Goal: Task Accomplishment & Management: Use online tool/utility

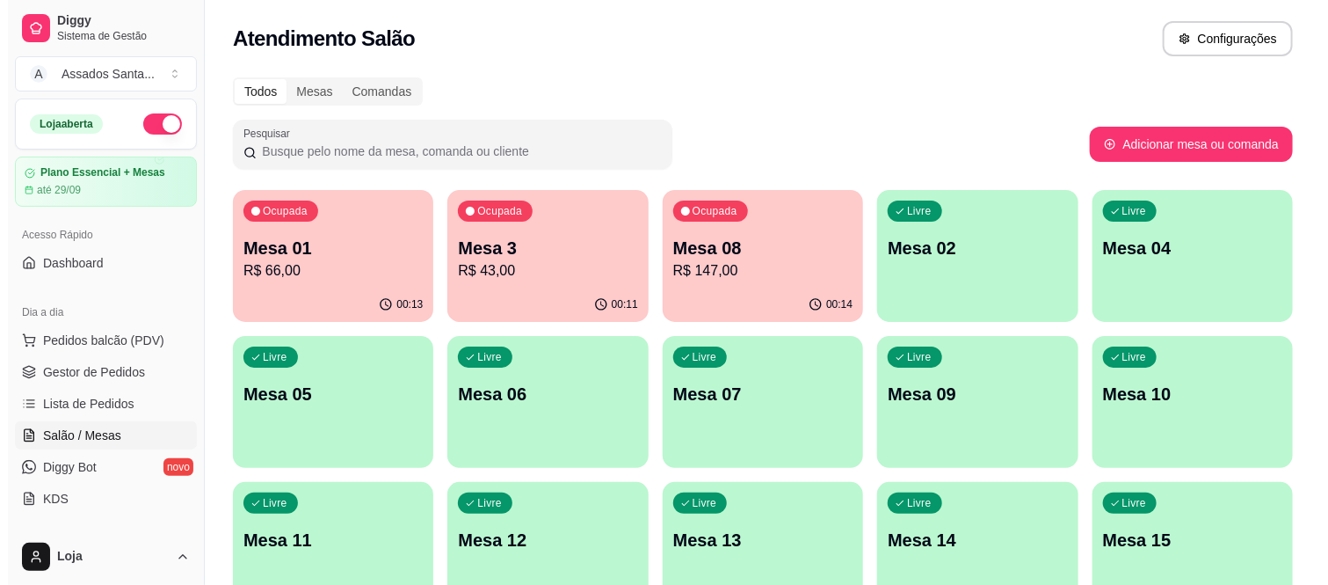
scroll to position [195, 0]
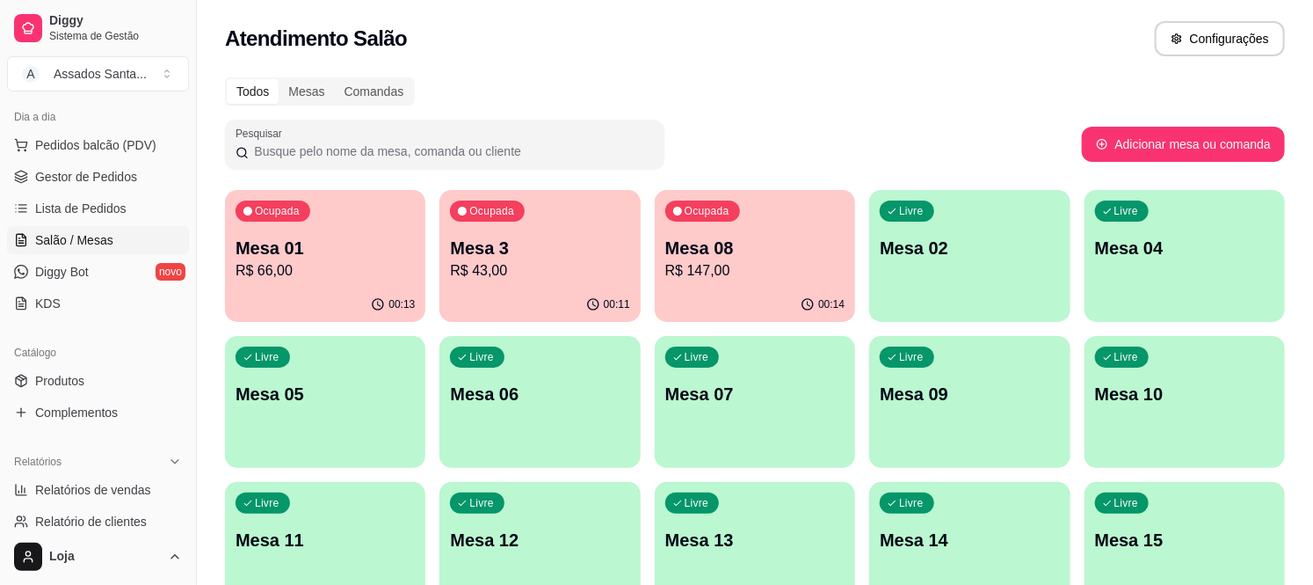
click at [734, 255] on p "Mesa 08" at bounding box center [754, 248] width 179 height 25
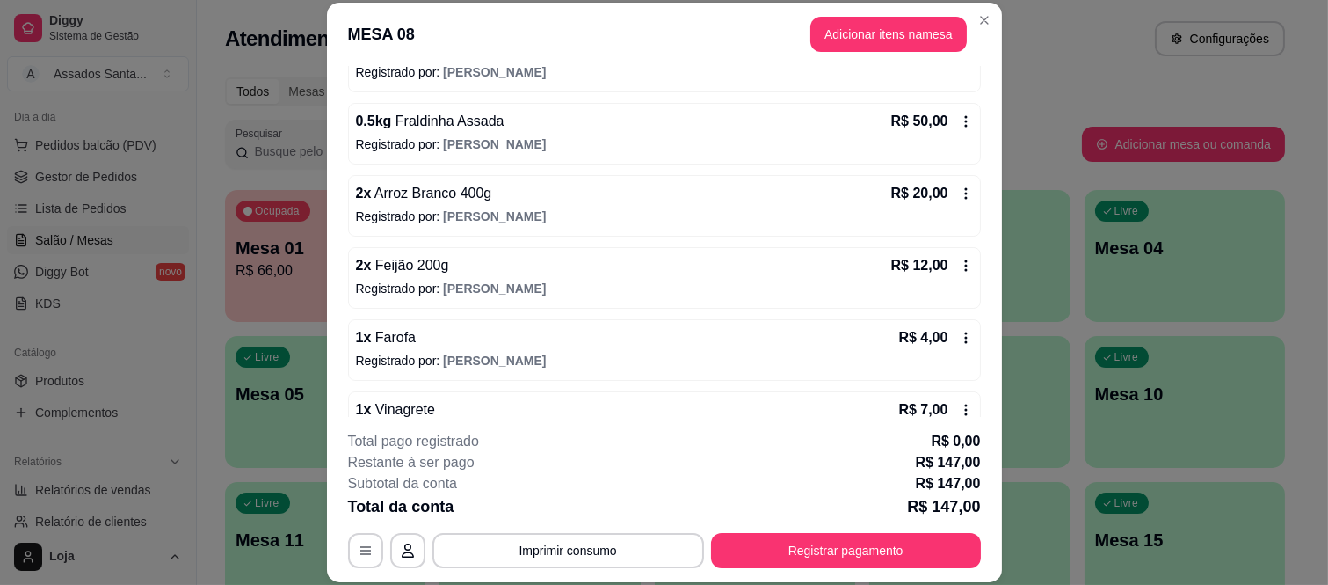
scroll to position [432, 0]
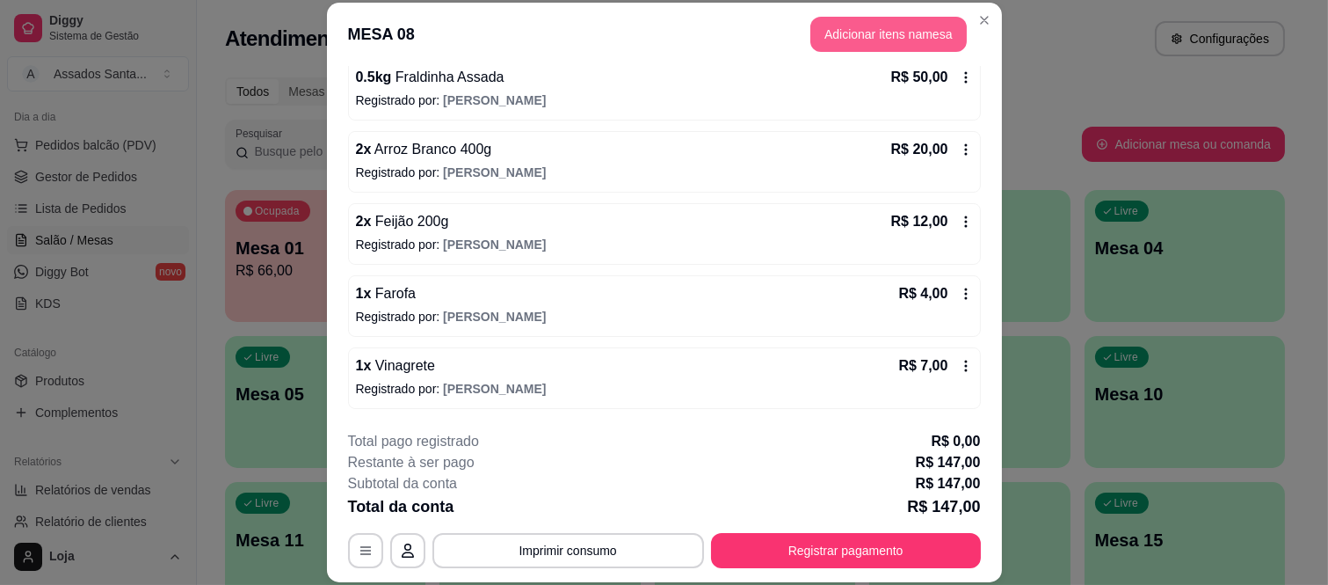
click at [837, 25] on button "Adicionar itens na mesa" at bounding box center [889, 34] width 156 height 35
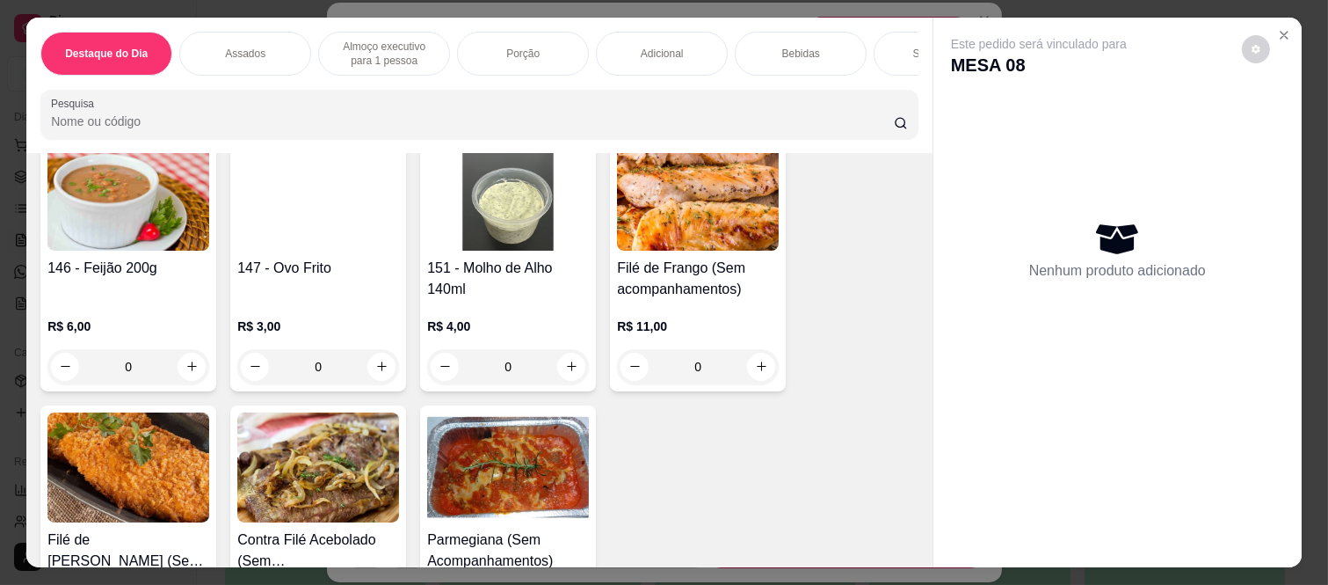
scroll to position [2832, 0]
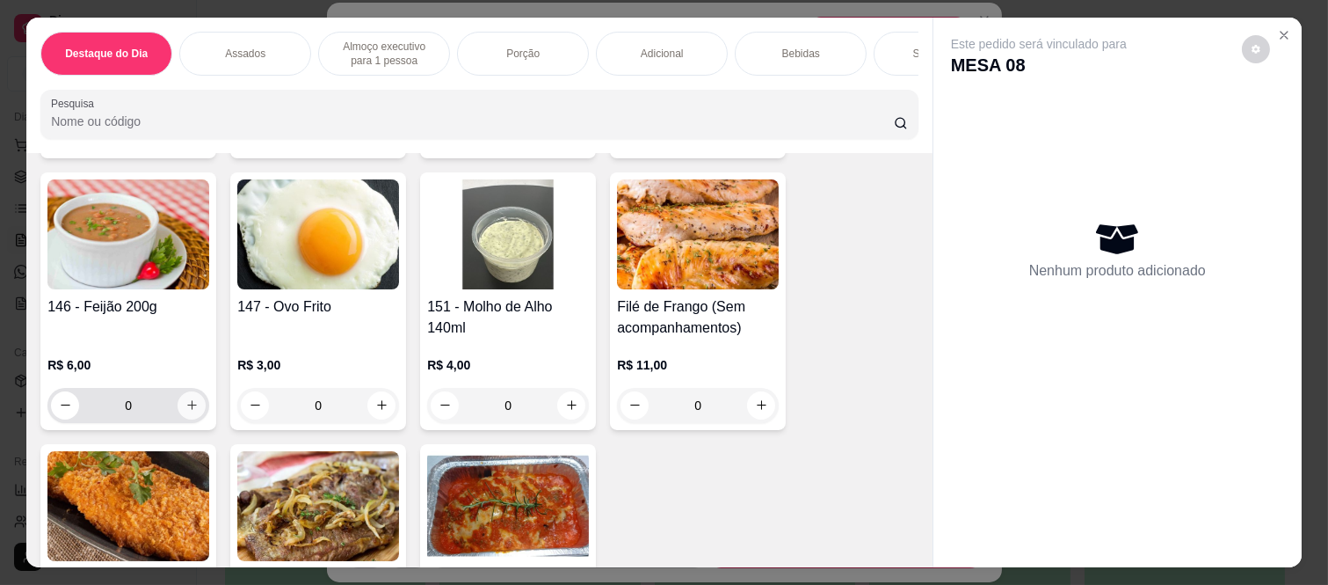
click at [194, 418] on button "increase-product-quantity" at bounding box center [192, 405] width 28 height 28
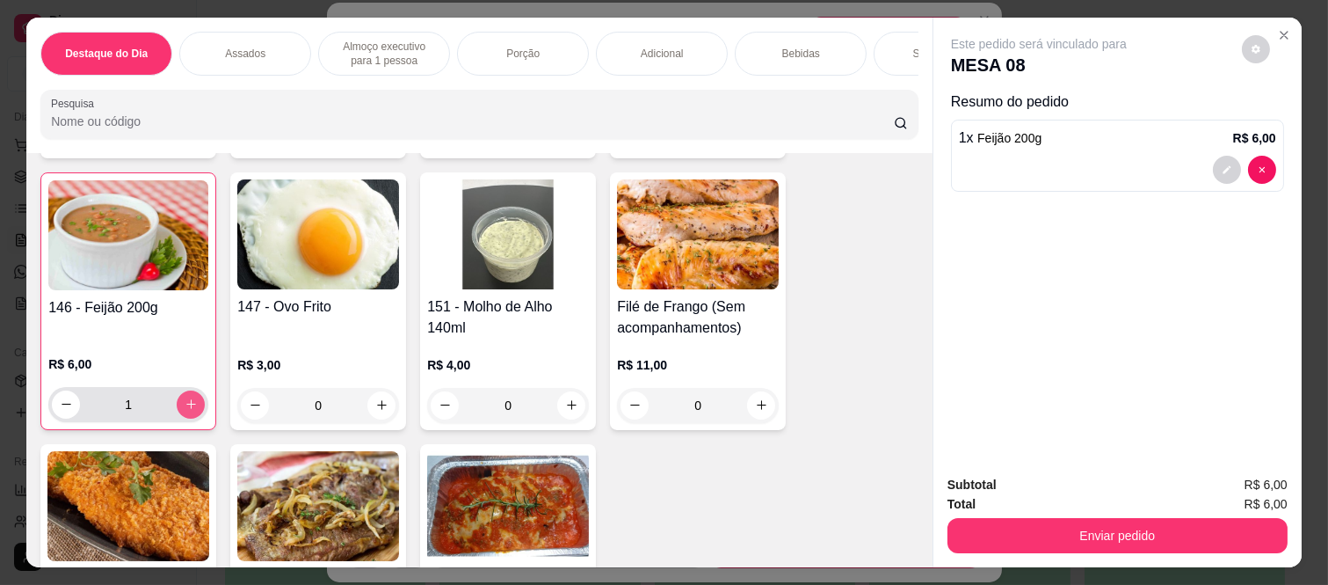
click at [191, 411] on button "increase-product-quantity" at bounding box center [191, 404] width 28 height 28
type input "2"
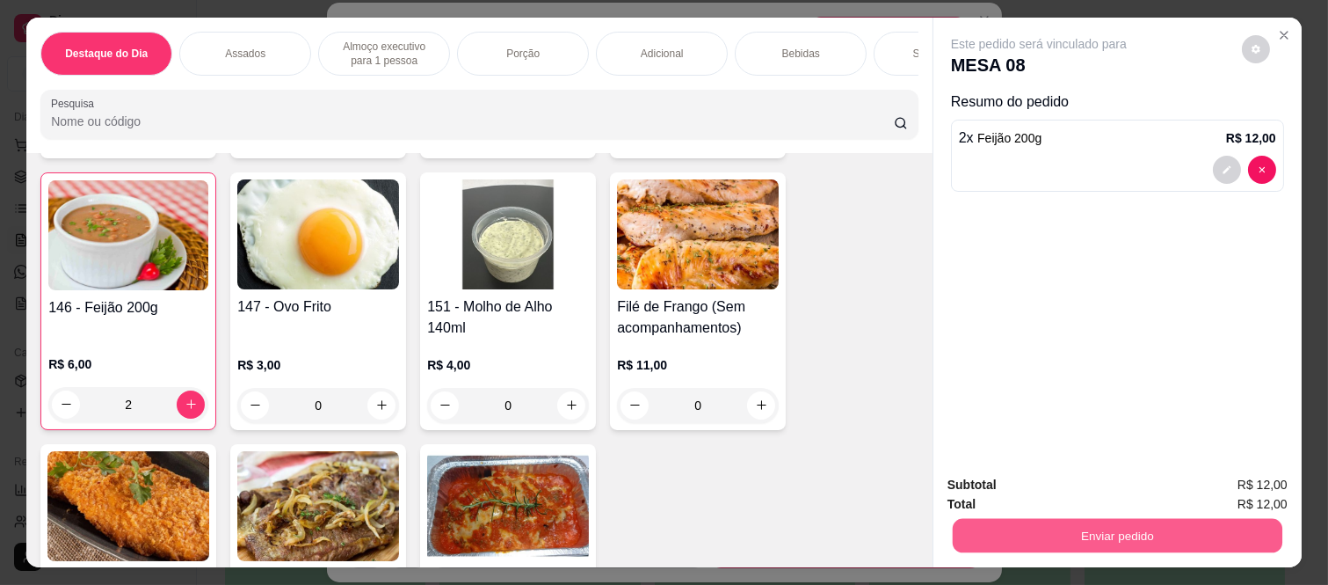
click at [1047, 519] on button "Enviar pedido" at bounding box center [1118, 536] width 330 height 34
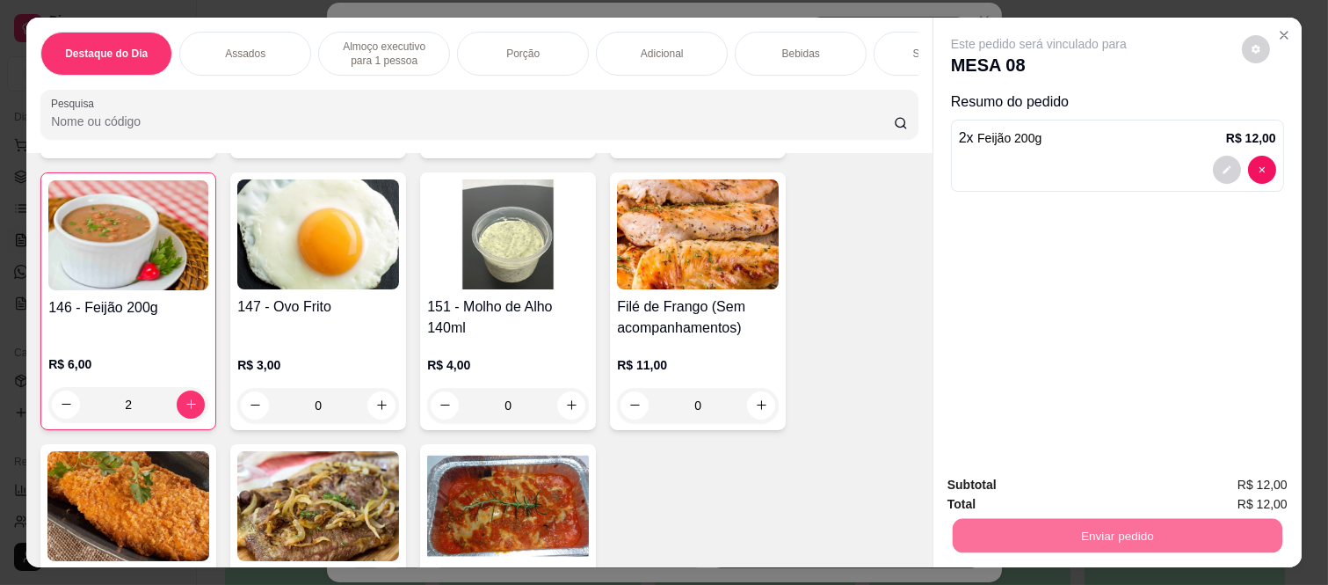
click at [1000, 482] on button "Não registrar e enviar pedido" at bounding box center [1058, 485] width 183 height 33
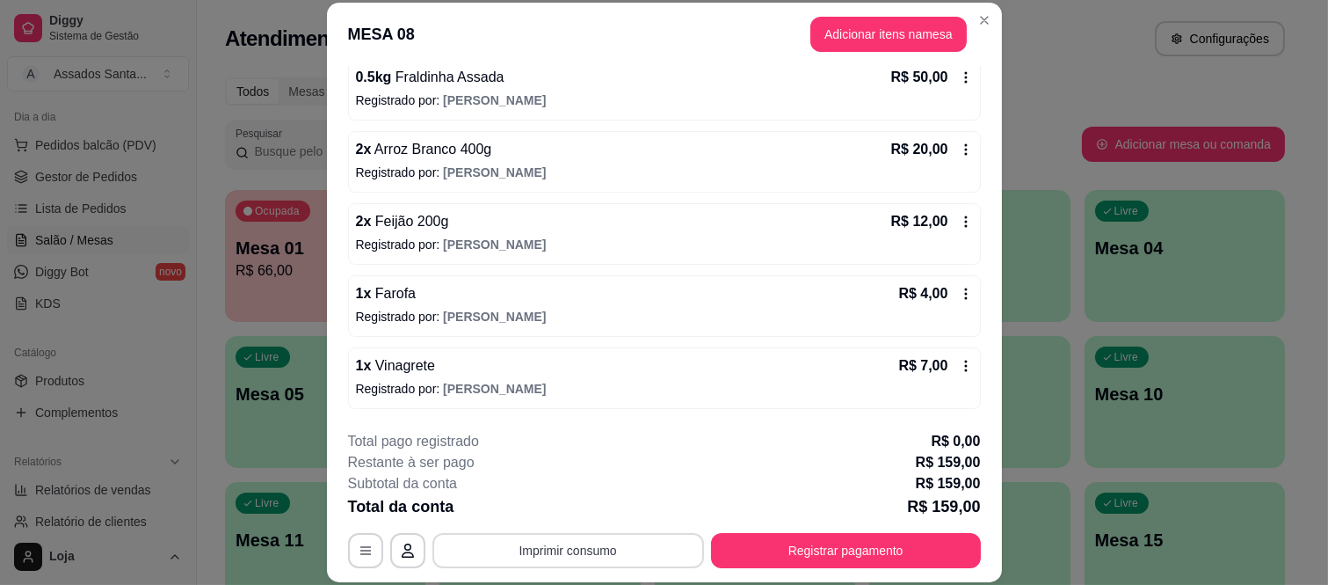
click at [556, 549] on button "Imprimir consumo" at bounding box center [569, 550] width 272 height 35
click at [573, 503] on button "IMPRESSORA caixa" at bounding box center [565, 510] width 127 height 28
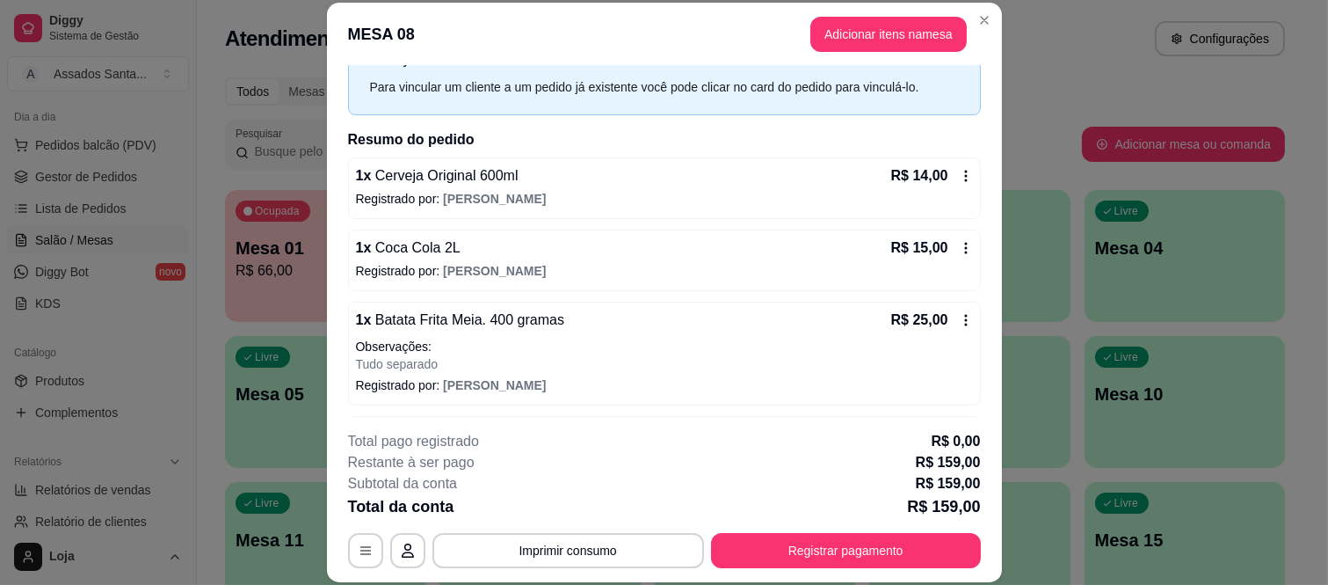
scroll to position [0, 0]
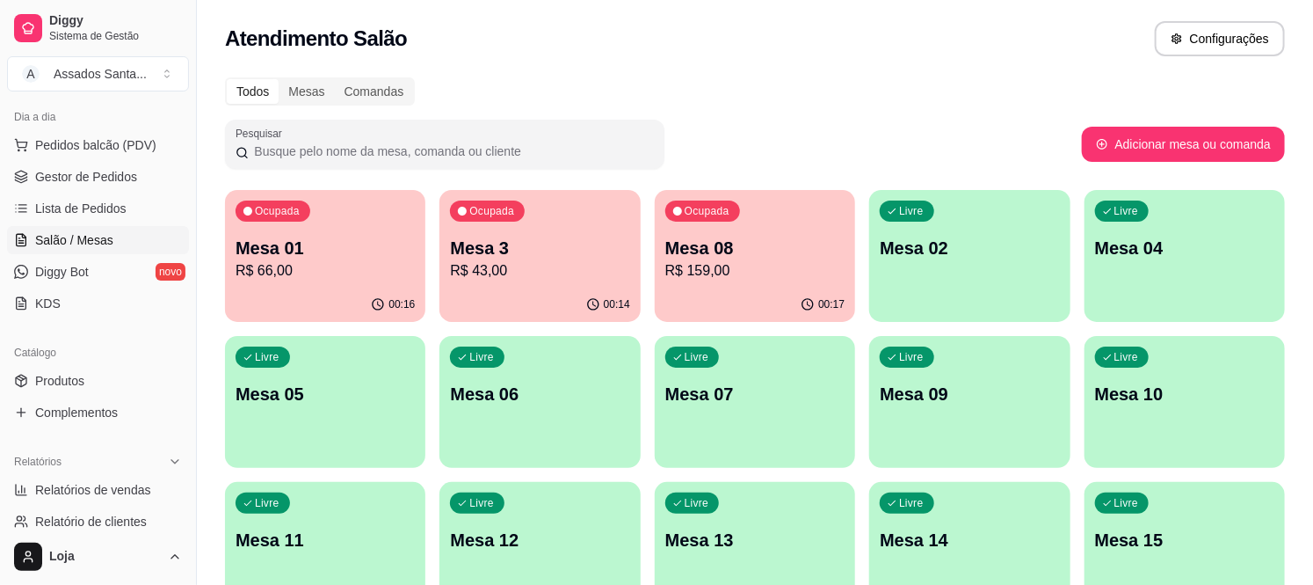
click at [718, 229] on div "Ocupada Mesa 08 R$ 159,00" at bounding box center [755, 239] width 200 height 98
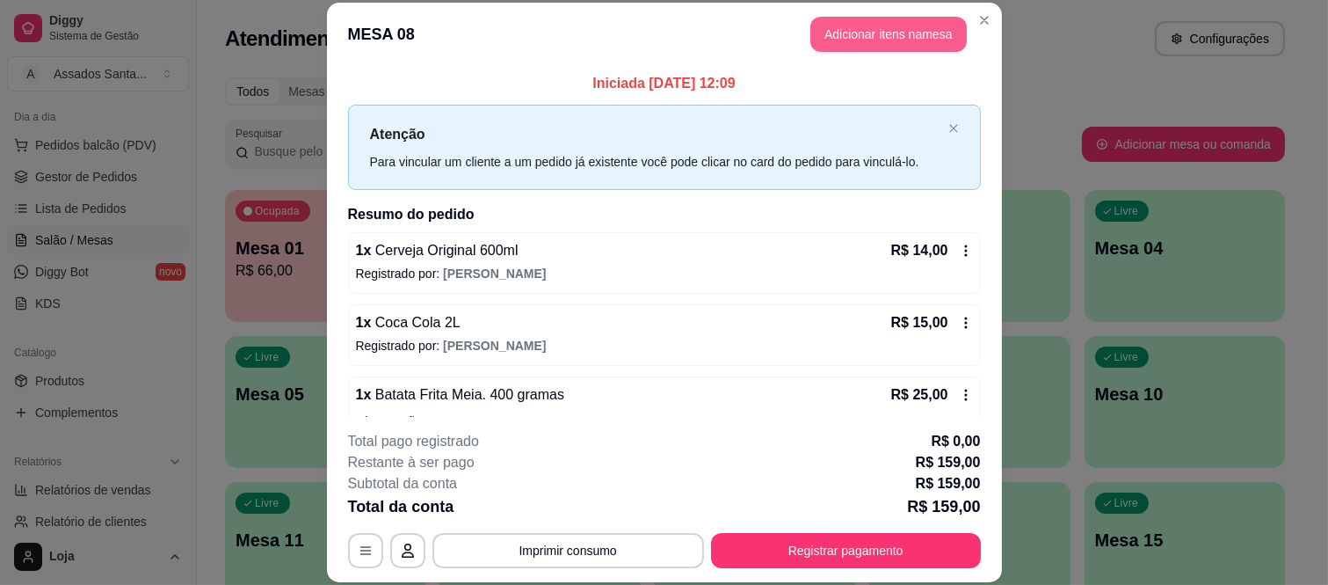
click at [908, 23] on button "Adicionar itens na mesa" at bounding box center [889, 34] width 156 height 35
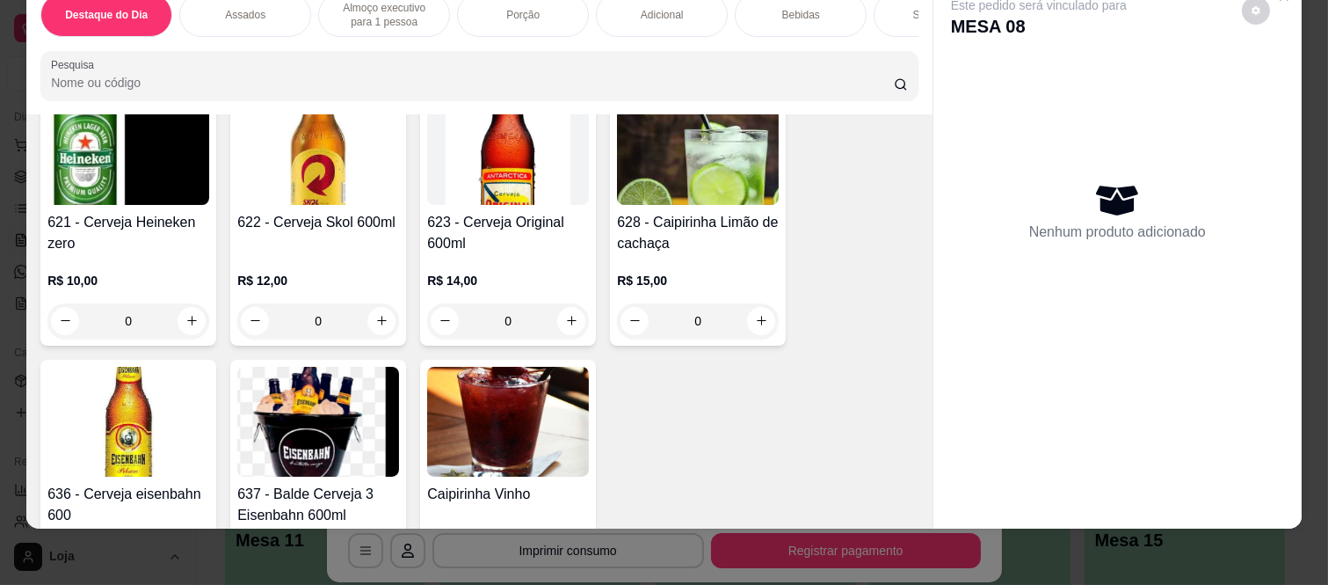
scroll to position [4786, 0]
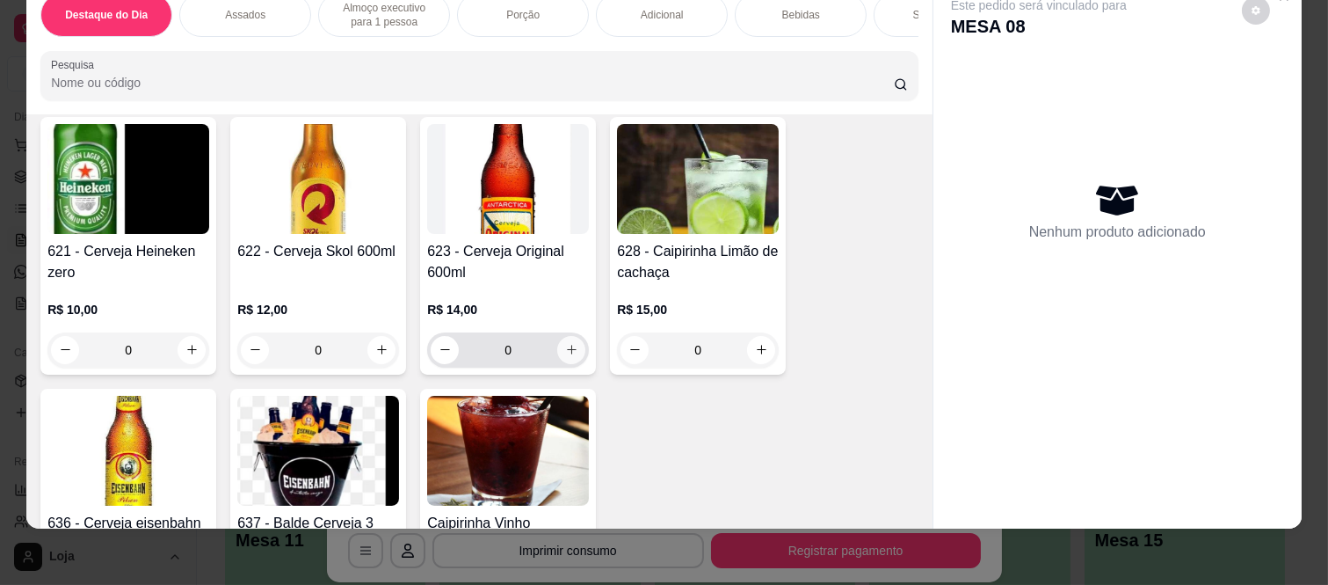
click at [565, 343] on icon "increase-product-quantity" at bounding box center [571, 349] width 13 height 13
type input "1"
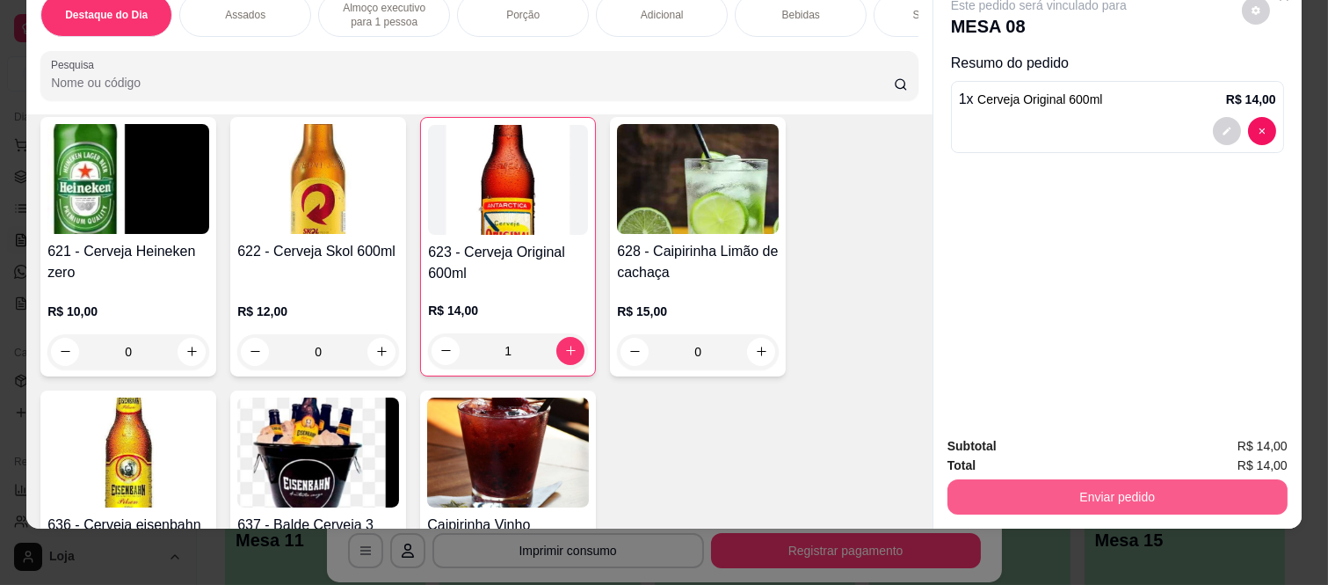
click at [996, 479] on button "Enviar pedido" at bounding box center [1118, 496] width 340 height 35
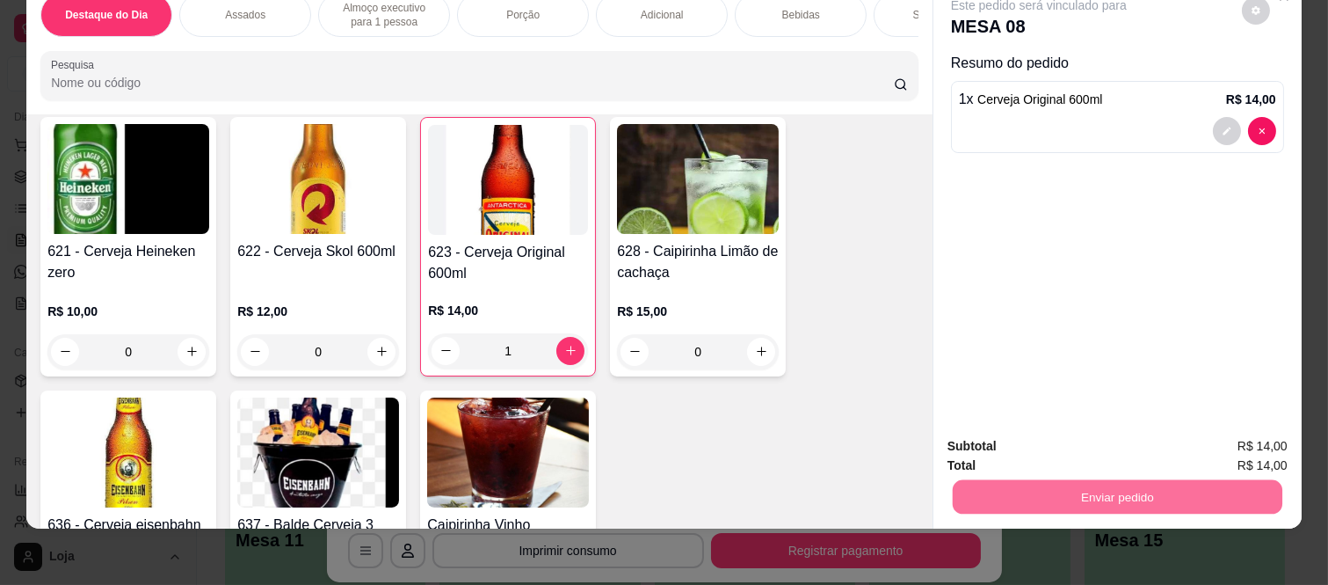
click at [1024, 444] on button "Não registrar e enviar pedido" at bounding box center [1060, 439] width 178 height 33
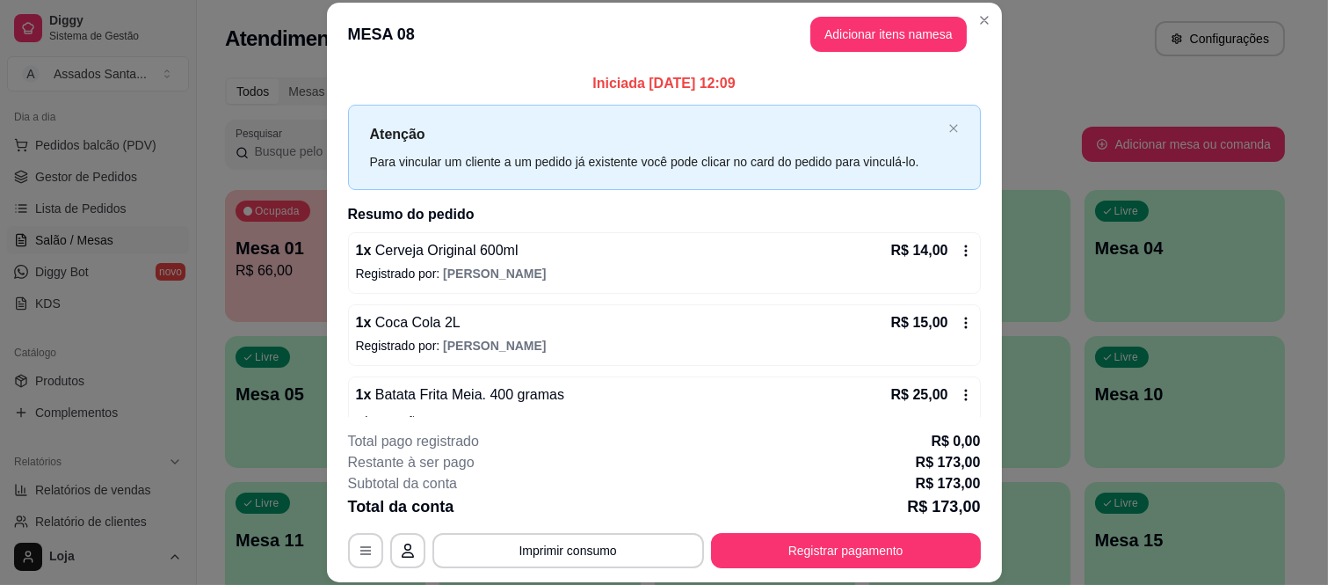
click at [336, 276] on div "Iniciada 06/09/2025 às 12:09 Atenção Para vincular um cliente a um pedido já ex…" at bounding box center [664, 241] width 675 height 350
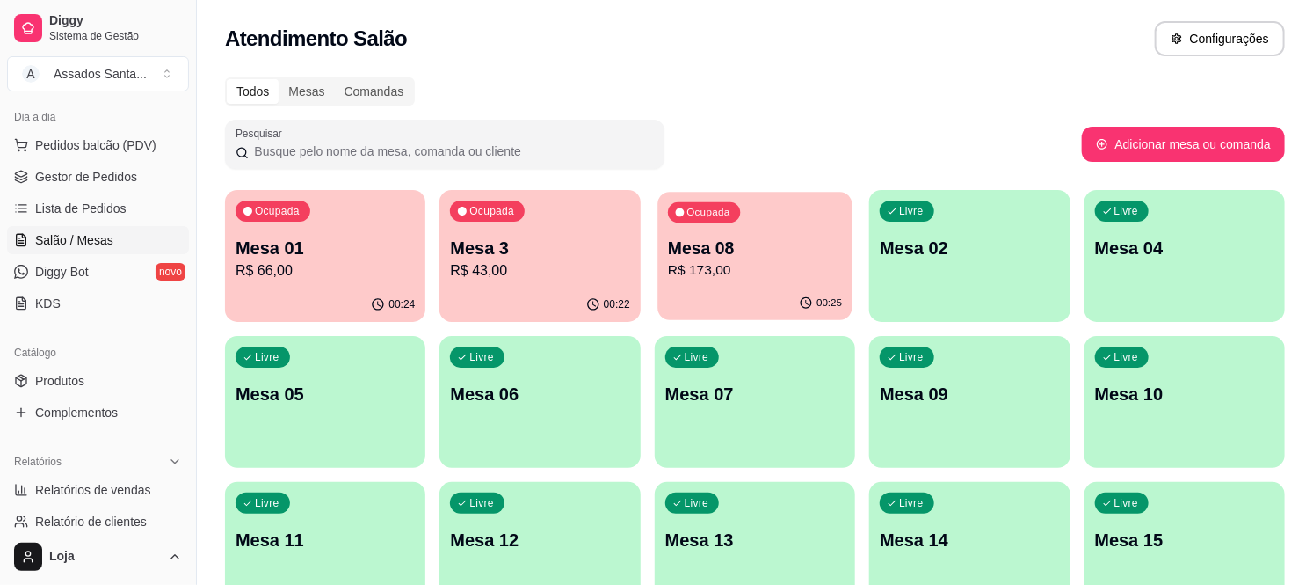
click at [809, 257] on p "Mesa 08" at bounding box center [755, 248] width 174 height 24
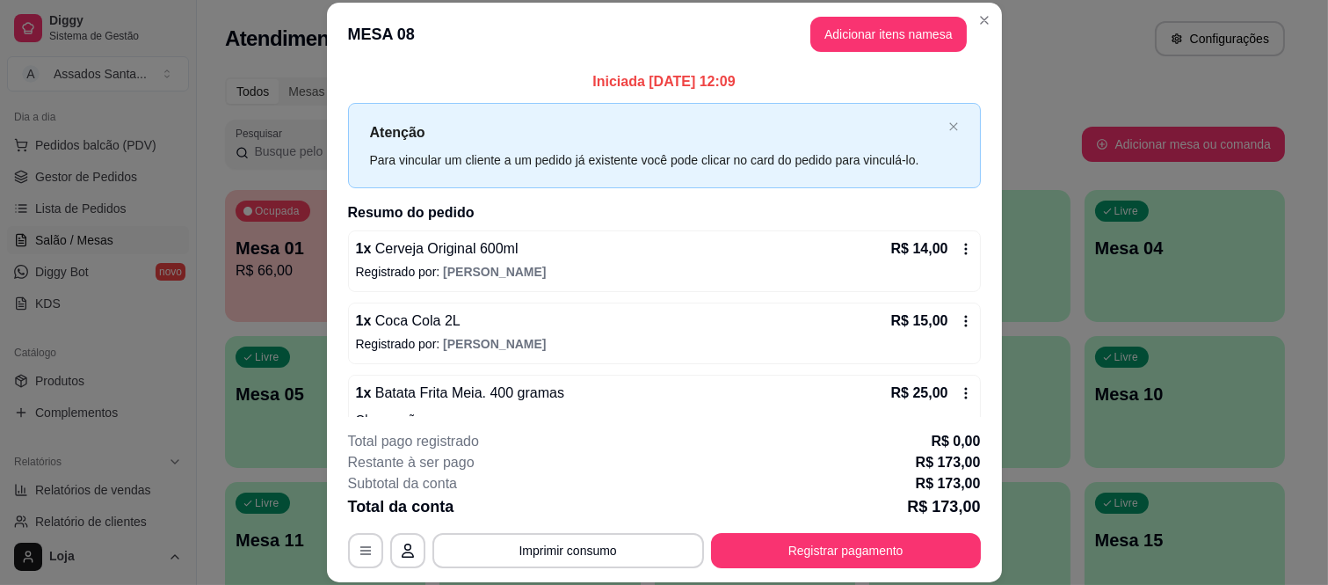
scroll to position [0, 0]
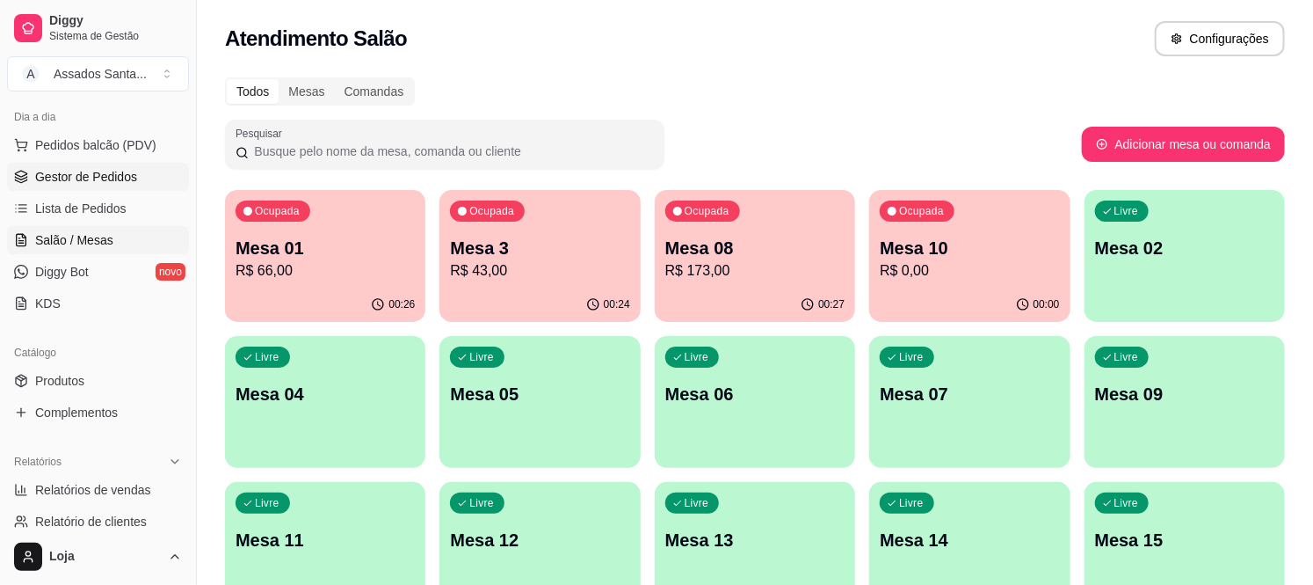
click at [128, 181] on span "Gestor de Pedidos" at bounding box center [86, 177] width 102 height 18
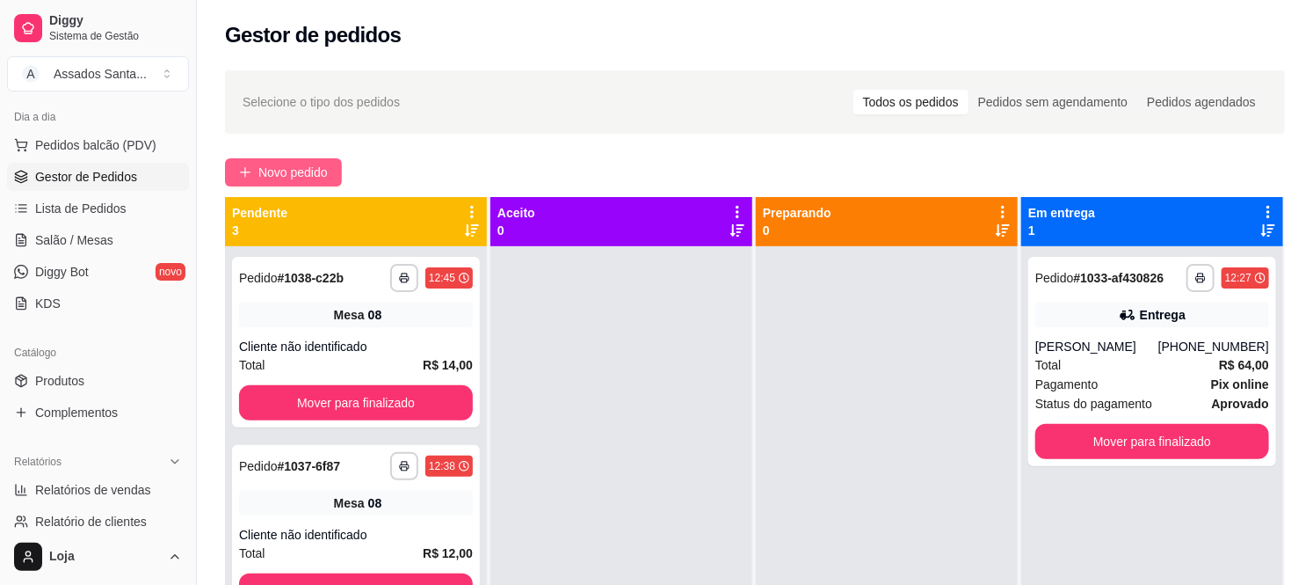
click at [324, 167] on span "Novo pedido" at bounding box center [292, 172] width 69 height 19
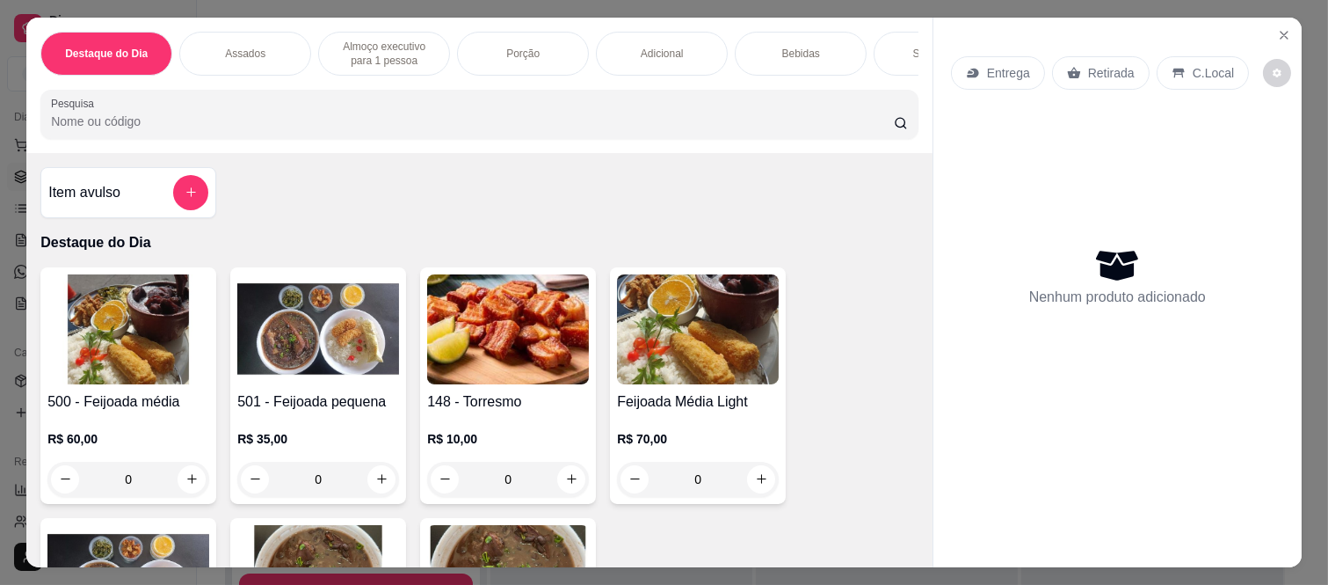
click at [190, 480] on div "0" at bounding box center [128, 479] width 162 height 35
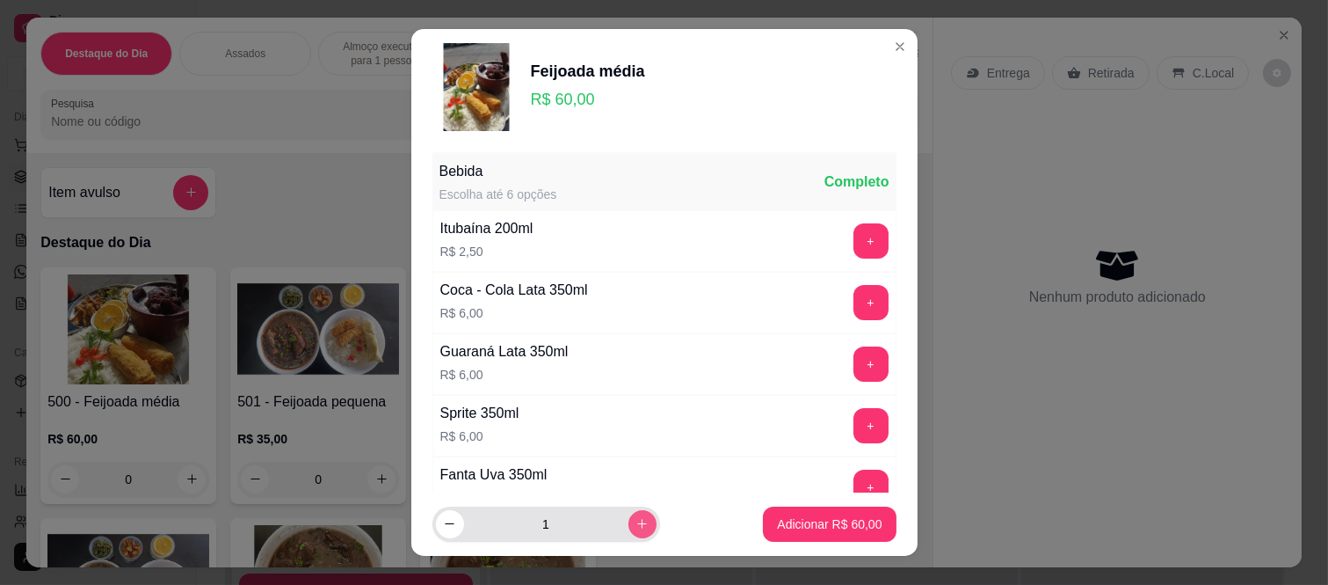
click at [636, 519] on icon "increase-product-quantity" at bounding box center [642, 523] width 13 height 13
type input "2"
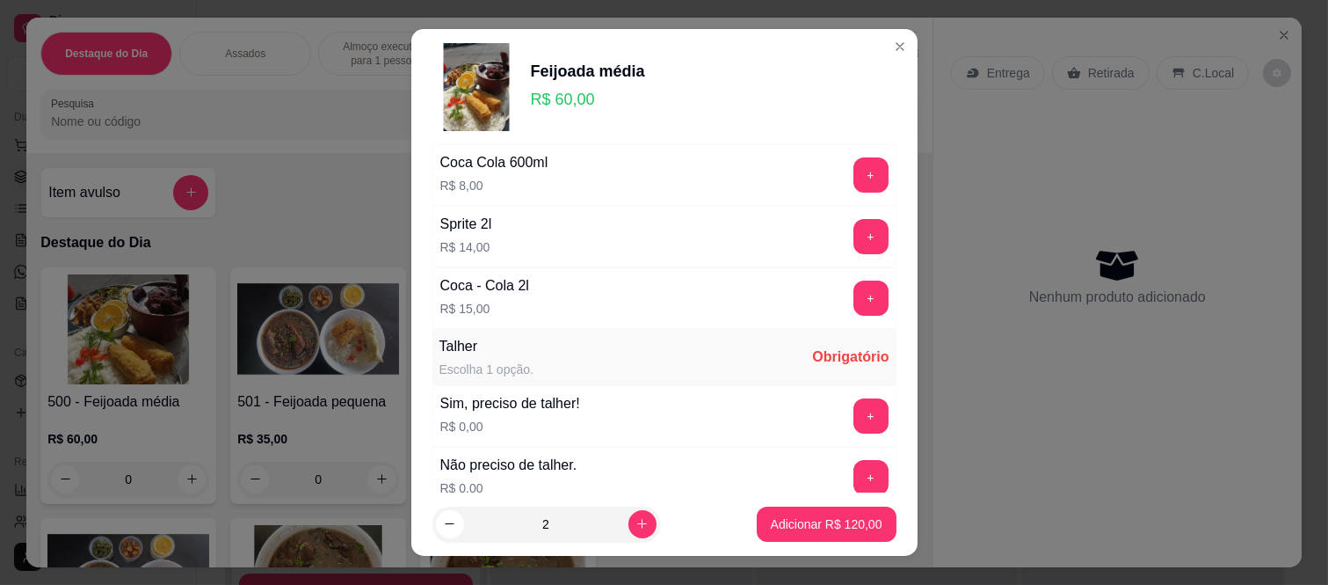
scroll to position [892, 0]
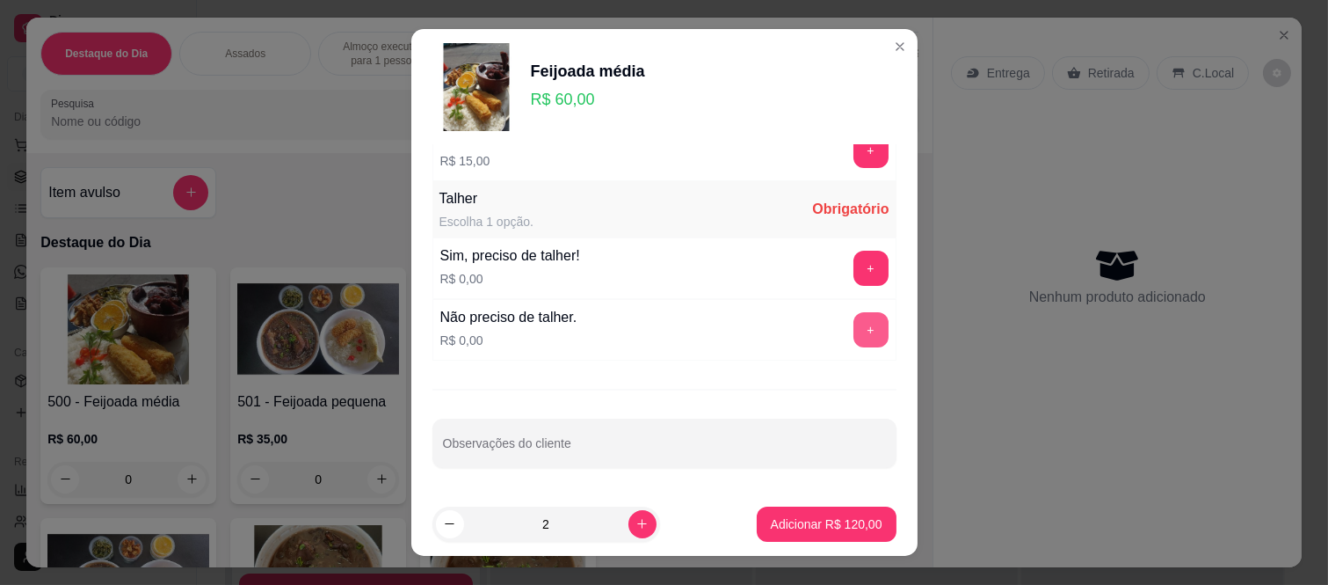
click at [854, 334] on button "+" at bounding box center [871, 329] width 35 height 35
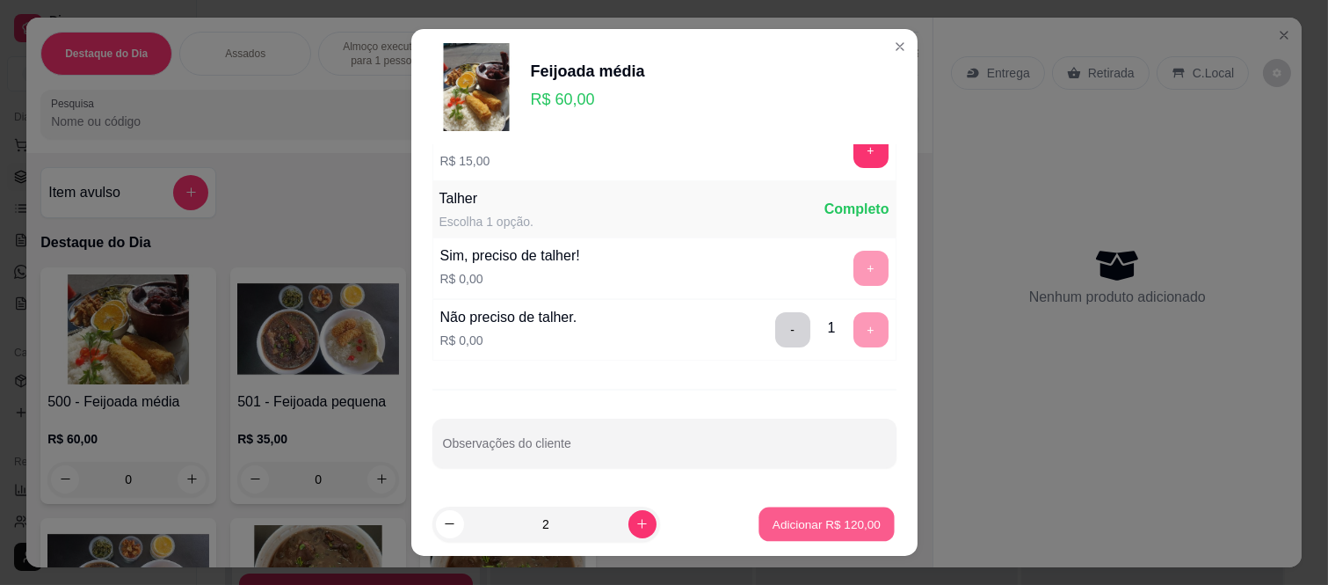
click at [833, 533] on button "Adicionar R$ 120,00" at bounding box center [826, 523] width 135 height 34
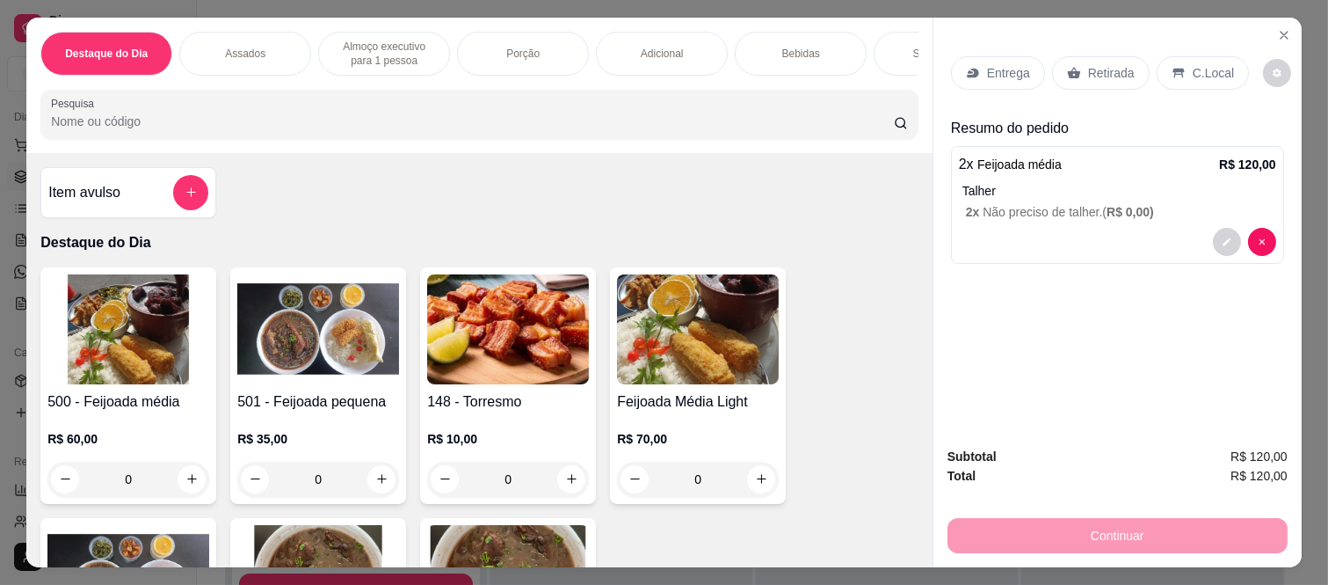
click at [987, 64] on p "Entrega" at bounding box center [1008, 73] width 43 height 18
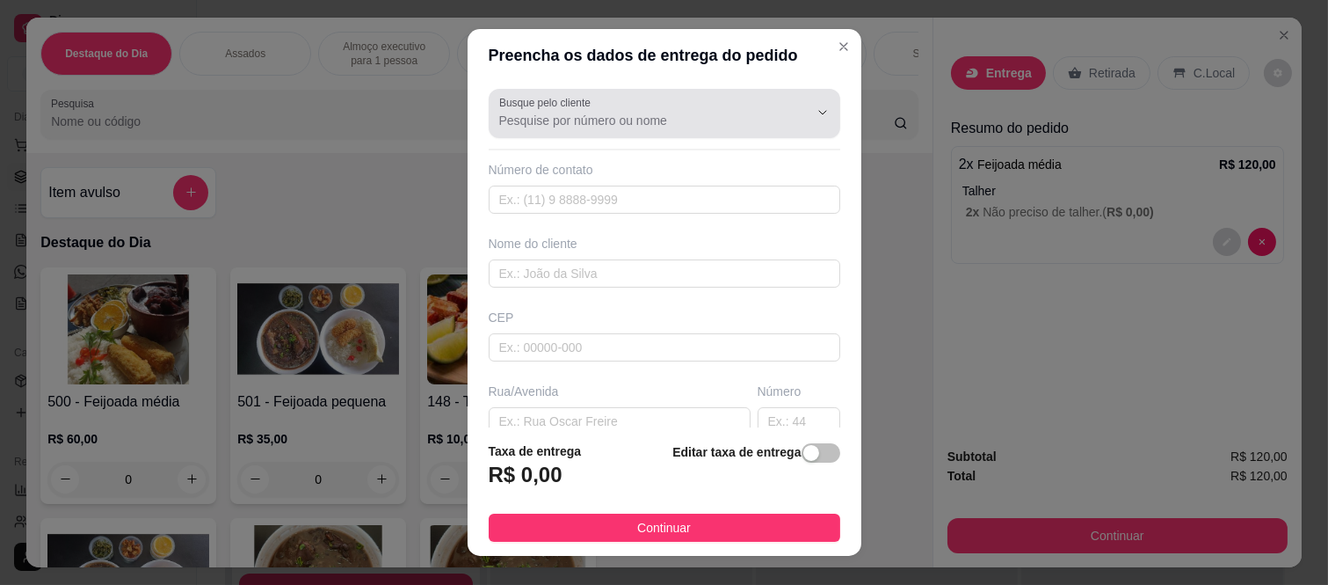
click at [543, 120] on input "Busque pelo cliente" at bounding box center [639, 121] width 281 height 18
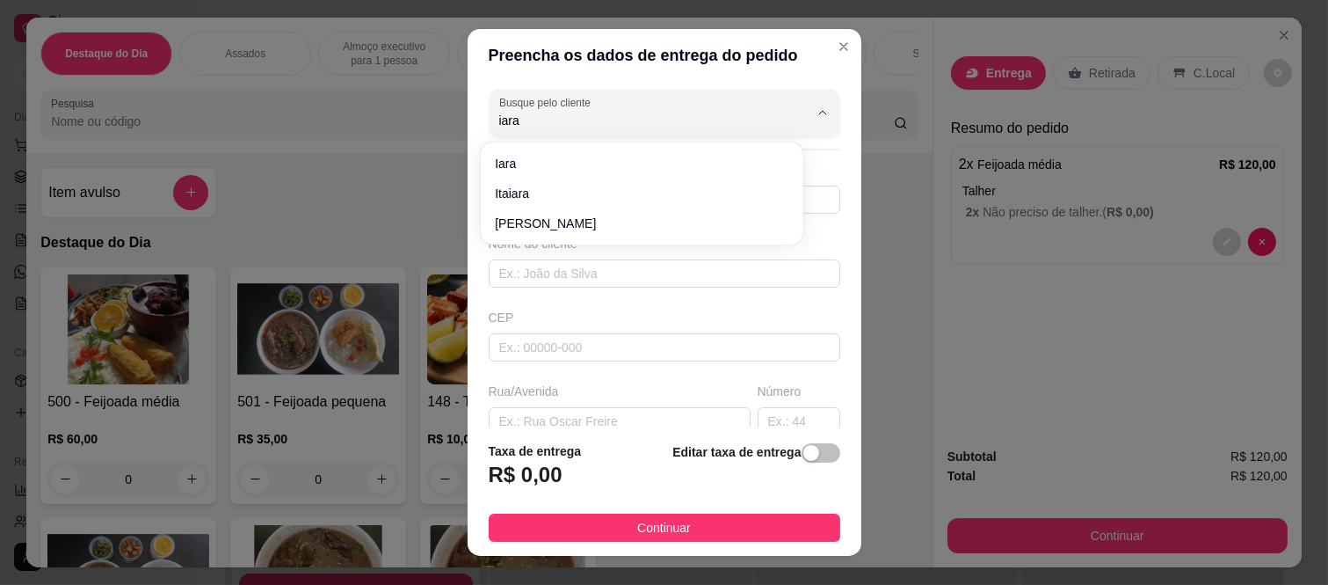
type input "iara"
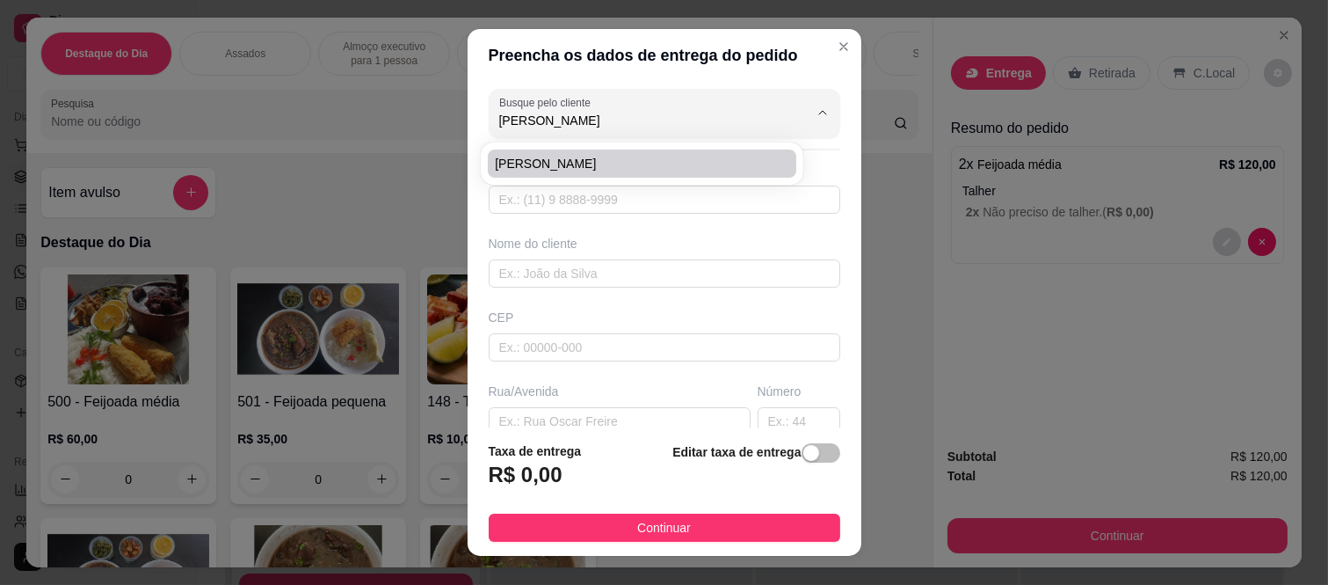
click at [540, 161] on span "Iara Gomes" at bounding box center [633, 164] width 277 height 18
type input "Iara Gomes"
type input "11981838982"
type input "Iara Gomes"
type input "08260210"
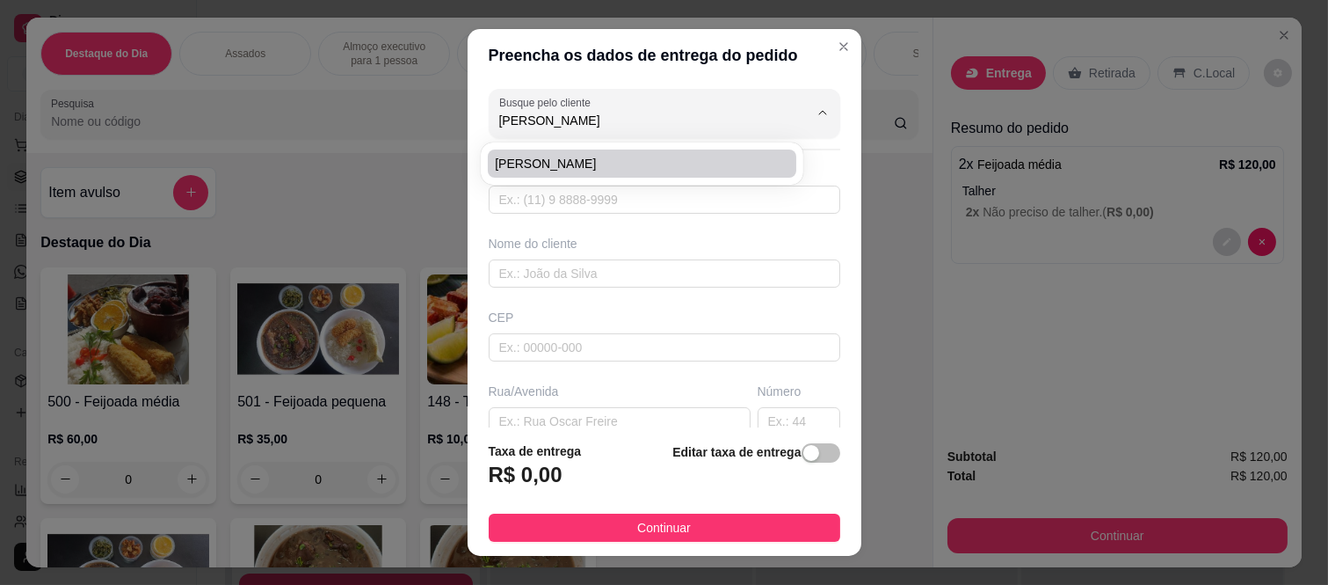
type input "Rua Adolfo Appia"
type input "177"
type input "Jardim Cibele"
type input "São Paulo"
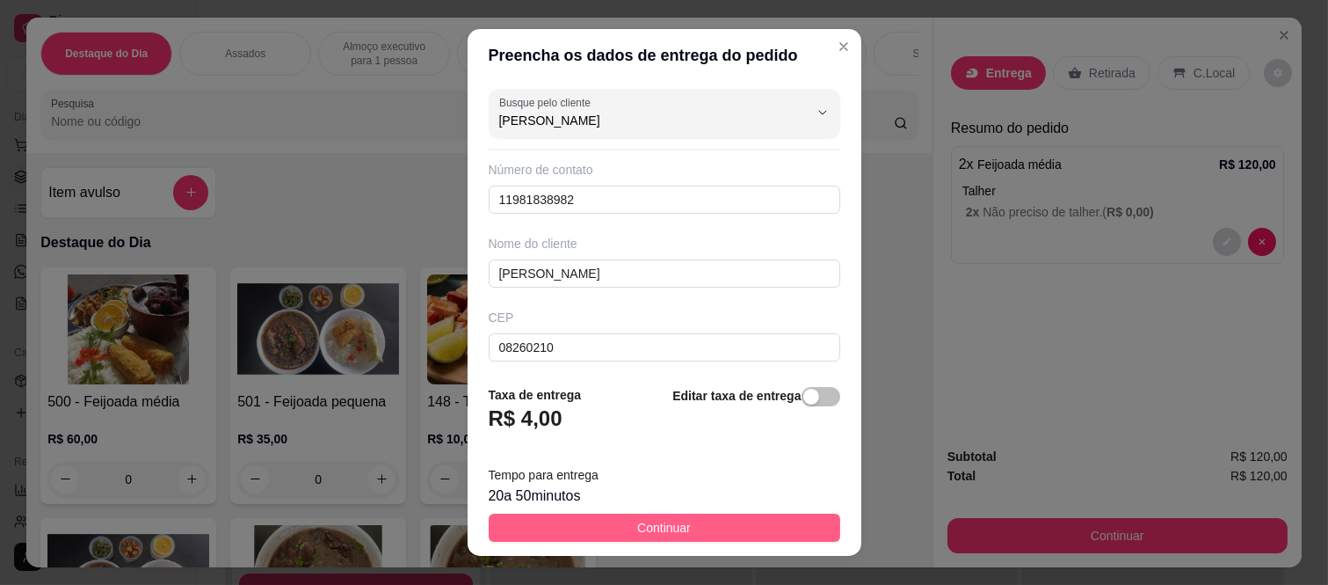
type input "Iara Gomes"
click at [637, 534] on span "Continuar" at bounding box center [664, 527] width 54 height 19
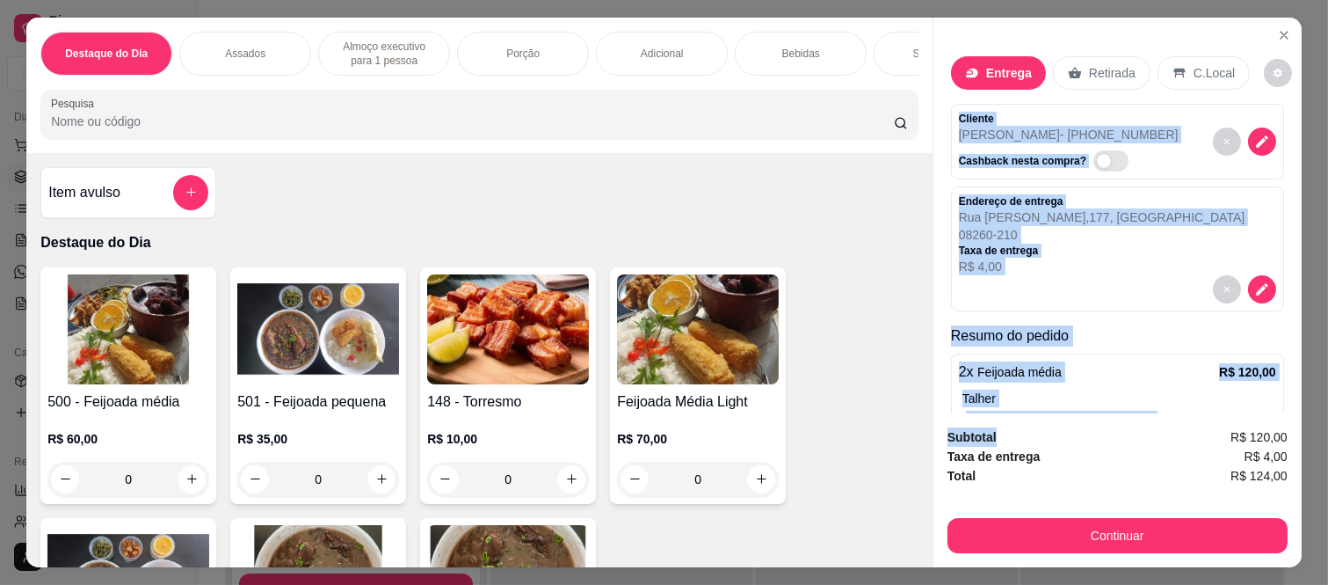
scroll to position [82, 0]
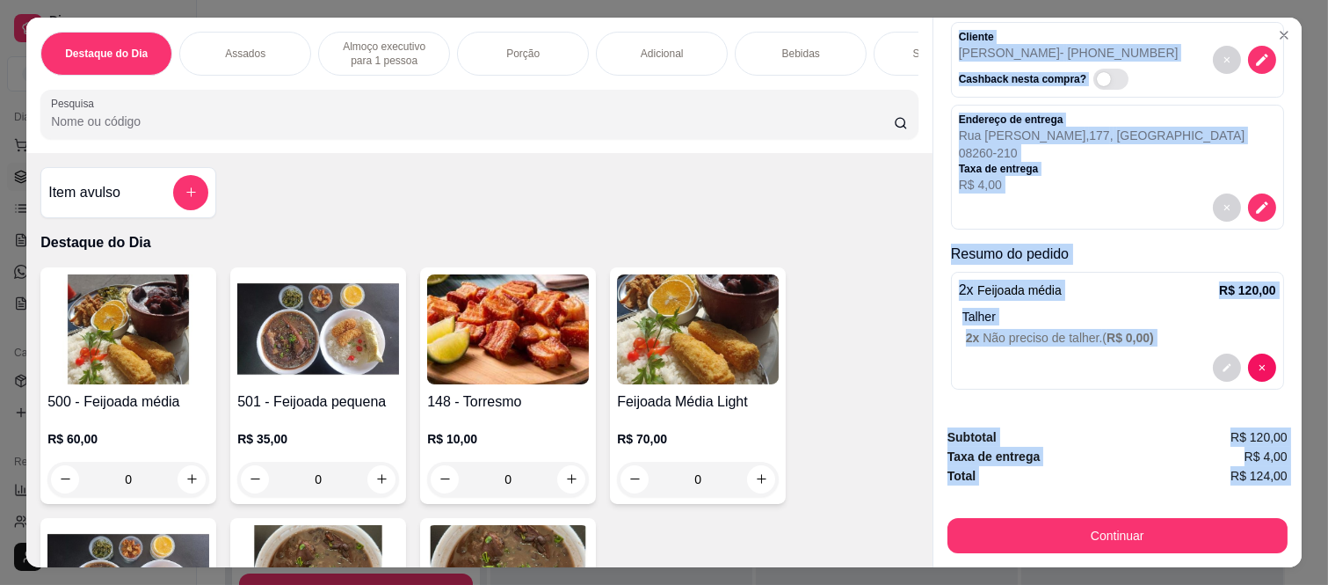
drag, startPoint x: 942, startPoint y: 98, endPoint x: 1021, endPoint y: 489, distance: 399.1
click at [1021, 489] on div "Entrega Retirada C.Local Cliente Iara Gomes - (11) 98183-8982 Cashback nesta co…" at bounding box center [1117, 292] width 369 height 549
copy div "Cliente Iara Gomes - (11) 98183-8982 Cashback nesta compra? Endereço de entrega…"
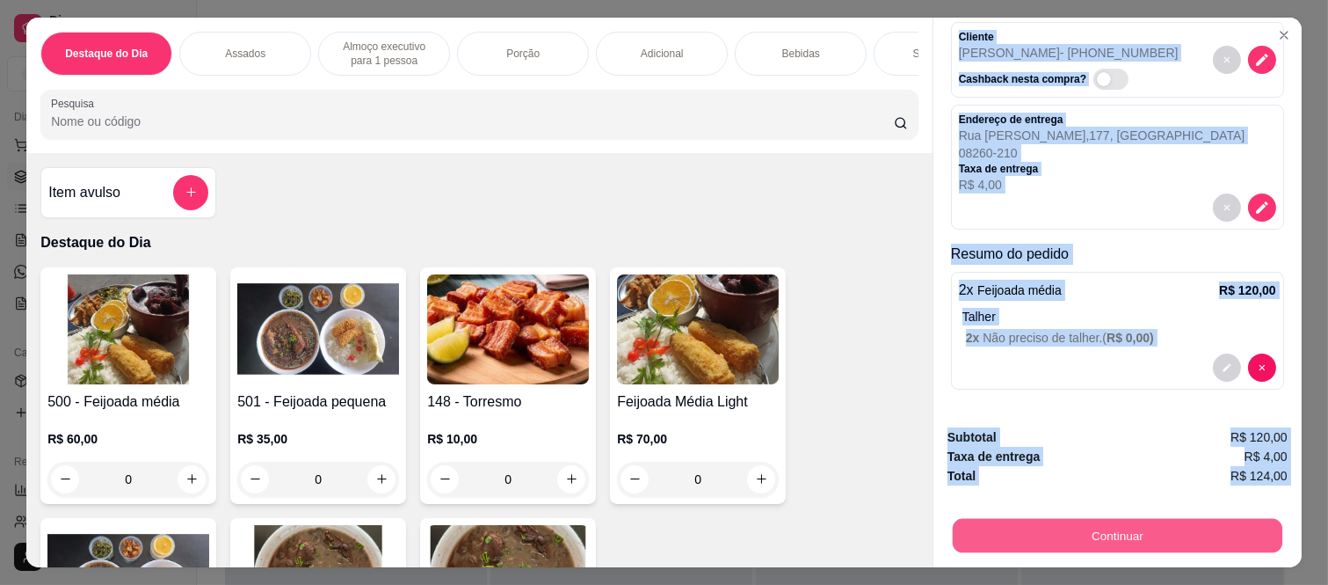
click at [995, 522] on button "Continuar" at bounding box center [1118, 536] width 330 height 34
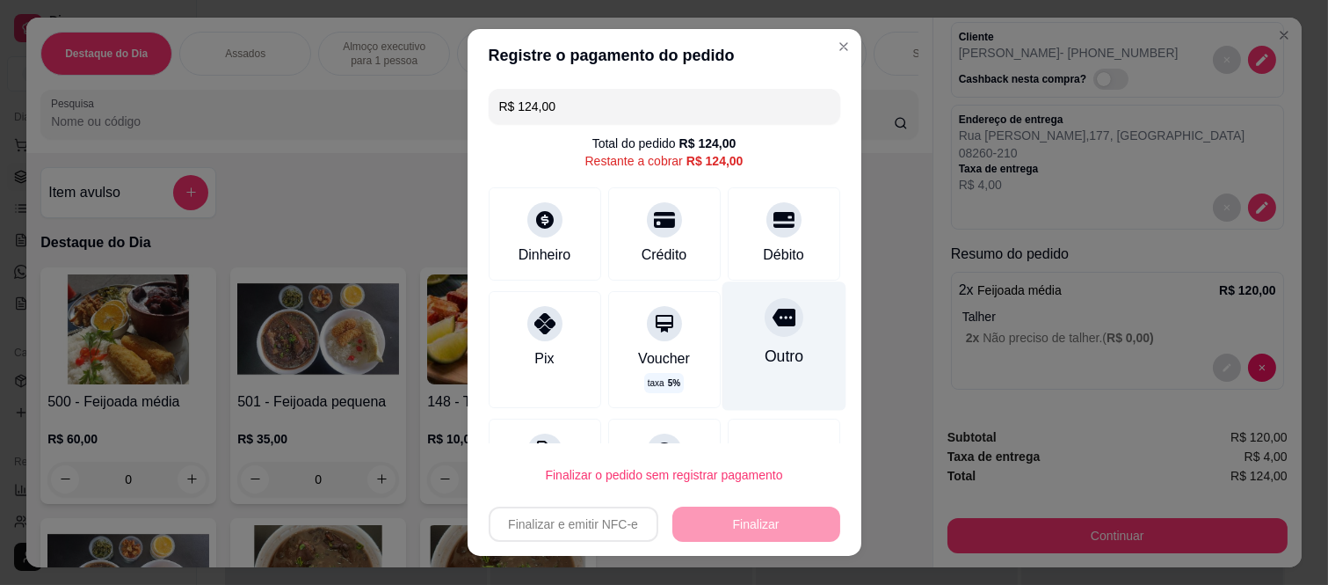
click at [736, 341] on div "Outro" at bounding box center [784, 346] width 124 height 128
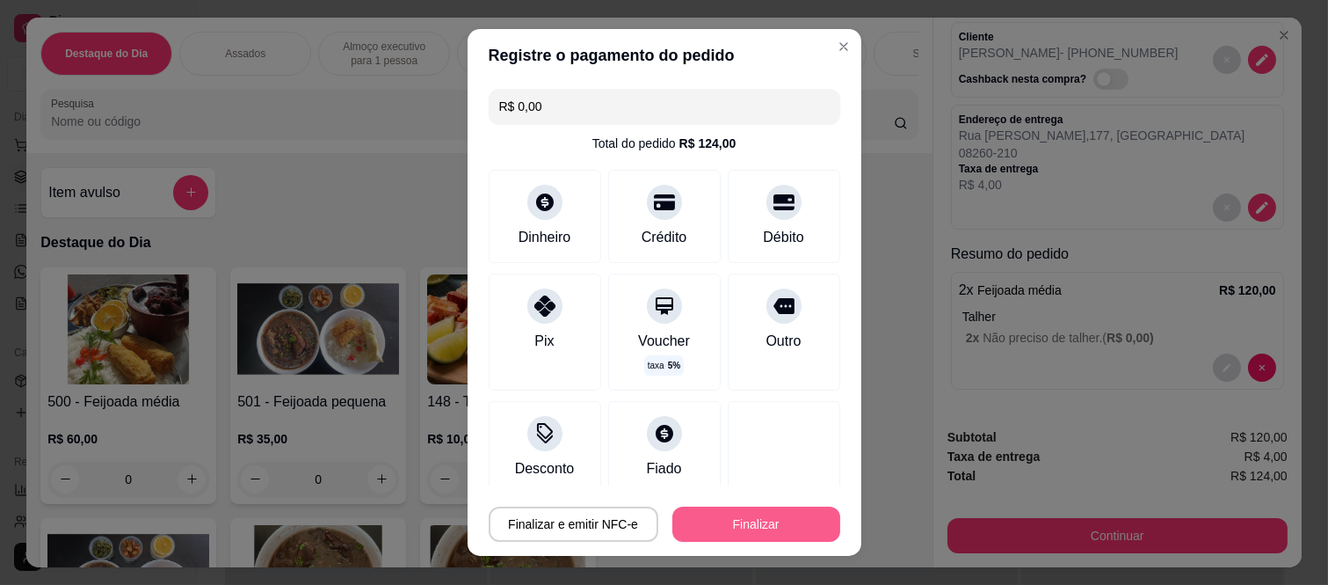
click at [757, 536] on button "Finalizar" at bounding box center [757, 523] width 168 height 35
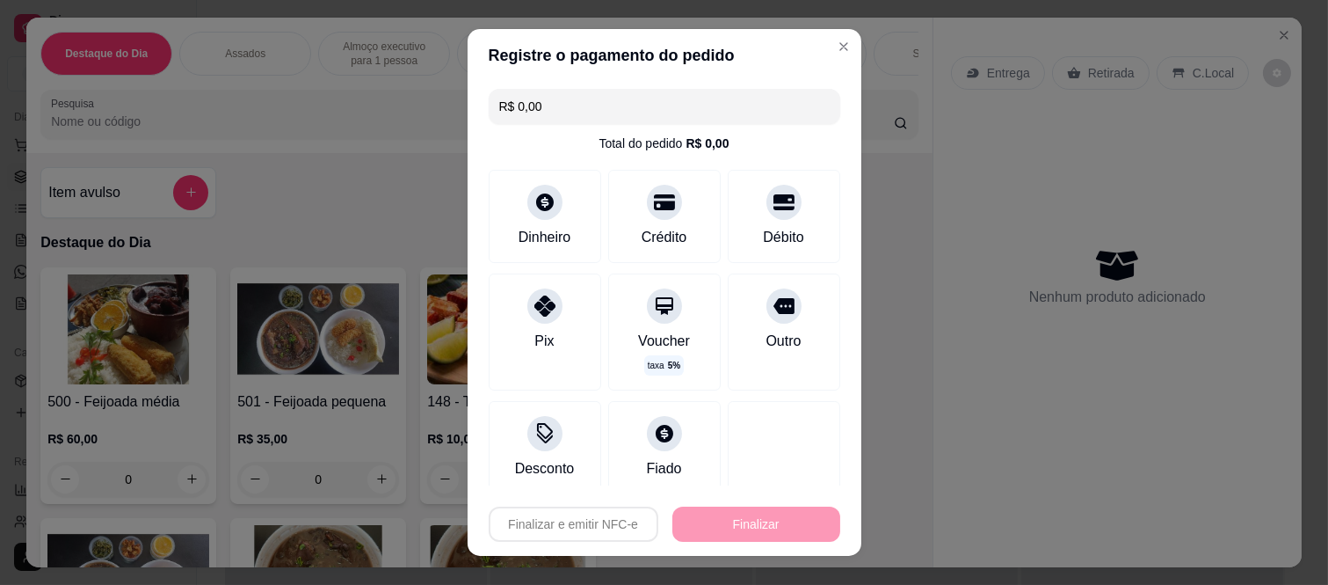
type input "-R$ 124,00"
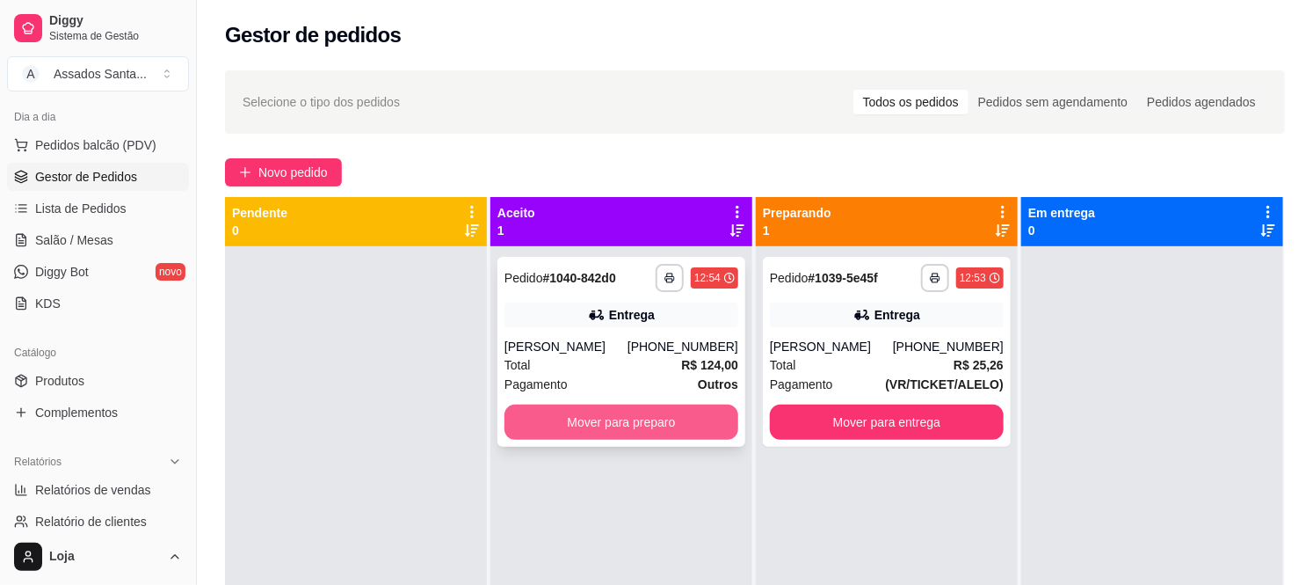
click at [613, 432] on button "Mover para preparo" at bounding box center [622, 421] width 234 height 35
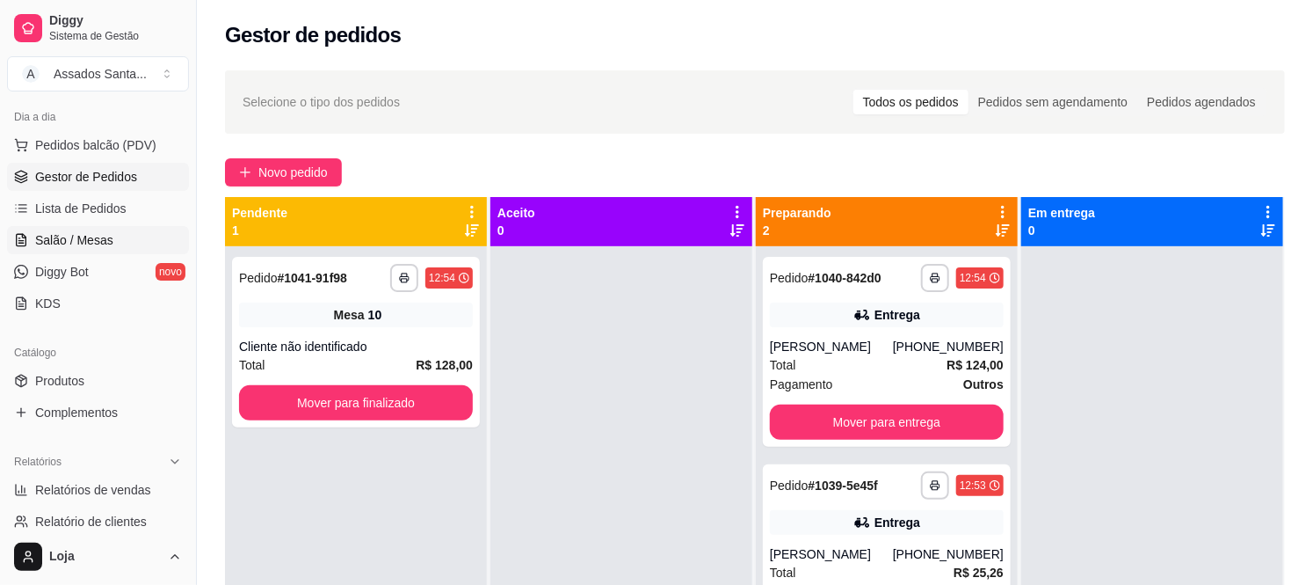
click at [55, 231] on span "Salão / Mesas" at bounding box center [74, 240] width 78 height 18
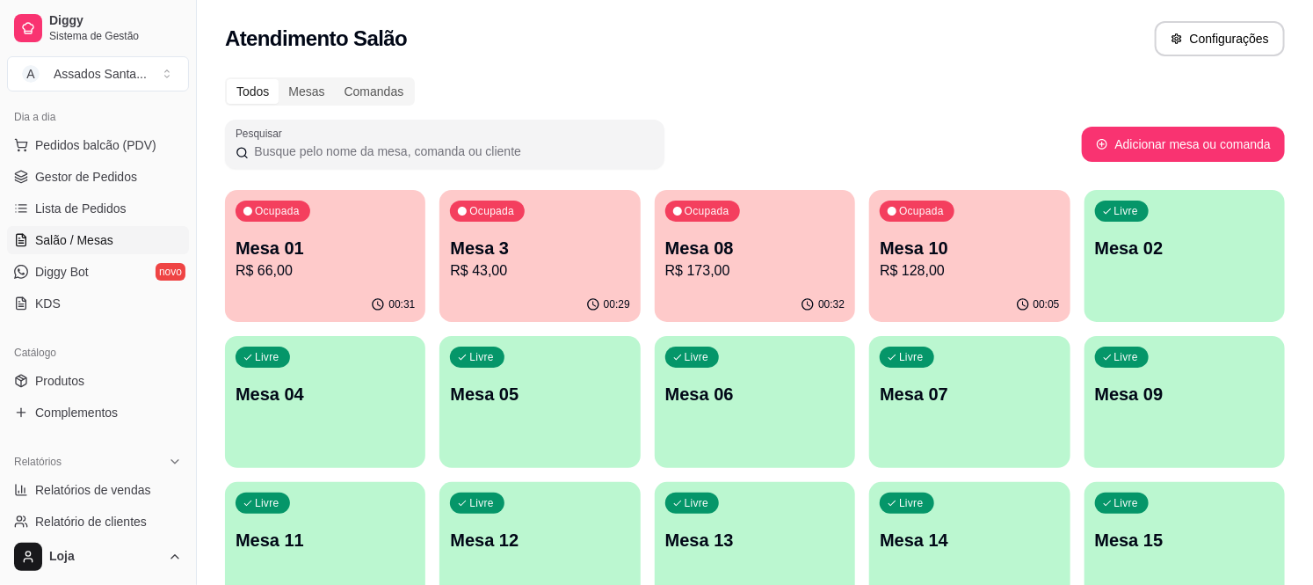
click at [602, 290] on div "00:29" at bounding box center [540, 304] width 200 height 34
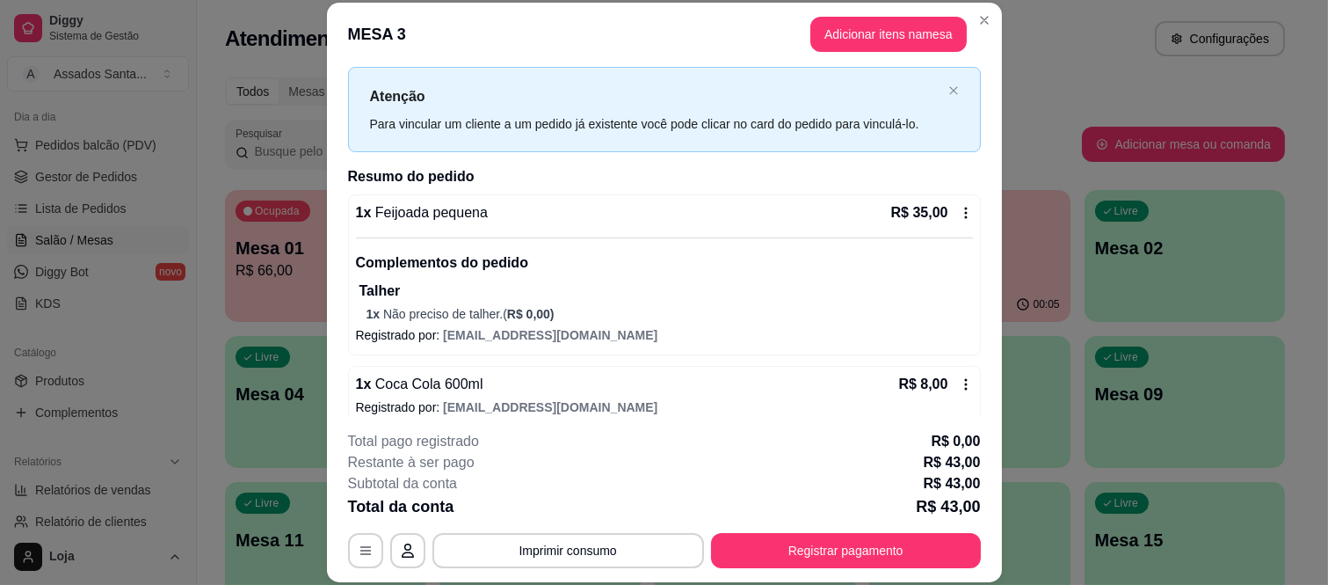
scroll to position [55, 0]
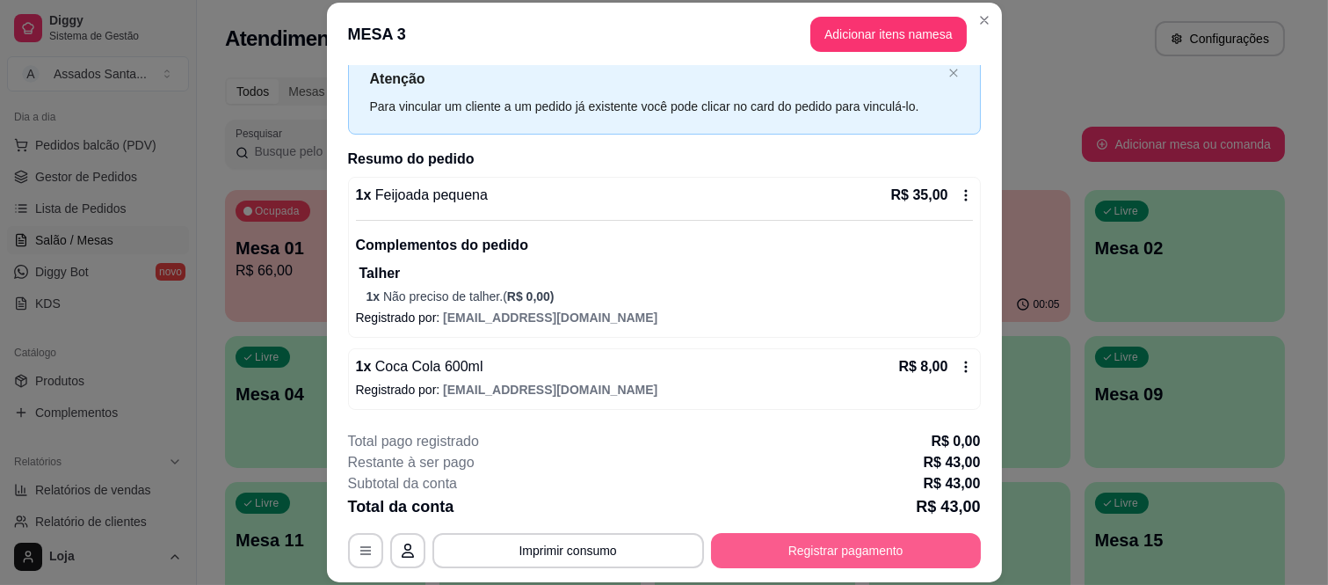
click at [825, 542] on button "Registrar pagamento" at bounding box center [846, 550] width 270 height 35
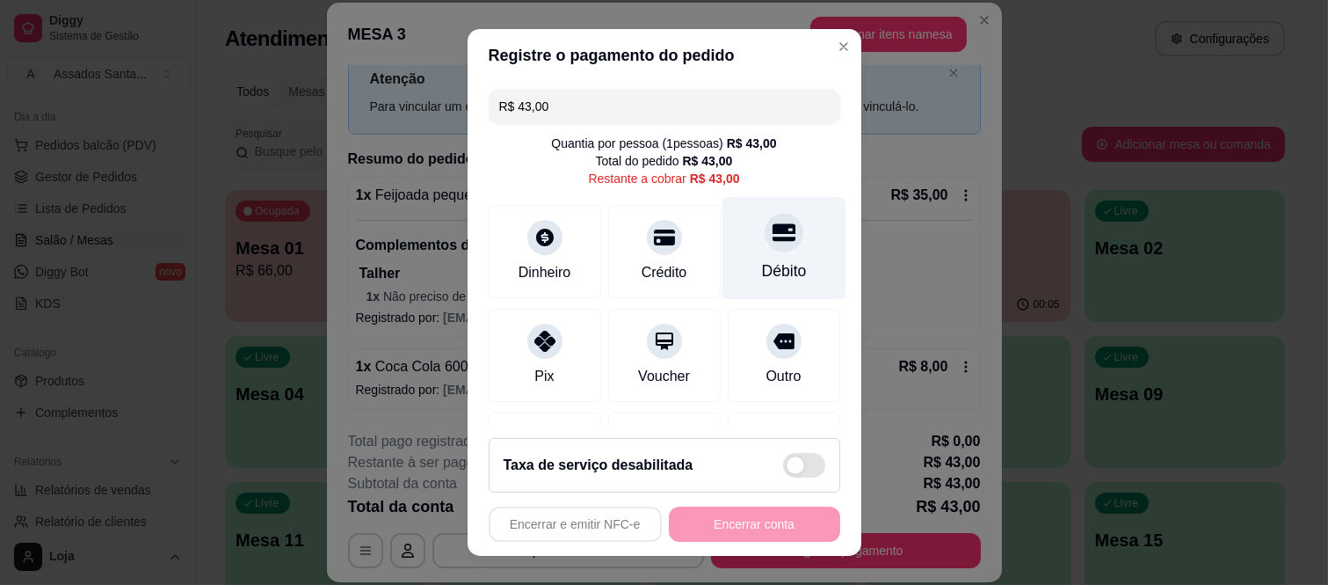
click at [761, 271] on div "Débito" at bounding box center [783, 270] width 45 height 23
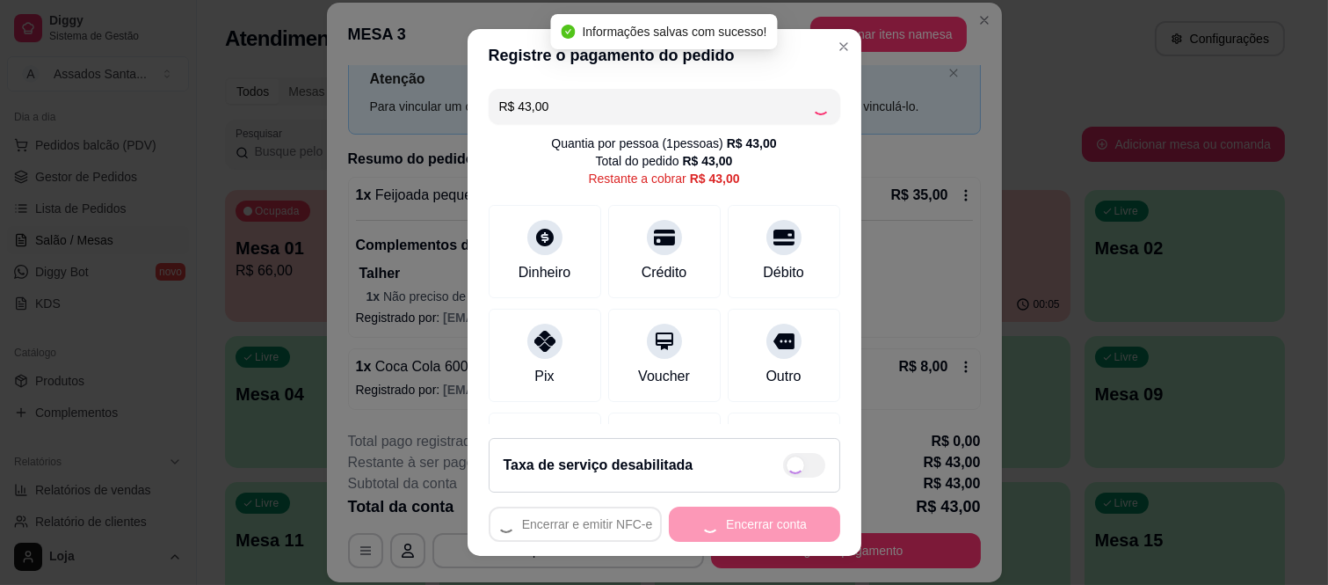
type input "R$ 0,00"
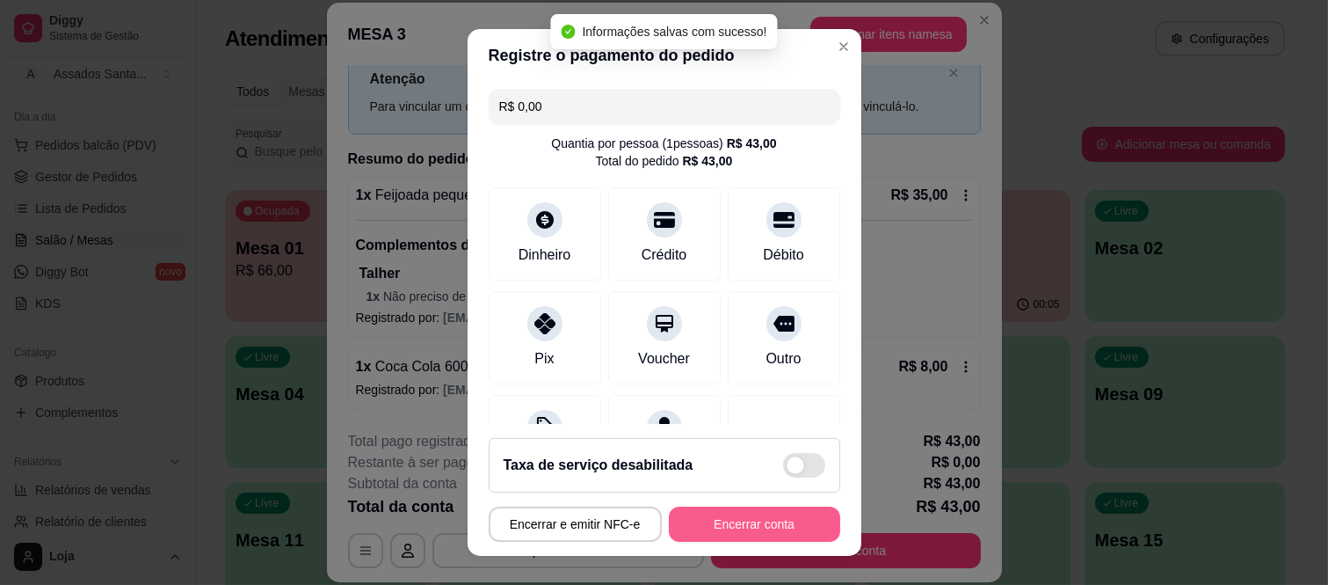
click at [740, 529] on button "Encerrar conta" at bounding box center [754, 523] width 171 height 35
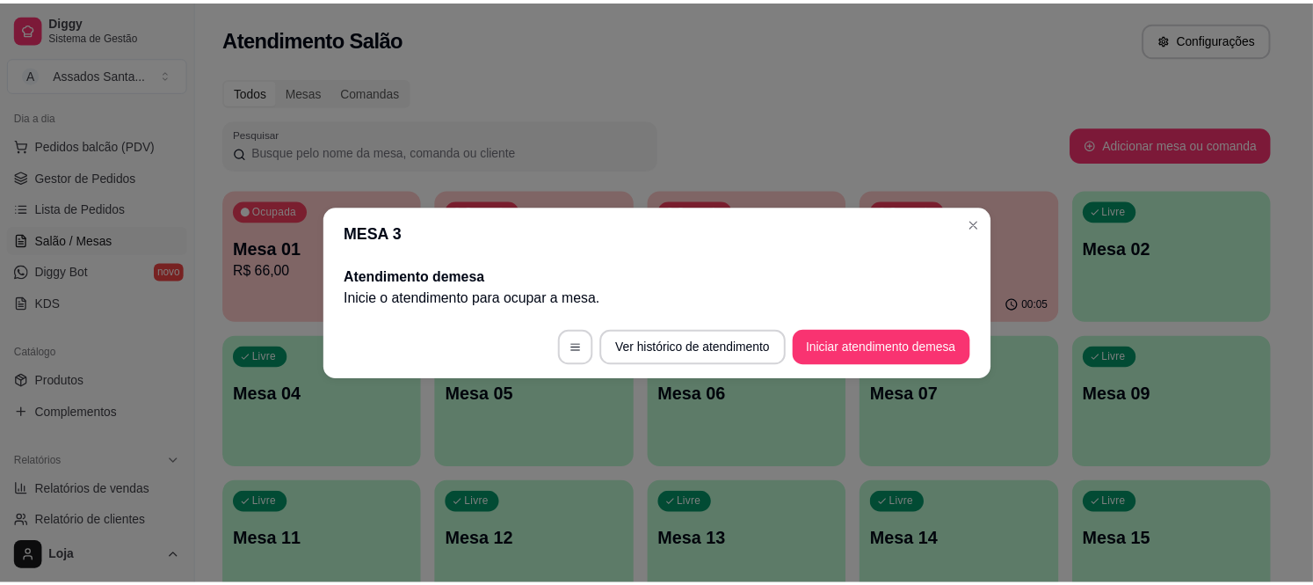
scroll to position [0, 0]
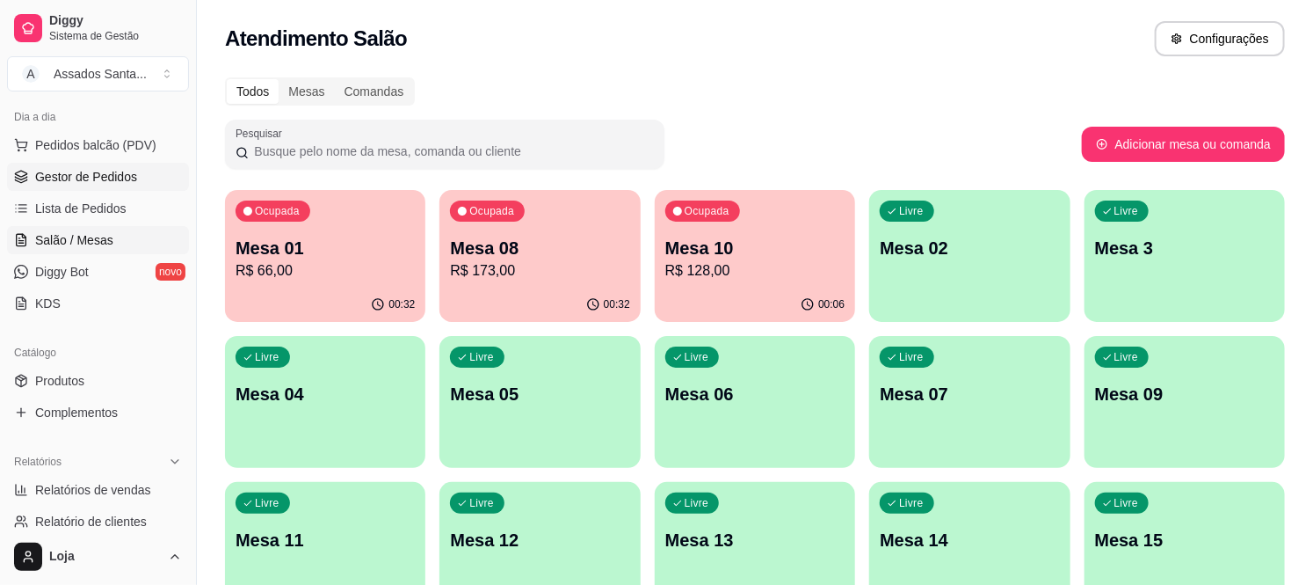
click at [142, 181] on link "Gestor de Pedidos" at bounding box center [98, 177] width 182 height 28
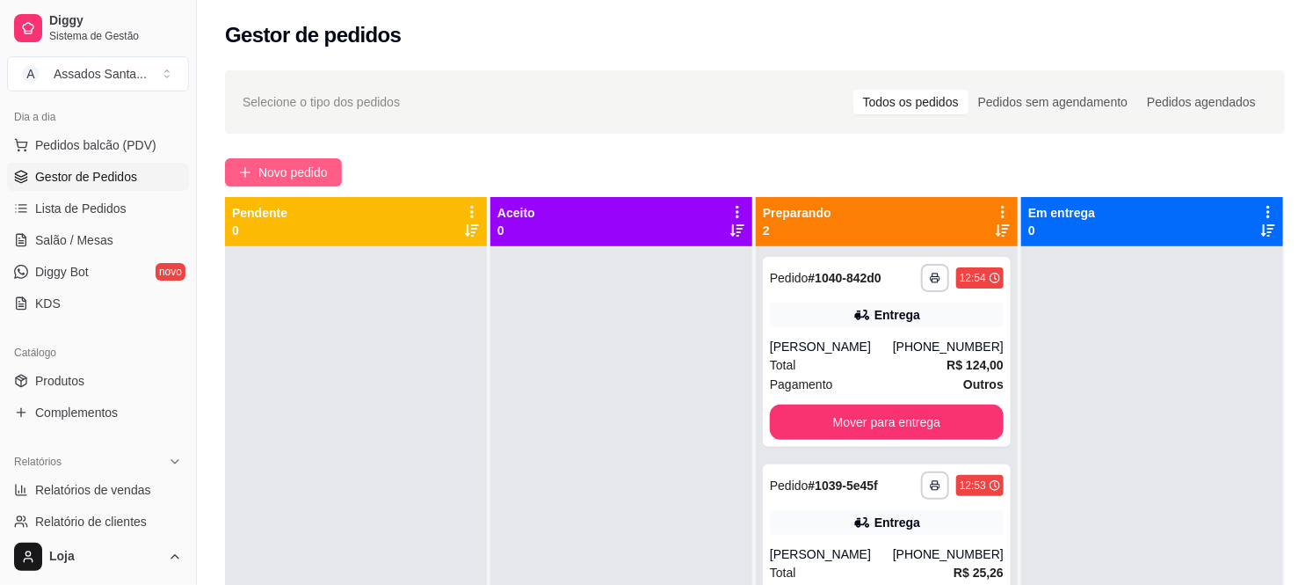
click at [262, 168] on span "Novo pedido" at bounding box center [292, 172] width 69 height 19
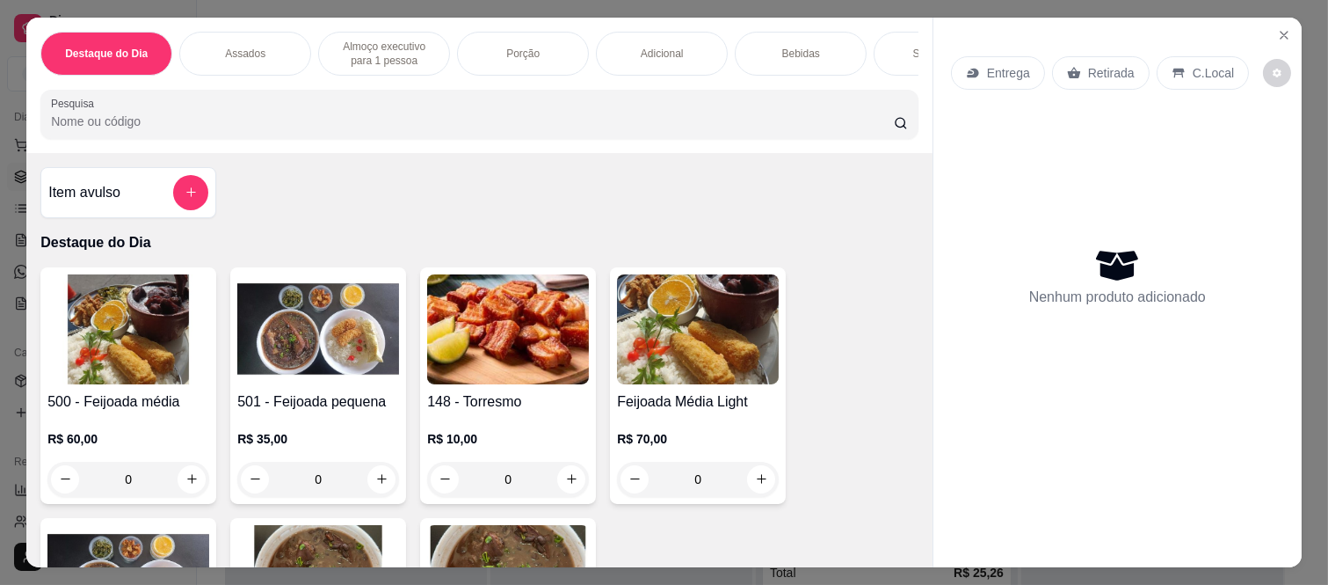
click at [178, 484] on div "0" at bounding box center [128, 479] width 162 height 35
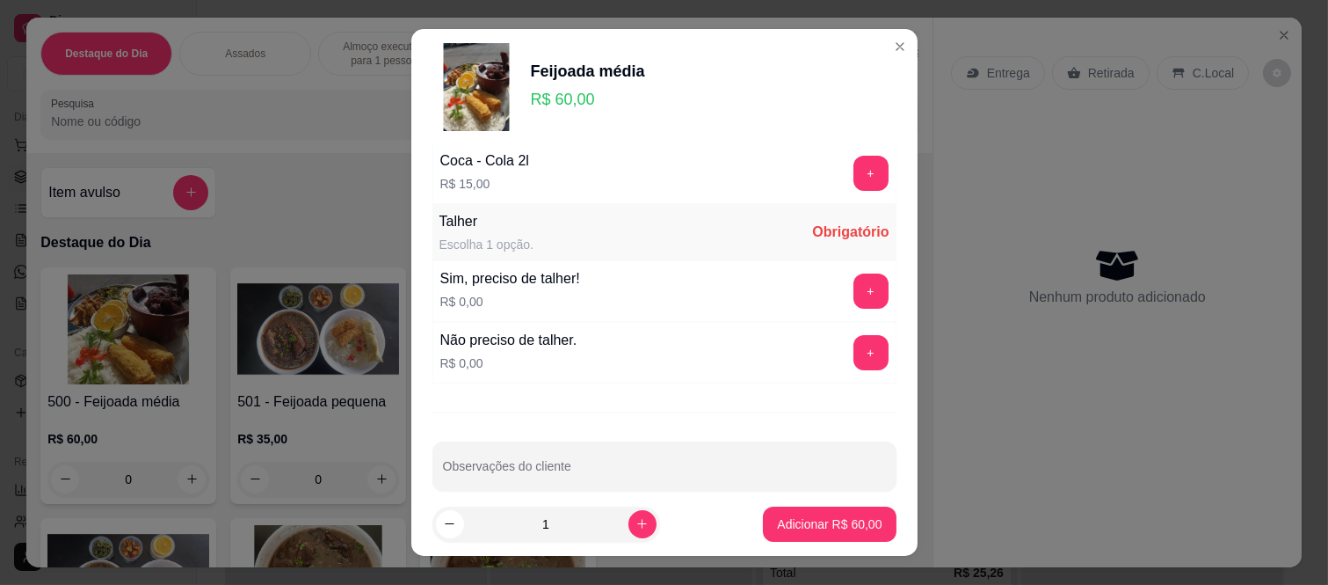
scroll to position [892, 0]
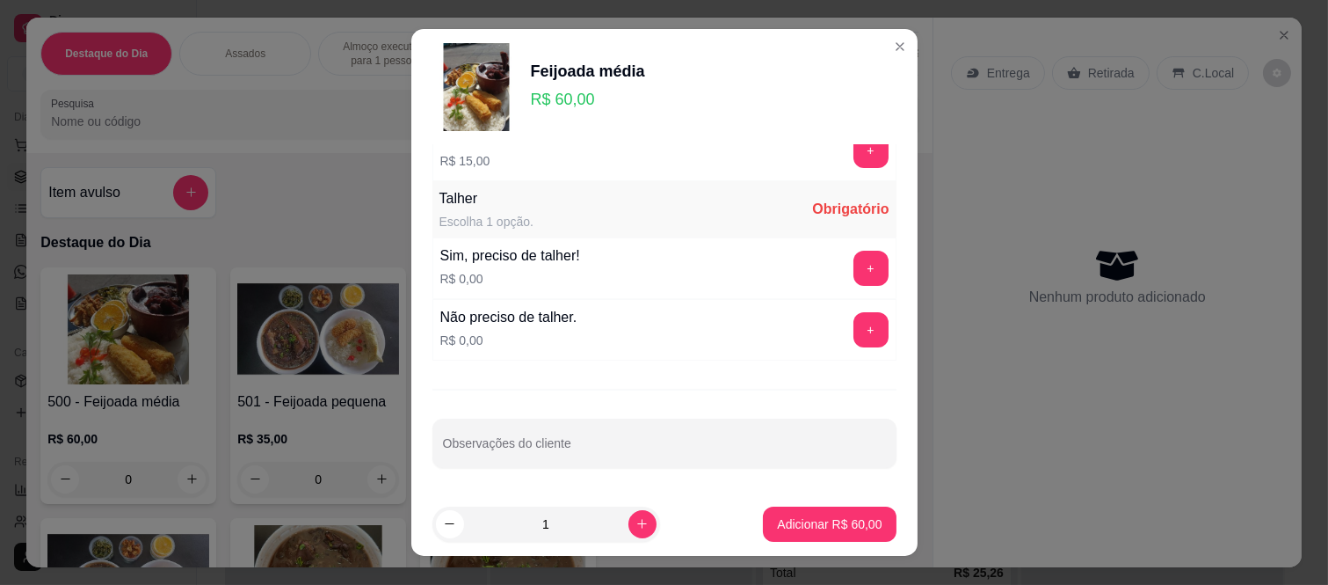
click at [854, 328] on button "+" at bounding box center [871, 329] width 35 height 35
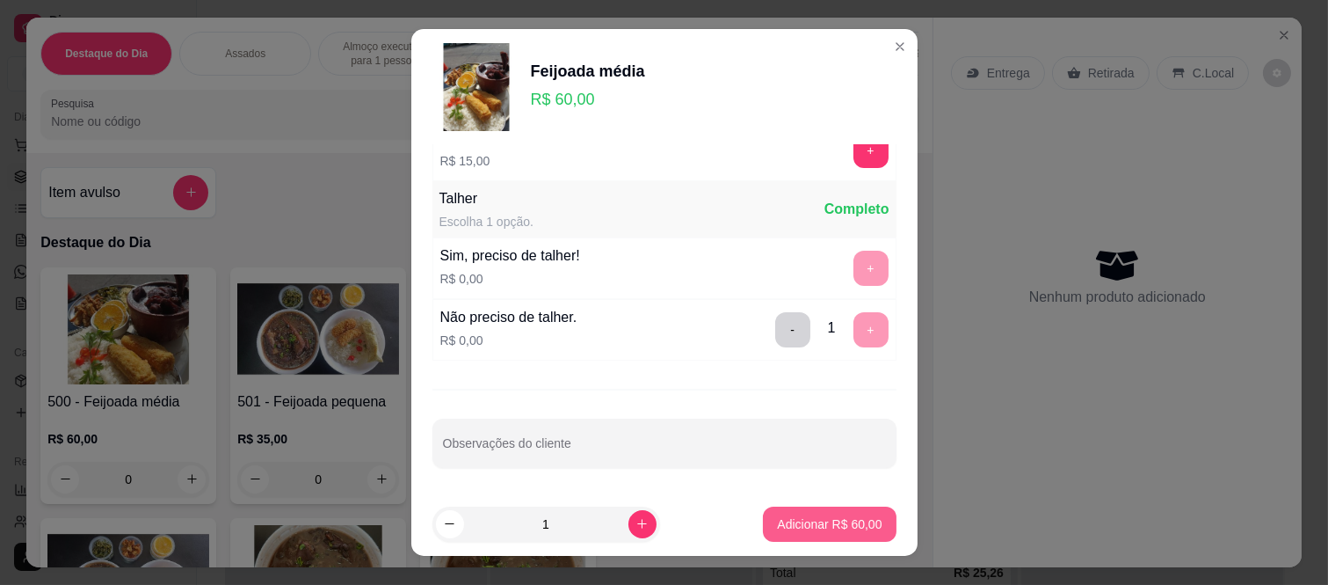
click at [825, 525] on p "Adicionar R$ 60,00" at bounding box center [829, 524] width 105 height 18
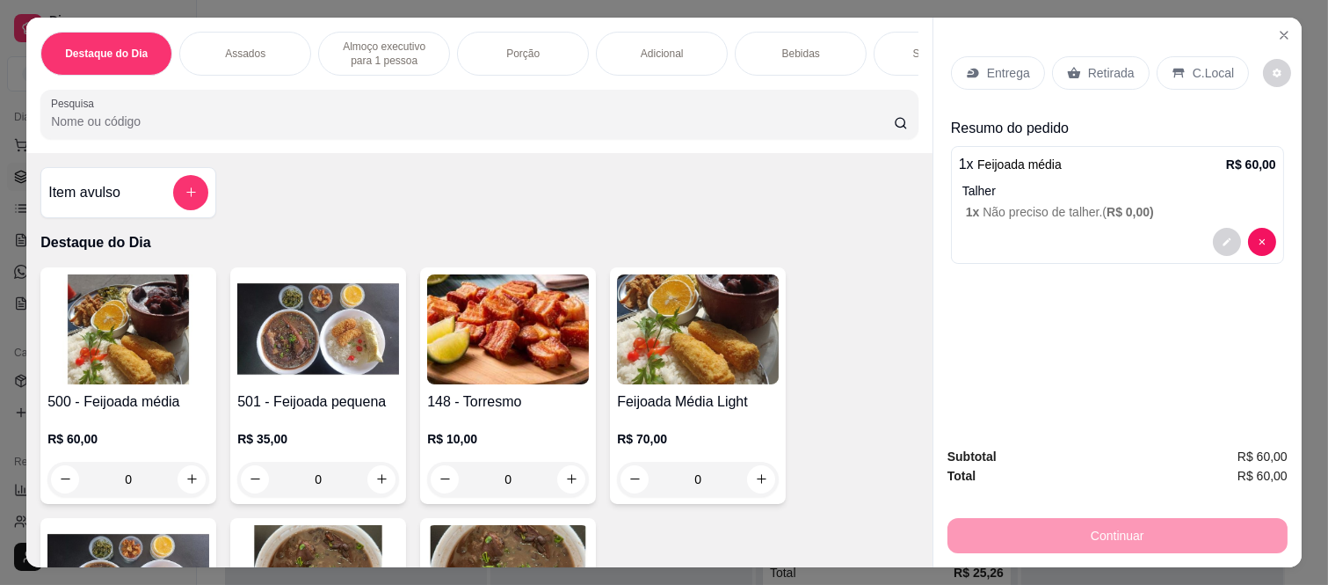
click at [1088, 64] on p "Retirada" at bounding box center [1111, 73] width 47 height 18
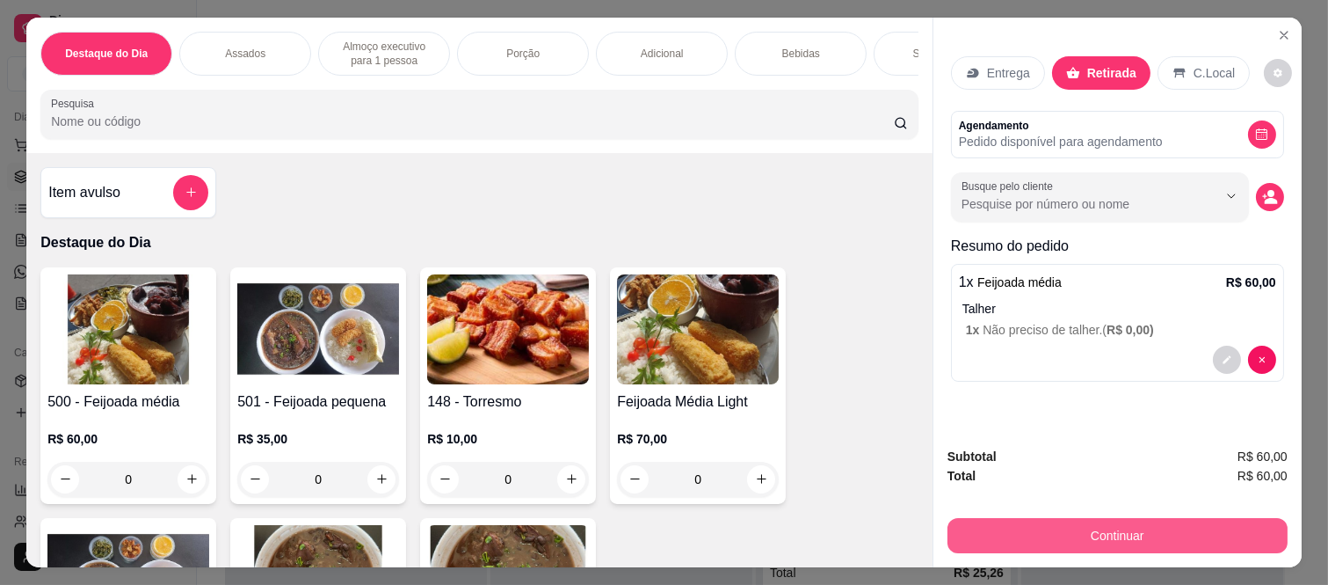
click at [1123, 521] on button "Continuar" at bounding box center [1118, 535] width 340 height 35
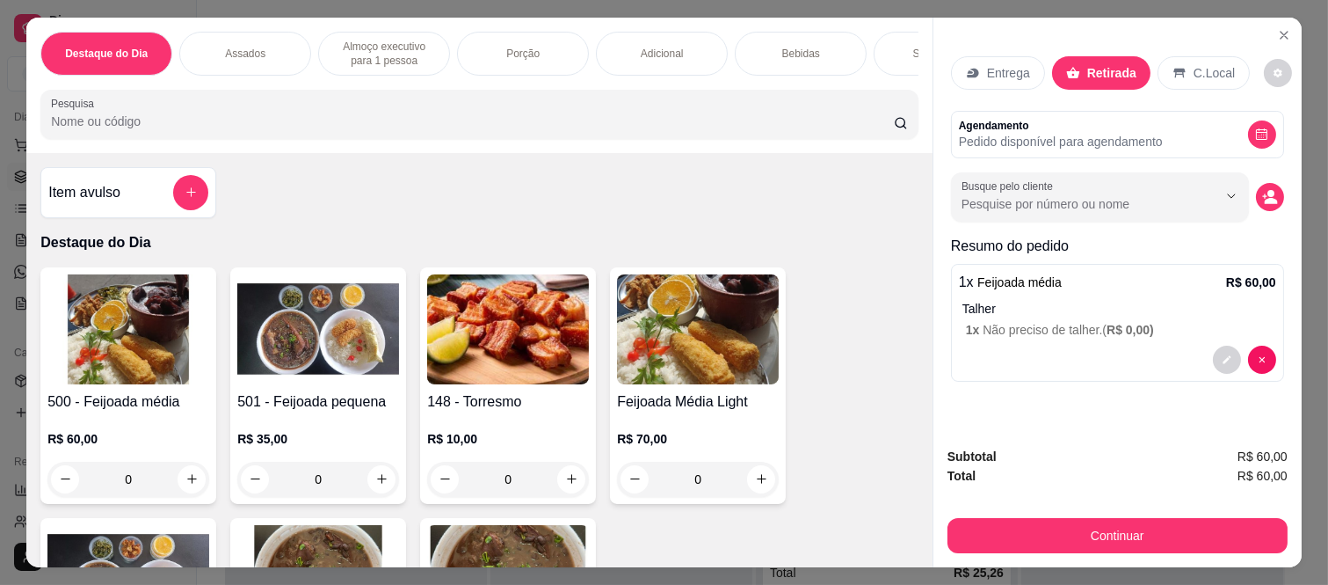
click at [767, 314] on div at bounding box center [784, 317] width 39 height 39
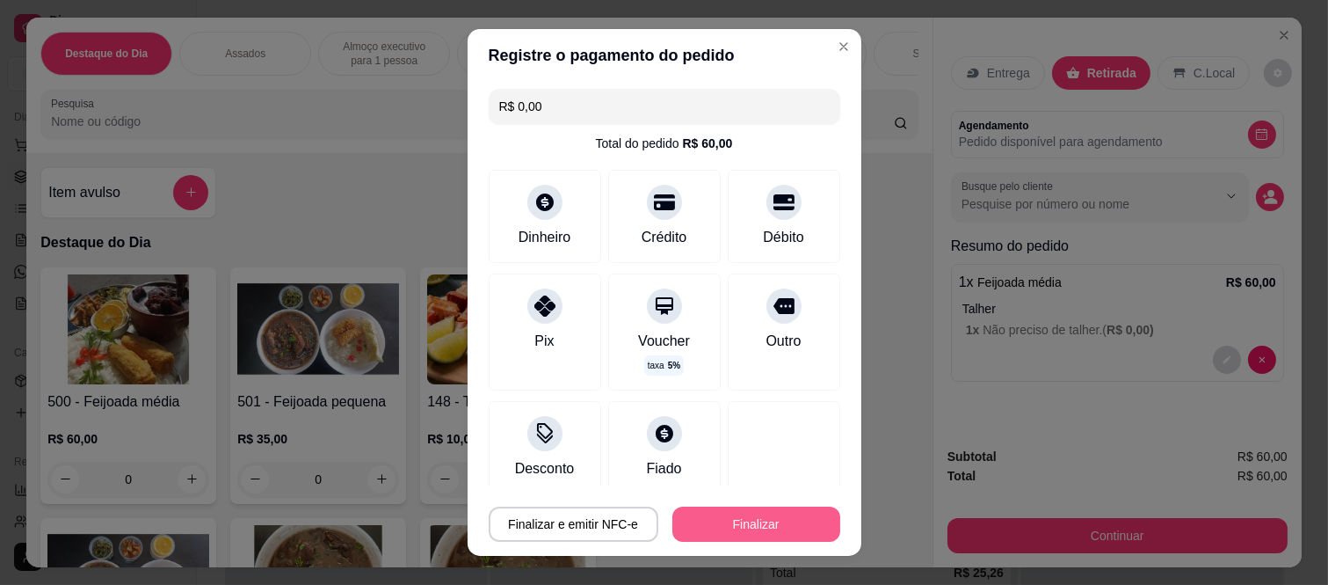
click at [758, 522] on button "Finalizar" at bounding box center [757, 523] width 168 height 35
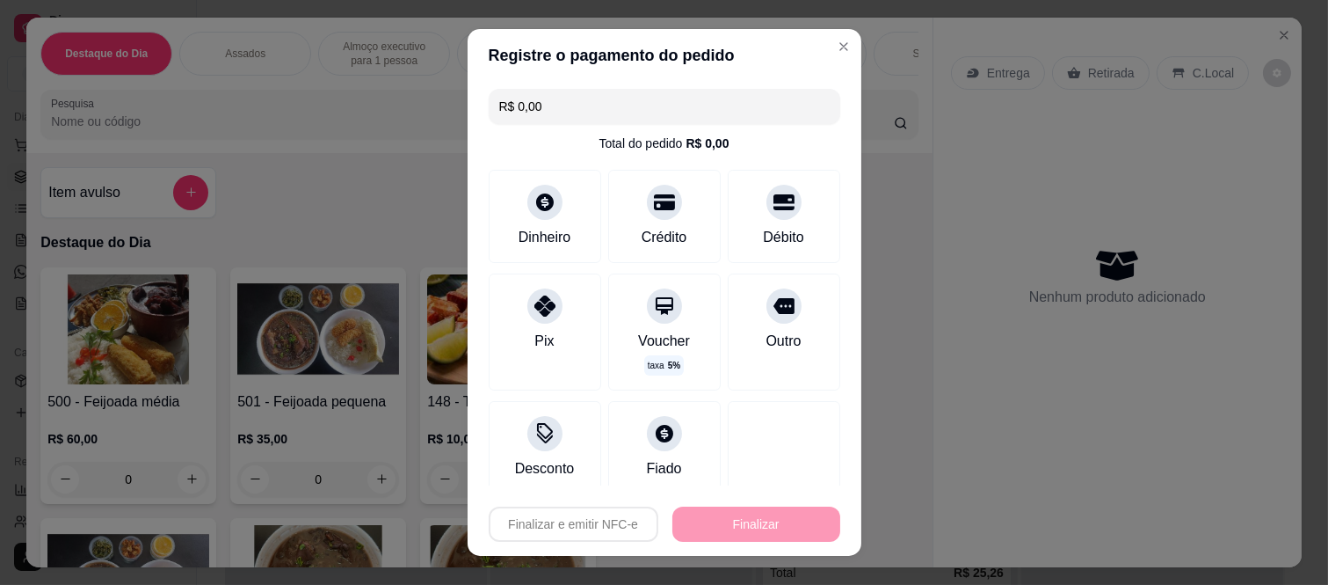
type input "-R$ 60,00"
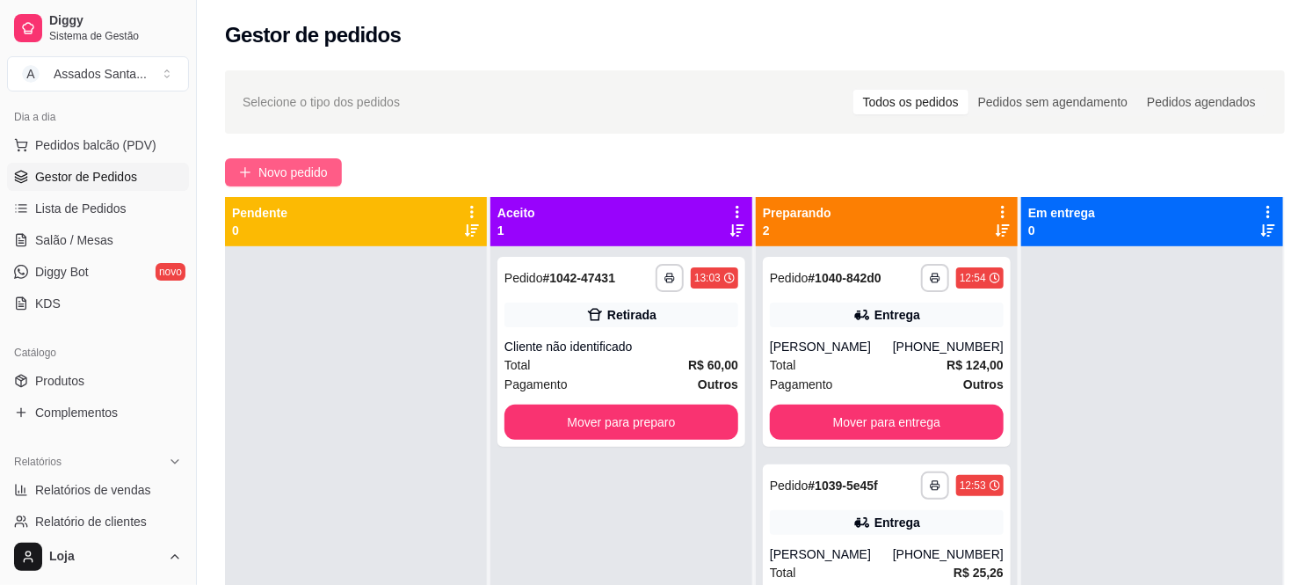
click at [302, 158] on button "Novo pedido" at bounding box center [283, 172] width 117 height 28
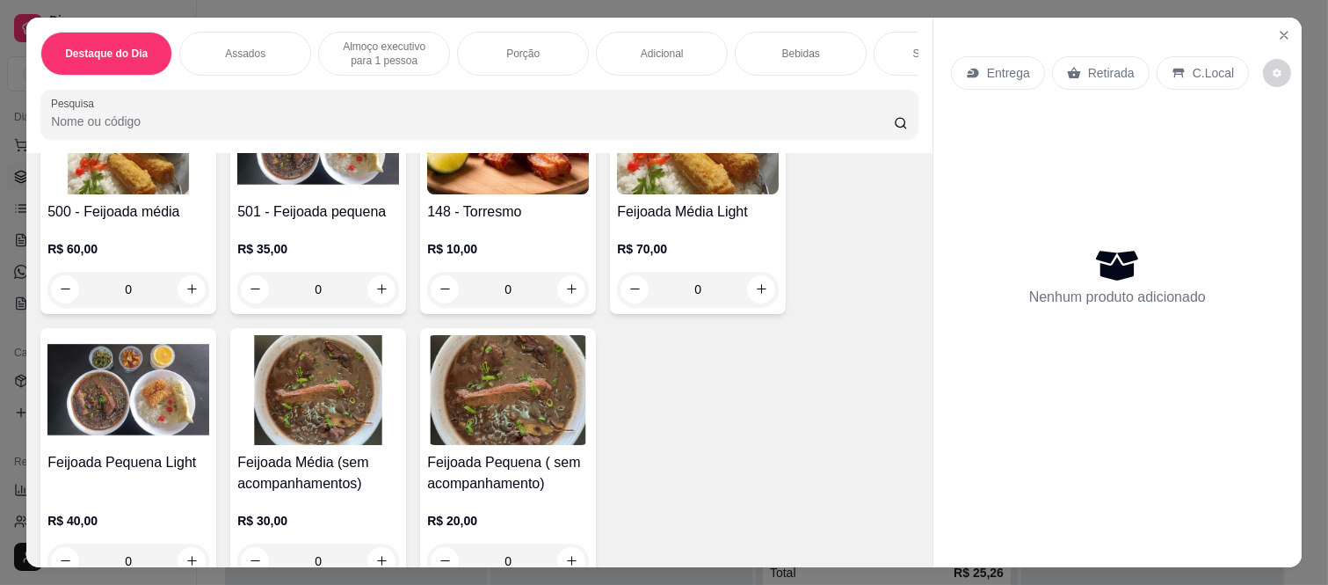
scroll to position [195, 0]
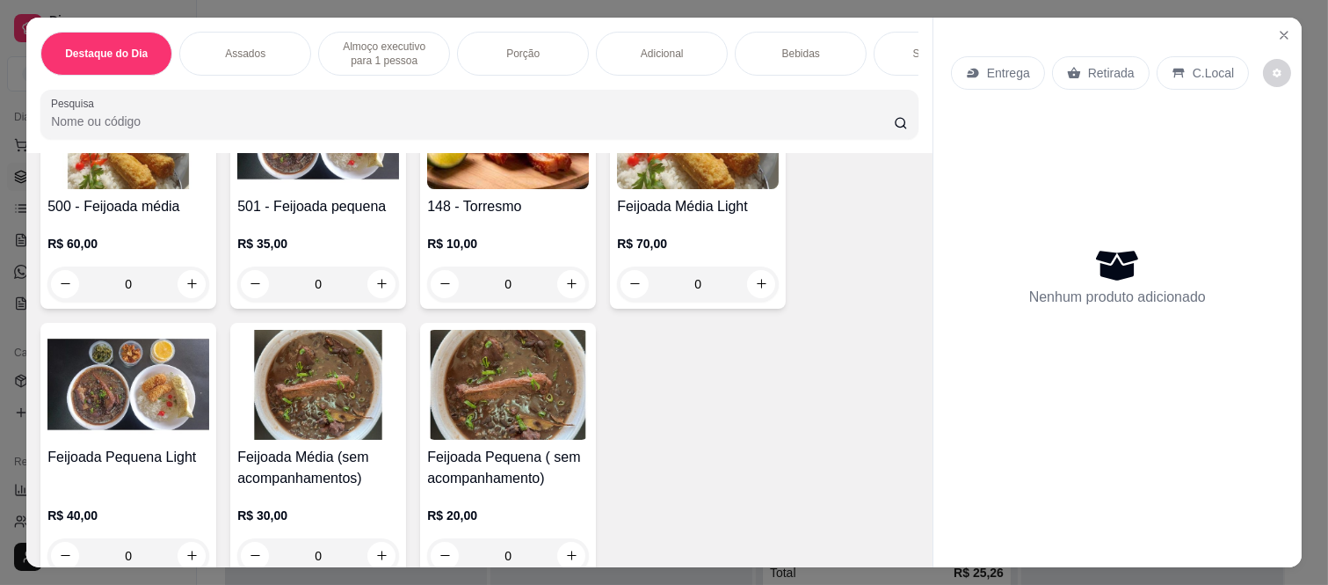
click at [183, 293] on div "0" at bounding box center [128, 283] width 162 height 35
click at [1281, 32] on icon "Close" at bounding box center [1284, 35] width 7 height 7
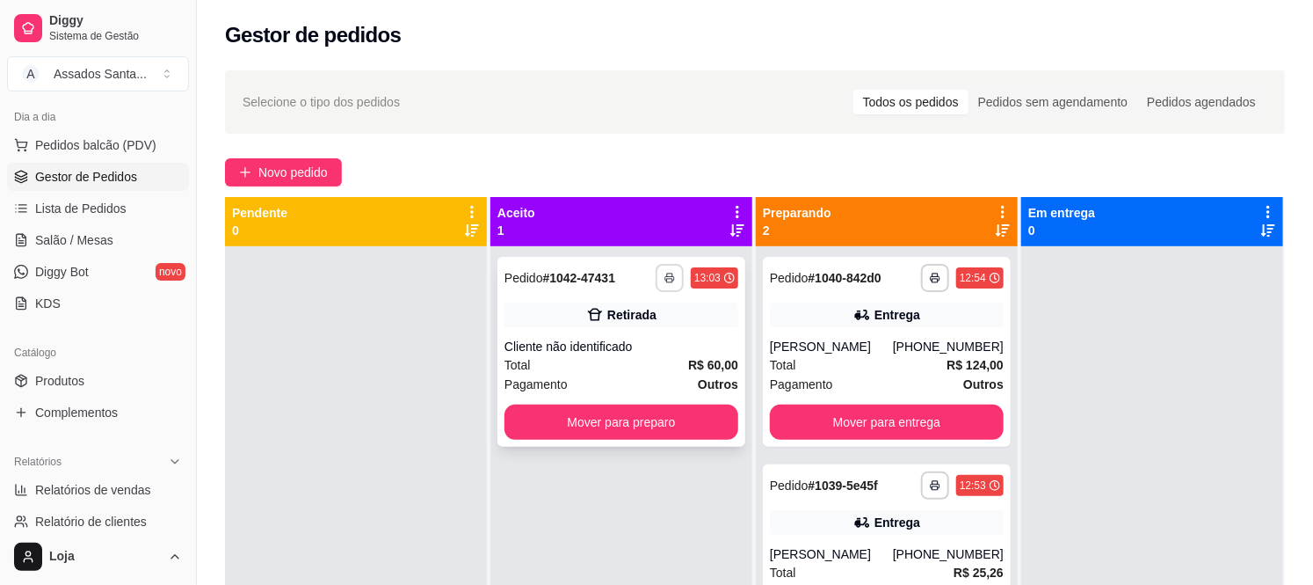
click at [658, 273] on button "button" at bounding box center [670, 278] width 28 height 28
click at [362, 393] on div at bounding box center [356, 538] width 262 height 585
click at [610, 372] on div "Total R$ 60,00" at bounding box center [622, 364] width 234 height 19
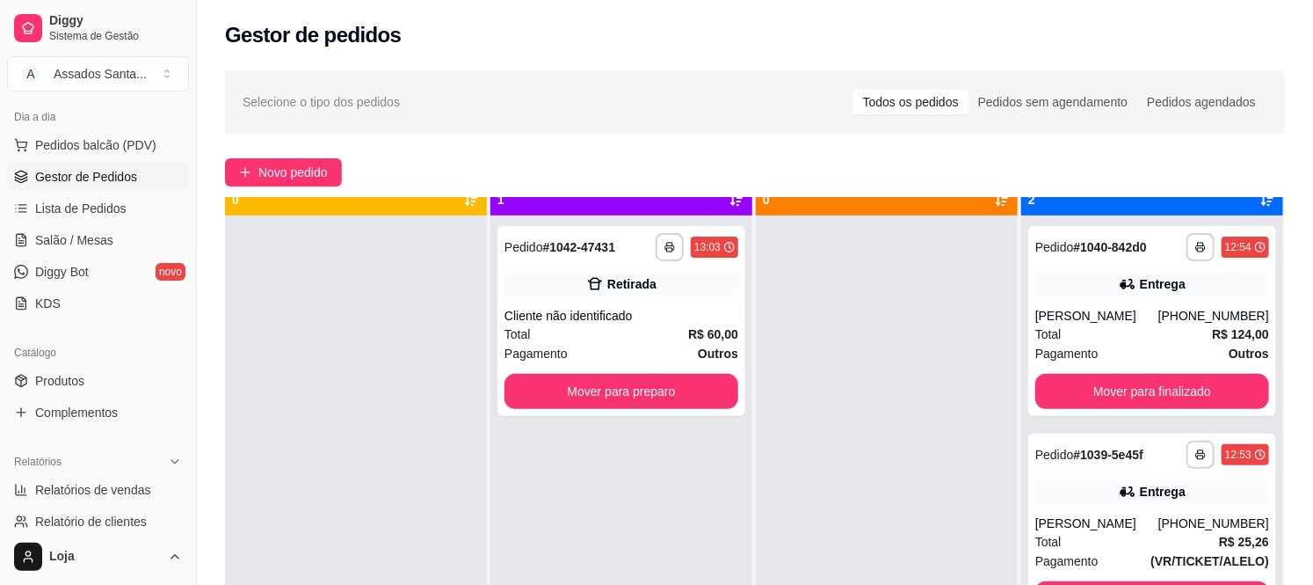
scroll to position [48, 0]
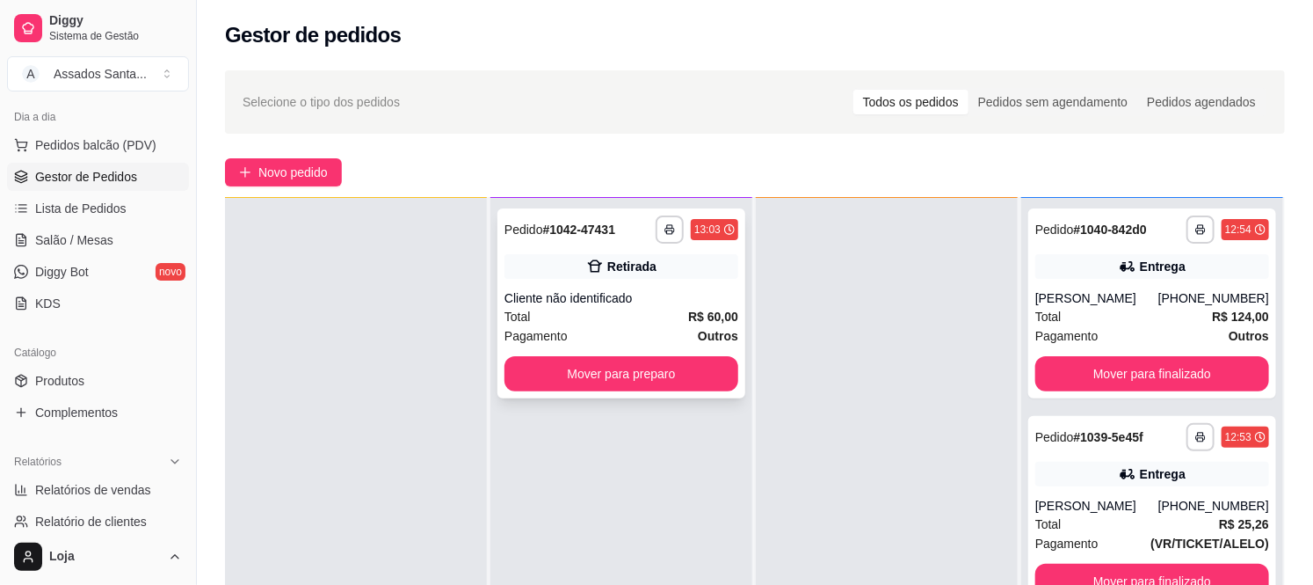
click at [624, 267] on div "Retirada" at bounding box center [631, 267] width 49 height 18
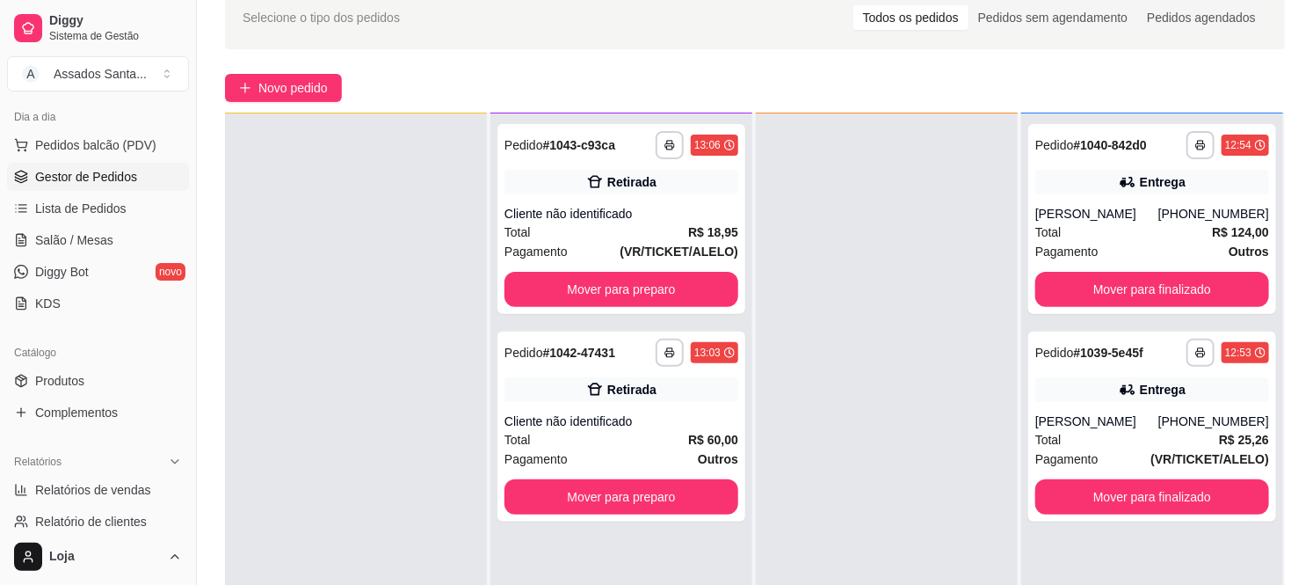
scroll to position [0, 0]
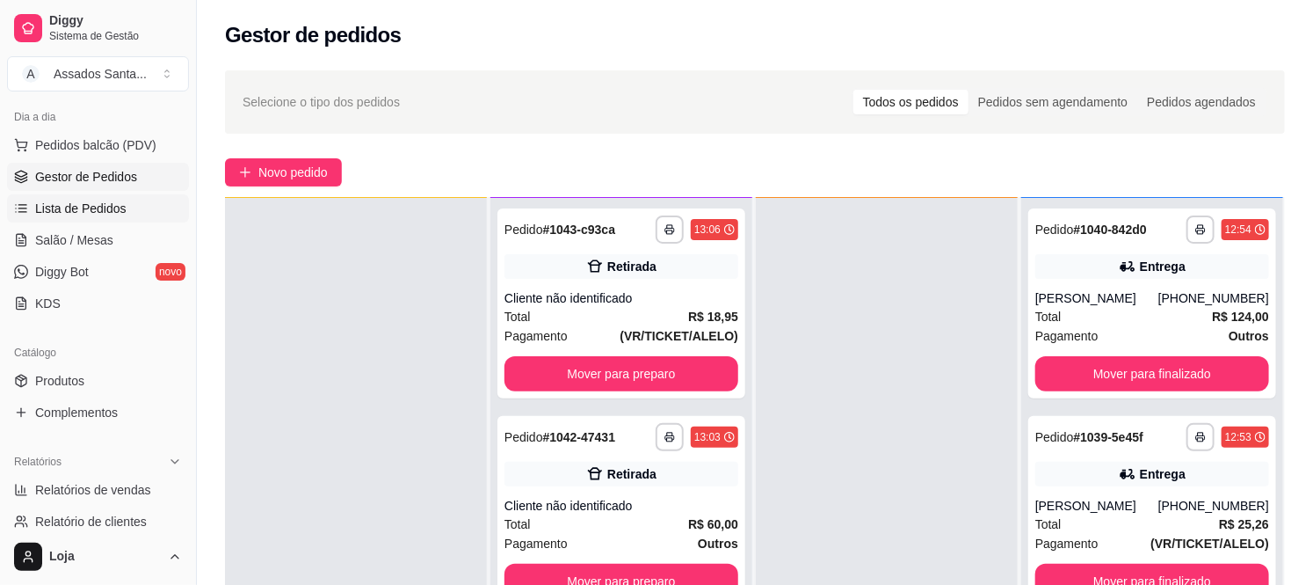
click at [120, 198] on link "Lista de Pedidos" at bounding box center [98, 208] width 182 height 28
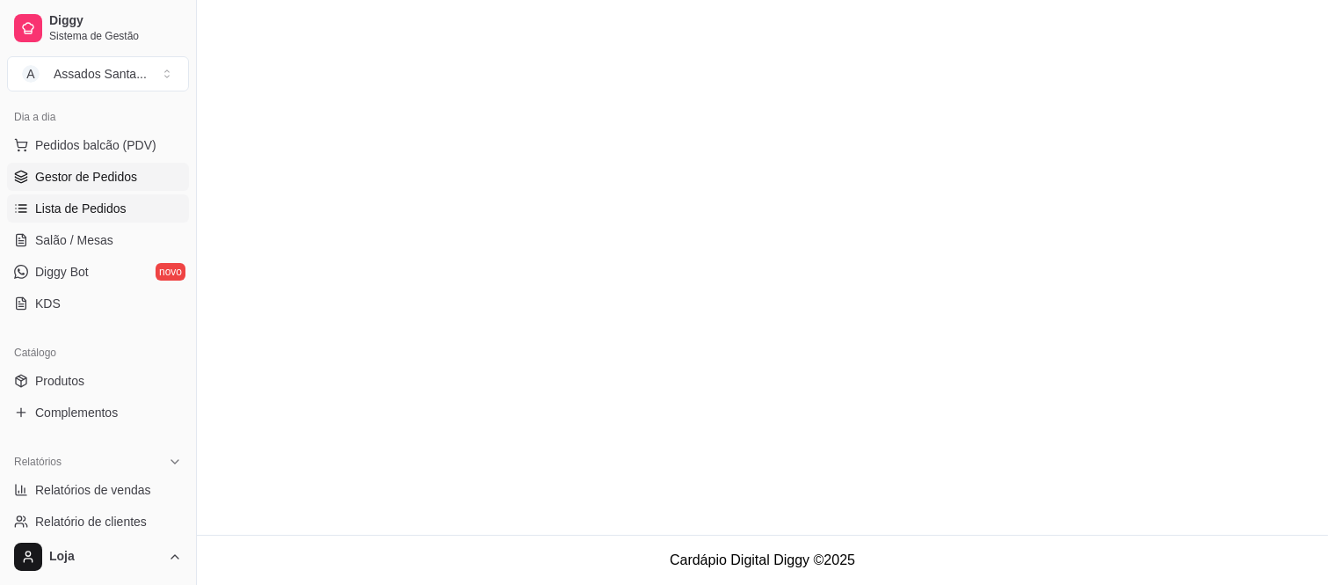
click at [127, 171] on span "Gestor de Pedidos" at bounding box center [86, 177] width 102 height 18
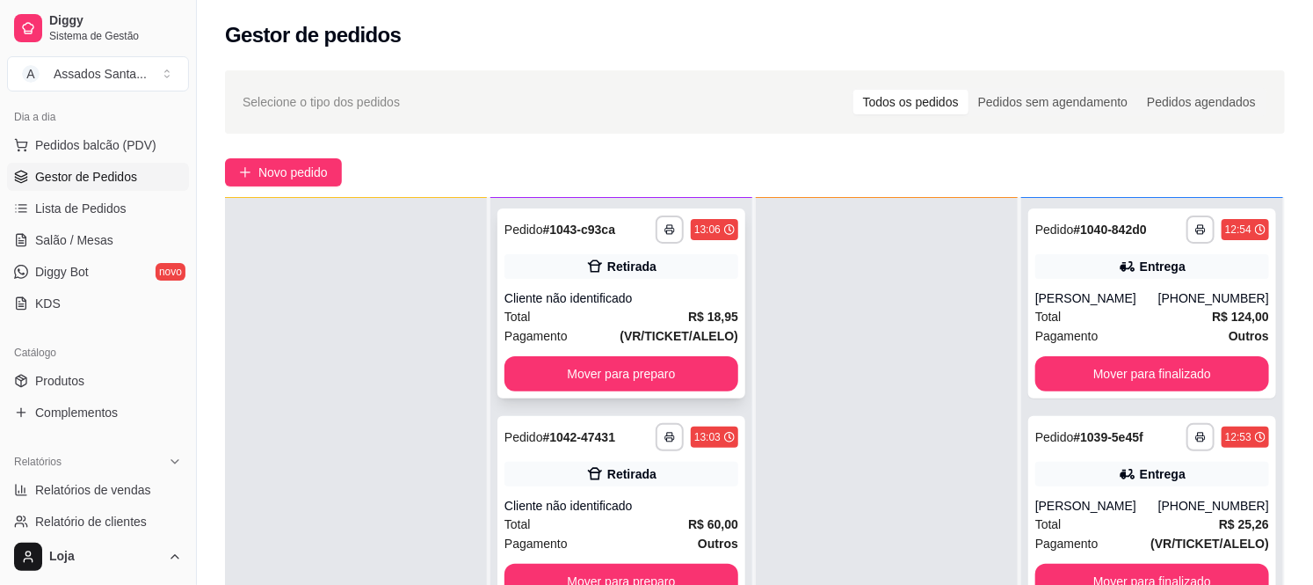
click at [624, 326] on span "(VR/TICKET/ALELO)" at bounding box center [679, 335] width 119 height 19
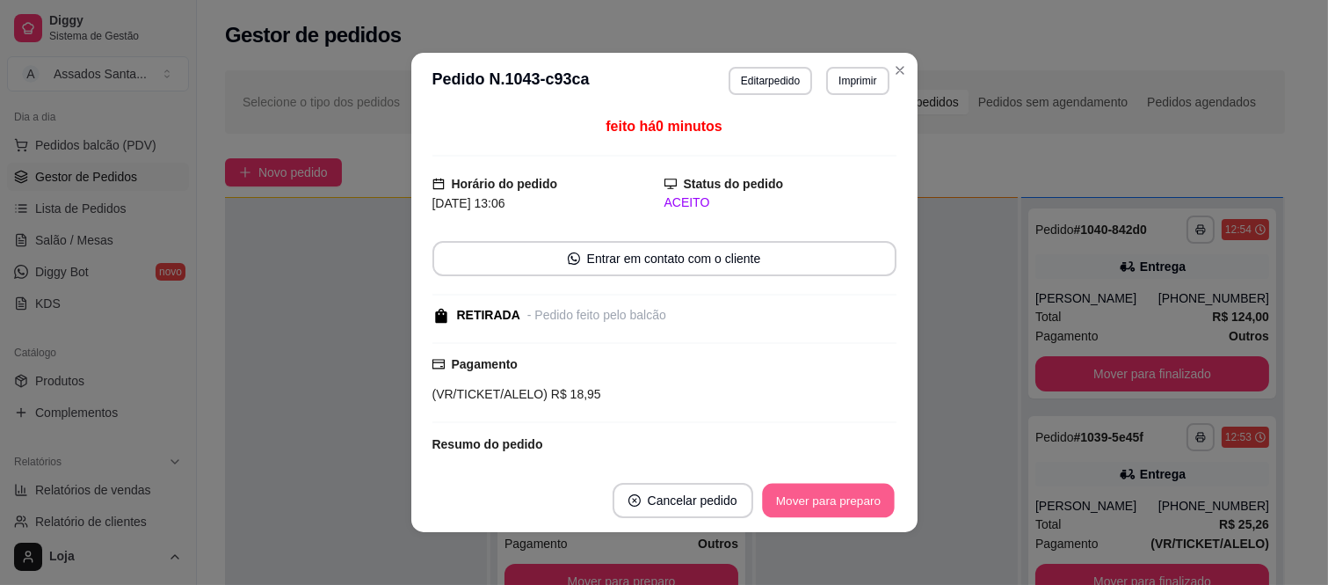
click at [787, 503] on button "Mover para preparo" at bounding box center [828, 501] width 132 height 34
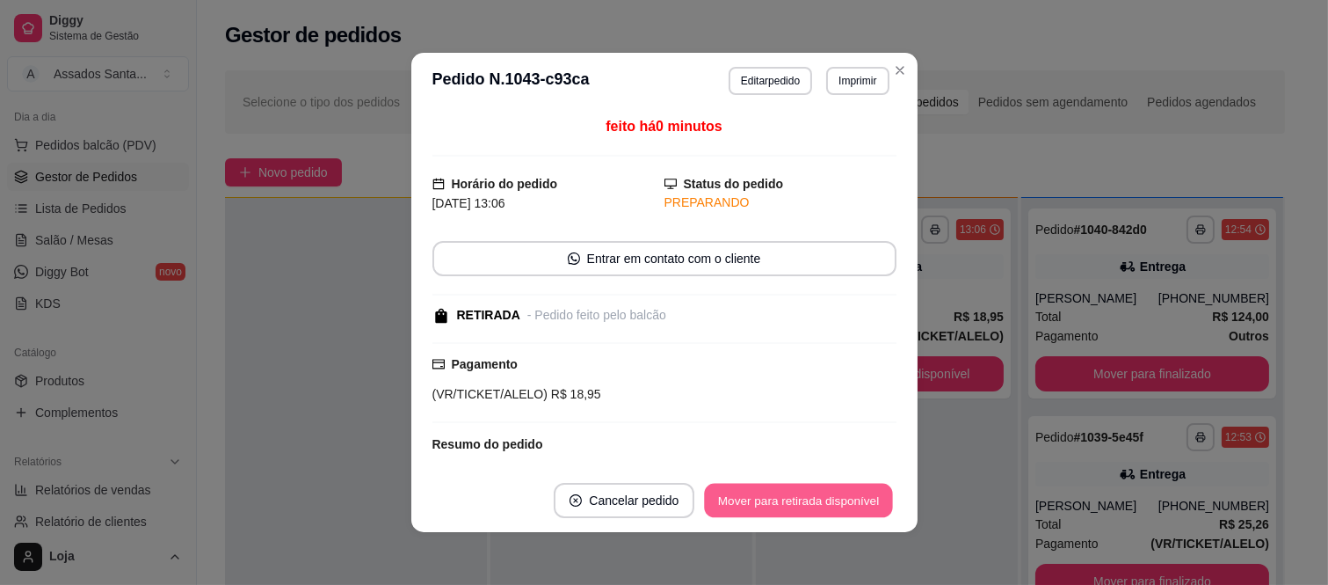
click at [787, 501] on button "Mover para retirada disponível" at bounding box center [799, 501] width 188 height 34
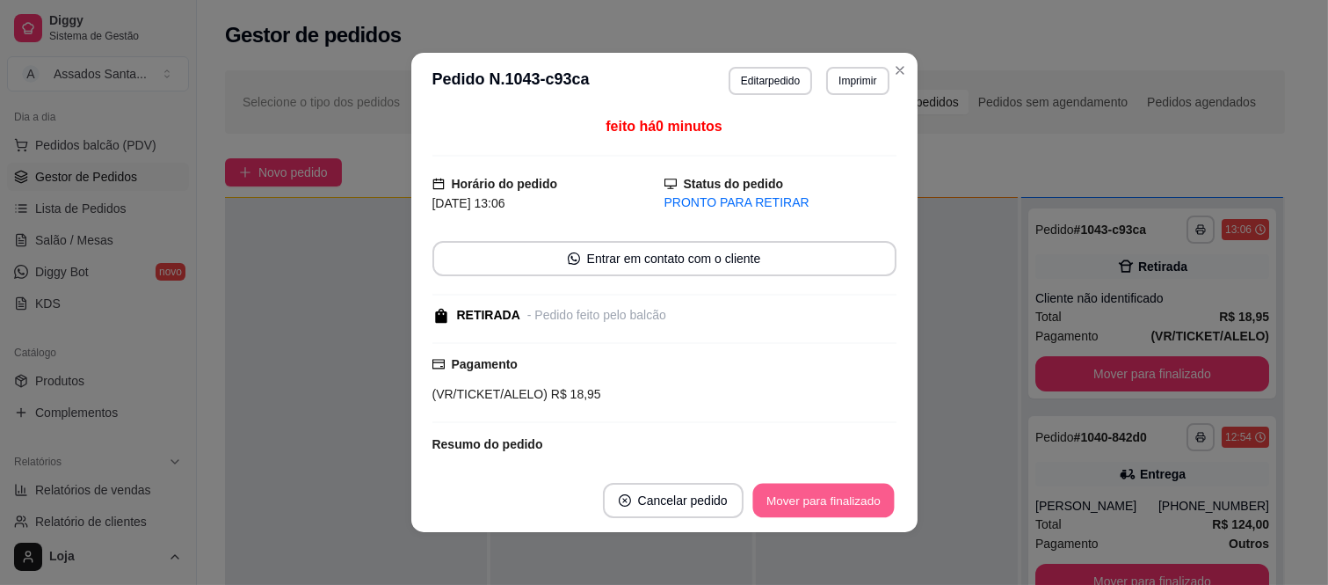
click at [787, 499] on button "Mover para finalizado" at bounding box center [824, 501] width 142 height 34
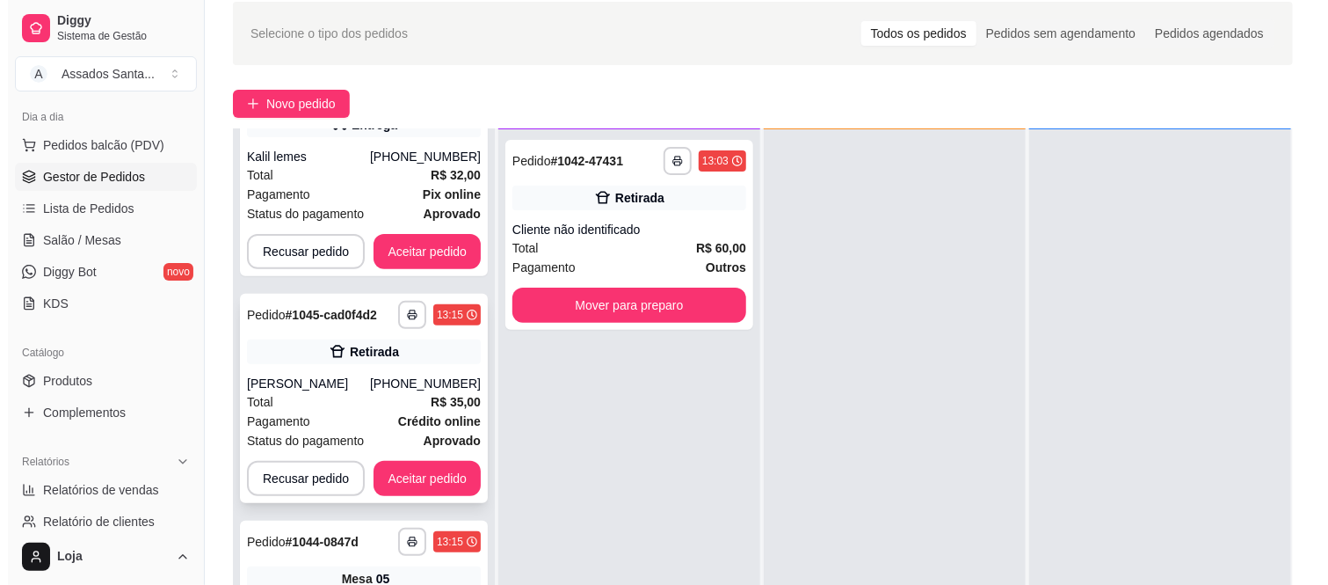
scroll to position [98, 0]
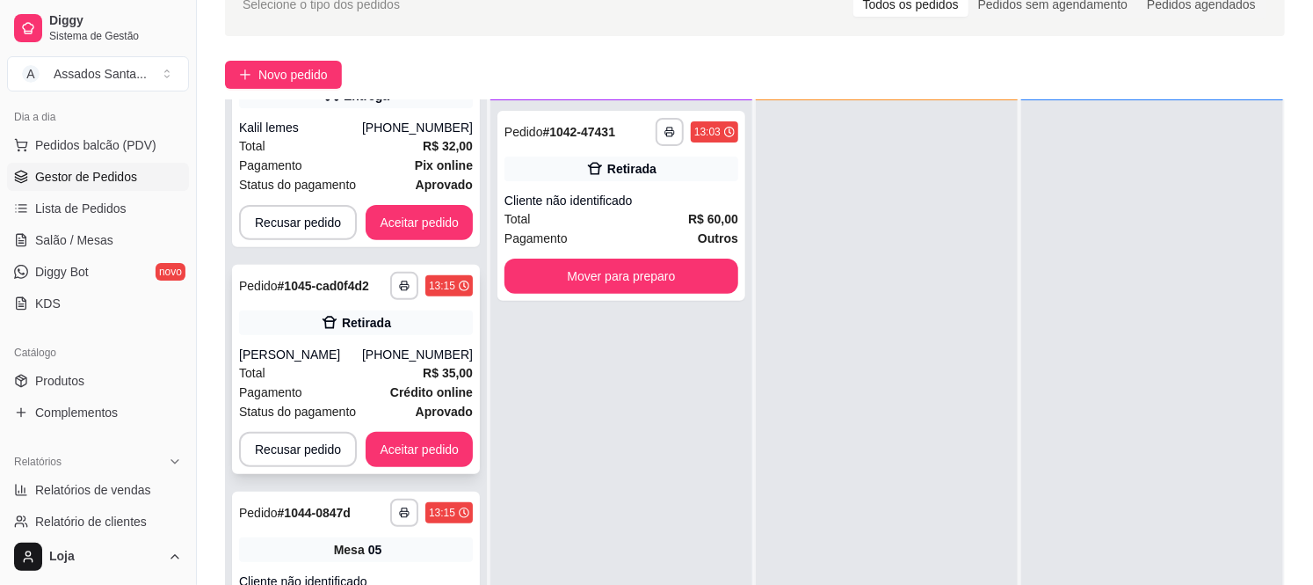
click at [382, 390] on div "Pagamento Crédito online" at bounding box center [356, 391] width 234 height 19
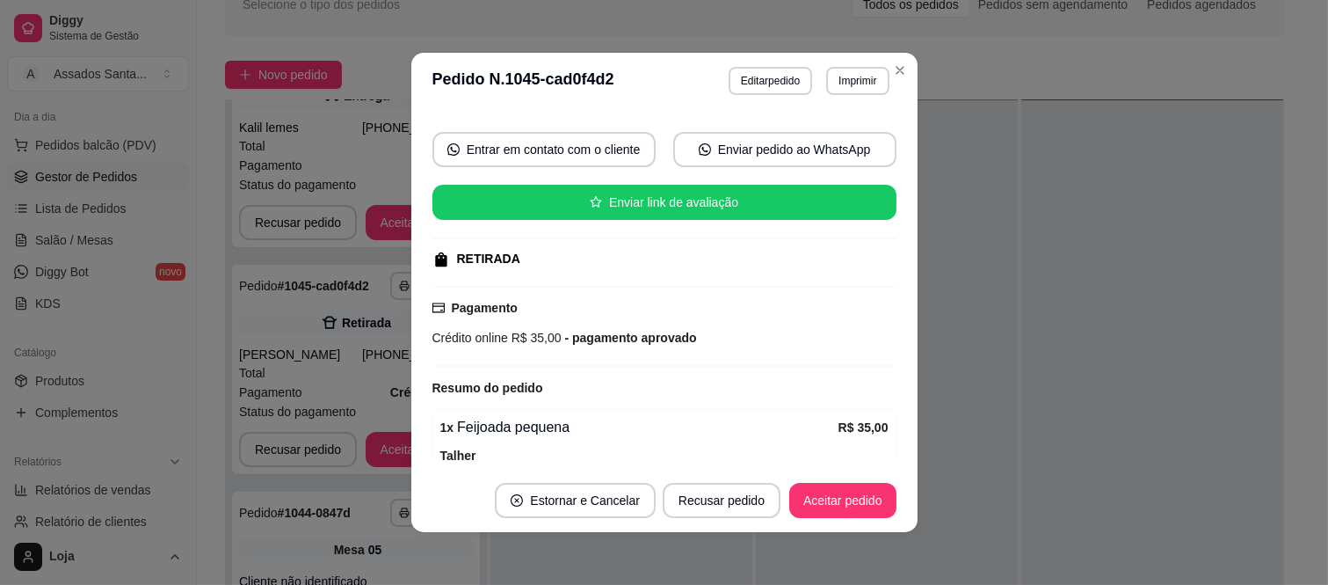
scroll to position [252, 0]
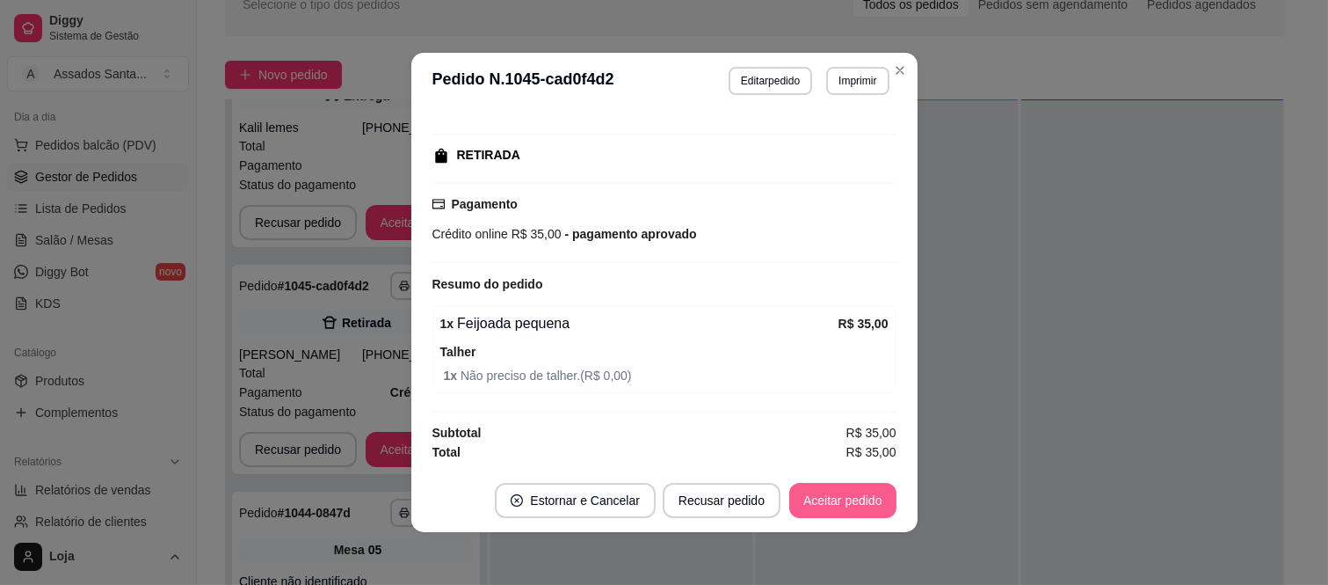
click at [826, 499] on button "Aceitar pedido" at bounding box center [842, 500] width 107 height 35
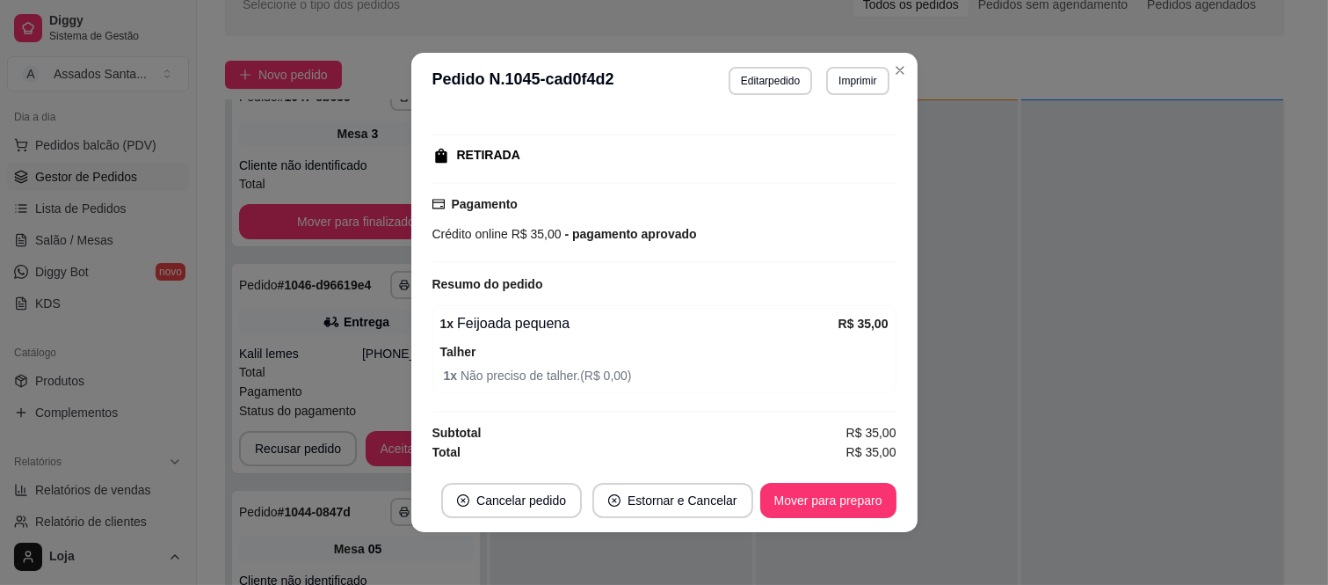
scroll to position [0, 0]
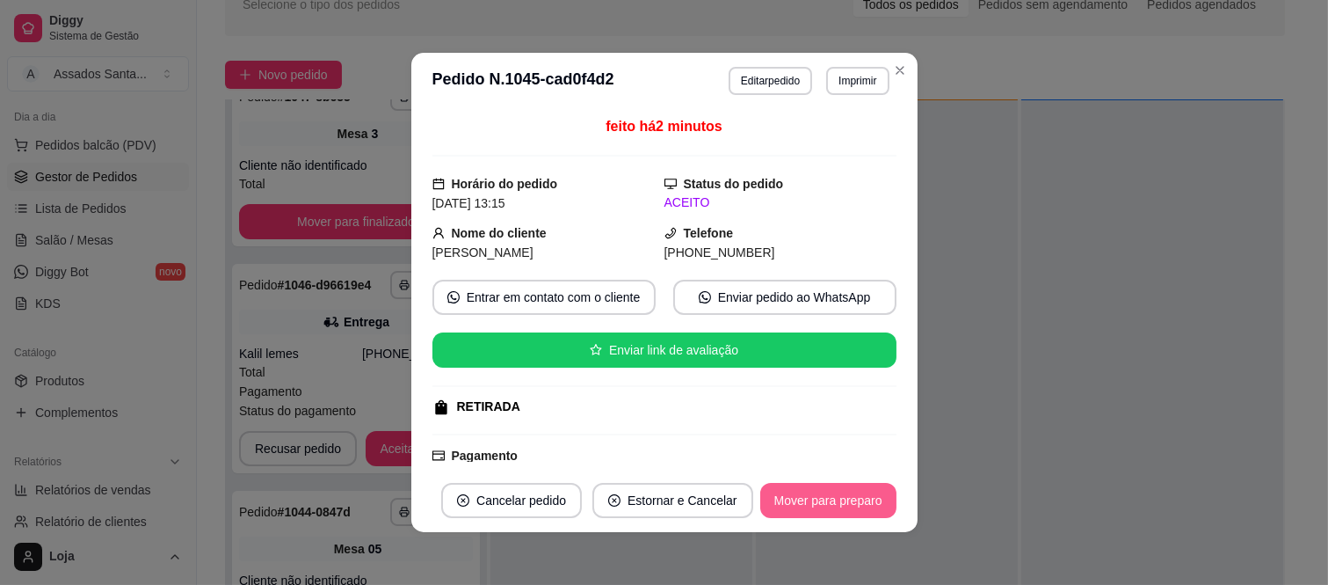
click at [819, 505] on button "Mover para preparo" at bounding box center [828, 500] width 136 height 35
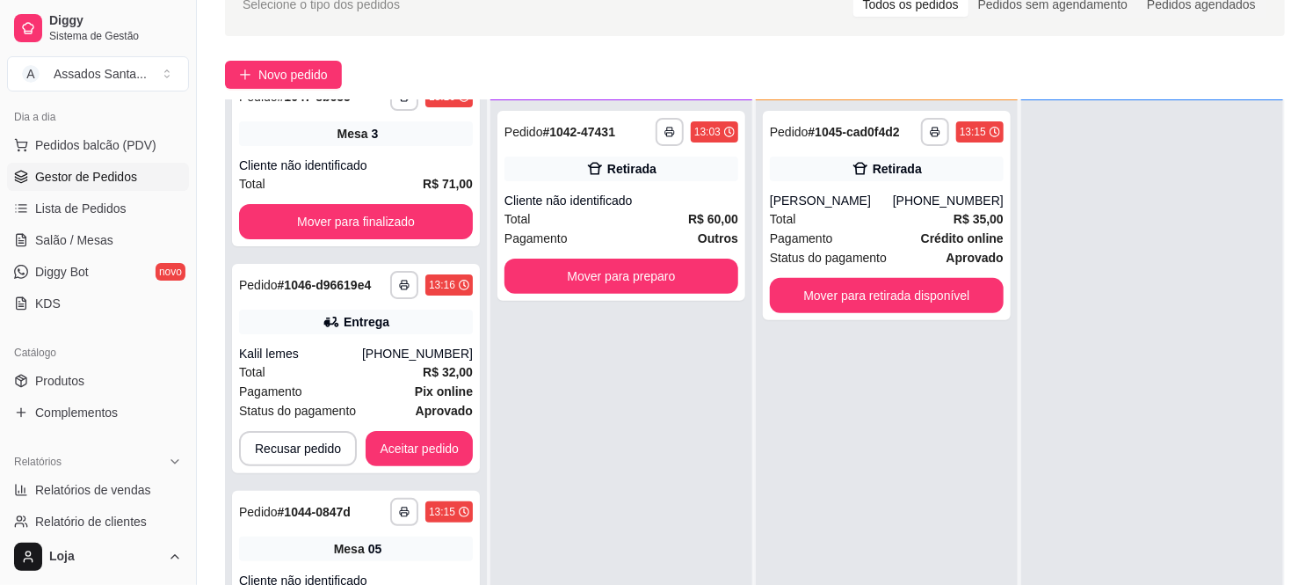
click at [295, 369] on div "Total R$ 32,00" at bounding box center [356, 371] width 234 height 19
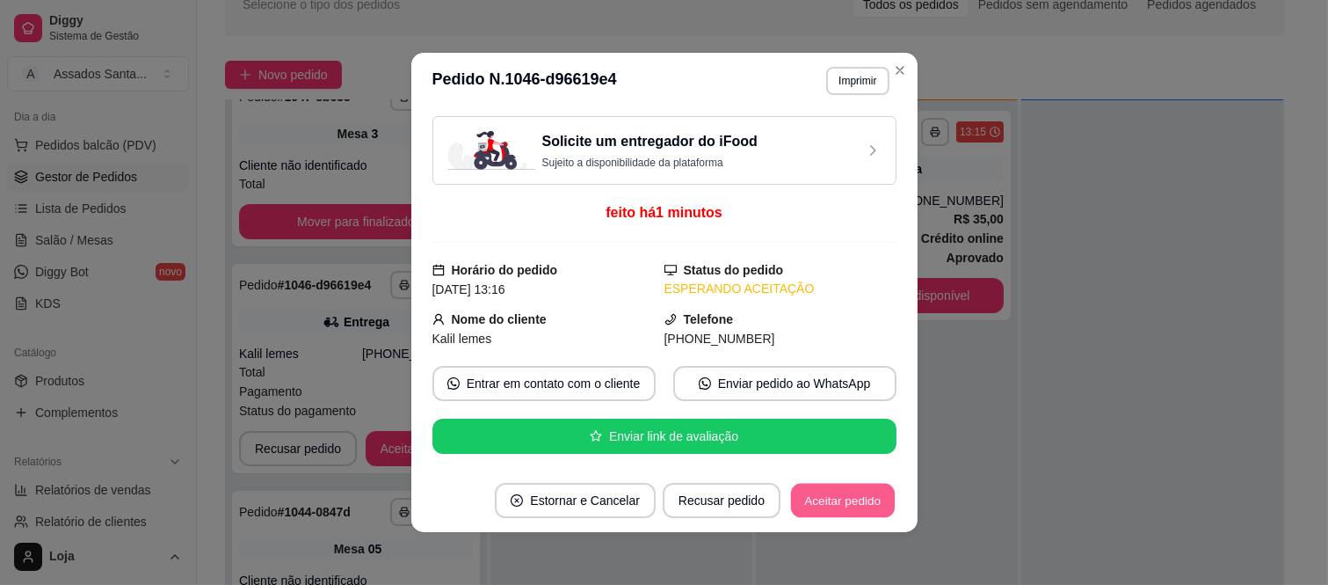
click at [846, 499] on button "Aceitar pedido" at bounding box center [843, 501] width 104 height 34
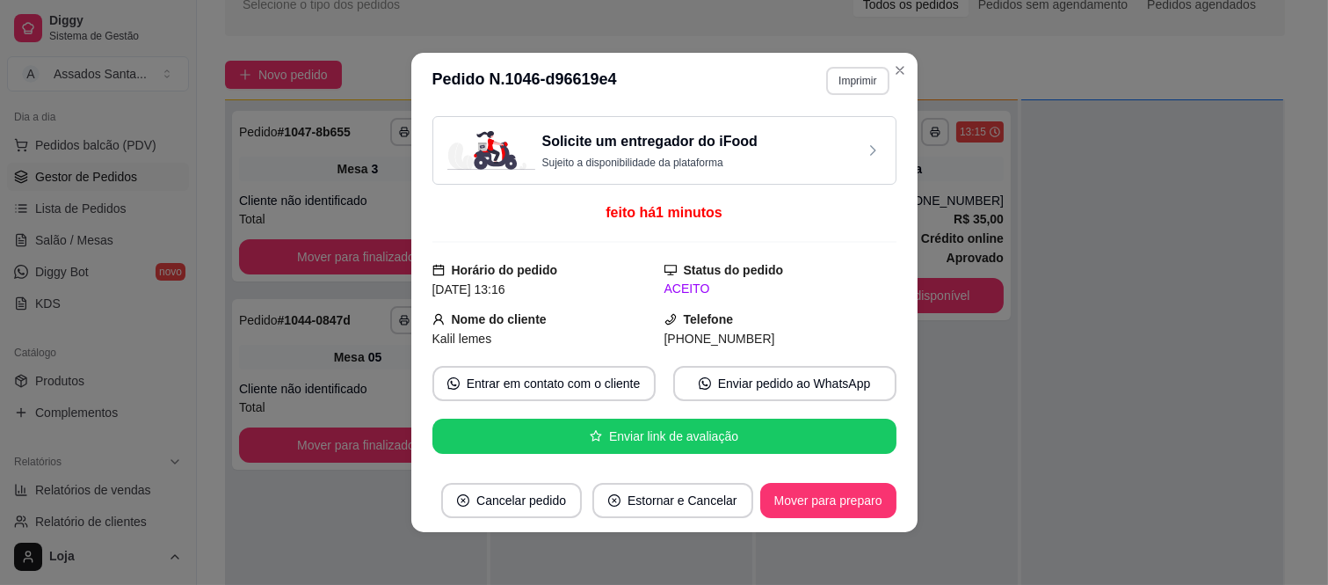
click at [828, 89] on button "Imprimir" at bounding box center [857, 81] width 62 height 28
click at [775, 147] on button "IMPRESSORA caixa" at bounding box center [819, 143] width 127 height 28
click at [820, 514] on button "Mover para preparo" at bounding box center [828, 500] width 136 height 35
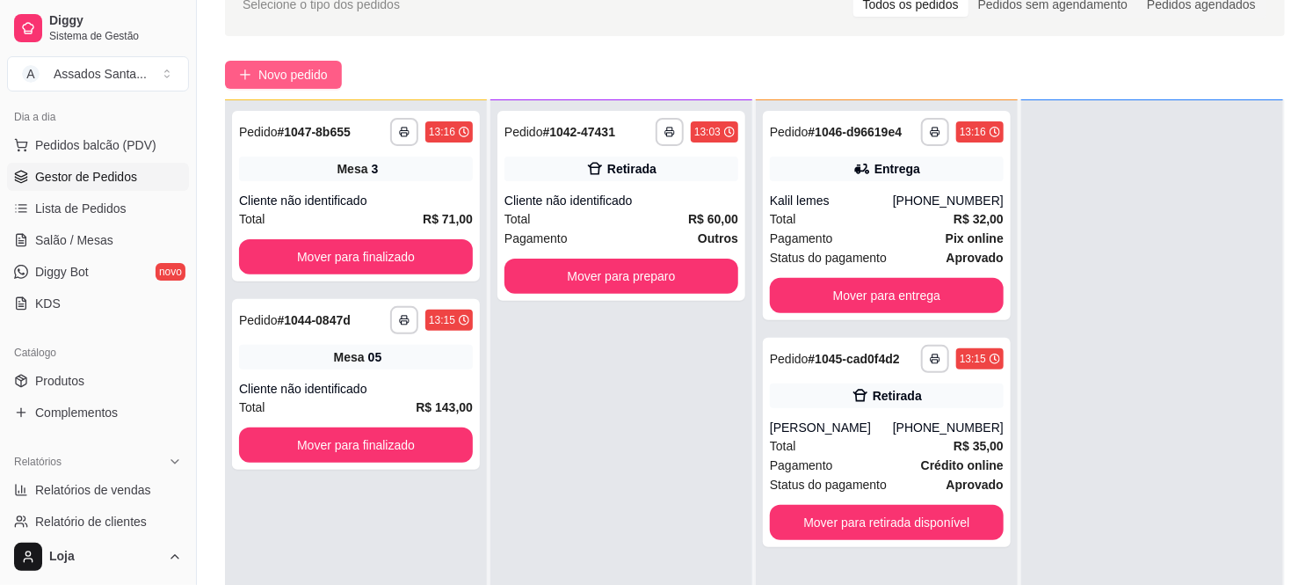
click at [332, 76] on button "Novo pedido" at bounding box center [283, 75] width 117 height 28
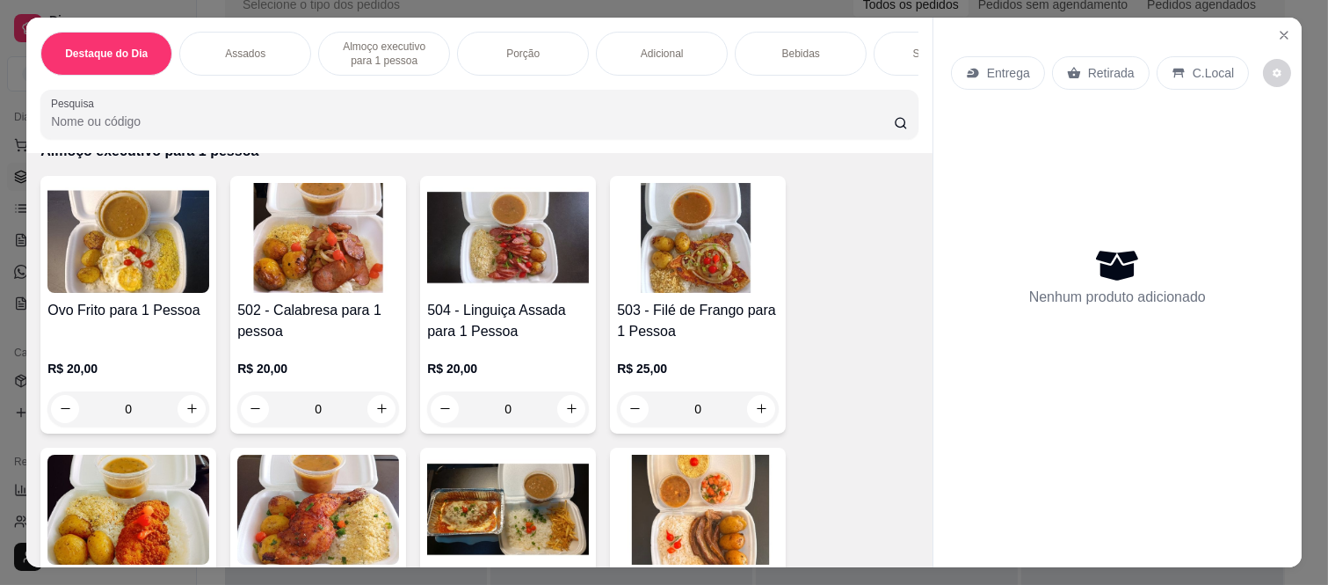
scroll to position [1172, 0]
click at [549, 407] on div "0" at bounding box center [508, 407] width 162 height 35
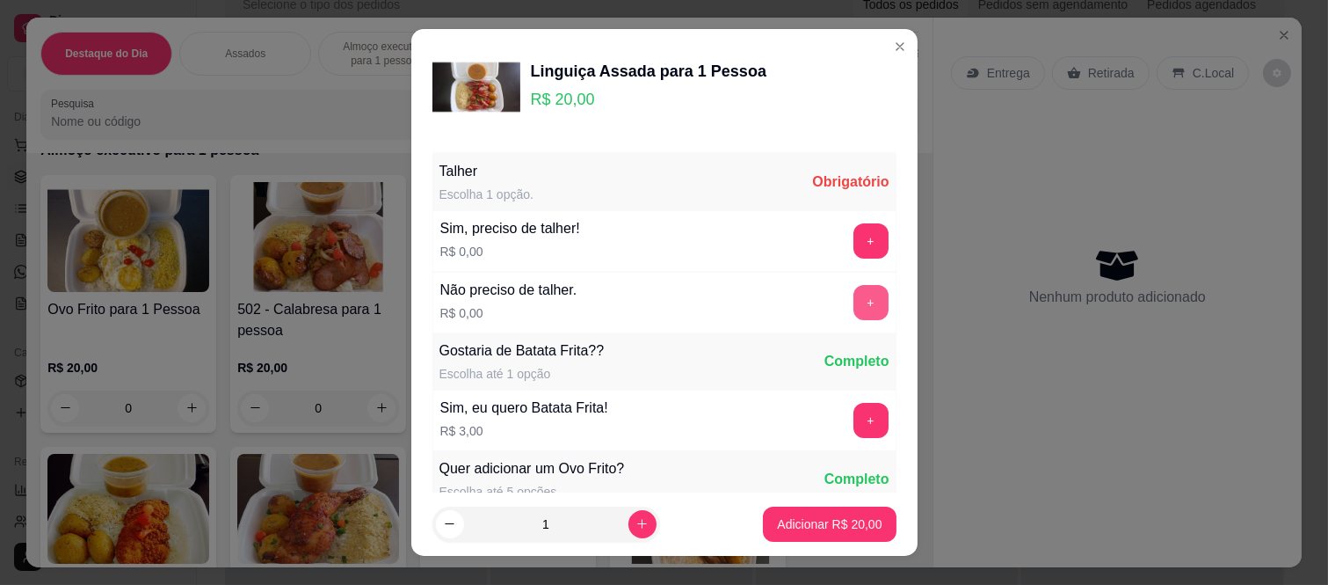
click at [854, 304] on button "+" at bounding box center [871, 302] width 35 height 35
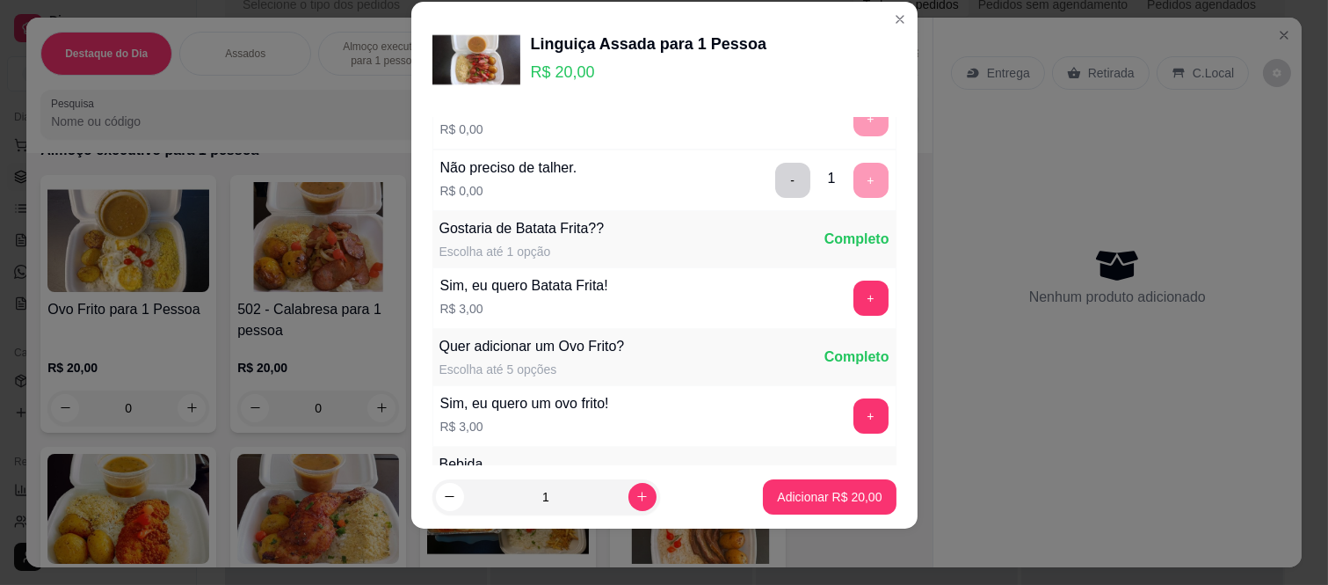
scroll to position [188, 0]
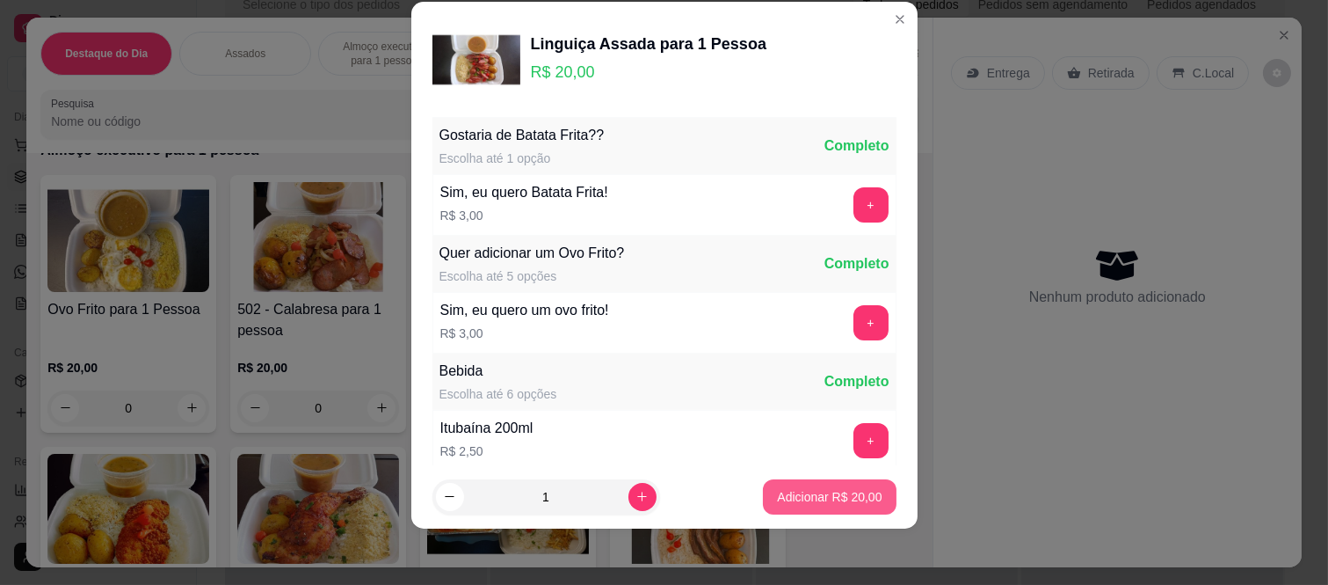
click at [851, 490] on p "Adicionar R$ 20,00" at bounding box center [829, 497] width 105 height 18
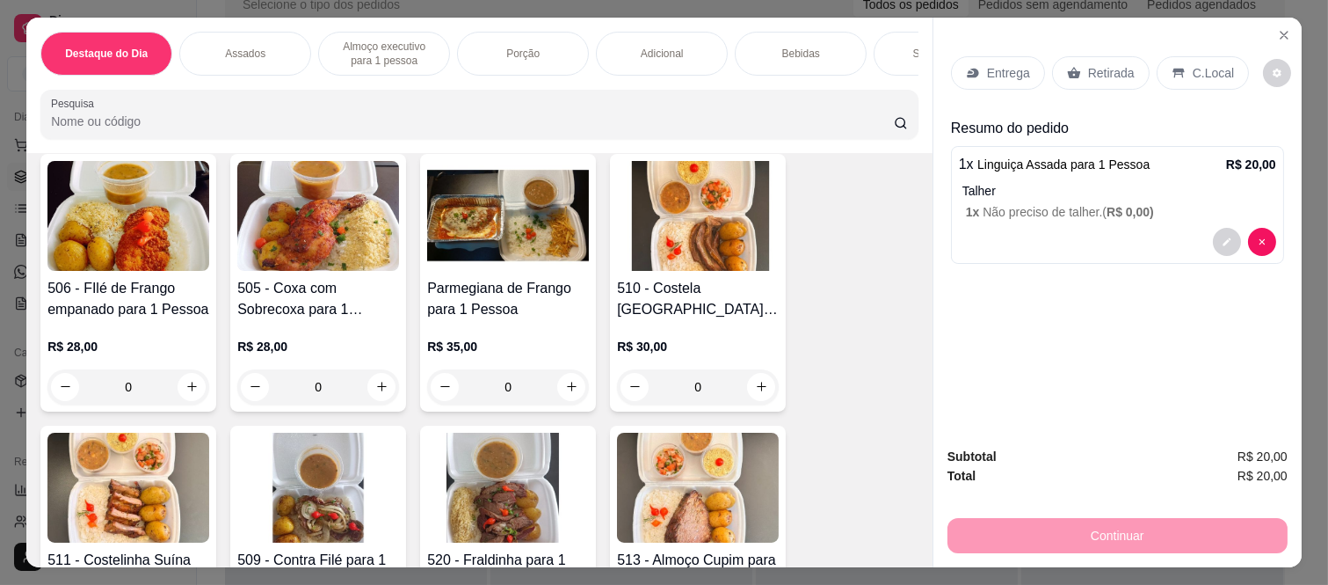
scroll to position [1660, 0]
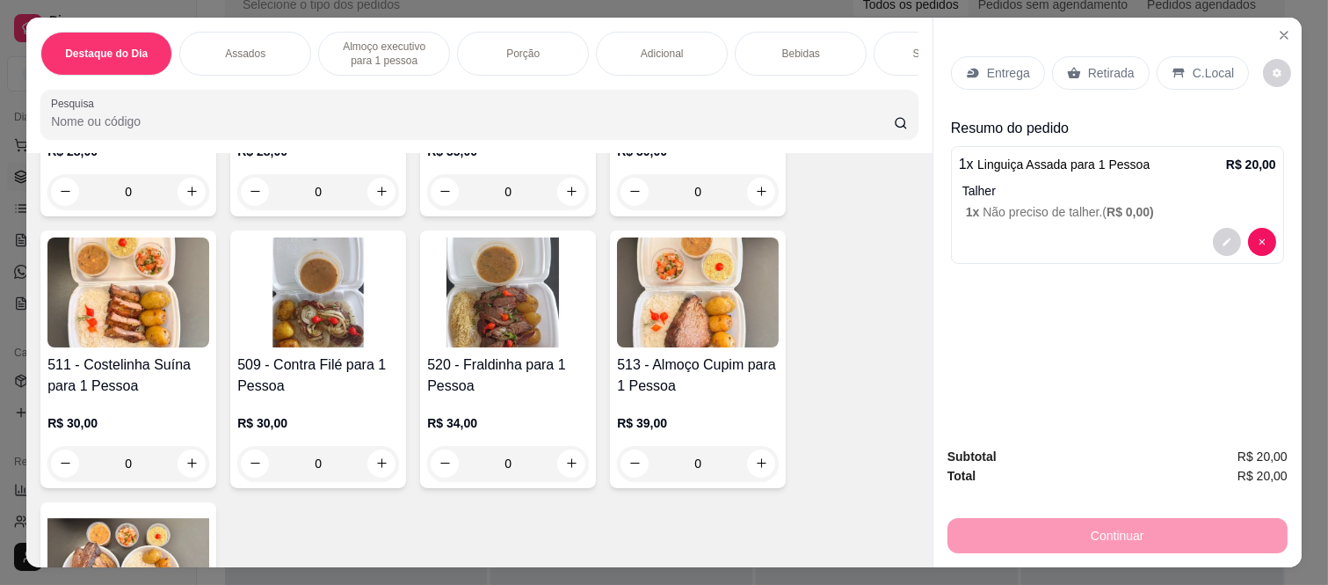
click at [199, 472] on div "0" at bounding box center [128, 463] width 162 height 35
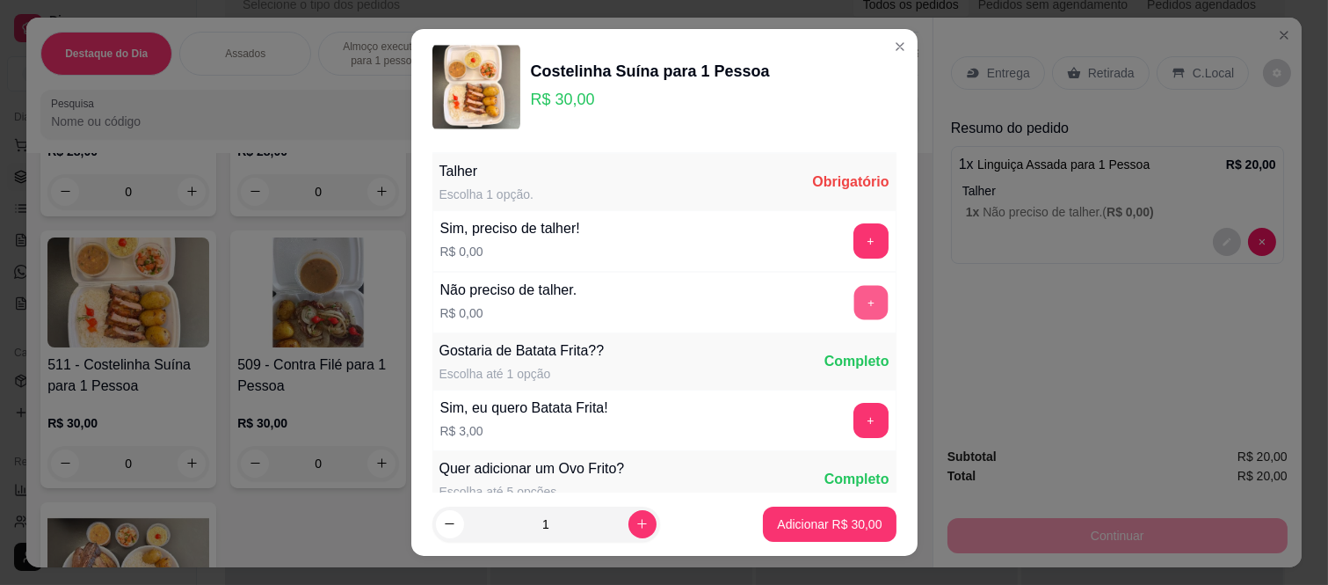
click at [854, 303] on button "+" at bounding box center [871, 303] width 34 height 34
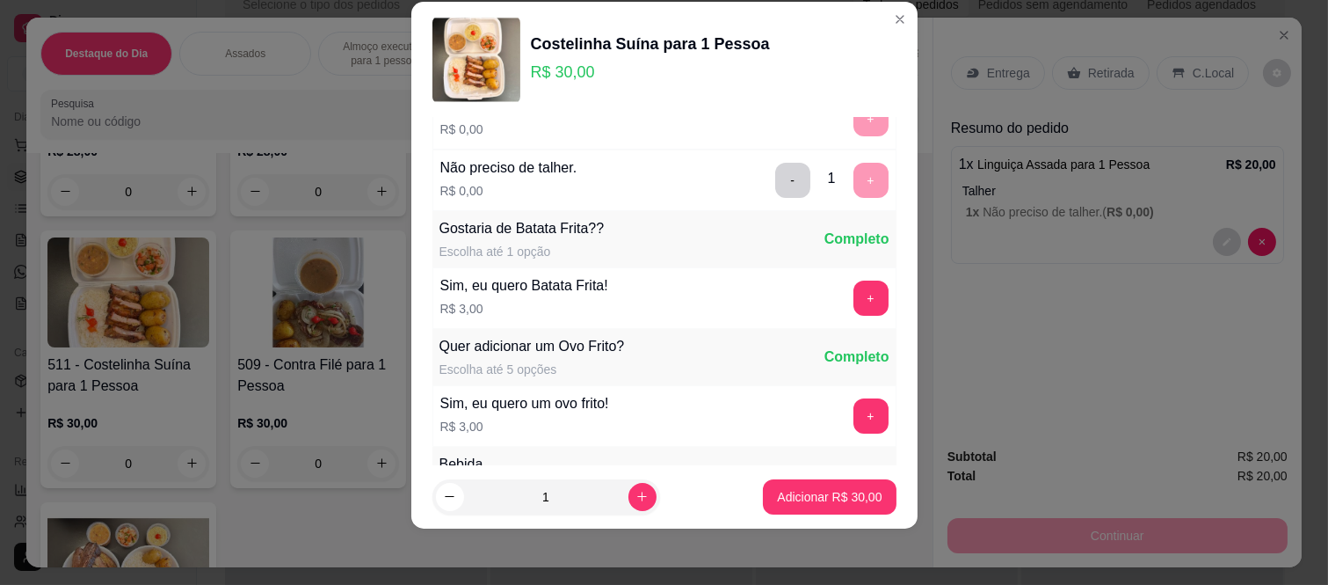
scroll to position [188, 0]
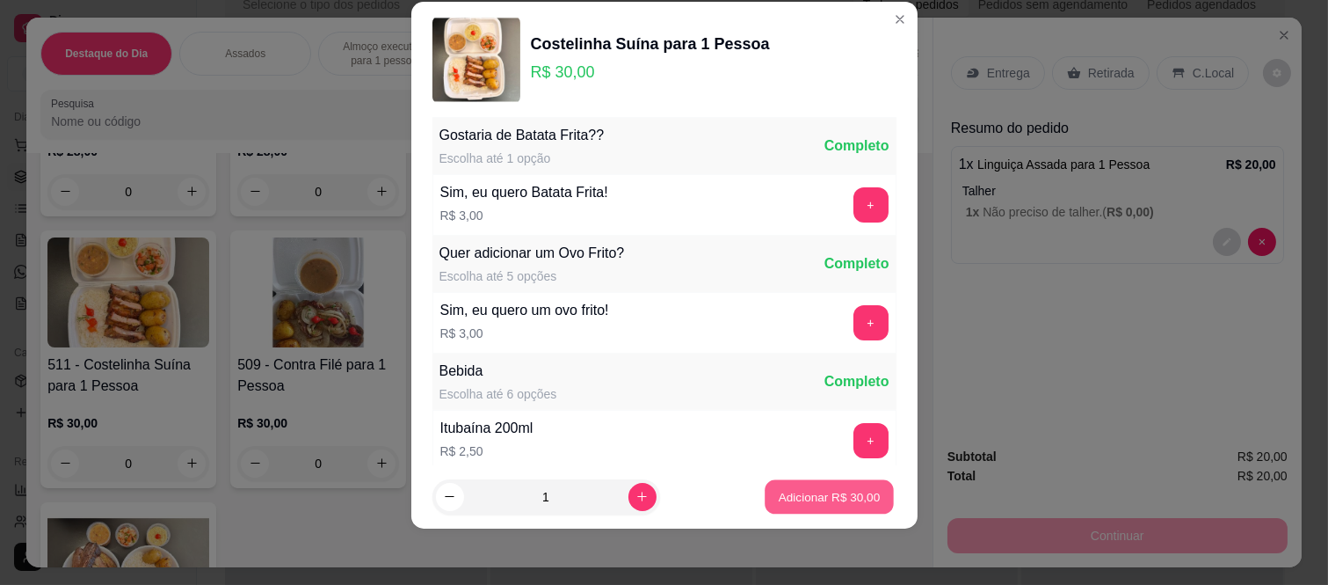
click at [835, 492] on p "Adicionar R$ 30,00" at bounding box center [830, 496] width 102 height 17
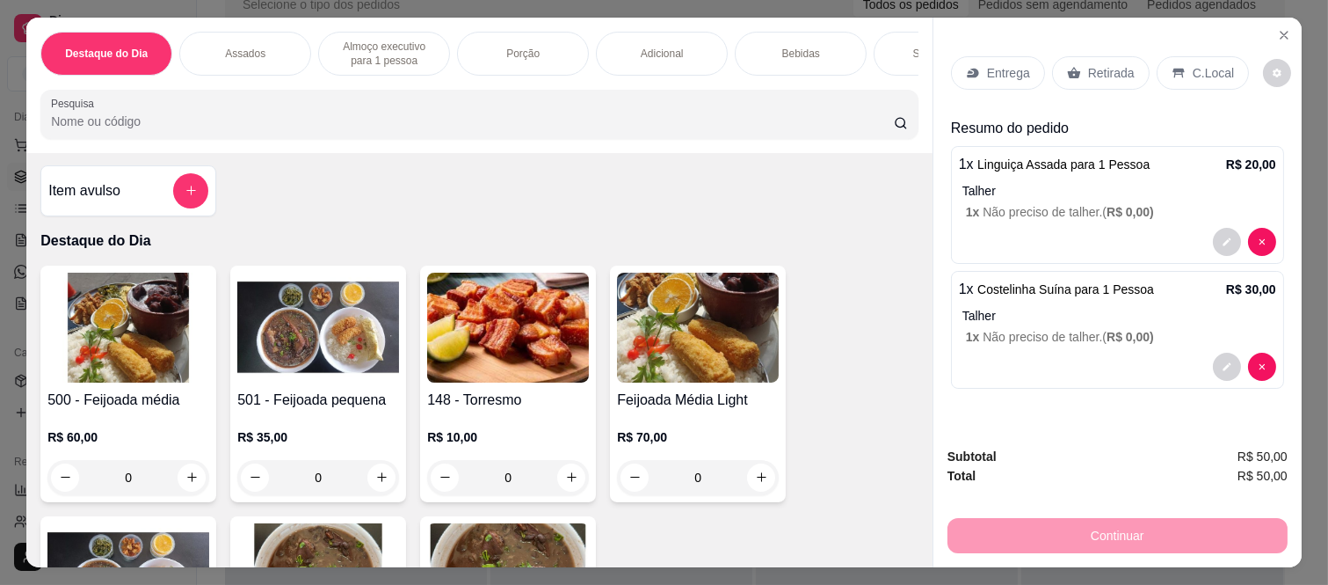
scroll to position [0, 0]
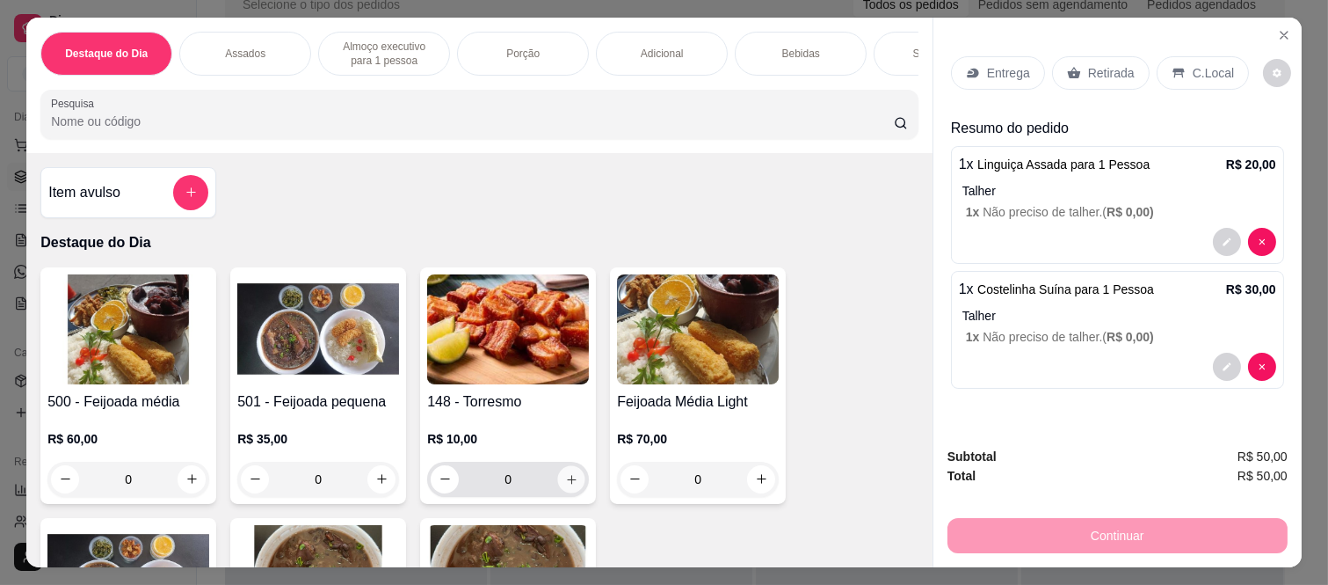
click at [565, 482] on icon "increase-product-quantity" at bounding box center [571, 479] width 13 height 13
type input "1"
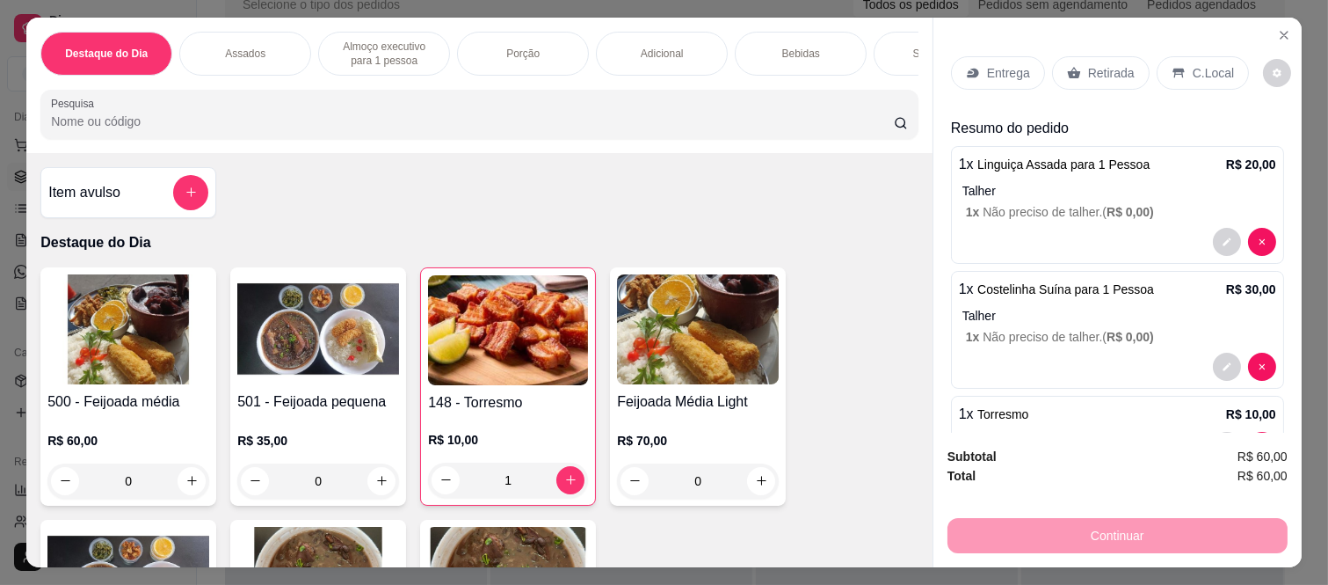
click at [1087, 56] on div "Retirada" at bounding box center [1101, 72] width 98 height 33
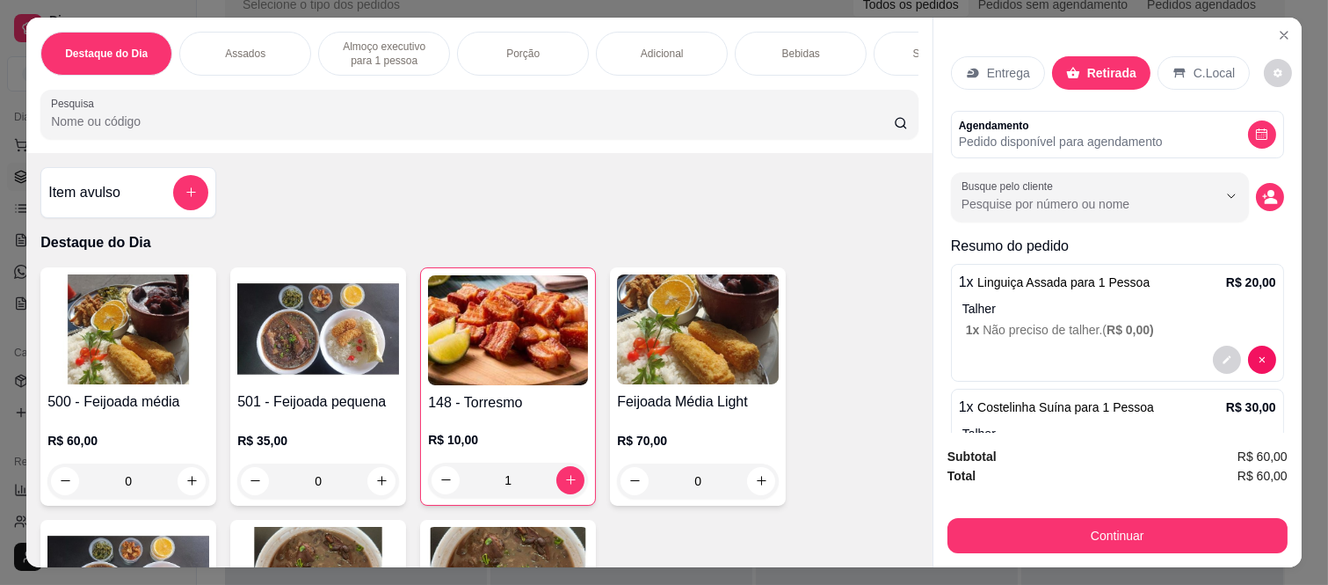
click at [1043, 528] on button "Continuar" at bounding box center [1118, 535] width 340 height 35
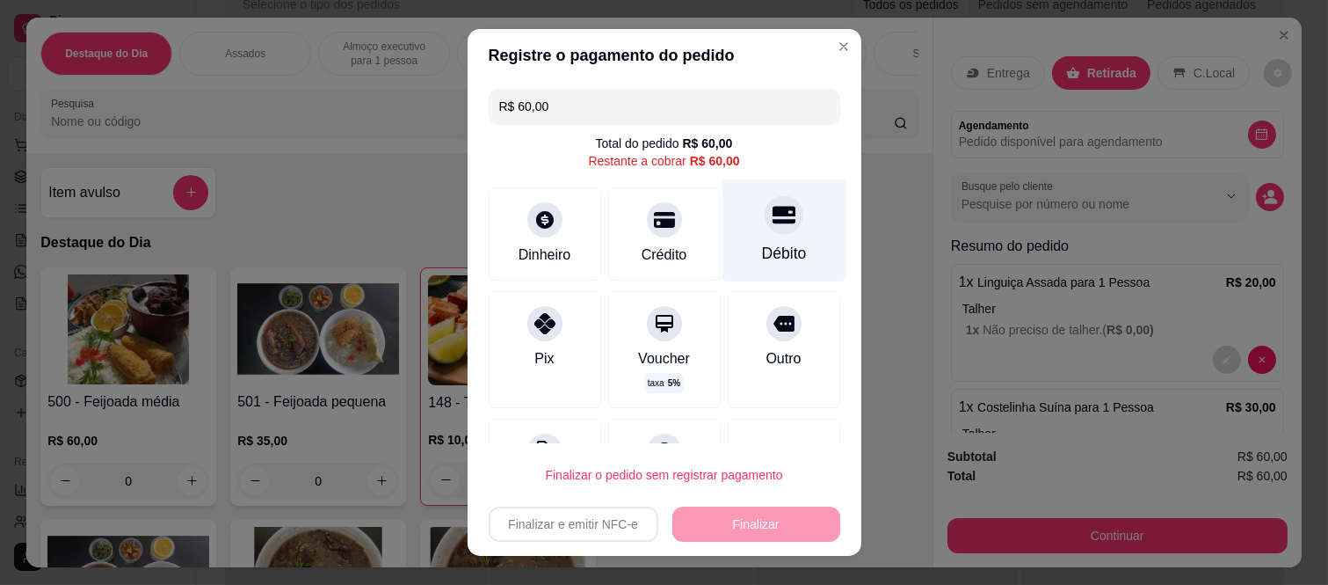
click at [761, 246] on div "Débito" at bounding box center [783, 253] width 45 height 23
type input "R$ 0,00"
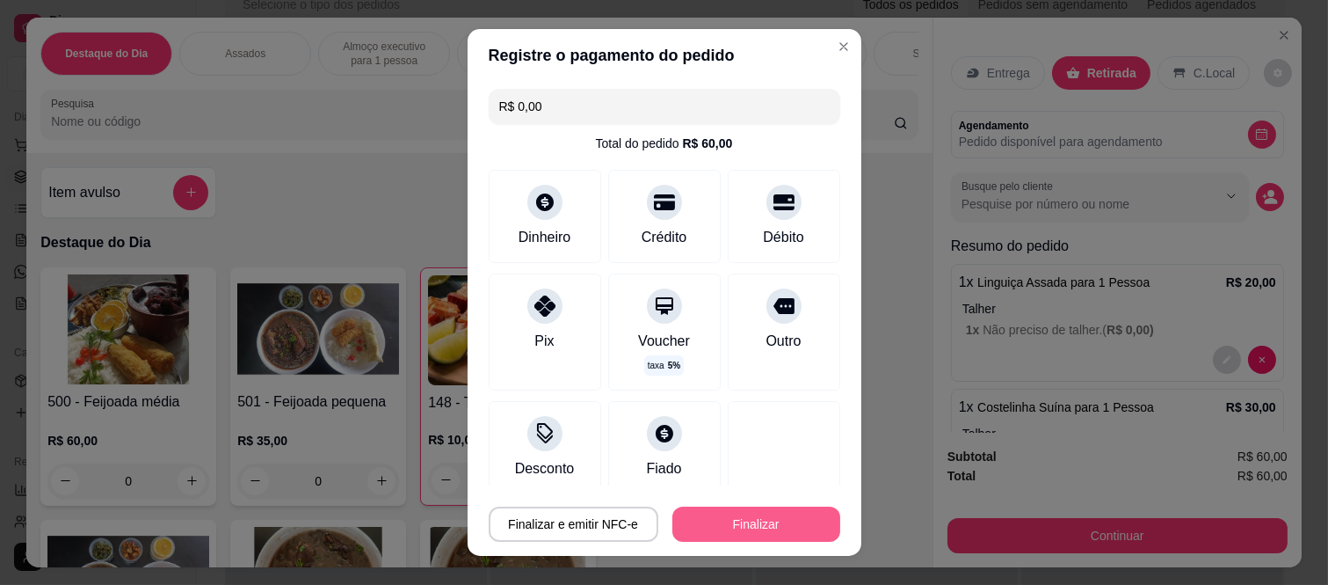
click at [787, 525] on button "Finalizar" at bounding box center [757, 523] width 168 height 35
type input "0"
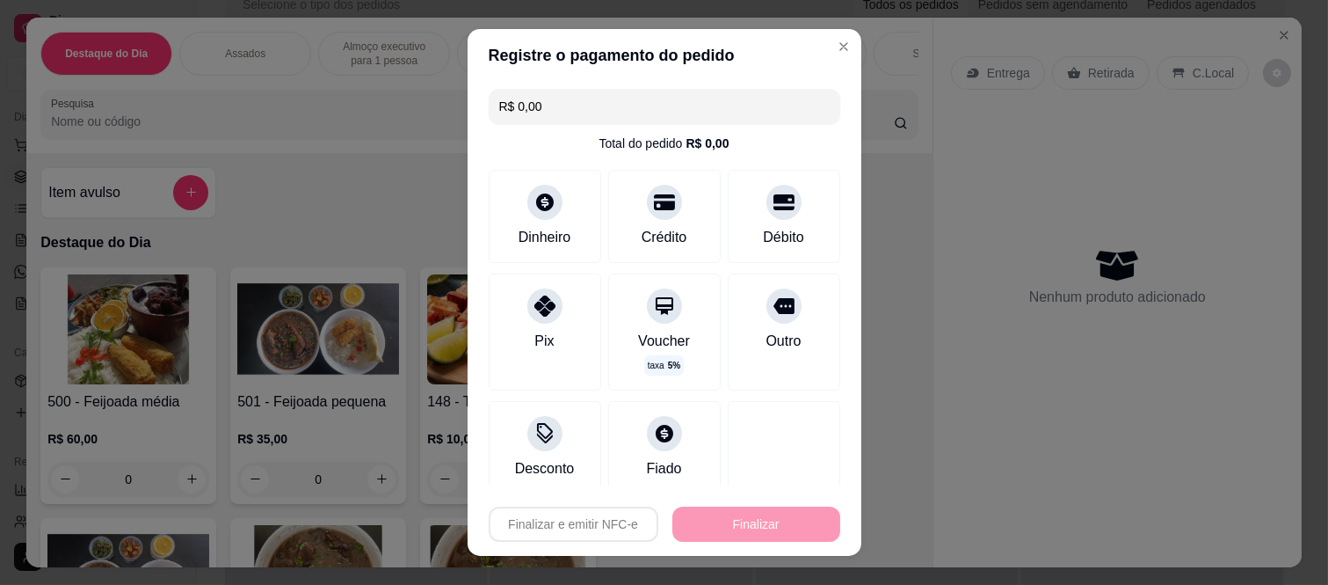
type input "-R$ 60,00"
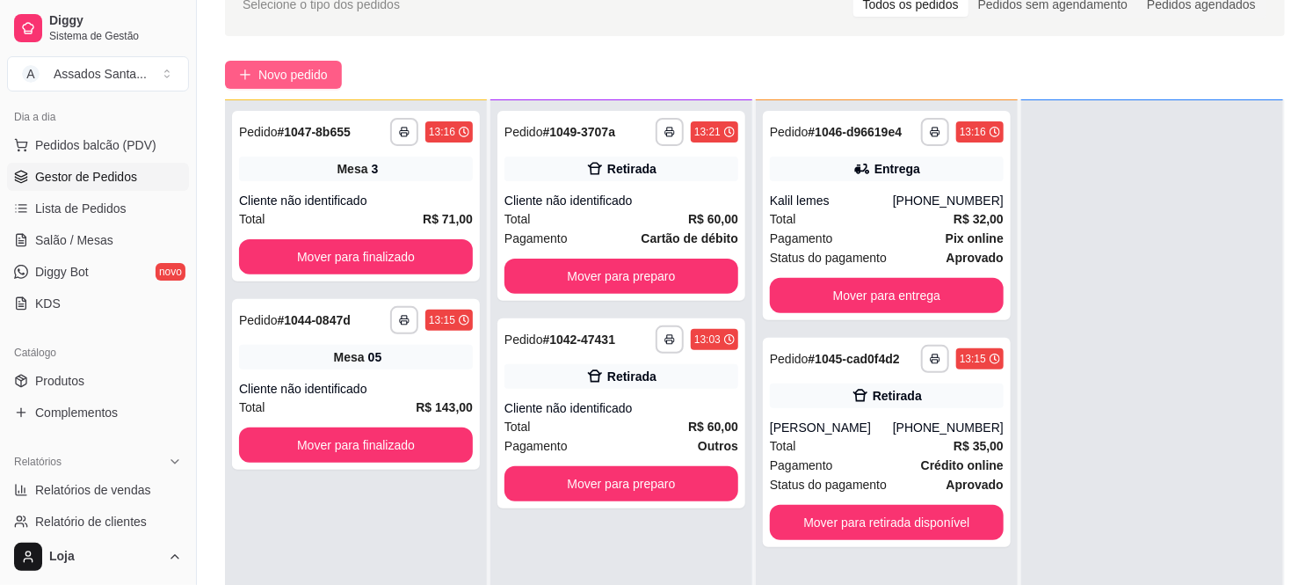
click at [303, 84] on button "Novo pedido" at bounding box center [283, 75] width 117 height 28
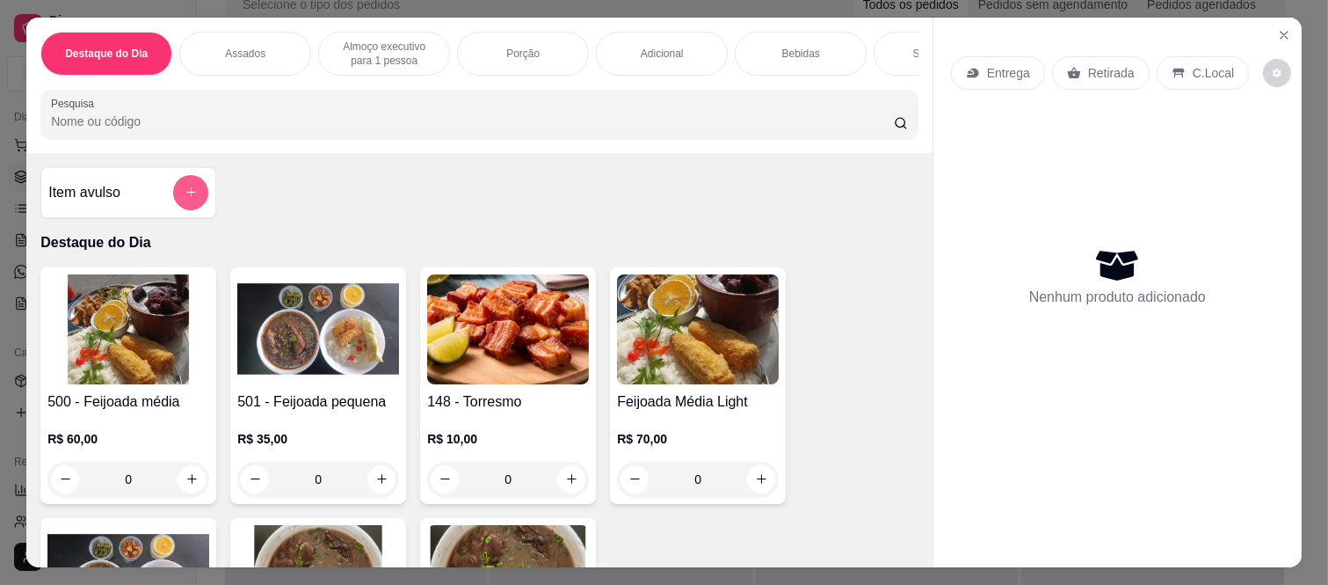
click at [173, 204] on button "add-separate-item" at bounding box center [190, 192] width 35 height 35
click at [574, 236] on input "Nome do produto" at bounding box center [663, 231] width 331 height 18
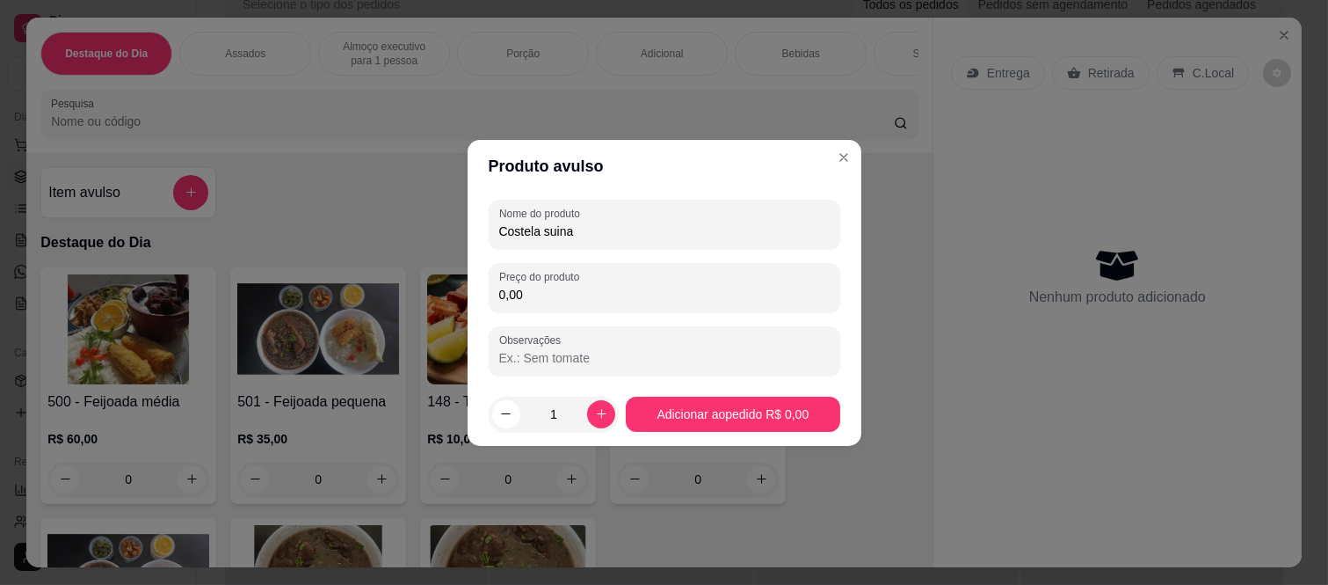
type input "Costela suina"
click at [540, 314] on div "Nome do produto Costela suina Preço do produto 0,00 Observações" at bounding box center [665, 288] width 352 height 176
click at [555, 301] on input "0,00" at bounding box center [664, 295] width 331 height 18
type input "43,00"
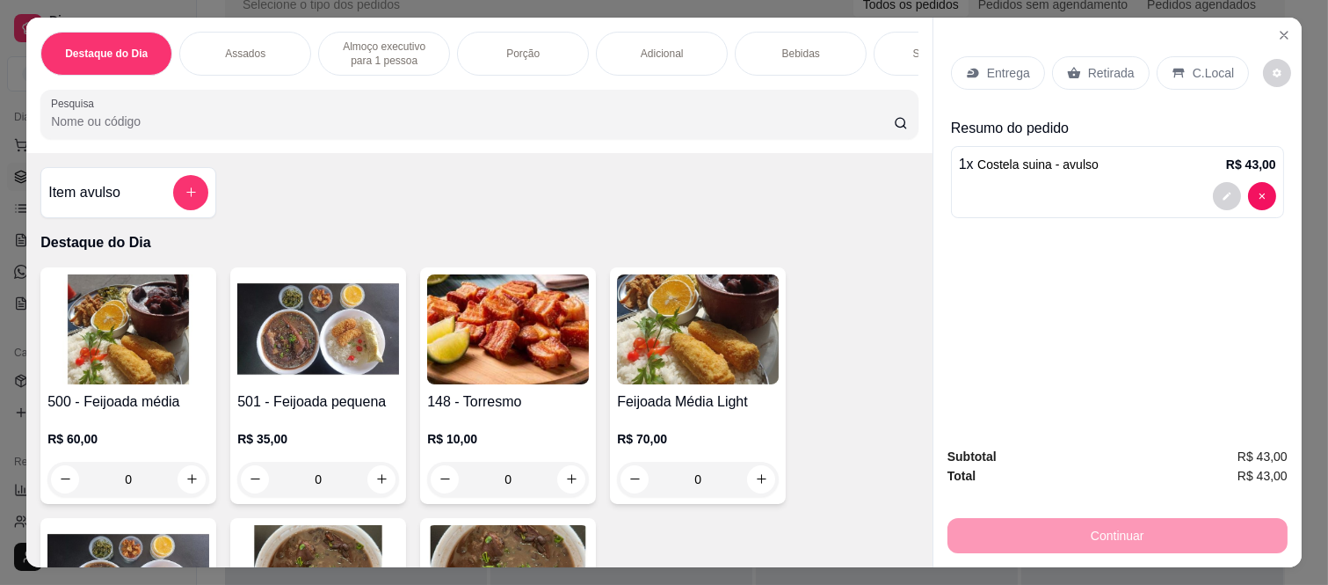
click at [186, 196] on icon "add-separate-item" at bounding box center [191, 191] width 13 height 13
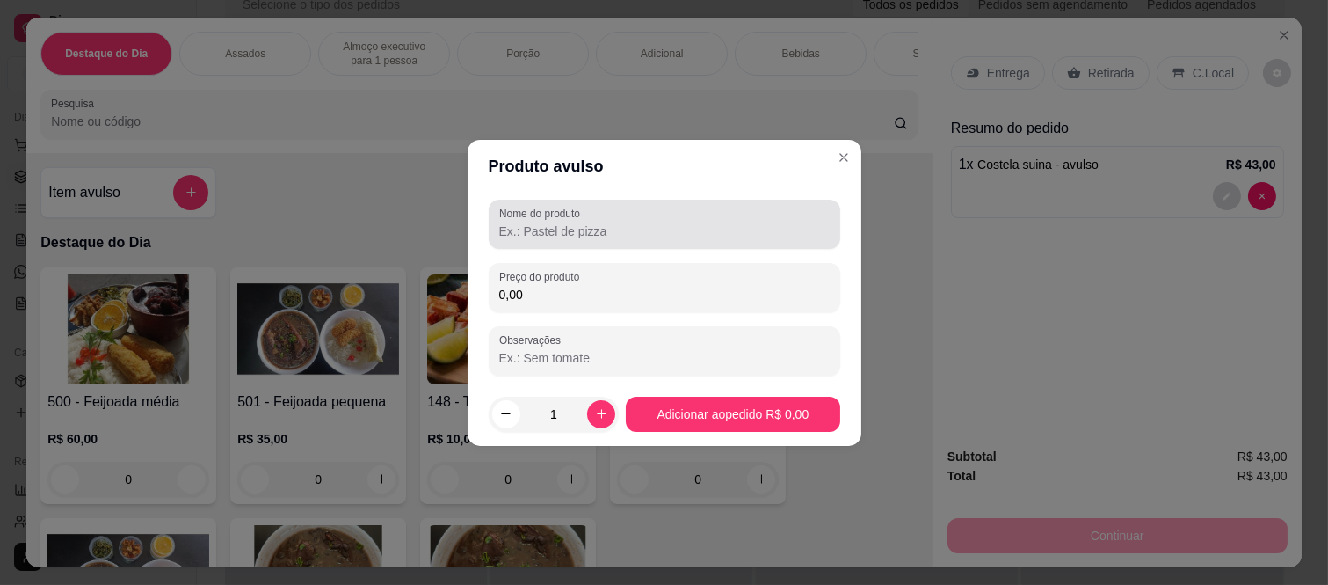
click at [533, 207] on label "Nome do produto" at bounding box center [542, 213] width 87 height 15
click at [533, 222] on input "Nome do produto" at bounding box center [664, 231] width 331 height 18
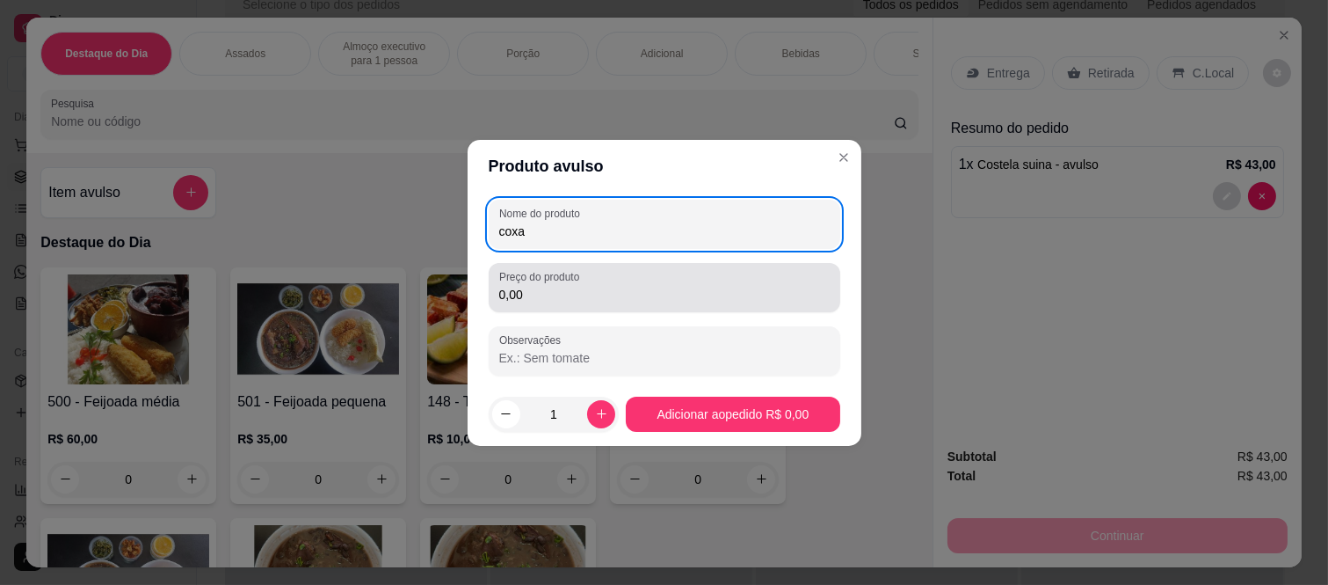
type input "coxa"
click at [543, 284] on div "0,00" at bounding box center [664, 287] width 331 height 35
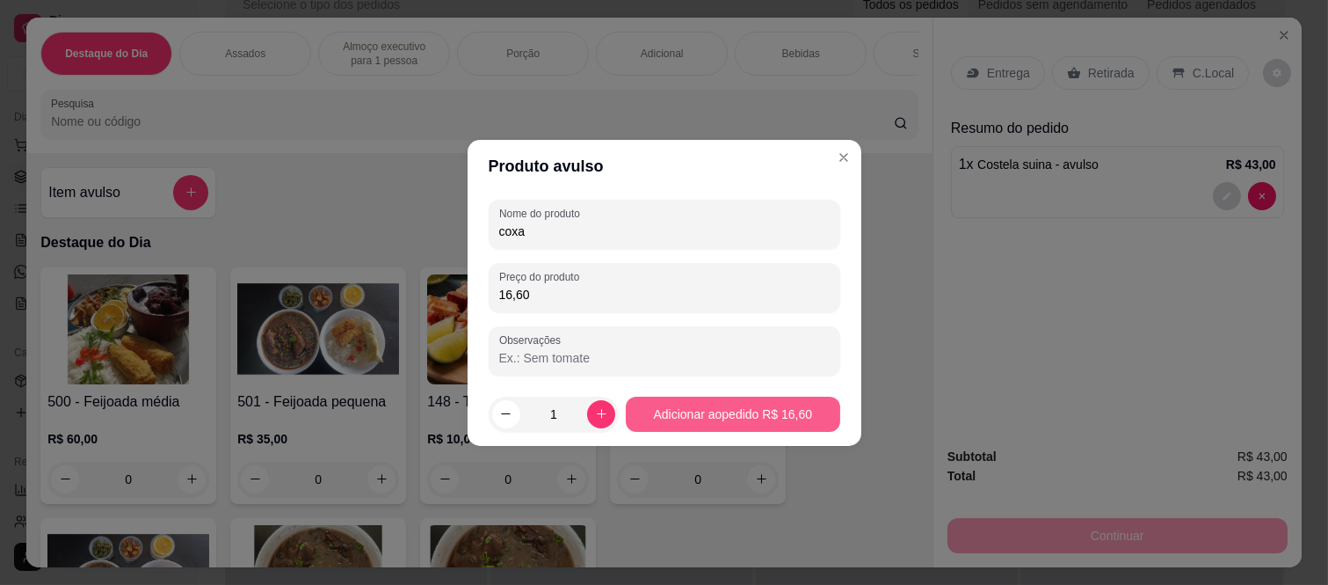
type input "16,60"
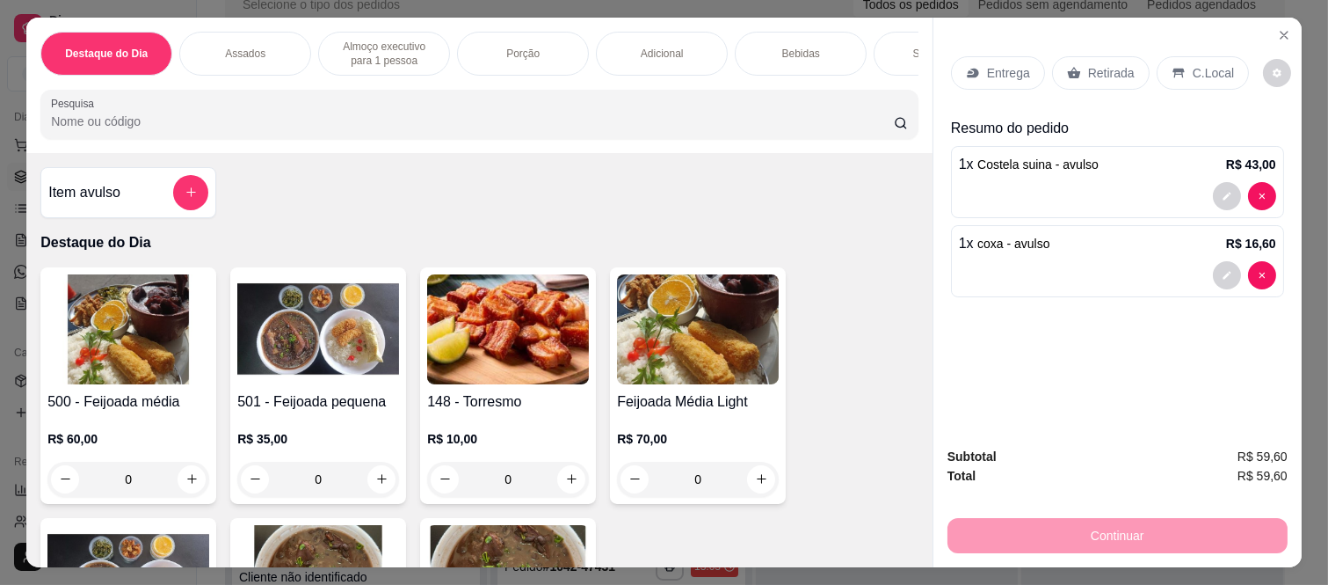
click at [1096, 73] on p "Retirada" at bounding box center [1111, 73] width 47 height 18
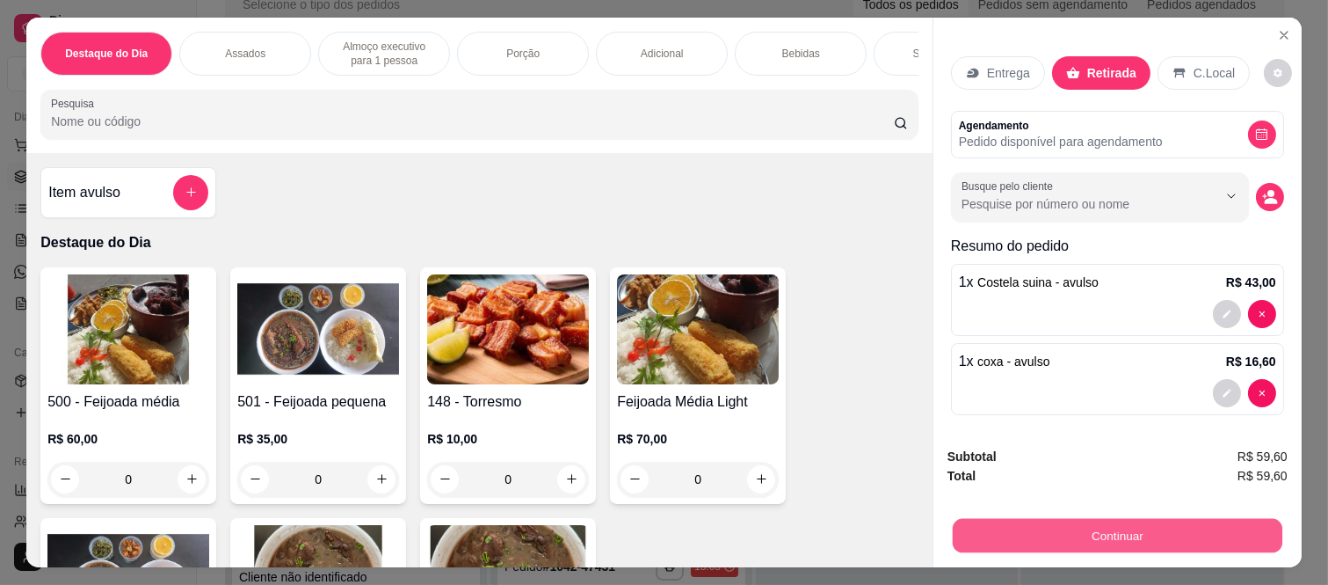
click at [1074, 529] on button "Continuar" at bounding box center [1118, 536] width 330 height 34
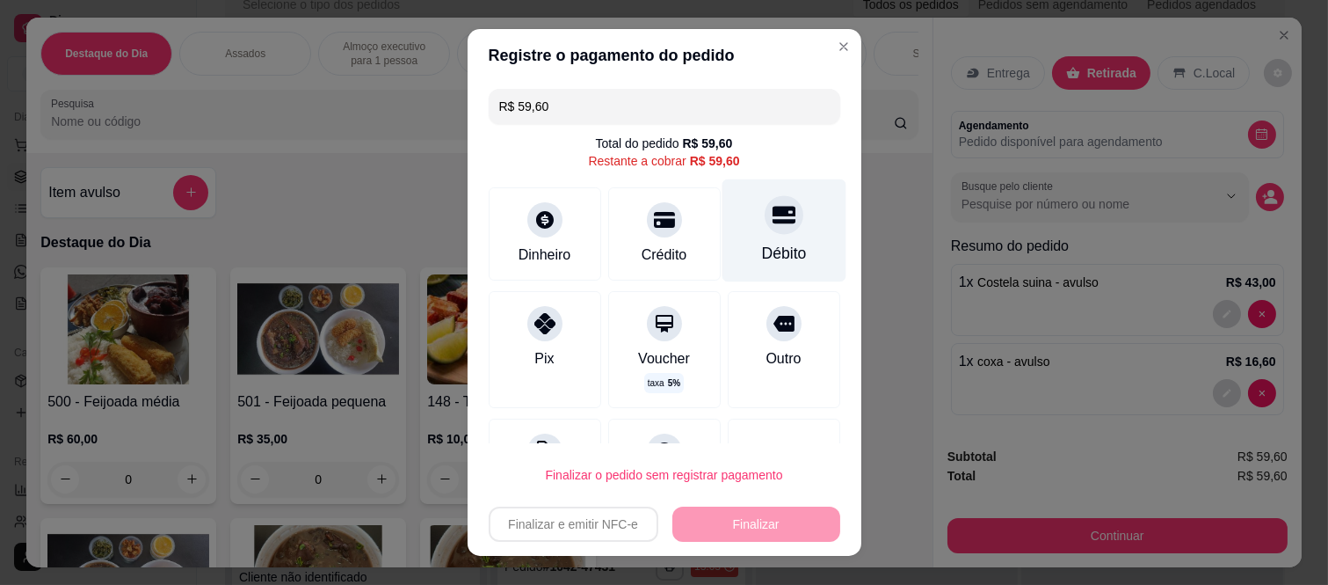
click at [761, 243] on div "Débito" at bounding box center [783, 253] width 45 height 23
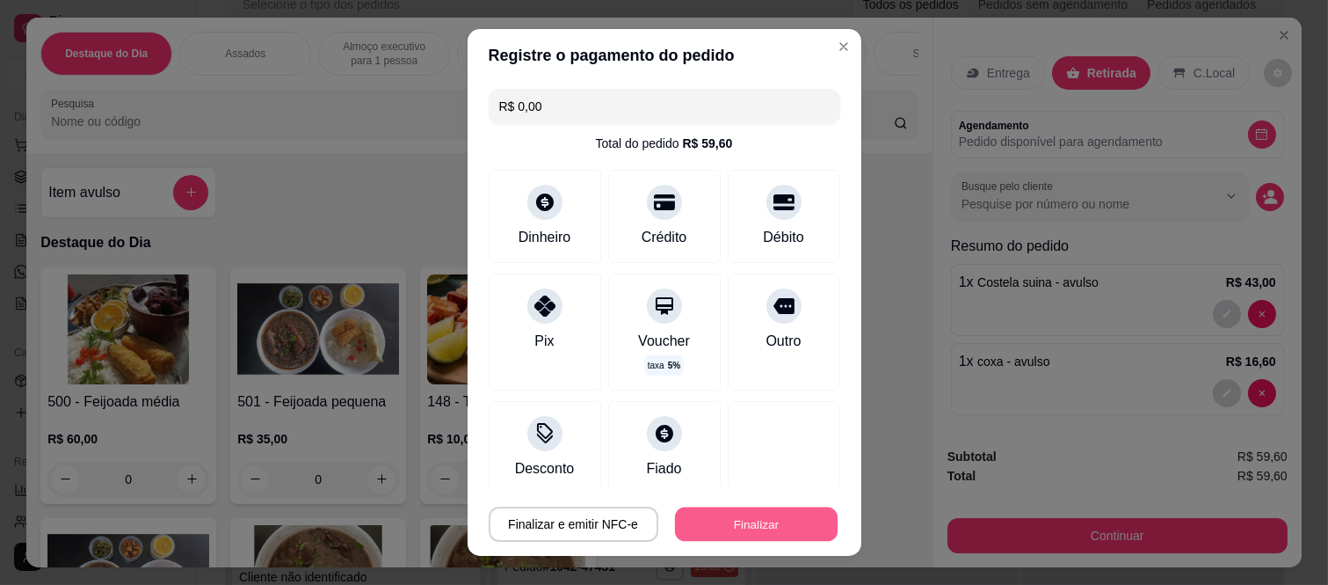
click at [760, 523] on button "Finalizar" at bounding box center [756, 523] width 163 height 34
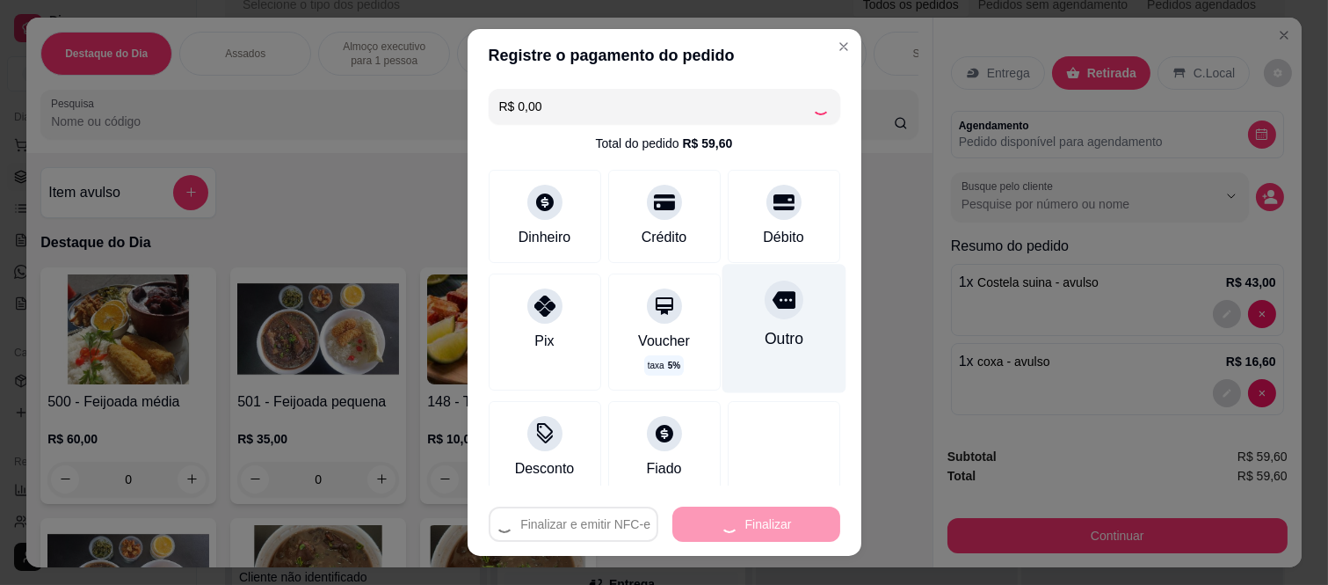
type input "-R$ 59,60"
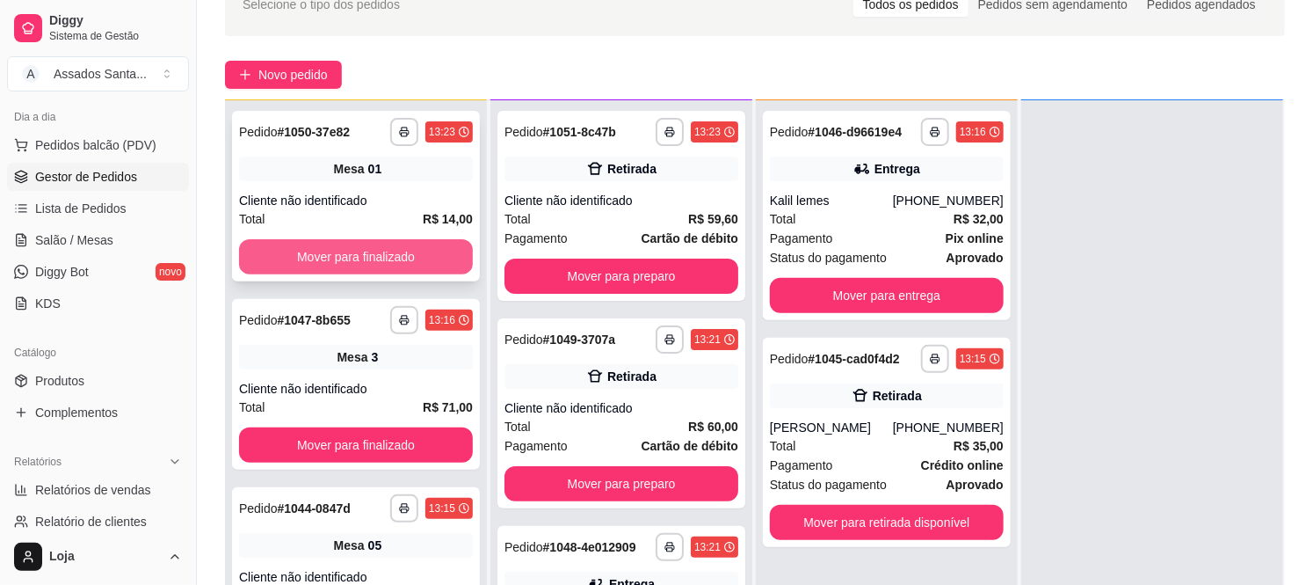
click at [296, 252] on button "Mover para finalizado" at bounding box center [356, 256] width 234 height 35
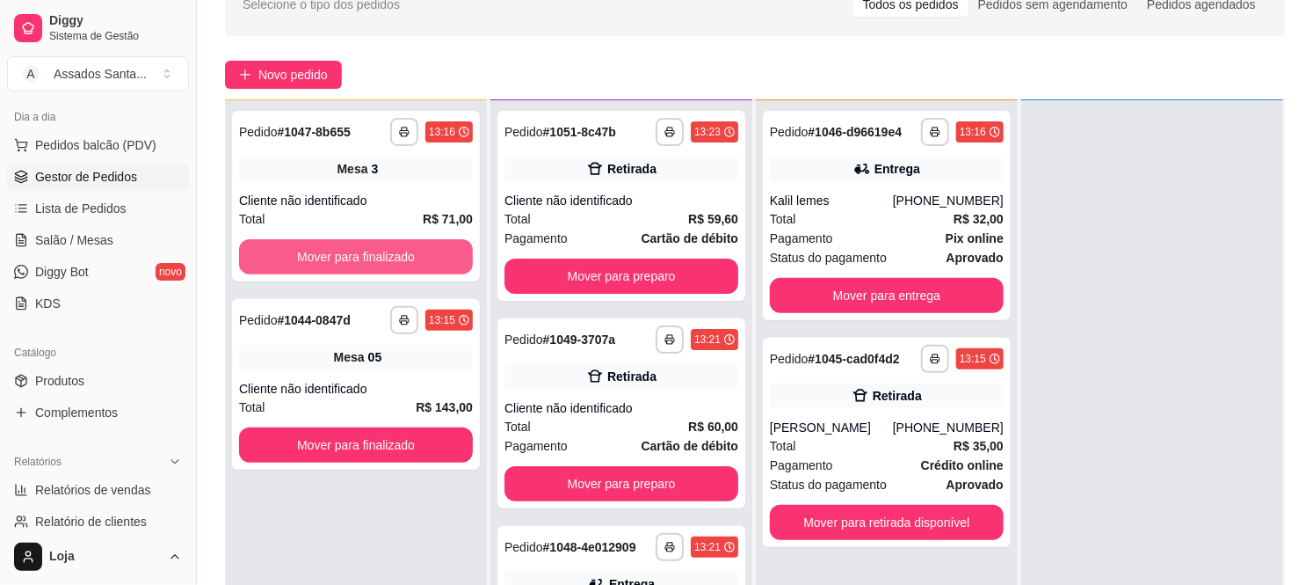
click at [296, 252] on button "Mover para finalizado" at bounding box center [356, 256] width 234 height 35
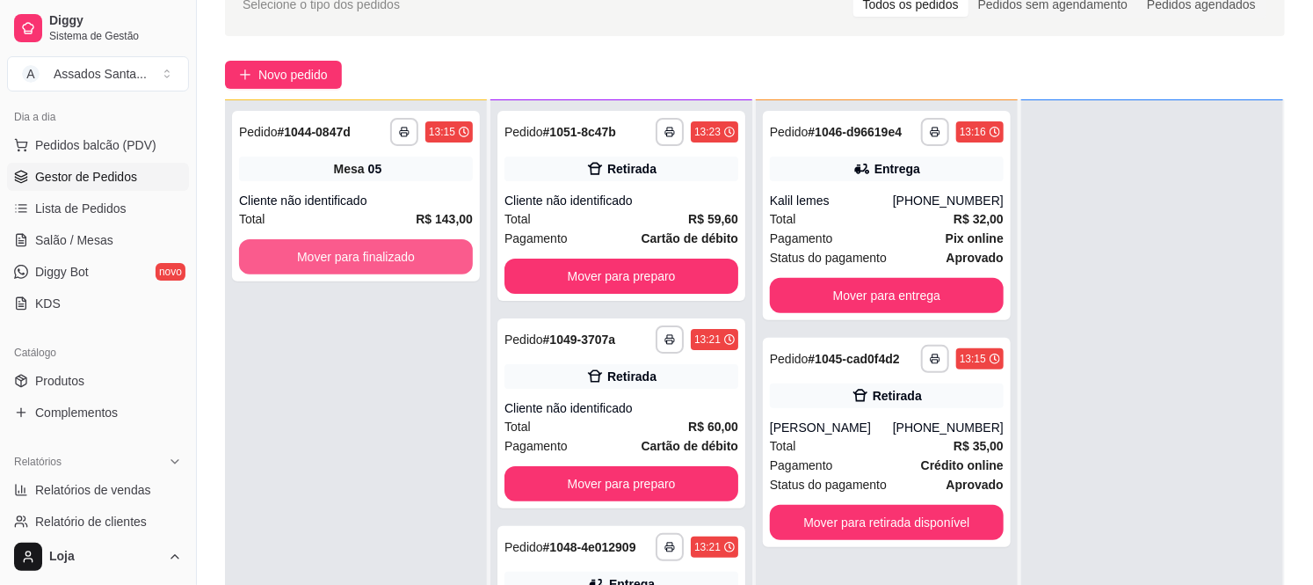
click at [296, 252] on button "Mover para finalizado" at bounding box center [356, 256] width 234 height 35
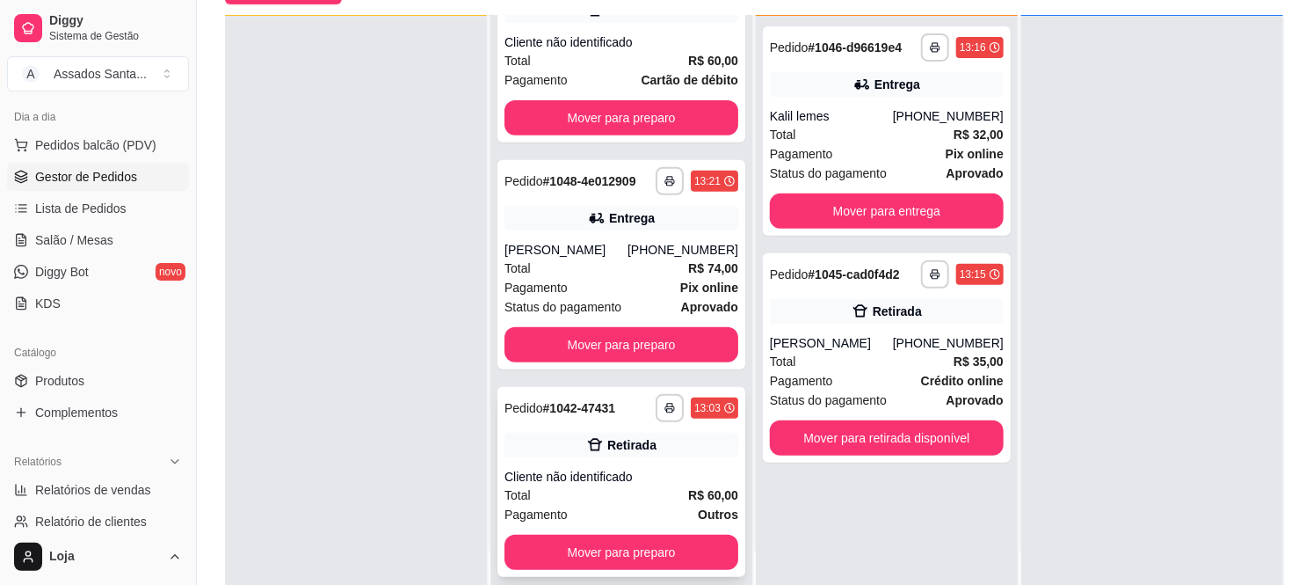
scroll to position [268, 0]
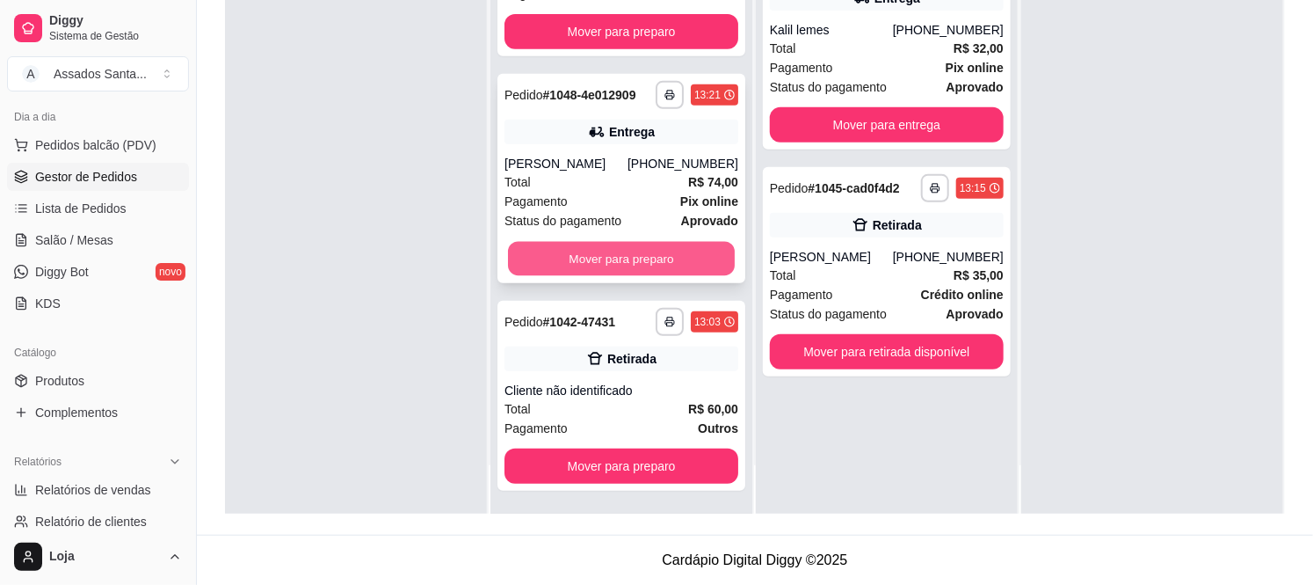
click at [561, 252] on button "Mover para preparo" at bounding box center [621, 259] width 227 height 34
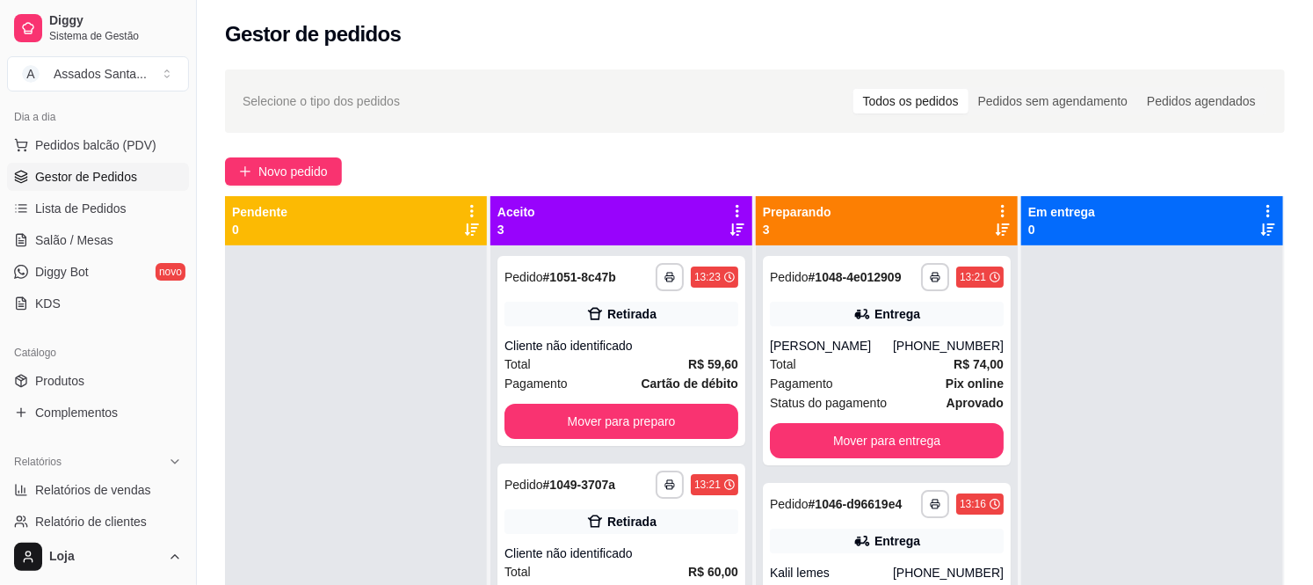
scroll to position [0, 0]
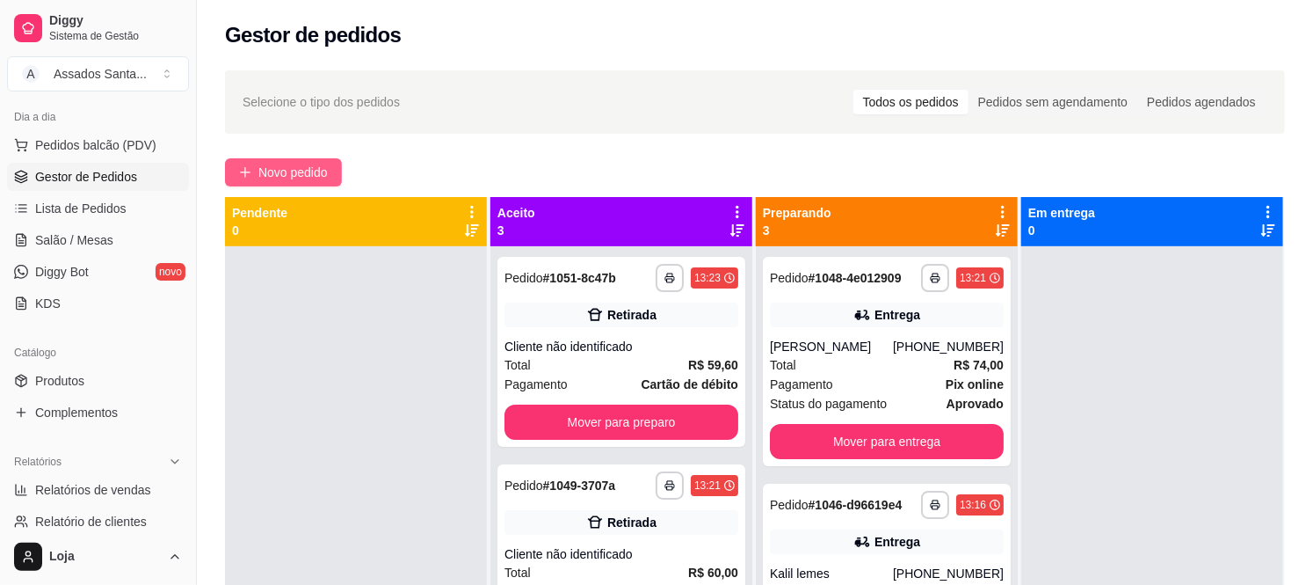
click at [267, 180] on span "Novo pedido" at bounding box center [292, 172] width 69 height 19
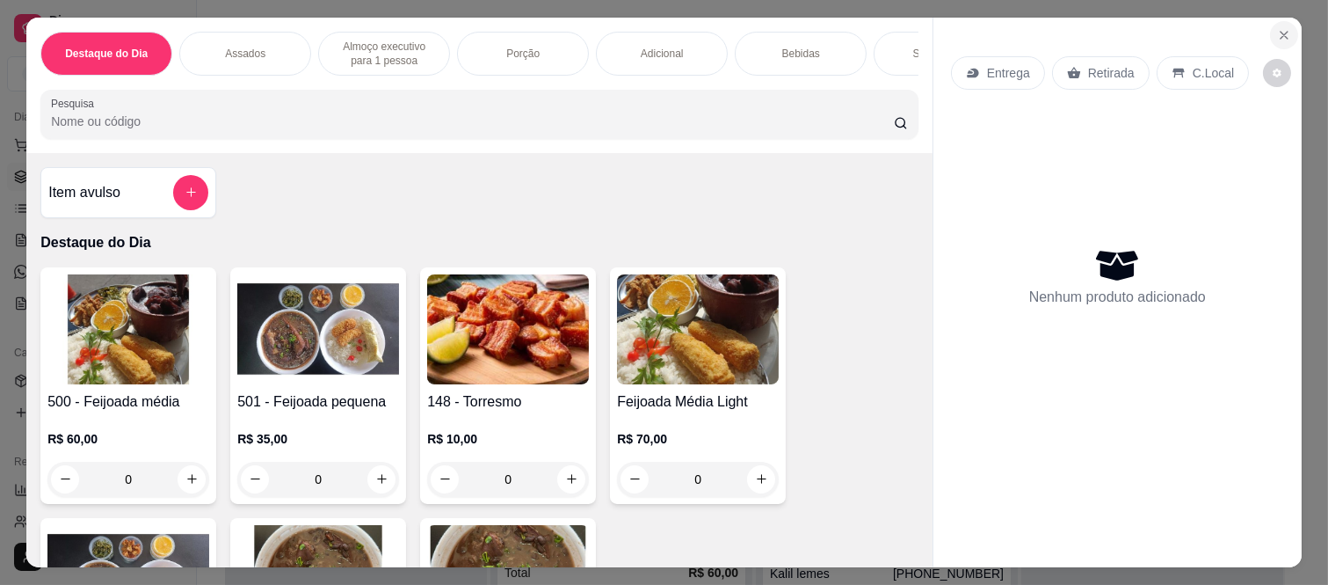
click at [1275, 21] on button "Close" at bounding box center [1284, 35] width 28 height 28
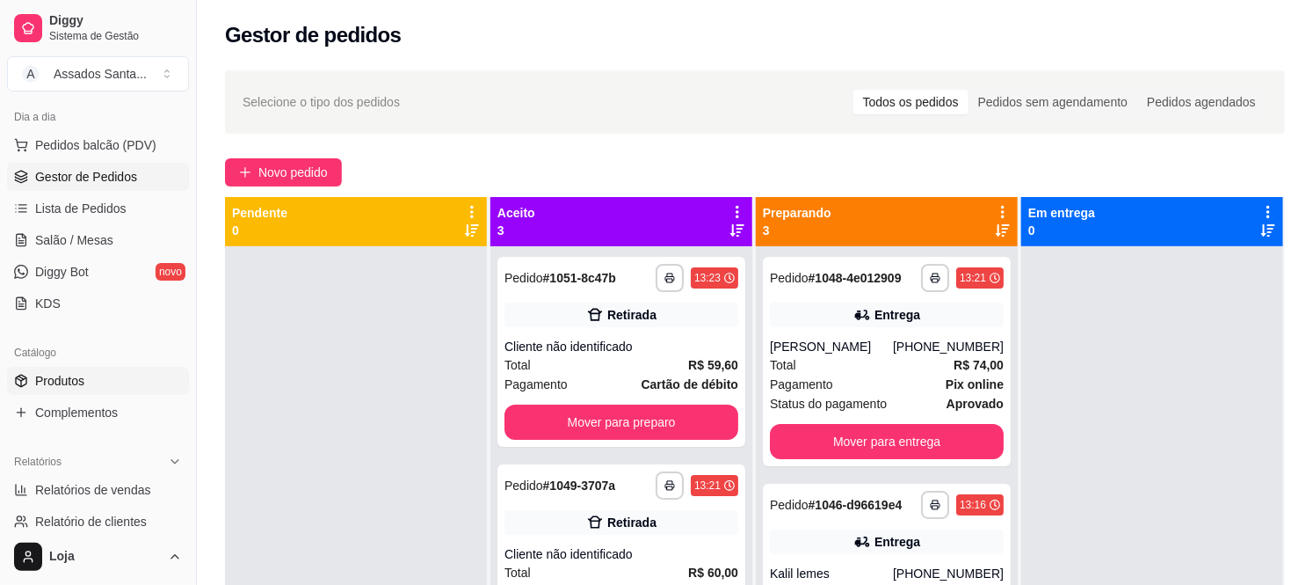
click at [90, 369] on link "Produtos" at bounding box center [98, 381] width 182 height 28
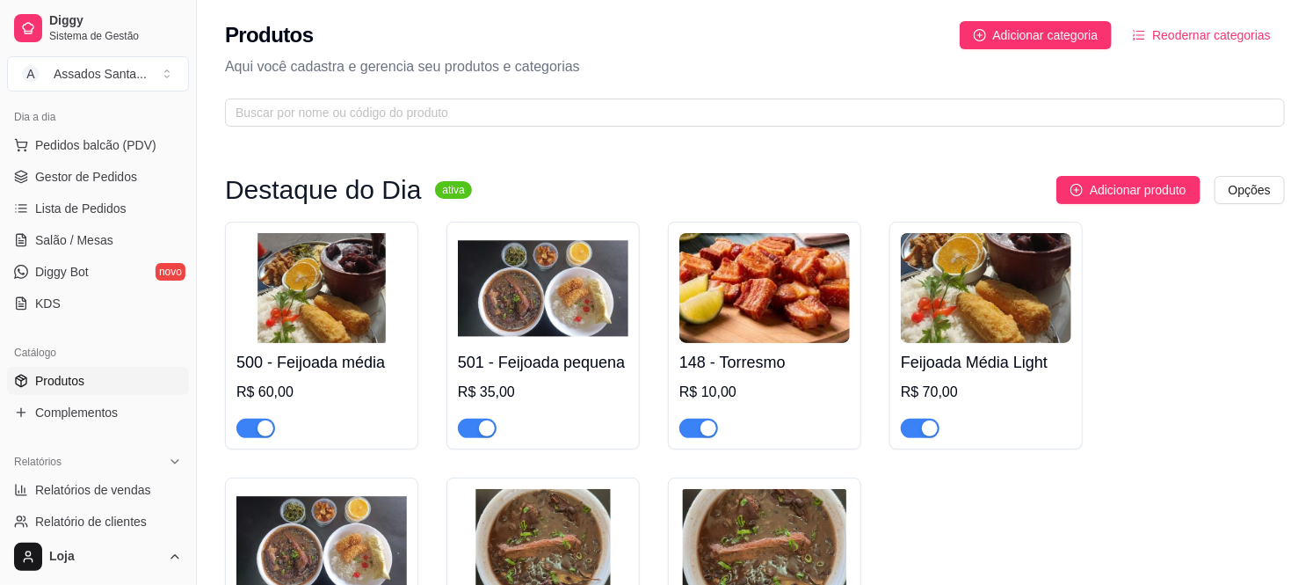
click at [255, 423] on span "button" at bounding box center [255, 427] width 39 height 19
click at [473, 431] on span "button" at bounding box center [477, 427] width 39 height 19
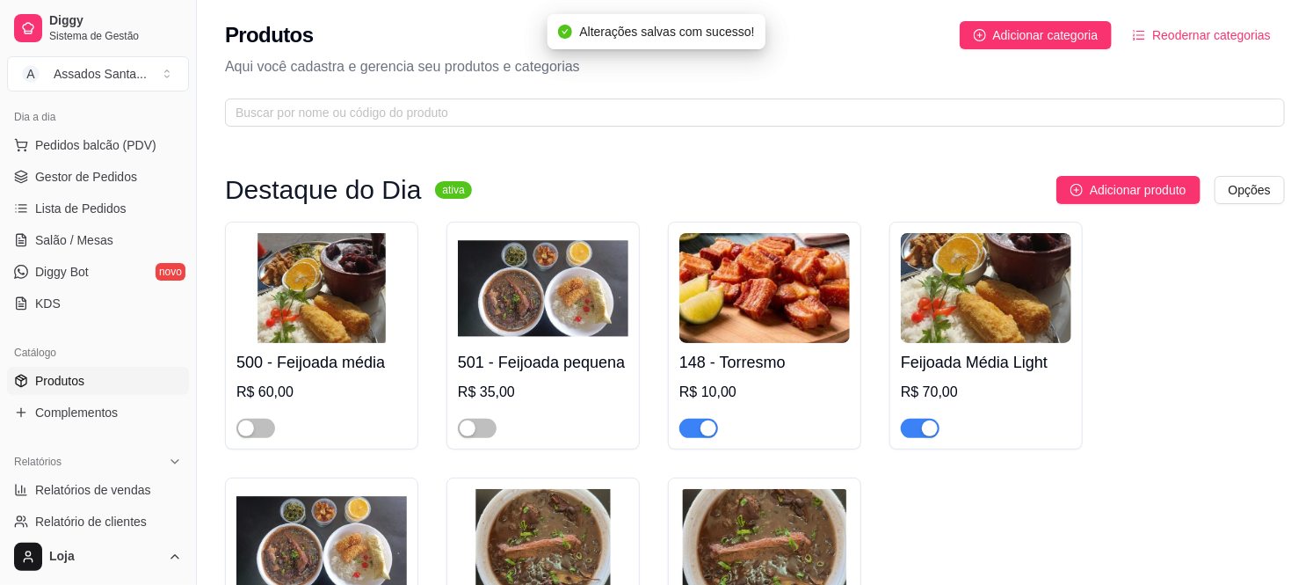
click at [923, 432] on div "button" at bounding box center [930, 428] width 16 height 16
click at [697, 429] on span "button" at bounding box center [699, 427] width 39 height 19
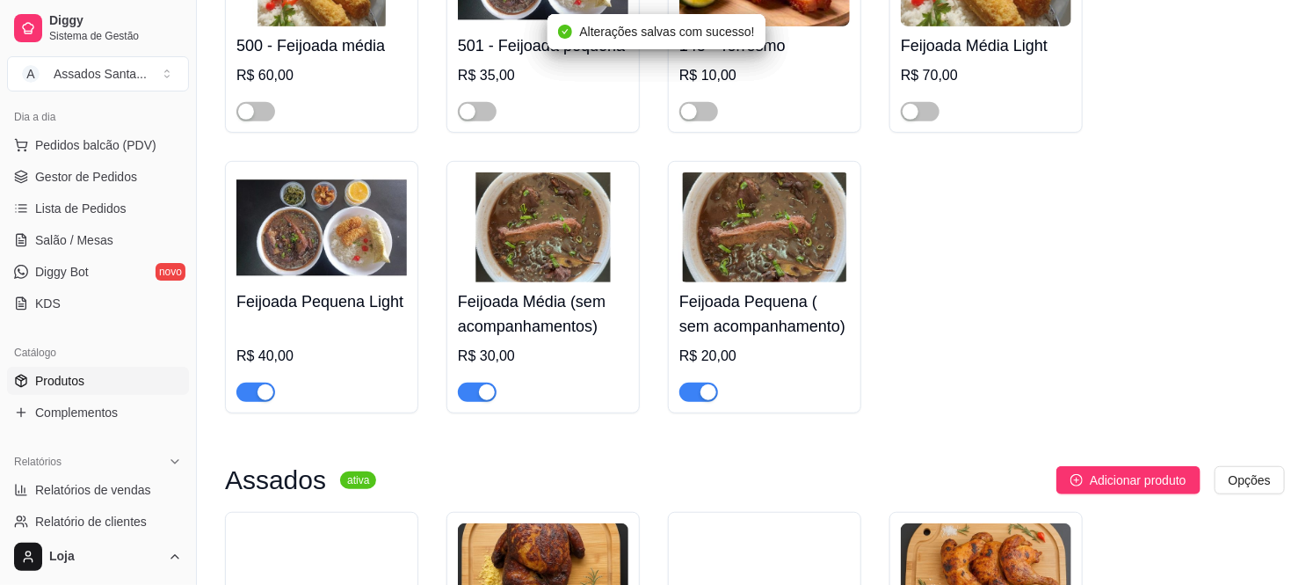
scroll to position [390, 0]
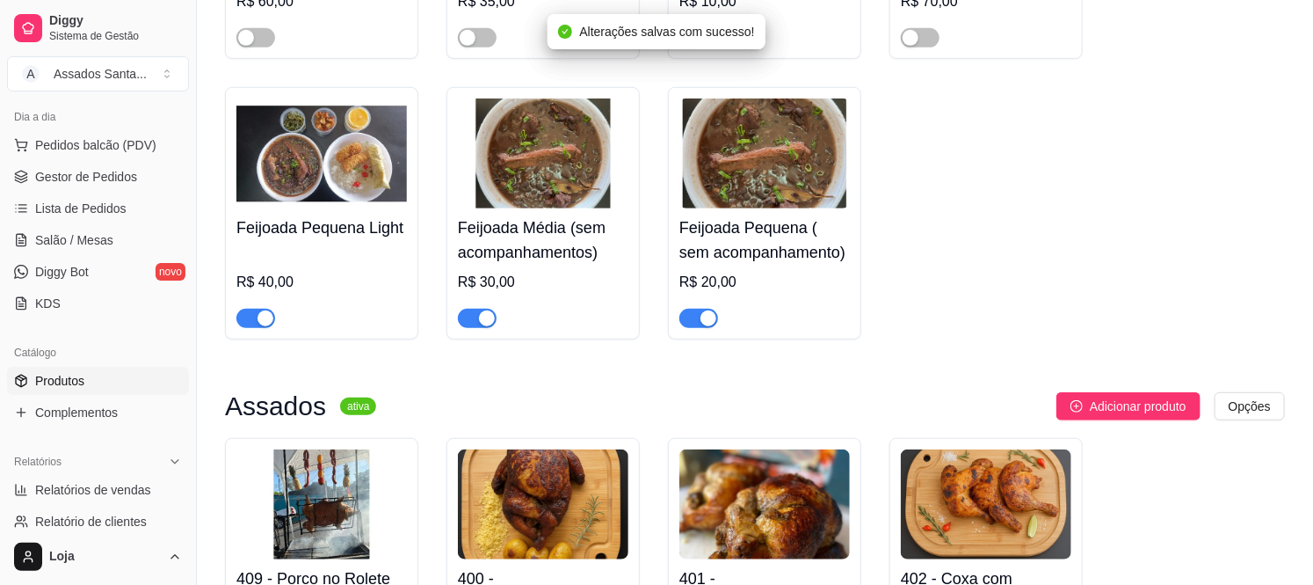
click at [696, 316] on span "button" at bounding box center [699, 318] width 39 height 19
click at [493, 317] on div "button" at bounding box center [487, 318] width 16 height 16
click at [259, 321] on div "button" at bounding box center [266, 318] width 16 height 16
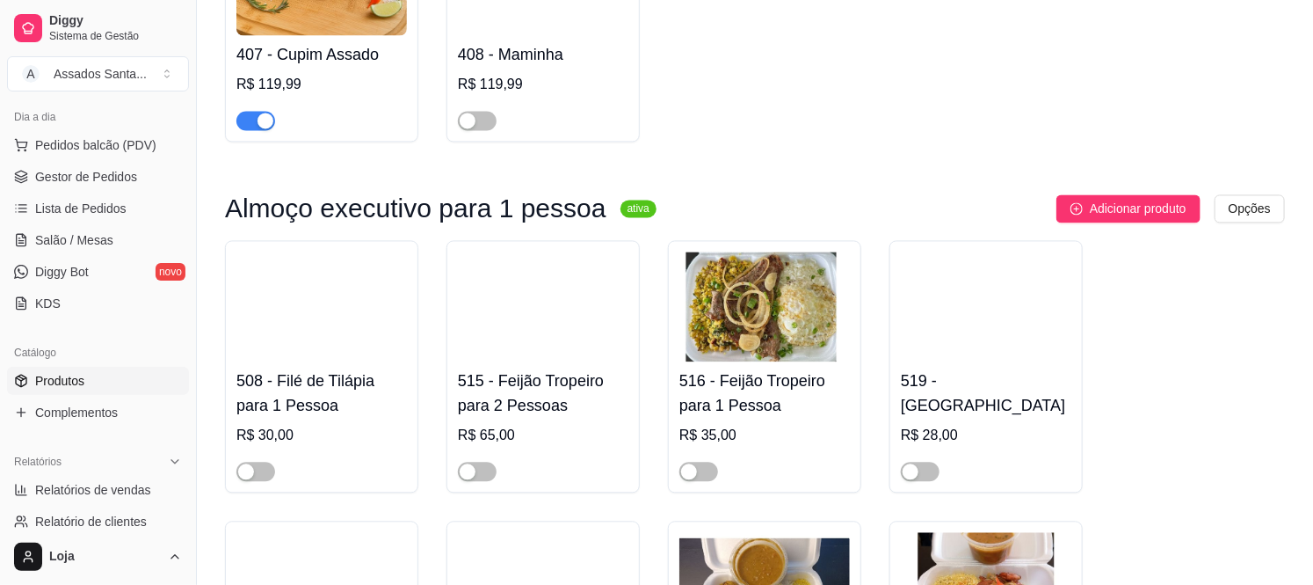
scroll to position [879, 0]
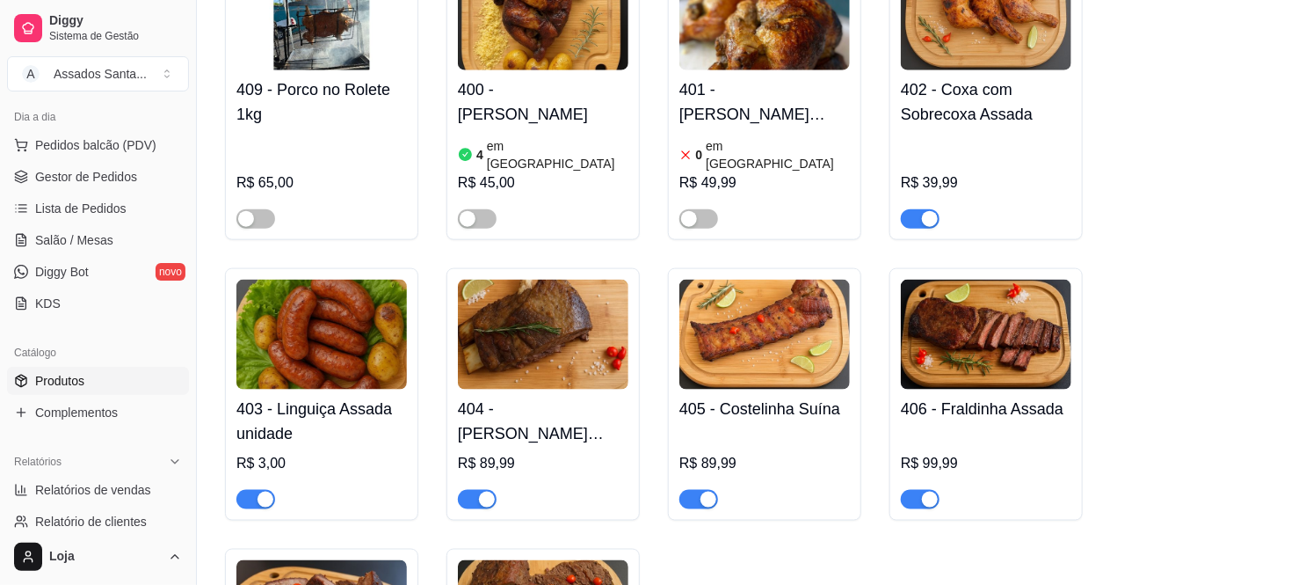
click at [918, 209] on span "button" at bounding box center [920, 218] width 39 height 19
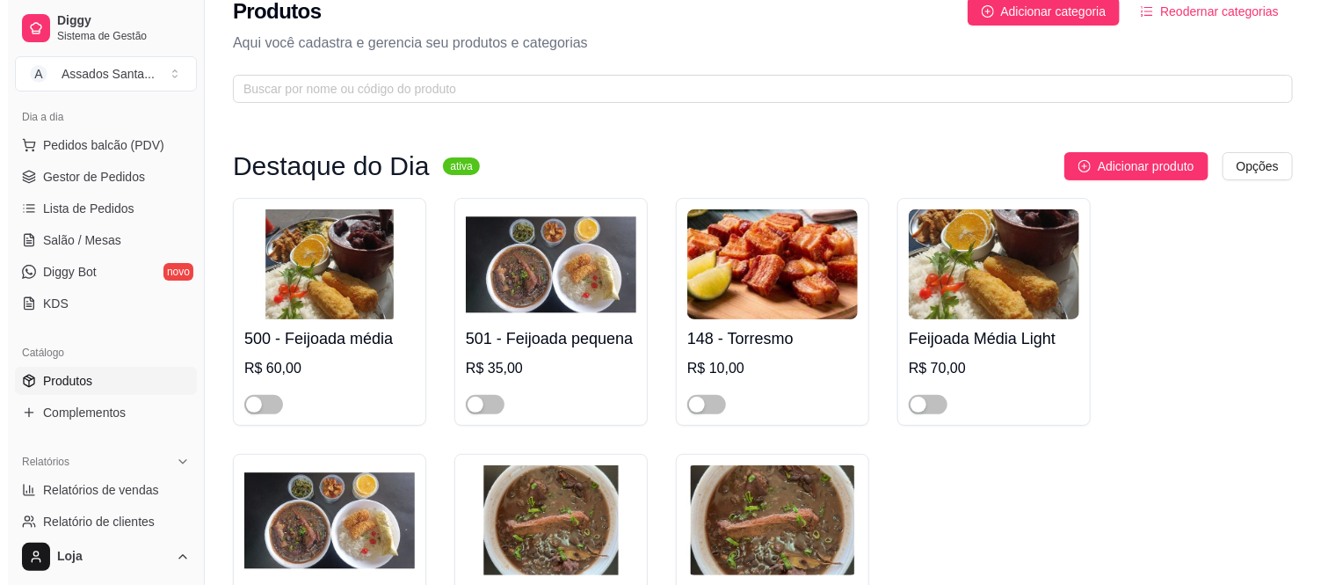
scroll to position [0, 0]
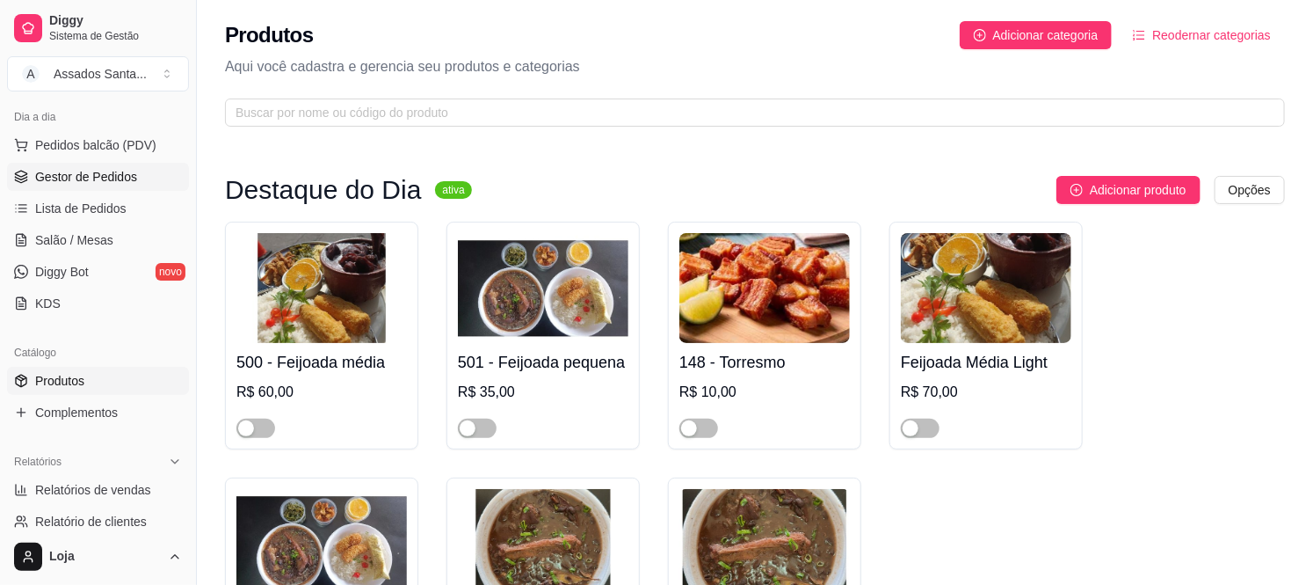
click at [138, 164] on link "Gestor de Pedidos" at bounding box center [98, 177] width 182 height 28
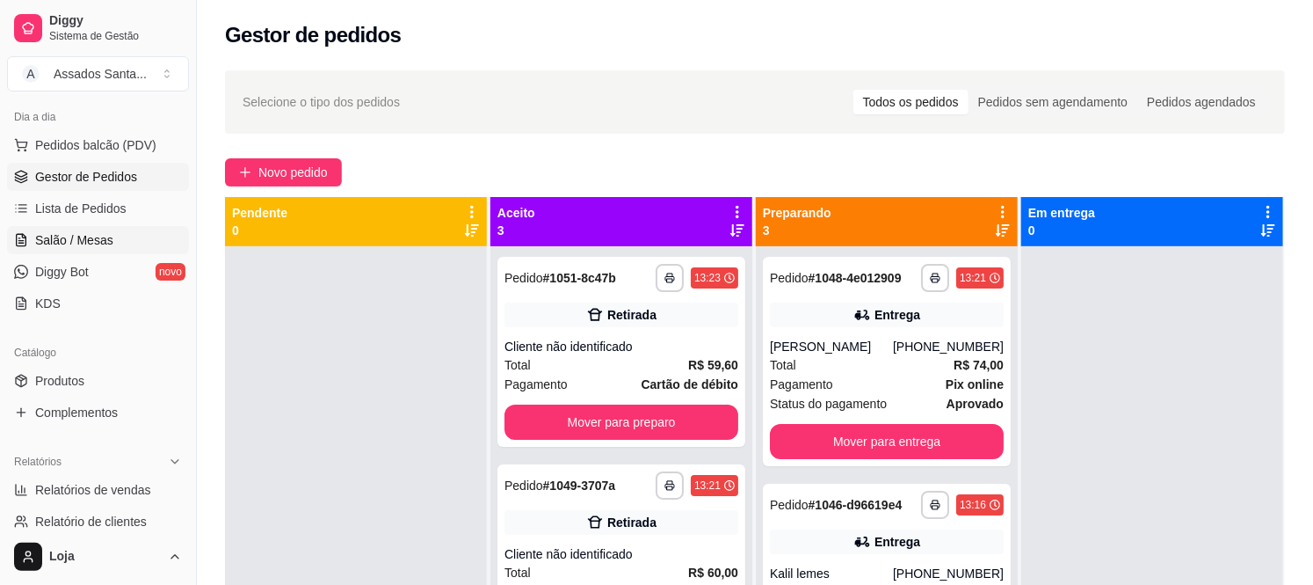
click at [127, 239] on link "Salão / Mesas" at bounding box center [98, 240] width 182 height 28
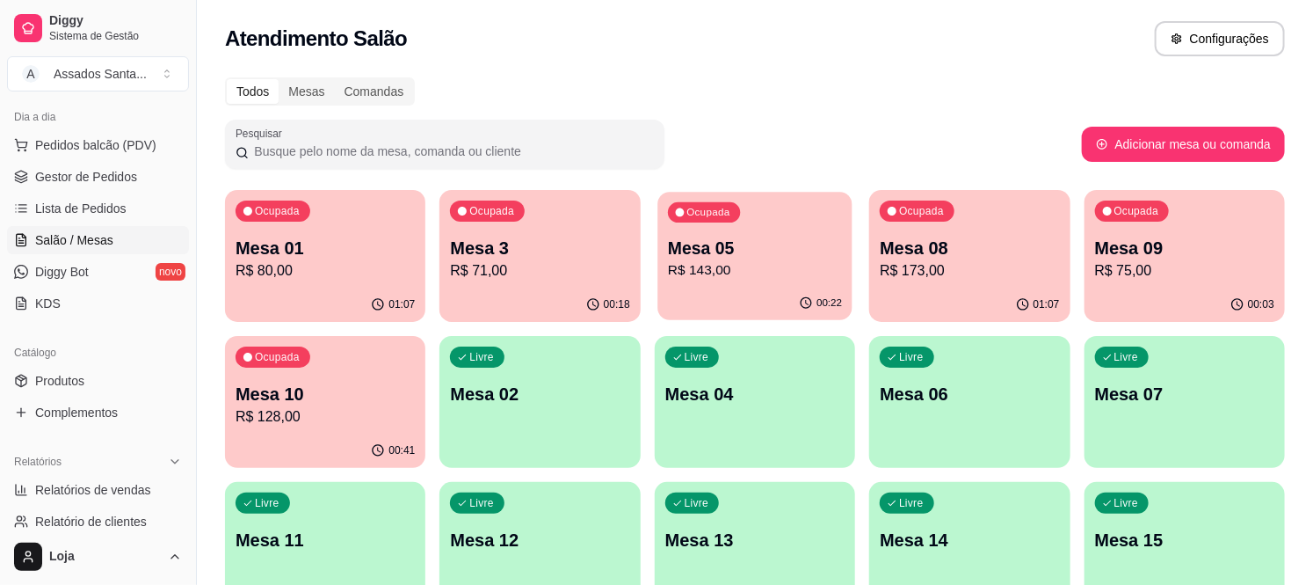
click at [848, 260] on div "Ocupada Mesa 05 R$ 143,00" at bounding box center [755, 239] width 195 height 95
drag, startPoint x: 1039, startPoint y: 182, endPoint x: 1025, endPoint y: 280, distance: 98.6
click at [1029, 204] on div "Todos Mesas Comandas Pesquisar Adicionar mesa ou comanda Ocupada Mesa 01 R$ 80,…" at bounding box center [755, 424] width 1116 height 714
click at [1025, 280] on div "Ocupada Mesa 08 R$ 173,00" at bounding box center [970, 239] width 195 height 95
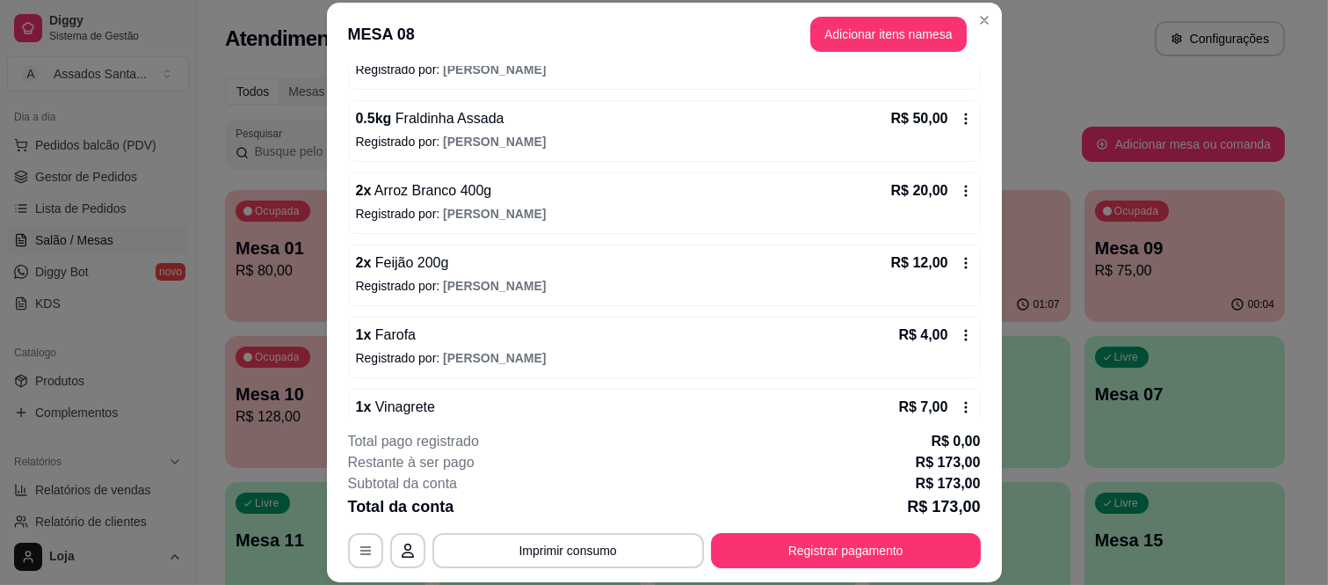
scroll to position [98, 0]
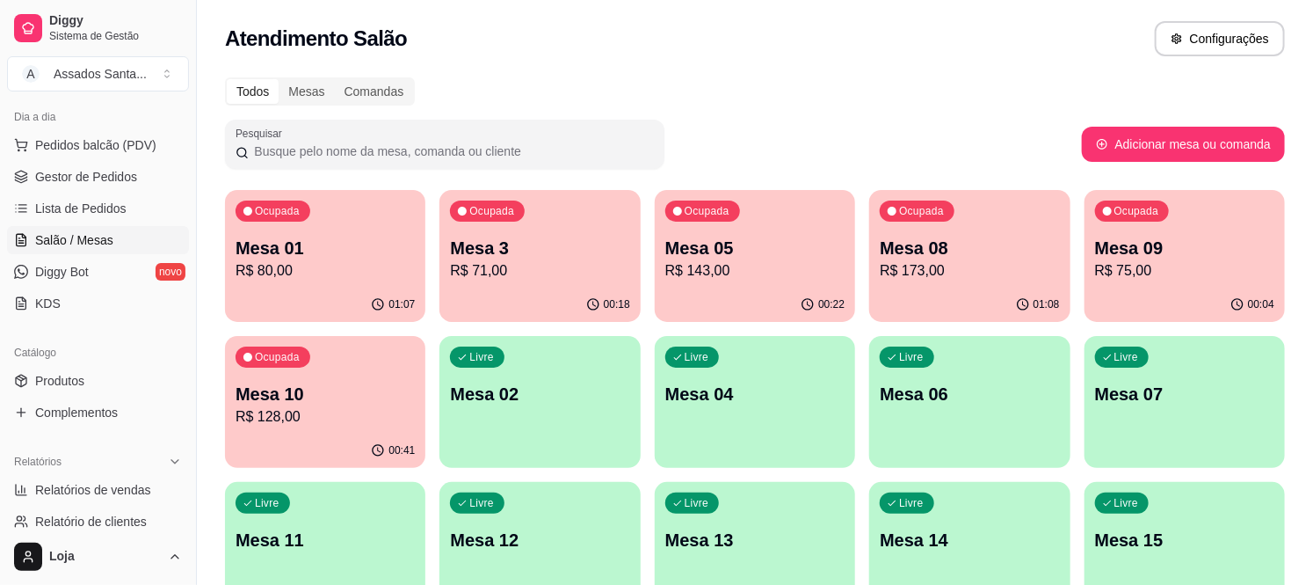
click at [1189, 257] on p "Mesa 09" at bounding box center [1184, 248] width 179 height 25
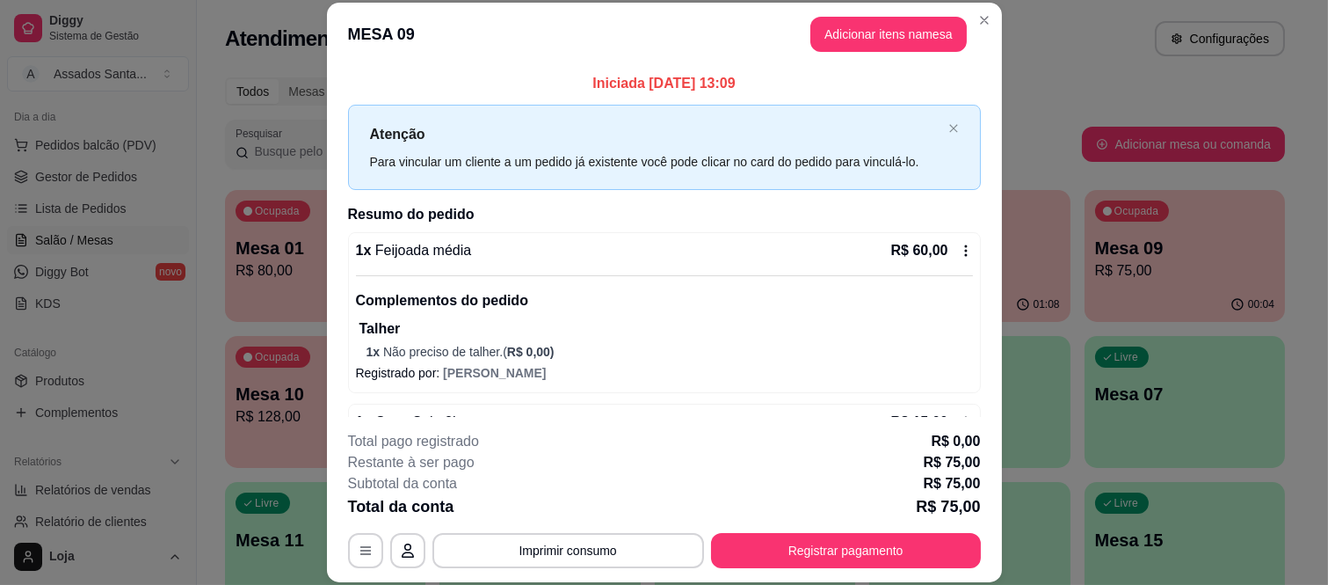
scroll to position [55, 0]
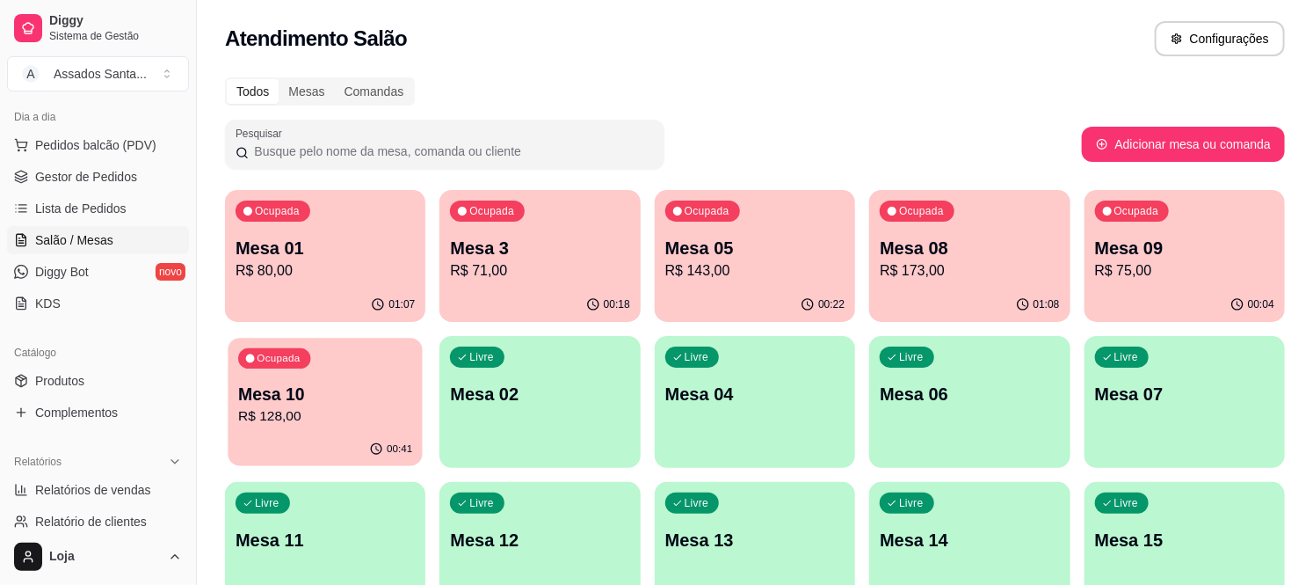
click at [381, 389] on p "Mesa 10" at bounding box center [325, 394] width 174 height 24
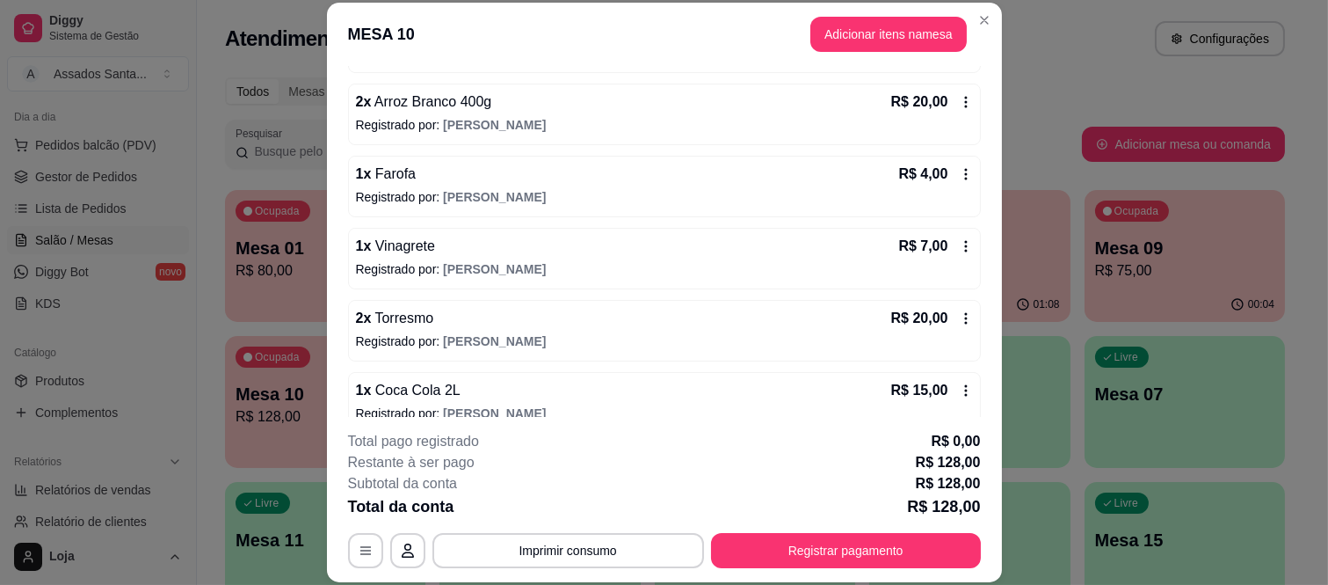
scroll to position [317, 0]
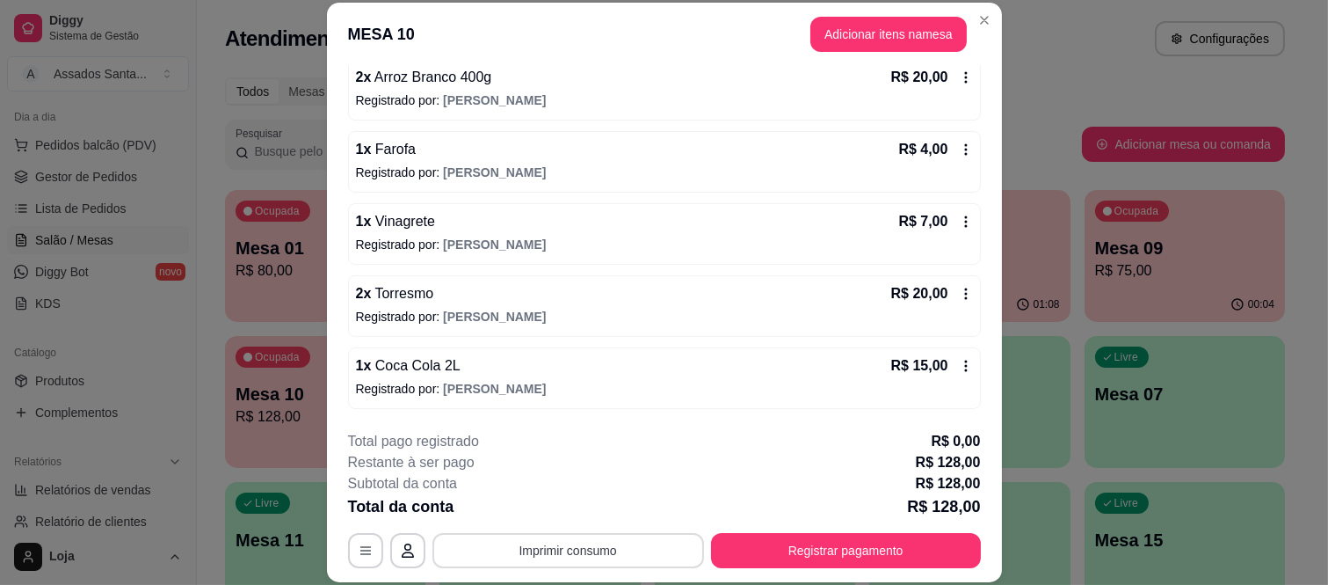
click at [605, 542] on button "Imprimir consumo" at bounding box center [569, 550] width 272 height 35
click at [571, 507] on button "IMPRESSORA caixa" at bounding box center [565, 510] width 127 height 28
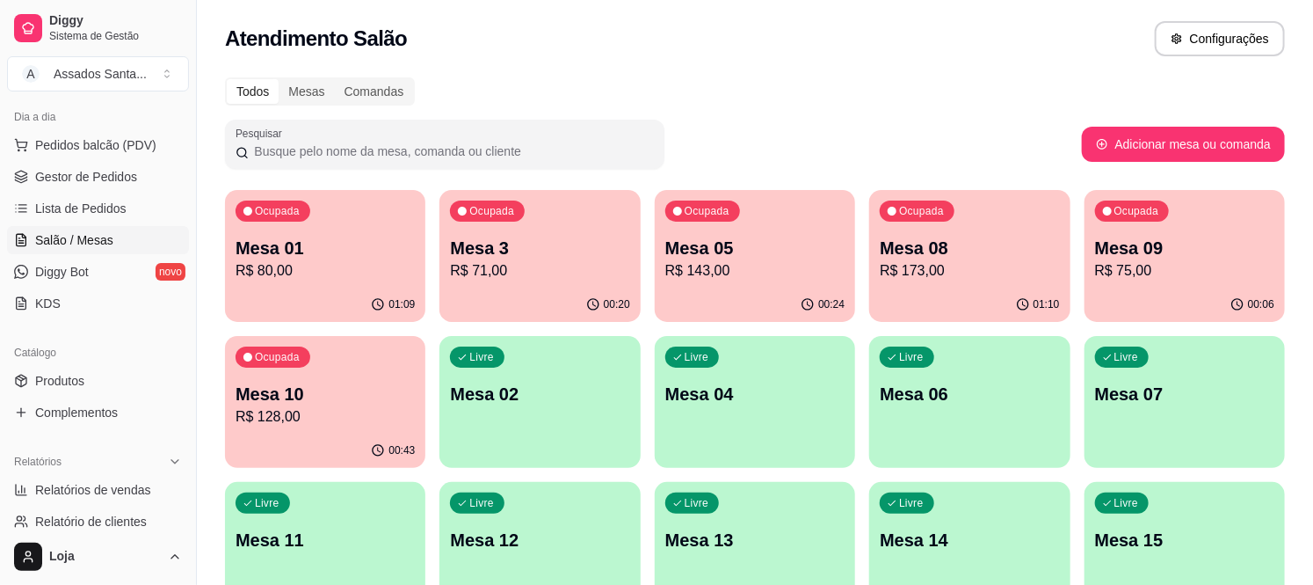
click at [314, 399] on p "Mesa 10" at bounding box center [325, 394] width 179 height 25
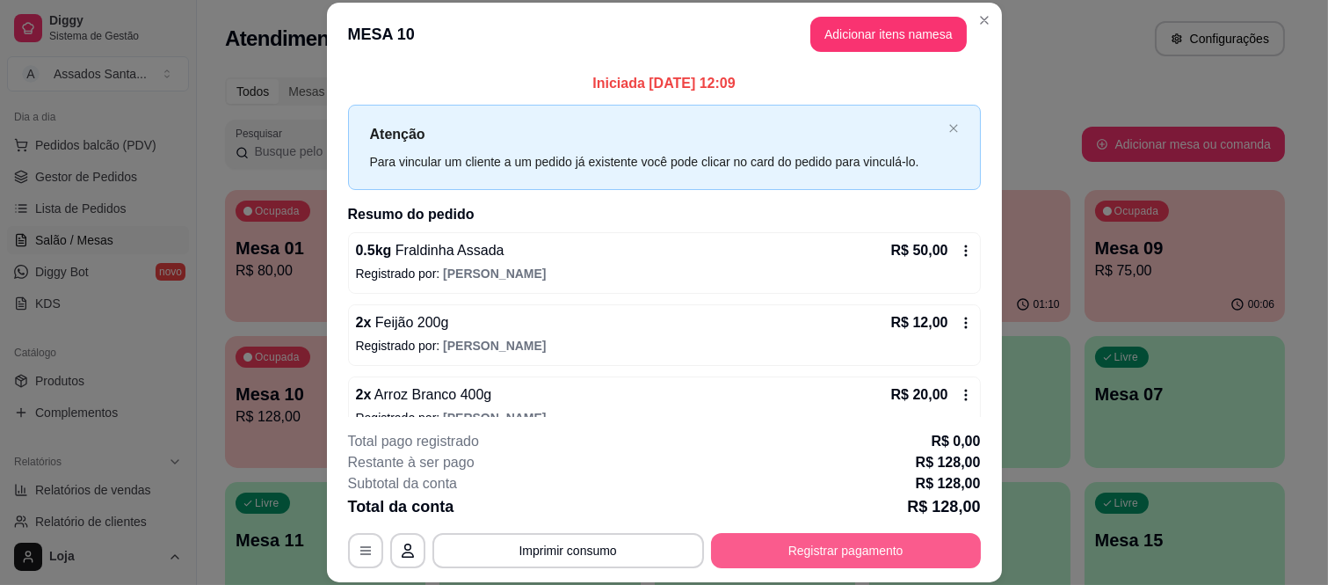
click at [779, 547] on button "Registrar pagamento" at bounding box center [846, 550] width 270 height 35
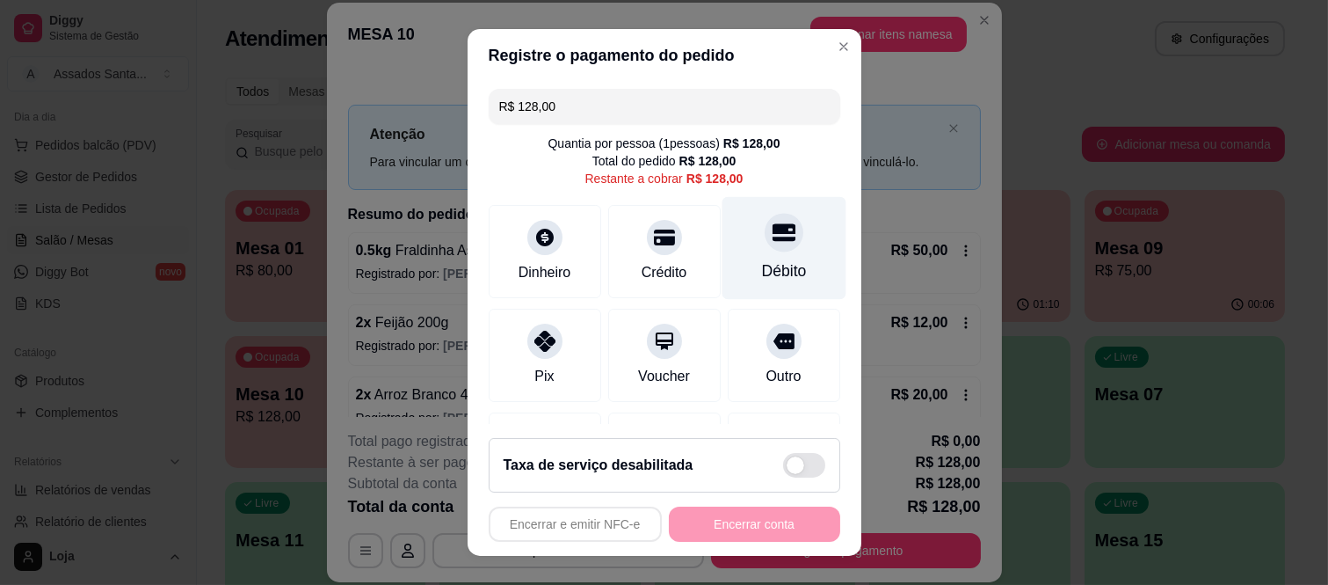
click at [774, 255] on div "Débito" at bounding box center [784, 248] width 124 height 103
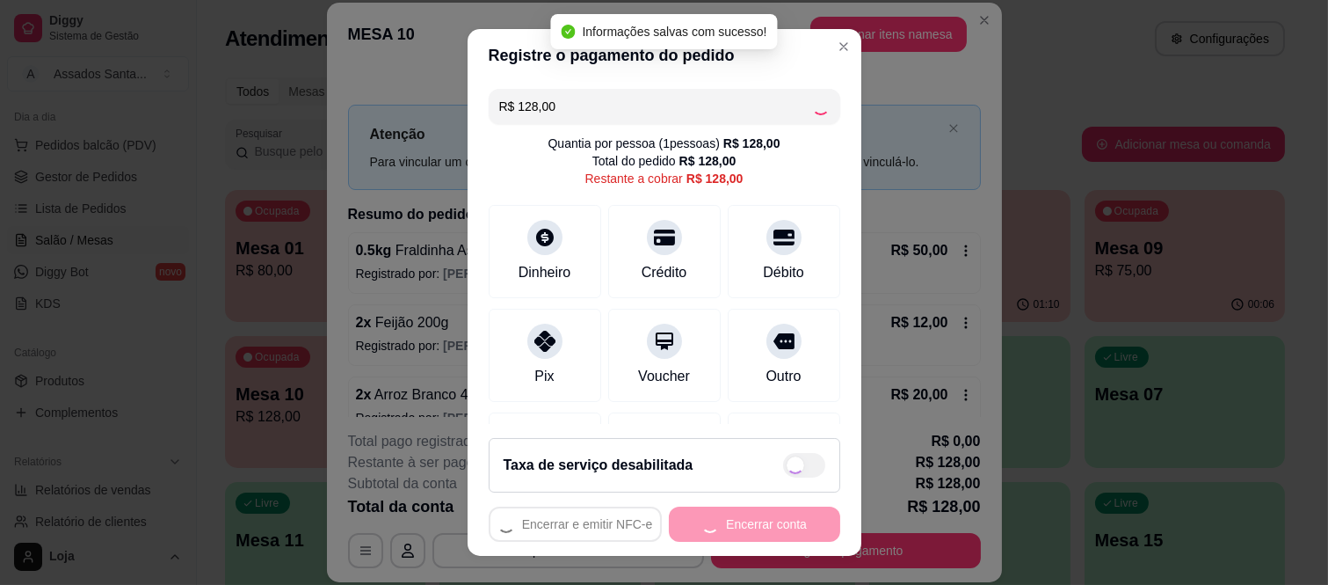
type input "R$ 0,00"
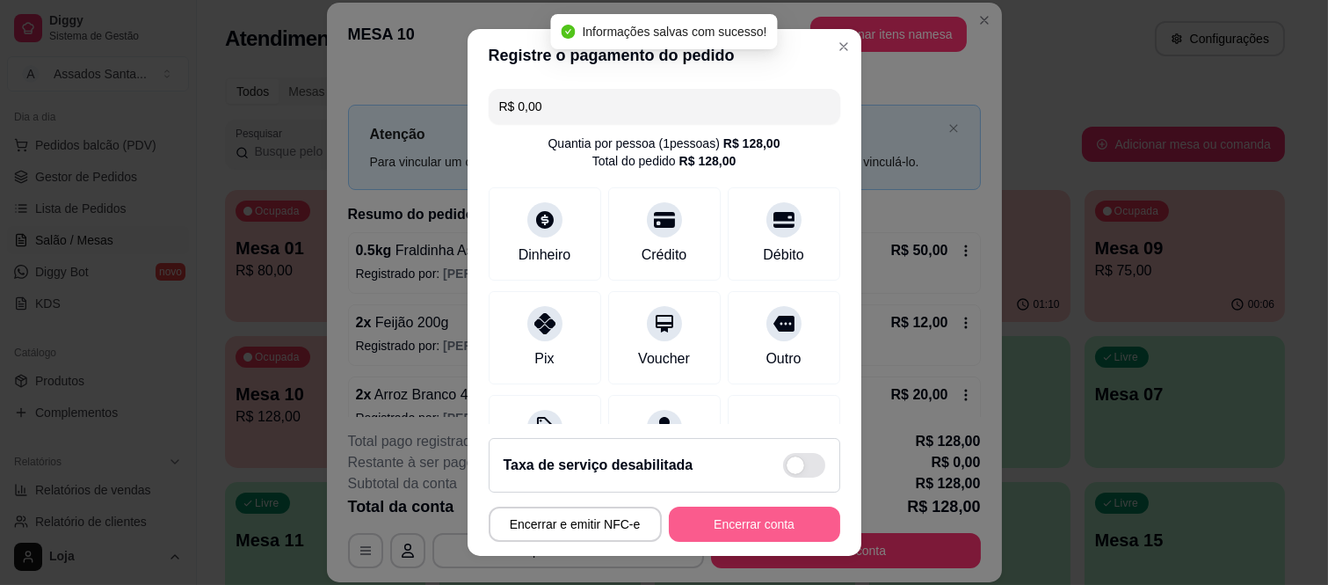
click at [766, 520] on button "Encerrar conta" at bounding box center [754, 523] width 171 height 35
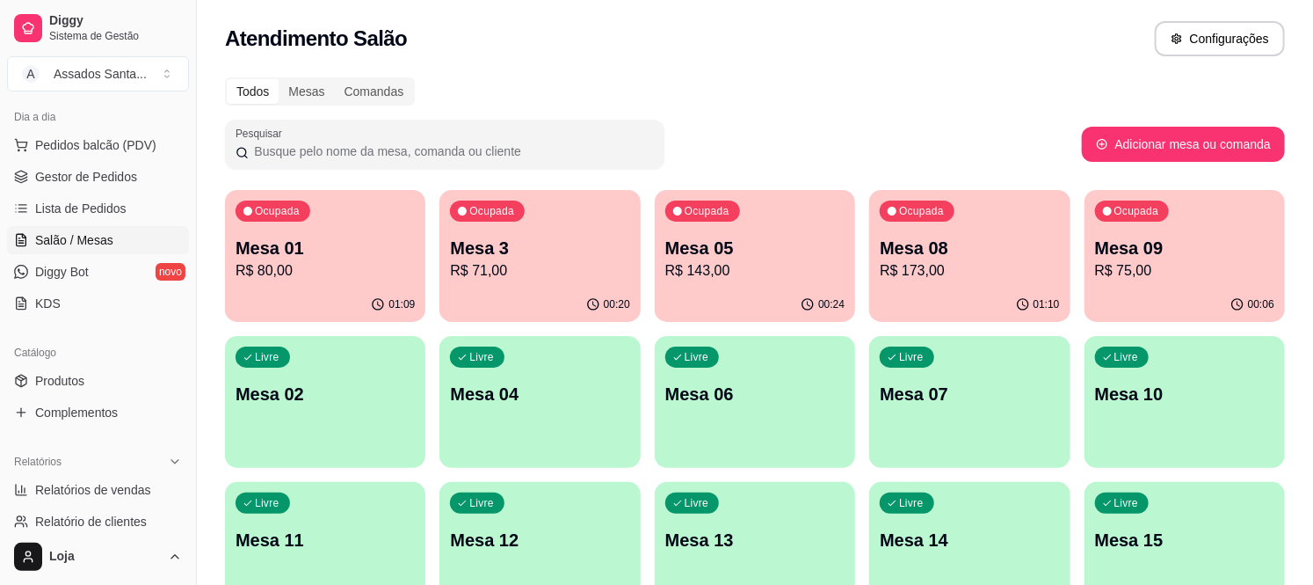
click at [991, 270] on p "R$ 173,00" at bounding box center [969, 270] width 179 height 21
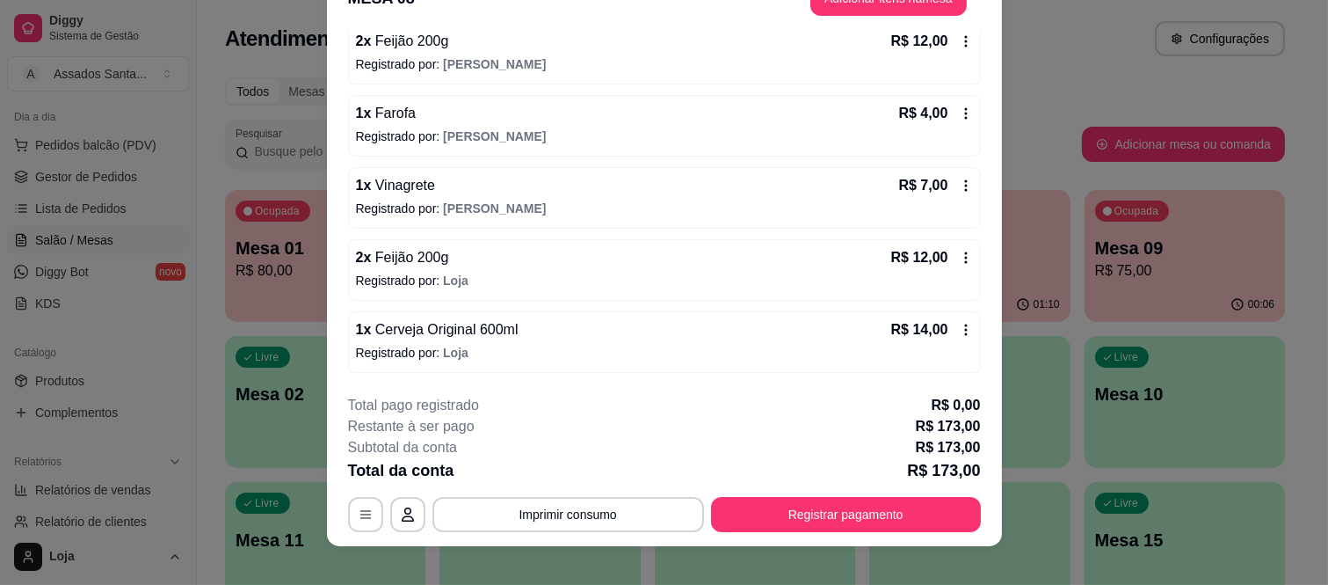
scroll to position [54, 0]
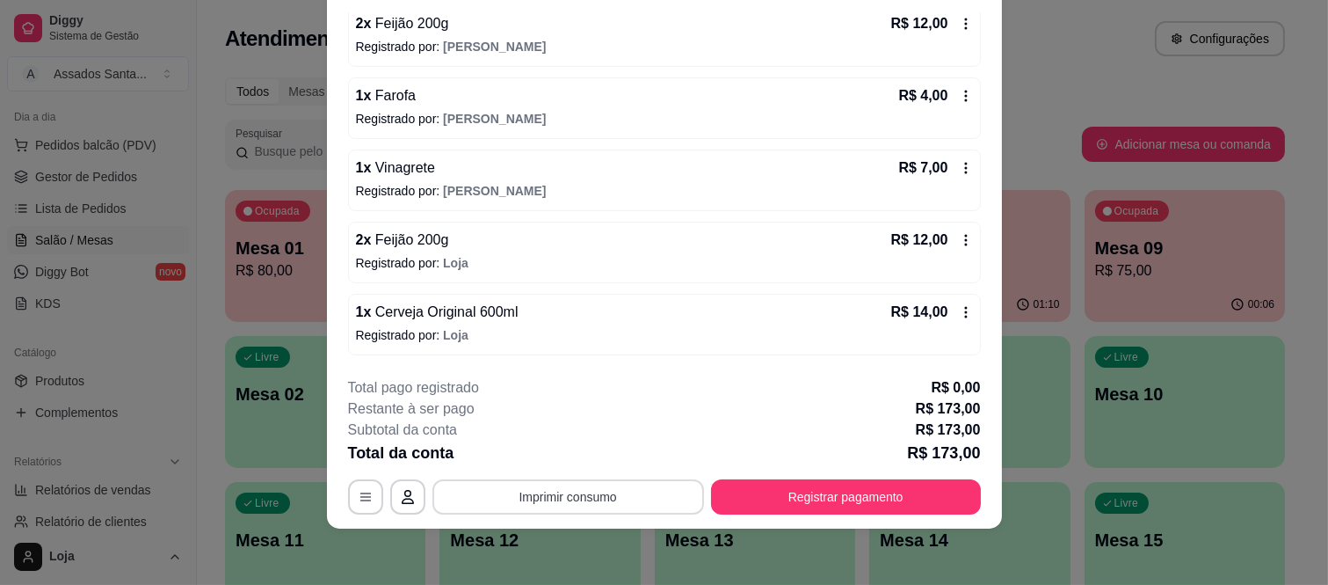
click at [638, 485] on button "Imprimir consumo" at bounding box center [569, 496] width 272 height 35
click at [607, 446] on button "IMPRESSORA caixa" at bounding box center [566, 455] width 123 height 27
click at [783, 512] on button "Registrar pagamento" at bounding box center [846, 496] width 270 height 35
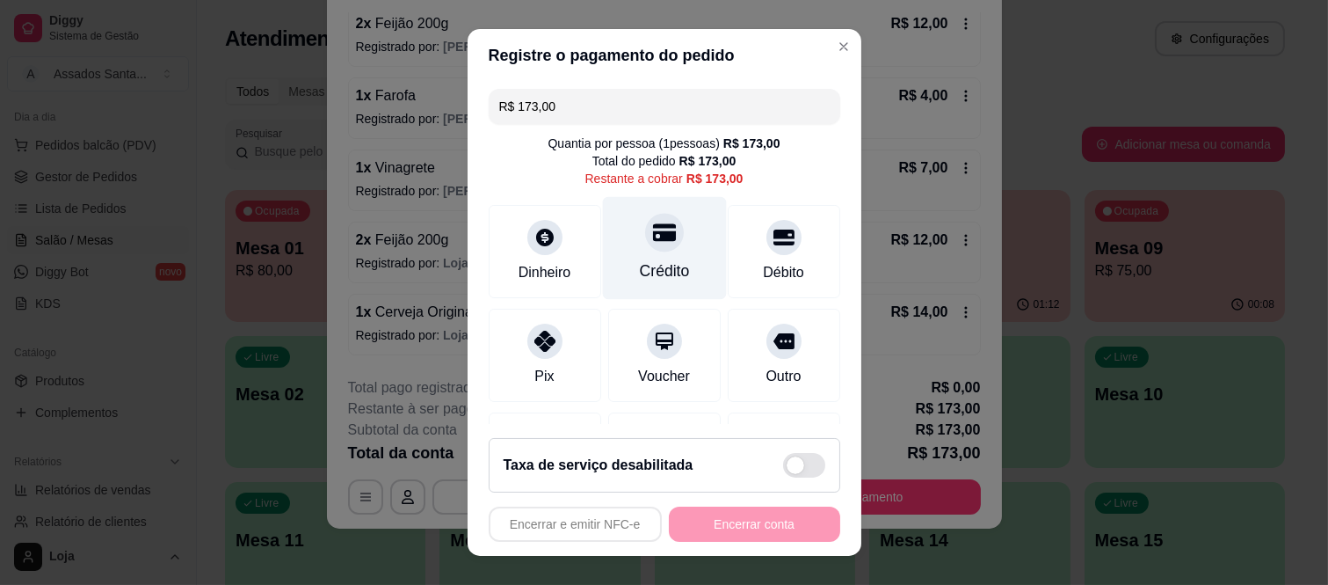
click at [645, 242] on div at bounding box center [664, 233] width 39 height 39
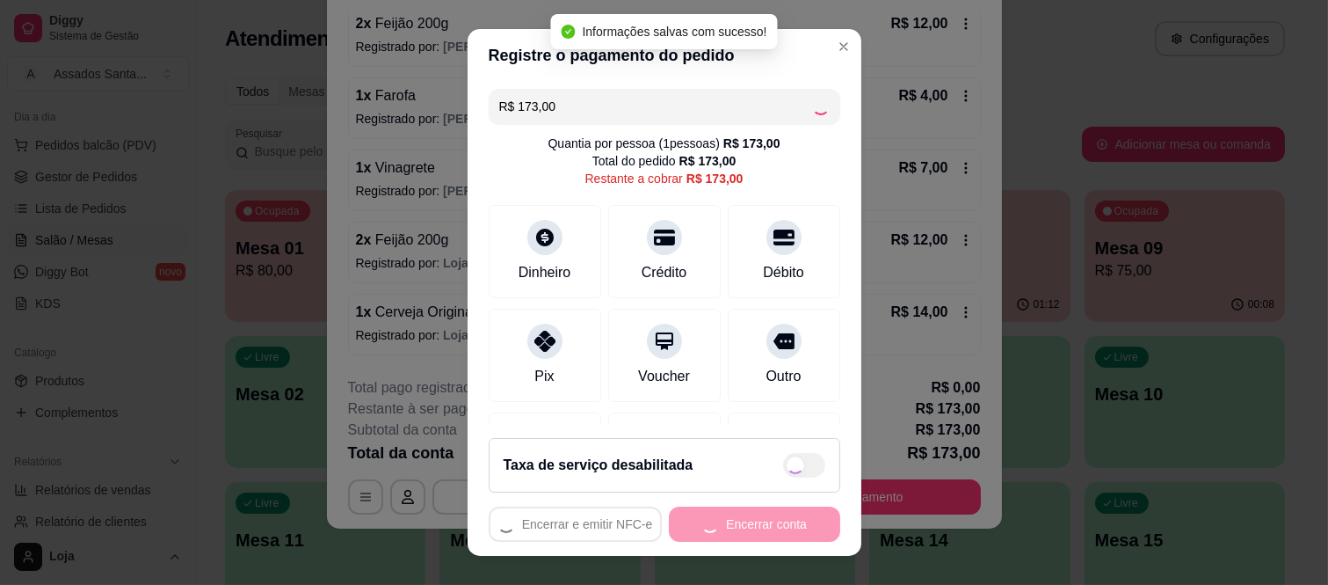
type input "R$ 0,00"
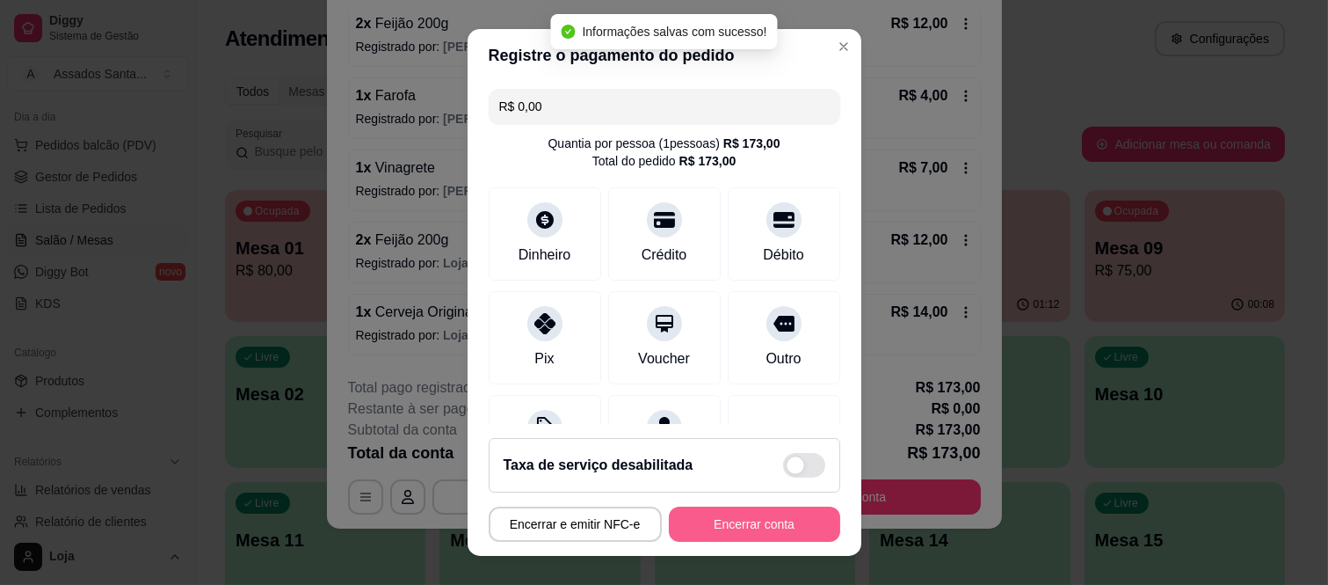
click at [705, 514] on button "Encerrar conta" at bounding box center [754, 523] width 171 height 35
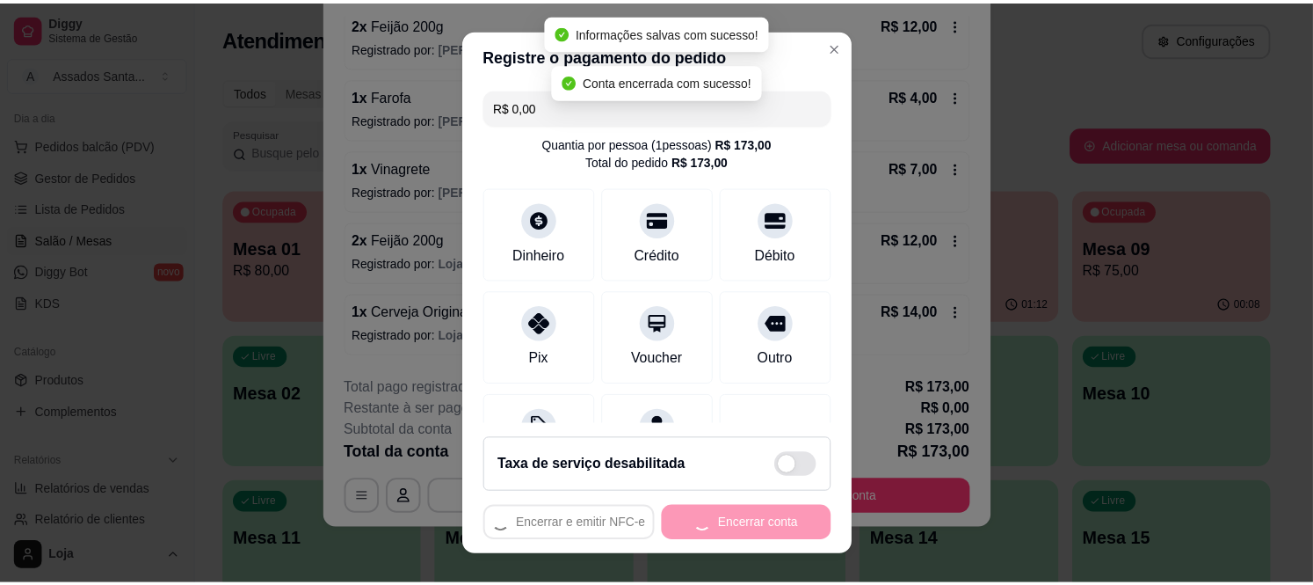
scroll to position [0, 0]
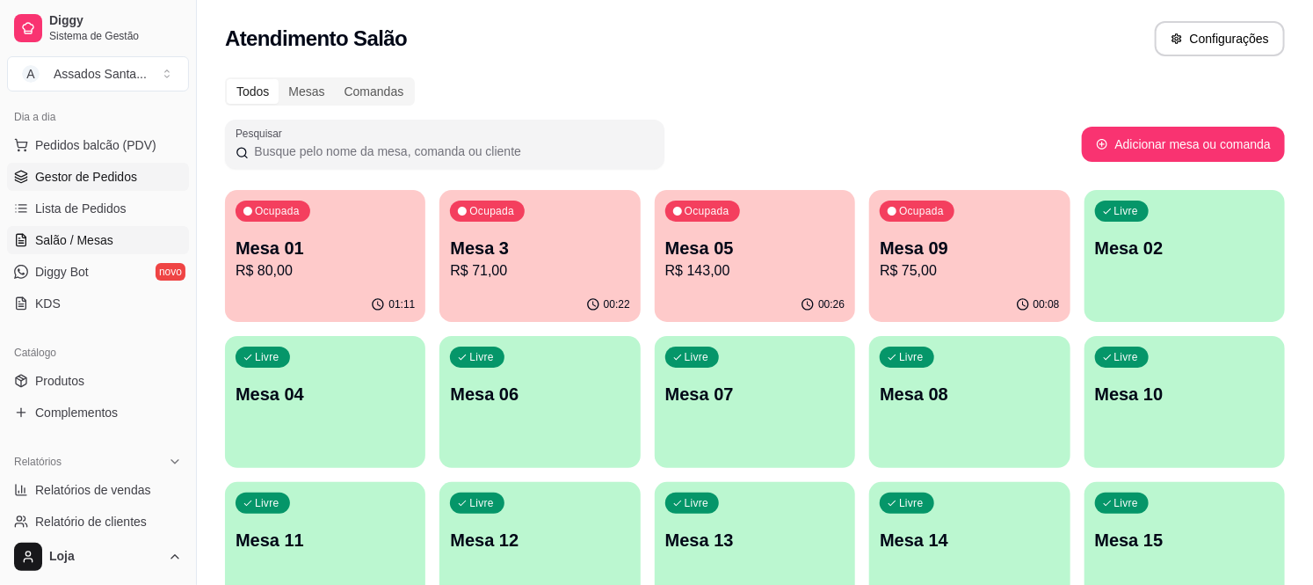
click at [104, 173] on span "Gestor de Pedidos" at bounding box center [86, 177] width 102 height 18
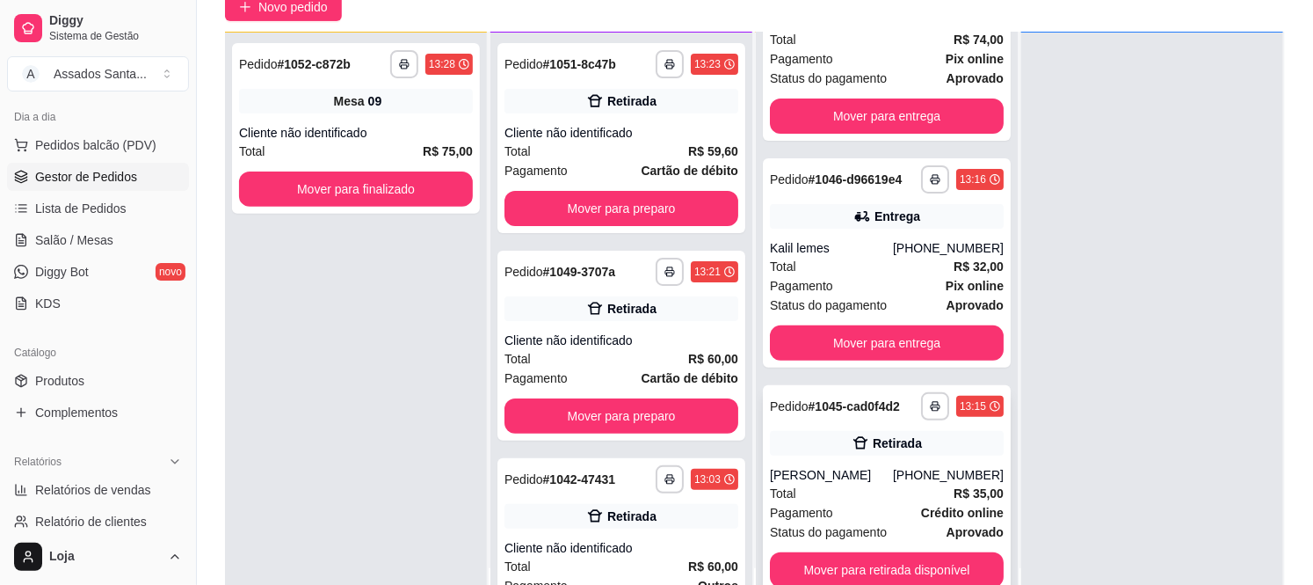
scroll to position [268, 0]
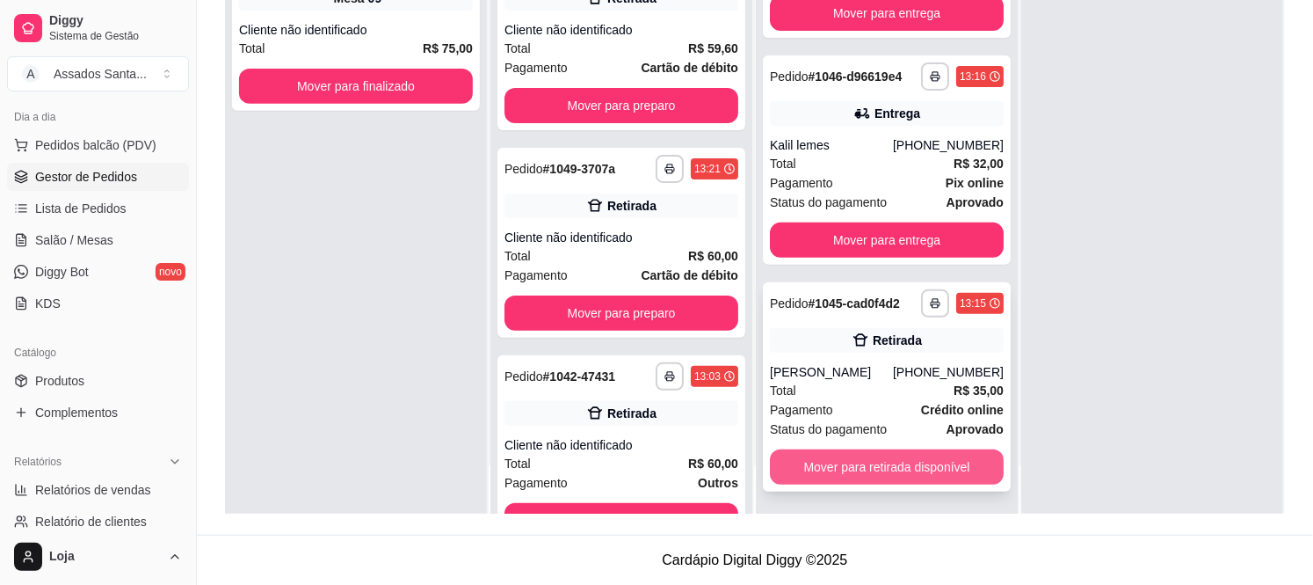
click at [904, 471] on button "Mover para retirada disponível" at bounding box center [887, 466] width 234 height 35
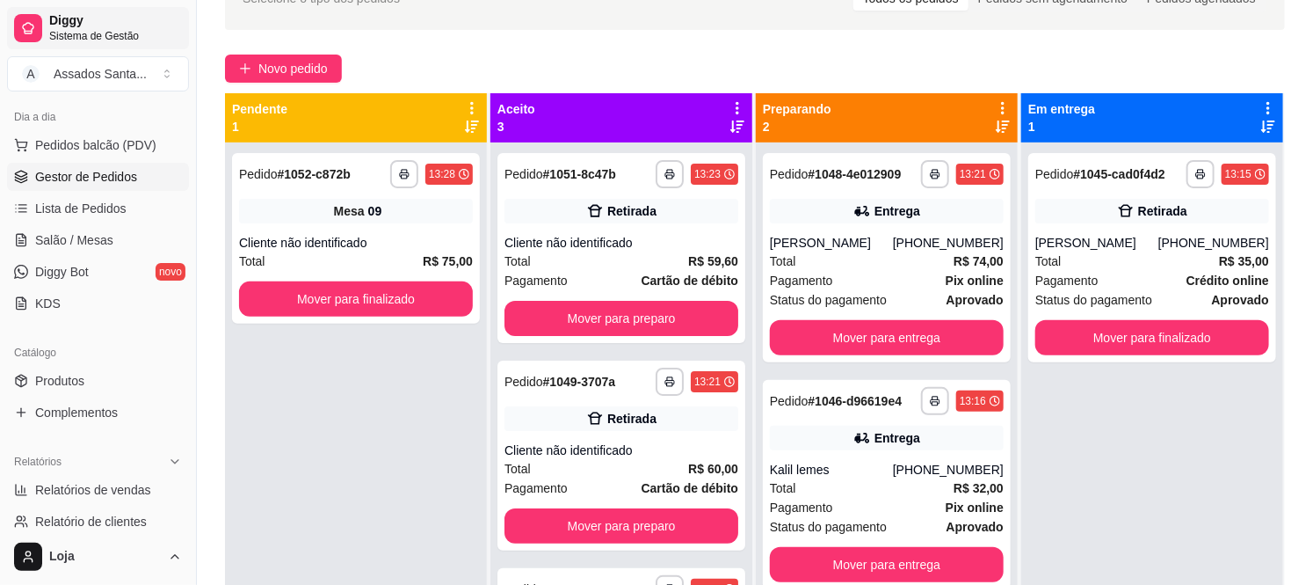
scroll to position [0, 0]
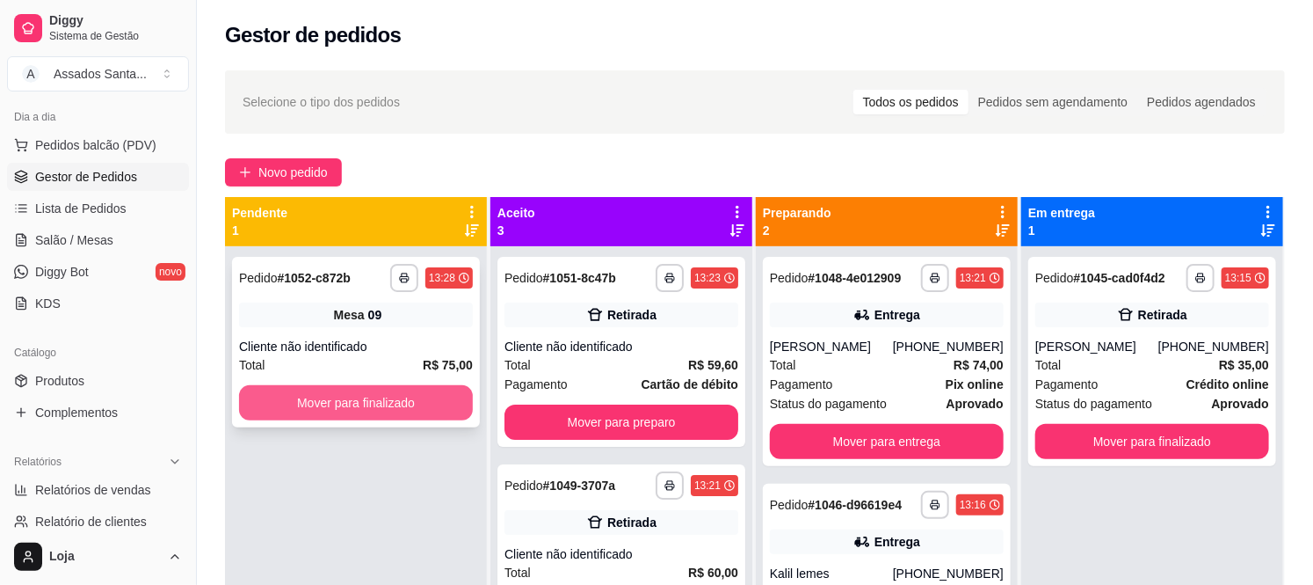
click at [324, 403] on button "Mover para finalizado" at bounding box center [356, 402] width 234 height 35
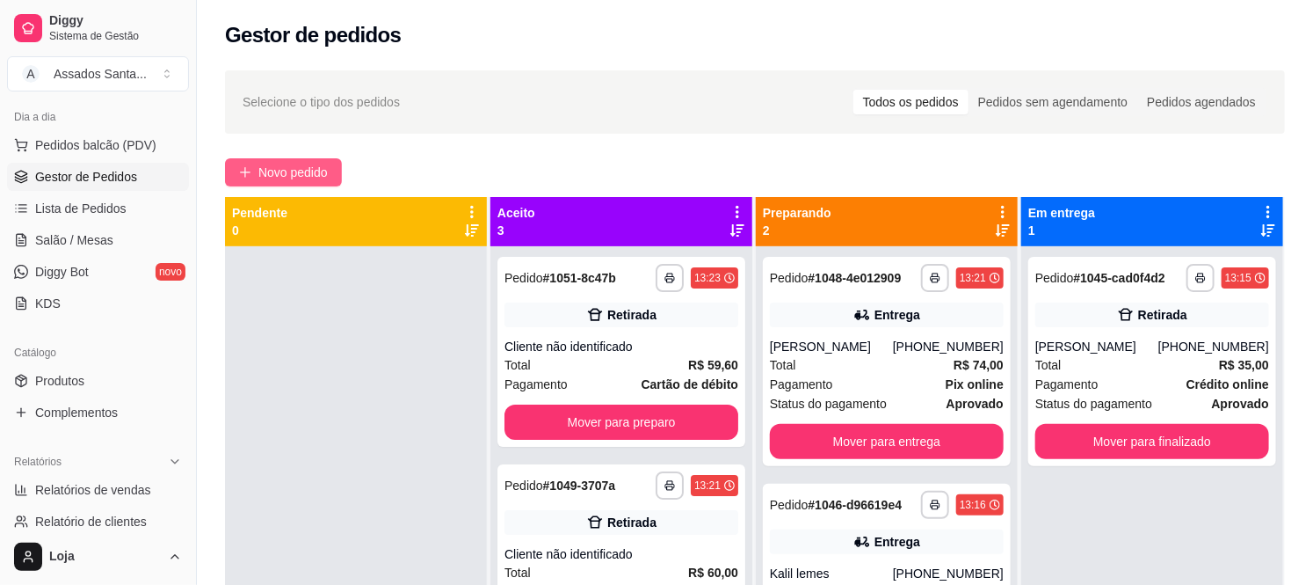
click at [308, 182] on button "Novo pedido" at bounding box center [283, 172] width 117 height 28
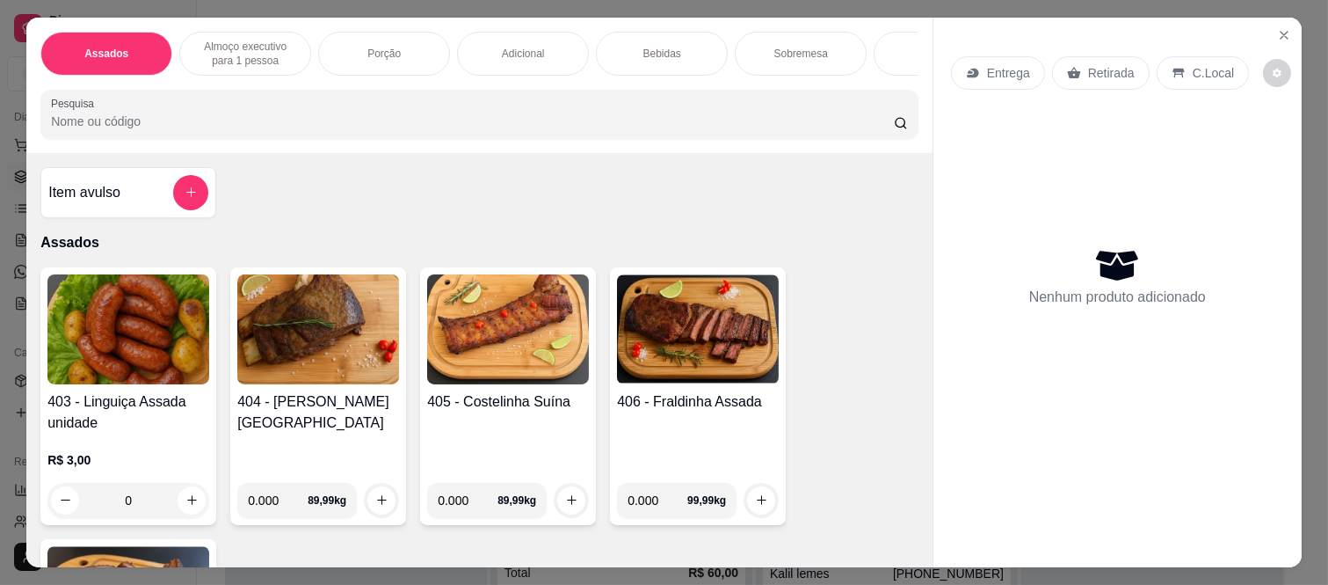
click at [987, 69] on p "Entrega" at bounding box center [1008, 73] width 43 height 18
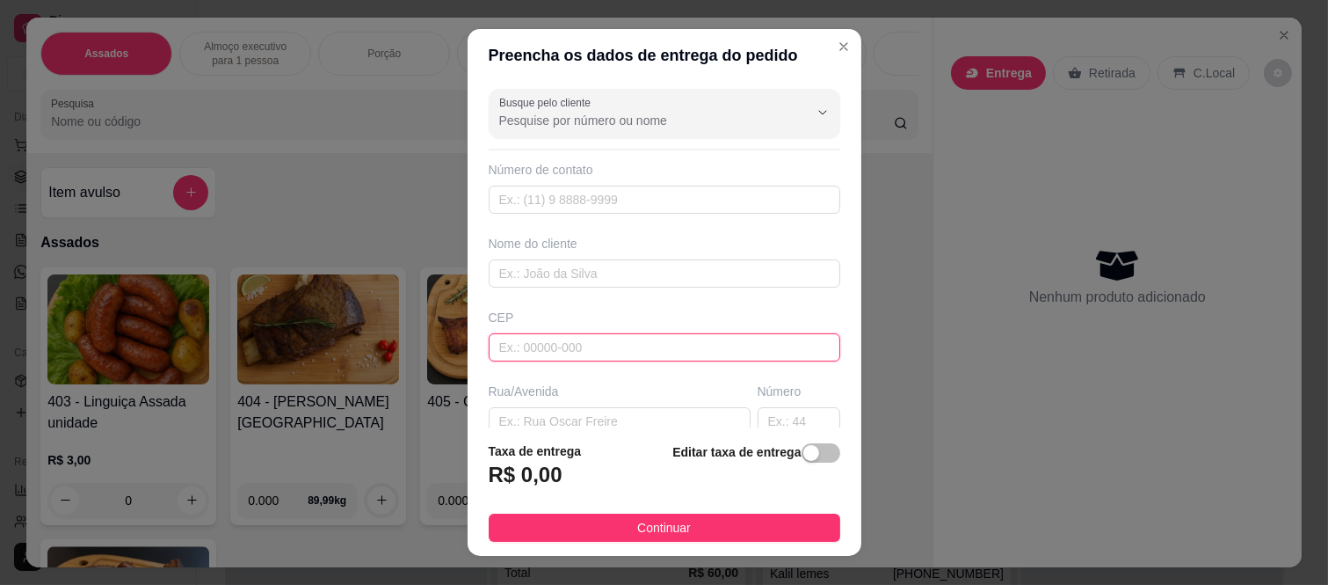
click at [531, 347] on input "text" at bounding box center [665, 347] width 352 height 28
type input "08260140"
type input "Rua Tomoichi Shimizu"
type input "Colônia (Zona Leste)"
type input "São Paulo"
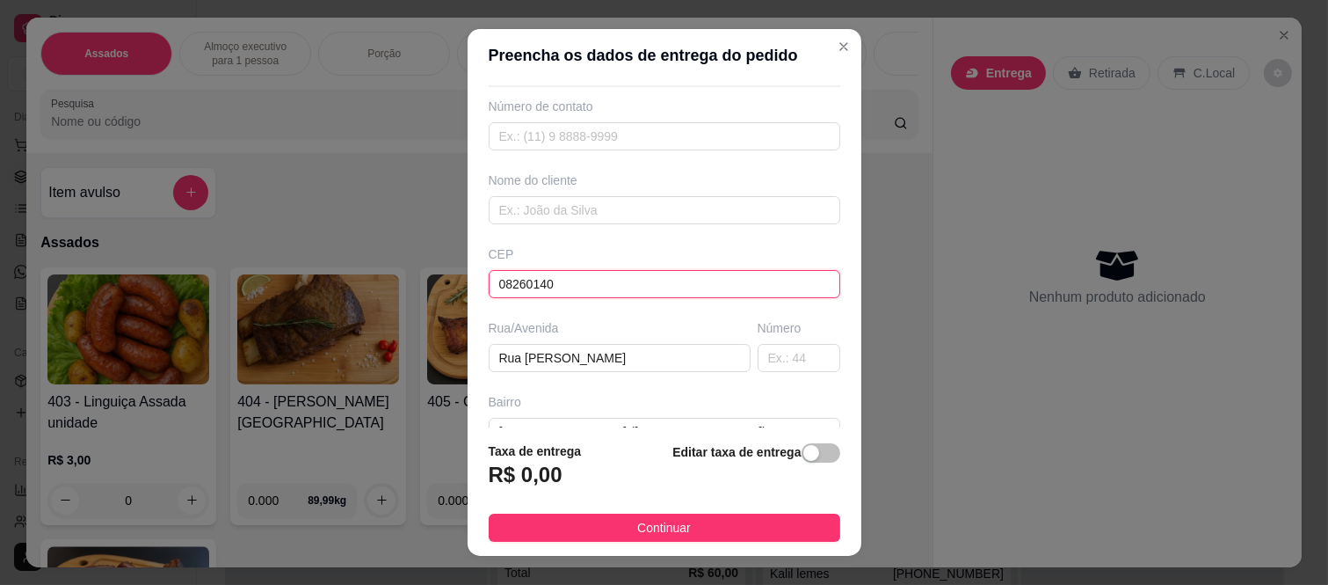
scroll to position [98, 0]
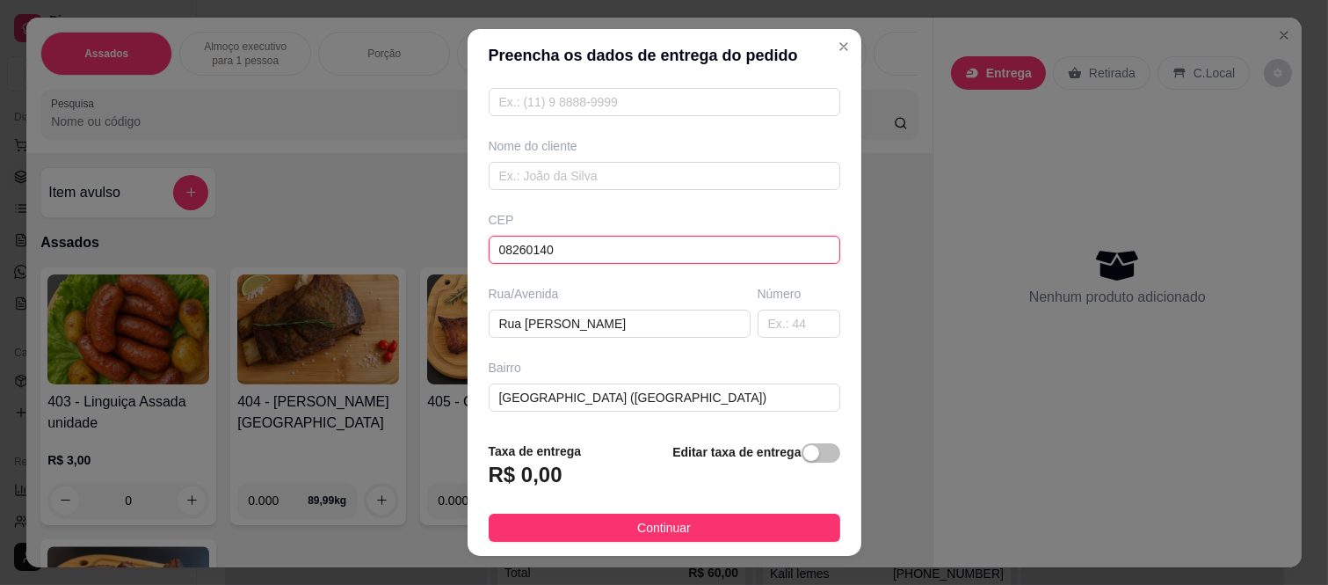
type input "08260140"
click at [774, 326] on input "text" at bounding box center [799, 323] width 83 height 28
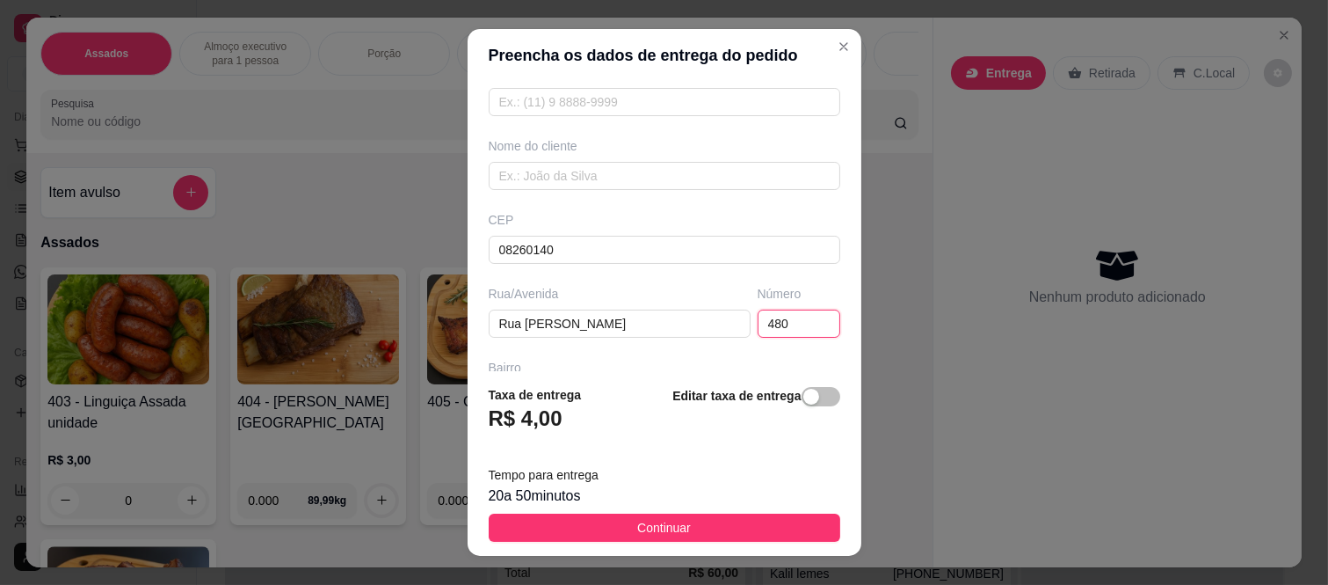
type input "480"
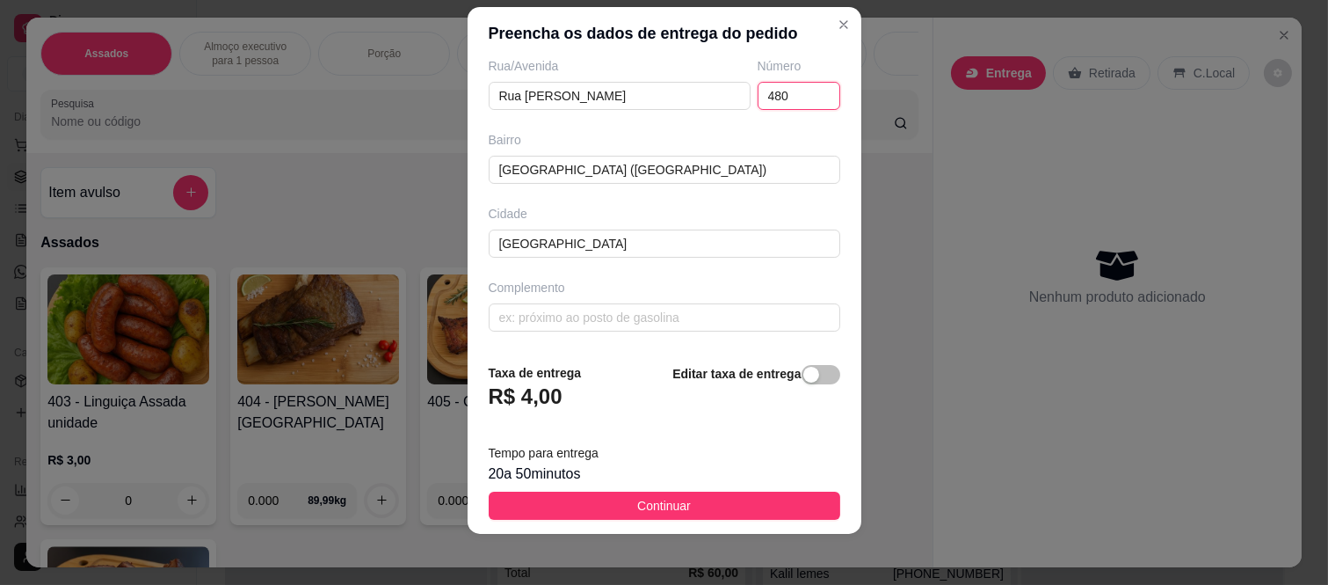
scroll to position [27, 0]
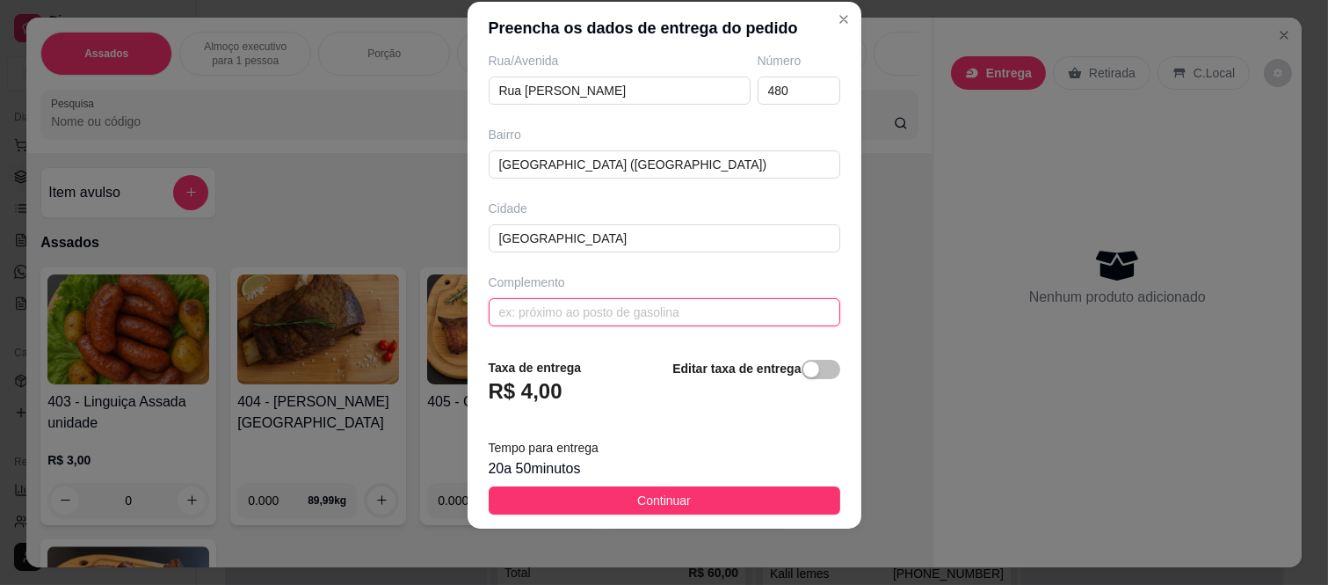
click at [585, 312] on input "text" at bounding box center [665, 312] width 352 height 28
paste input "Bloco 2 apt 205"
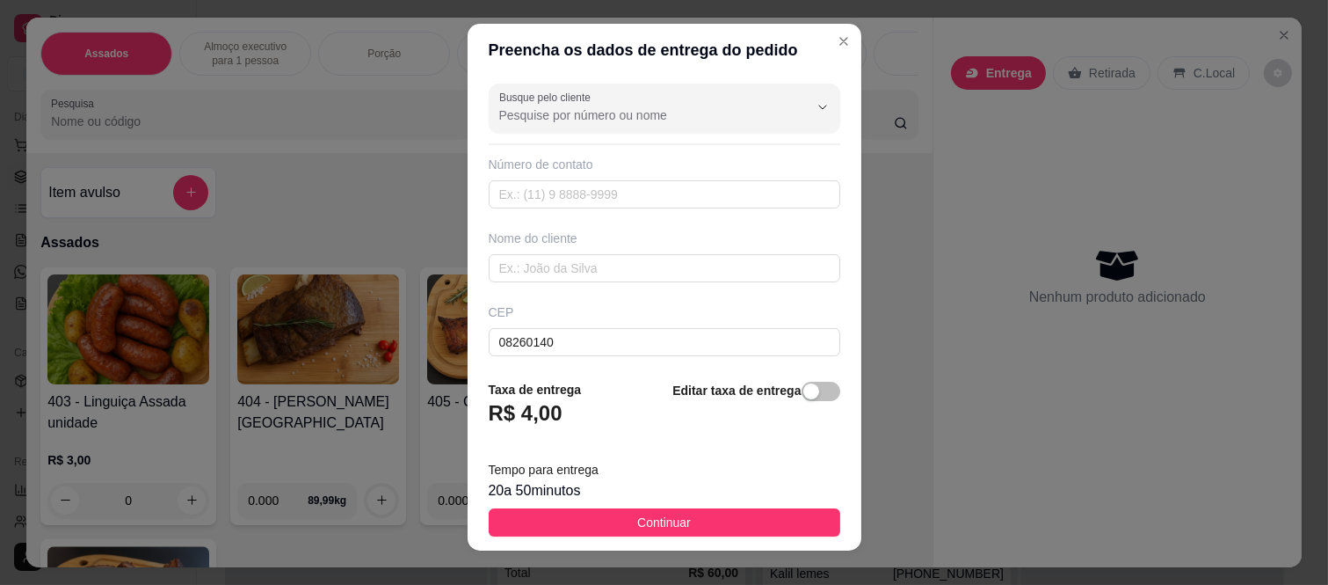
scroll to position [0, 0]
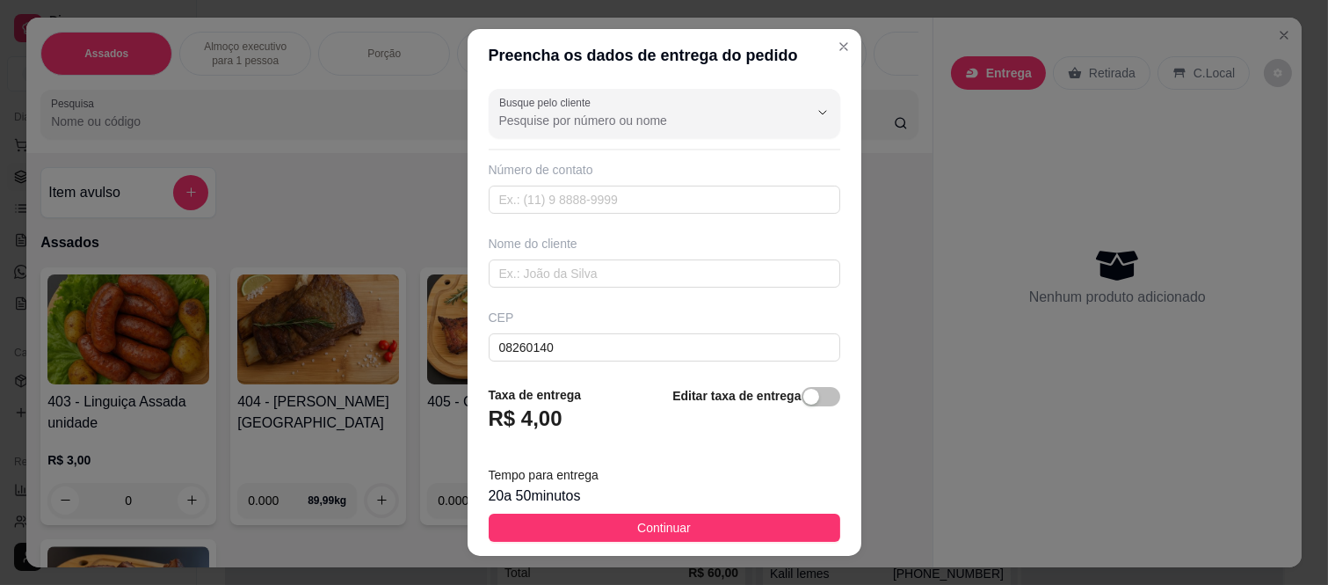
type input "Bloco 2 apt 205"
click at [530, 282] on input "text" at bounding box center [665, 273] width 352 height 28
paste input "Bruna"
type input "Bruna"
click at [528, 198] on input "text" at bounding box center [665, 199] width 352 height 28
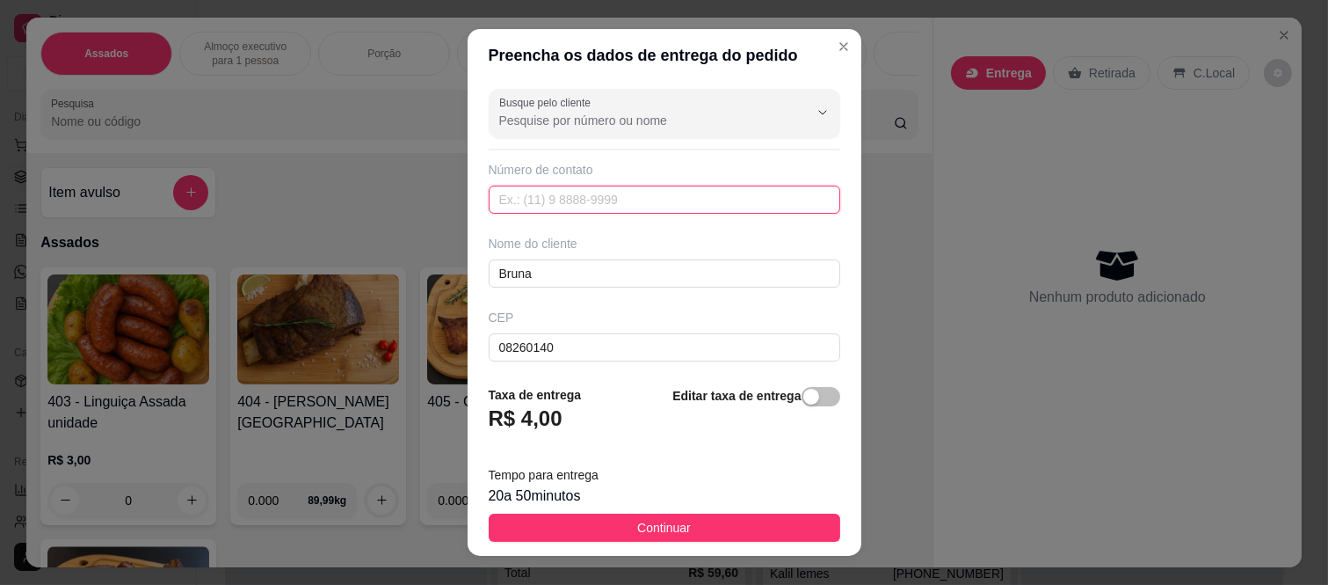
paste input "(11) 97846-5397"
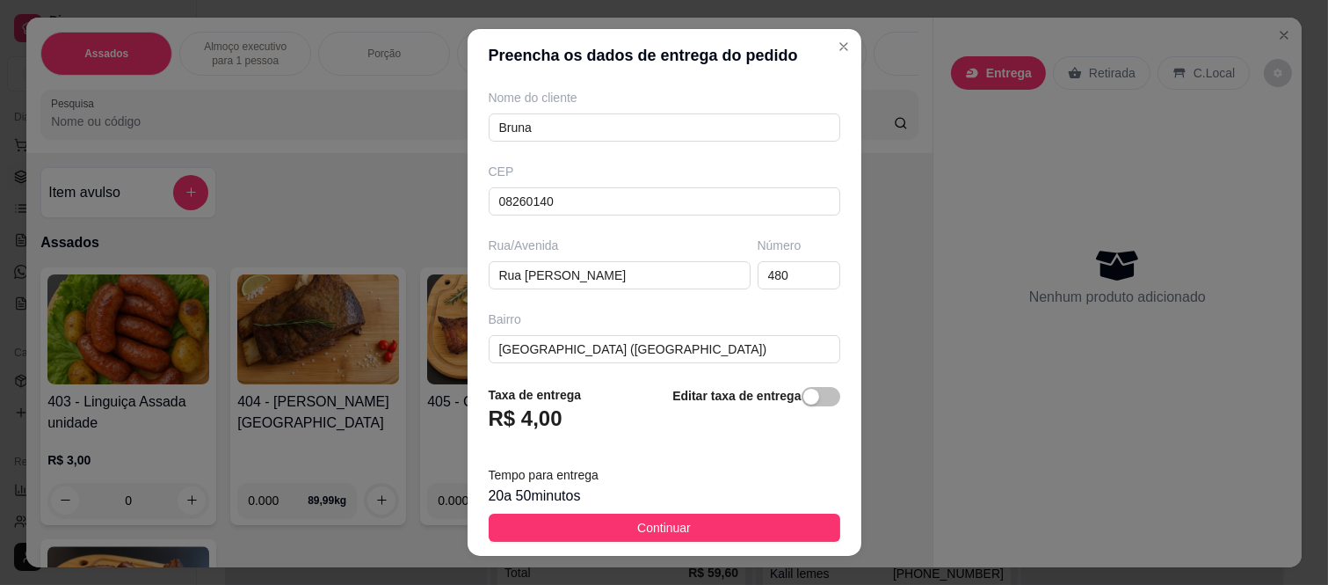
scroll to position [304, 0]
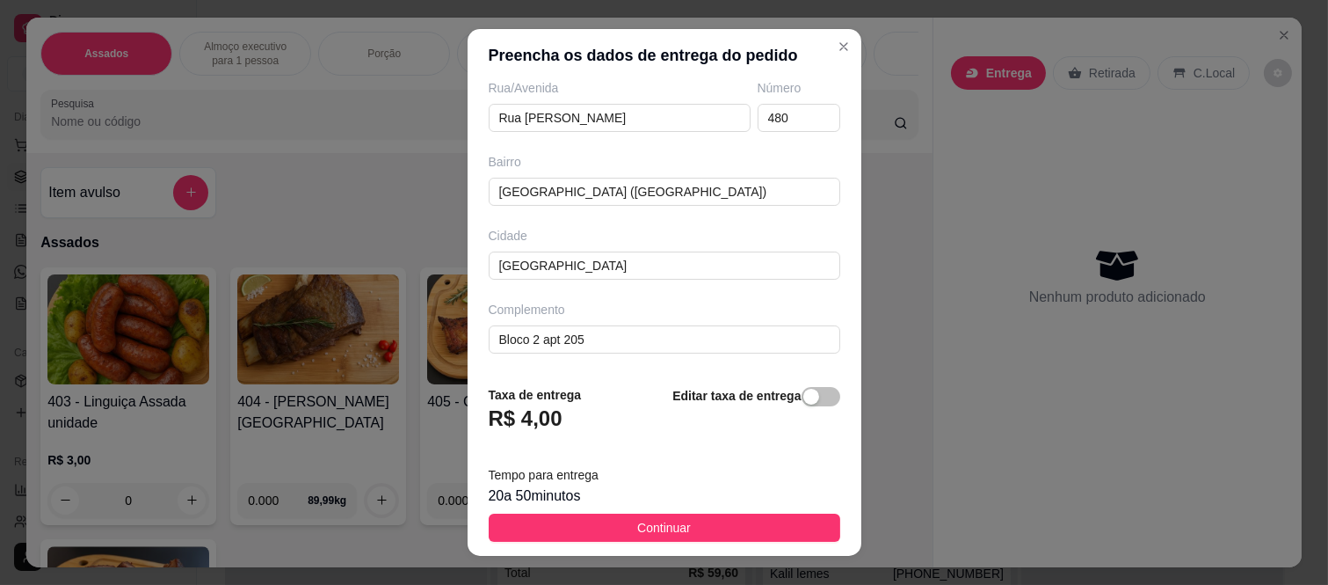
type input "(11) 97846-5397"
click at [674, 548] on footer "Taxa de entrega R$ 4,00 Editar taxa de entrega Tempo para entrega 20 a 50 minut…" at bounding box center [665, 463] width 394 height 185
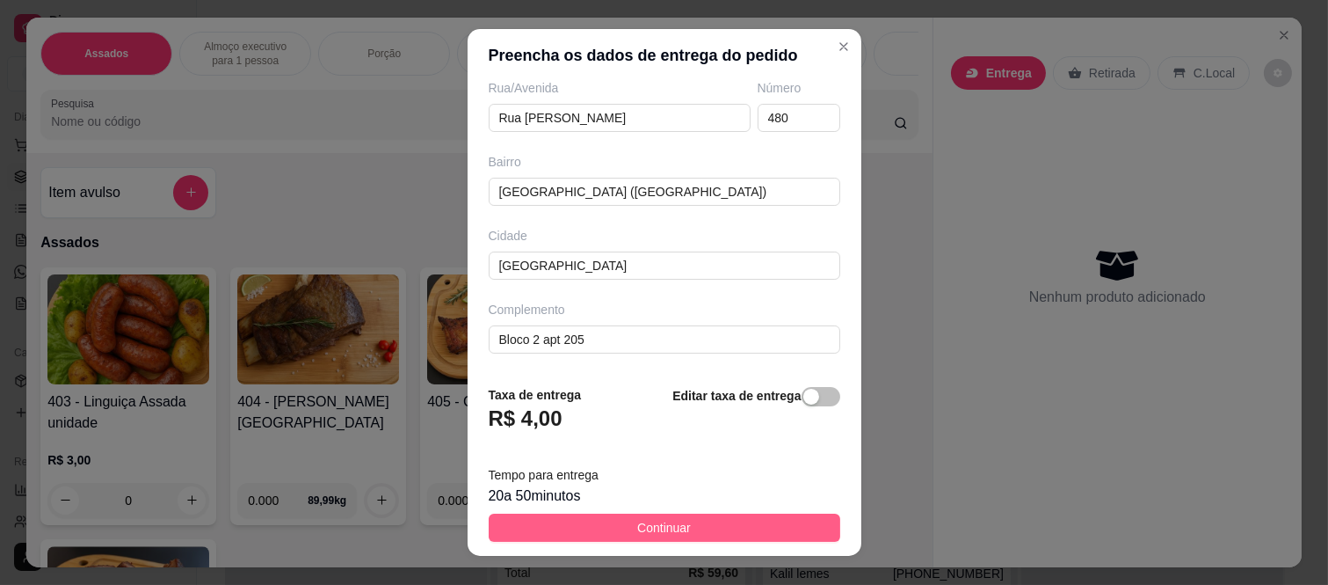
click at [677, 534] on button "Continuar" at bounding box center [665, 527] width 352 height 28
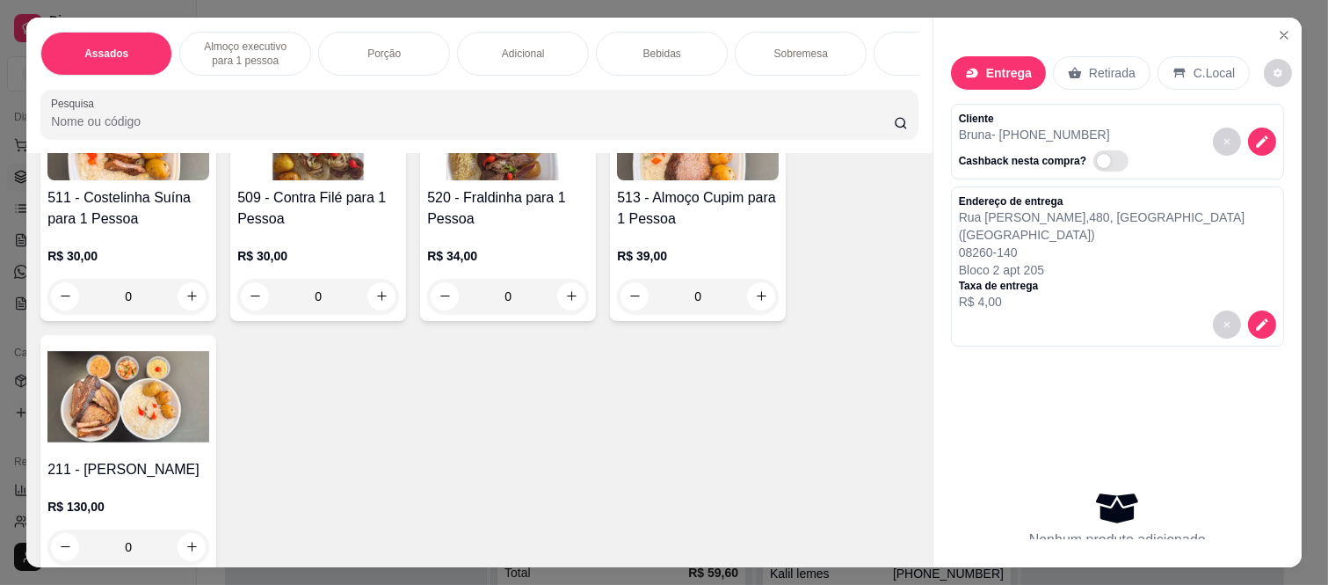
scroll to position [977, 0]
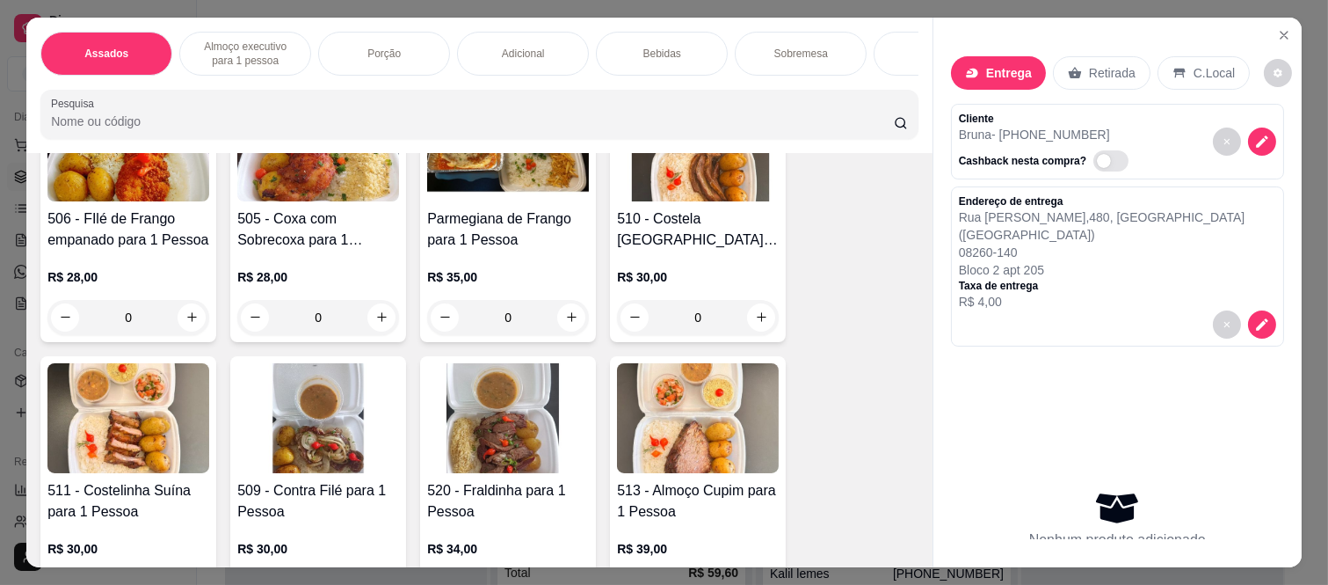
click at [574, 318] on div "0" at bounding box center [508, 317] width 162 height 35
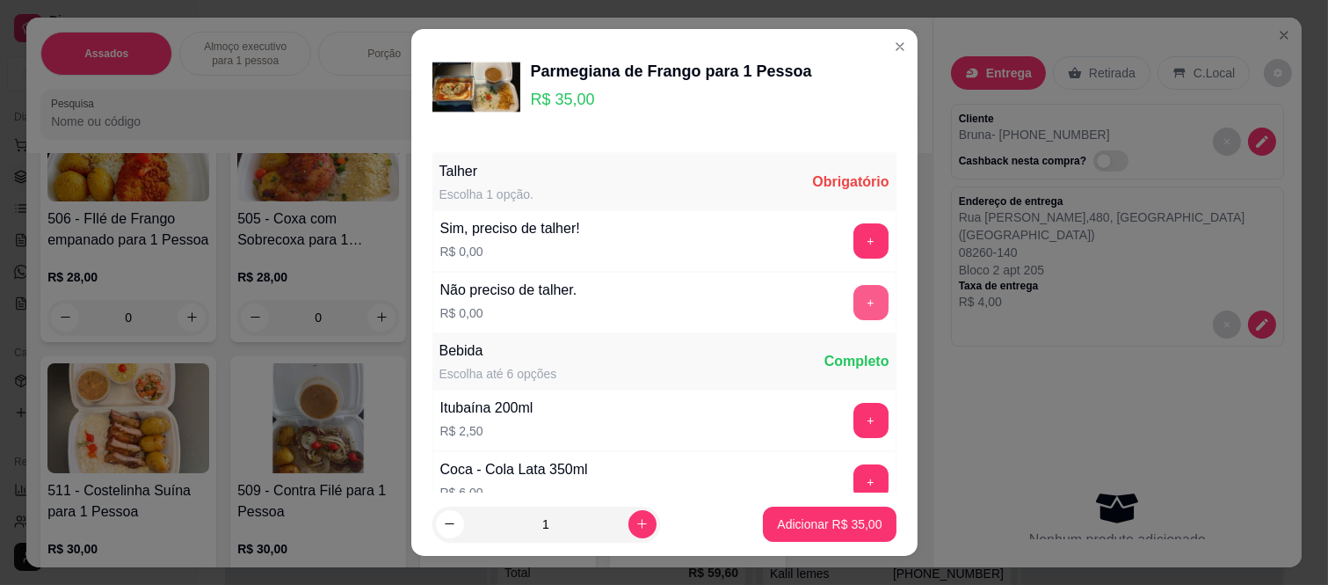
click at [854, 293] on button "+" at bounding box center [871, 302] width 35 height 35
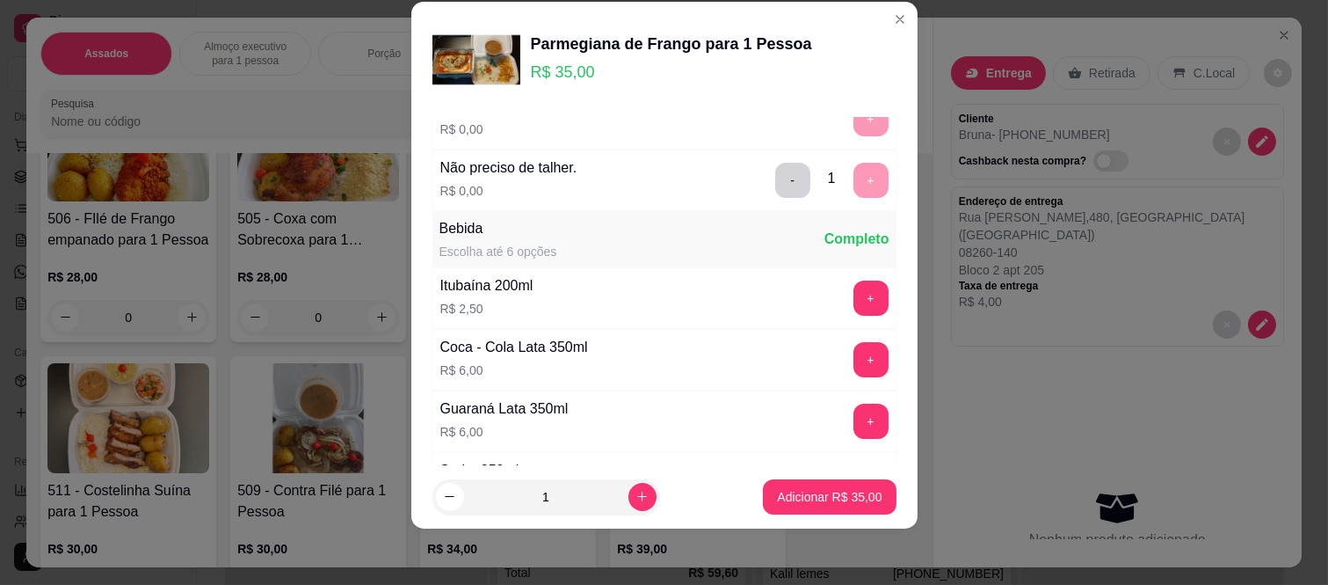
scroll to position [188, 0]
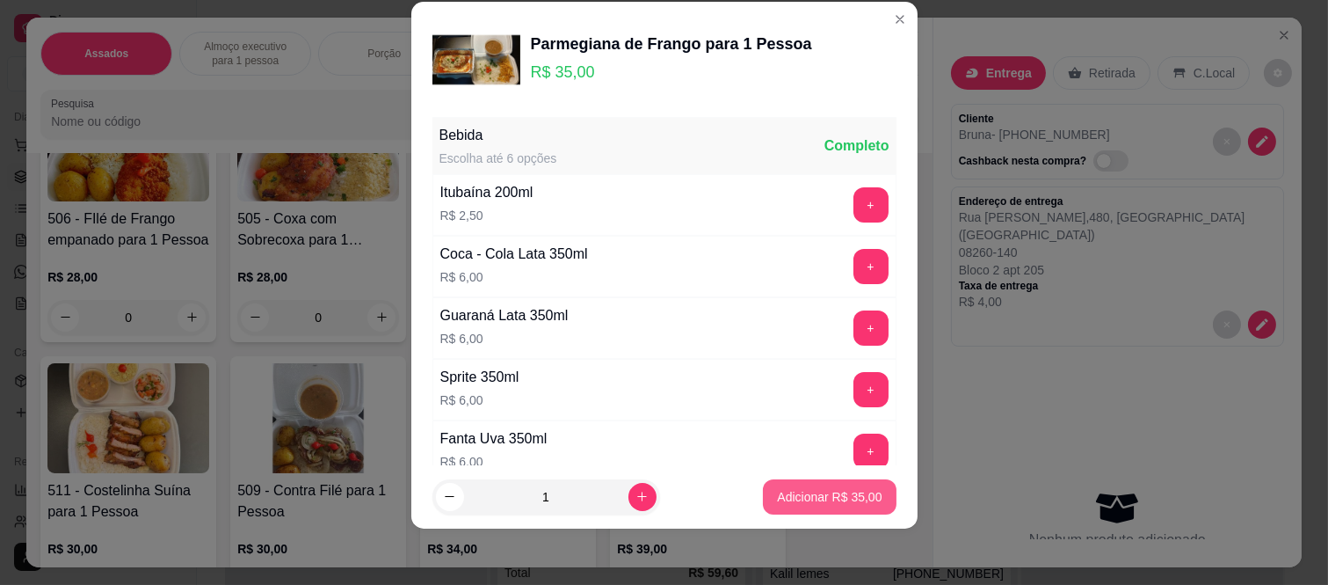
click at [810, 507] on button "Adicionar R$ 35,00" at bounding box center [829, 496] width 133 height 35
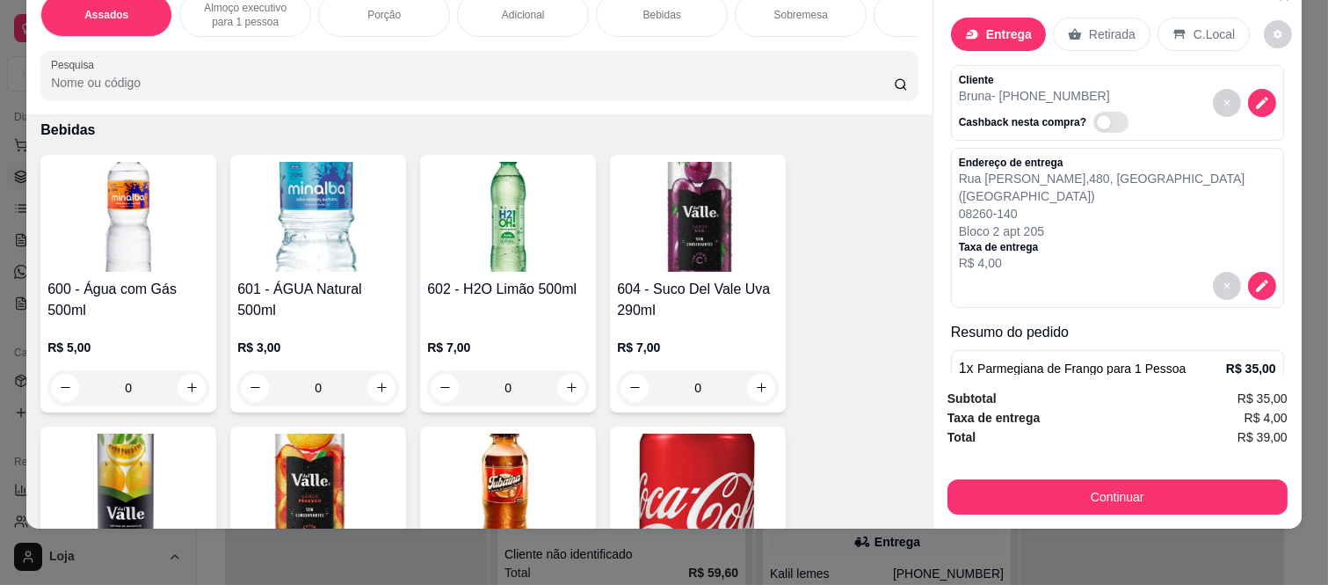
scroll to position [2637, 0]
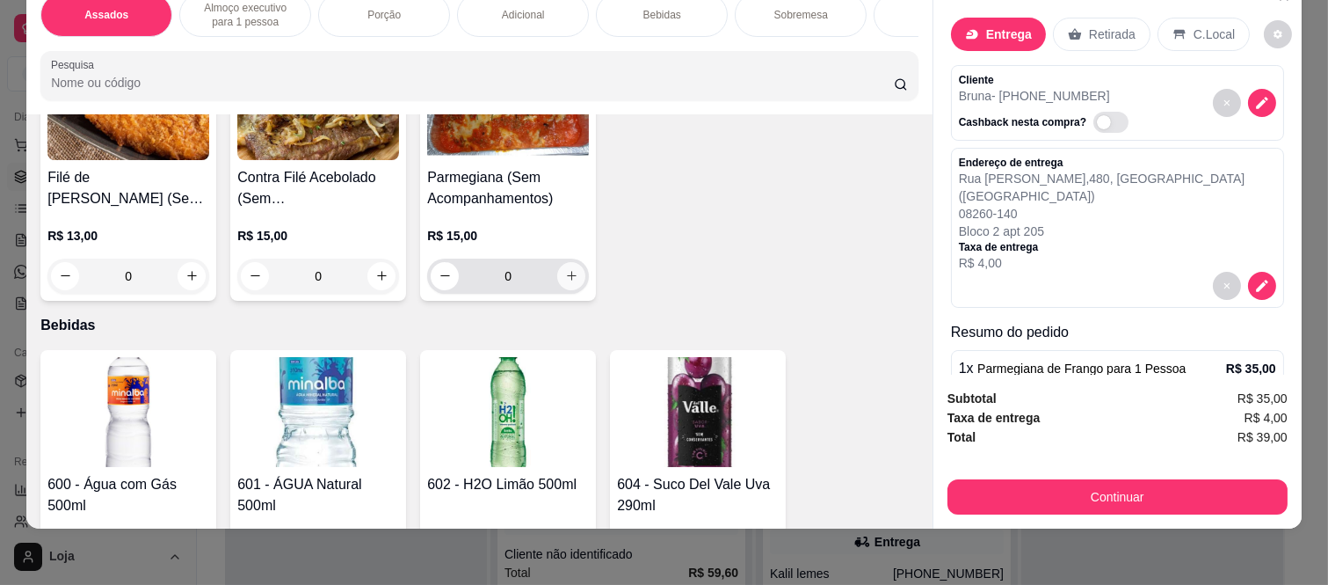
click at [571, 273] on button "increase-product-quantity" at bounding box center [571, 276] width 28 height 28
type input "1"
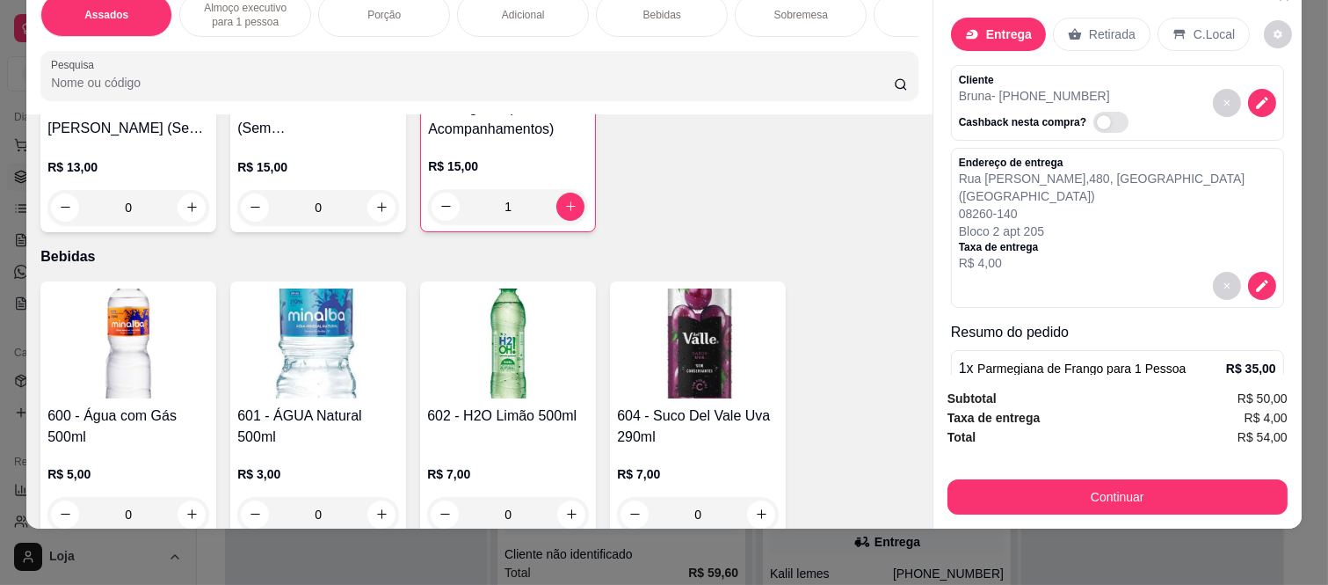
scroll to position [2735, 0]
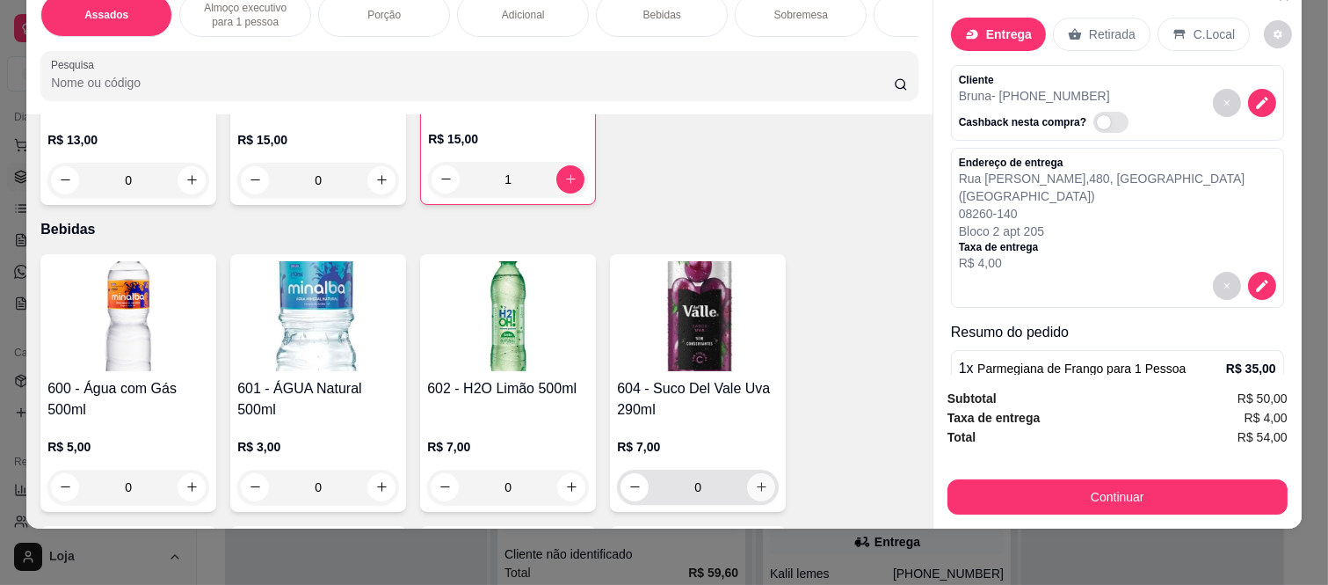
click at [758, 484] on icon "increase-product-quantity" at bounding box center [761, 486] width 13 height 13
type input "1"
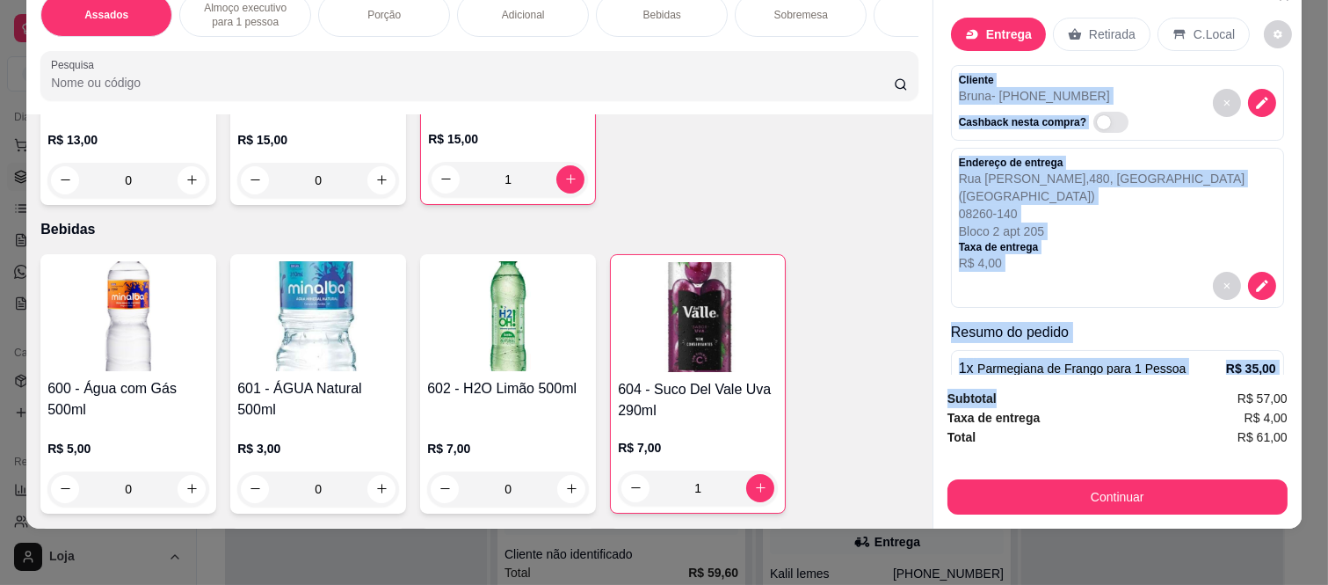
scroll to position [258, 0]
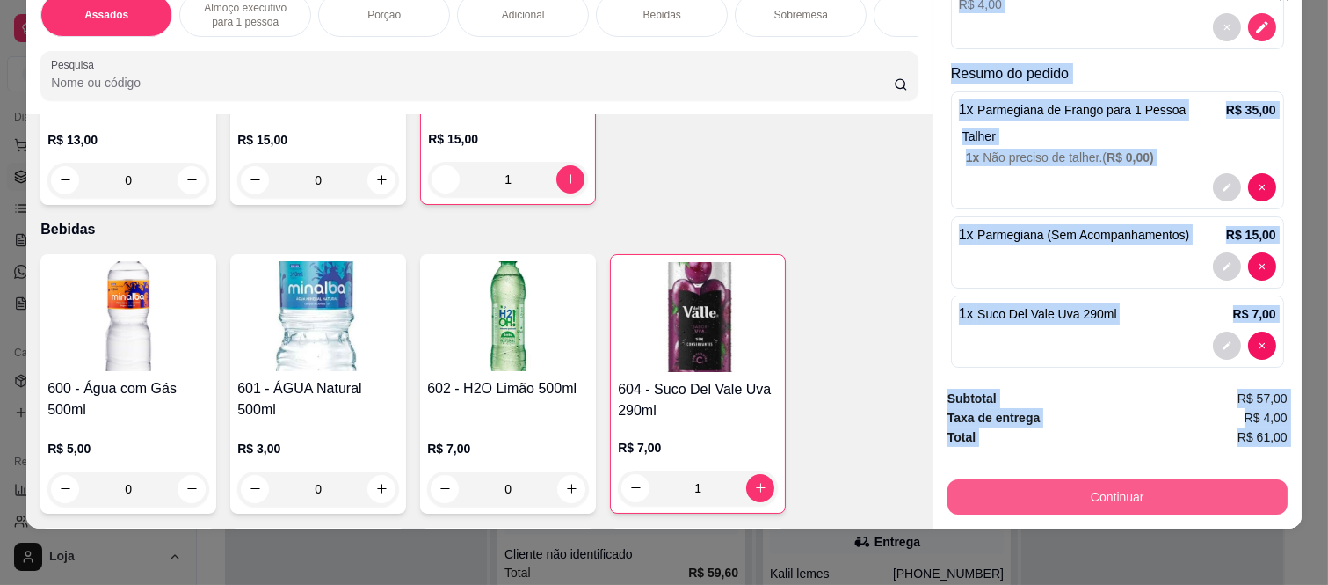
drag, startPoint x: 945, startPoint y: 63, endPoint x: 1015, endPoint y: 469, distance: 412.2
click at [1015, 469] on div "Entrega Retirada C.Local Cliente Bruna - (11) 97846-5397 Cashback nesta compra?…" at bounding box center [1117, 253] width 369 height 549
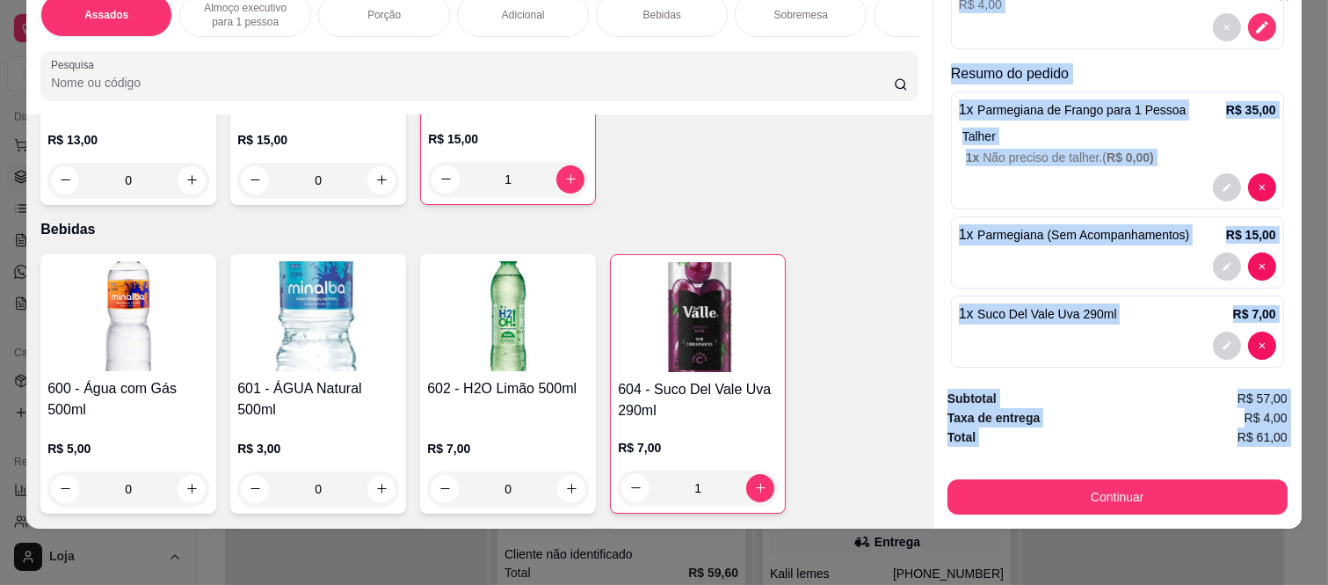
copy div "Cliente Bruna - (11) 97846-5397 Cashback nesta compra? Endereço de entrega Rua …"
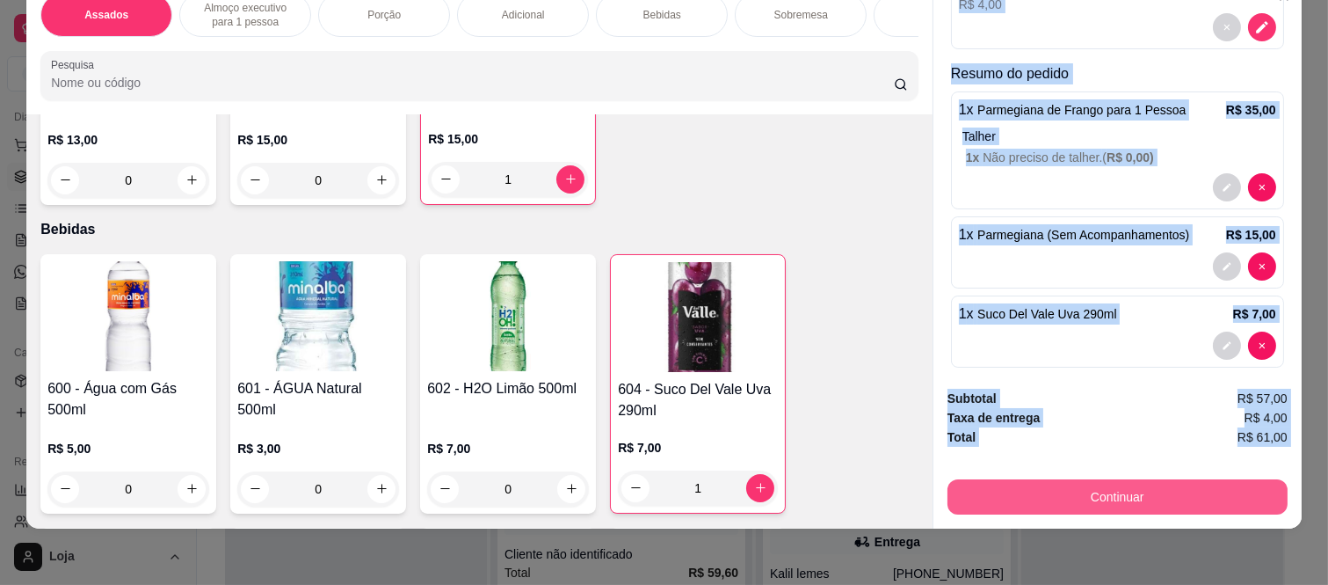
click at [1000, 484] on button "Continuar" at bounding box center [1118, 496] width 340 height 35
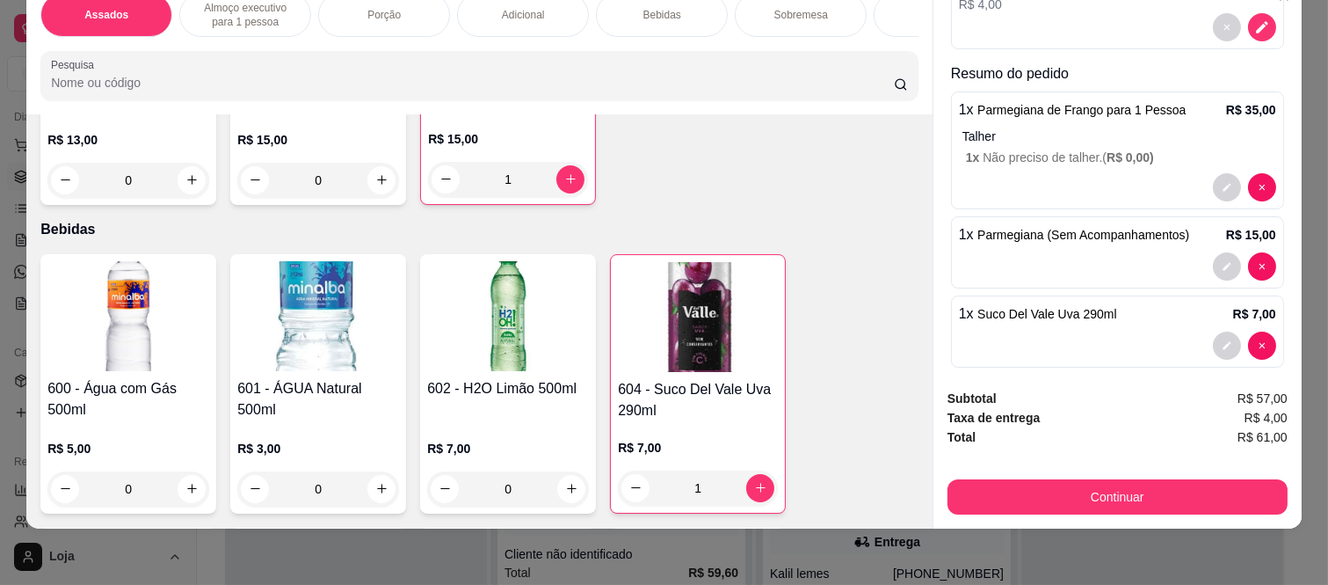
click at [516, 200] on div "Dinheiro" at bounding box center [545, 230] width 124 height 103
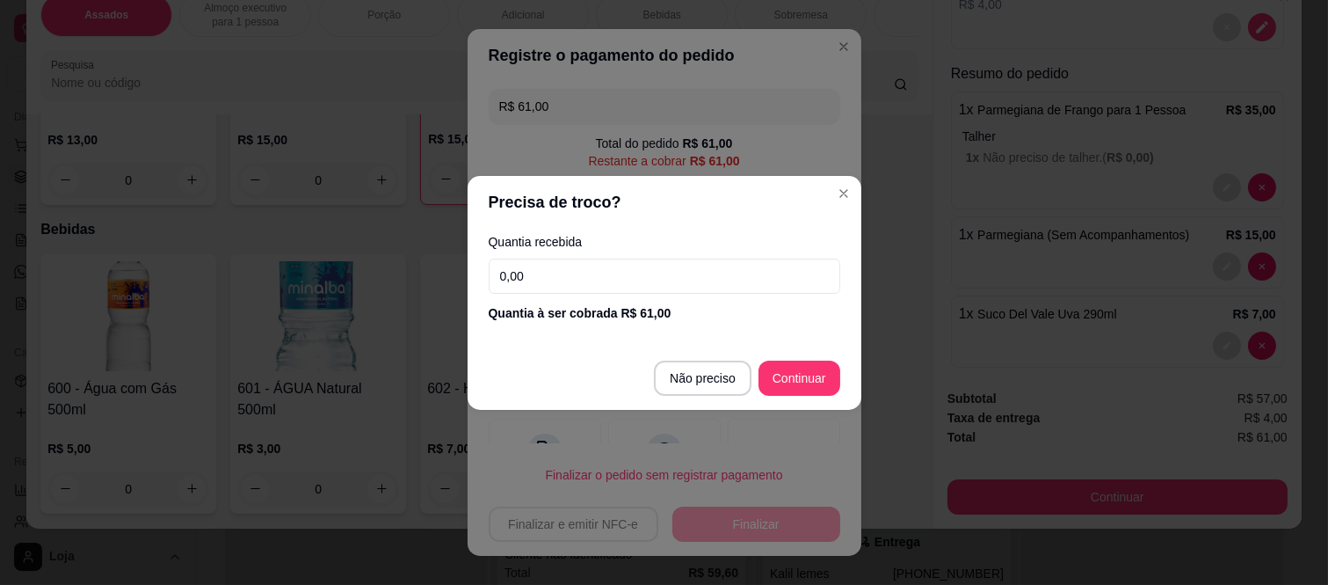
click at [550, 282] on input "0,00" at bounding box center [665, 275] width 352 height 35
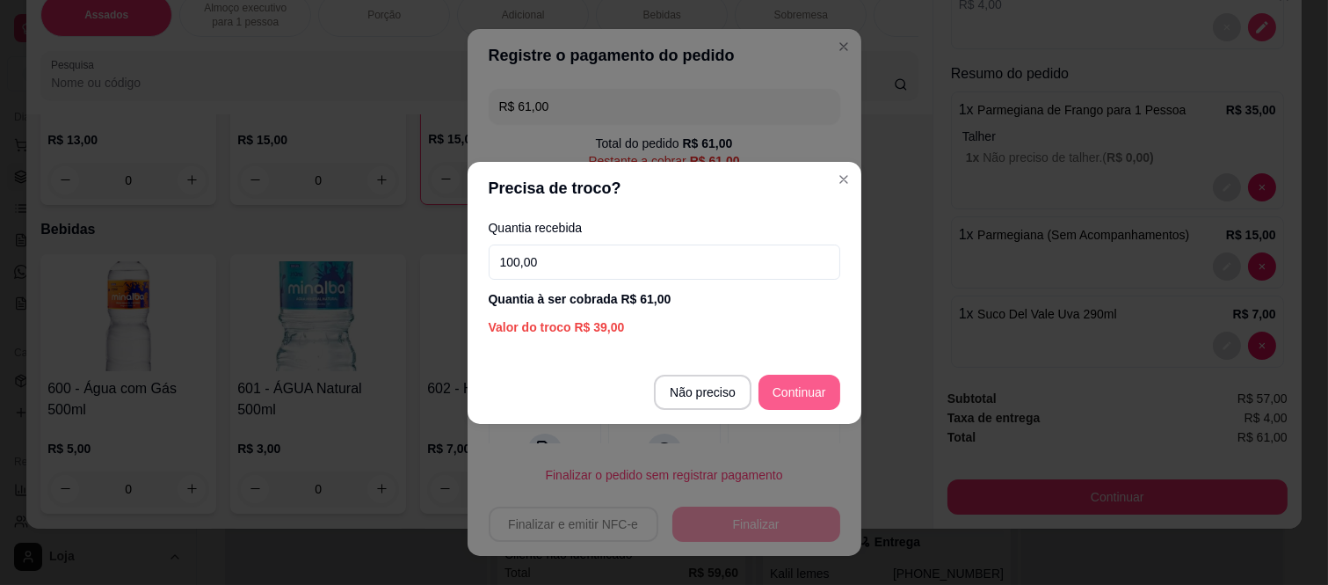
type input "100,00"
type input "R$ 0,00"
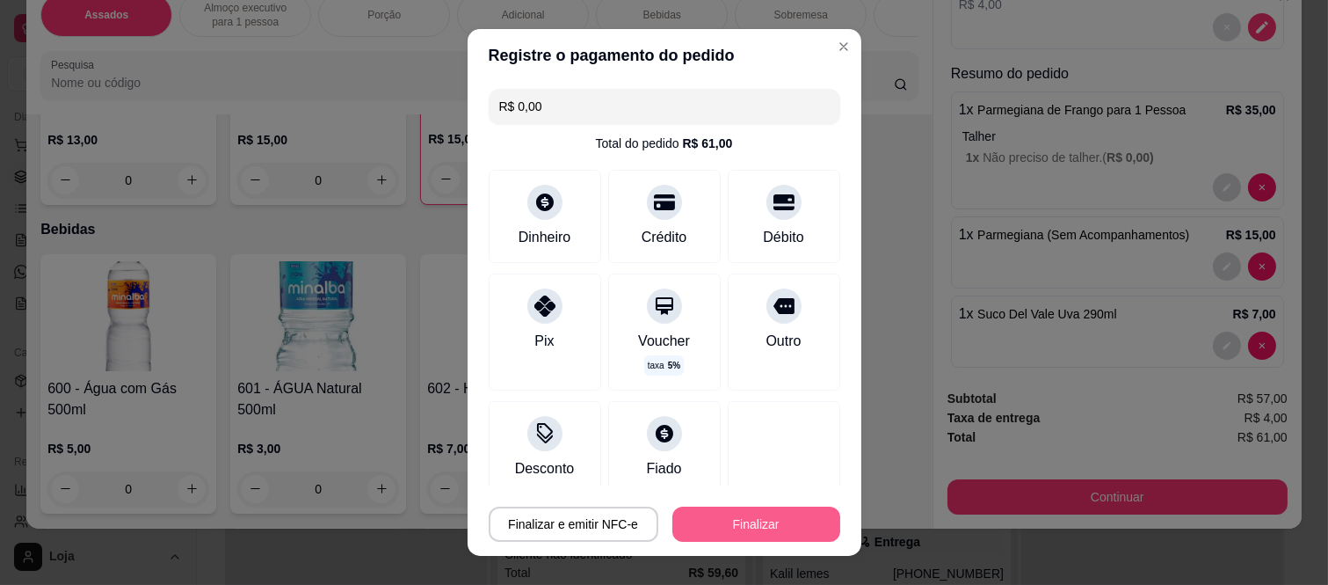
click at [732, 520] on button "Finalizar" at bounding box center [757, 523] width 168 height 35
type input "0"
type input "-R$ 61,00"
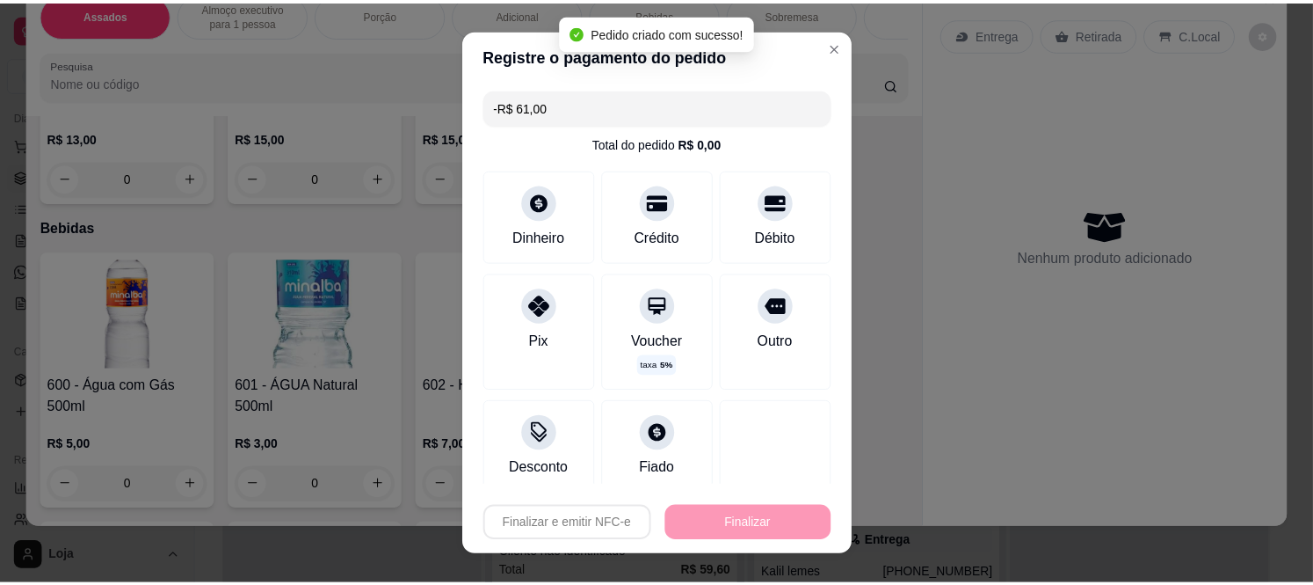
scroll to position [2732, 0]
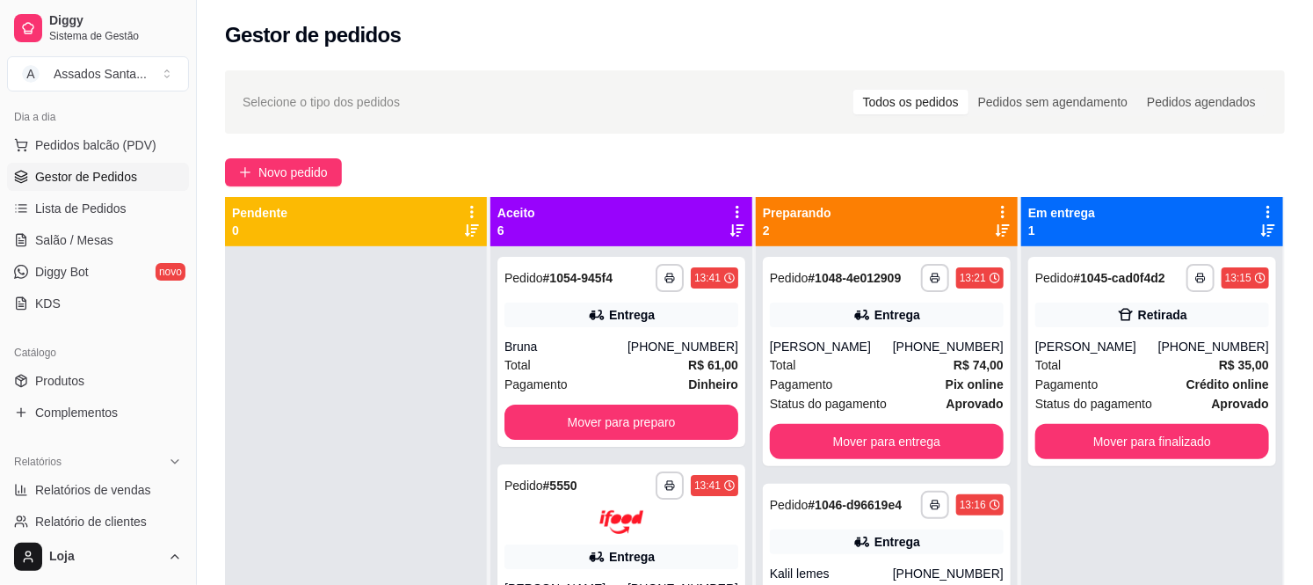
click at [367, 371] on div at bounding box center [356, 538] width 262 height 585
click at [105, 233] on span "Salão / Mesas" at bounding box center [74, 240] width 78 height 18
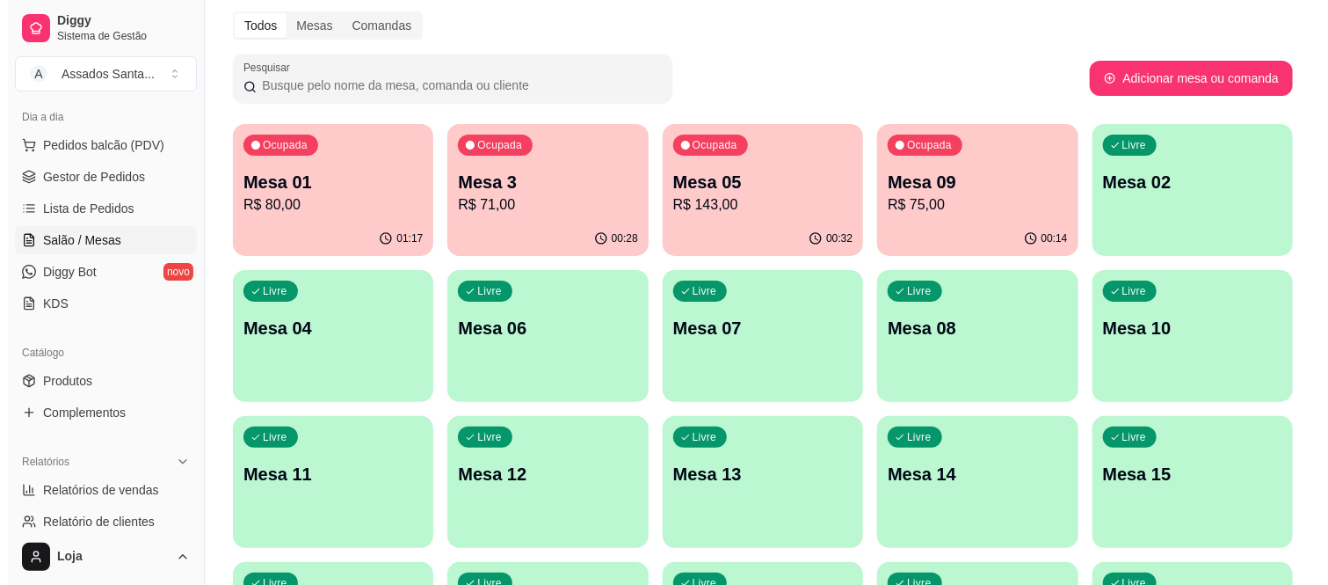
scroll to position [98, 0]
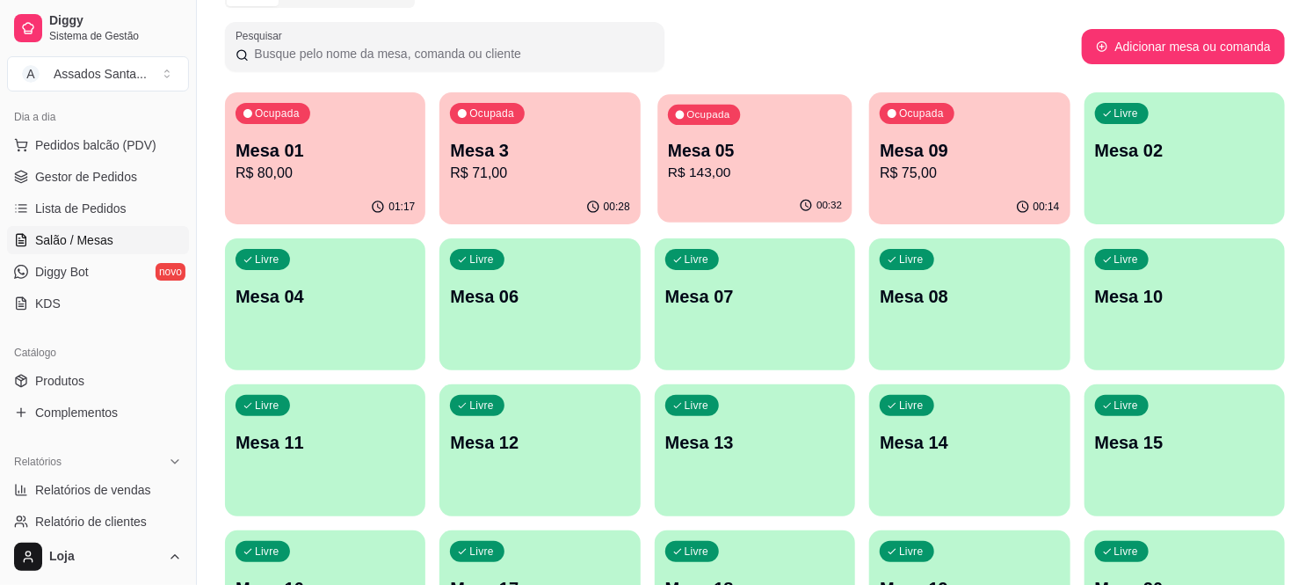
click at [684, 179] on p "R$ 143,00" at bounding box center [755, 173] width 174 height 20
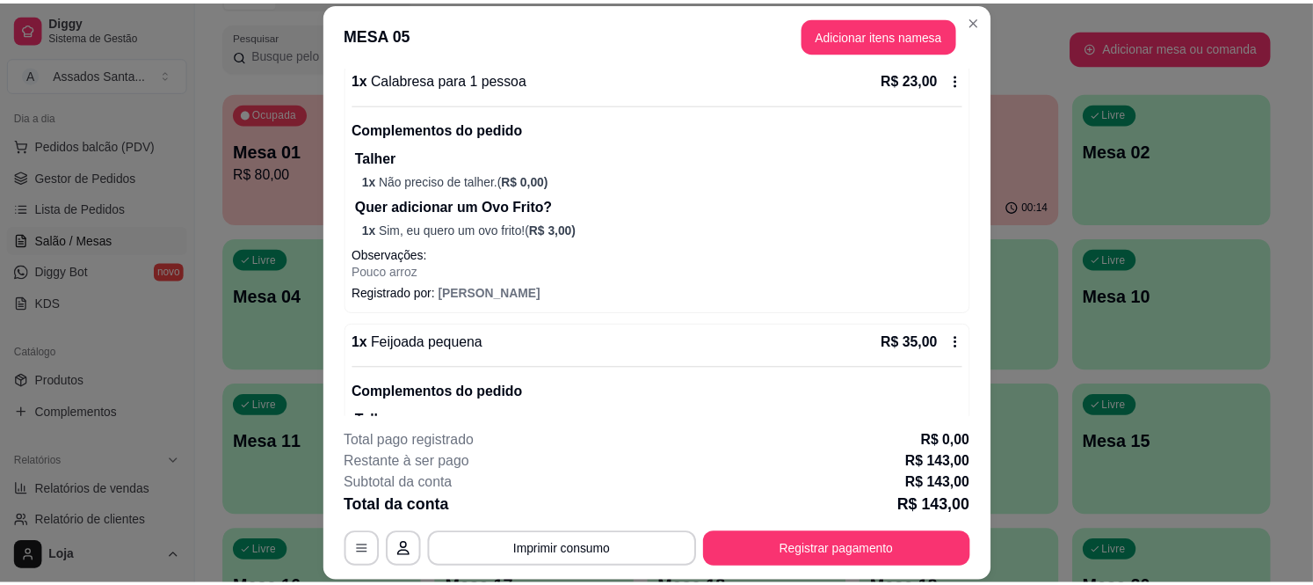
scroll to position [195, 0]
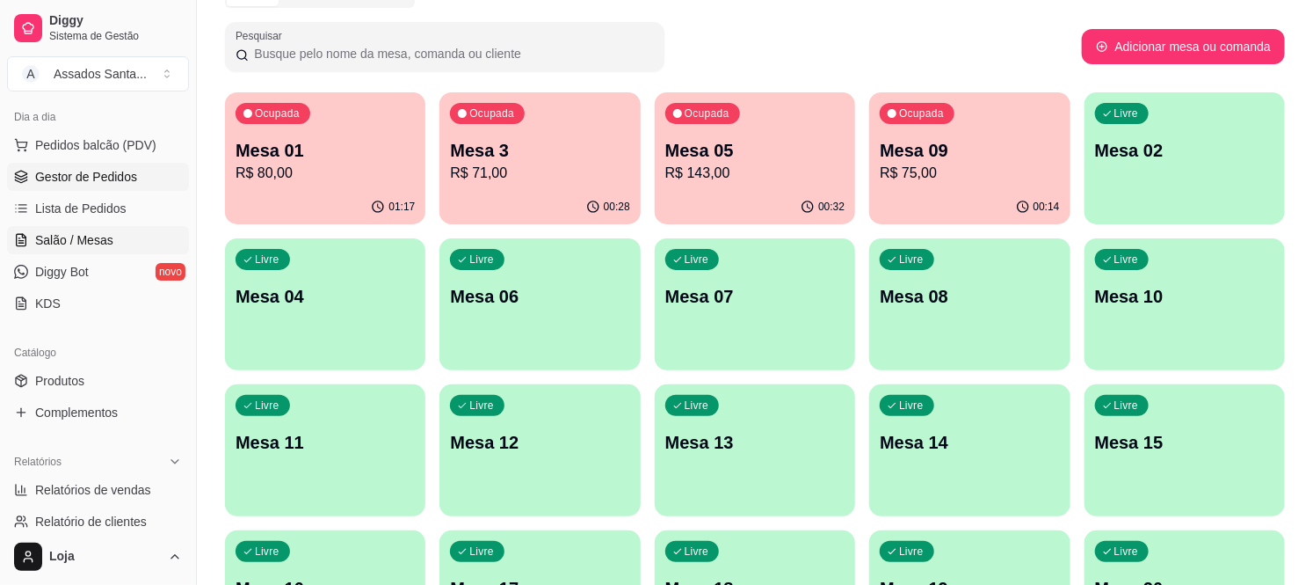
click at [128, 178] on span "Gestor de Pedidos" at bounding box center [86, 177] width 102 height 18
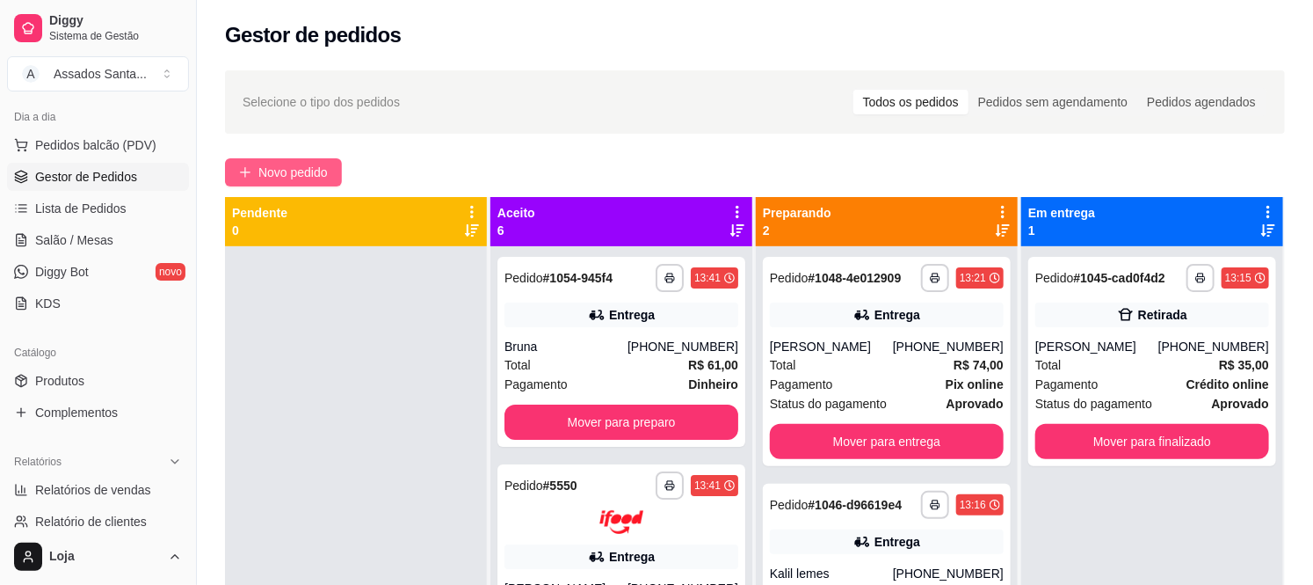
click at [285, 173] on span "Novo pedido" at bounding box center [292, 172] width 69 height 19
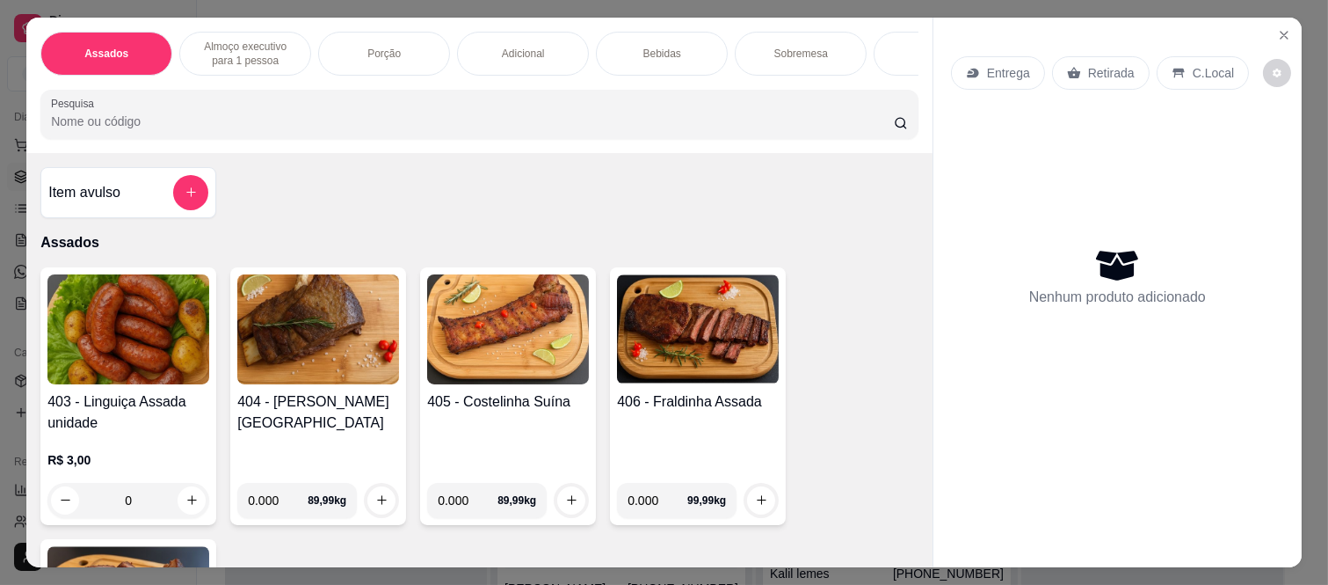
click at [991, 64] on p "Entrega" at bounding box center [1008, 73] width 43 height 18
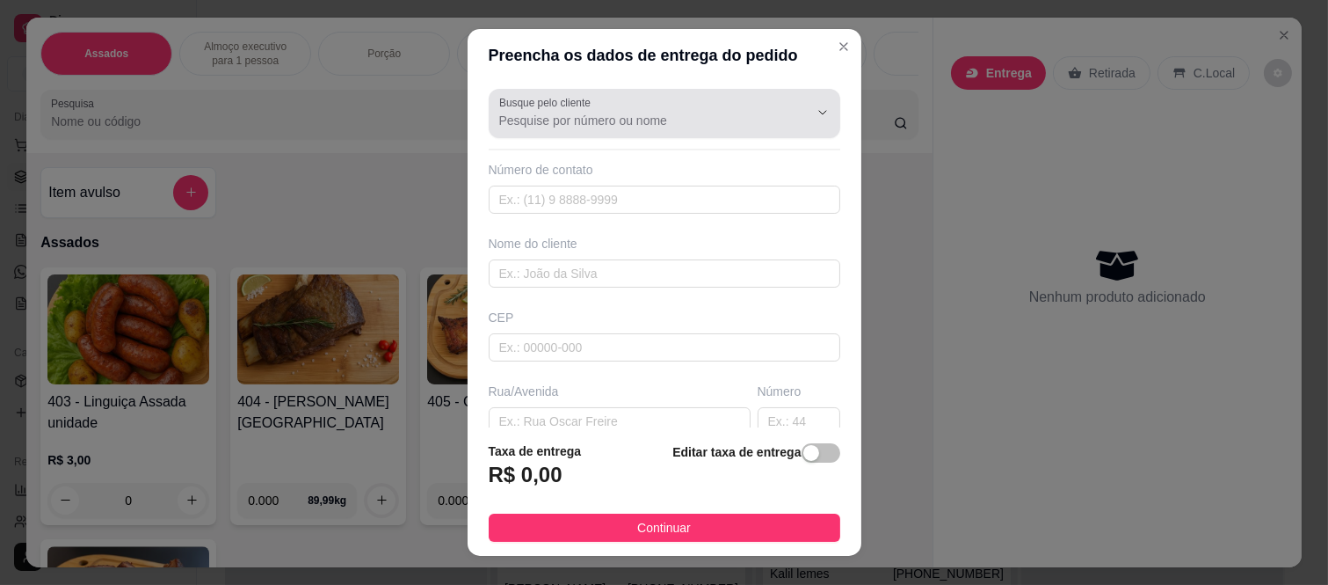
click at [532, 124] on input "Busque pelo cliente" at bounding box center [639, 121] width 281 height 18
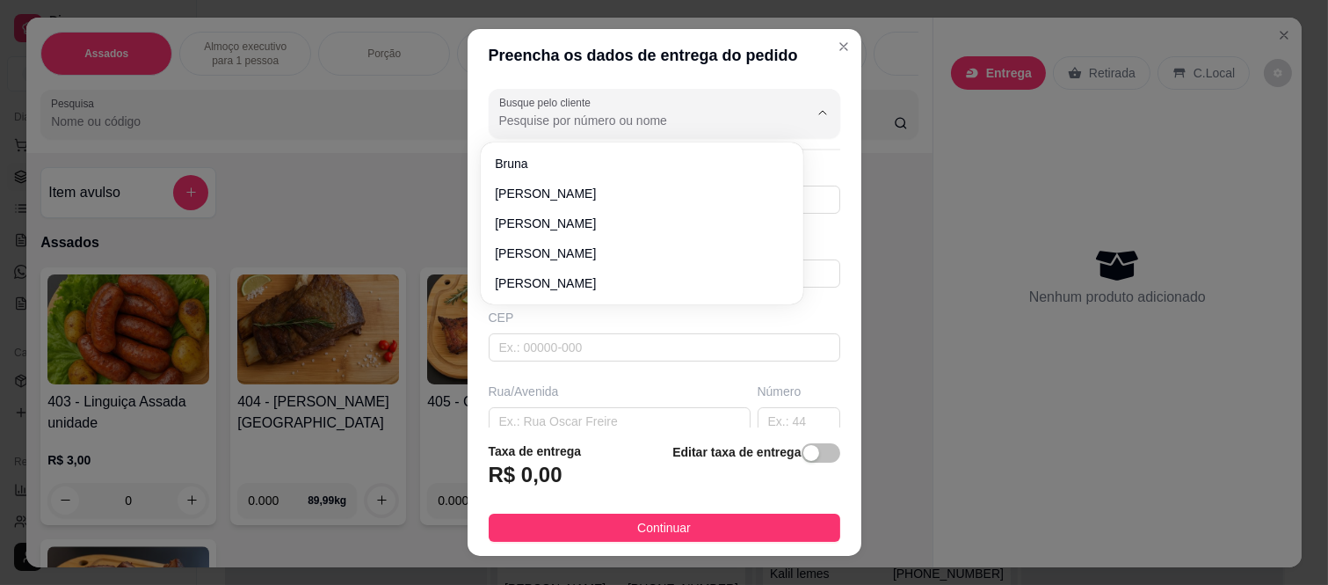
paste input "Mariley"
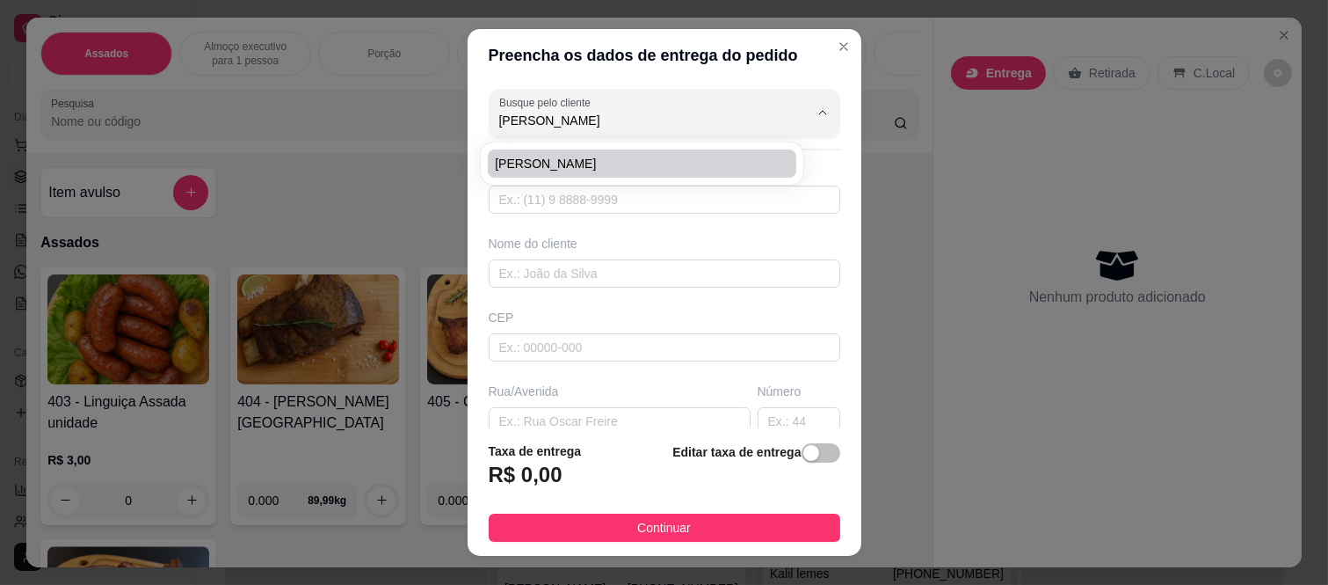
click at [541, 162] on span "Mariley da silva" at bounding box center [633, 164] width 277 height 18
type input "Mariley da silva"
type input "11957919021"
type input "Mariley da silva"
type input "08260140"
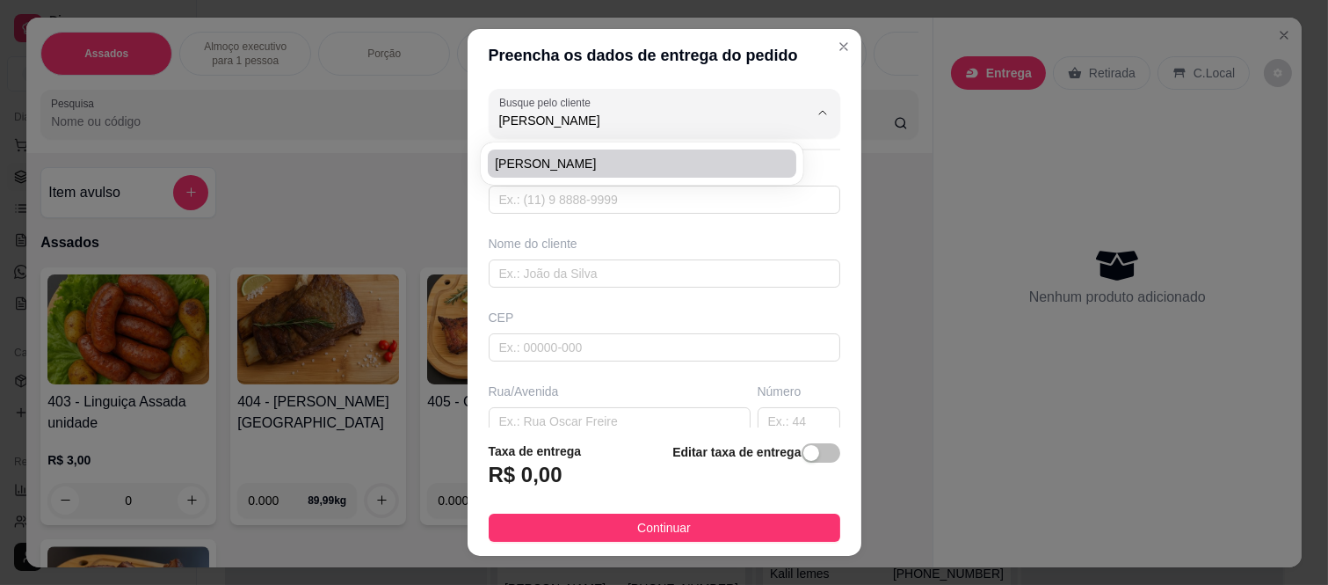
type input "Rua Tomoichi Shimizu"
type input "469"
type input "Colônia (Zona Leste)"
type input "São Paulo"
type input "Casa 1"
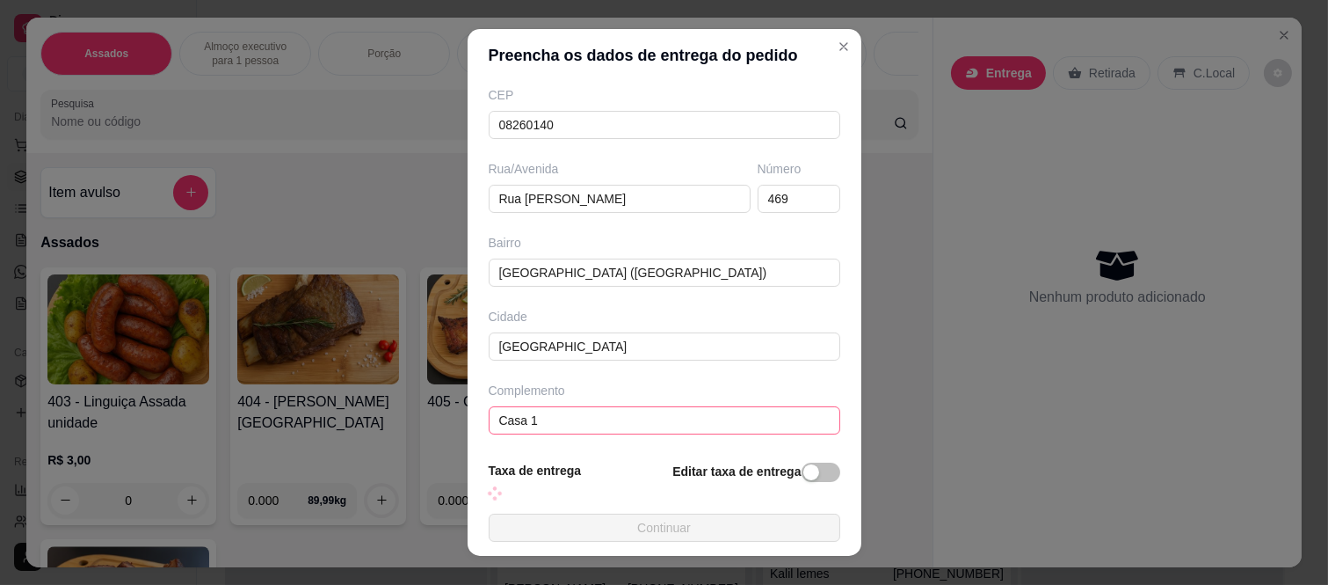
scroll to position [229, 0]
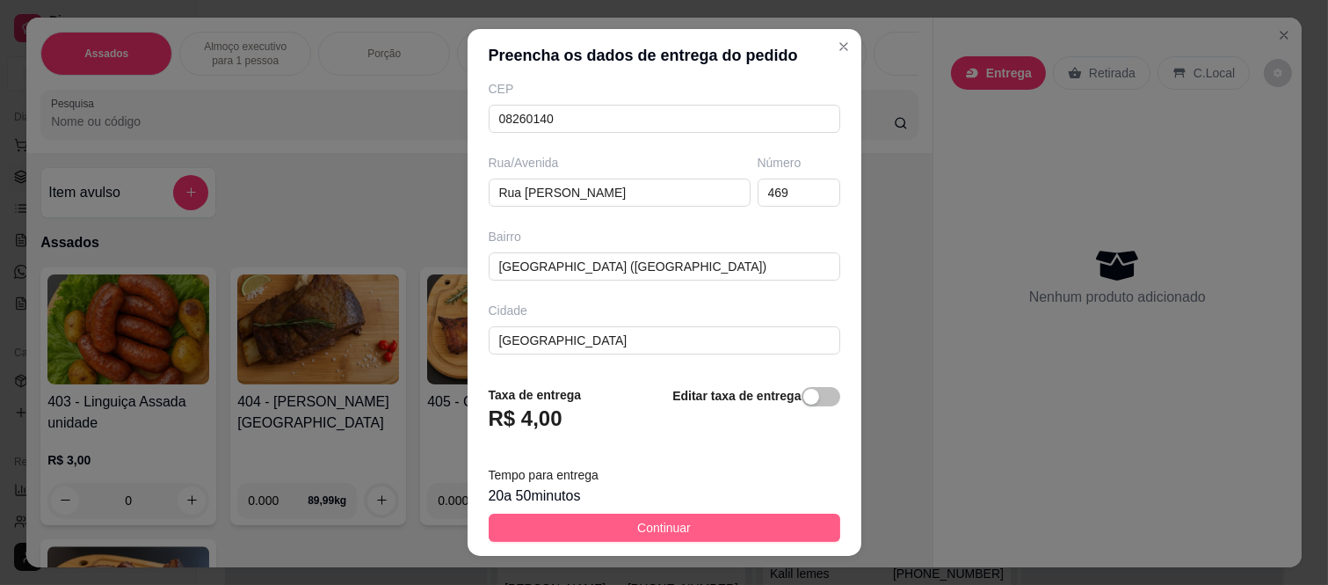
type input "Mariley da silva"
click at [636, 513] on button "Continuar" at bounding box center [665, 527] width 352 height 28
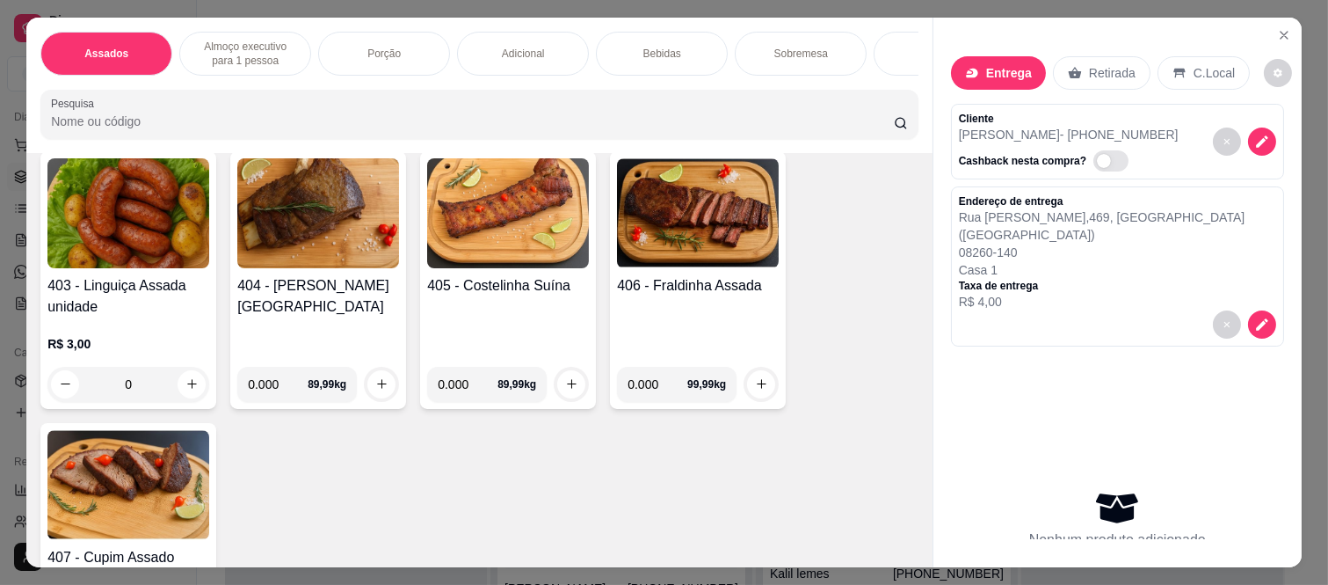
scroll to position [0, 0]
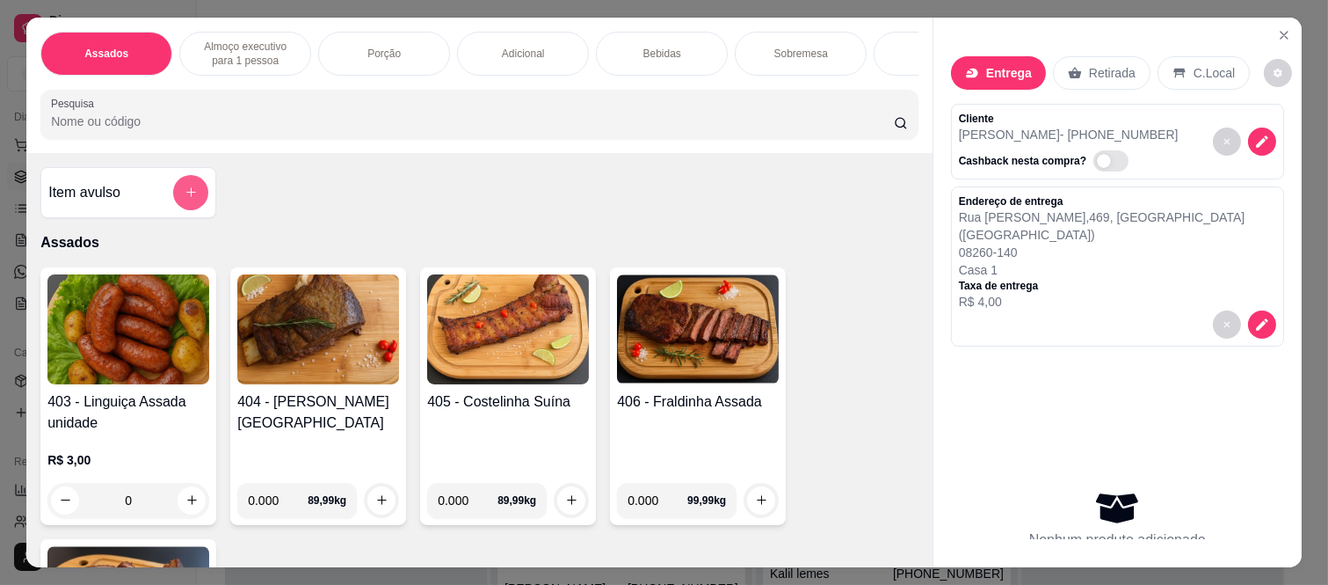
click at [173, 205] on button "add-separate-item" at bounding box center [190, 192] width 35 height 35
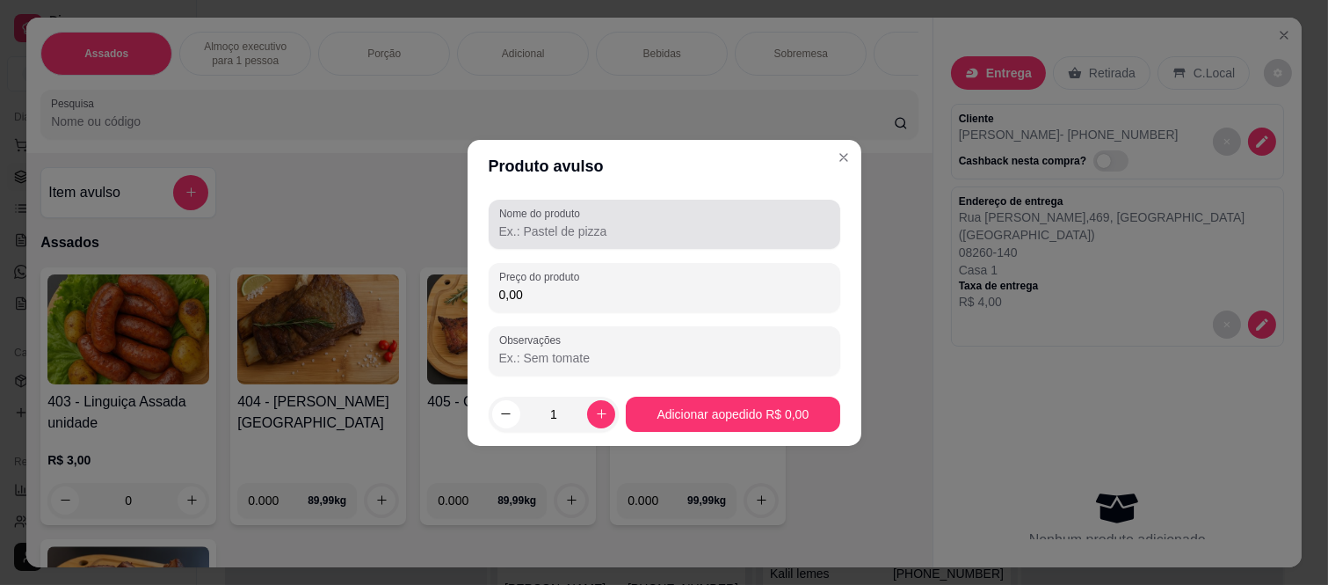
click at [545, 215] on label "Nome do produto" at bounding box center [542, 213] width 87 height 15
click at [545, 222] on input "Nome do produto" at bounding box center [664, 231] width 331 height 18
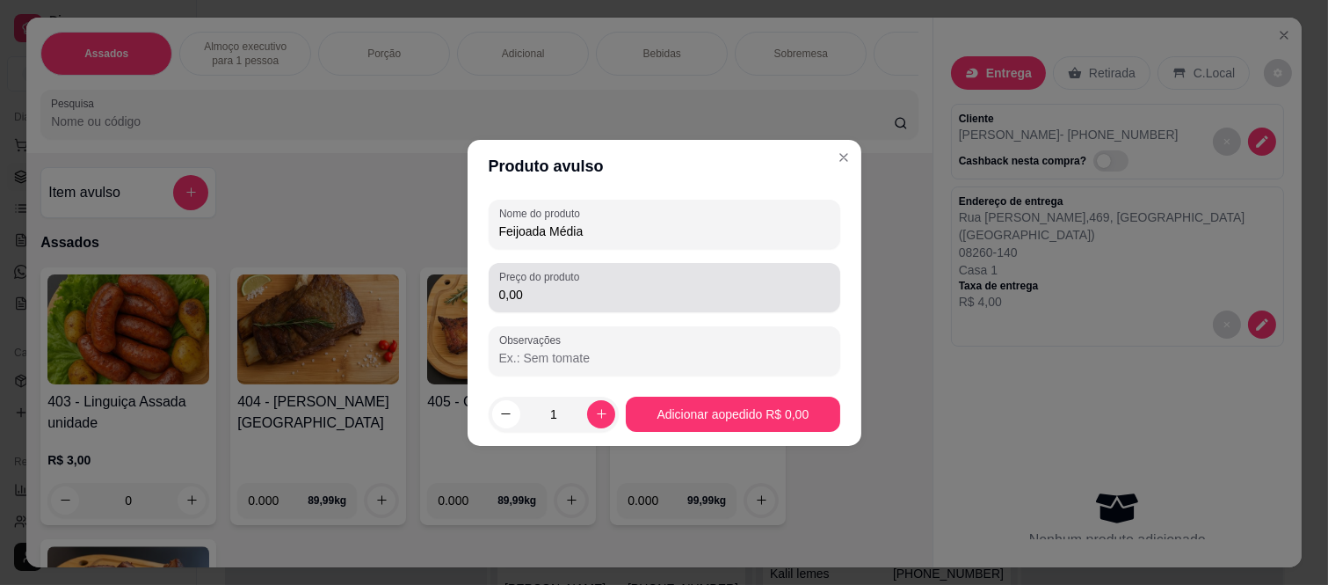
type input "Feijoada Média"
click at [542, 301] on input "0,00" at bounding box center [664, 295] width 331 height 18
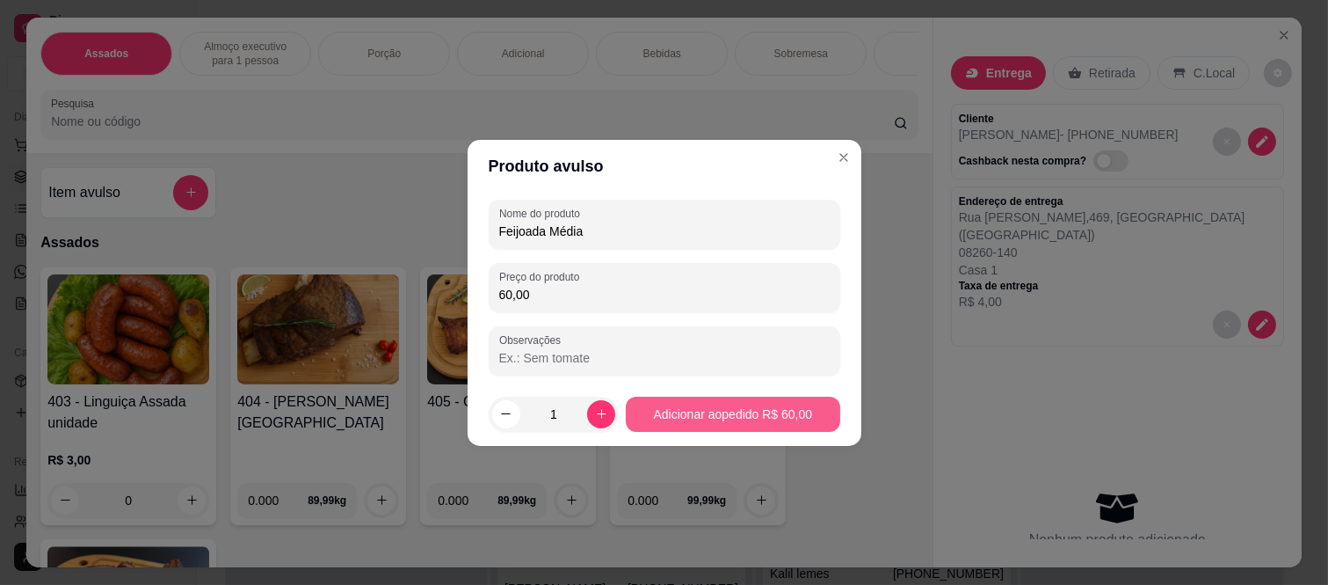
type input "60,00"
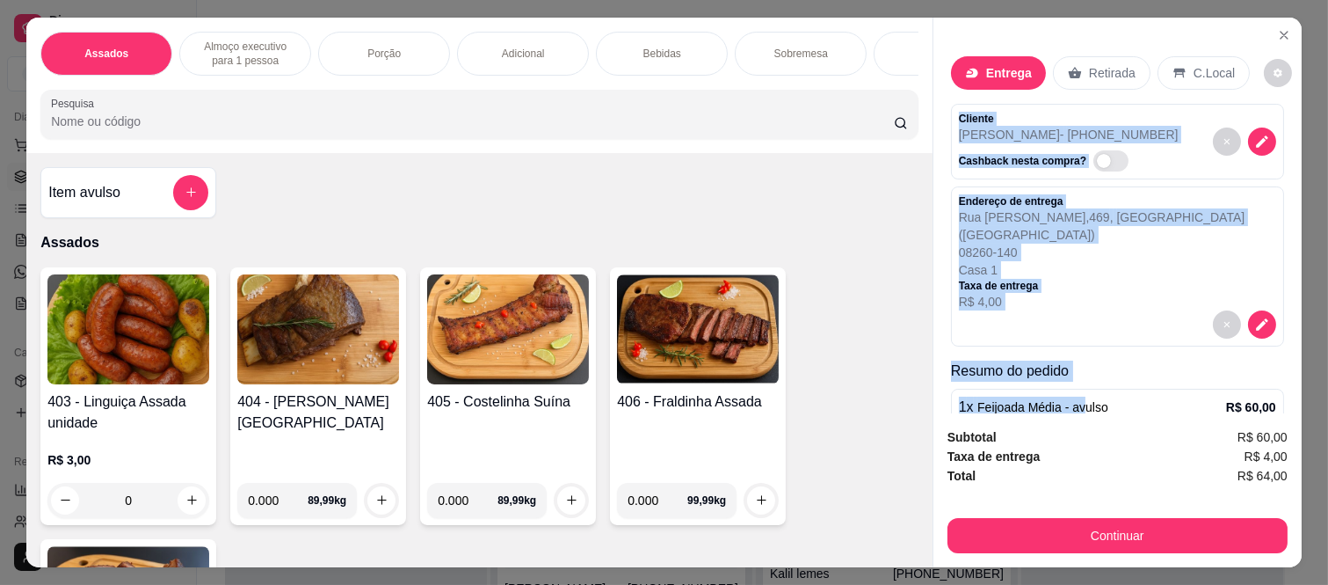
scroll to position [54, 0]
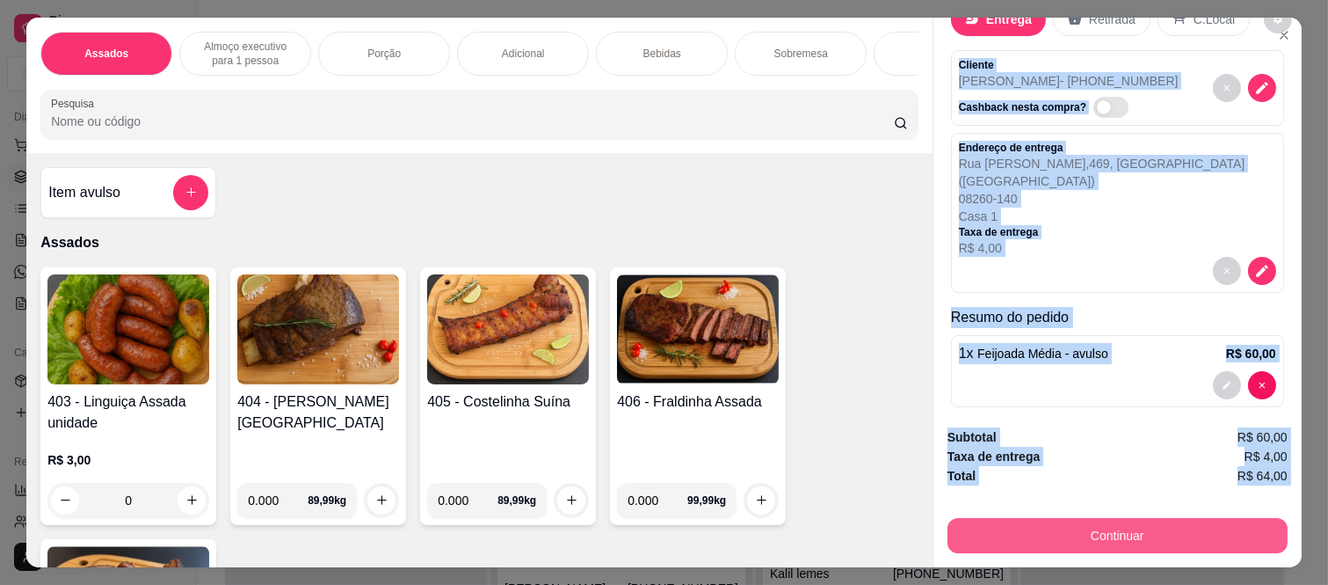
drag, startPoint x: 946, startPoint y: 109, endPoint x: 1048, endPoint y: 513, distance: 416.2
click at [1048, 513] on div "Entrega Retirada C.Local Cliente Mariley da silva - (11) 95791-9021 Cashback ne…" at bounding box center [1117, 292] width 369 height 549
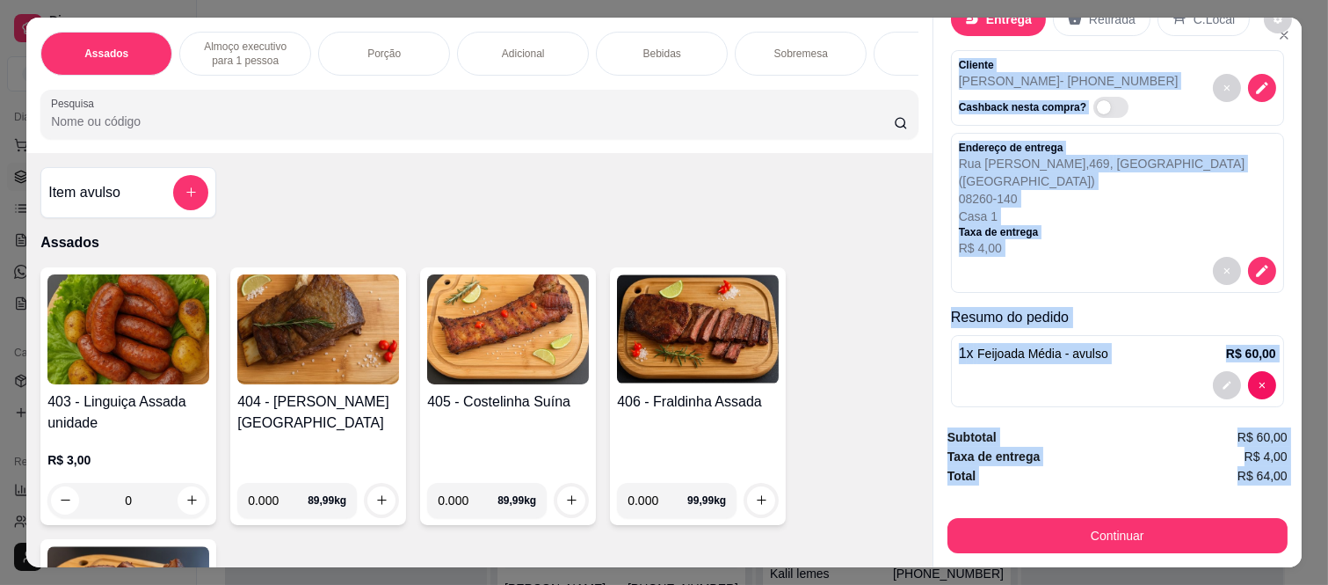
copy div "Cliente Mariley da silva - (11) 95791-9021 Cashback nesta compra? Endereço de e…"
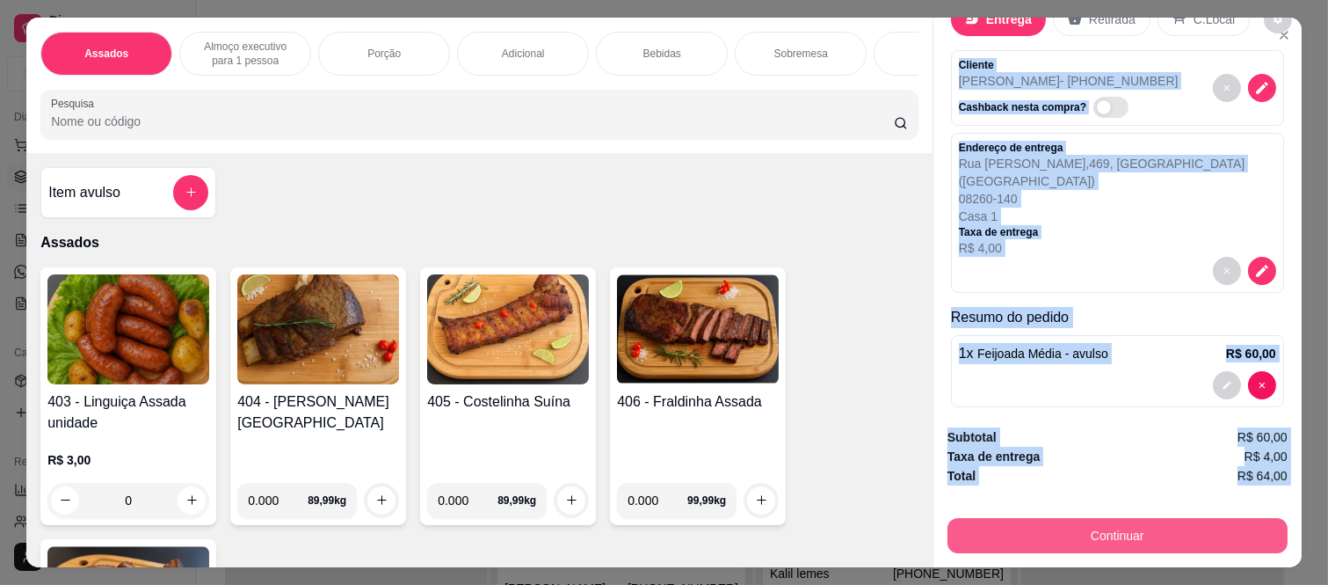
click at [1049, 545] on button "Continuar" at bounding box center [1118, 535] width 340 height 35
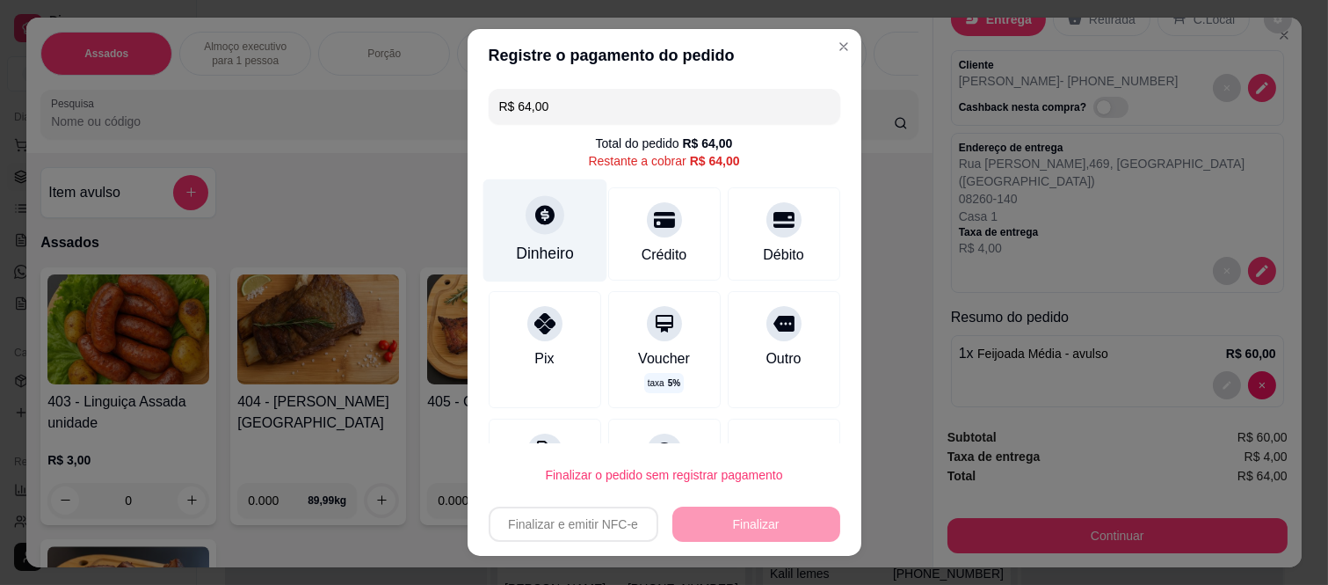
click at [549, 239] on div "Dinheiro" at bounding box center [545, 230] width 124 height 103
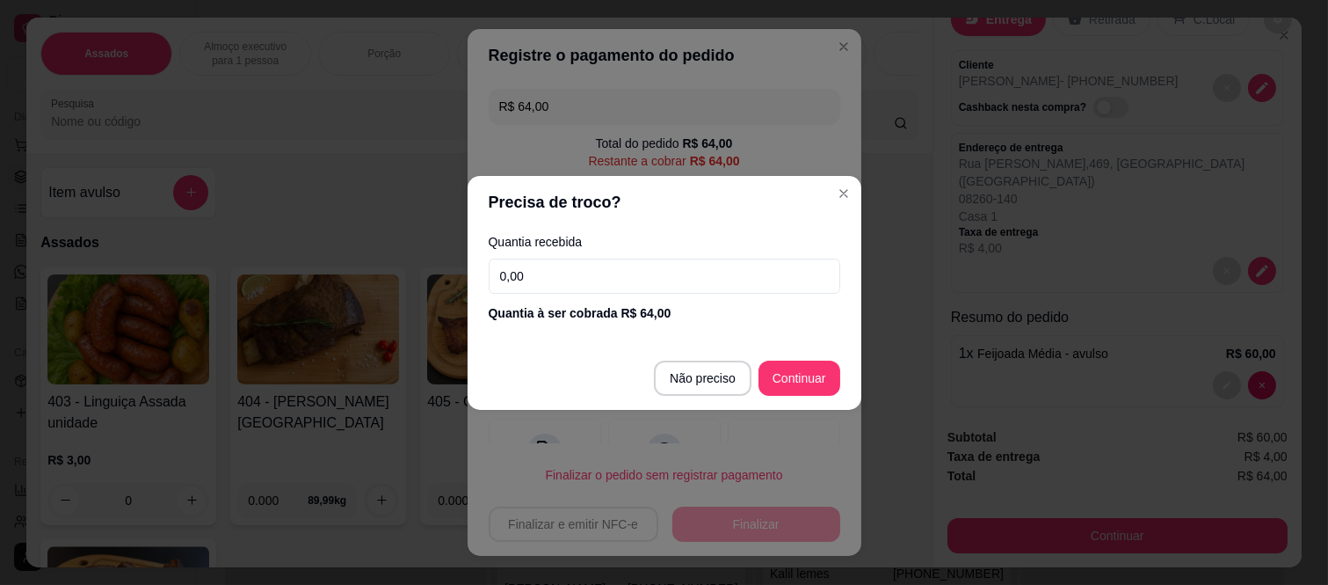
click at [564, 291] on input "0,00" at bounding box center [665, 275] width 352 height 35
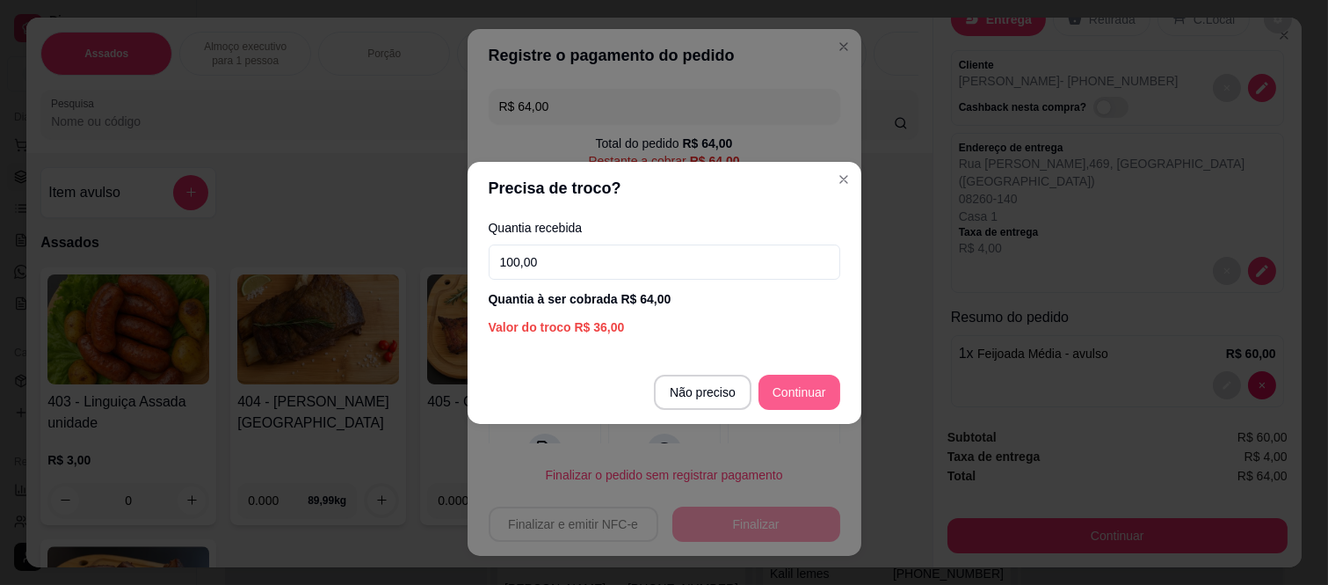
type input "100,00"
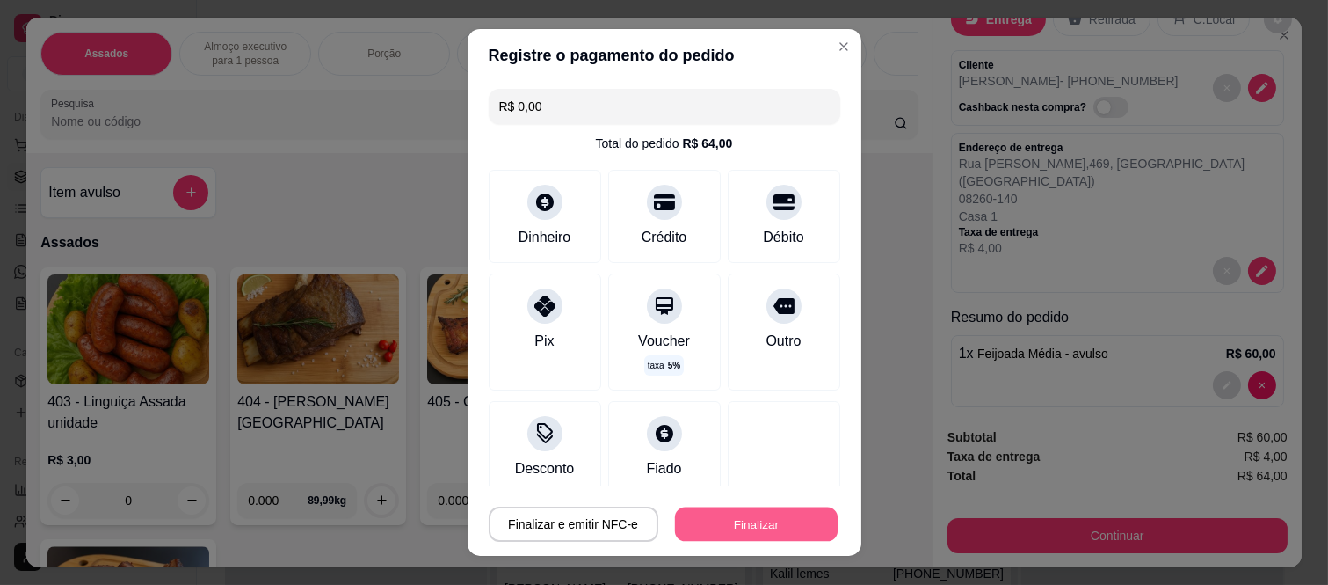
click at [759, 525] on button "Finalizar" at bounding box center [756, 523] width 163 height 34
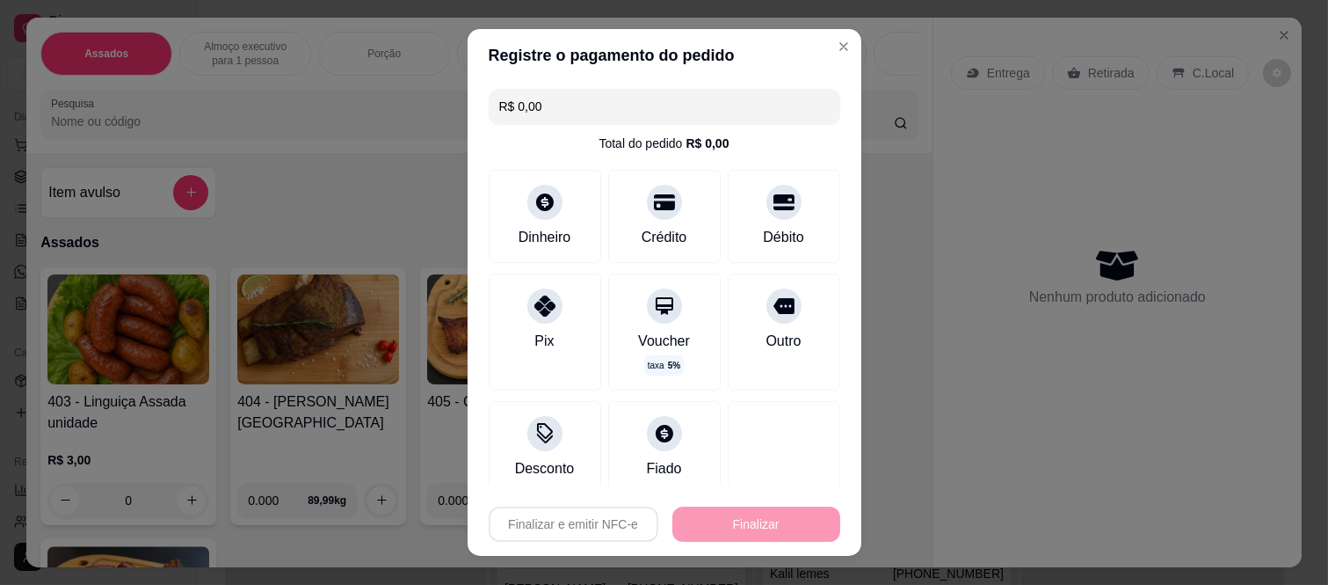
type input "-R$ 64,00"
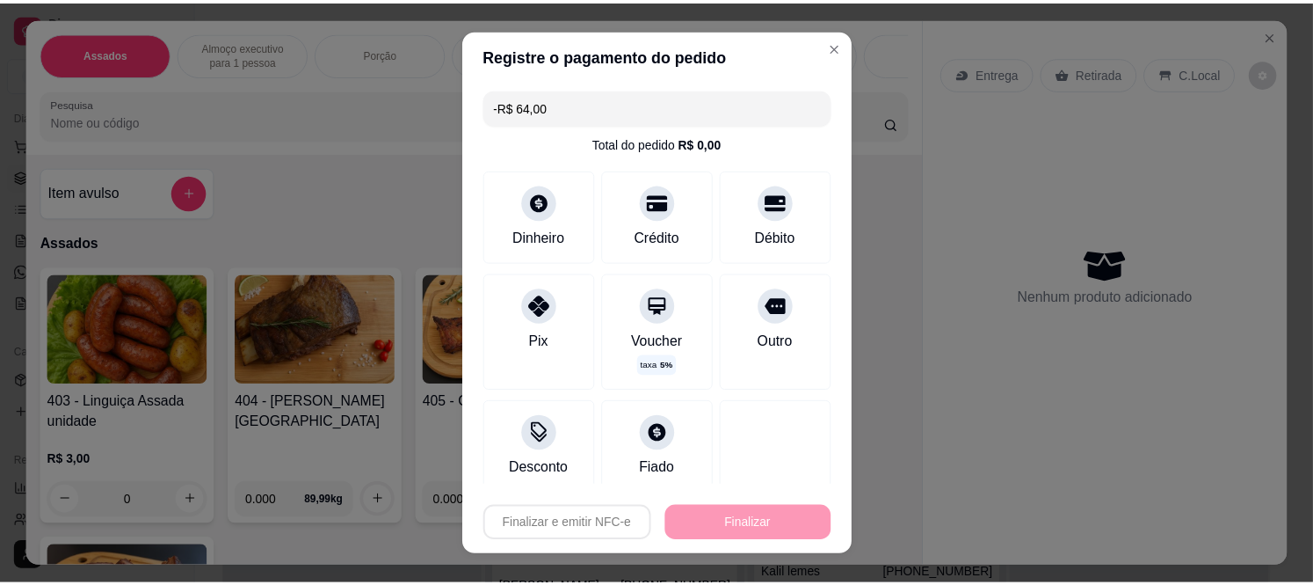
scroll to position [0, 0]
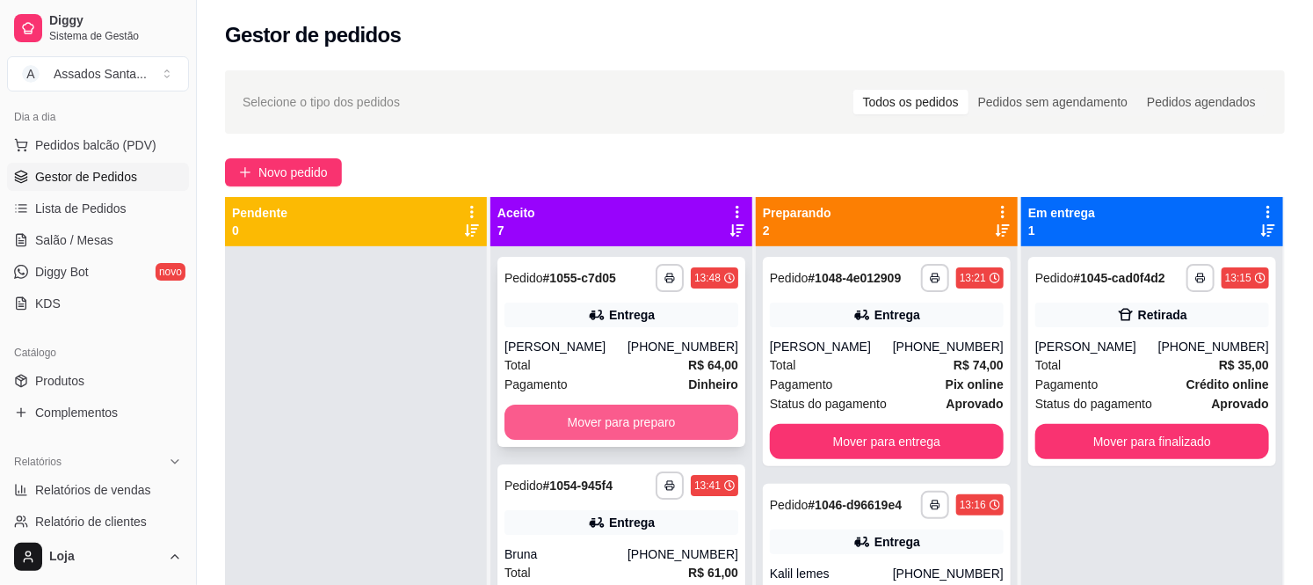
click at [573, 427] on button "Mover para preparo" at bounding box center [622, 421] width 234 height 35
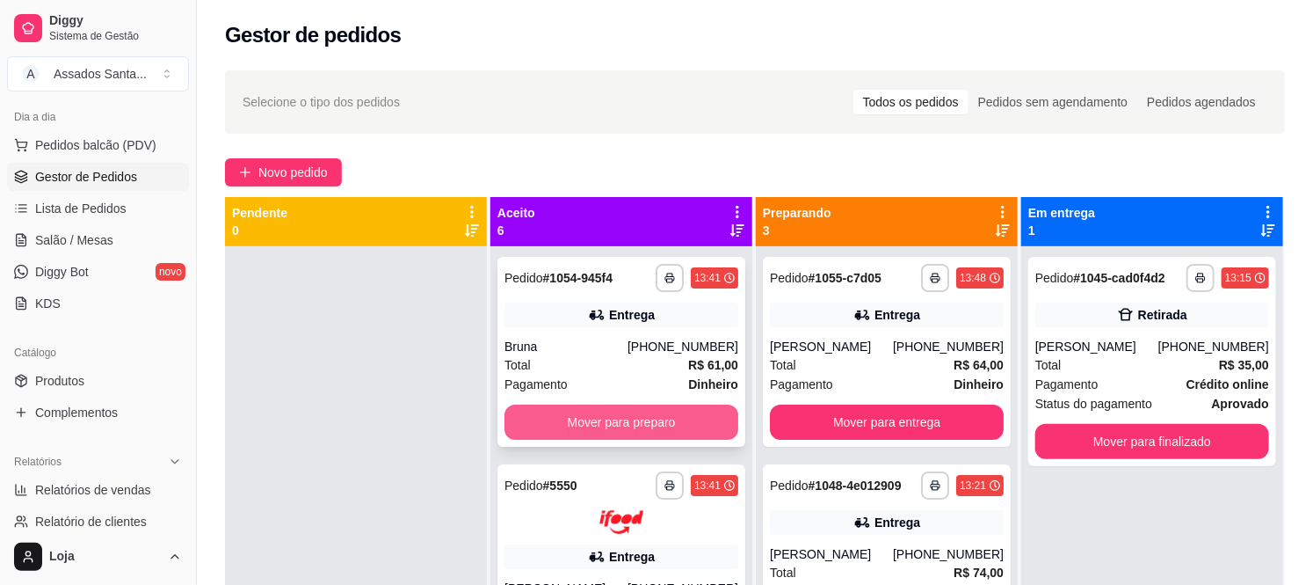
click at [603, 411] on button "Mover para preparo" at bounding box center [622, 421] width 234 height 35
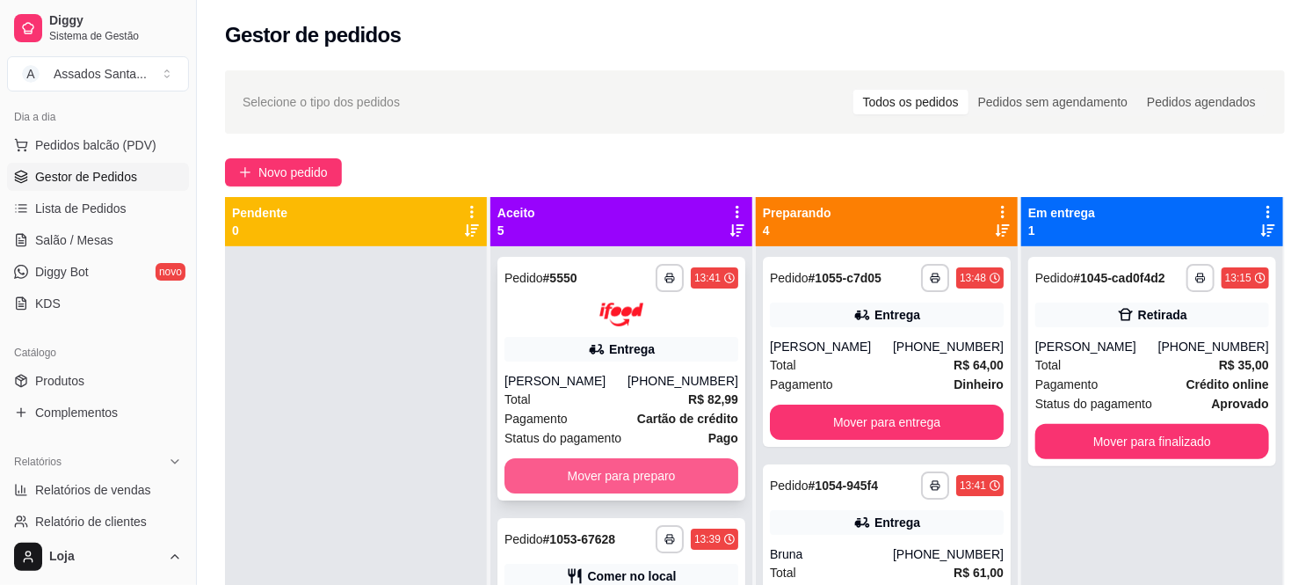
click at [578, 480] on button "Mover para preparo" at bounding box center [622, 475] width 234 height 35
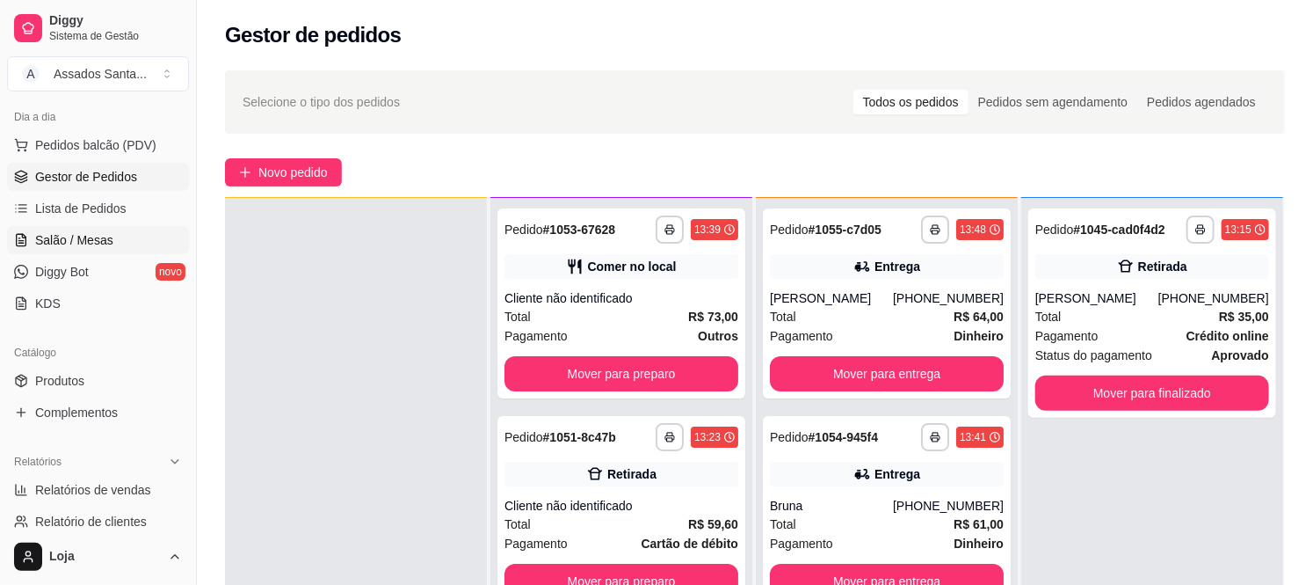
click at [82, 232] on span "Salão / Mesas" at bounding box center [74, 240] width 78 height 18
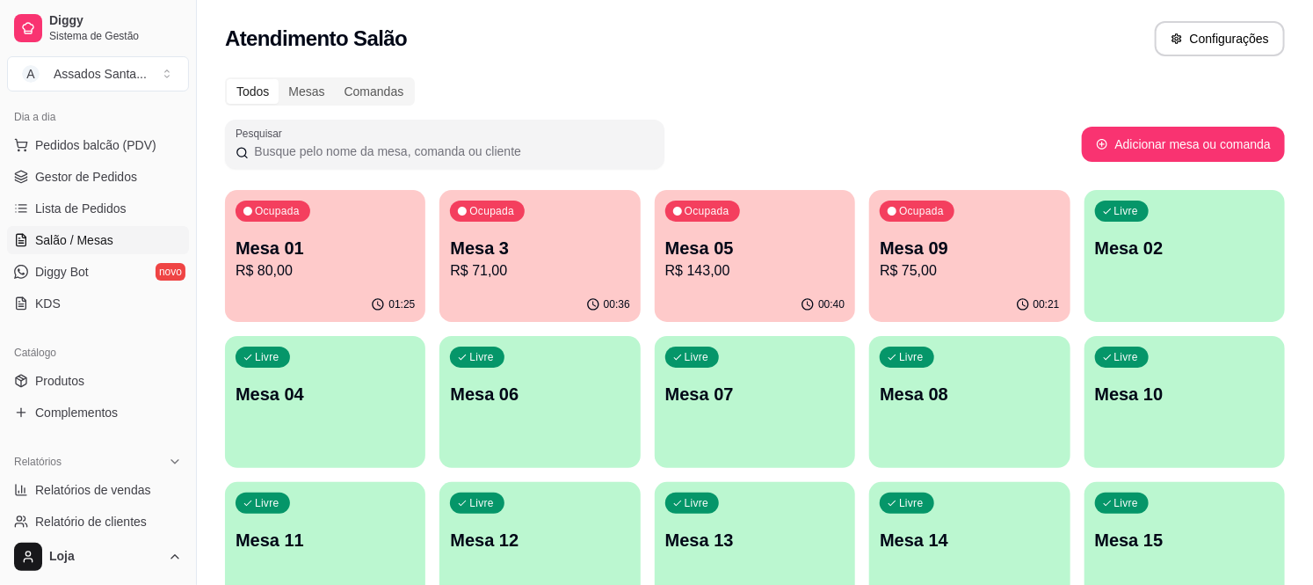
click at [282, 230] on div "Ocupada Mesa 01 R$ 80,00" at bounding box center [325, 239] width 200 height 98
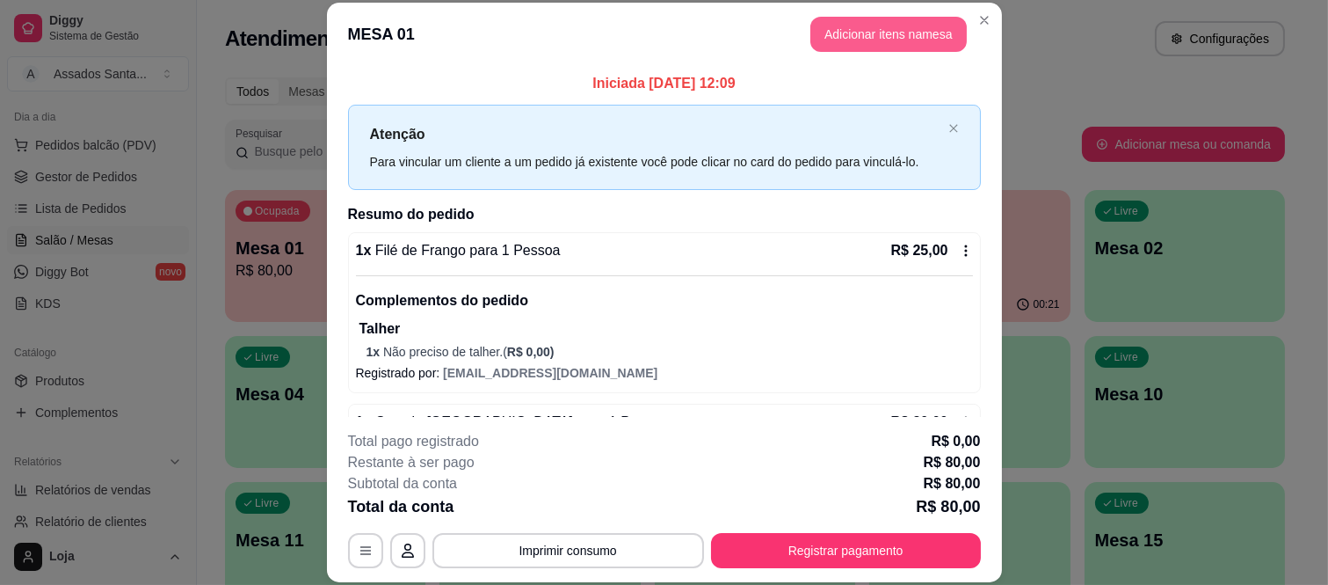
click at [889, 28] on button "Adicionar itens na mesa" at bounding box center [889, 34] width 156 height 35
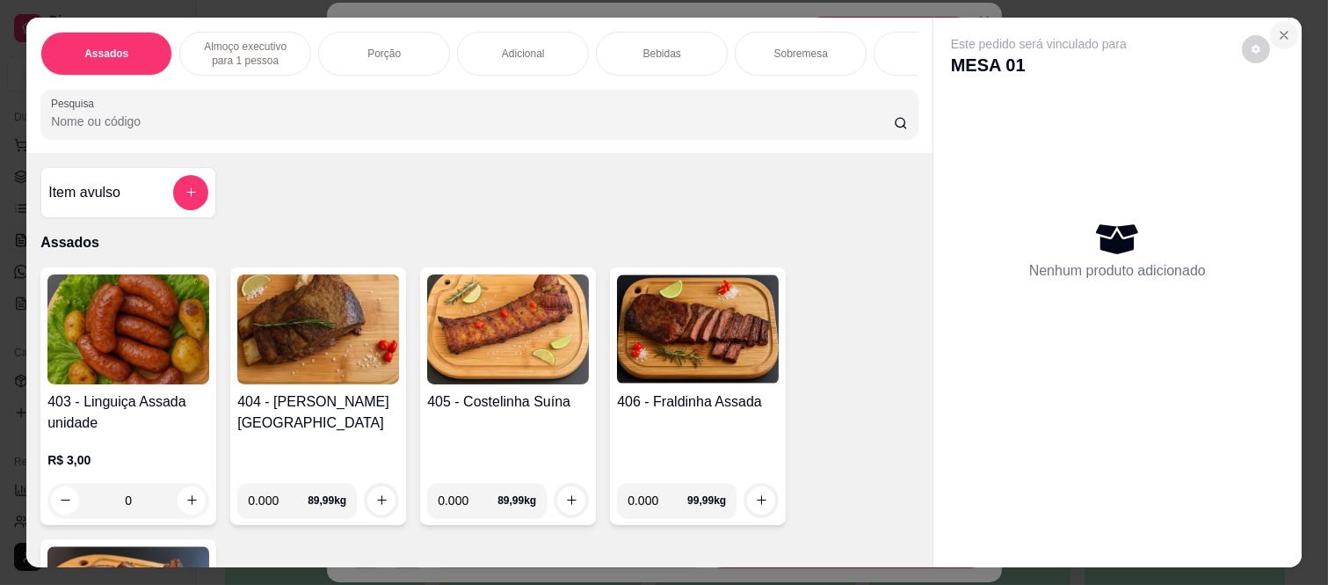
click at [1282, 28] on icon "Close" at bounding box center [1284, 35] width 14 height 14
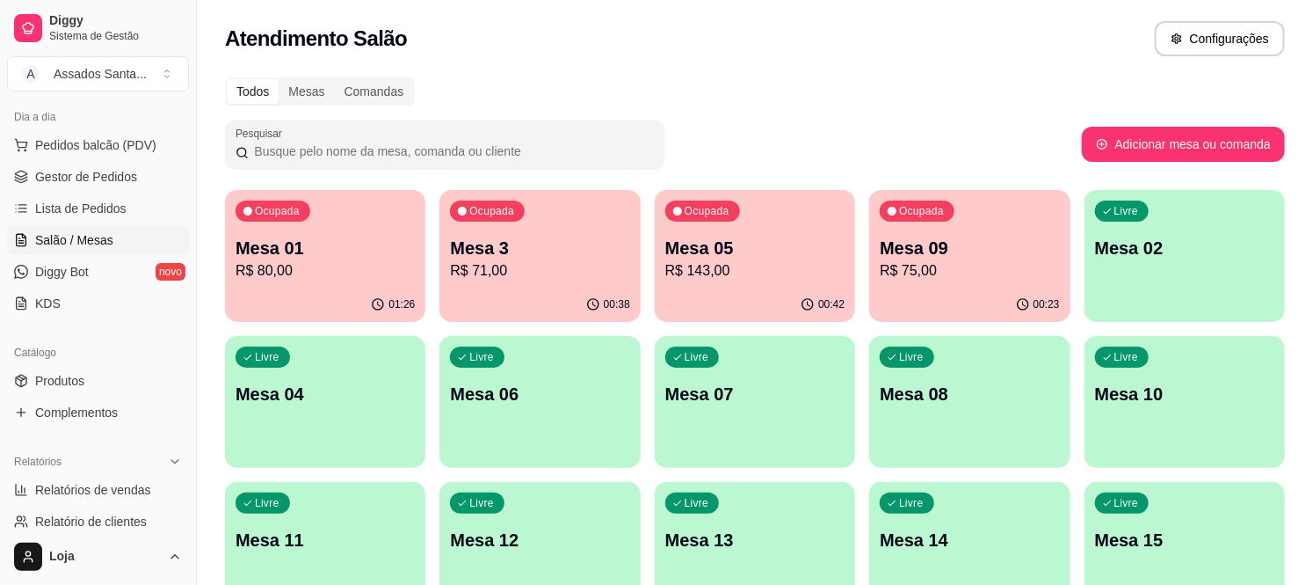
click at [345, 261] on p "R$ 80,00" at bounding box center [325, 270] width 179 height 21
click at [944, 247] on p "Mesa 09" at bounding box center [969, 248] width 179 height 25
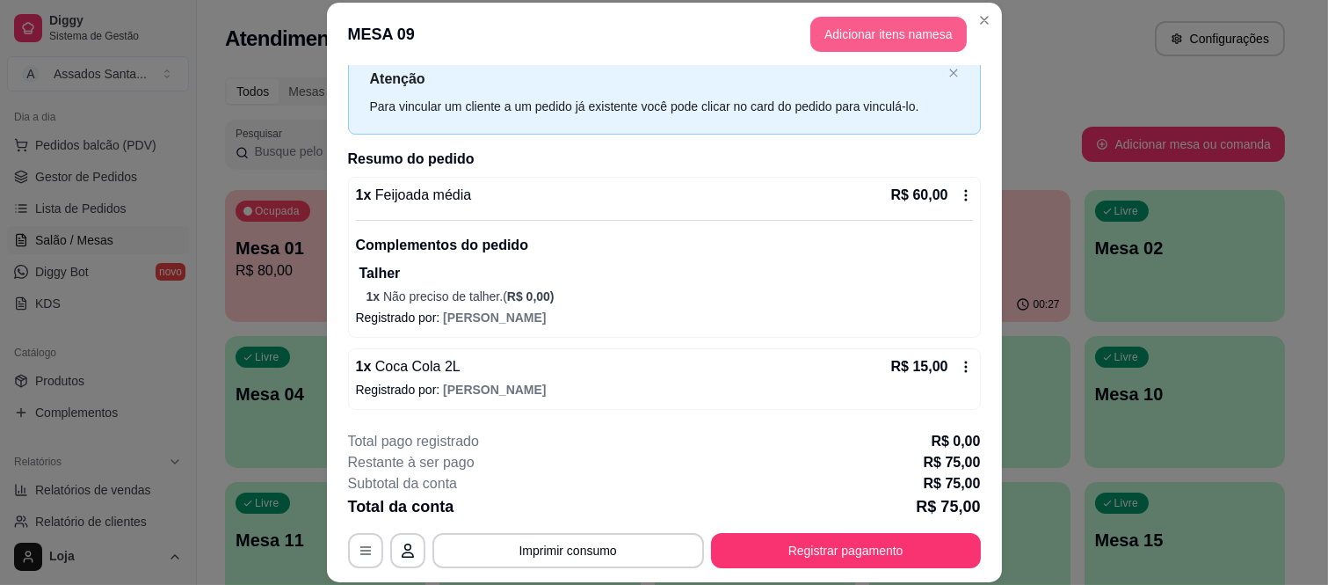
click at [866, 33] on button "Adicionar itens na mesa" at bounding box center [889, 34] width 156 height 35
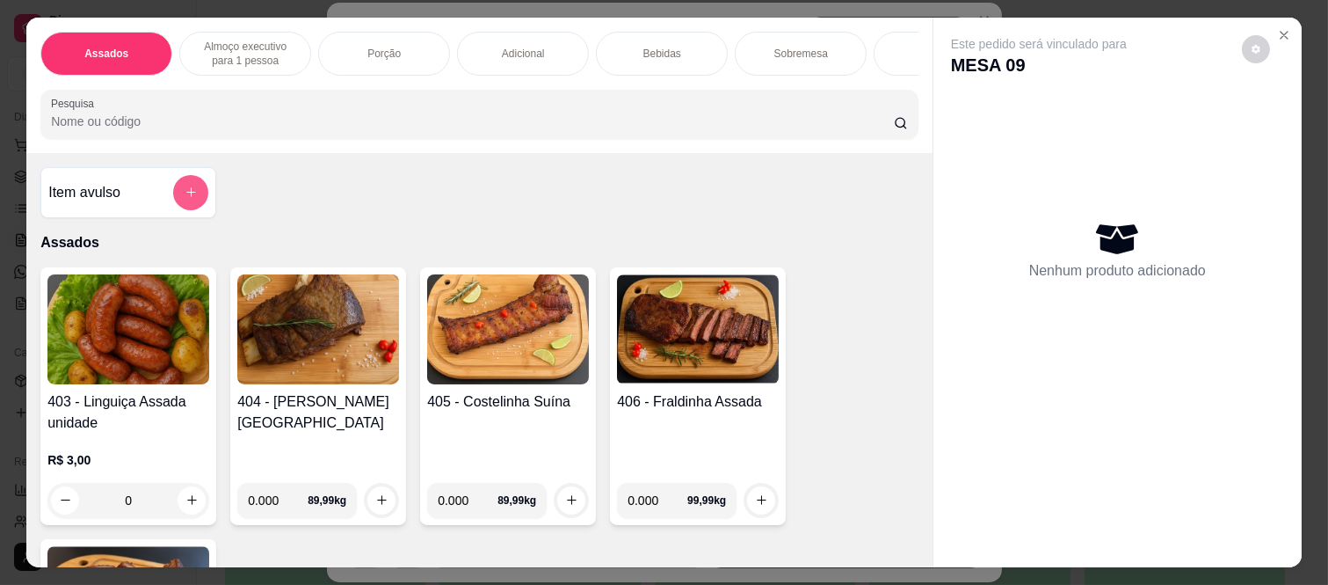
click at [173, 196] on button "add-separate-item" at bounding box center [190, 192] width 35 height 35
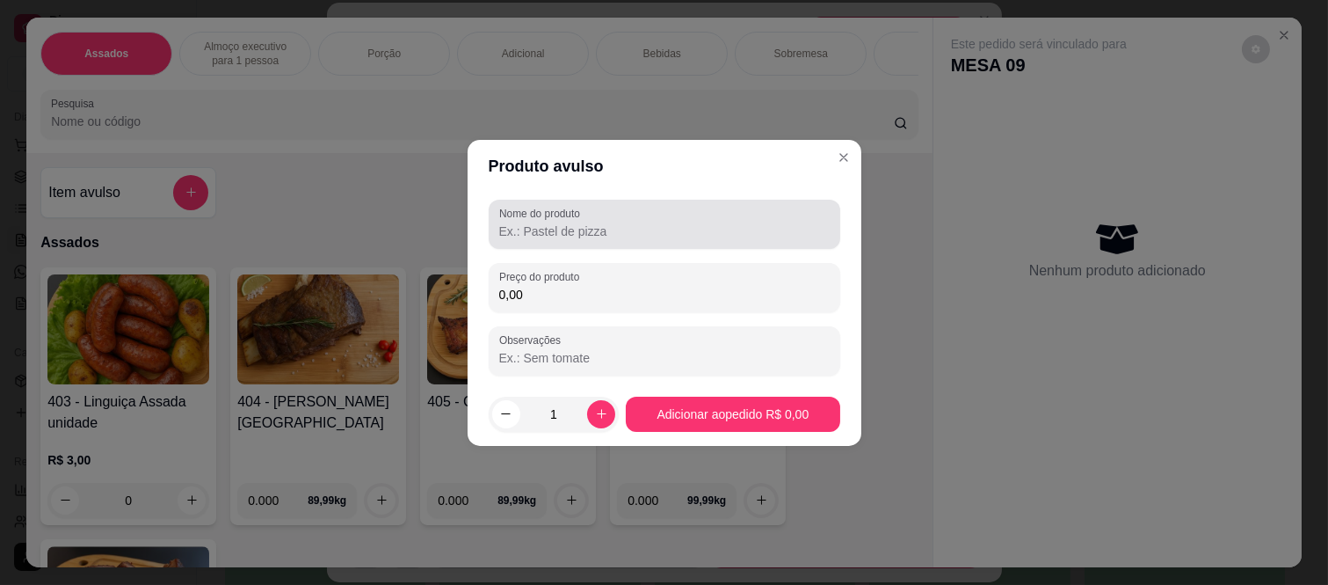
click at [567, 244] on div "Nome do produto" at bounding box center [665, 224] width 352 height 49
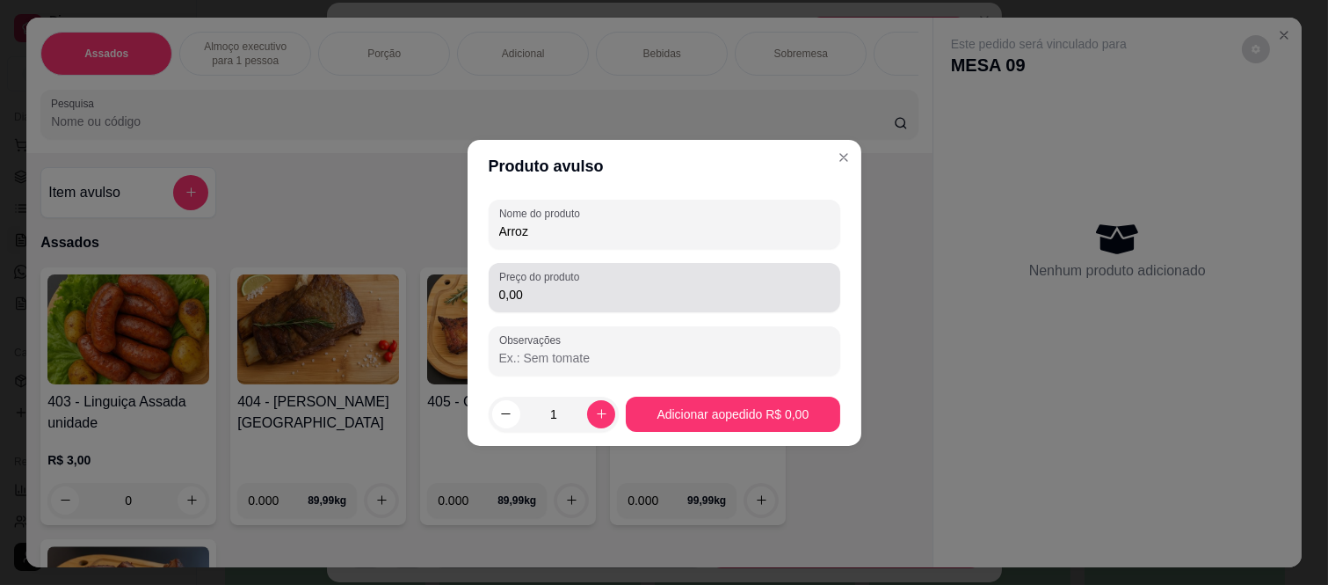
type input "Arroz"
click at [563, 279] on label "Preço do produto" at bounding box center [542, 276] width 86 height 15
click at [563, 286] on input "0,00" at bounding box center [664, 295] width 331 height 18
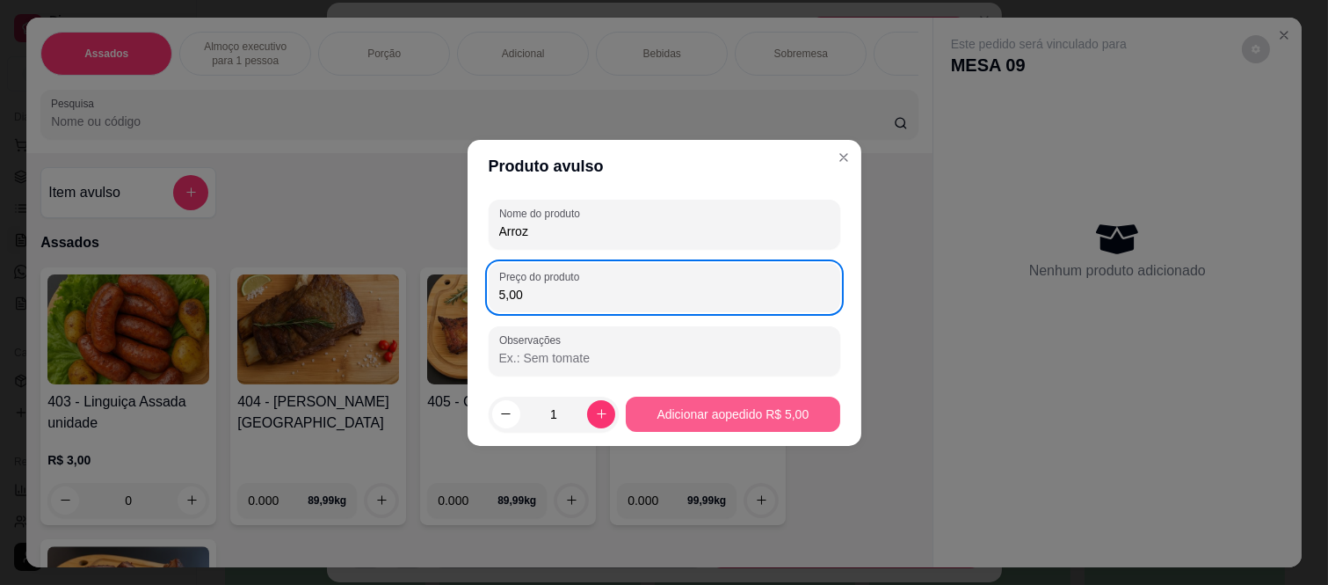
type input "5,00"
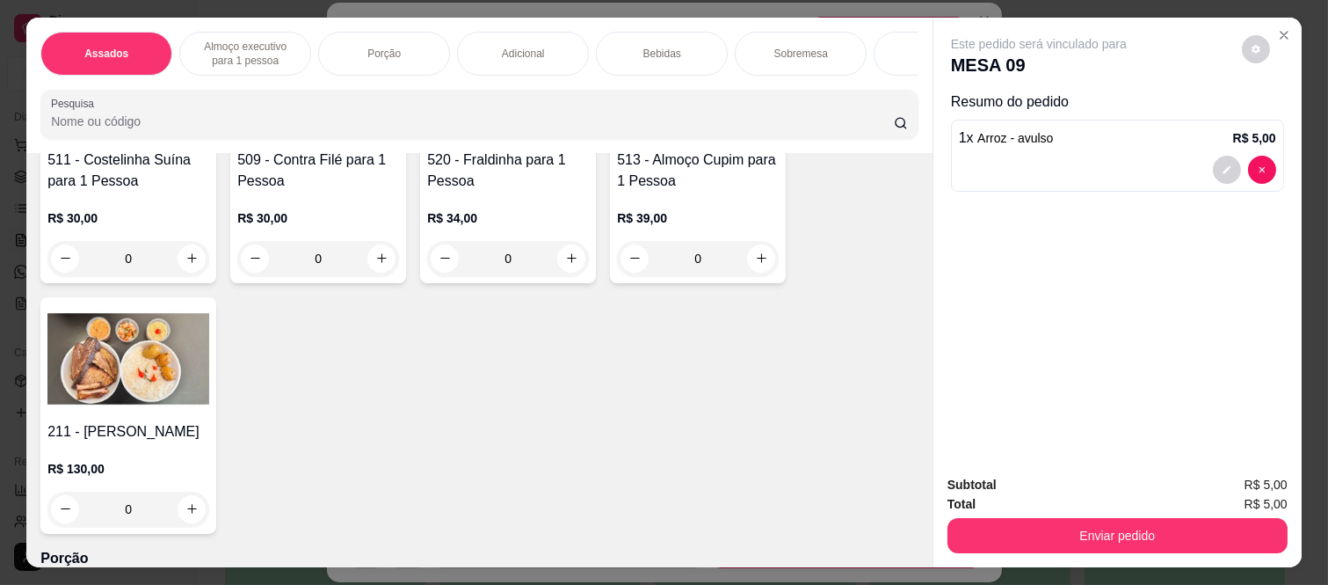
scroll to position [977, 0]
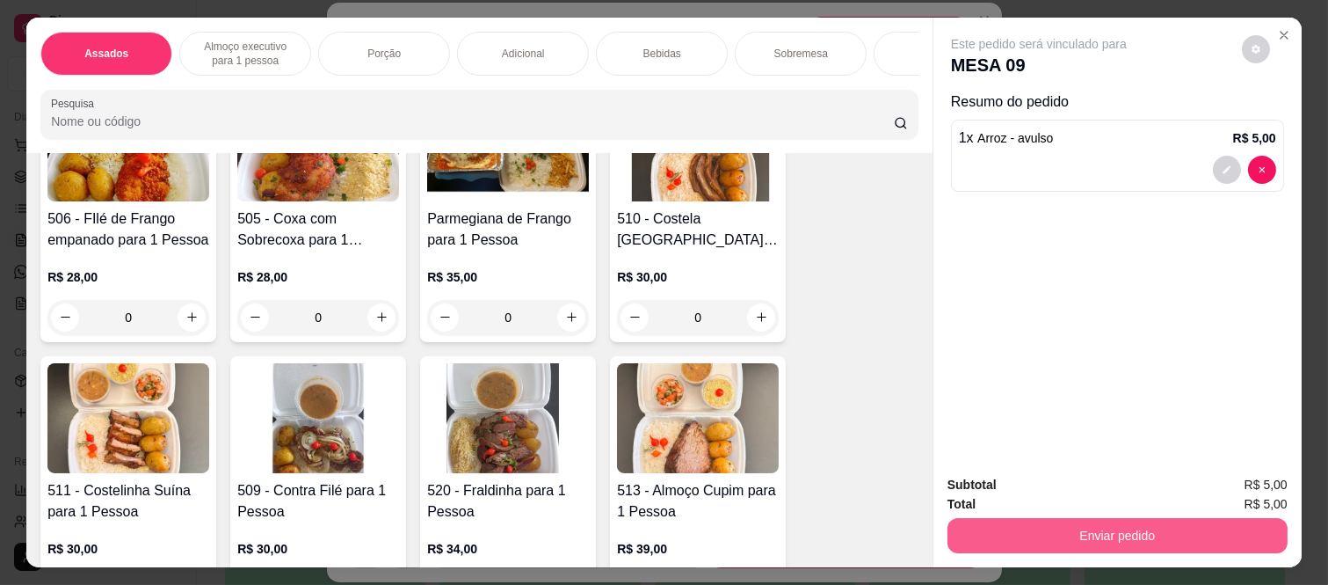
click at [1043, 538] on button "Enviar pedido" at bounding box center [1118, 535] width 340 height 35
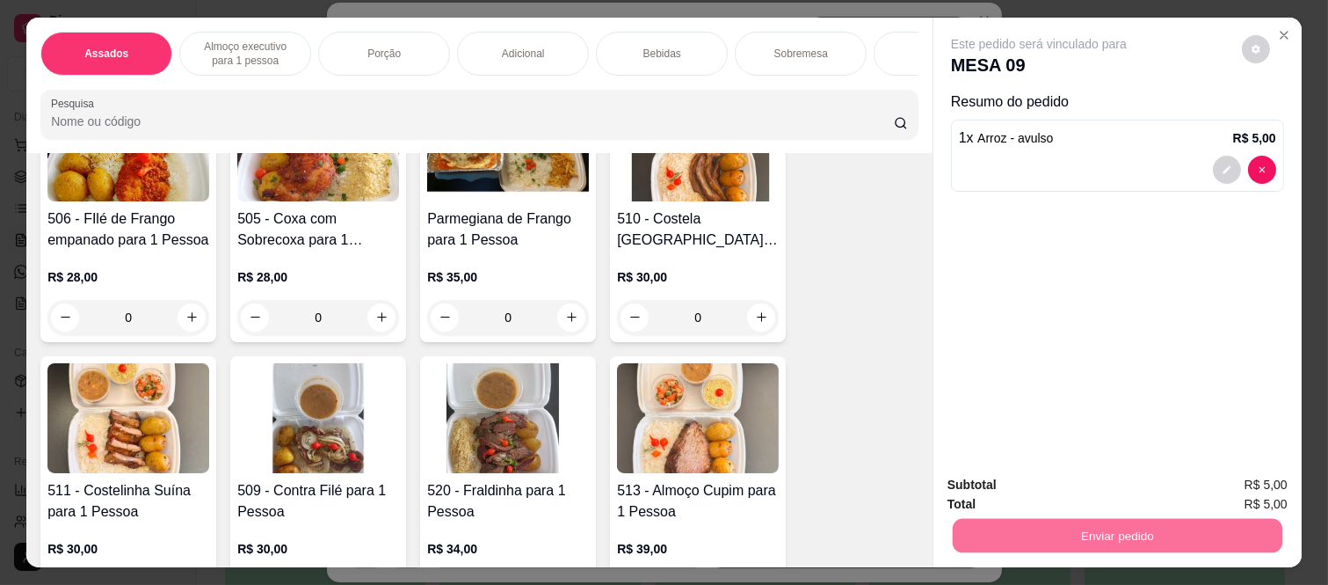
click at [1018, 484] on button "Não registrar e enviar pedido" at bounding box center [1060, 485] width 178 height 33
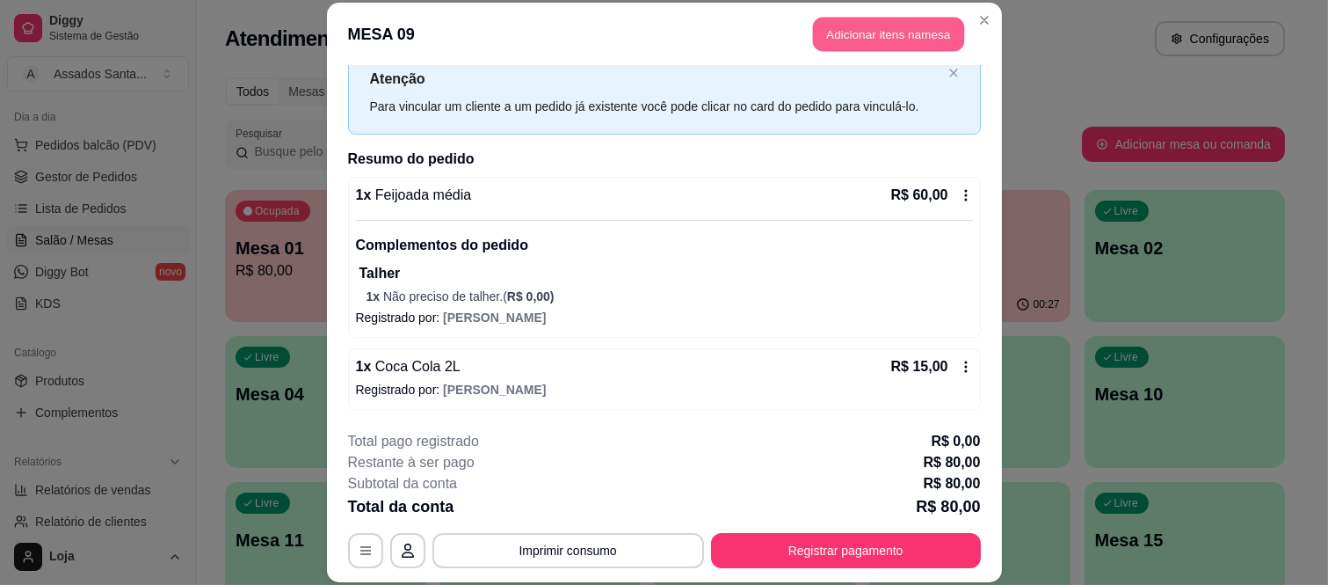
click at [886, 38] on button "Adicionar itens na mesa" at bounding box center [888, 35] width 151 height 34
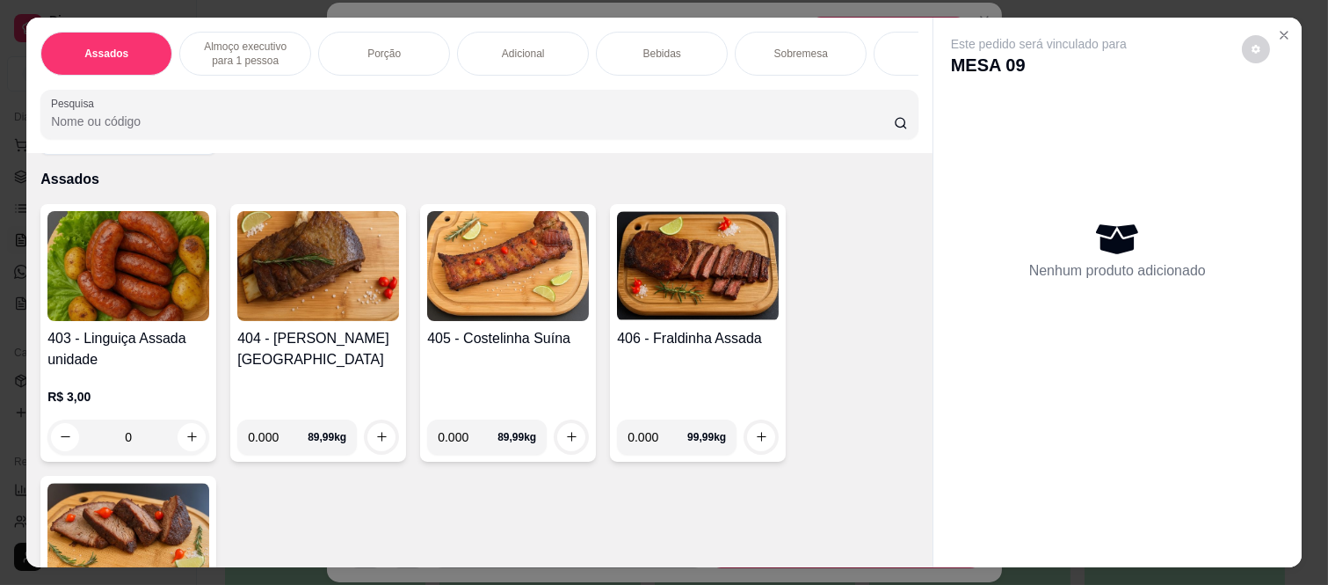
scroll to position [98, 0]
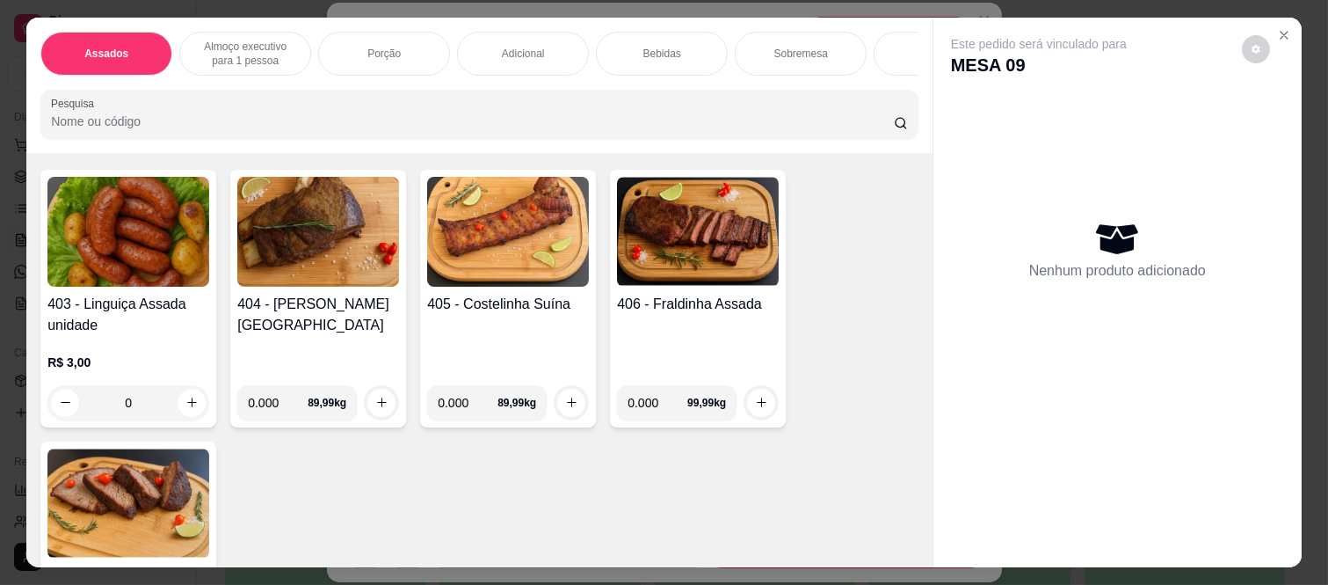
click at [642, 364] on div "406 - Fraldinha Assada" at bounding box center [698, 332] width 162 height 77
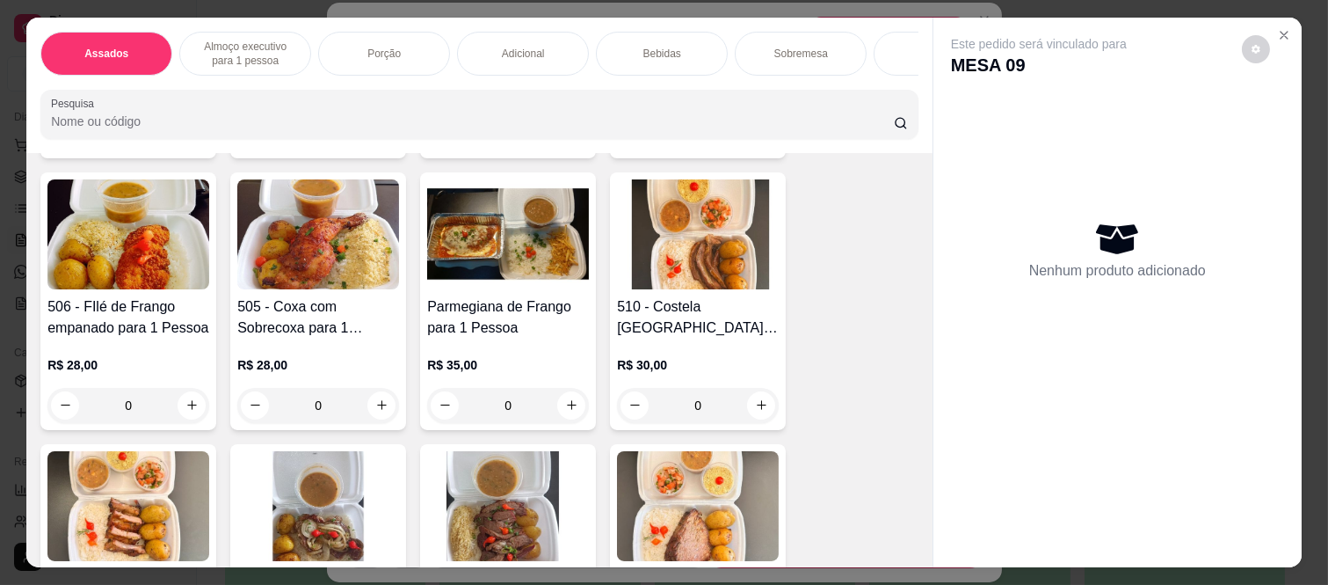
scroll to position [879, 0]
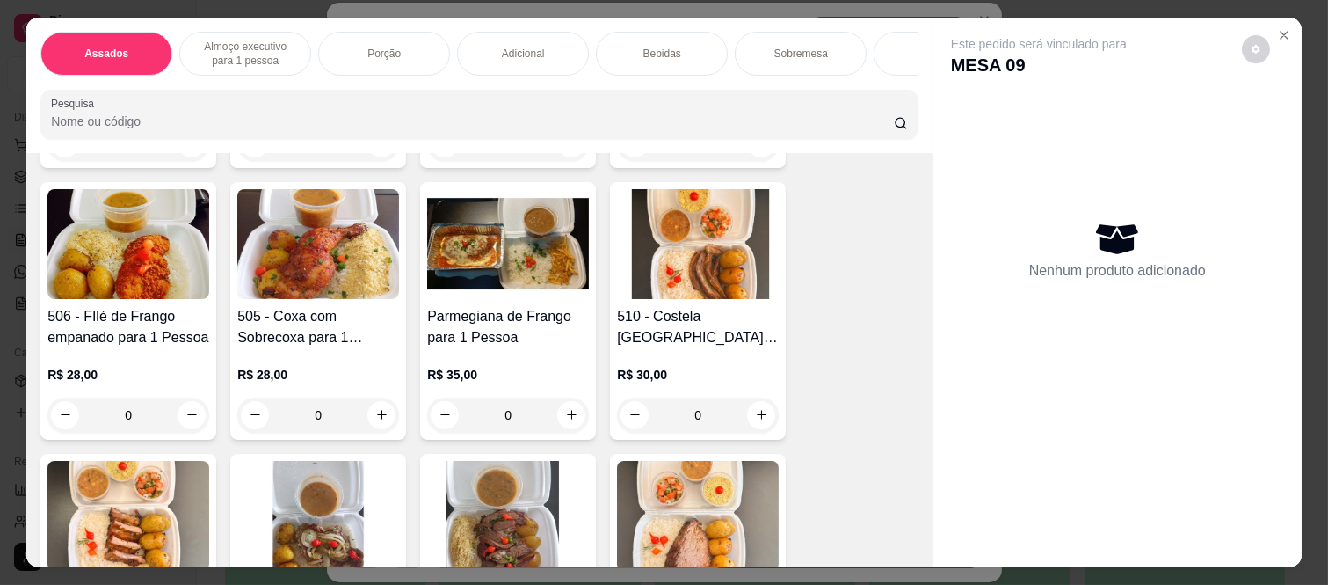
click at [760, 418] on div "0" at bounding box center [698, 414] width 162 height 35
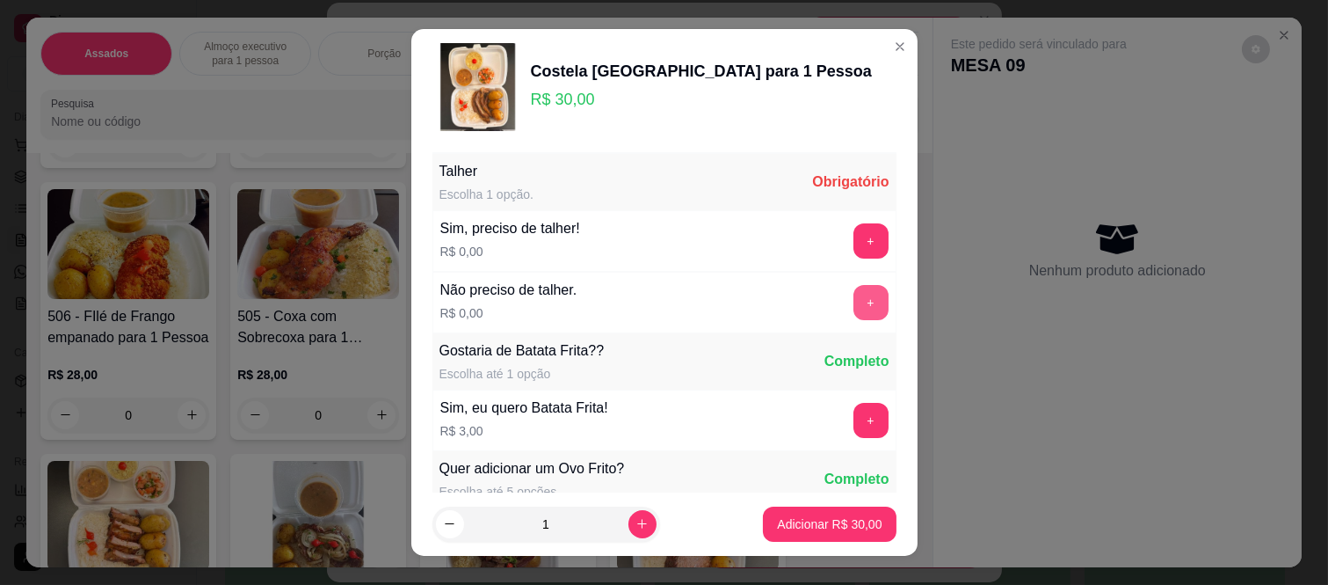
click at [854, 295] on button "+" at bounding box center [871, 302] width 35 height 35
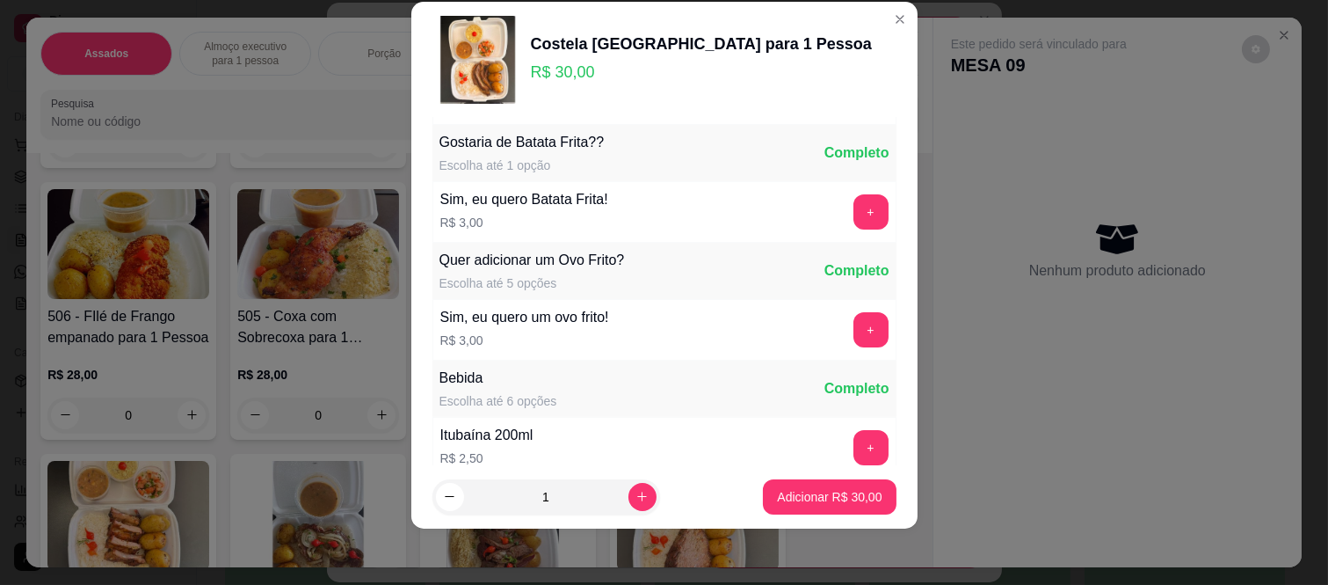
scroll to position [188, 0]
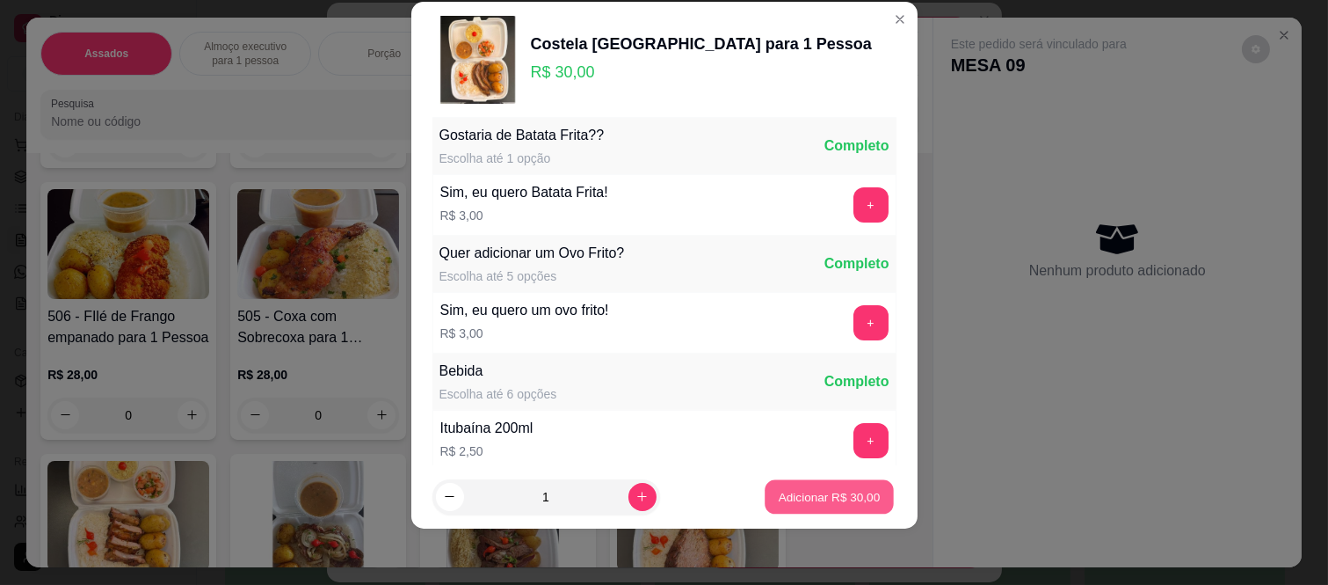
click at [796, 485] on button "Adicionar R$ 30,00" at bounding box center [830, 496] width 129 height 34
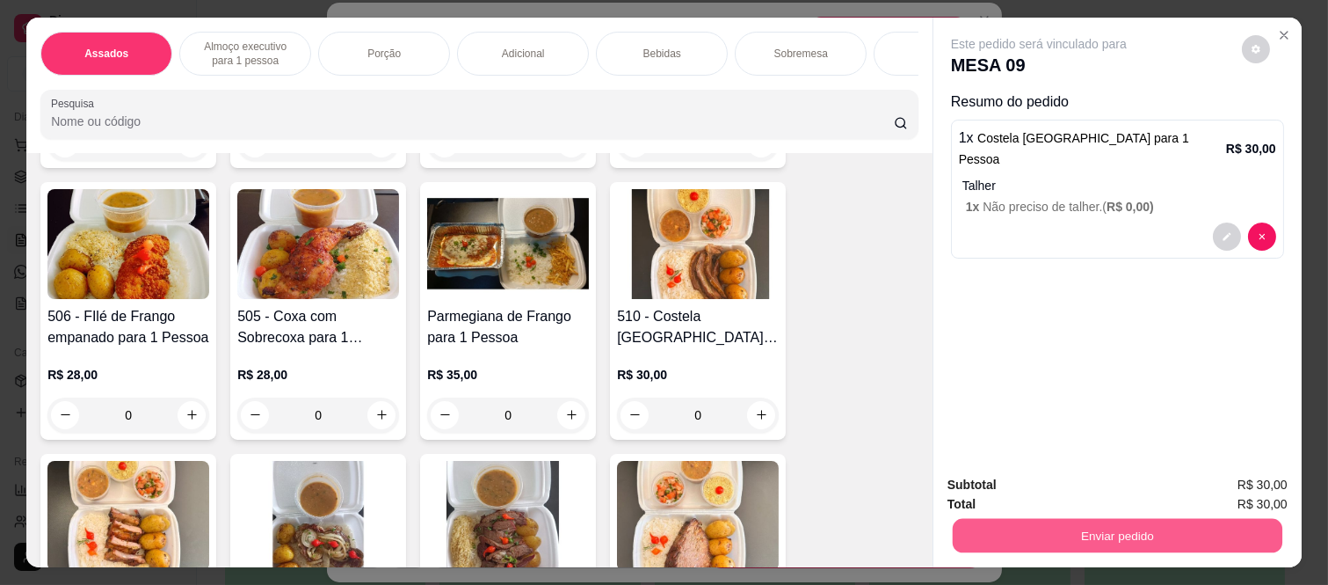
click at [983, 537] on button "Enviar pedido" at bounding box center [1118, 536] width 330 height 34
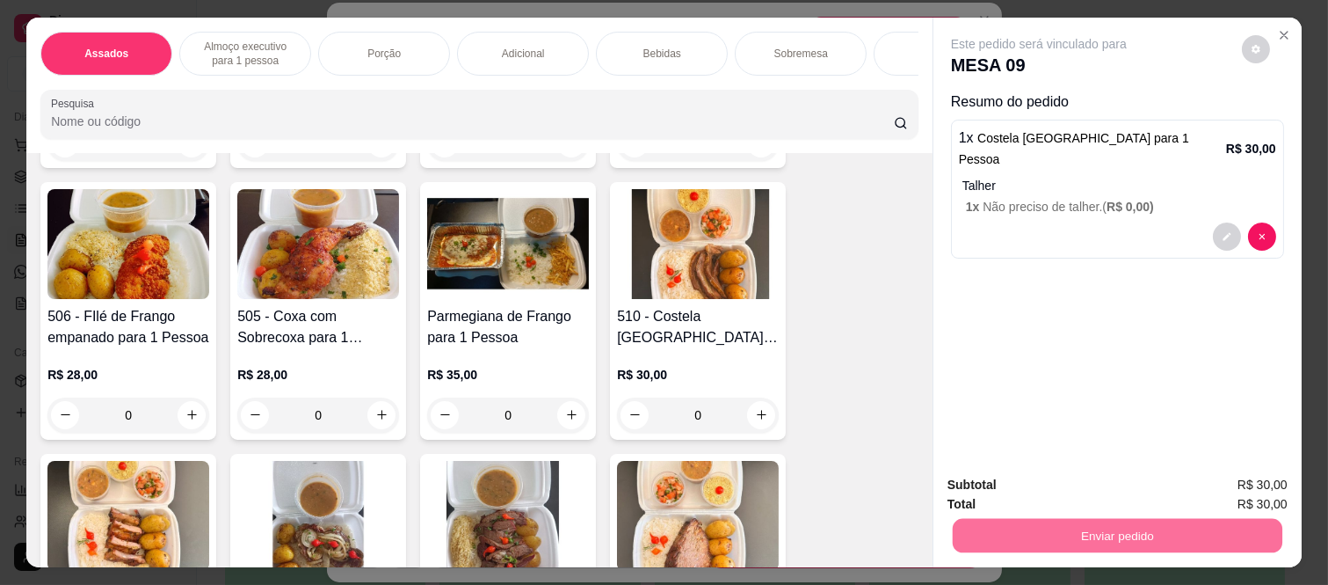
click at [1022, 482] on button "Não registrar e enviar pedido" at bounding box center [1058, 485] width 183 height 33
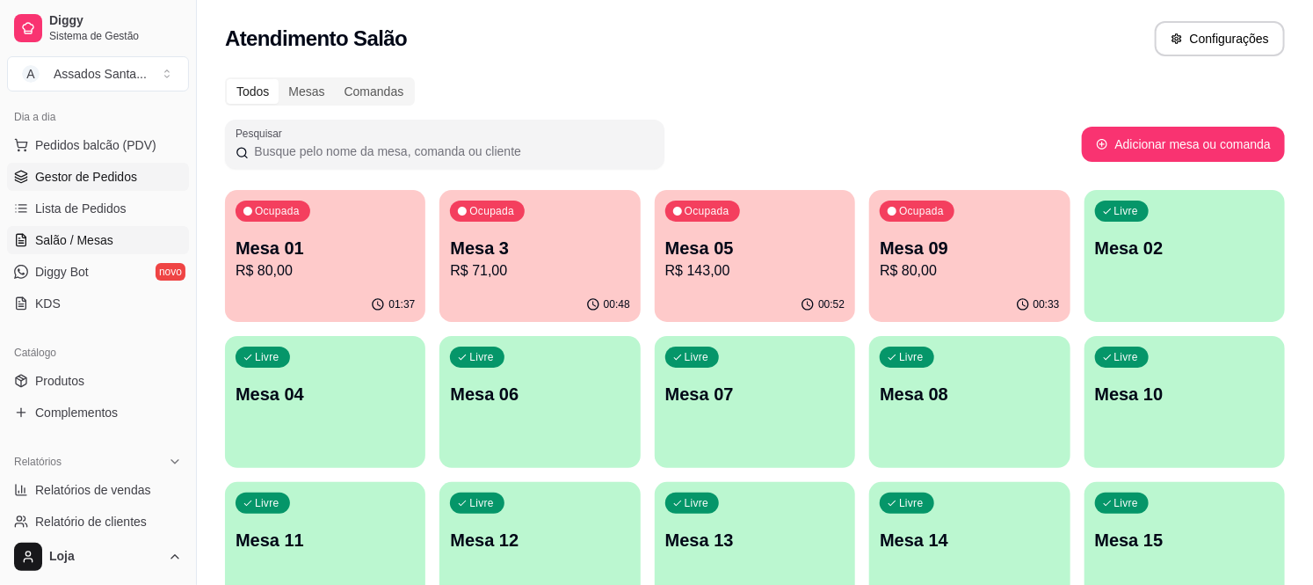
click at [75, 173] on span "Gestor de Pedidos" at bounding box center [86, 177] width 102 height 18
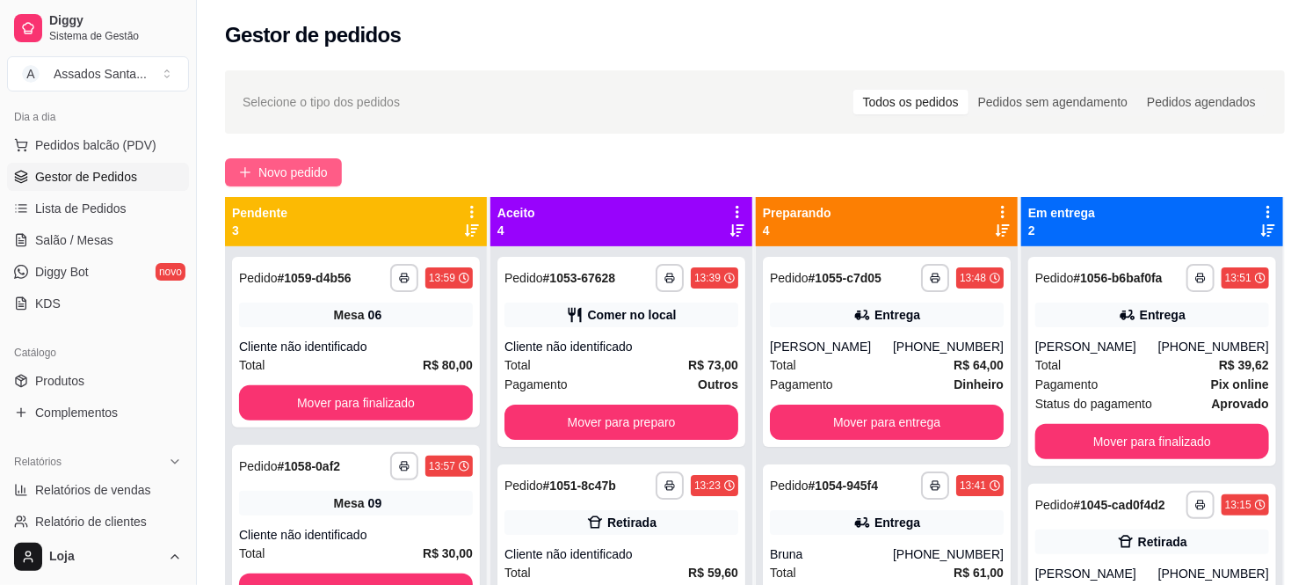
click at [302, 171] on span "Novo pedido" at bounding box center [292, 172] width 69 height 19
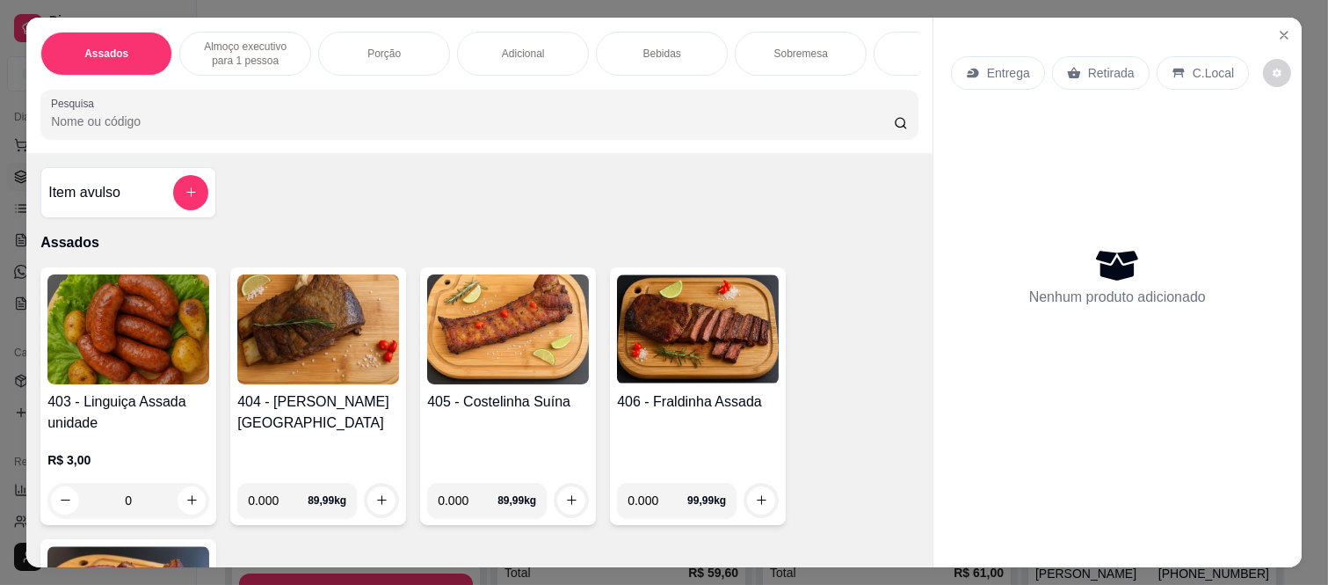
click at [142, 192] on div "Item avulso" at bounding box center [128, 192] width 160 height 35
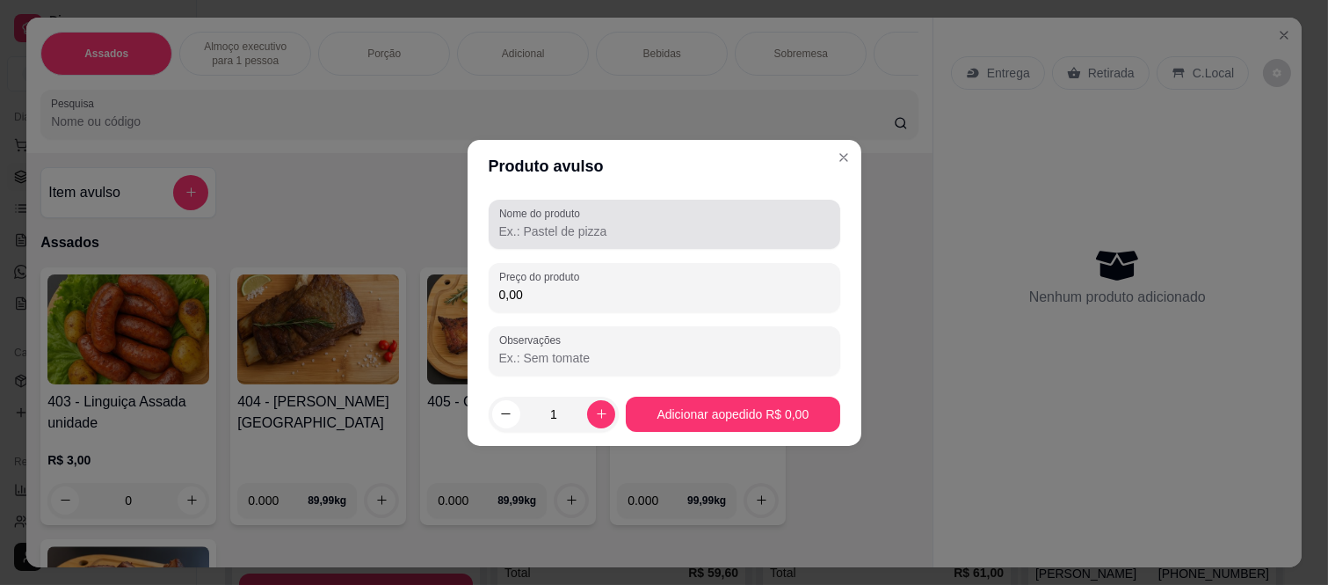
click at [628, 240] on div at bounding box center [664, 224] width 331 height 35
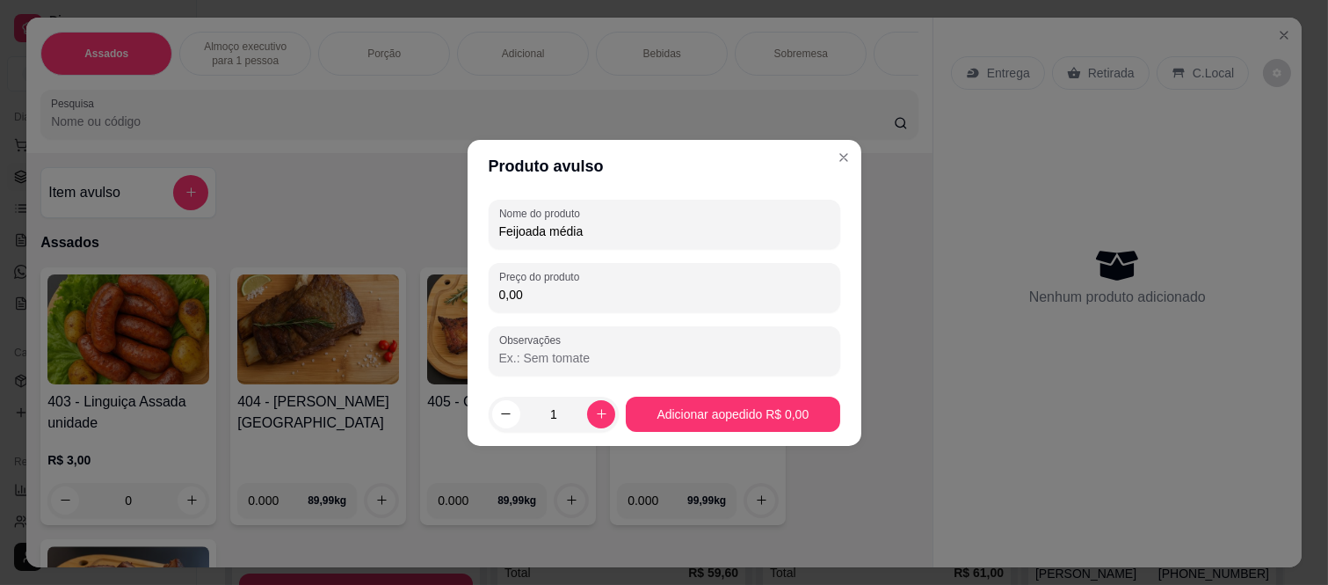
type input "Feijoada média"
click at [564, 287] on input "0,00" at bounding box center [664, 295] width 331 height 18
type input "60,00"
click at [708, 434] on footer "1 Adicionar ao pedido R$ 60,00" at bounding box center [665, 413] width 394 height 63
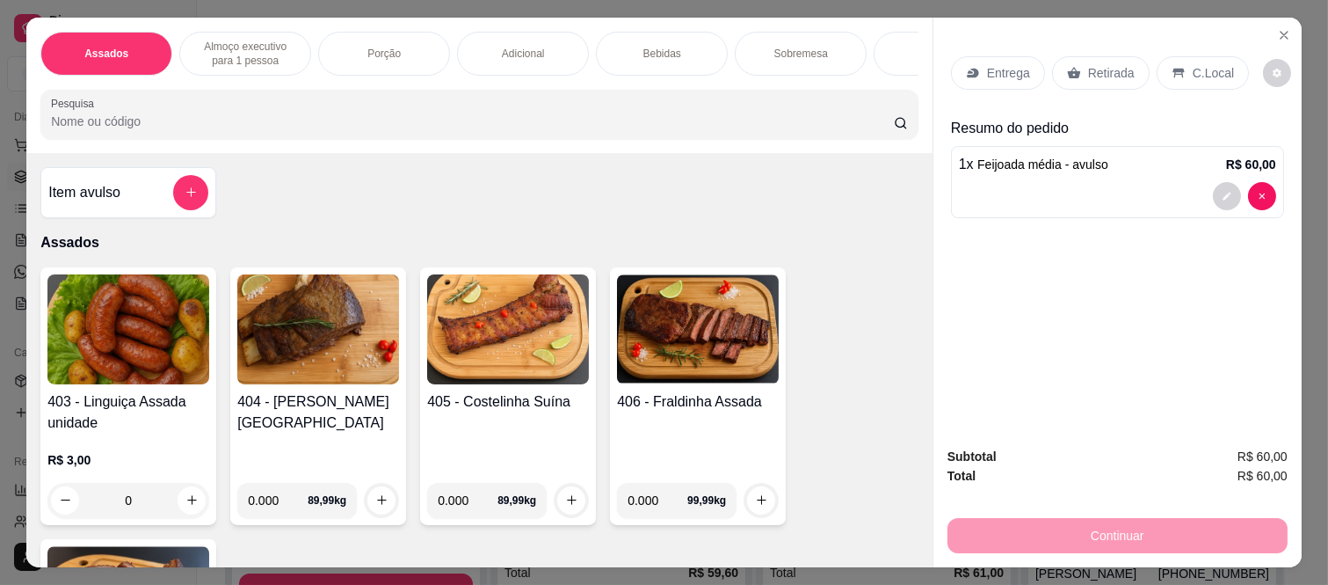
click at [983, 46] on div "Entrega Retirada C.Local" at bounding box center [1117, 73] width 333 height 62
click at [983, 56] on div "Entrega" at bounding box center [998, 72] width 94 height 33
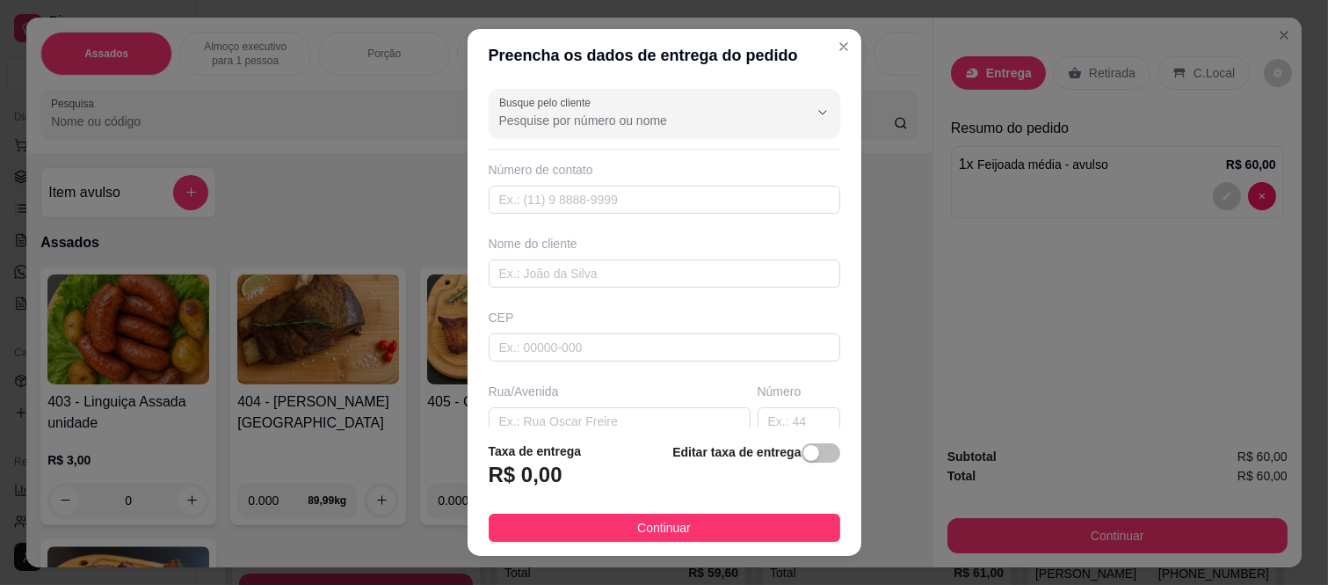
click at [527, 257] on div "Nome do cliente" at bounding box center [664, 261] width 359 height 53
click at [527, 266] on input "text" at bounding box center [665, 273] width 352 height 28
paste input "Paloma"
type input "Paloma"
click at [629, 193] on input "text" at bounding box center [665, 199] width 352 height 28
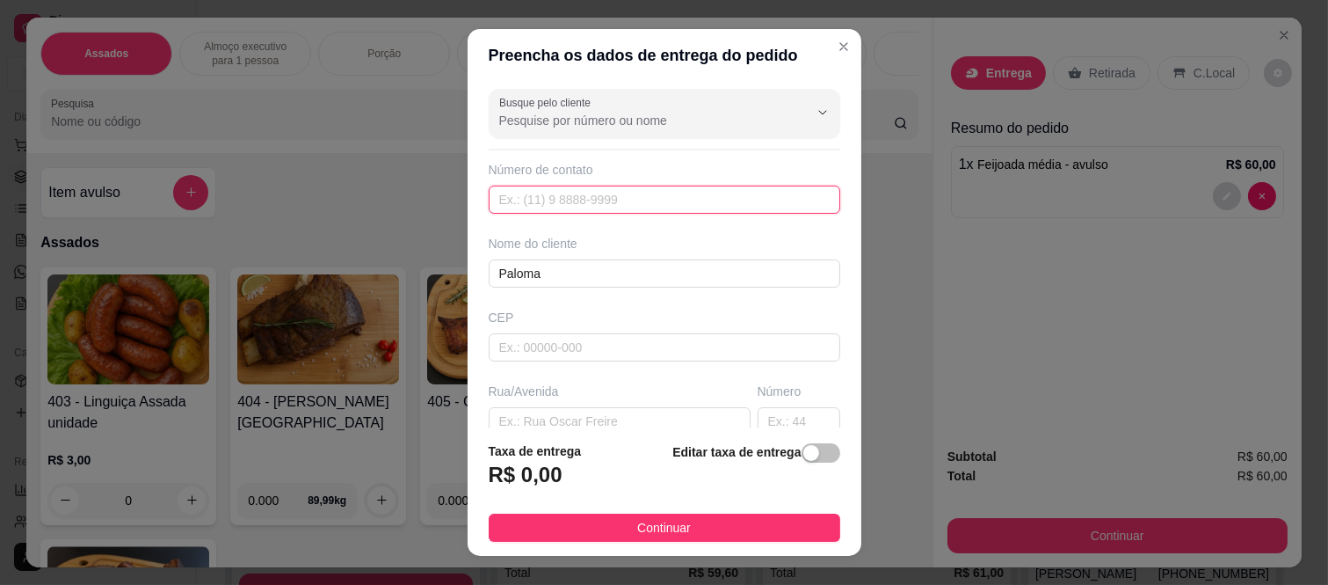
paste input "(11) 97578-0205"
type input "(11) 97578-0205"
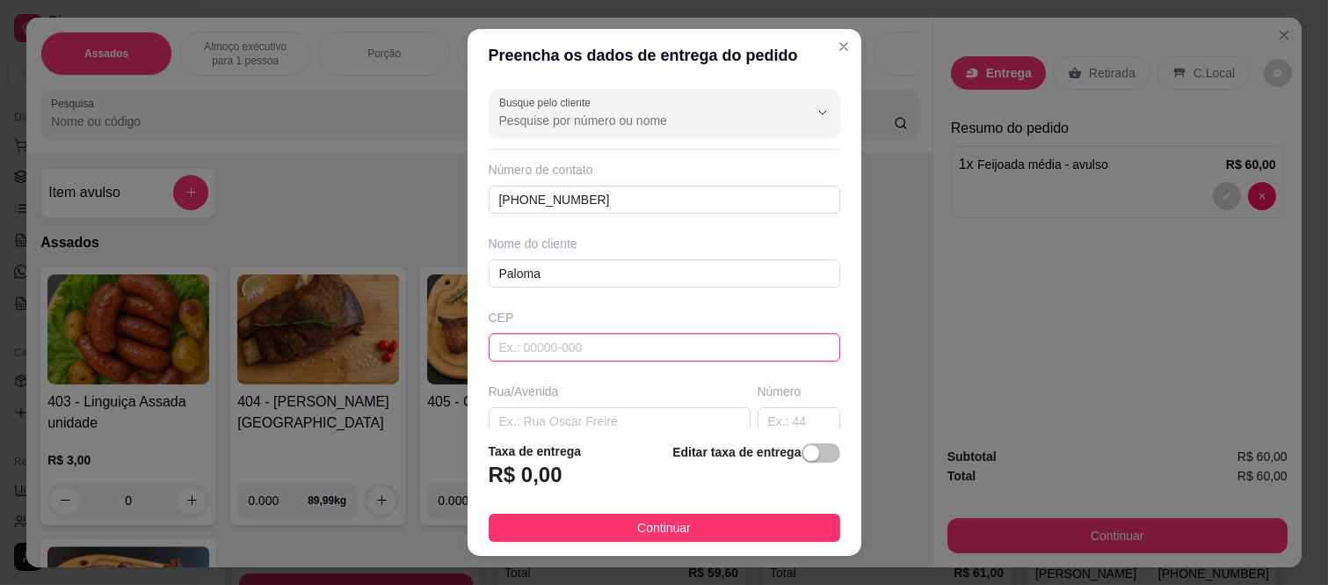
click at [499, 345] on input "text" at bounding box center [665, 347] width 352 height 28
type input "08260140"
type input "Rua Tomoichi Shimizu"
type input "Colônia (Zona Leste)"
type input "São Paulo"
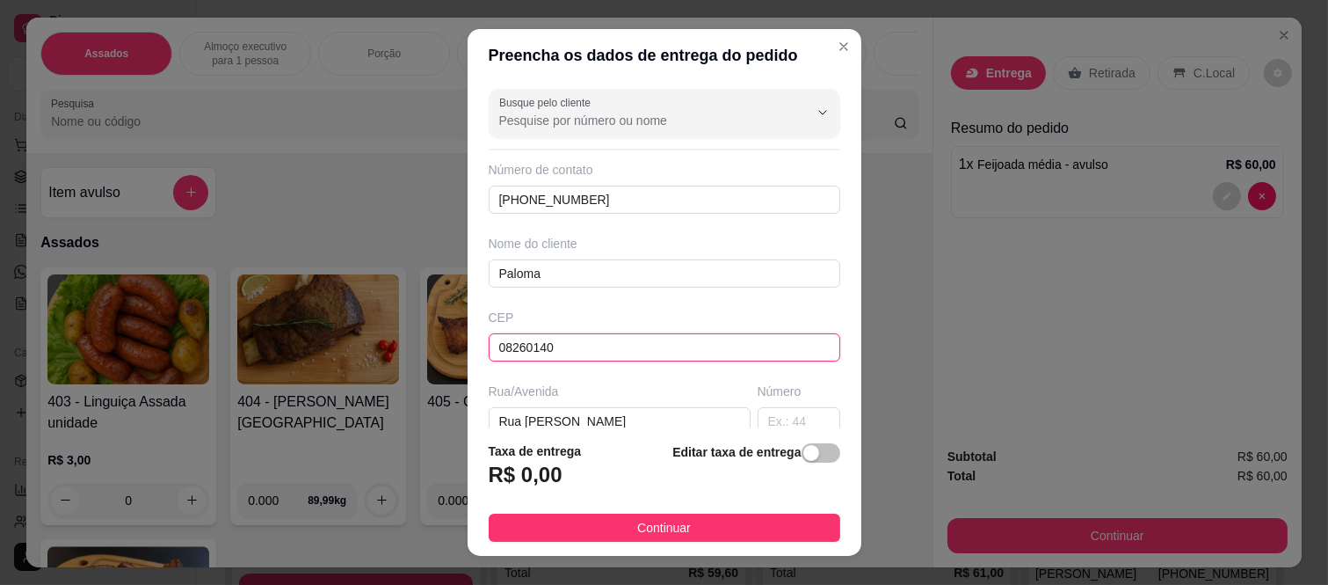
type input "08260140"
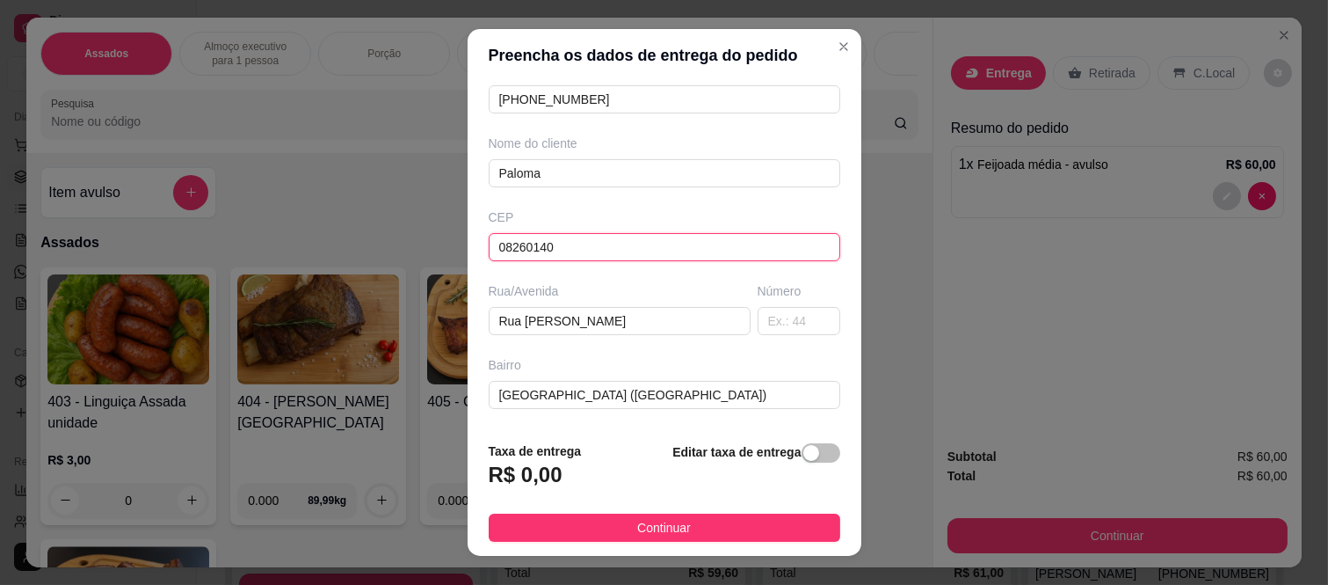
scroll to position [195, 0]
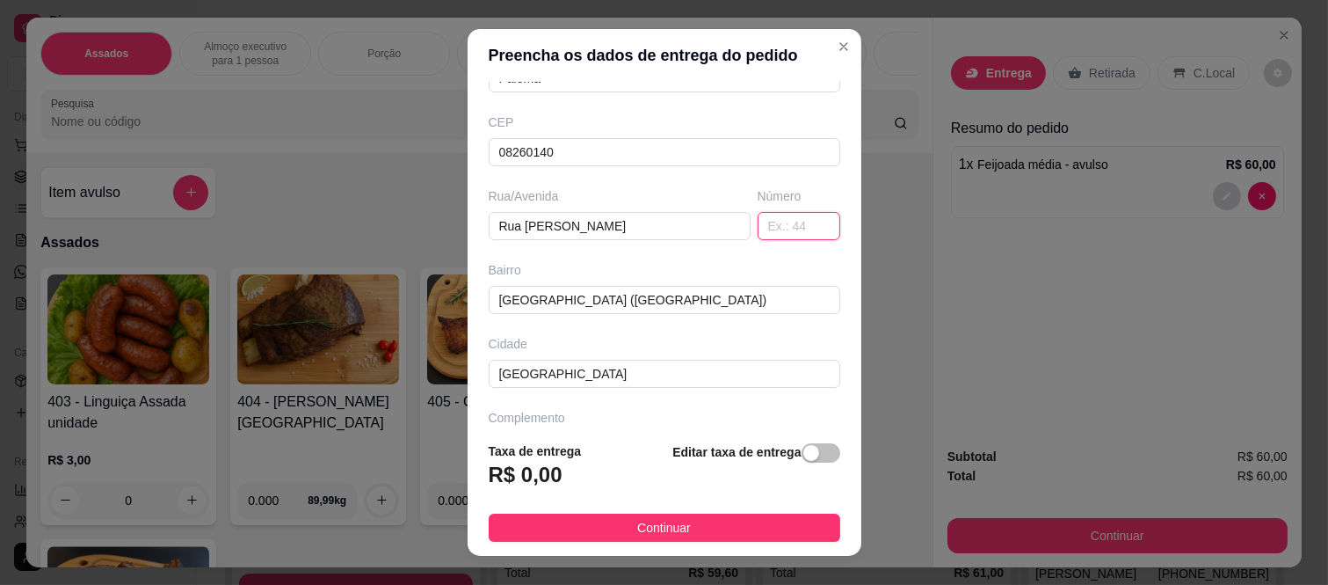
click at [760, 240] on input "text" at bounding box center [799, 226] width 83 height 28
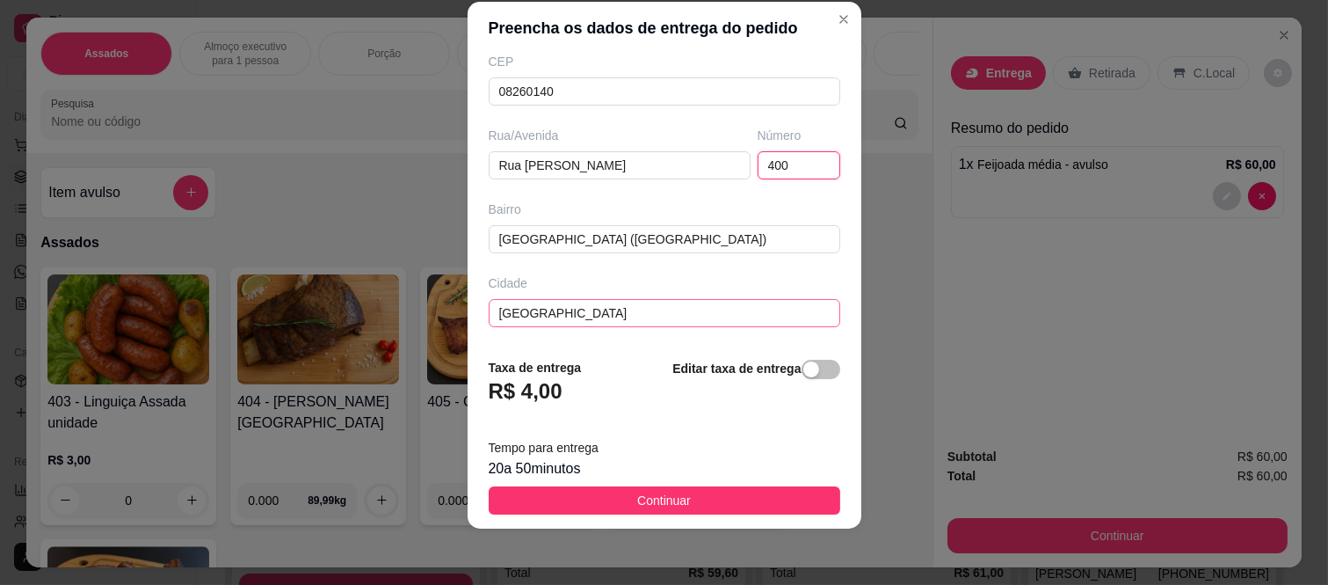
scroll to position [304, 0]
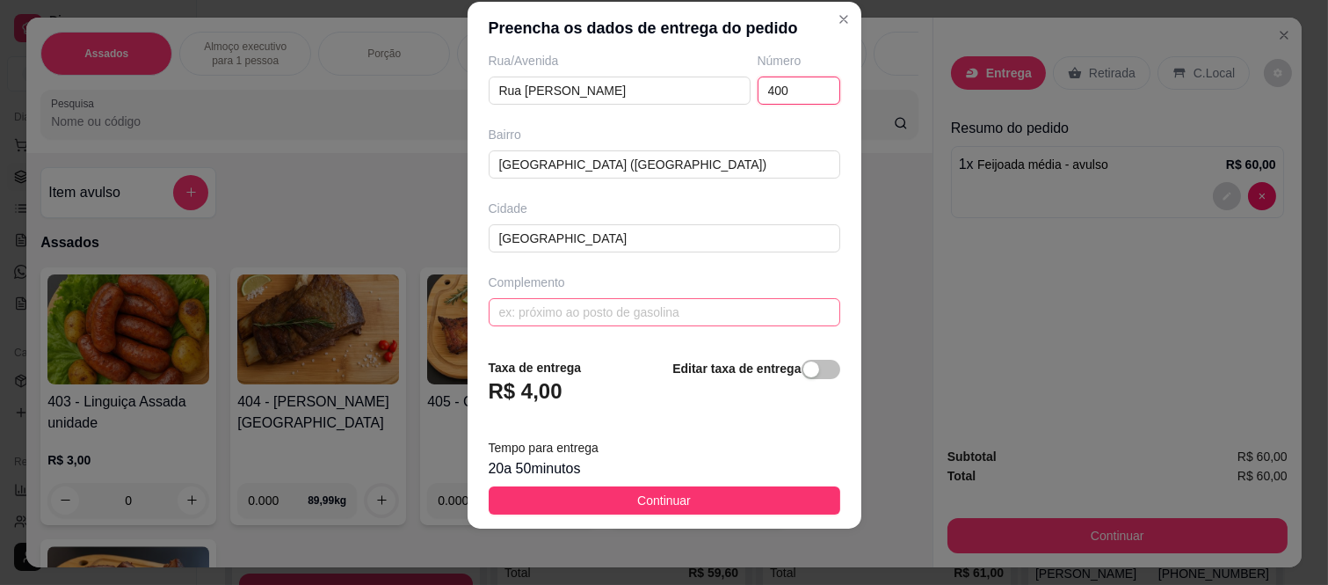
type input "400"
click at [596, 312] on input "text" at bounding box center [665, 312] width 352 height 28
paste input "Bloco 1 ap 1508"
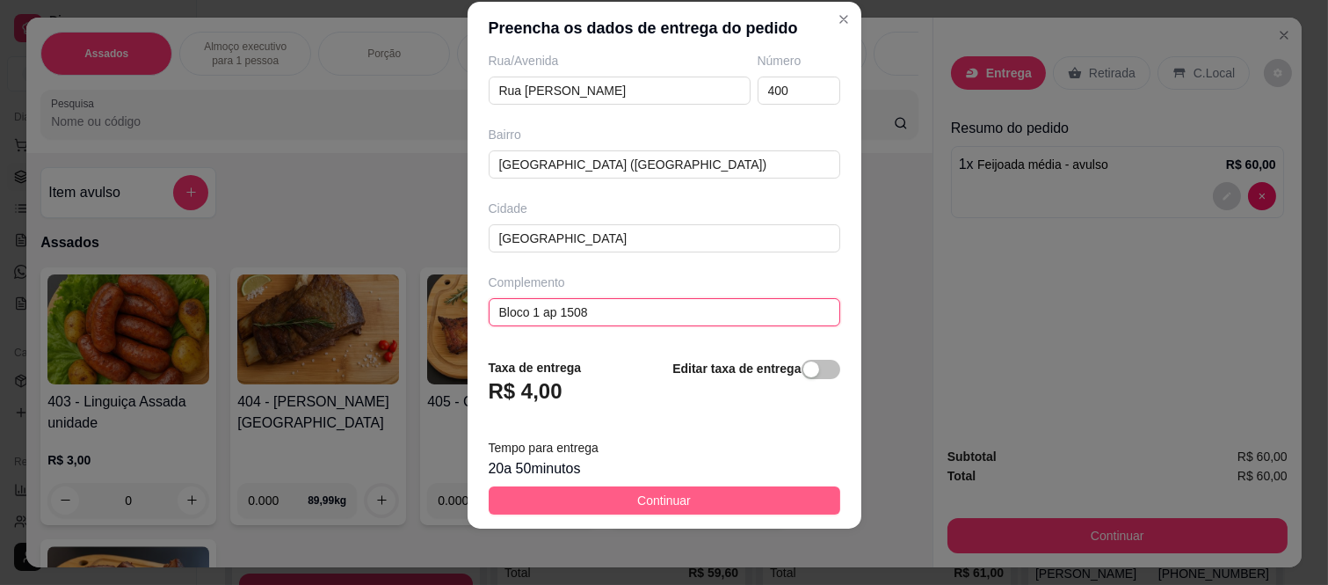
type input "Bloco 1 ap 1508"
click at [670, 505] on span "Continuar" at bounding box center [664, 500] width 54 height 19
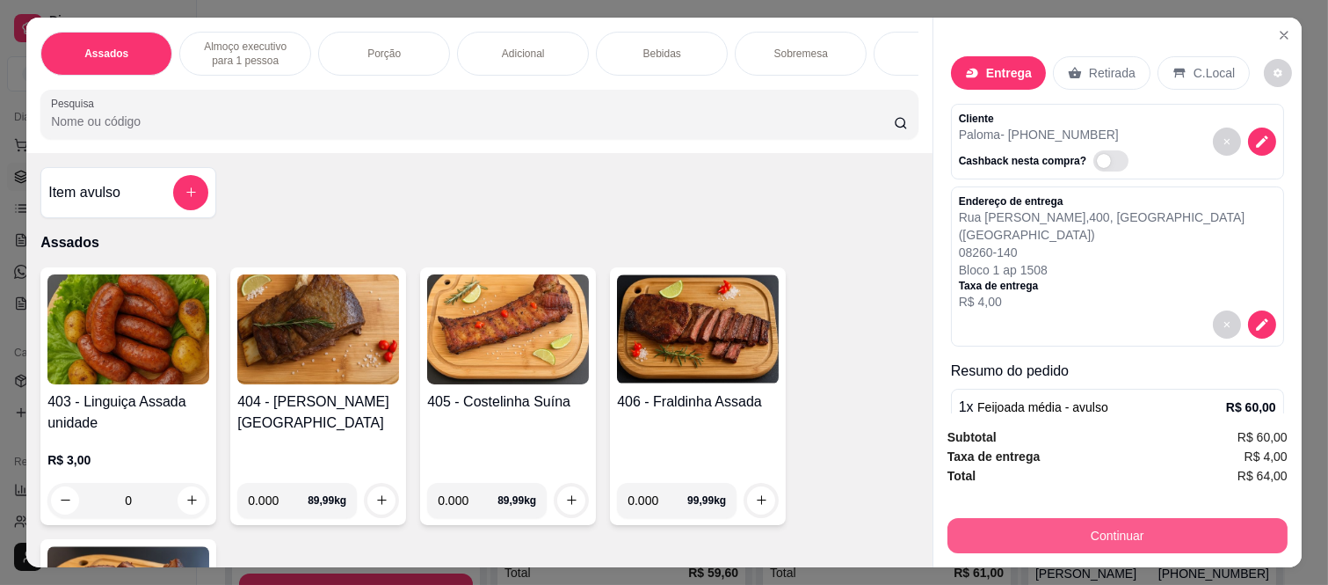
click at [1014, 531] on button "Continuar" at bounding box center [1118, 535] width 340 height 35
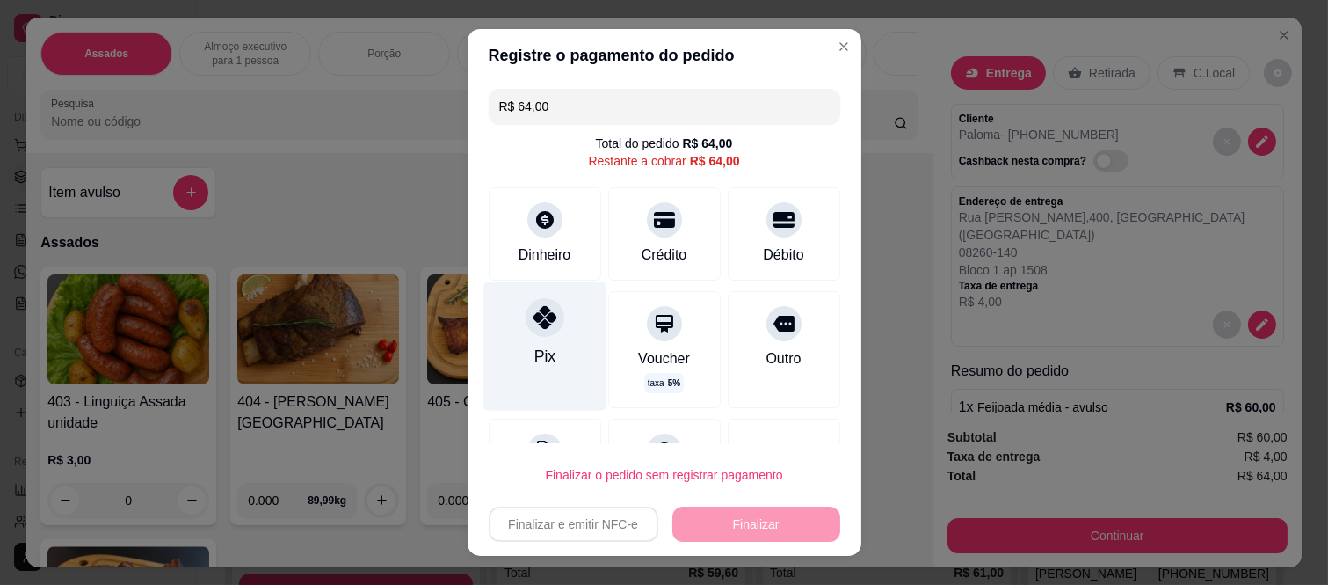
click at [543, 318] on icon at bounding box center [544, 317] width 23 height 23
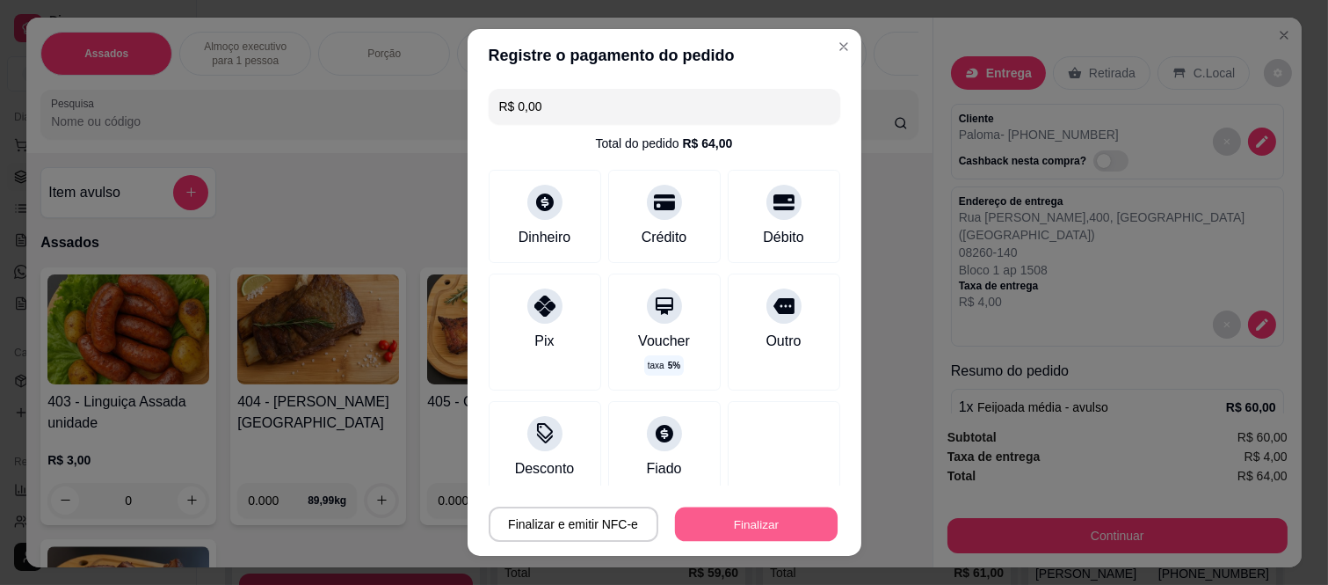
click at [756, 524] on button "Finalizar" at bounding box center [756, 523] width 163 height 34
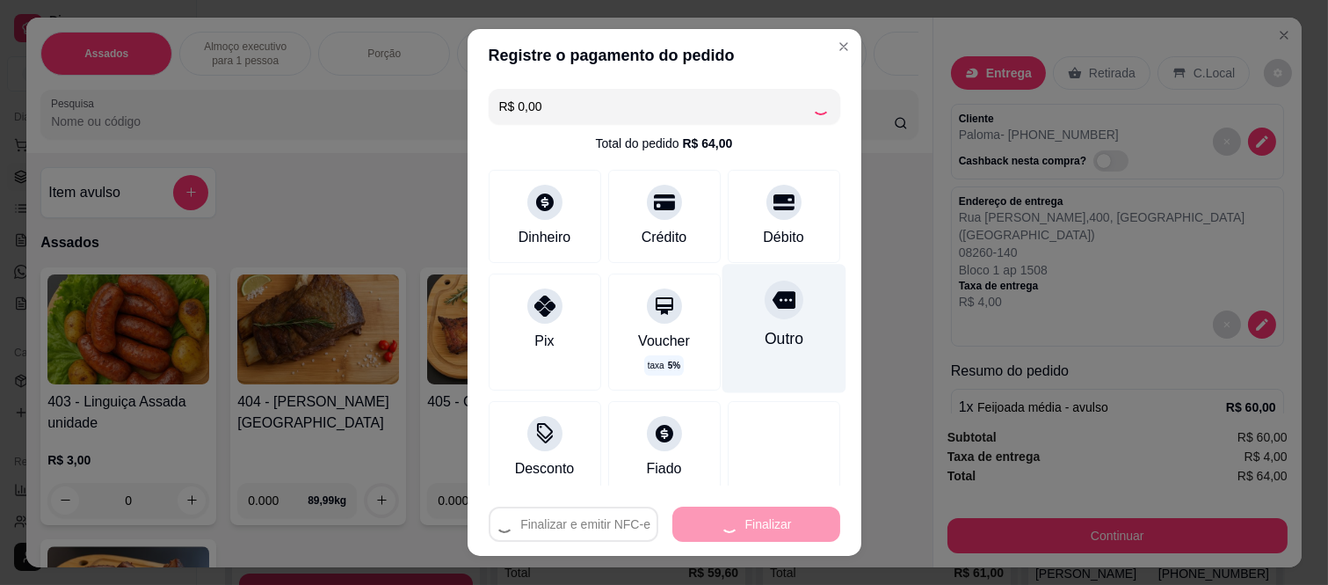
type input "-R$ 64,00"
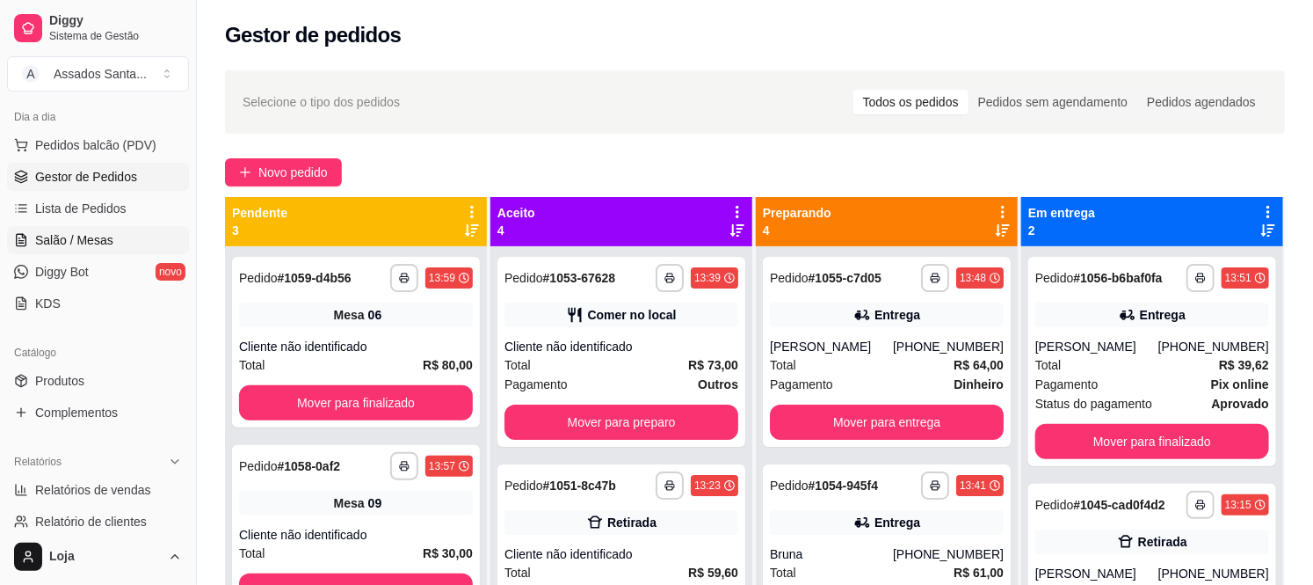
click at [108, 242] on span "Salão / Mesas" at bounding box center [74, 240] width 78 height 18
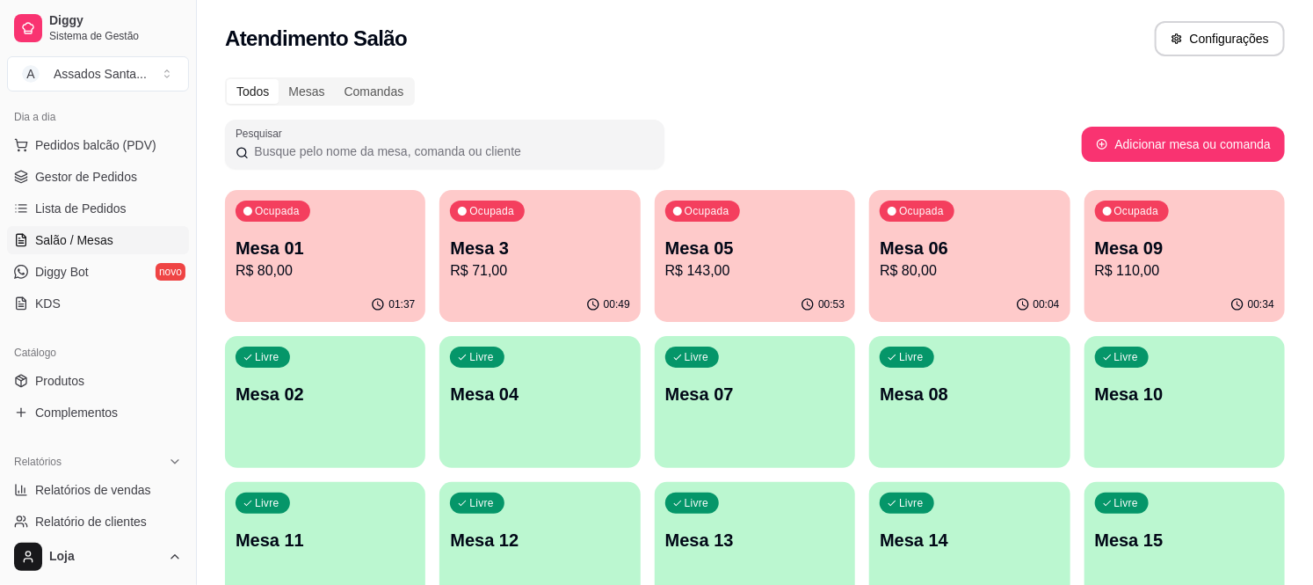
click at [525, 252] on p "Mesa 3" at bounding box center [539, 248] width 179 height 25
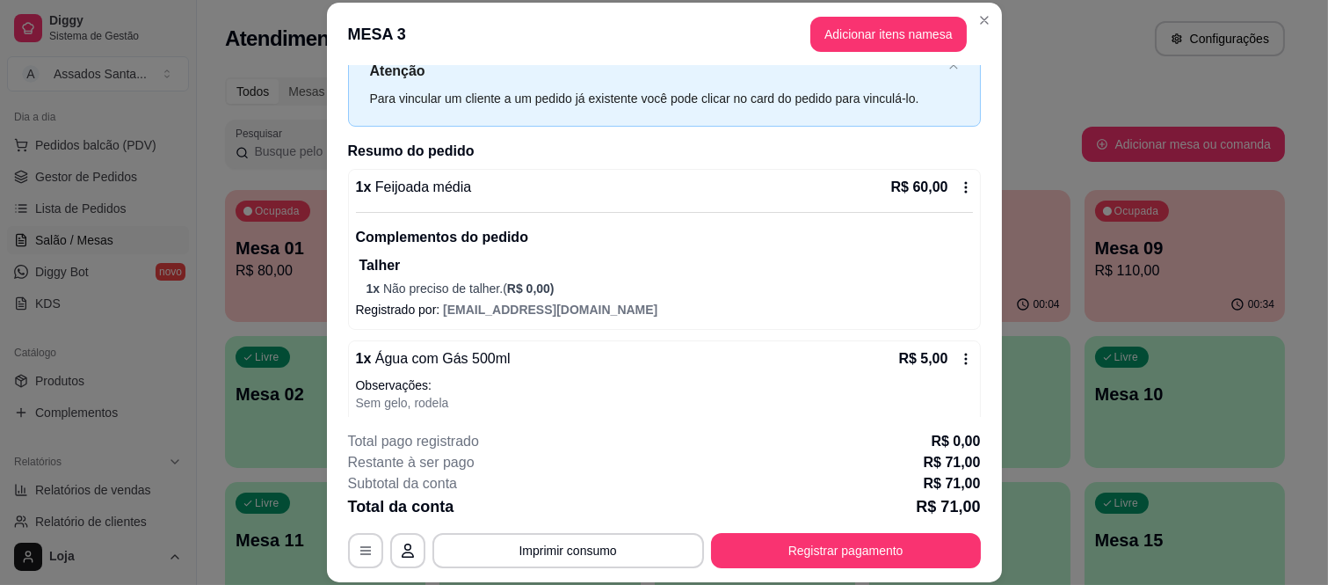
scroll to position [98, 0]
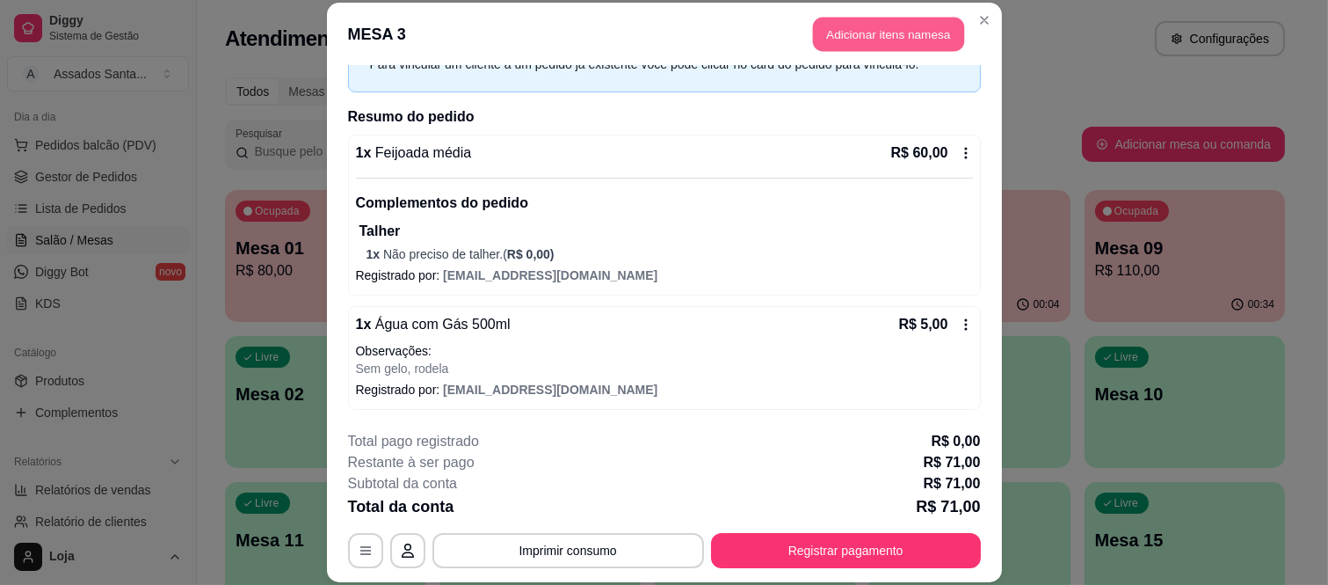
click at [854, 30] on button "Adicionar itens na mesa" at bounding box center [888, 35] width 151 height 34
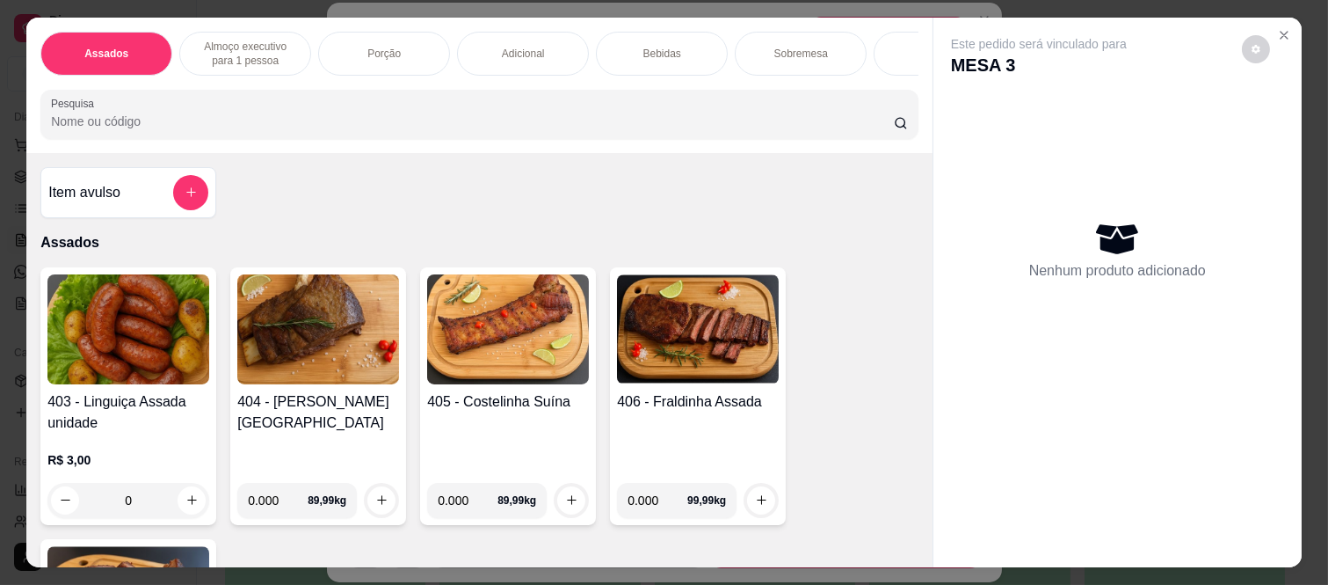
click at [176, 194] on button "add-separate-item" at bounding box center [190, 192] width 35 height 35
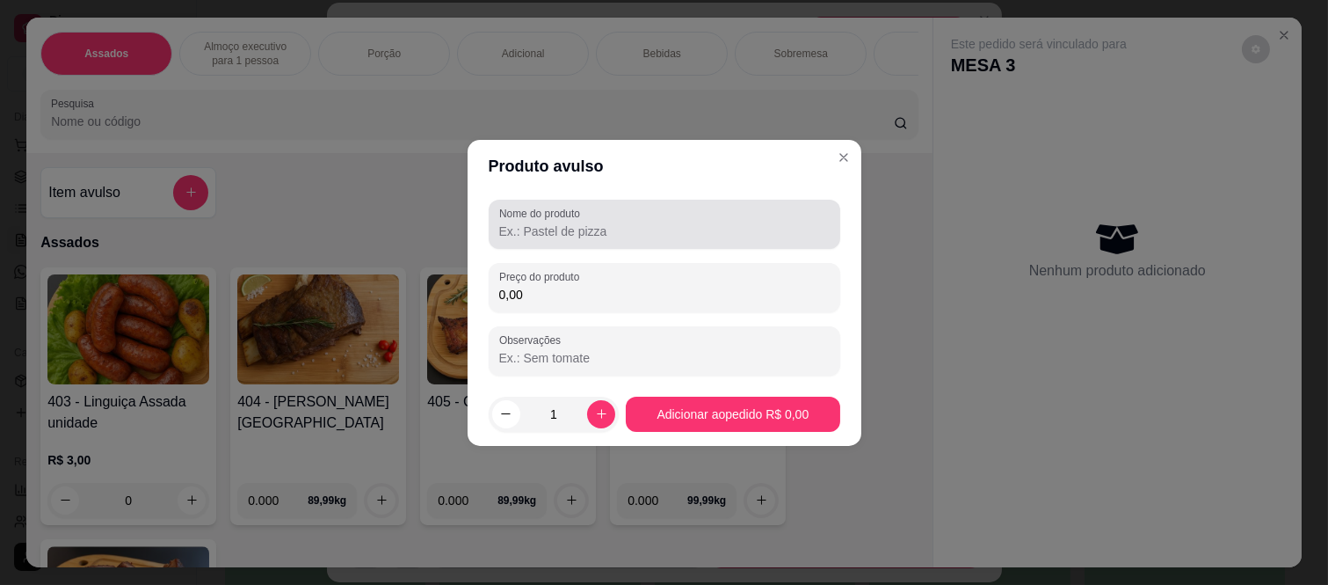
click at [524, 227] on input "Nome do produto" at bounding box center [664, 231] width 331 height 18
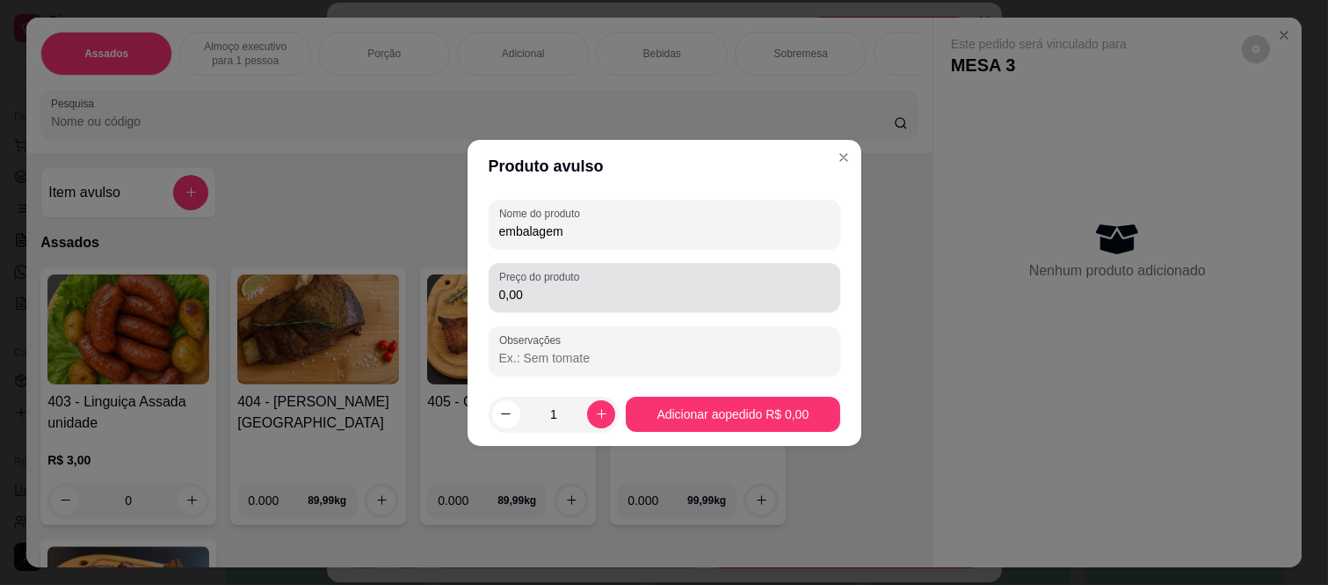
type input "embalagem"
click at [563, 293] on input "0,00" at bounding box center [664, 295] width 331 height 18
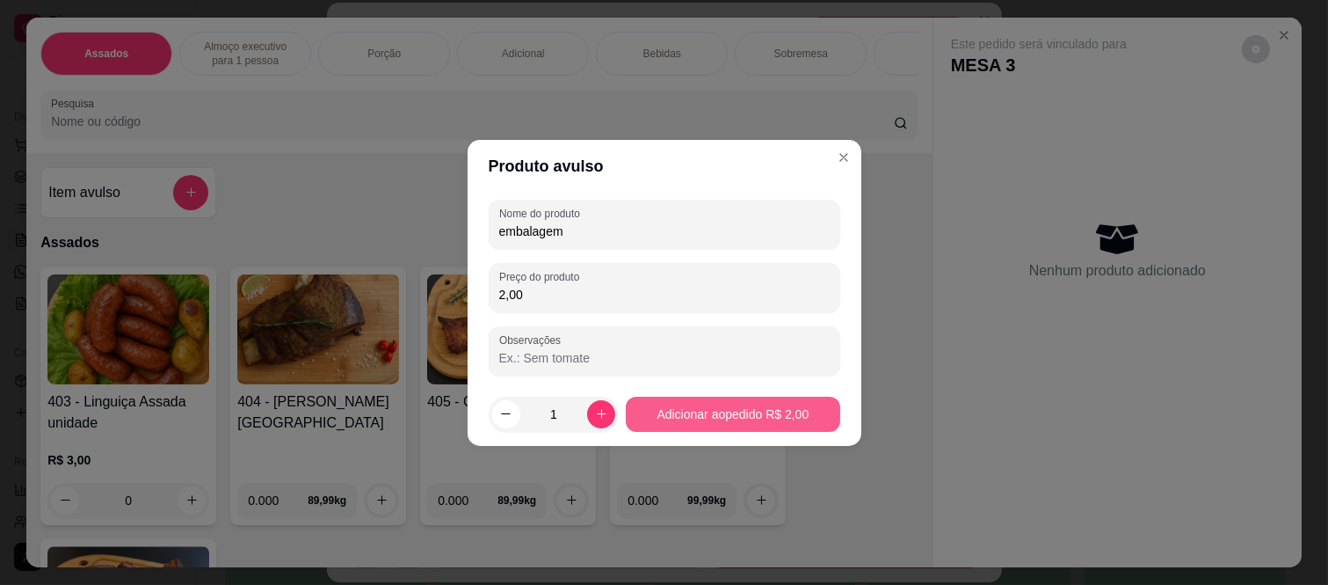
type input "2,00"
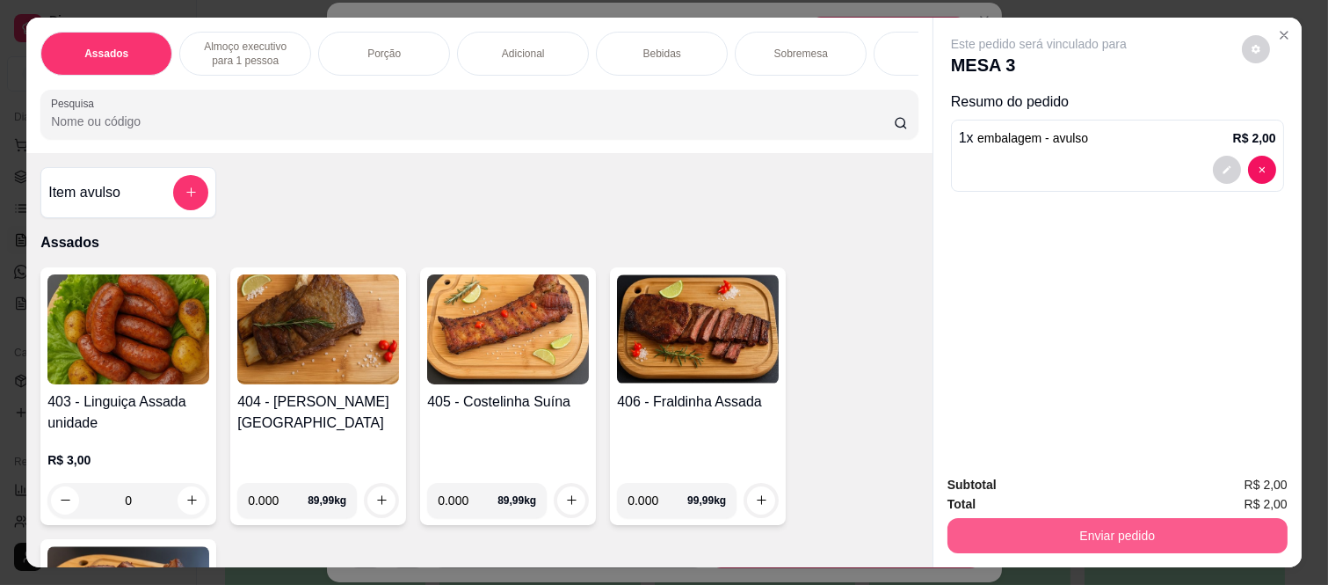
click at [1078, 518] on button "Enviar pedido" at bounding box center [1118, 535] width 340 height 35
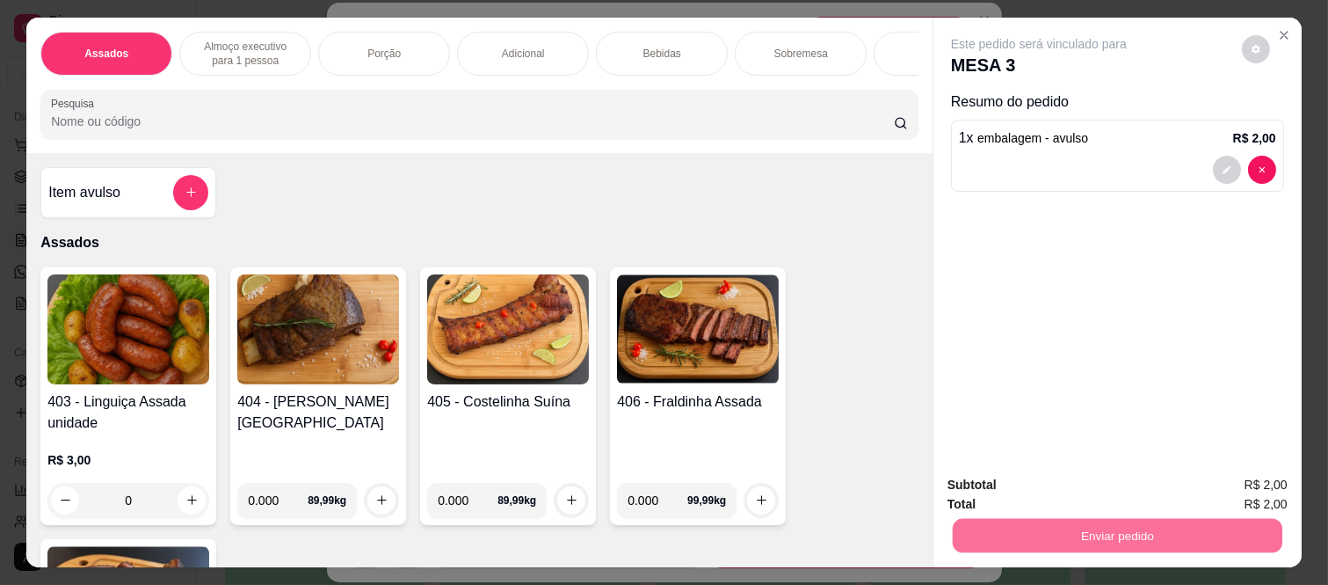
click at [1021, 489] on button "Não registrar e enviar pedido" at bounding box center [1058, 485] width 183 height 33
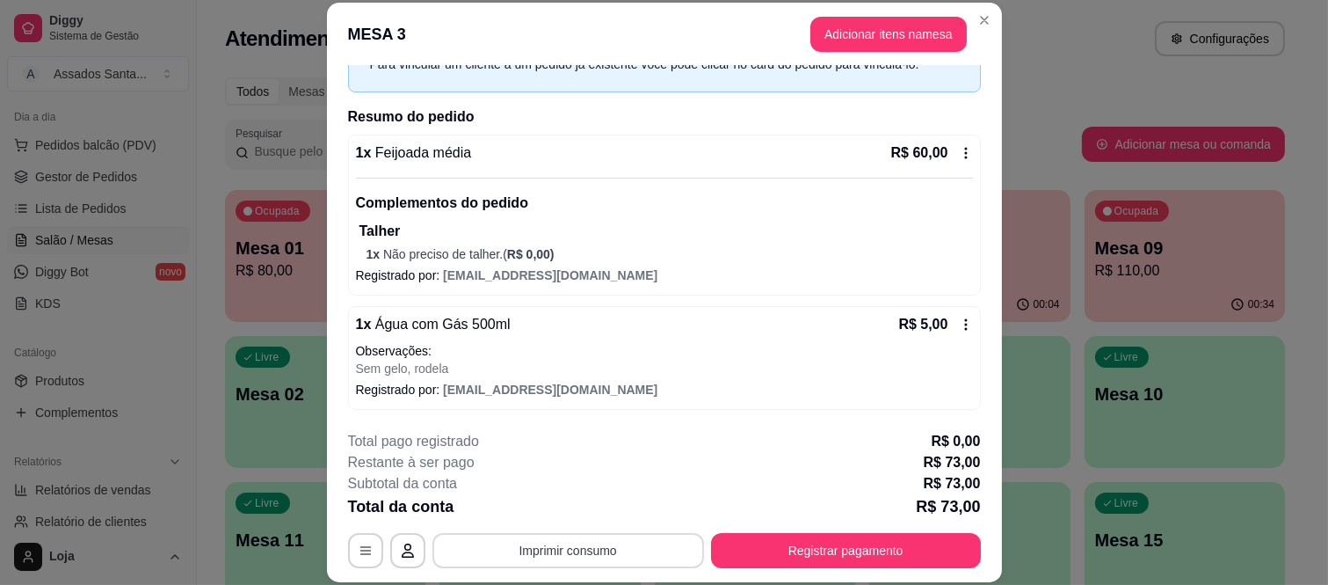
click at [582, 550] on button "Imprimir consumo" at bounding box center [569, 550] width 272 height 35
click at [581, 506] on button "IMPRESSORA caixa" at bounding box center [566, 509] width 123 height 27
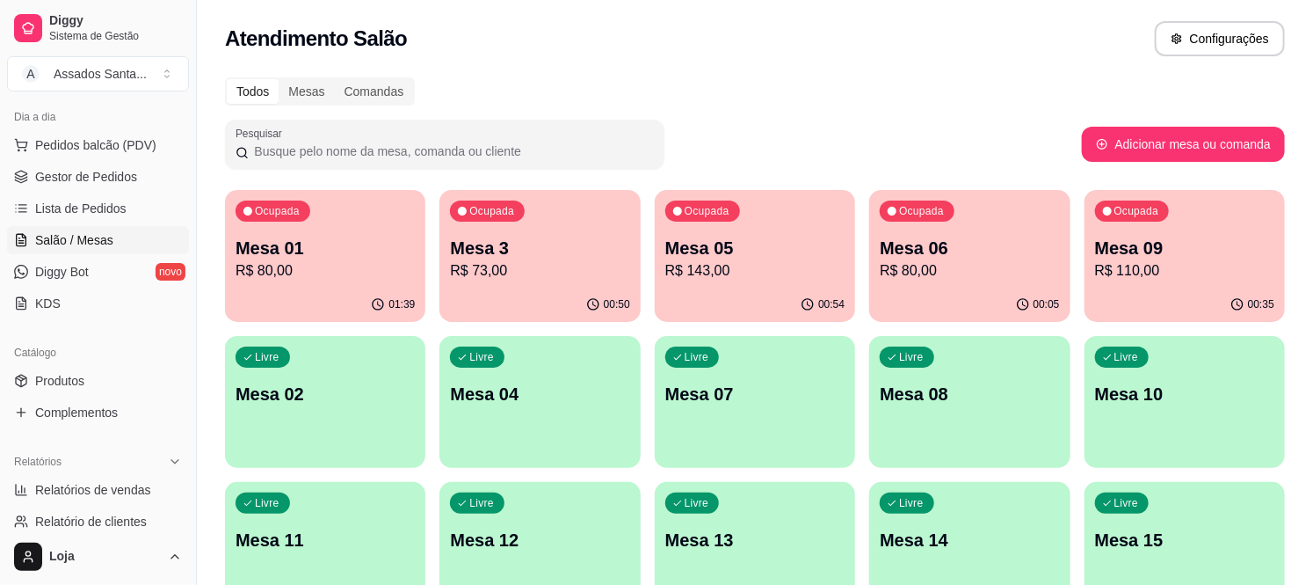
click at [1160, 249] on p "Mesa 09" at bounding box center [1184, 248] width 179 height 25
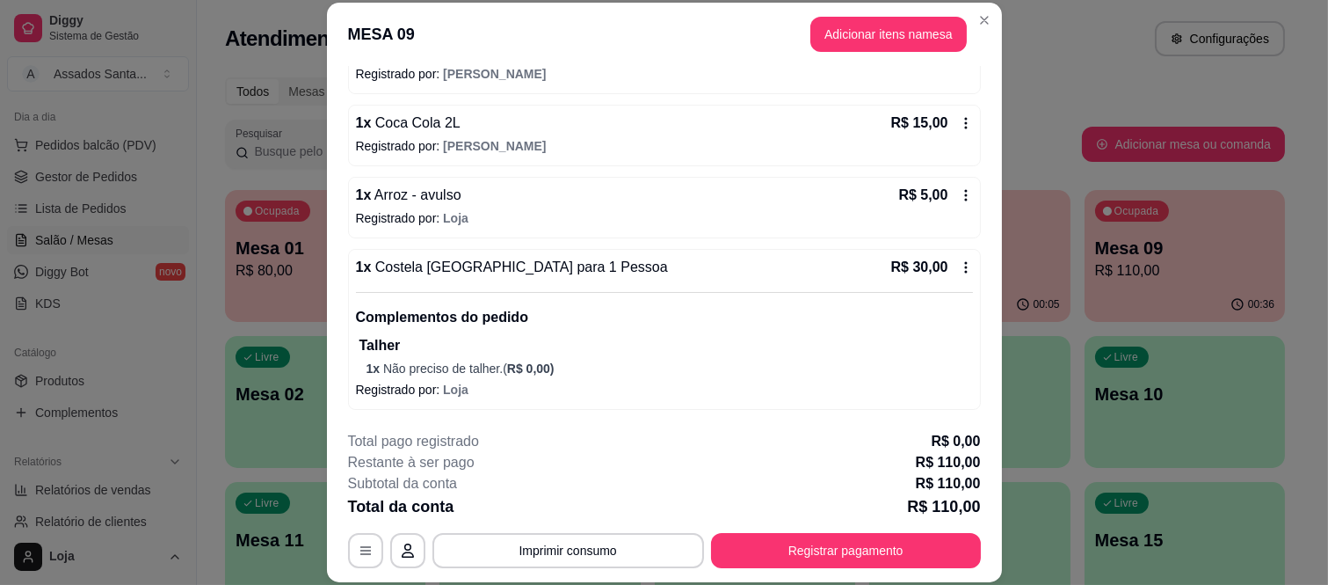
scroll to position [300, 0]
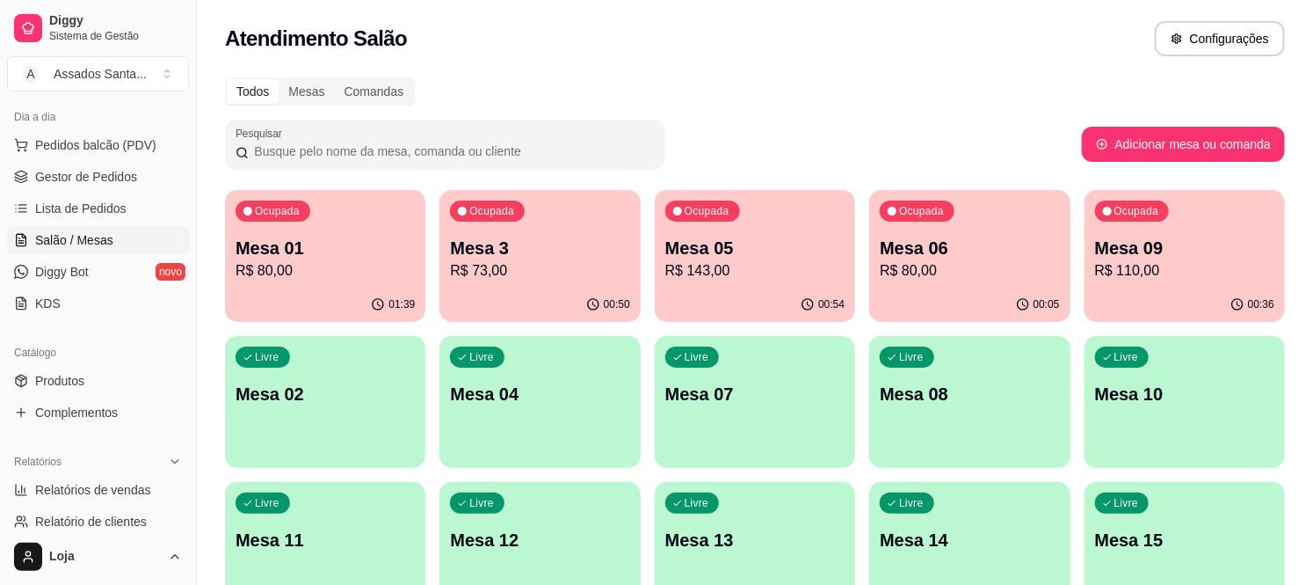
click at [937, 283] on div "Ocupada Mesa 06 R$ 80,00" at bounding box center [969, 239] width 200 height 98
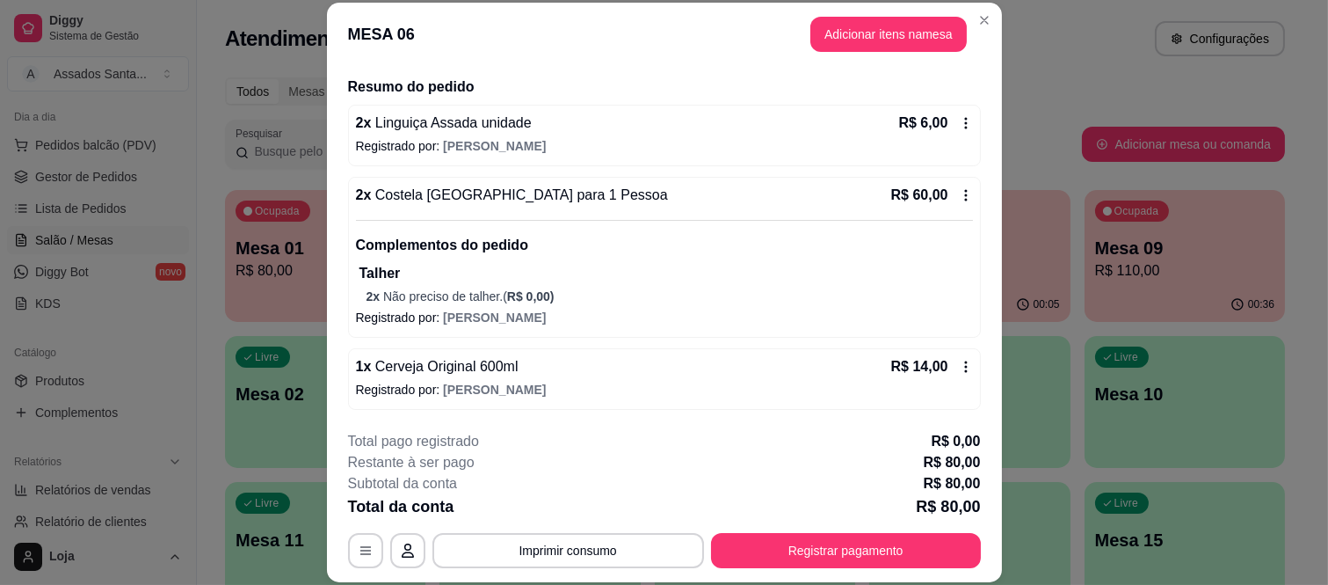
scroll to position [0, 0]
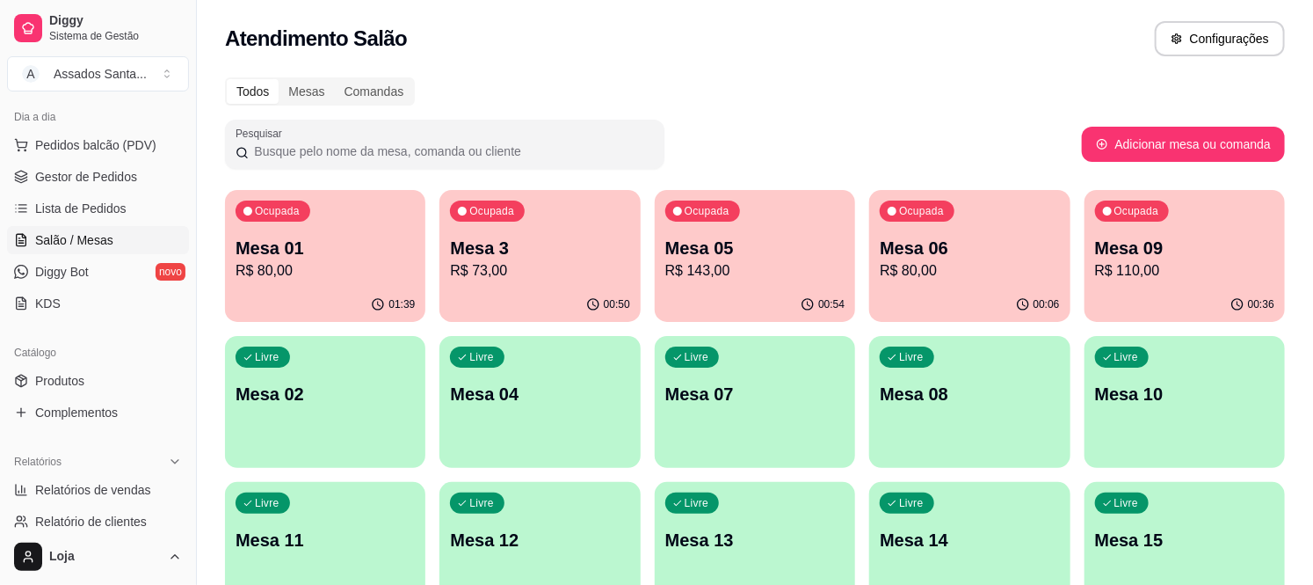
click at [730, 267] on p "R$ 143,00" at bounding box center [754, 270] width 179 height 21
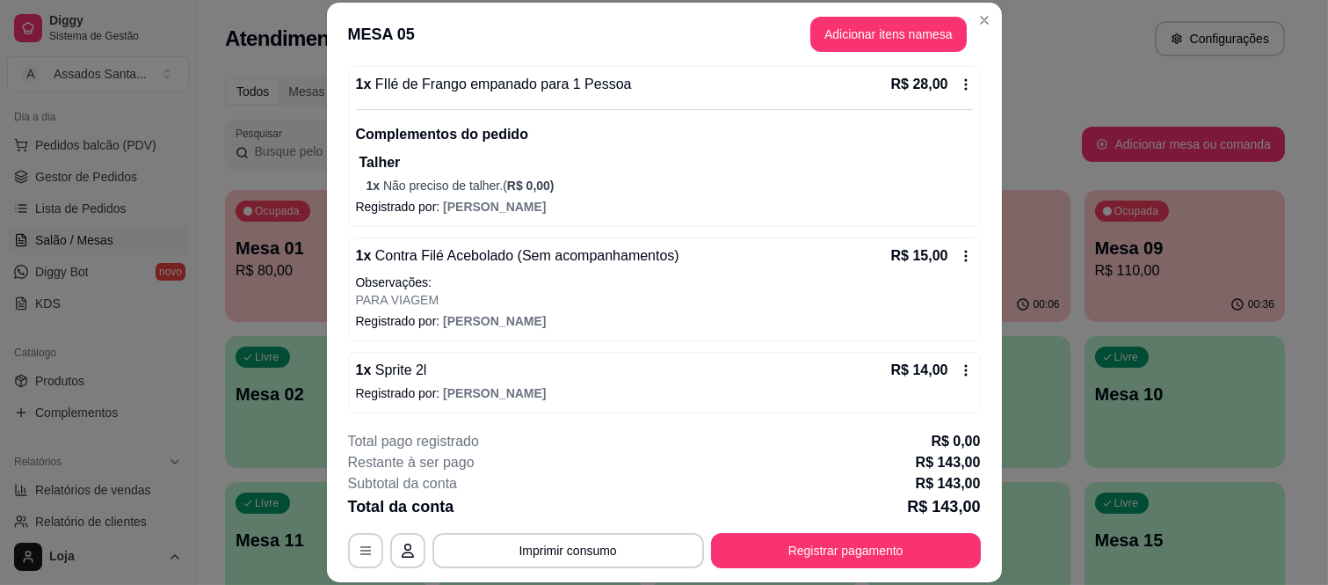
scroll to position [818, 0]
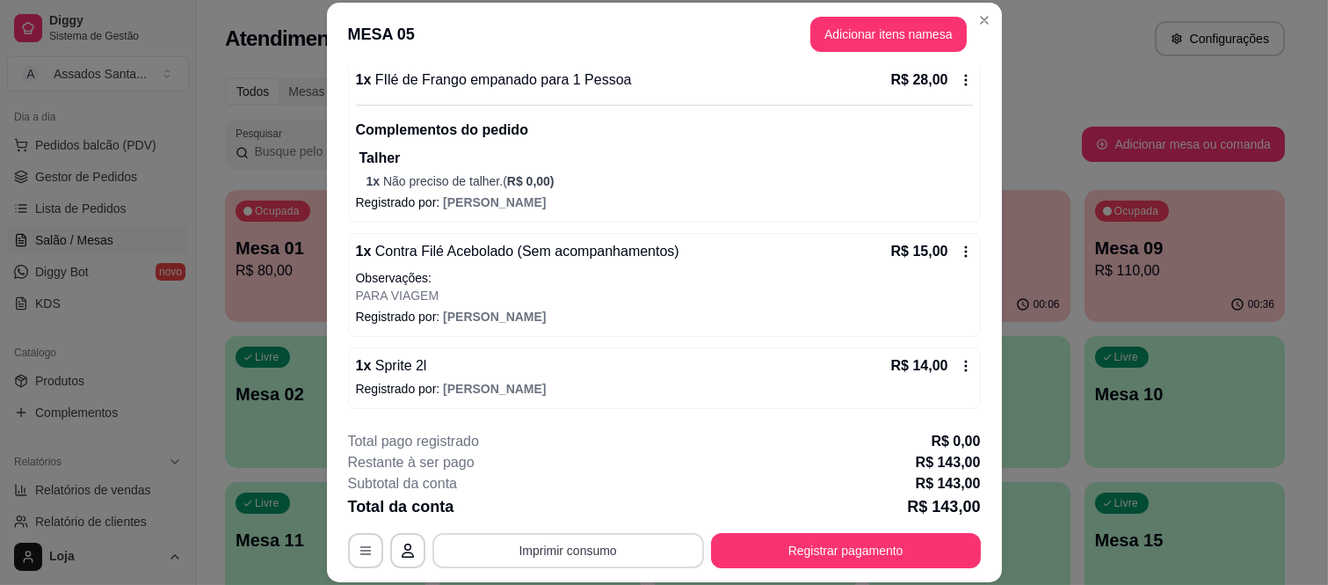
click at [615, 556] on button "Imprimir consumo" at bounding box center [569, 550] width 272 height 35
click at [608, 511] on button "IMPRESSORA caixa" at bounding box center [565, 510] width 127 height 28
click at [920, 568] on footer "**********" at bounding box center [664, 499] width 675 height 165
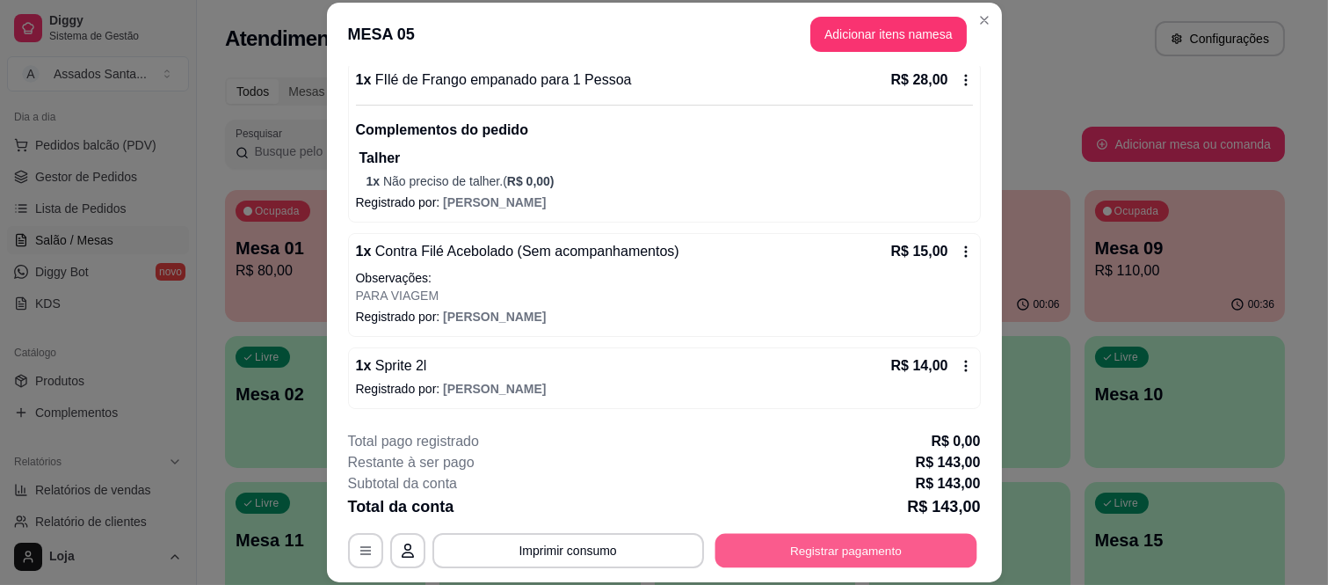
click at [919, 559] on button "Registrar pagamento" at bounding box center [846, 550] width 262 height 34
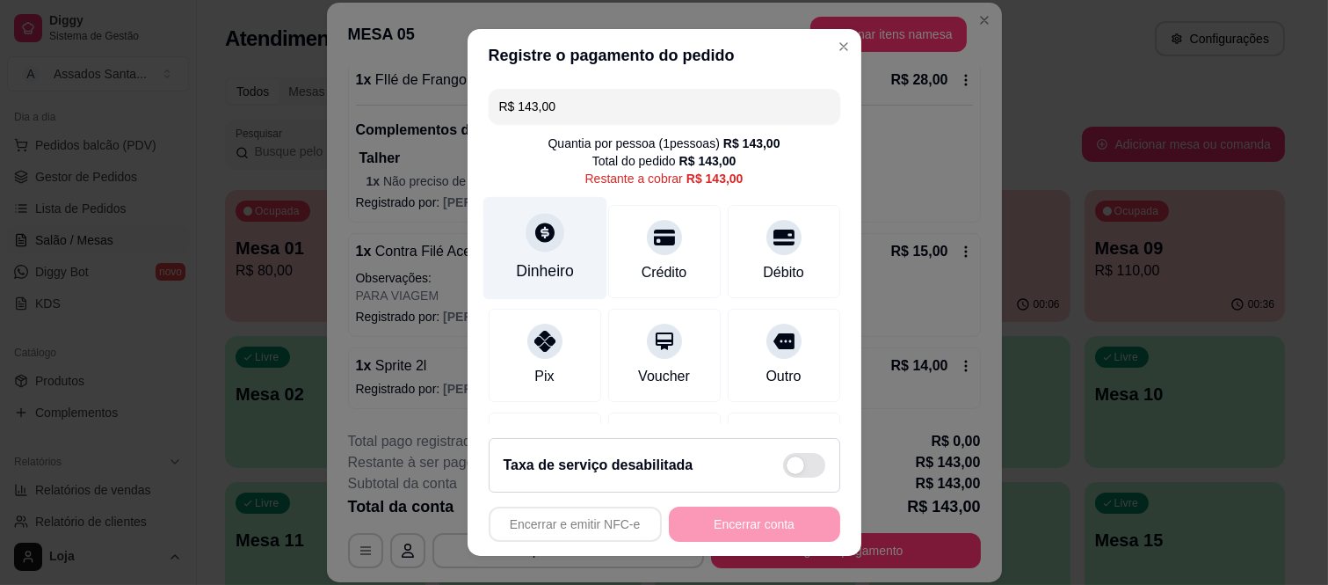
click at [537, 261] on div "Dinheiro" at bounding box center [545, 270] width 58 height 23
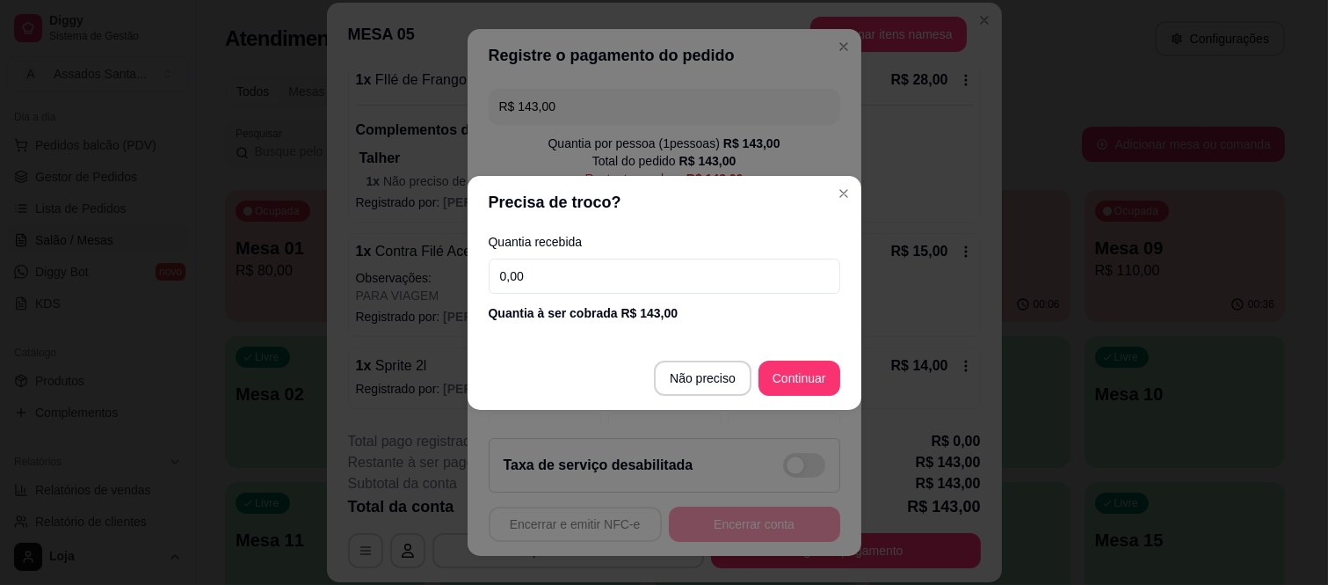
click at [551, 278] on input "0,00" at bounding box center [665, 275] width 352 height 35
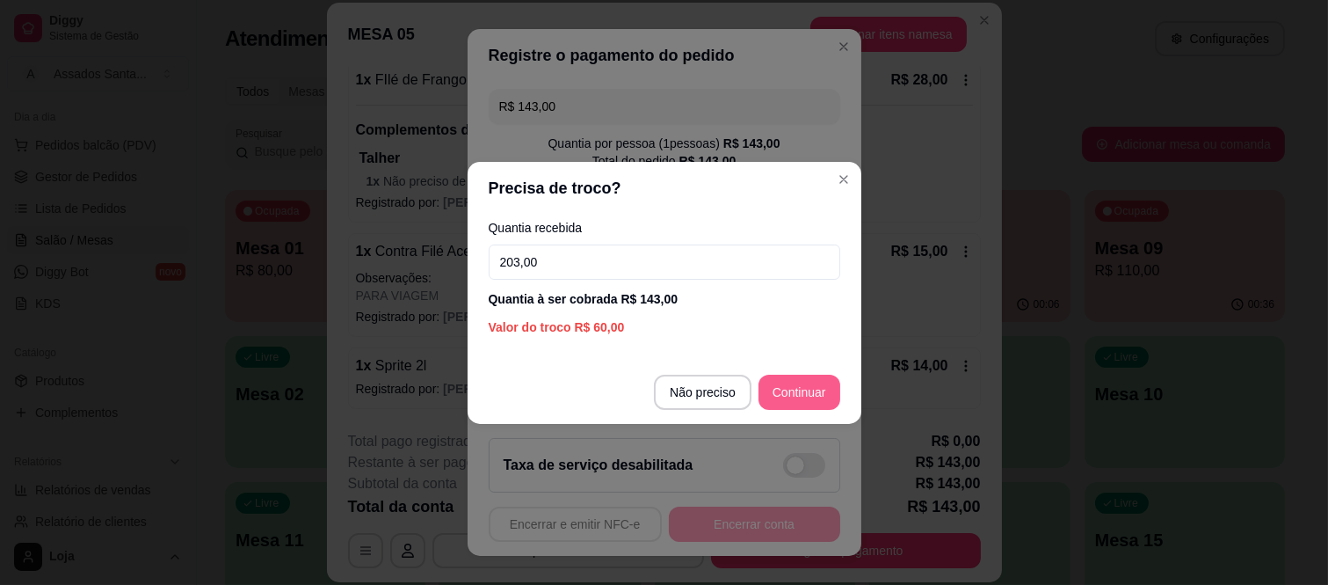
type input "203,00"
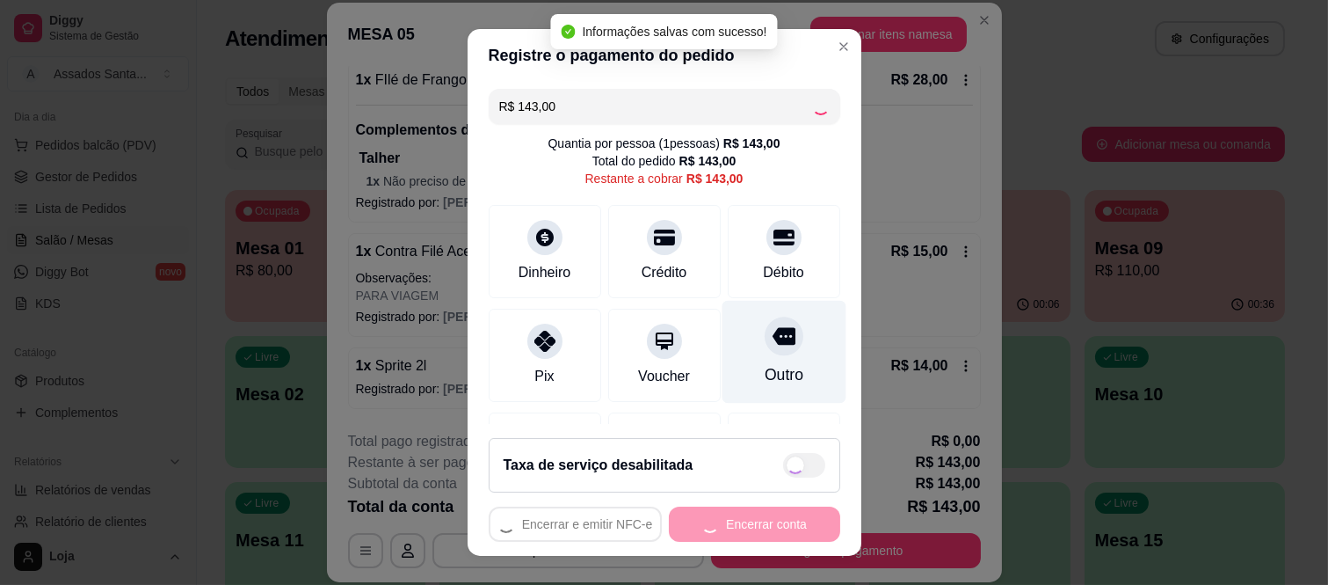
type input "R$ 0,00"
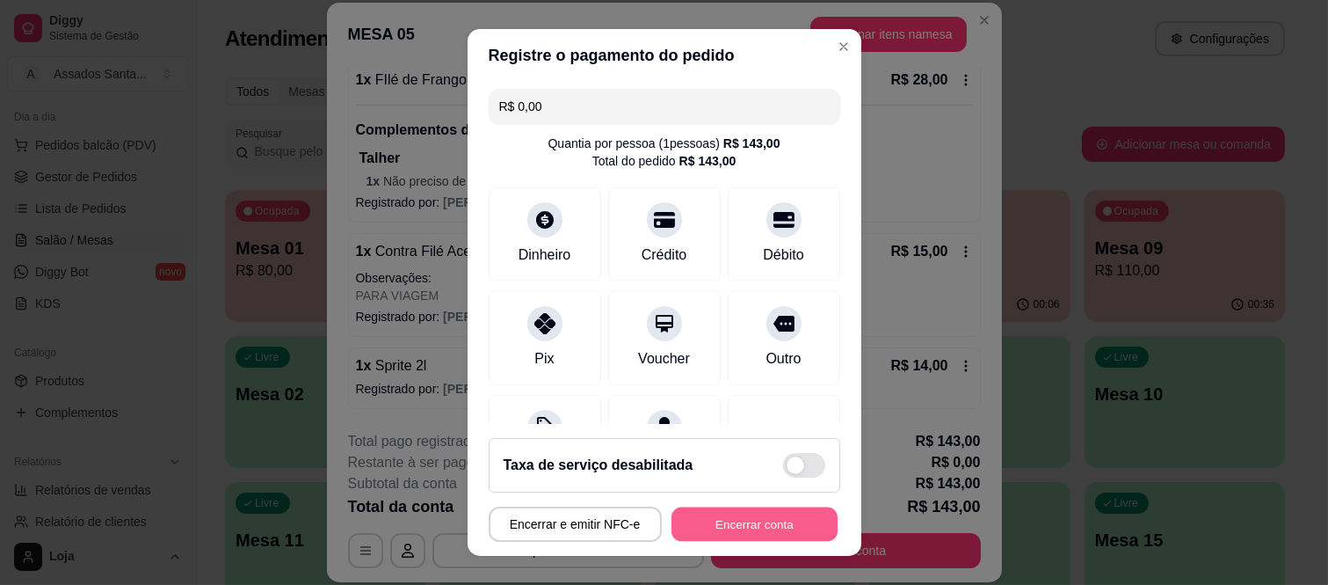
click at [748, 512] on button "Encerrar conta" at bounding box center [755, 523] width 166 height 34
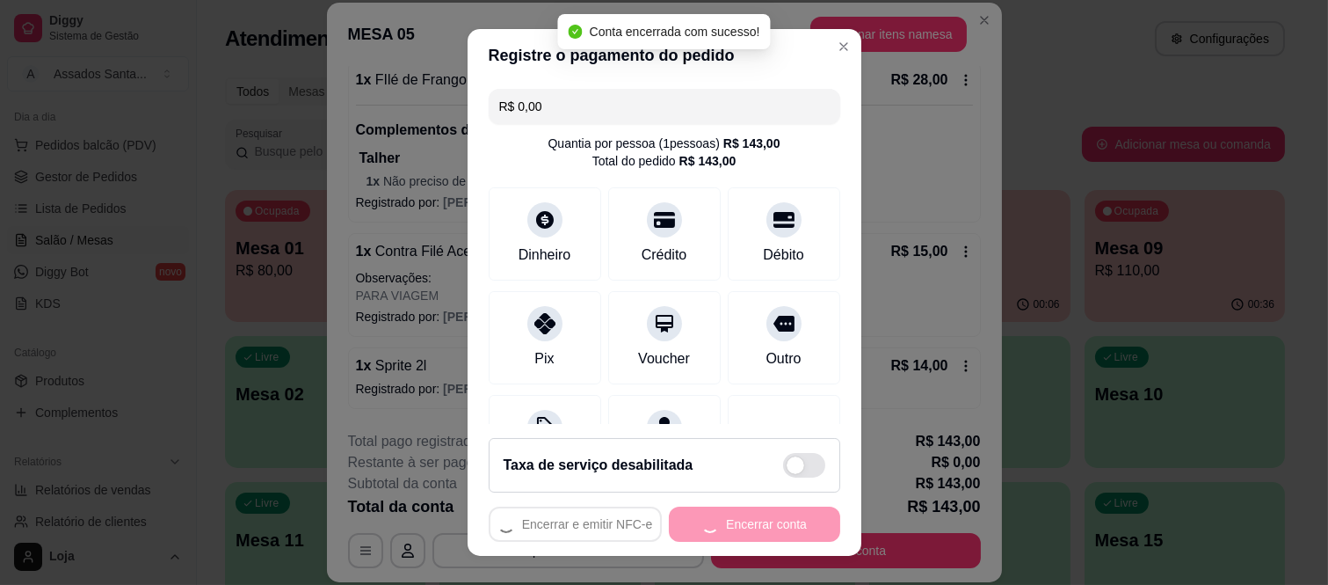
scroll to position [0, 0]
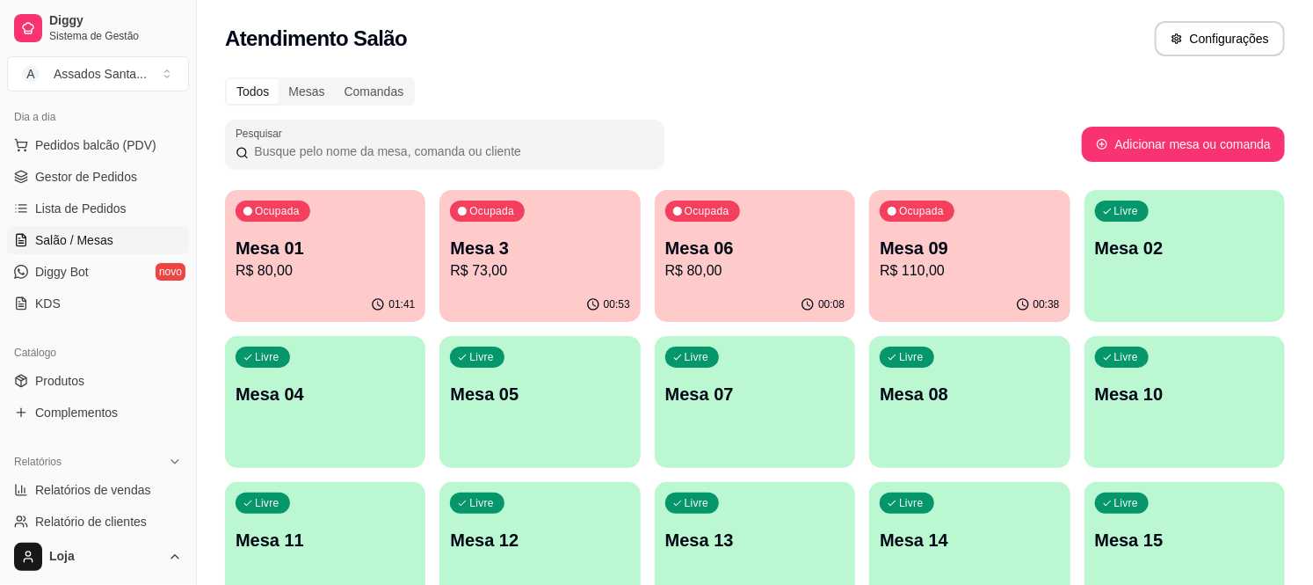
click at [942, 223] on div "Ocupada Mesa 09 R$ 110,00" at bounding box center [969, 239] width 200 height 98
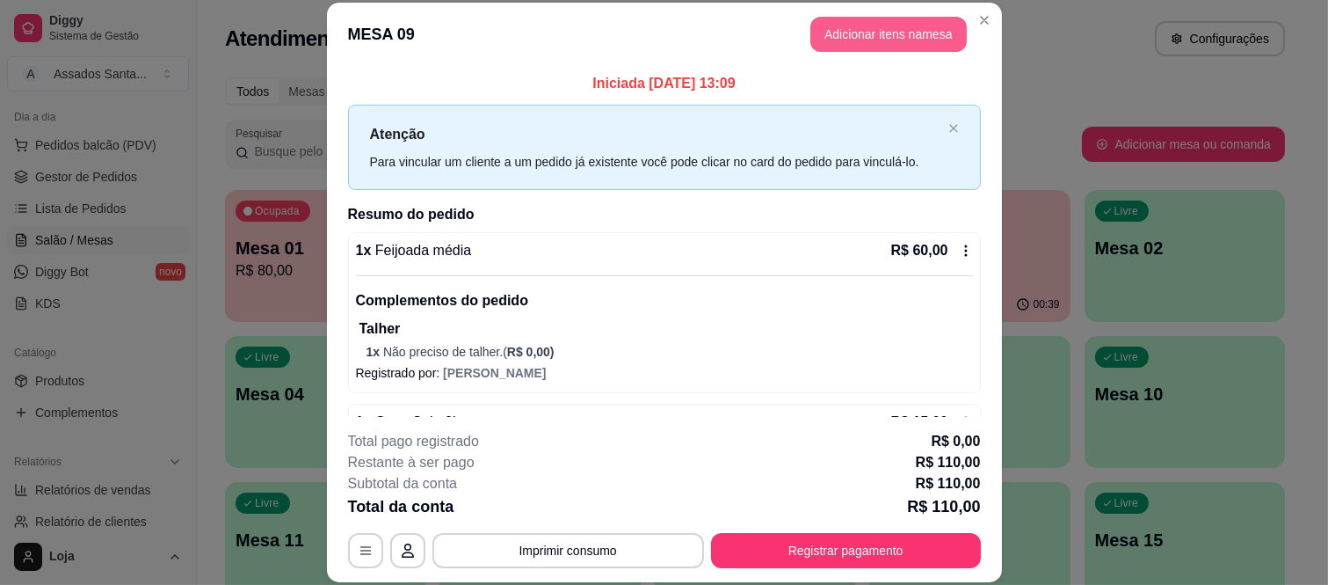
click at [855, 44] on button "Adicionar itens na mesa" at bounding box center [889, 34] width 156 height 35
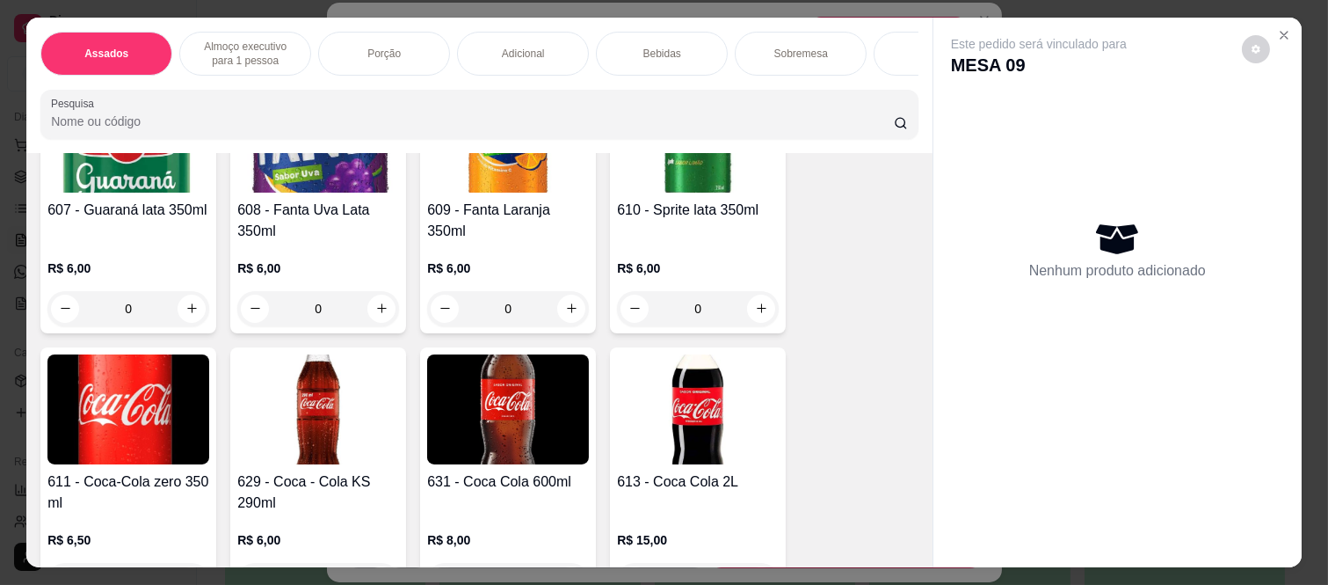
scroll to position [3614, 0]
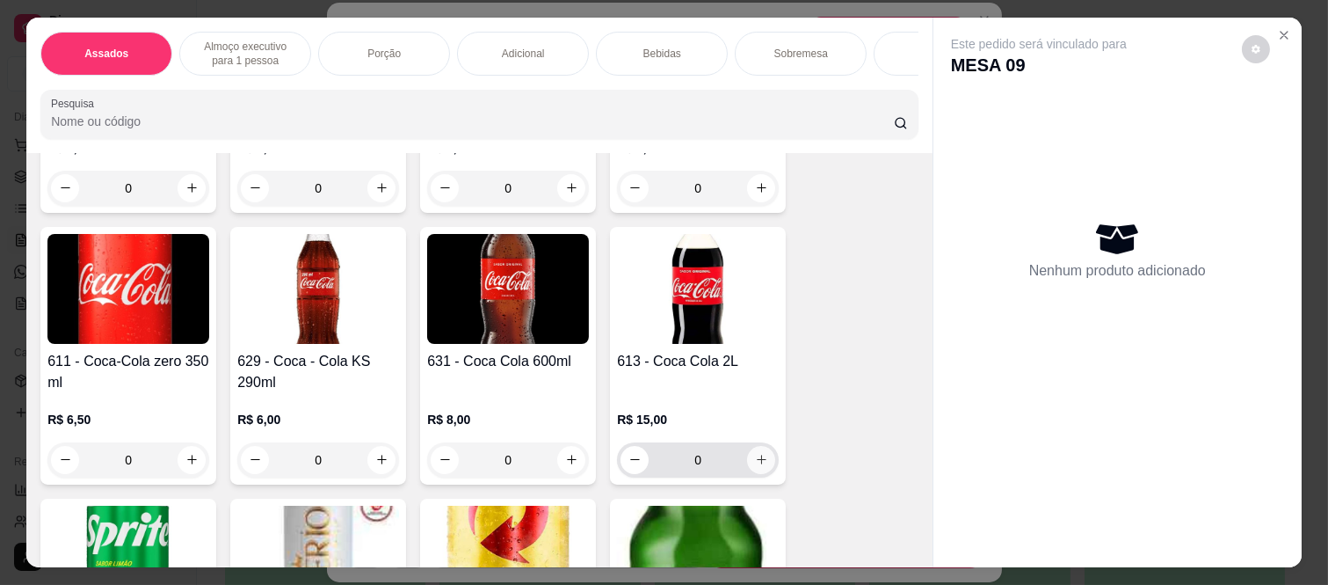
click at [757, 466] on icon "increase-product-quantity" at bounding box center [761, 459] width 13 height 13
type input "1"
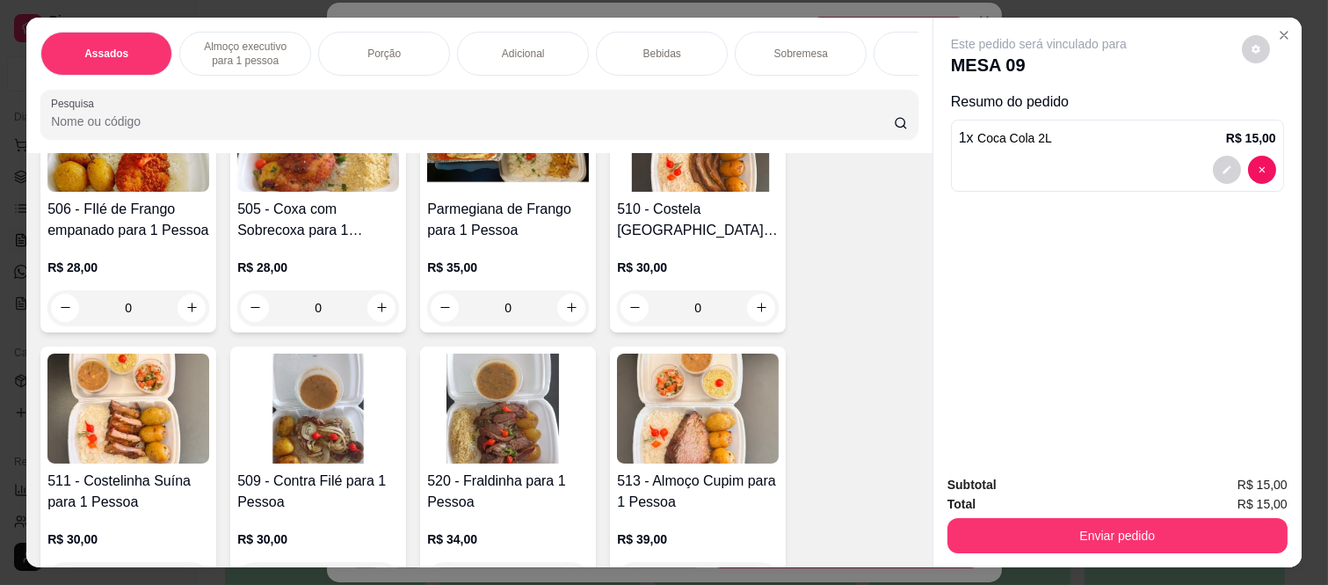
scroll to position [879, 0]
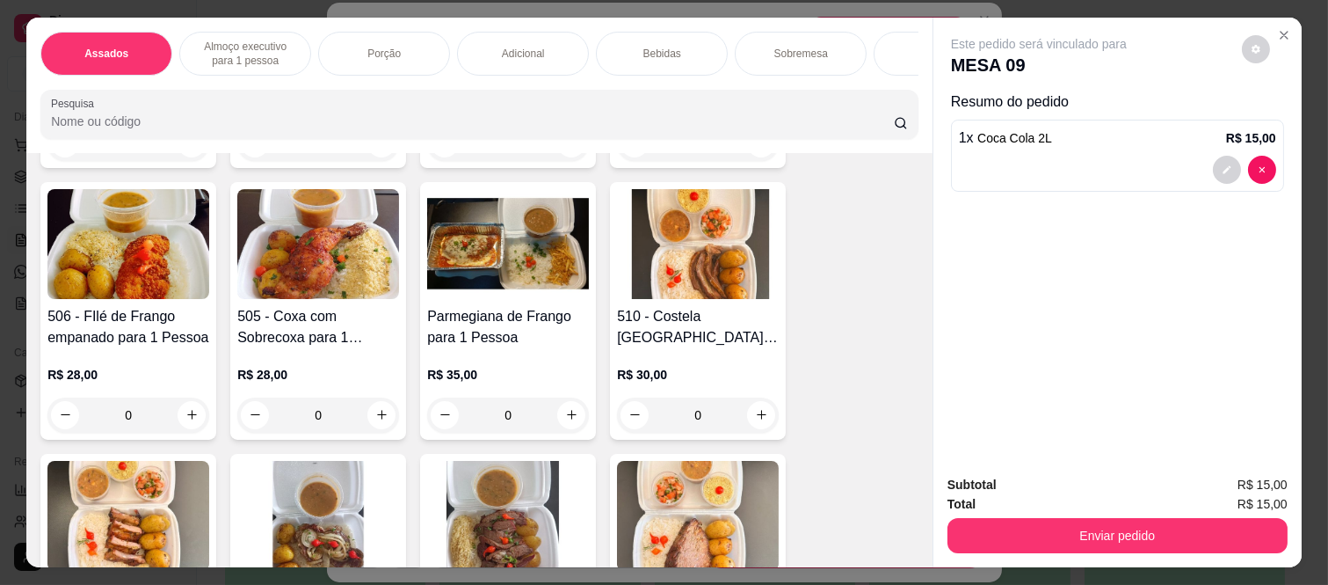
click at [745, 418] on div "0" at bounding box center [698, 414] width 162 height 35
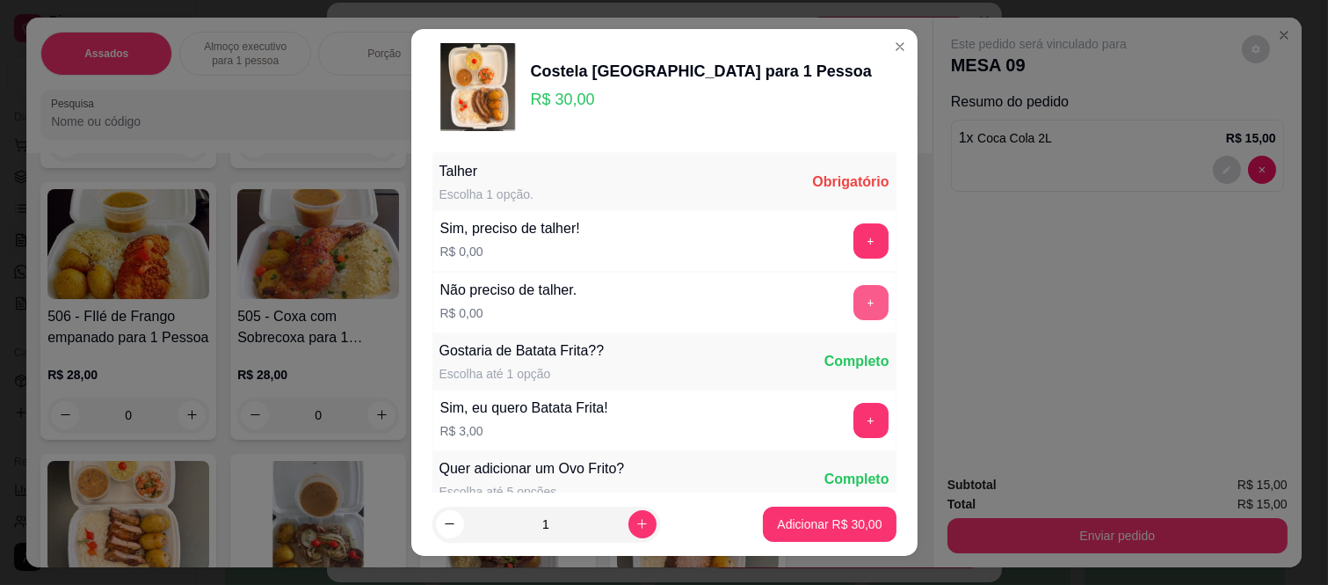
click at [854, 300] on button "+" at bounding box center [871, 302] width 35 height 35
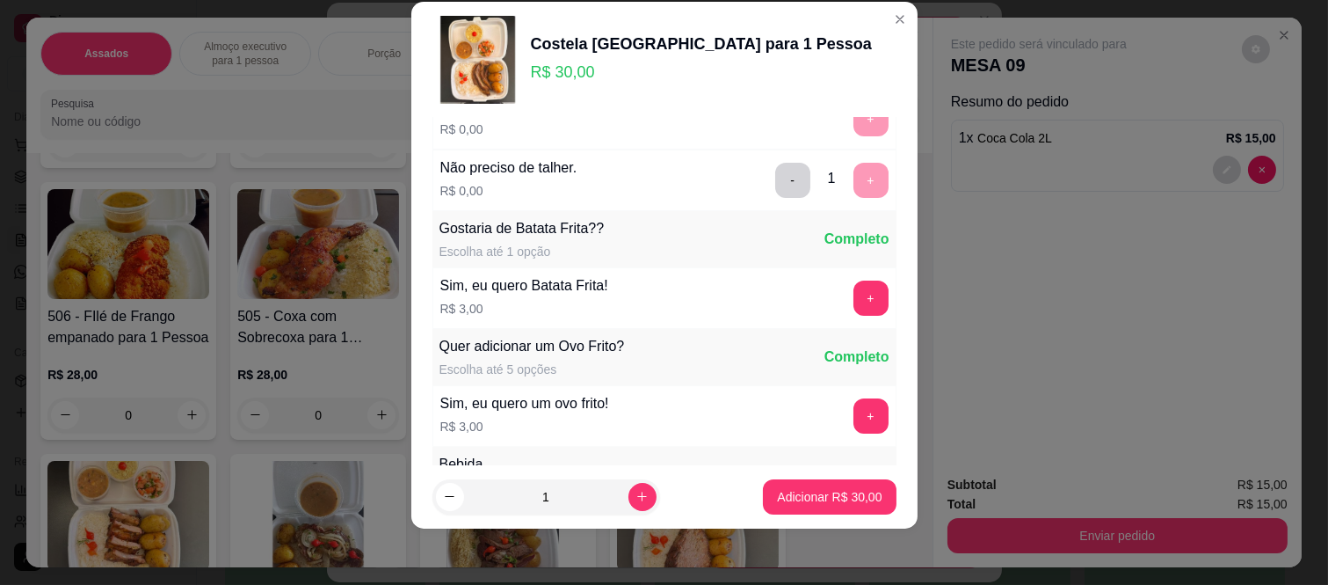
scroll to position [188, 0]
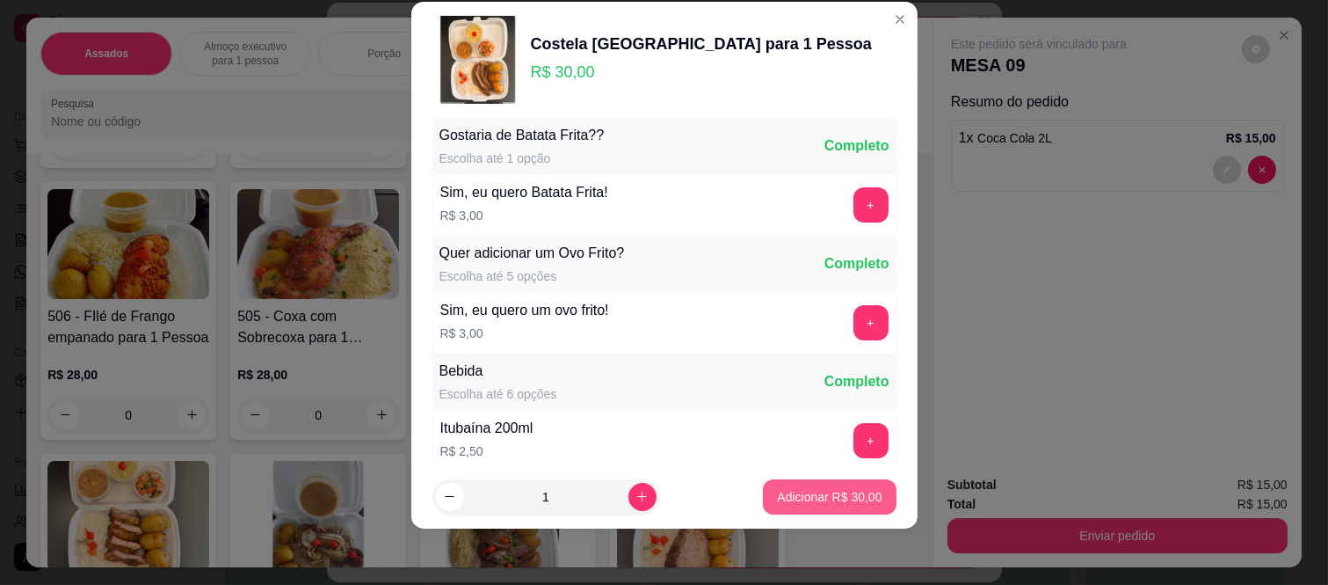
click at [802, 501] on p "Adicionar R$ 30,00" at bounding box center [829, 497] width 105 height 18
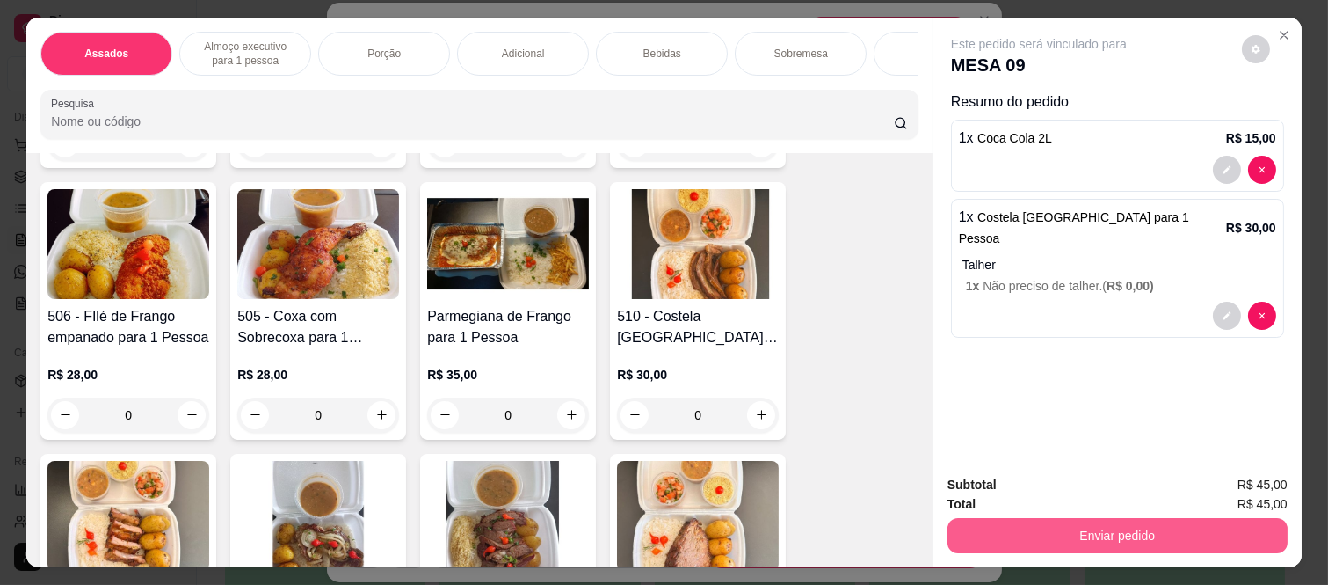
click at [1114, 527] on button "Enviar pedido" at bounding box center [1118, 535] width 340 height 35
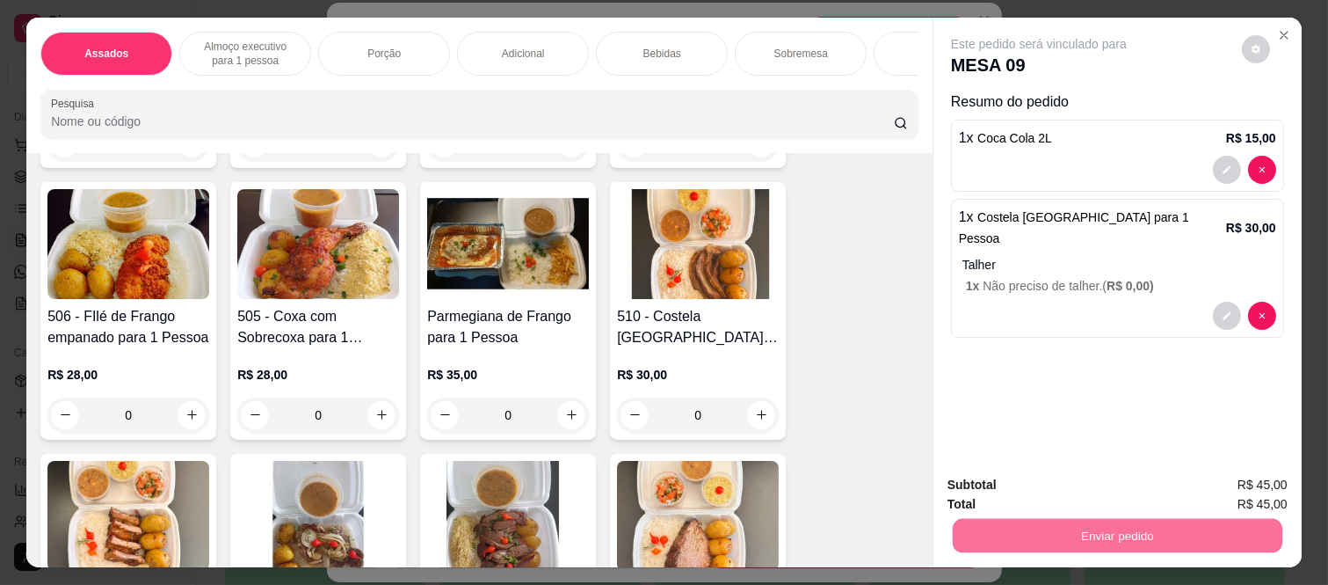
click at [1109, 486] on button "Não registrar e enviar pedido" at bounding box center [1057, 484] width 191 height 35
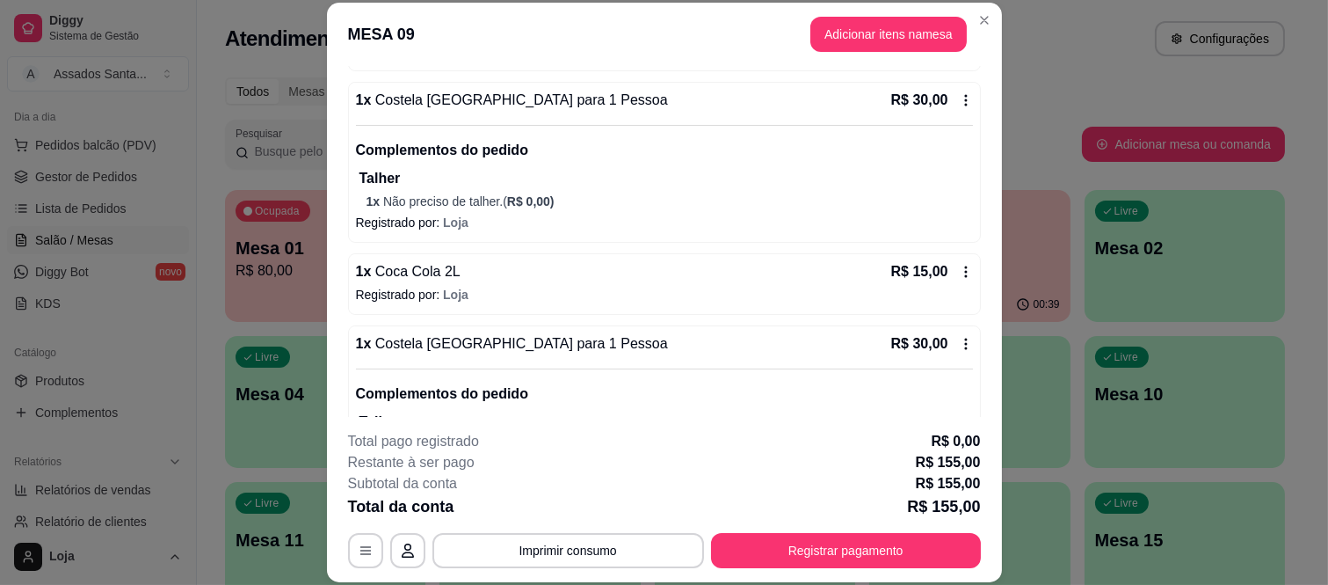
scroll to position [542, 0]
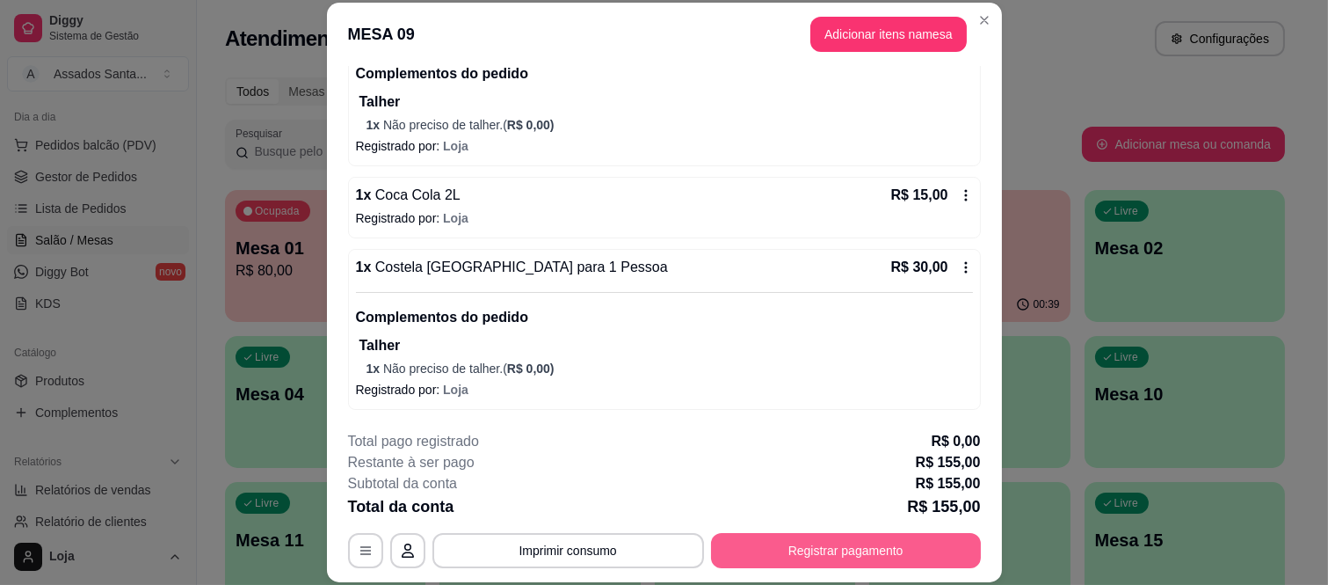
click at [854, 539] on button "Registrar pagamento" at bounding box center [846, 550] width 270 height 35
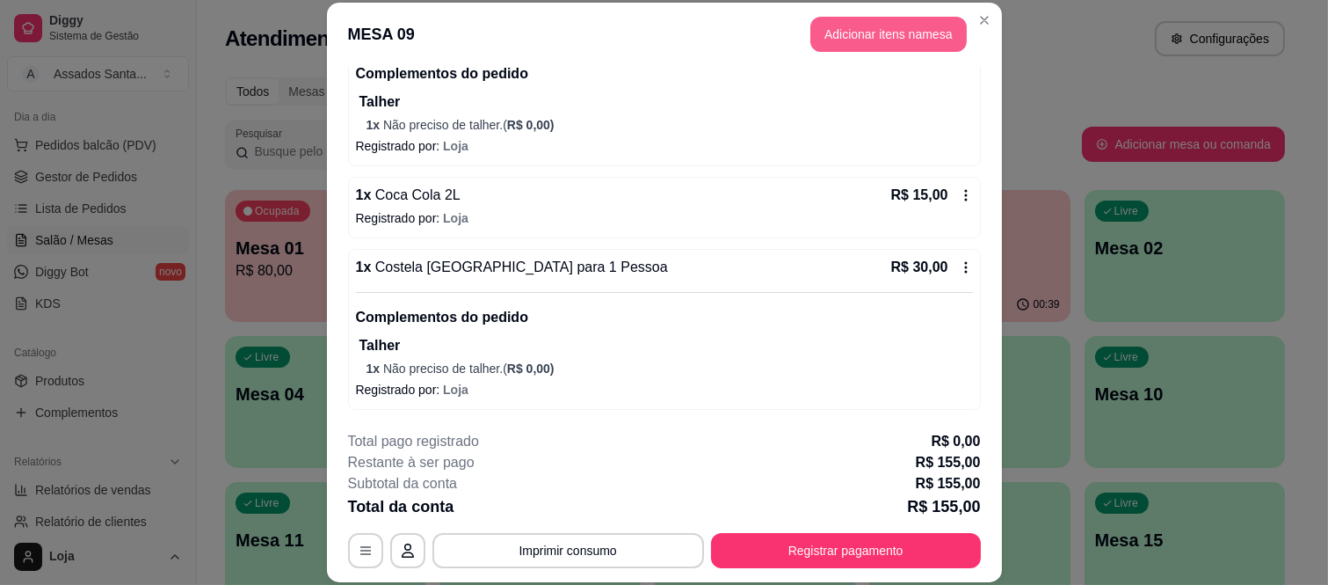
click at [891, 47] on button "Adicionar itens na mesa" at bounding box center [889, 34] width 156 height 35
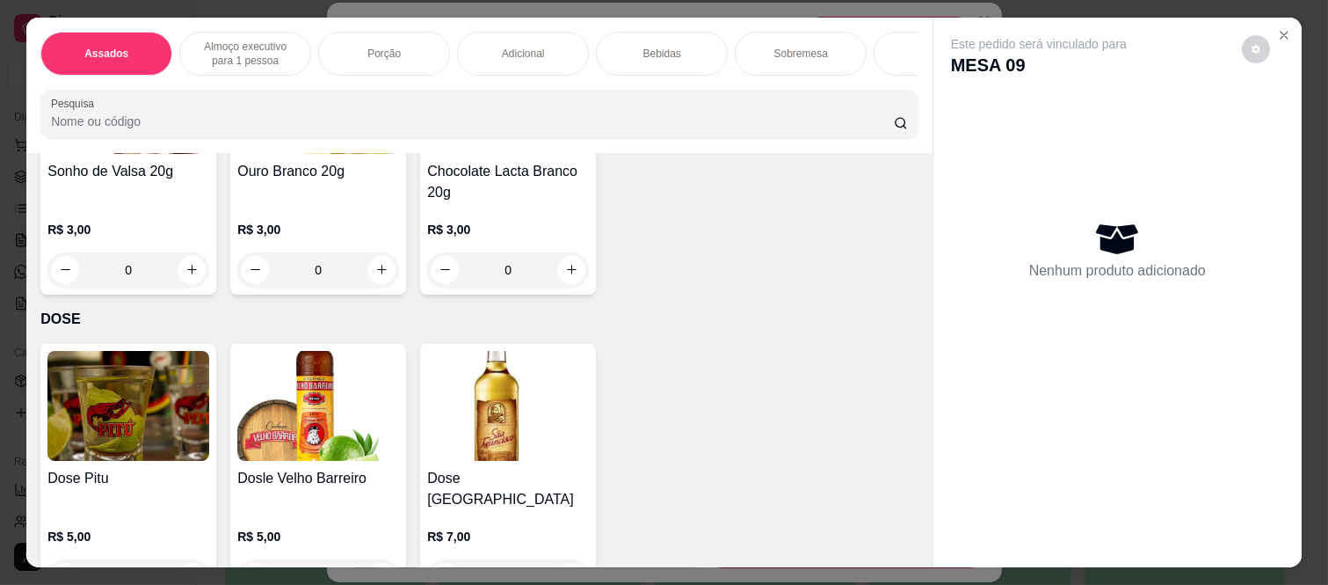
scroll to position [4981, 0]
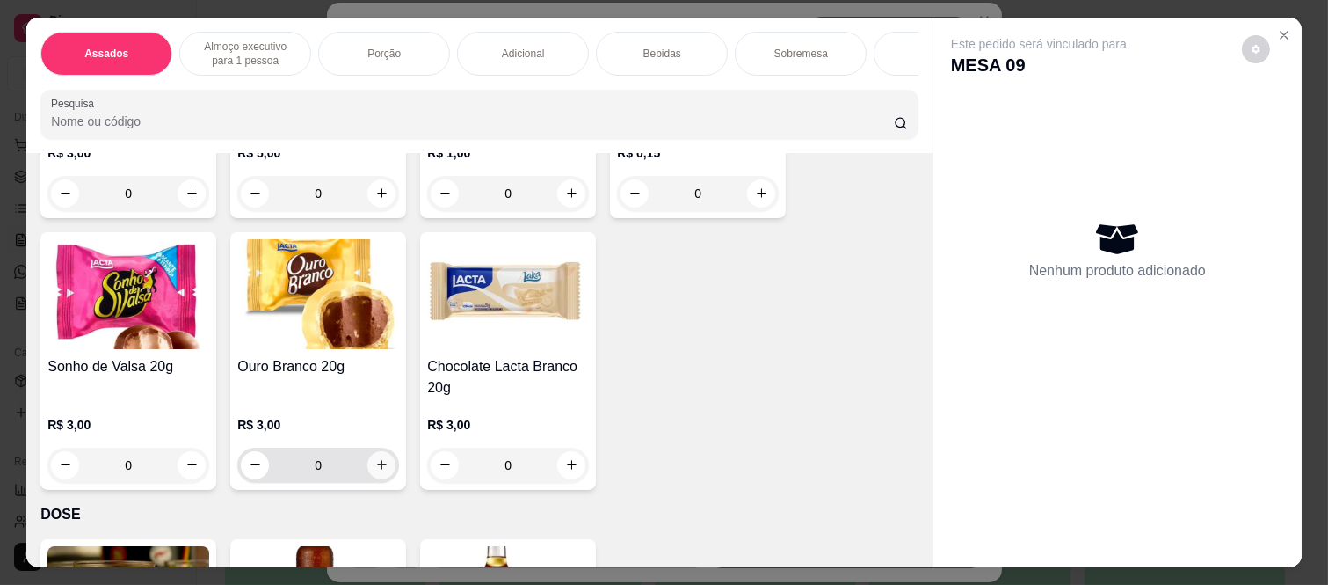
click at [376, 464] on icon "increase-product-quantity" at bounding box center [381, 464] width 13 height 13
type input "1"
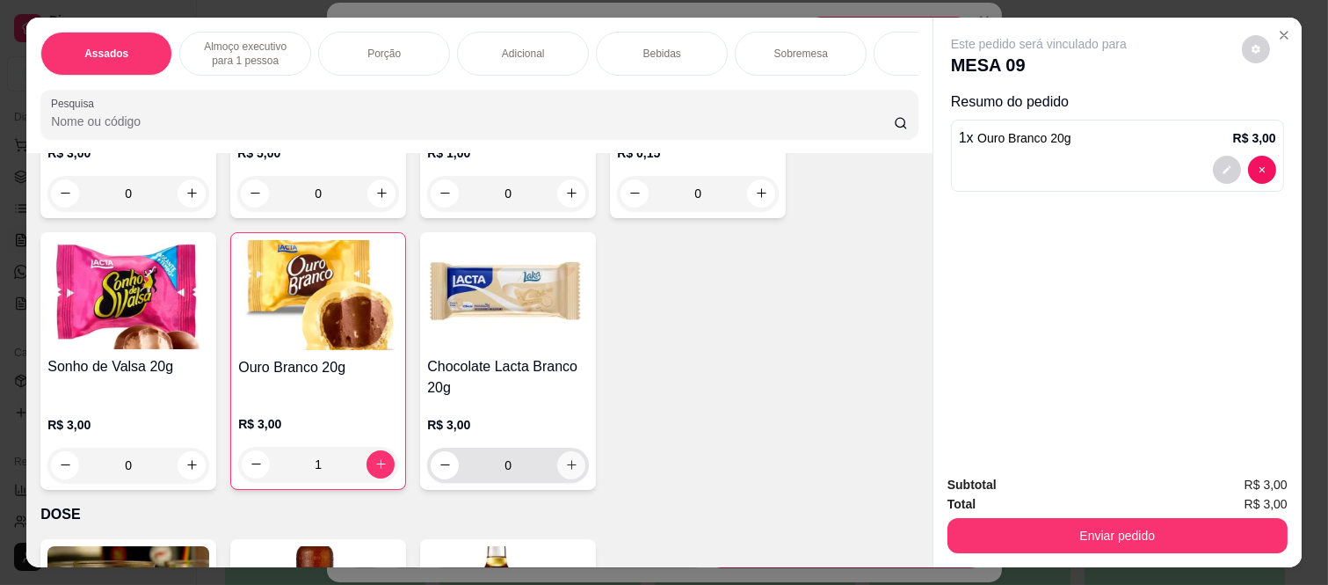
click at [572, 472] on button "increase-product-quantity" at bounding box center [571, 465] width 28 height 28
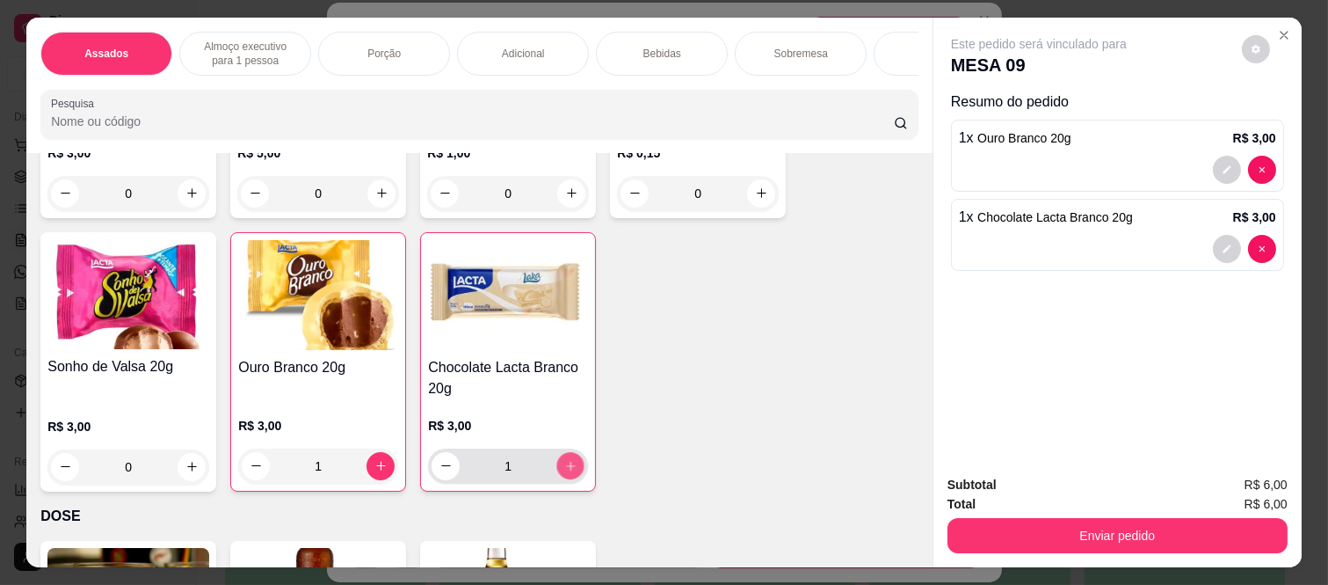
click at [572, 472] on button "increase-product-quantity" at bounding box center [570, 465] width 27 height 27
type input "2"
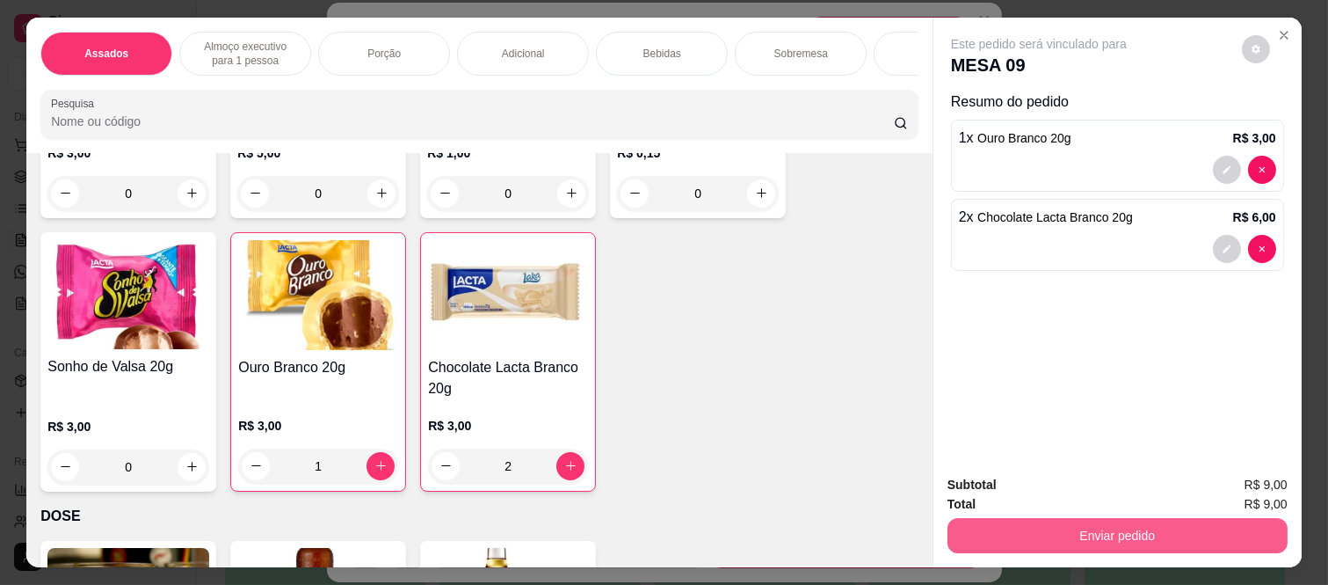
click at [1007, 531] on button "Enviar pedido" at bounding box center [1118, 535] width 340 height 35
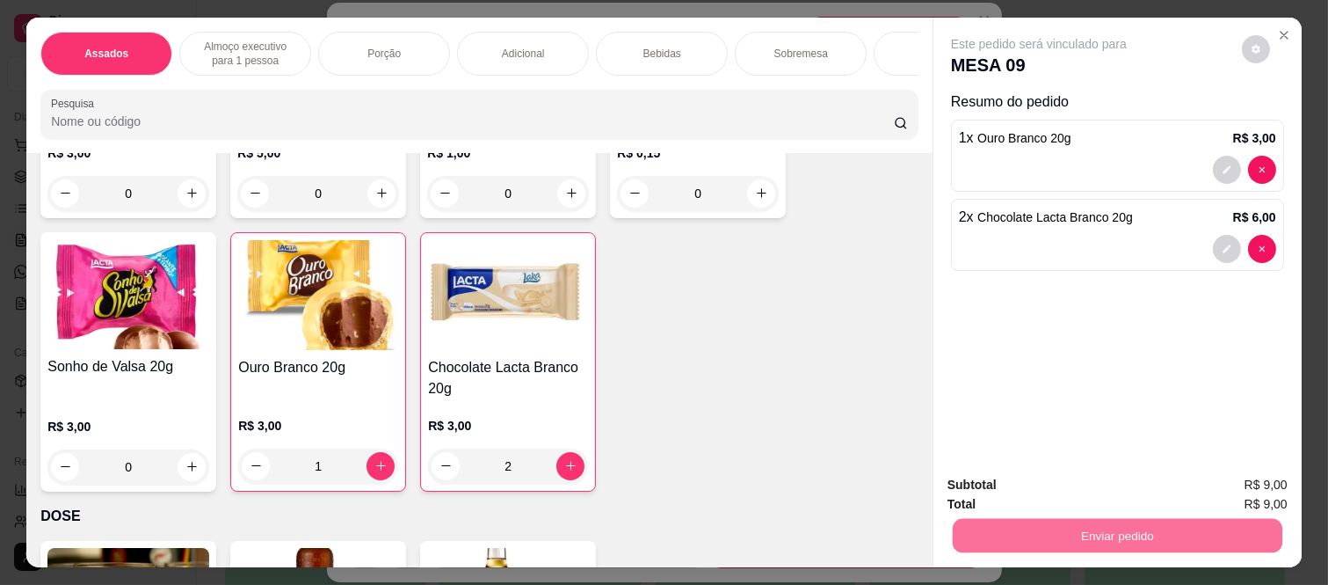
click at [978, 479] on button "Não registrar e enviar pedido" at bounding box center [1057, 484] width 191 height 35
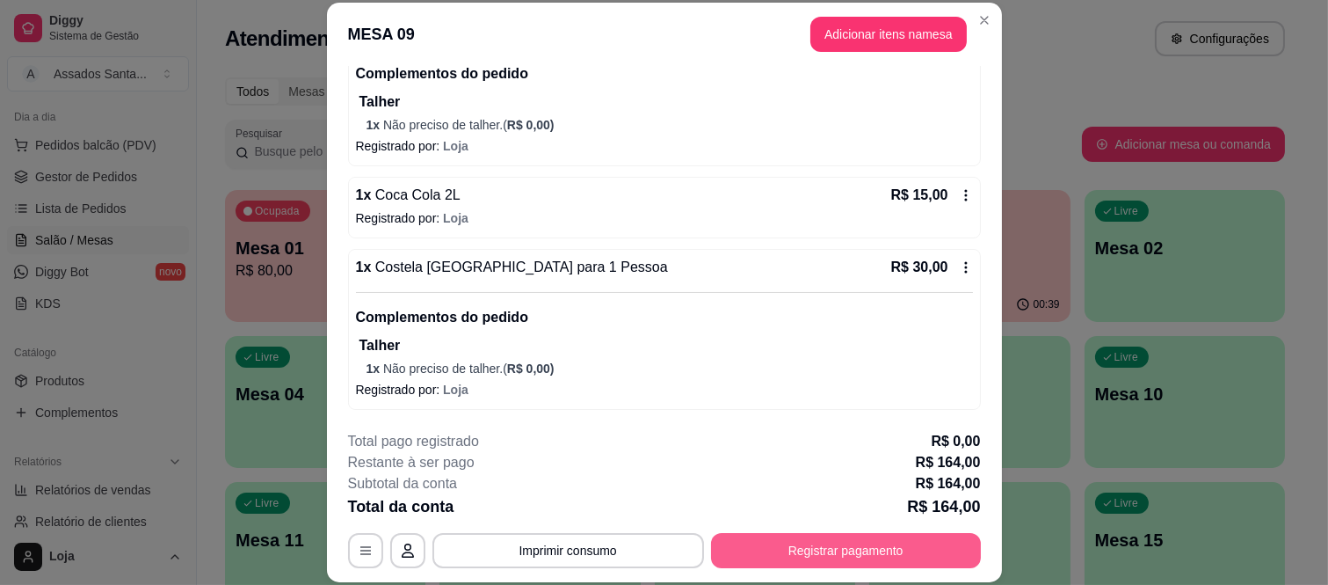
click at [869, 538] on button "Registrar pagamento" at bounding box center [846, 550] width 270 height 35
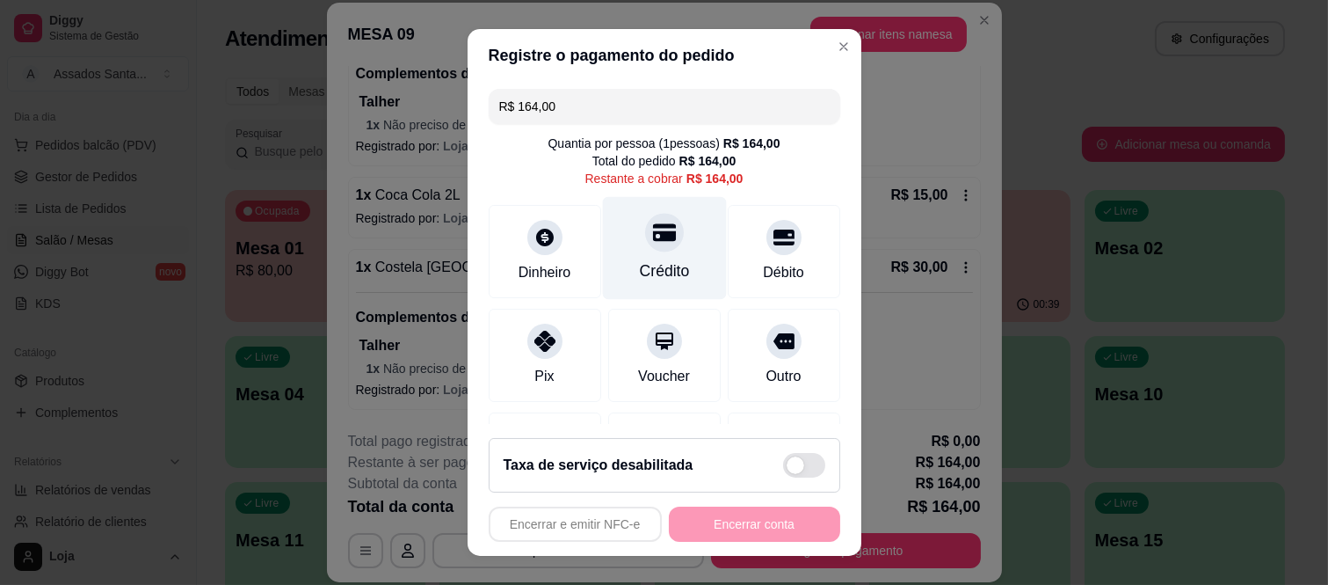
click at [652, 237] on icon at bounding box center [663, 233] width 23 height 18
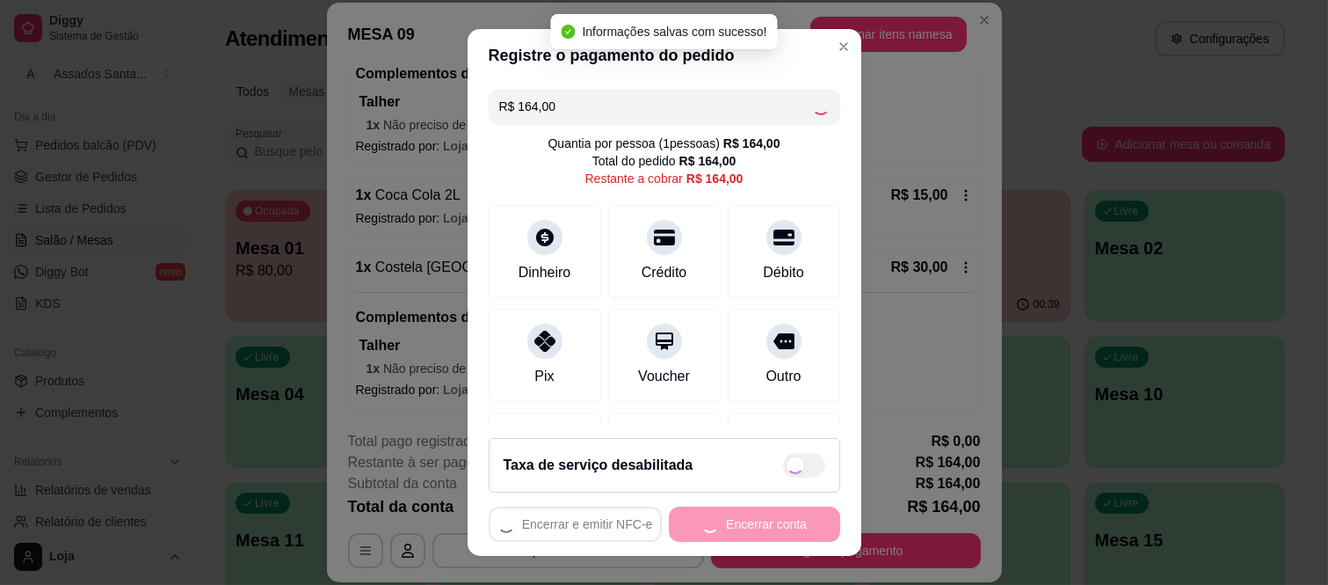
type input "R$ 0,00"
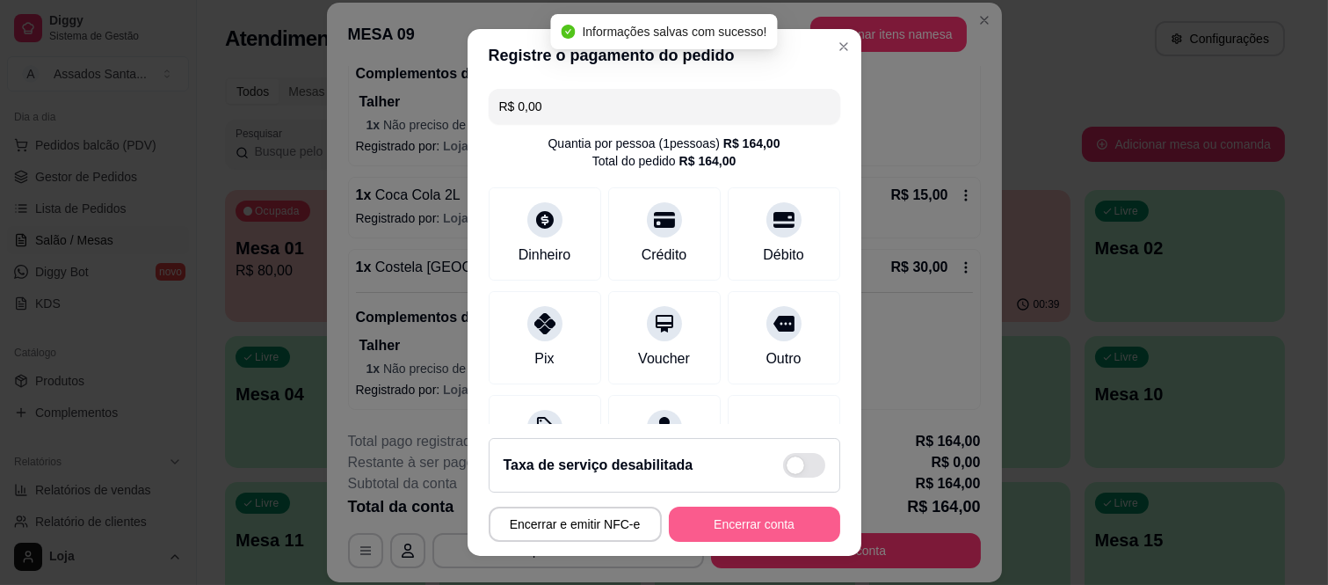
click at [759, 527] on button "Encerrar conta" at bounding box center [754, 523] width 171 height 35
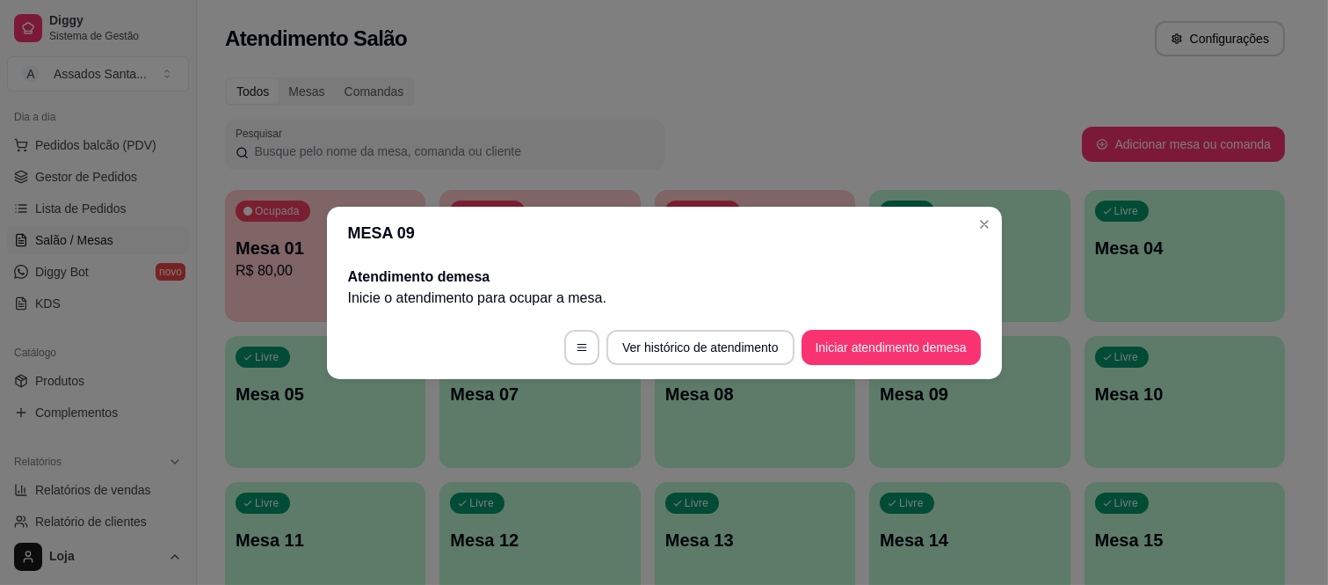
scroll to position [0, 0]
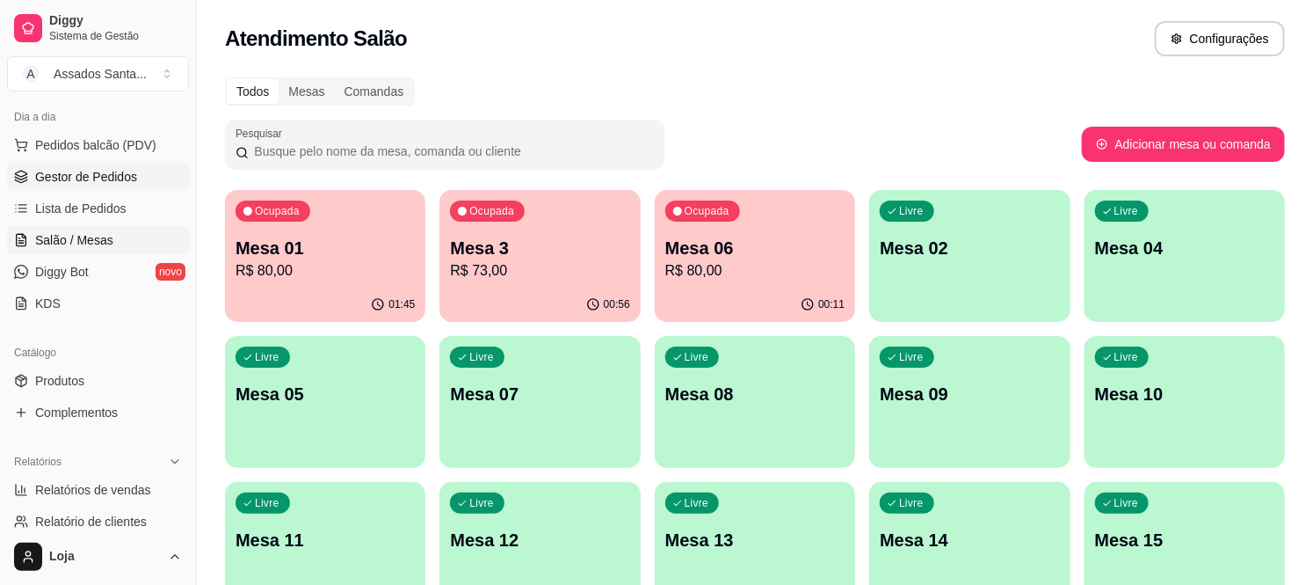
click at [57, 185] on span "Gestor de Pedidos" at bounding box center [86, 177] width 102 height 18
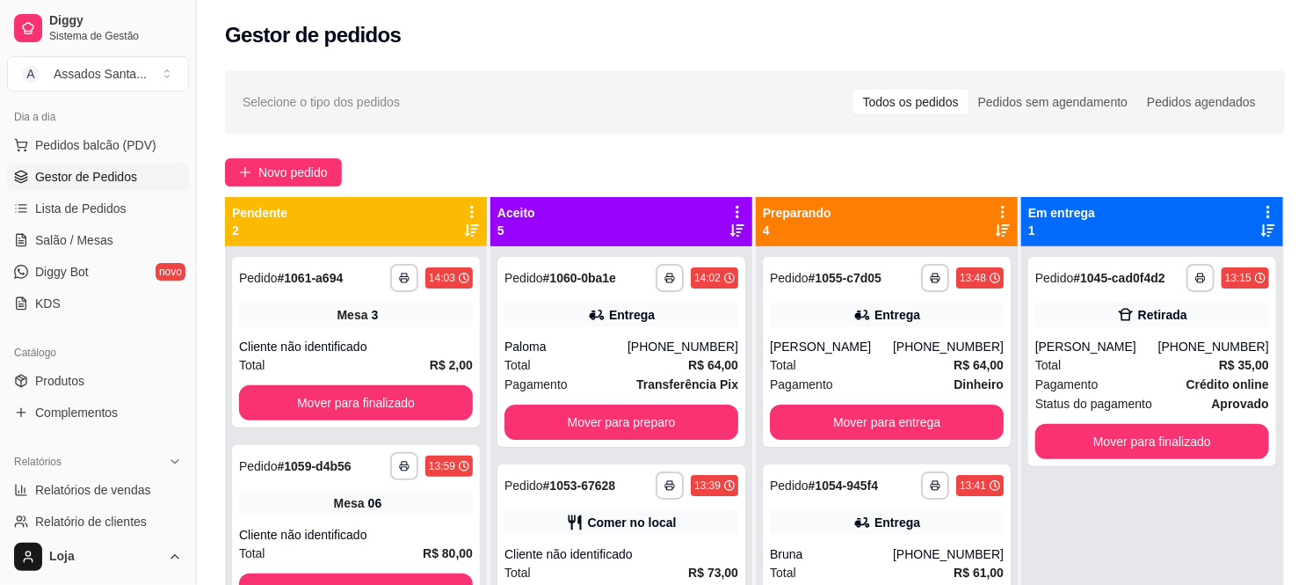
click at [316, 149] on div "**********" at bounding box center [755, 431] width 1116 height 743
click at [308, 178] on span "Novo pedido" at bounding box center [292, 172] width 69 height 19
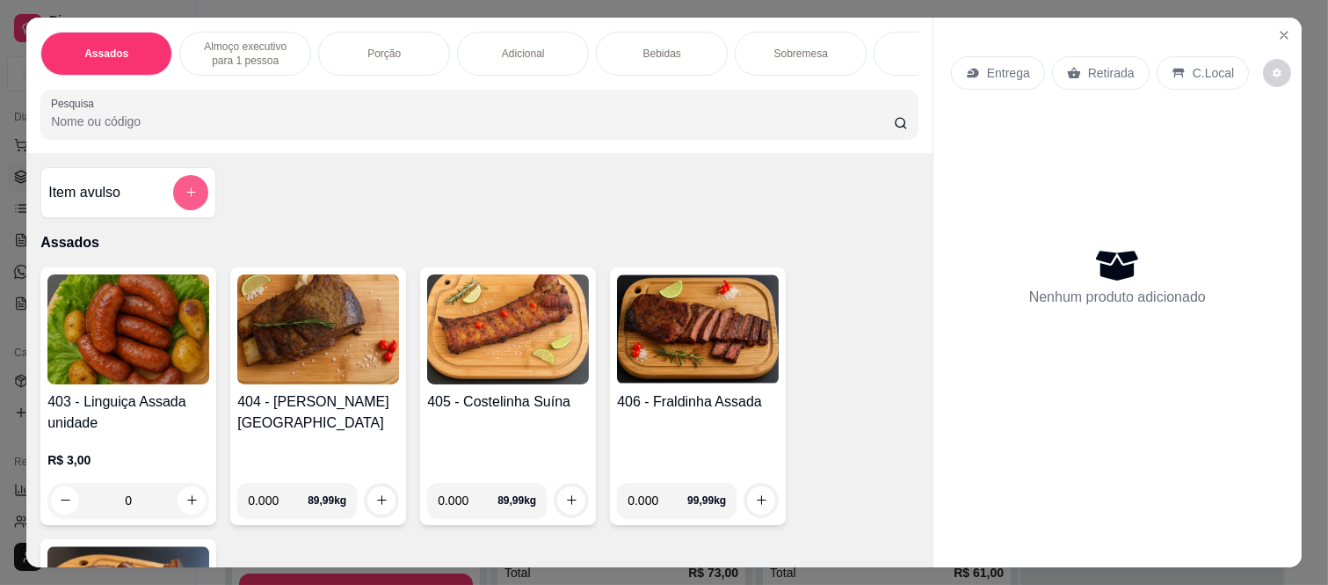
click at [185, 199] on icon "add-separate-item" at bounding box center [191, 191] width 13 height 13
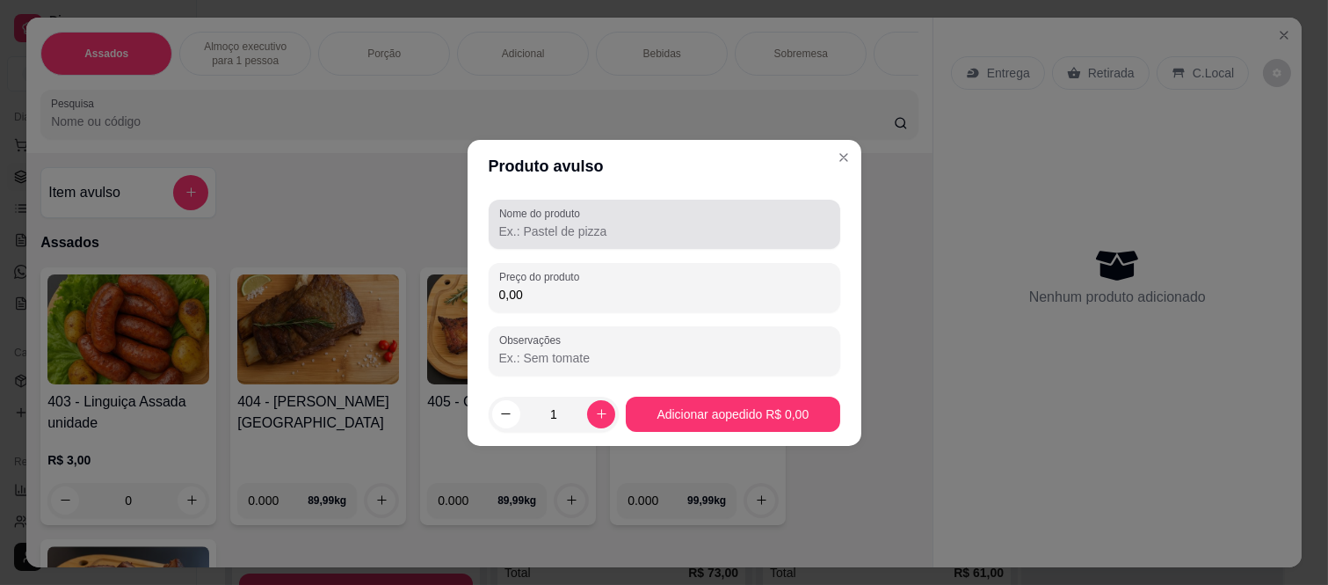
click at [564, 221] on div at bounding box center [664, 224] width 331 height 35
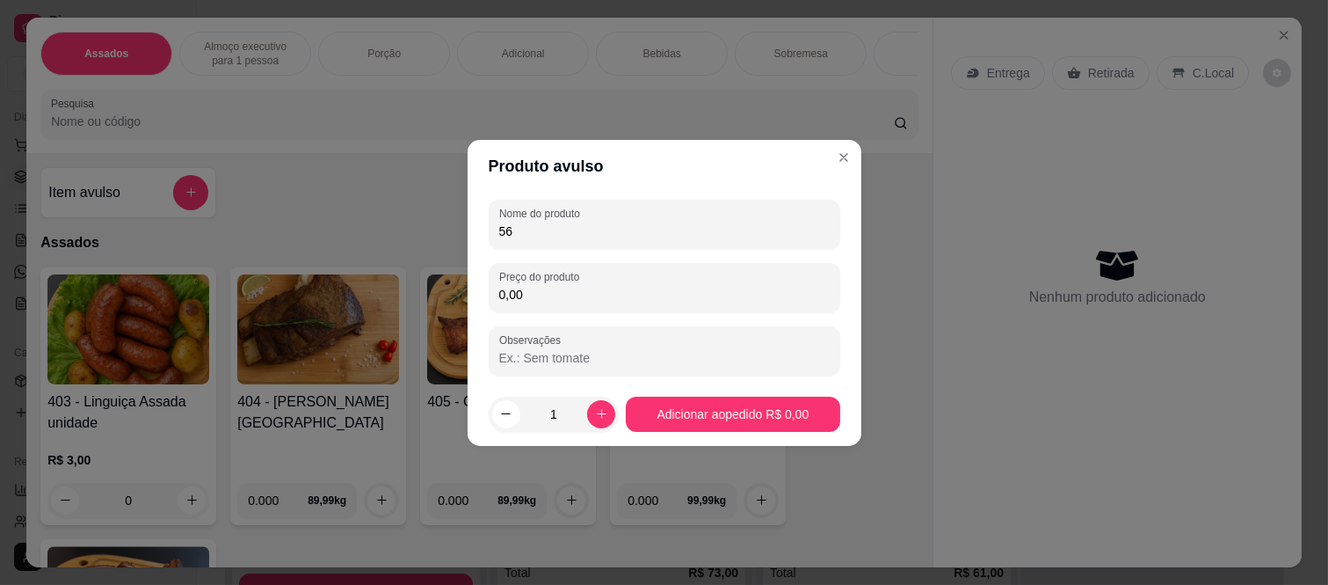
type input "5"
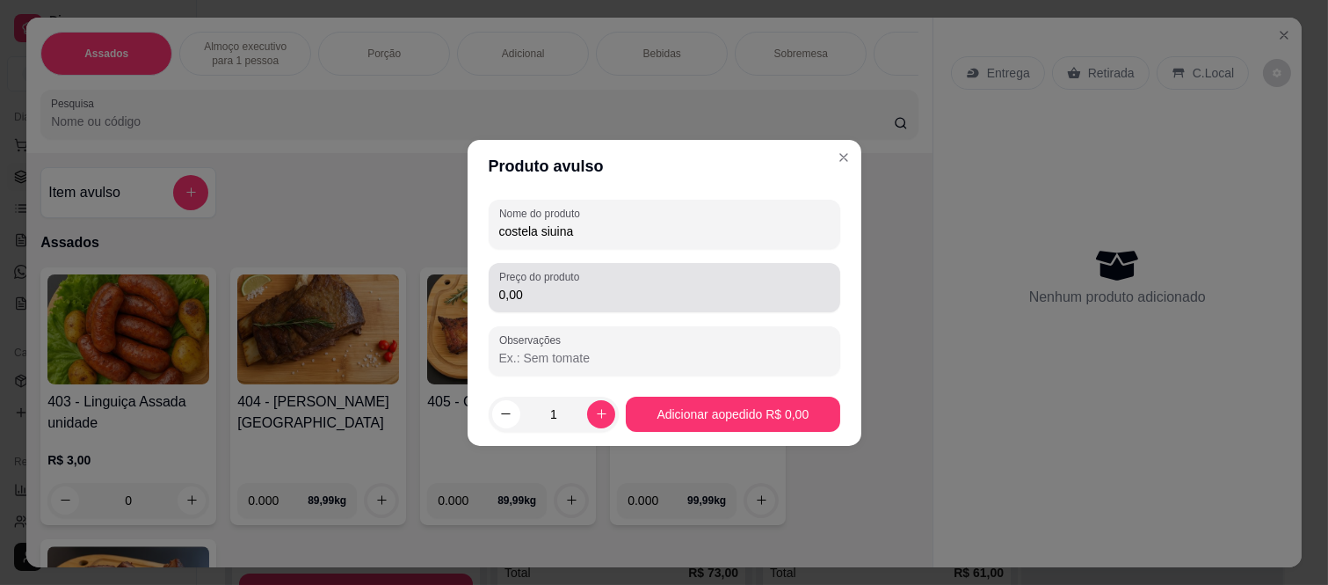
type input "costela siuina"
click at [572, 276] on label "Preço do produto" at bounding box center [542, 276] width 86 height 15
click at [572, 286] on input "0,00" at bounding box center [664, 295] width 331 height 18
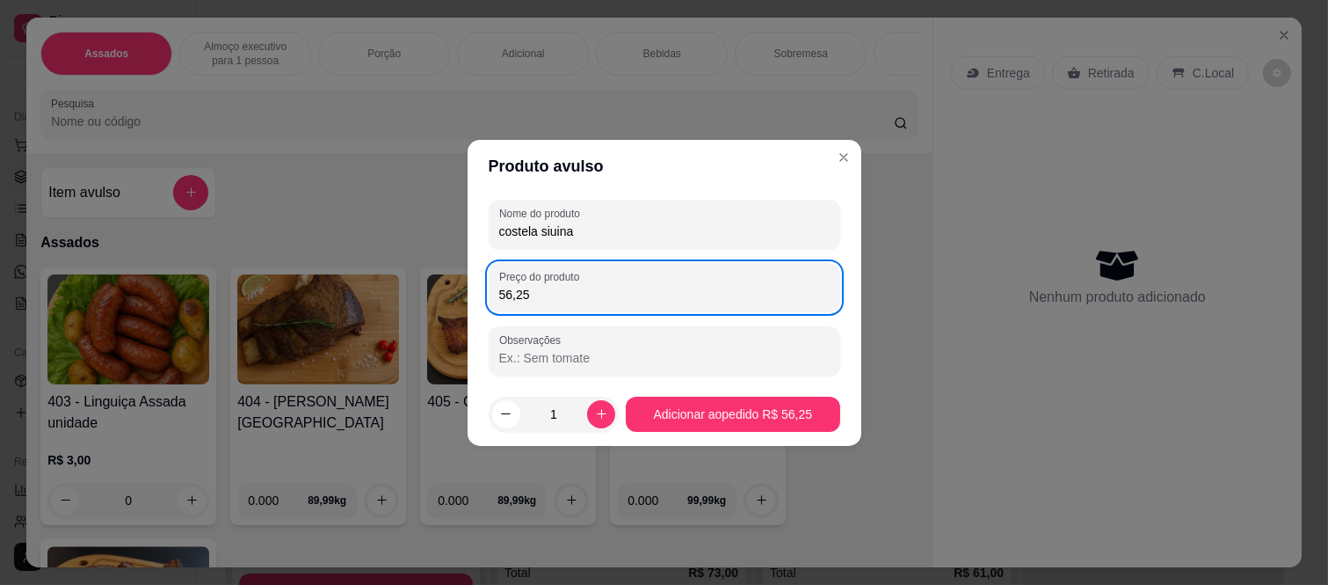
type input "56,25"
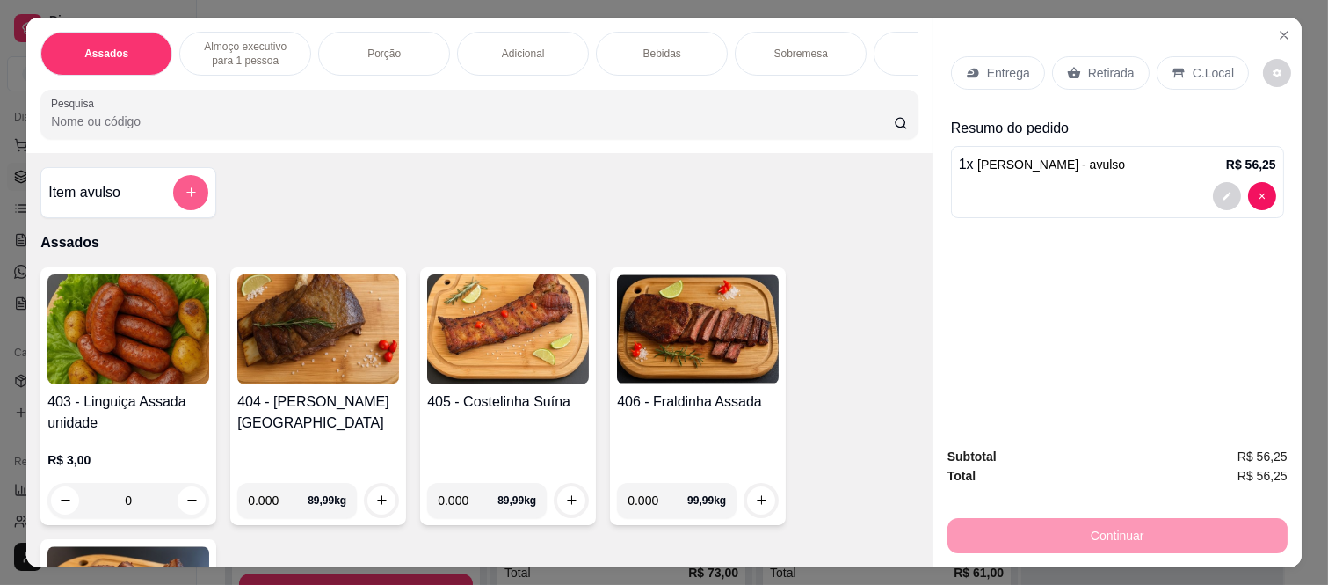
click at [196, 202] on button "add-separate-item" at bounding box center [190, 192] width 35 height 35
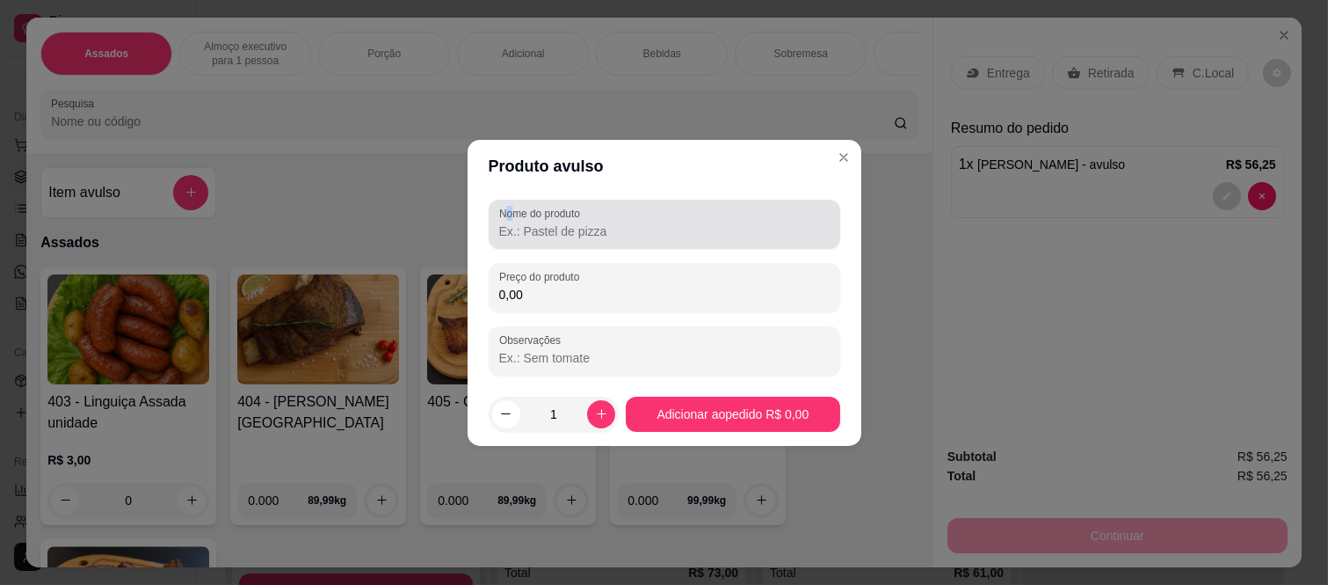
click at [513, 215] on label "Nome do produto" at bounding box center [542, 213] width 87 height 15
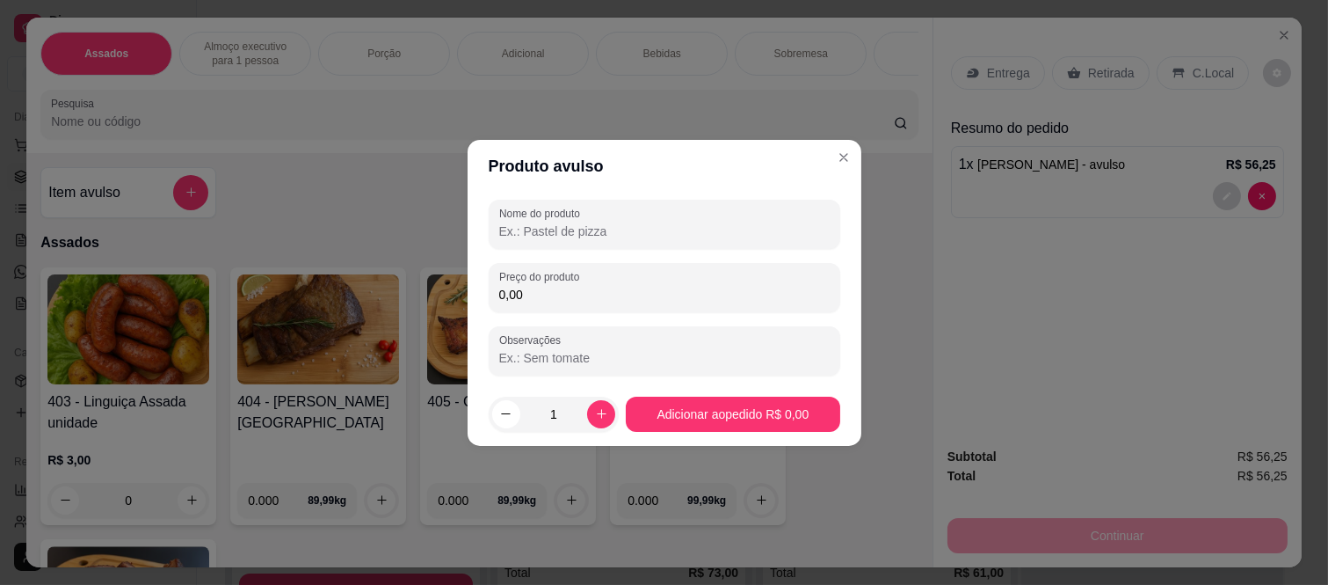
click at [529, 225] on input "Nome do produto" at bounding box center [664, 231] width 331 height 18
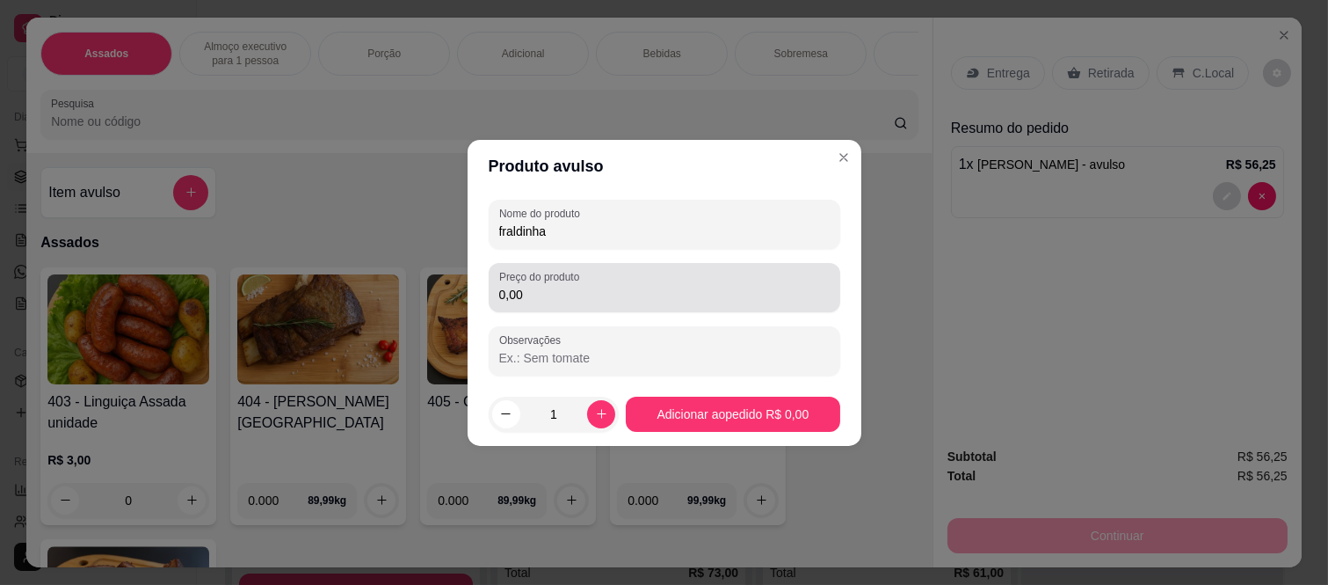
type input "fraldinha"
click at [568, 310] on div "Preço do produto 0,00" at bounding box center [665, 287] width 352 height 49
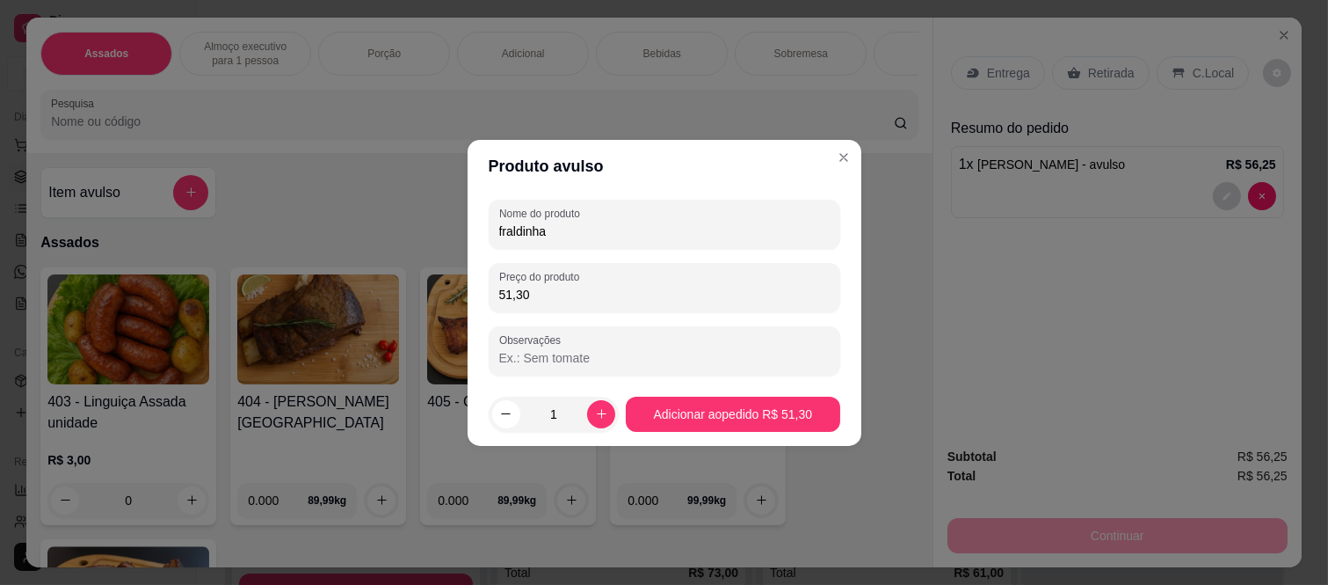
type input "51,30"
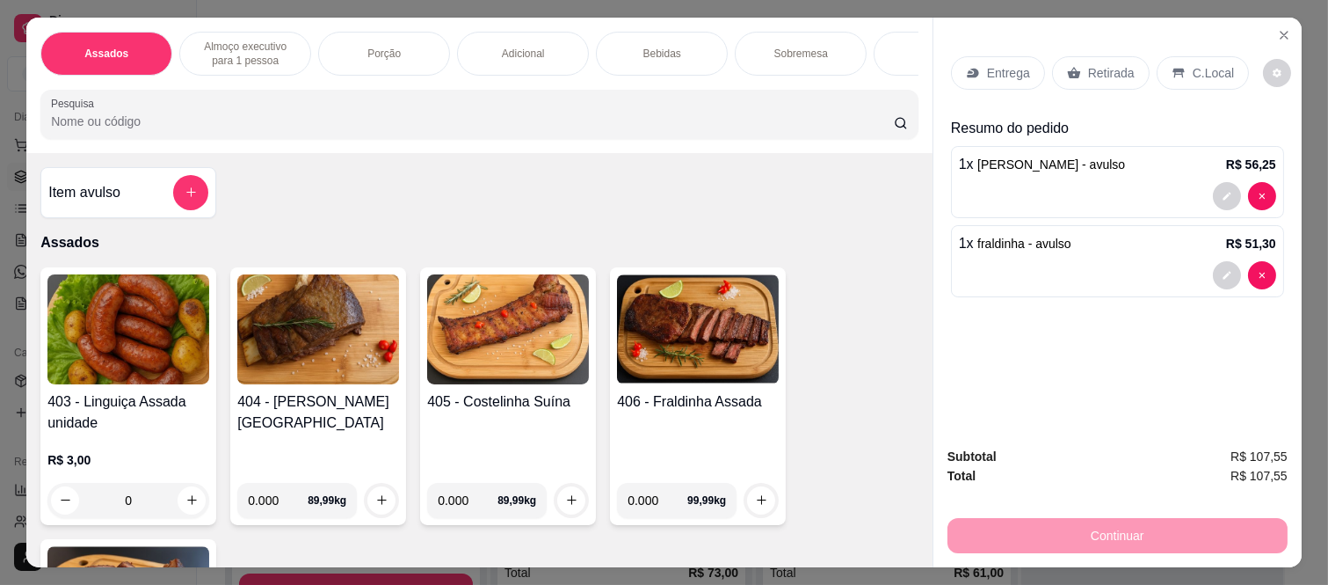
drag, startPoint x: 1117, startPoint y: 59, endPoint x: 989, endPoint y: 417, distance: 380.1
click at [1116, 64] on p "Retirada" at bounding box center [1111, 73] width 47 height 18
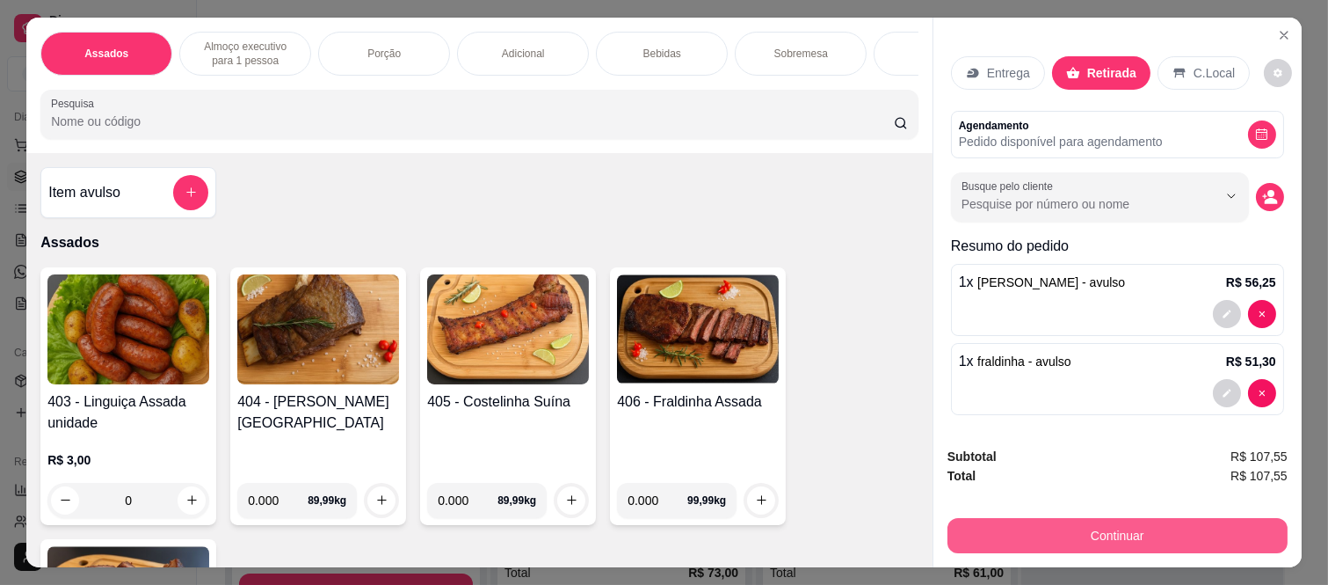
click at [1003, 528] on button "Continuar" at bounding box center [1118, 535] width 340 height 35
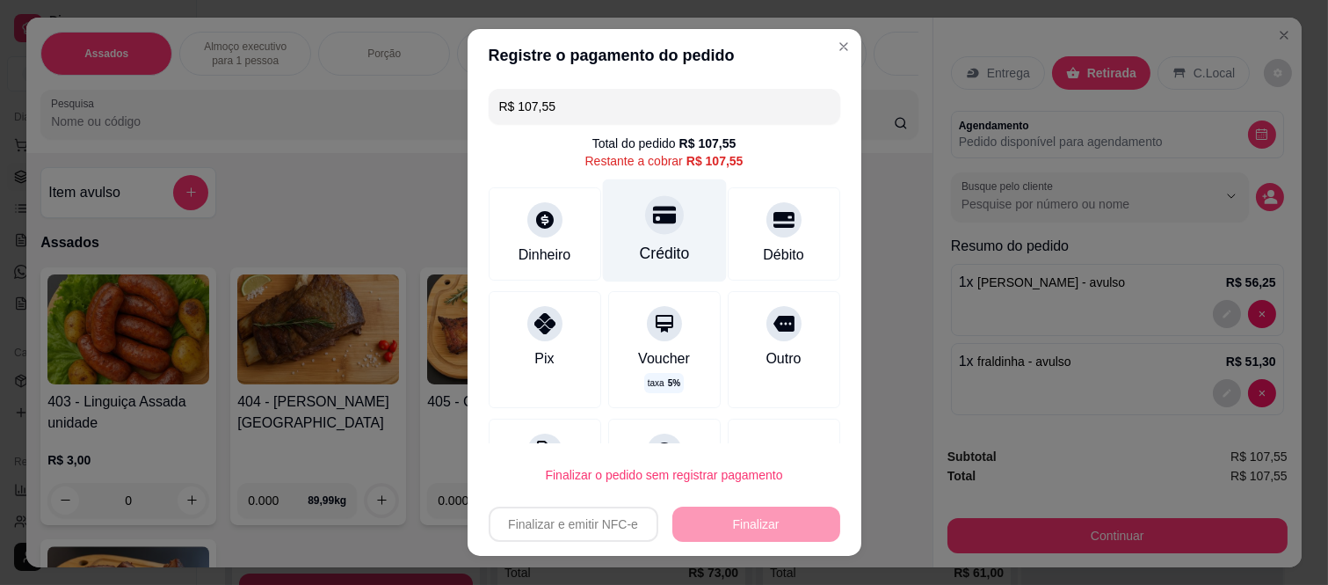
click at [659, 222] on div at bounding box center [664, 215] width 39 height 39
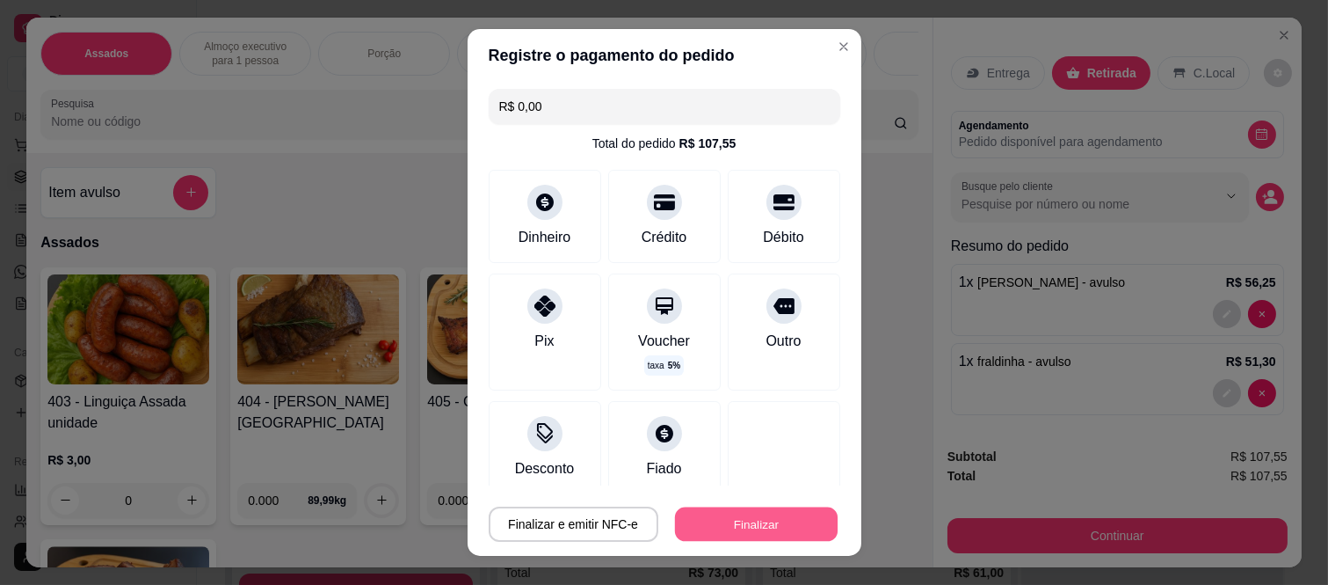
click at [783, 519] on button "Finalizar" at bounding box center [756, 523] width 163 height 34
type input "-R$ 107,55"
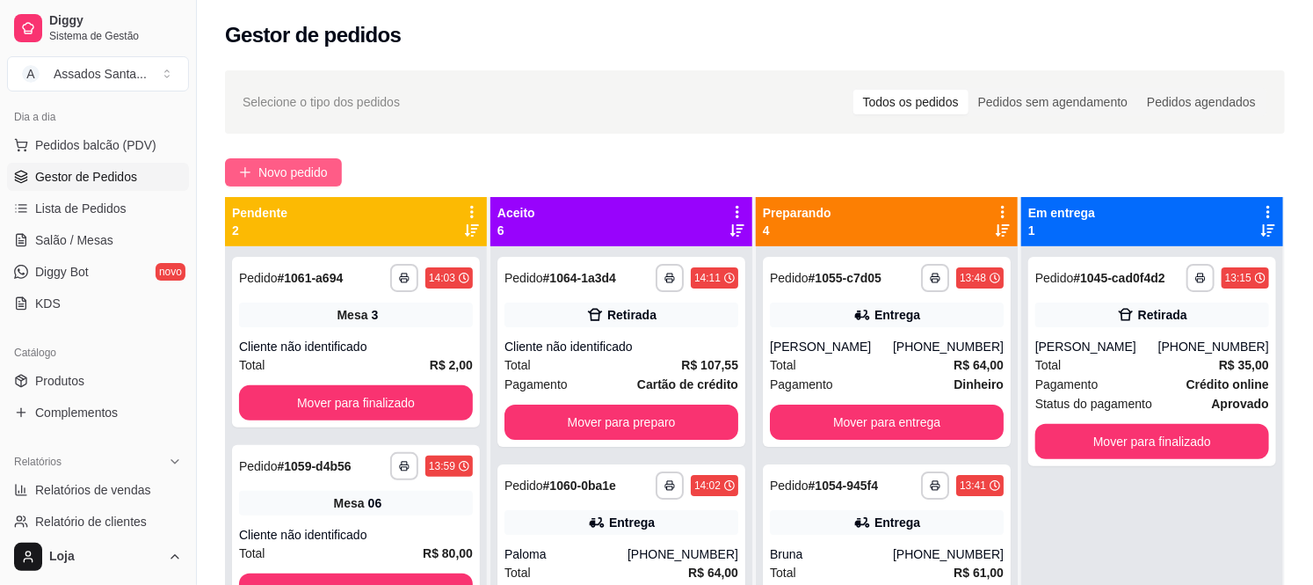
click at [287, 171] on span "Novo pedido" at bounding box center [292, 172] width 69 height 19
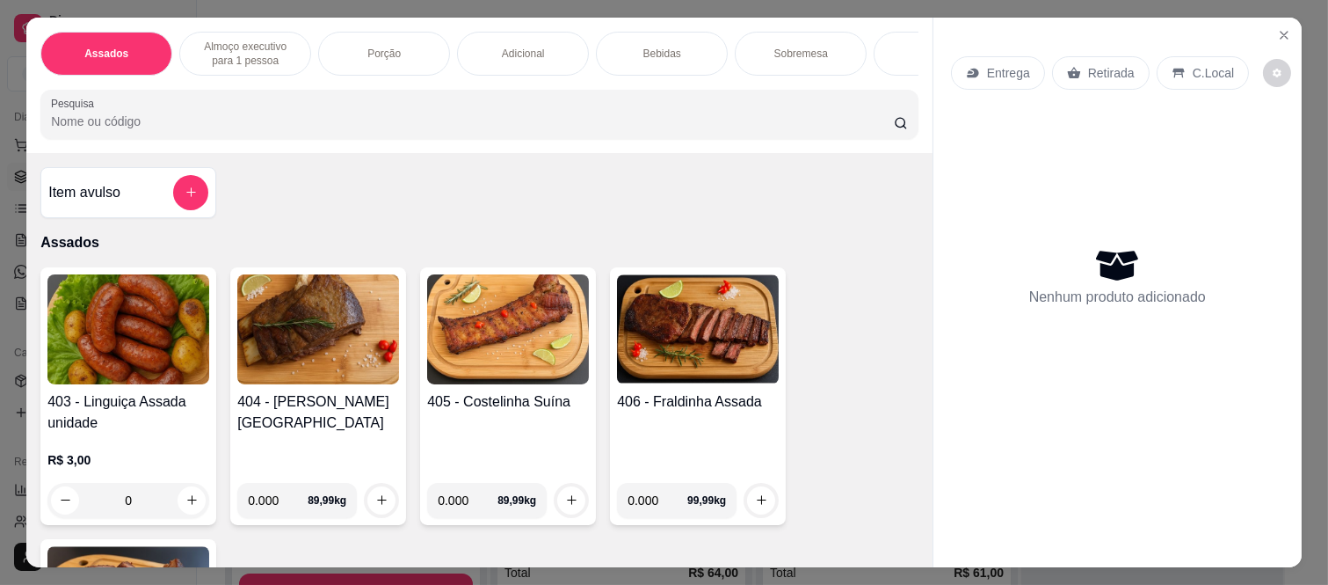
click at [1096, 64] on p "Retirada" at bounding box center [1111, 73] width 47 height 18
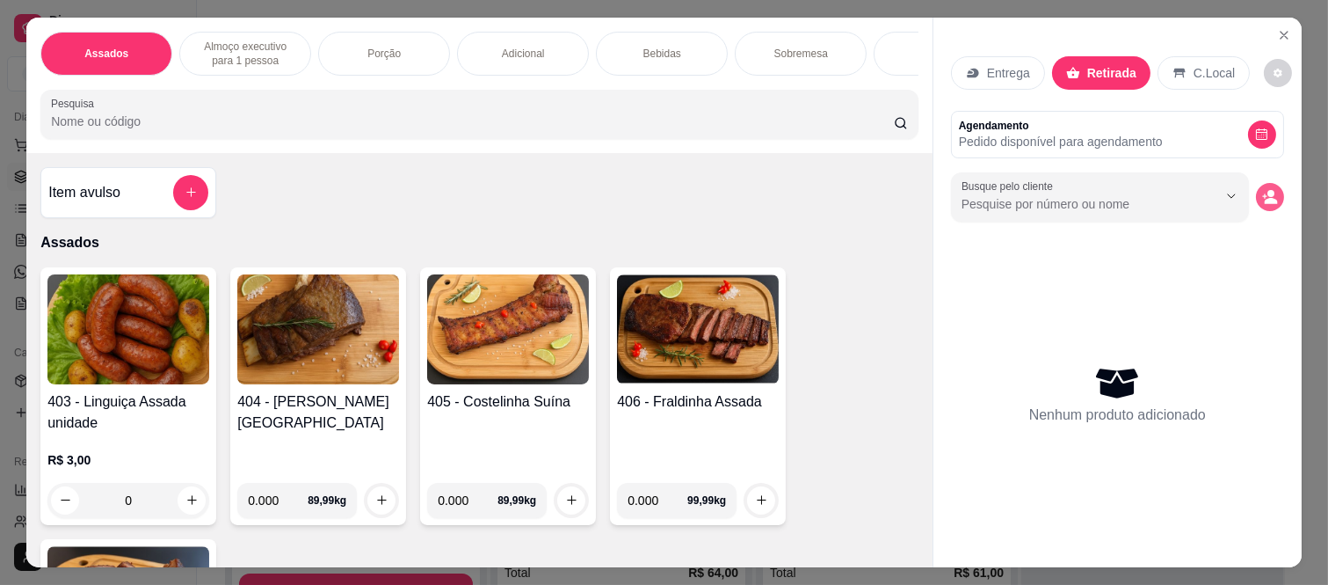
click at [1258, 193] on button "decrease-product-quantity" at bounding box center [1270, 197] width 28 height 28
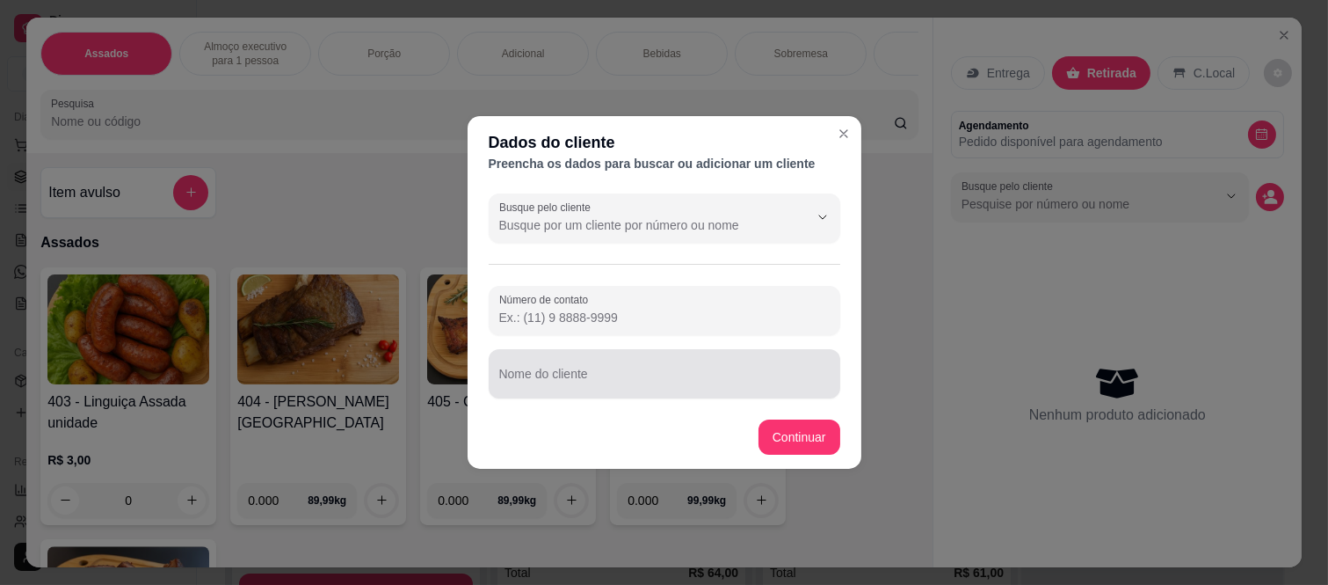
click at [583, 367] on div at bounding box center [664, 373] width 331 height 35
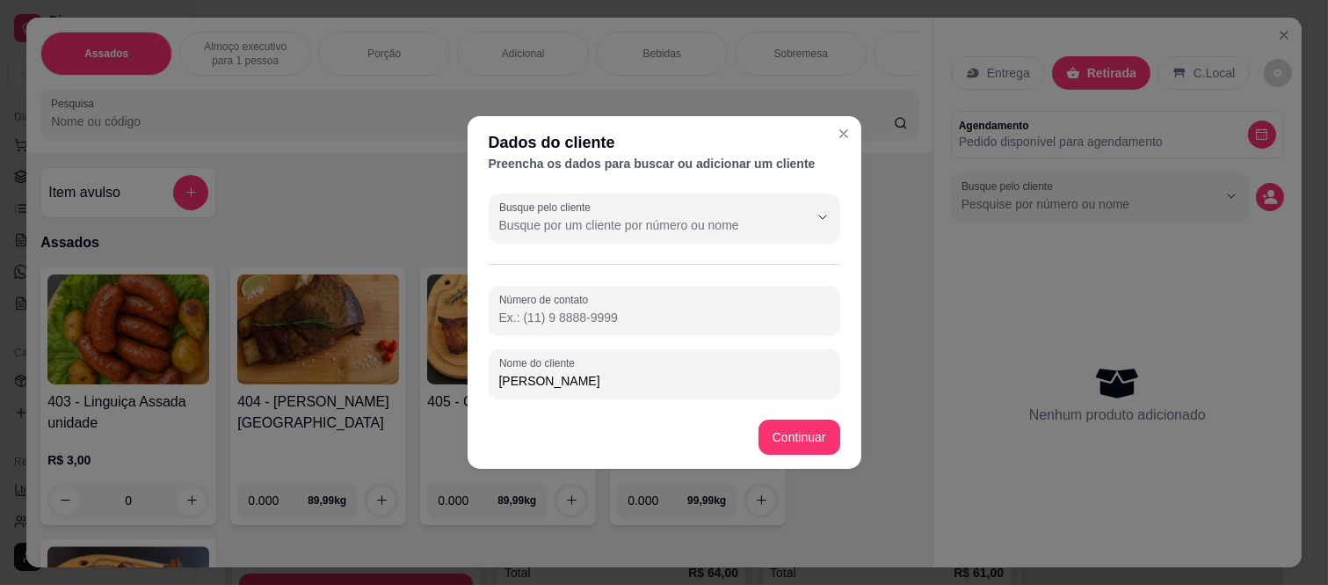
type input "[PERSON_NAME]"
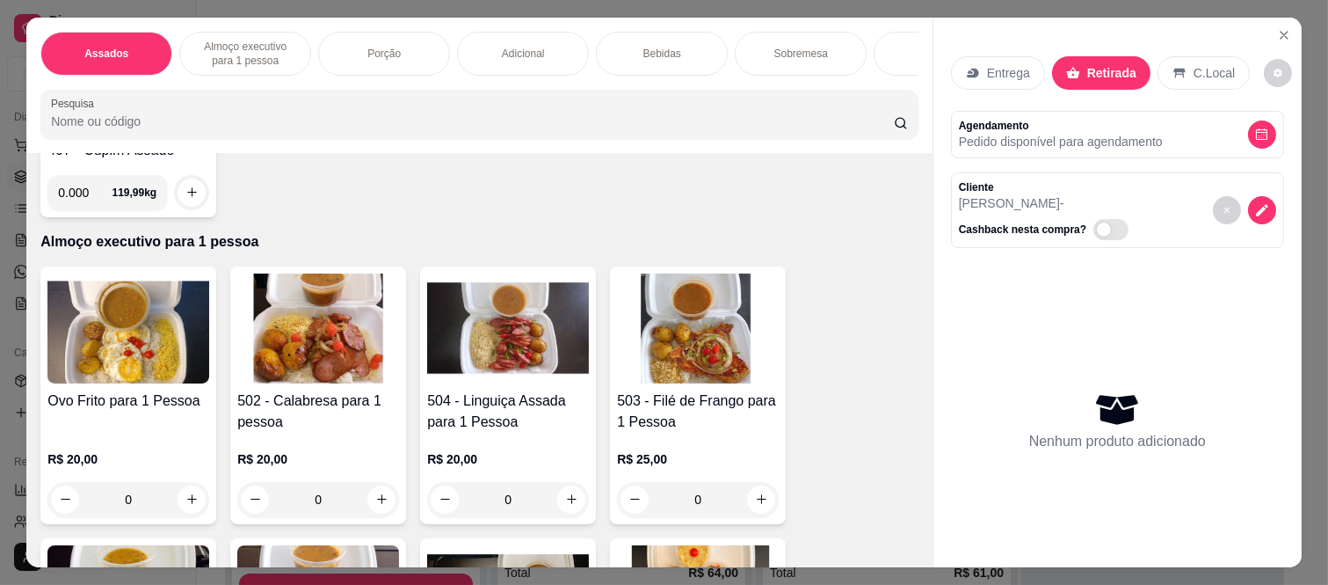
scroll to position [98, 0]
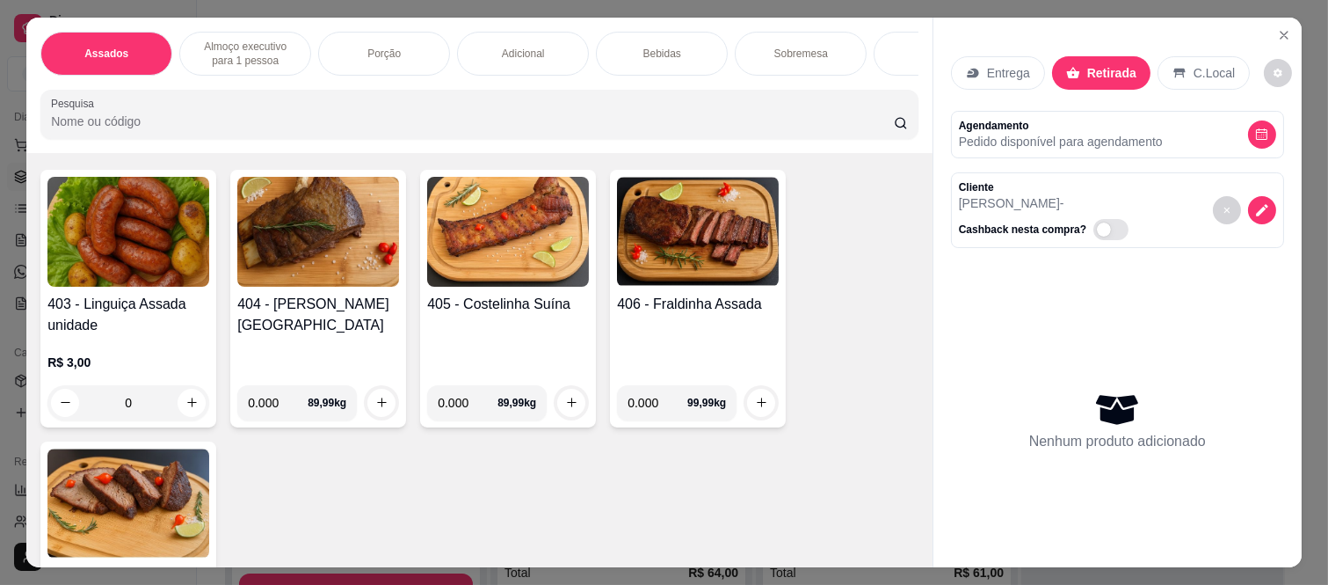
click at [118, 130] on input "Pesquisa" at bounding box center [472, 122] width 843 height 18
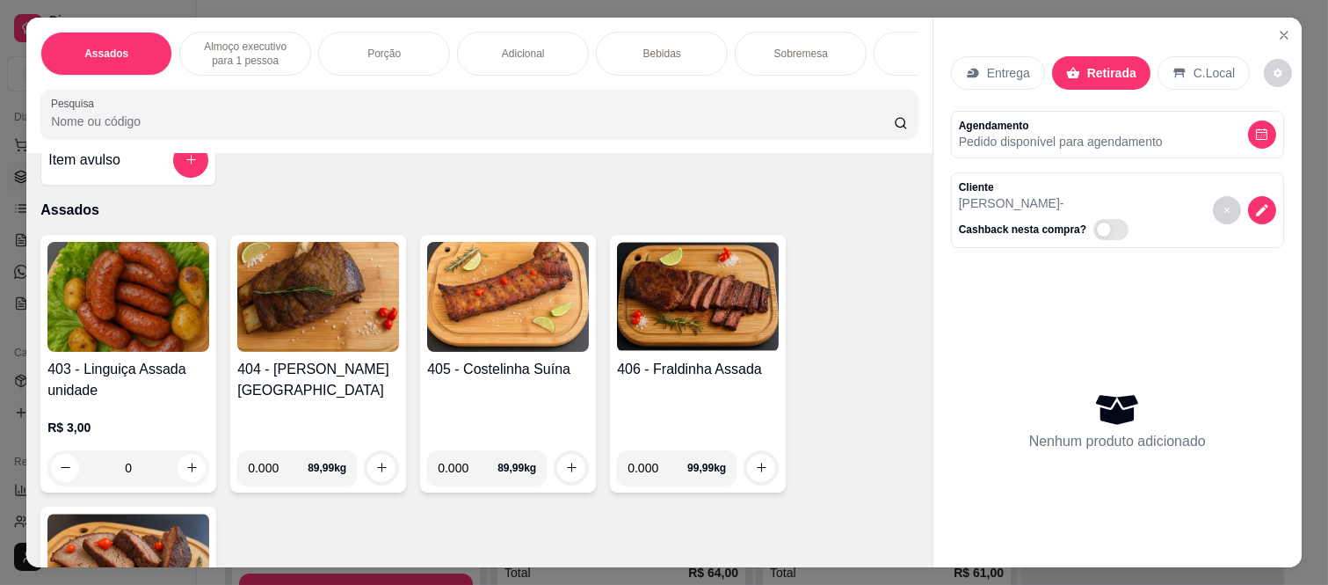
scroll to position [0, 0]
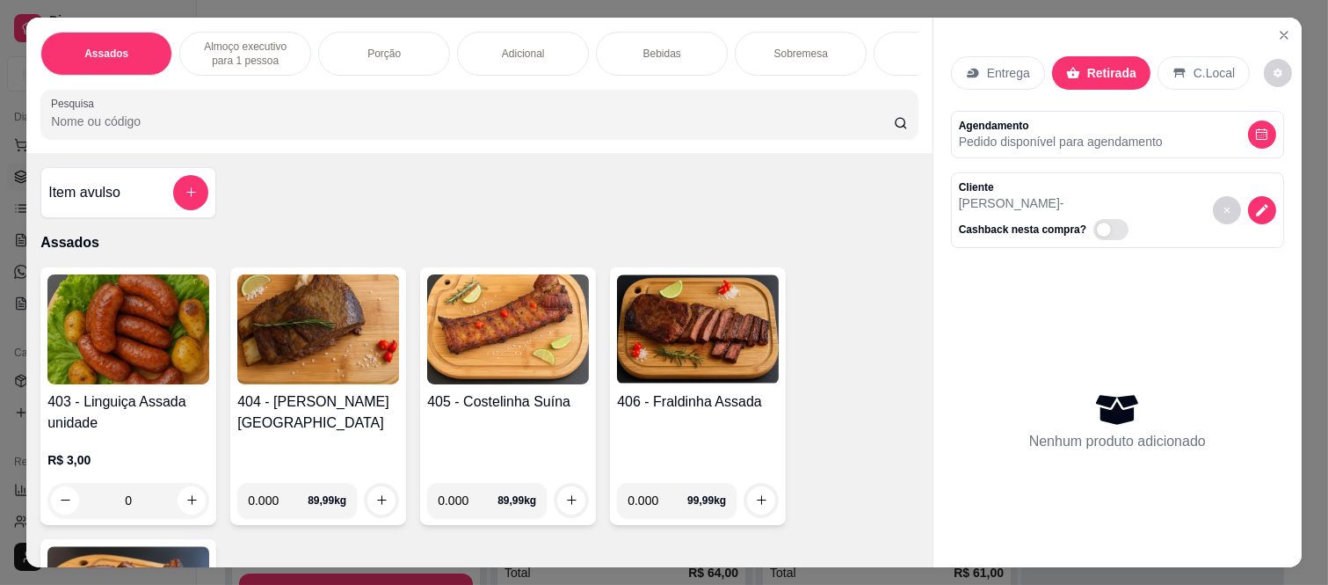
click at [127, 209] on div "Item avulso" at bounding box center [128, 192] width 160 height 35
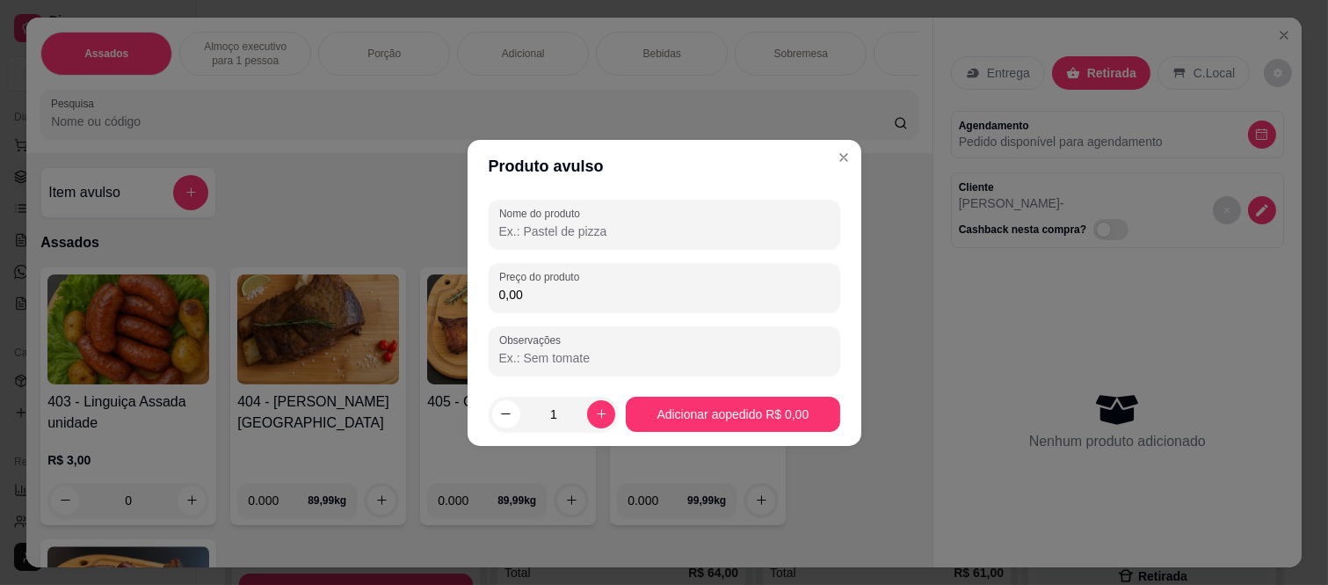
click at [564, 237] on input "Nome do produto" at bounding box center [664, 231] width 331 height 18
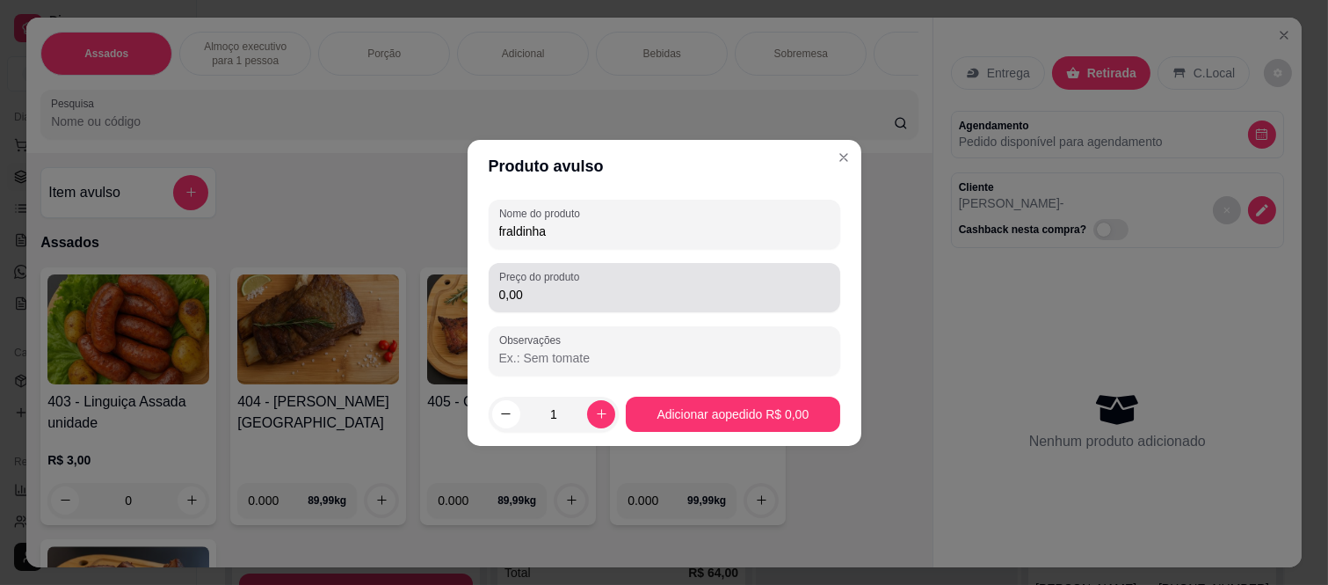
type input "fraldinha"
click at [534, 287] on input "0,00" at bounding box center [664, 295] width 331 height 18
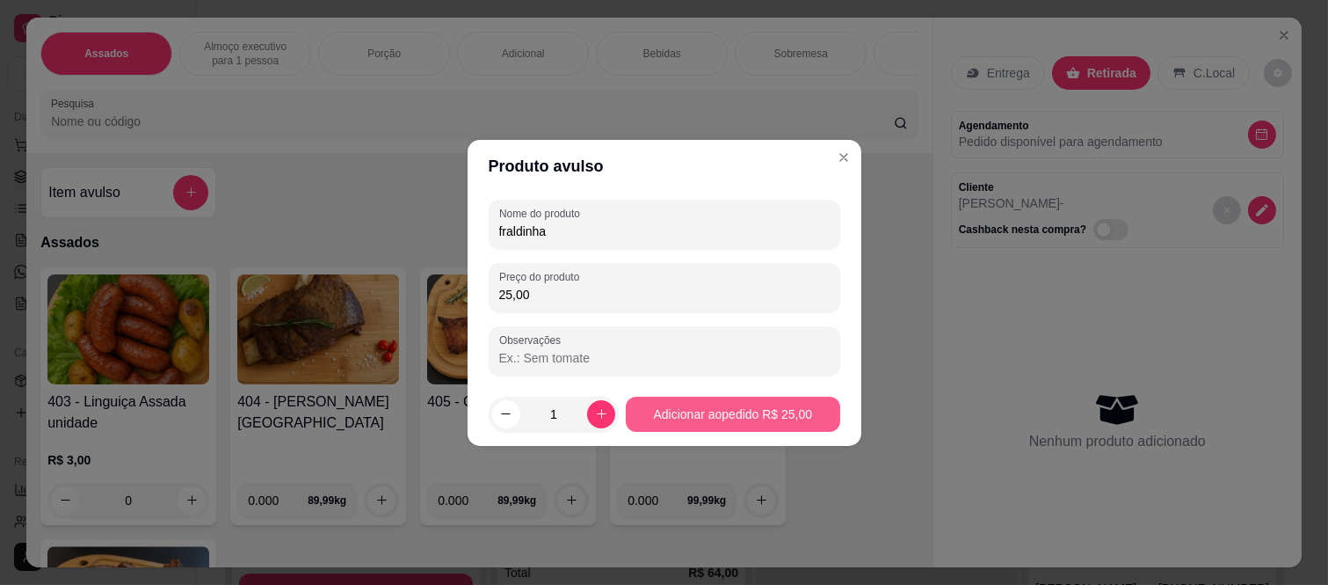
type input "25,00"
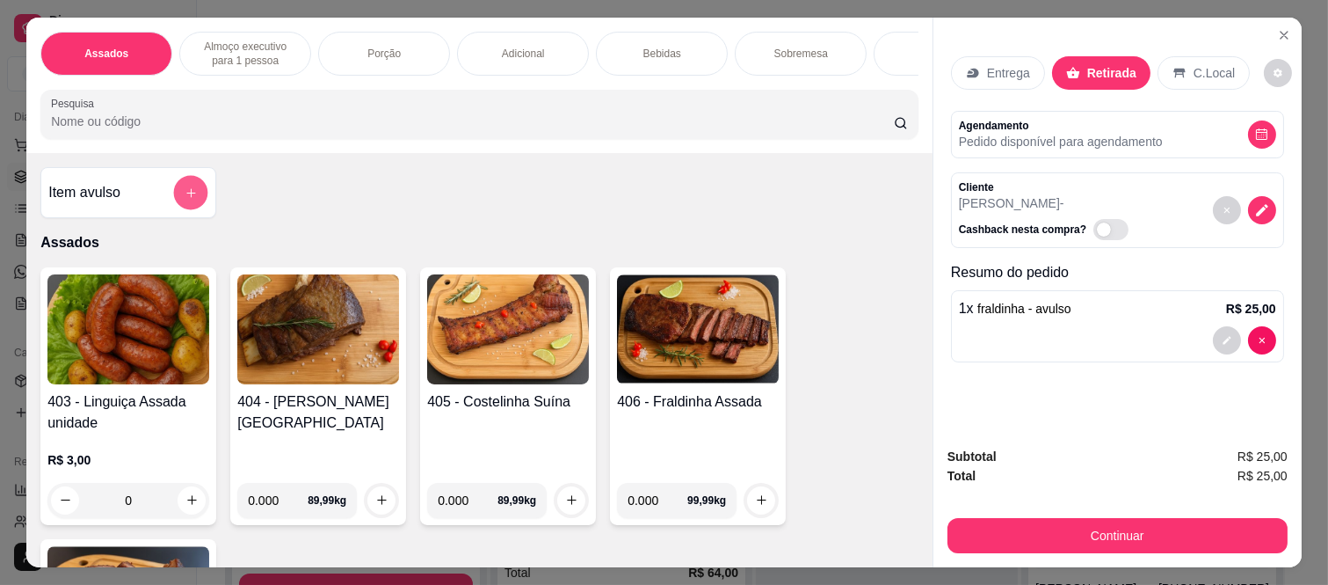
click at [185, 193] on icon "add-separate-item" at bounding box center [191, 192] width 13 height 13
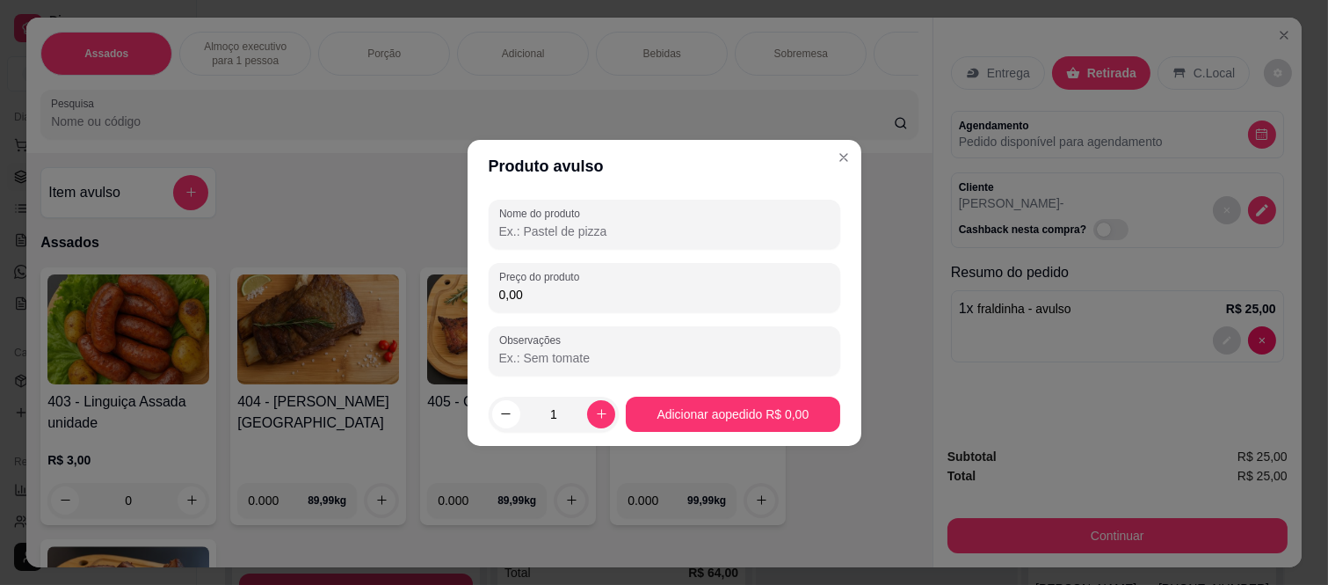
click at [530, 222] on input "Nome do produto" at bounding box center [664, 231] width 331 height 18
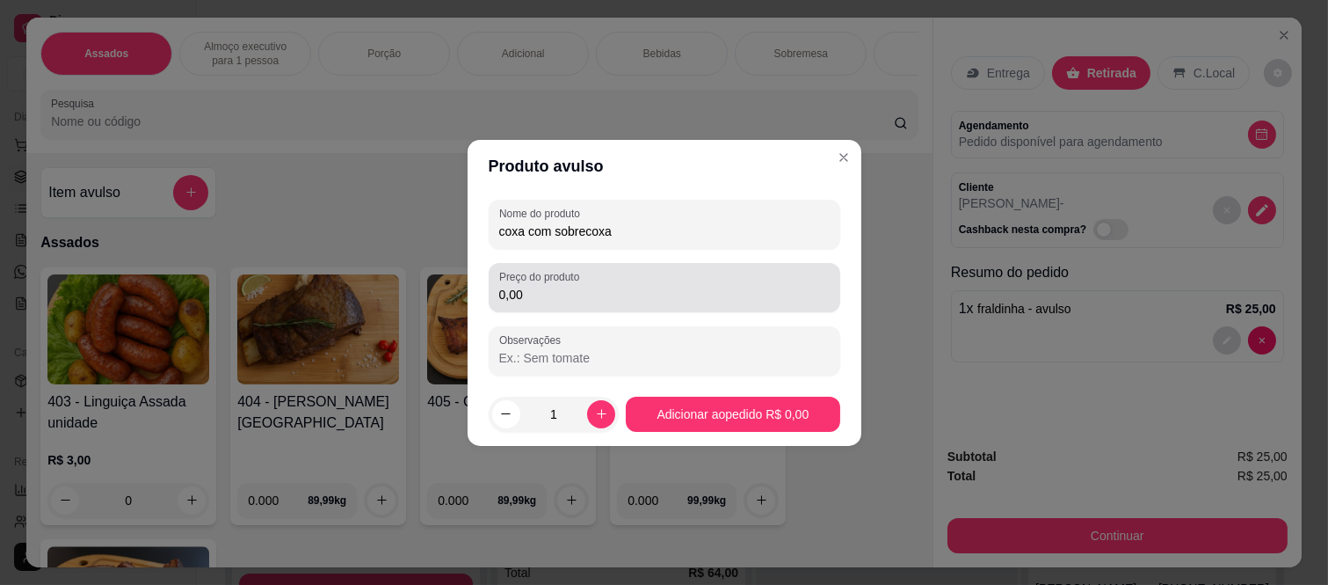
type input "coxa com sobrecoxa"
click at [541, 295] on input "0,00" at bounding box center [664, 295] width 331 height 18
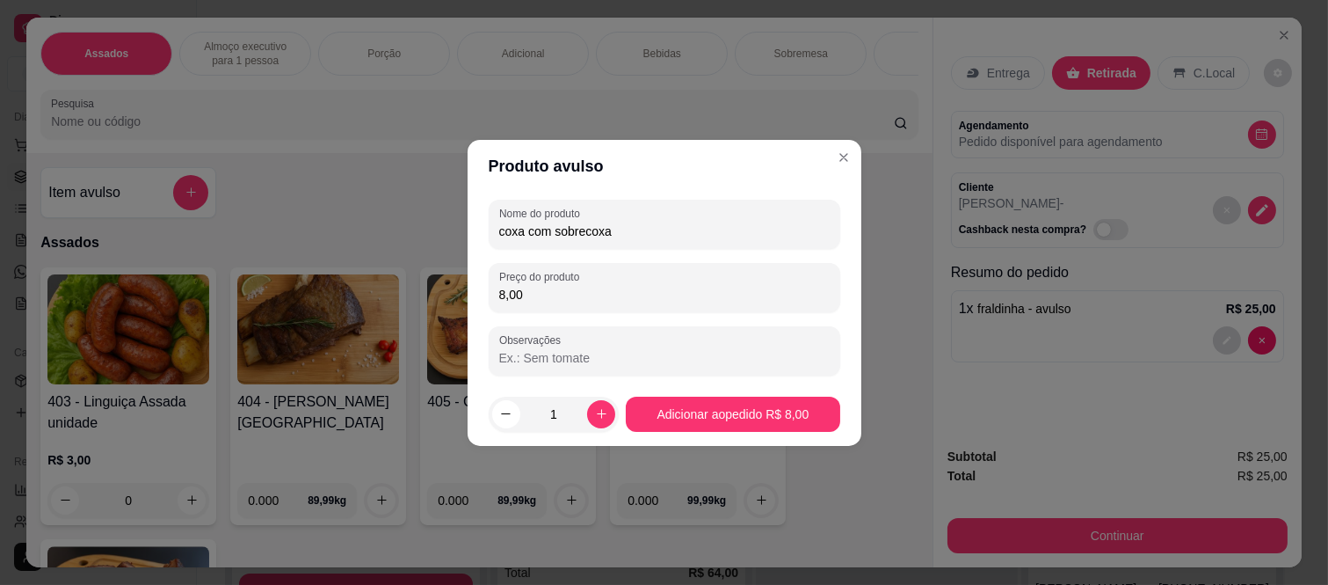
type input "8,00"
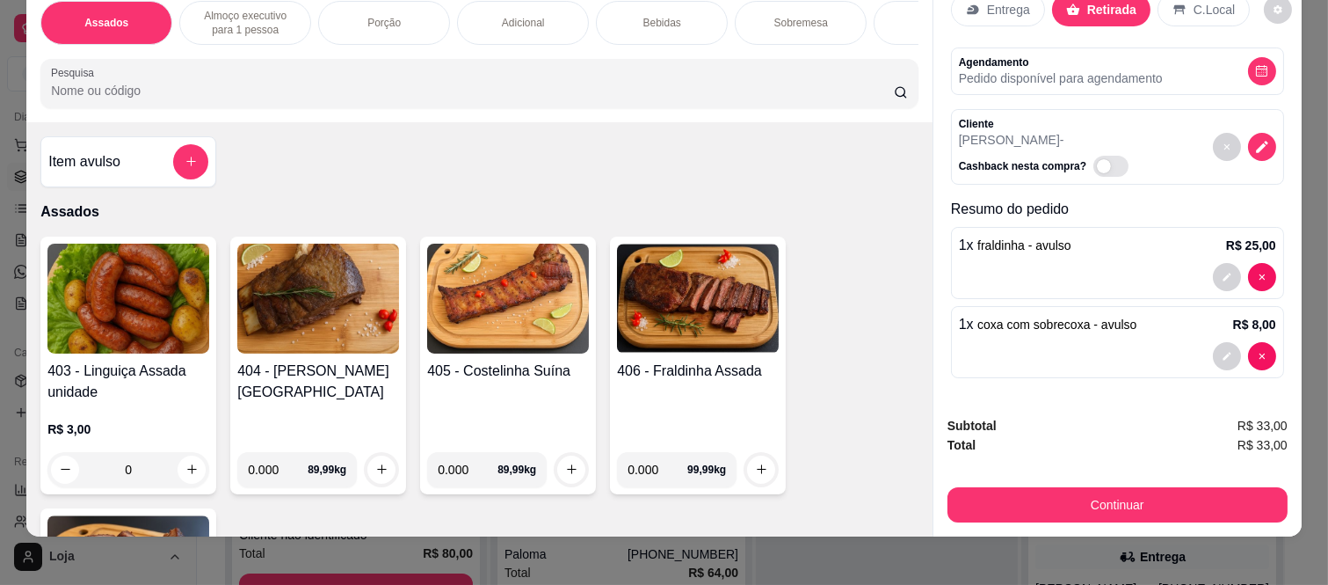
scroll to position [46, 0]
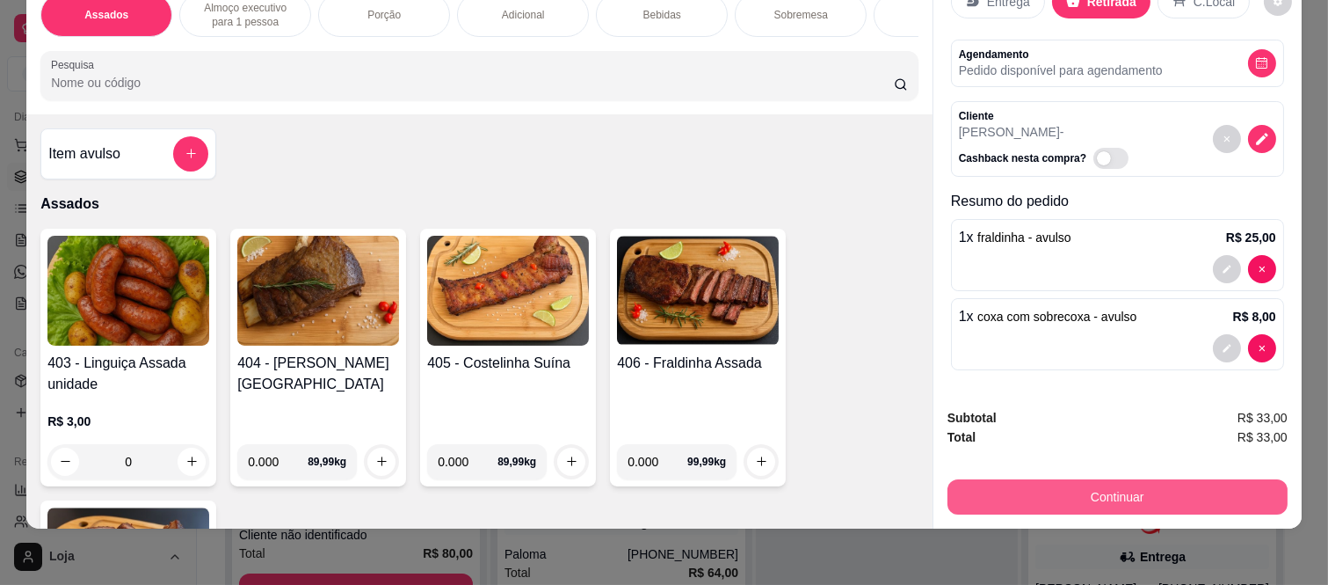
click at [1073, 480] on button "Continuar" at bounding box center [1118, 496] width 340 height 35
click at [1060, 480] on button "Continuar" at bounding box center [1118, 497] width 330 height 34
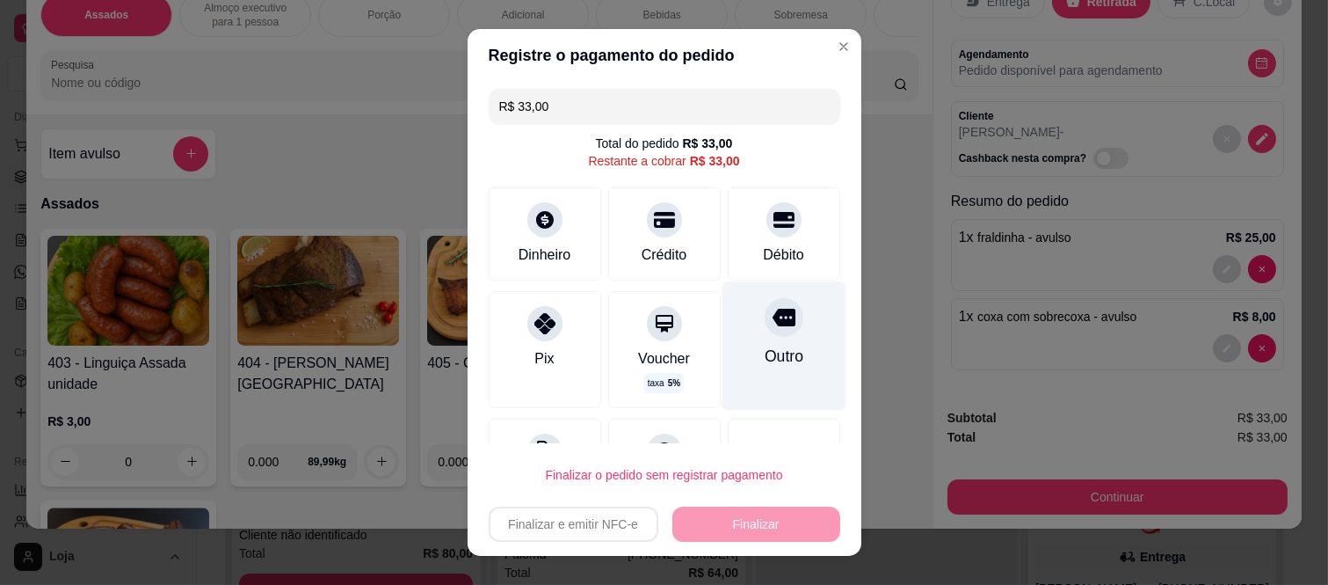
click at [775, 326] on div "Outro" at bounding box center [784, 346] width 124 height 128
type input "R$ 0,00"
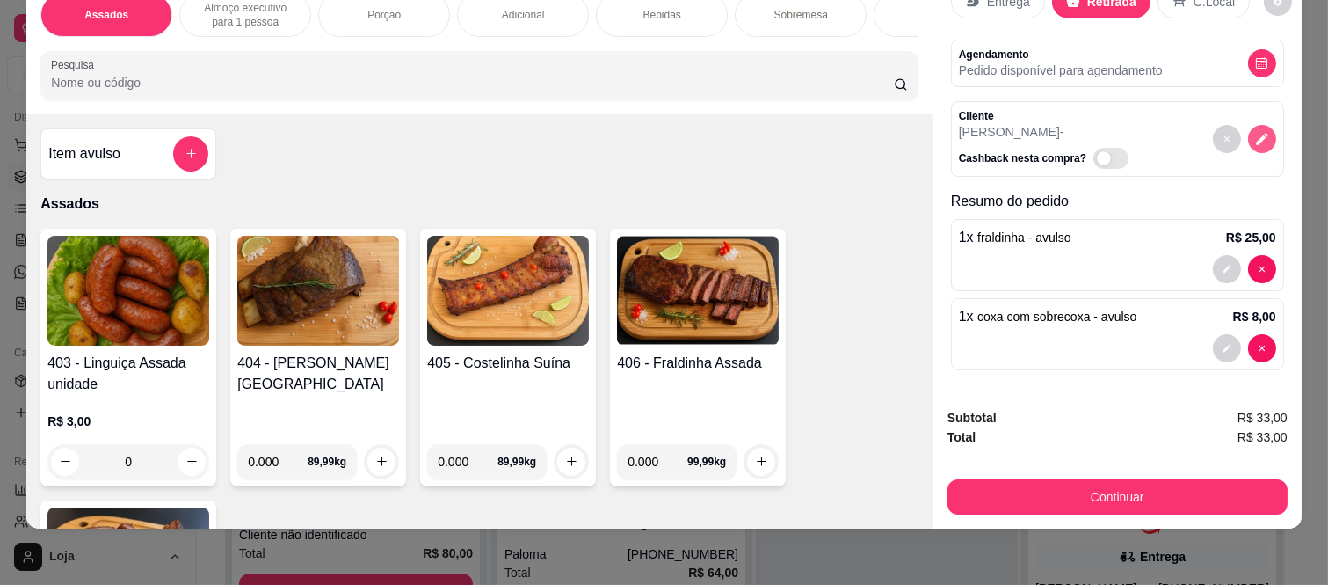
click at [1254, 131] on icon "decrease-product-quantity" at bounding box center [1262, 139] width 16 height 16
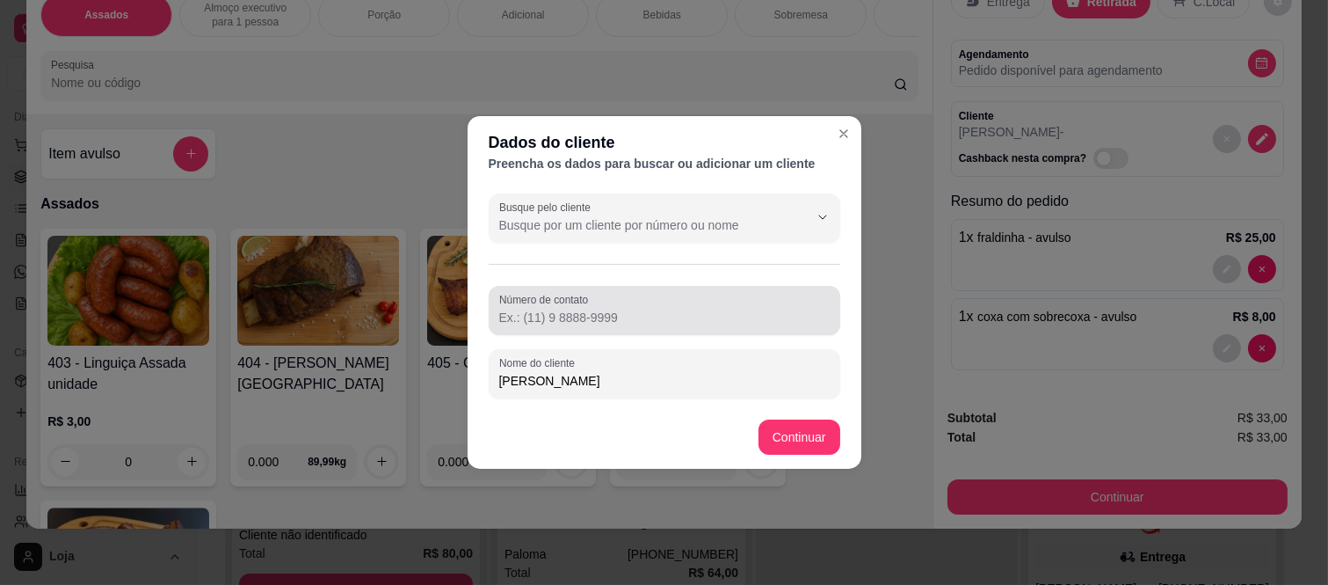
click at [539, 309] on input "Número de contato" at bounding box center [664, 318] width 331 height 18
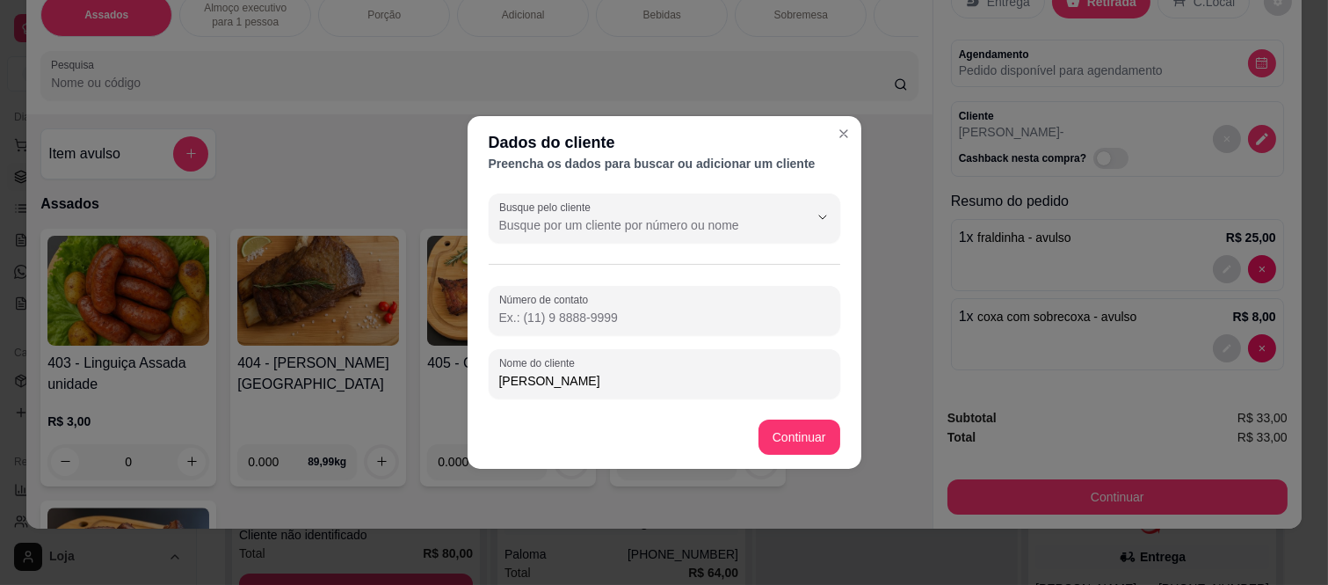
paste input "[PHONE_NUMBER]"
type input "[PHONE_NUMBER]"
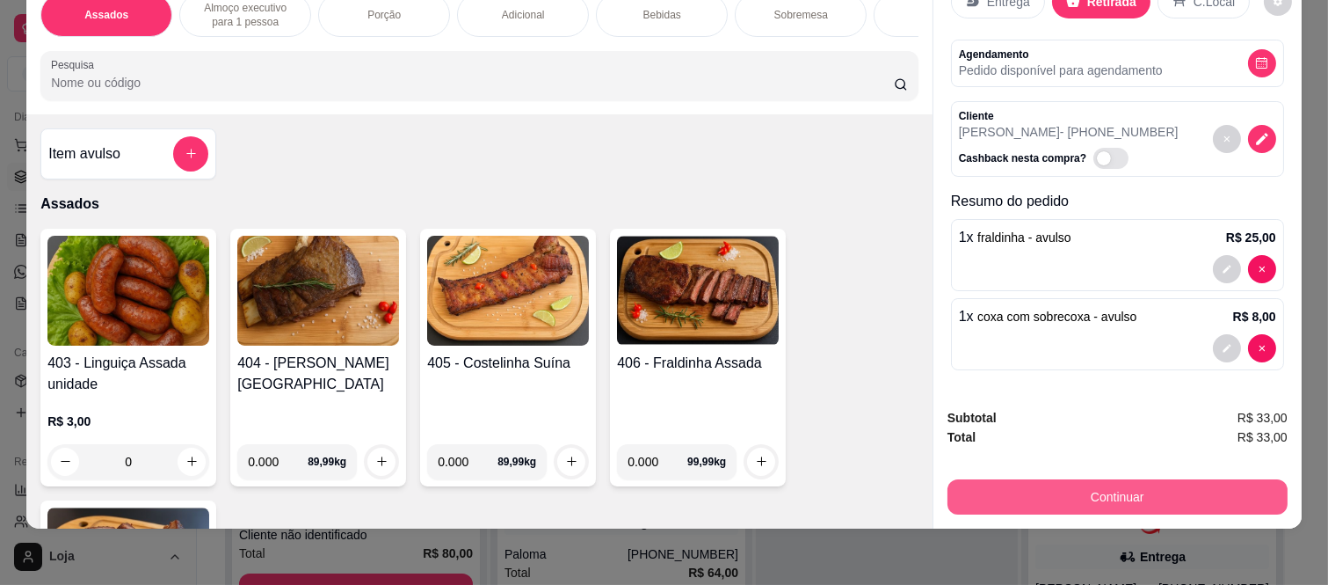
click at [1113, 484] on button "Continuar" at bounding box center [1118, 496] width 340 height 35
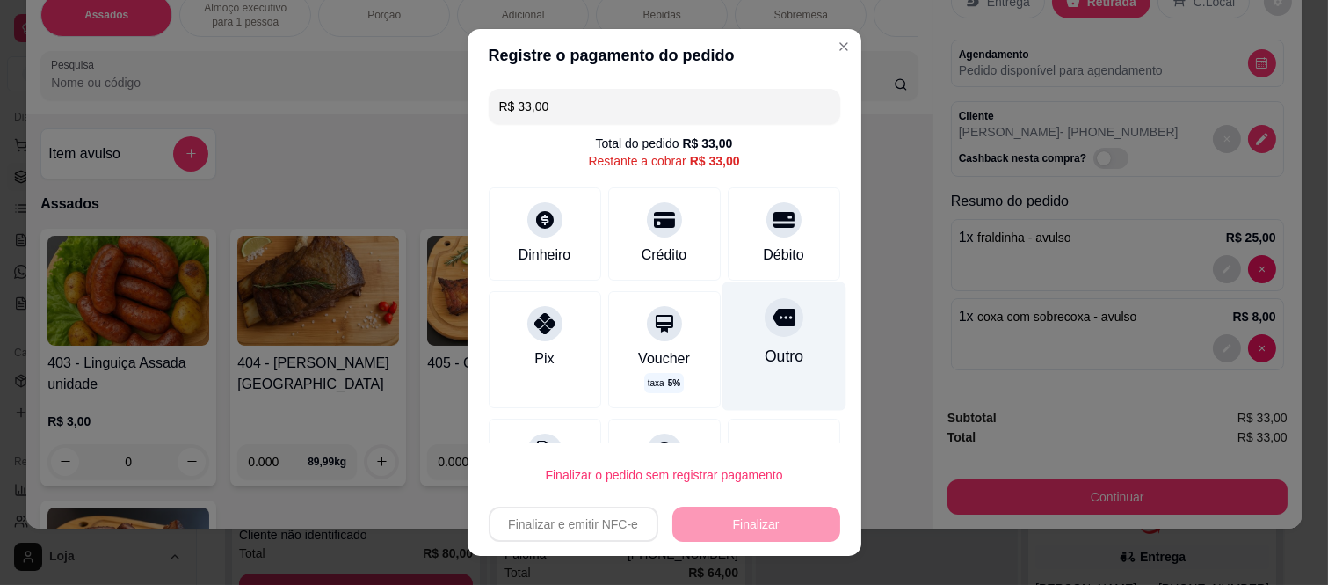
click at [774, 341] on div "Outro" at bounding box center [784, 346] width 124 height 128
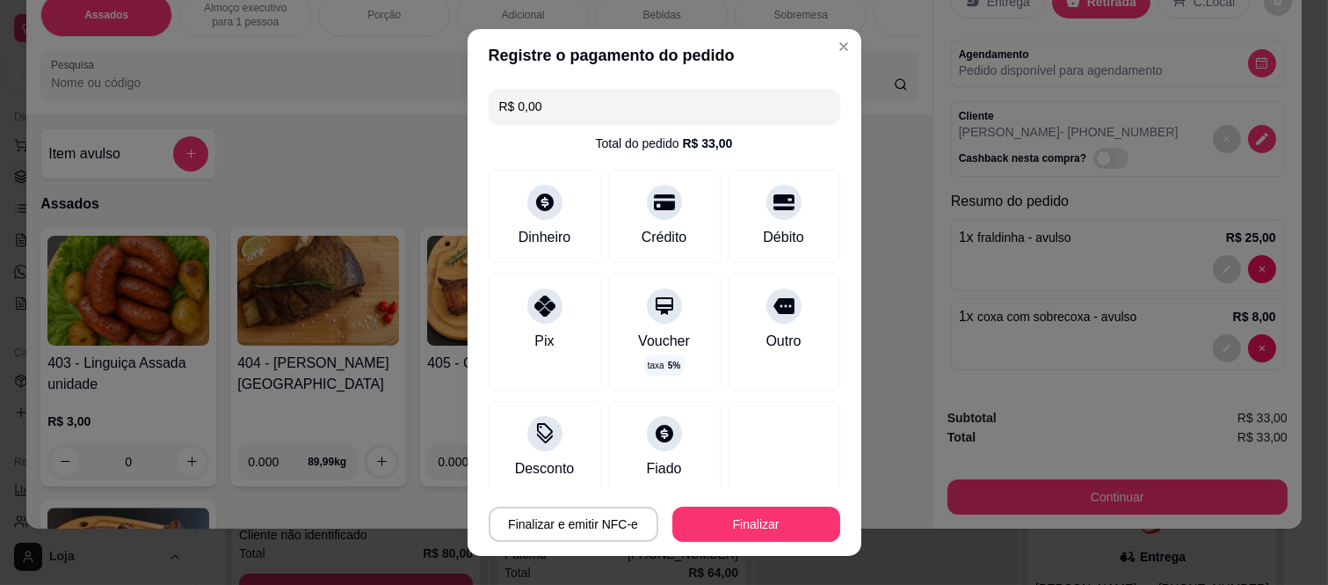
click at [759, 513] on button "Finalizar" at bounding box center [757, 523] width 168 height 35
type input "-R$ 33,00"
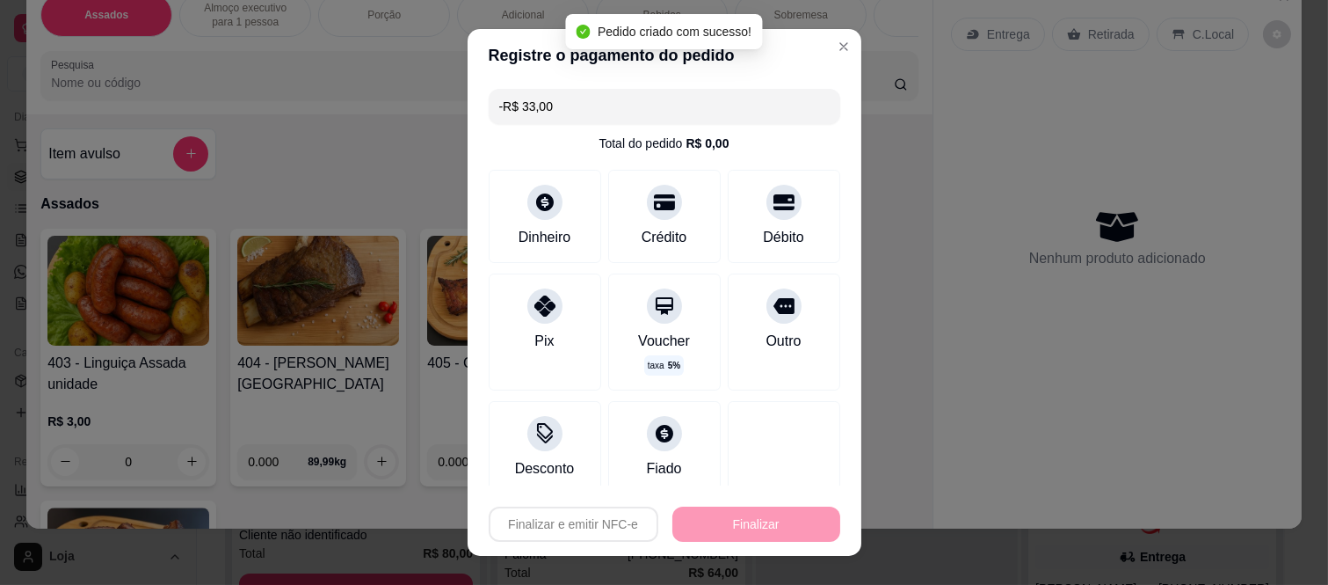
scroll to position [0, 0]
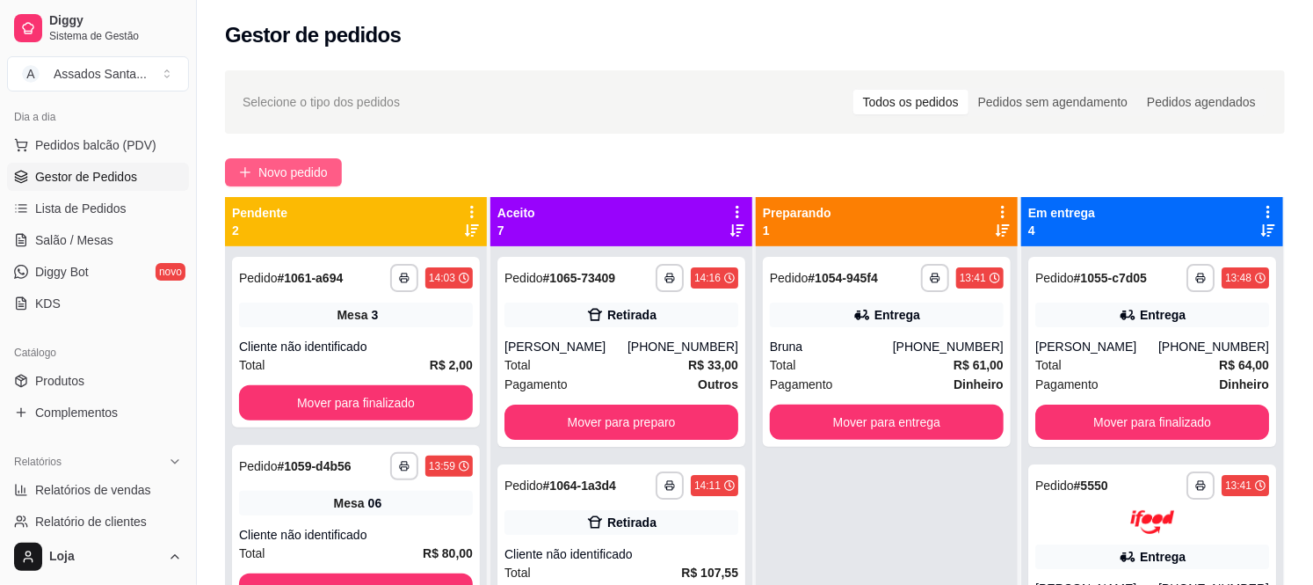
click at [283, 165] on span "Novo pedido" at bounding box center [292, 172] width 69 height 19
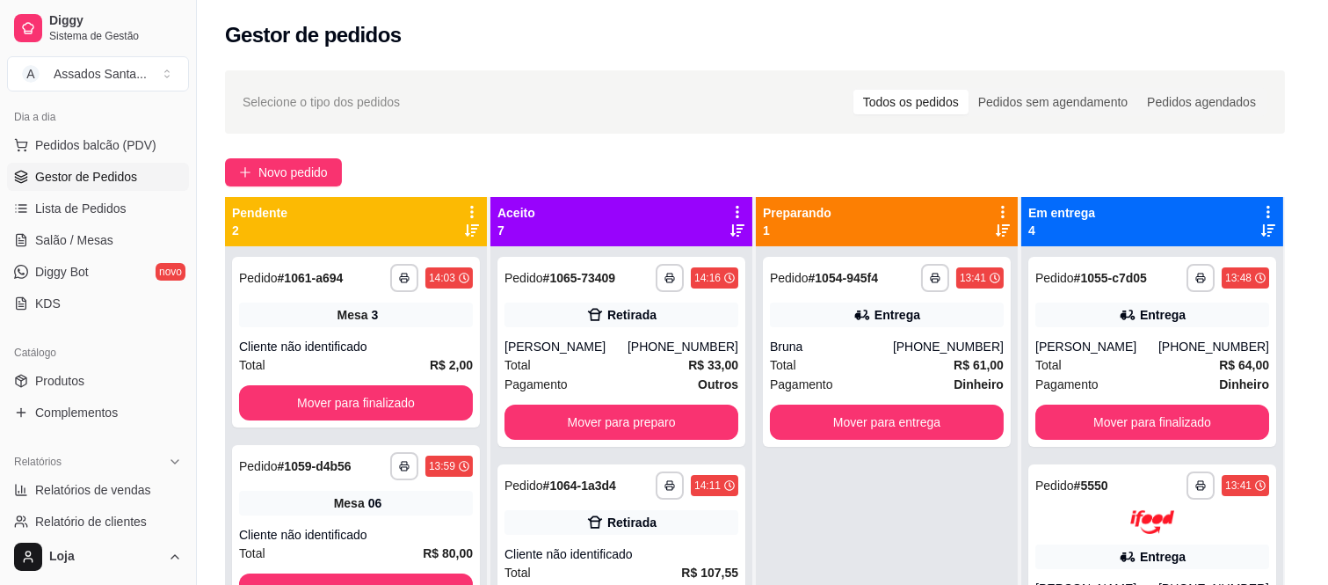
click at [1199, 84] on div "Entrega Retirada C.Local" at bounding box center [1117, 73] width 333 height 62
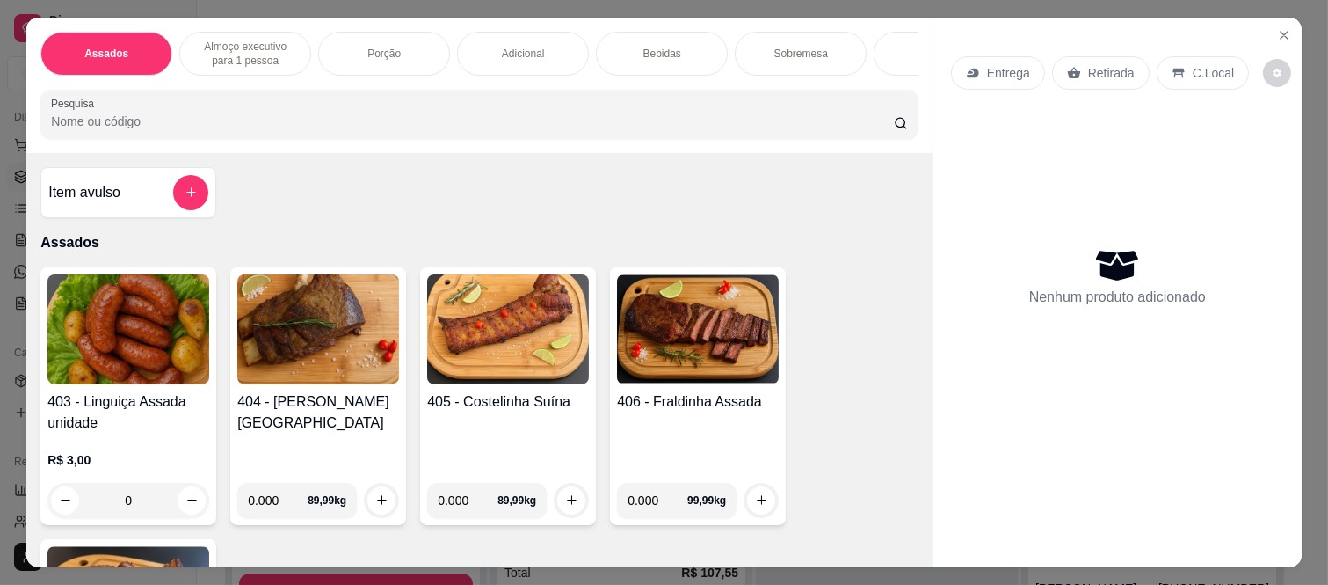
click at [1197, 64] on p "C.Local" at bounding box center [1213, 73] width 41 height 18
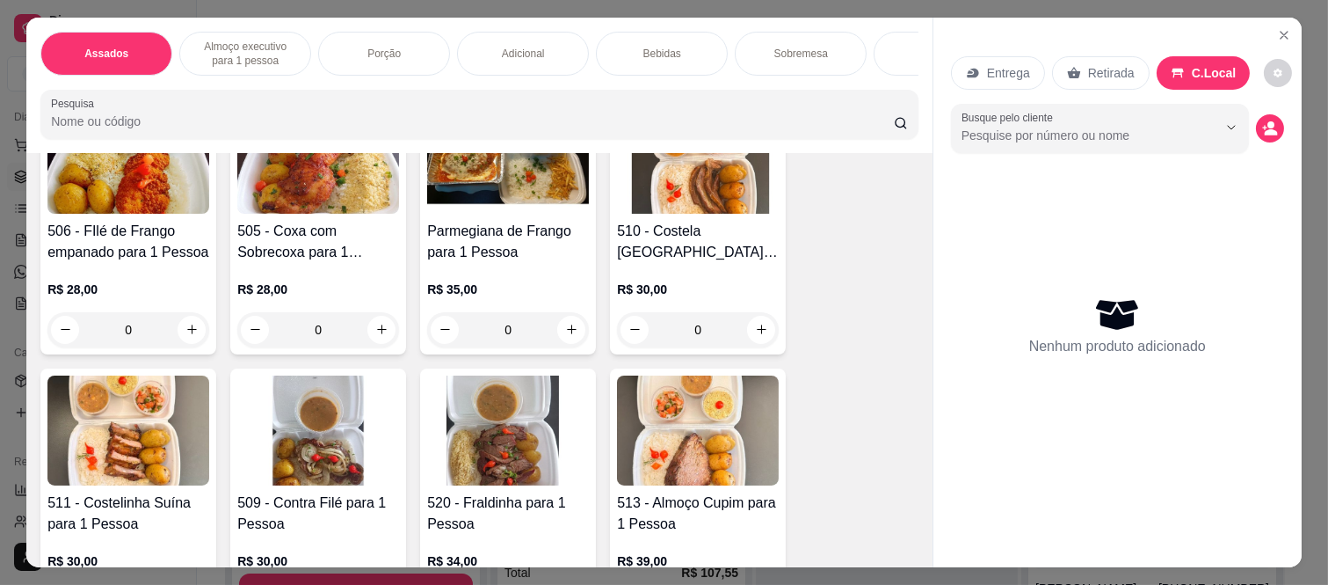
scroll to position [977, 0]
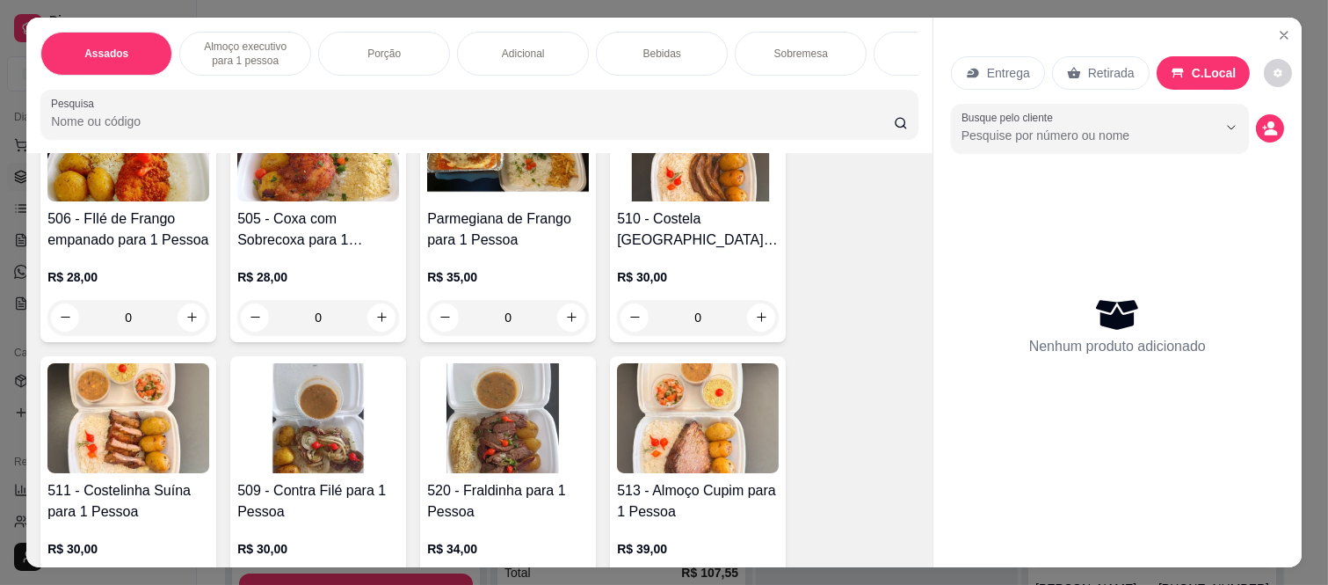
click at [757, 317] on div "0" at bounding box center [698, 317] width 162 height 35
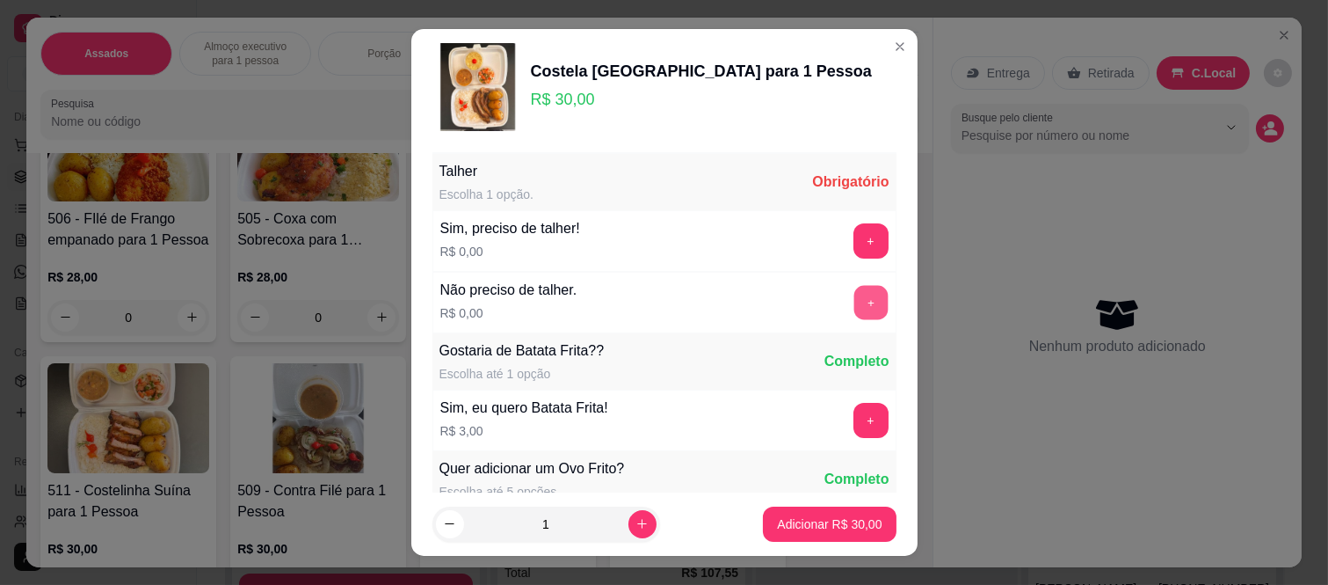
click at [854, 302] on button "+" at bounding box center [871, 303] width 34 height 34
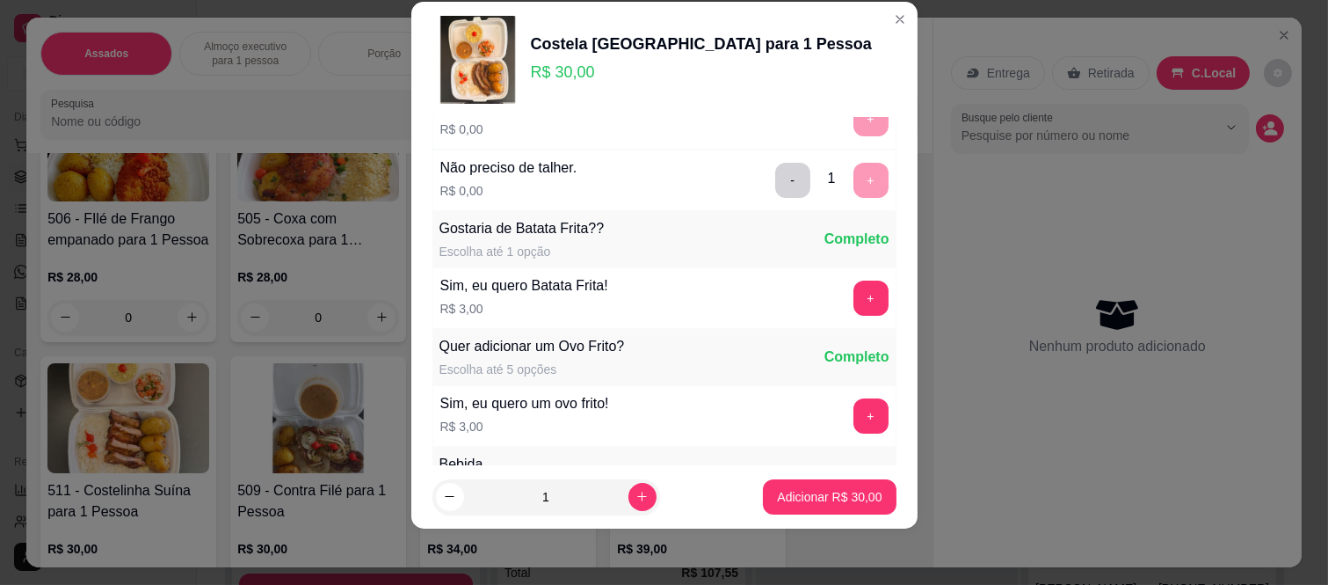
scroll to position [188, 0]
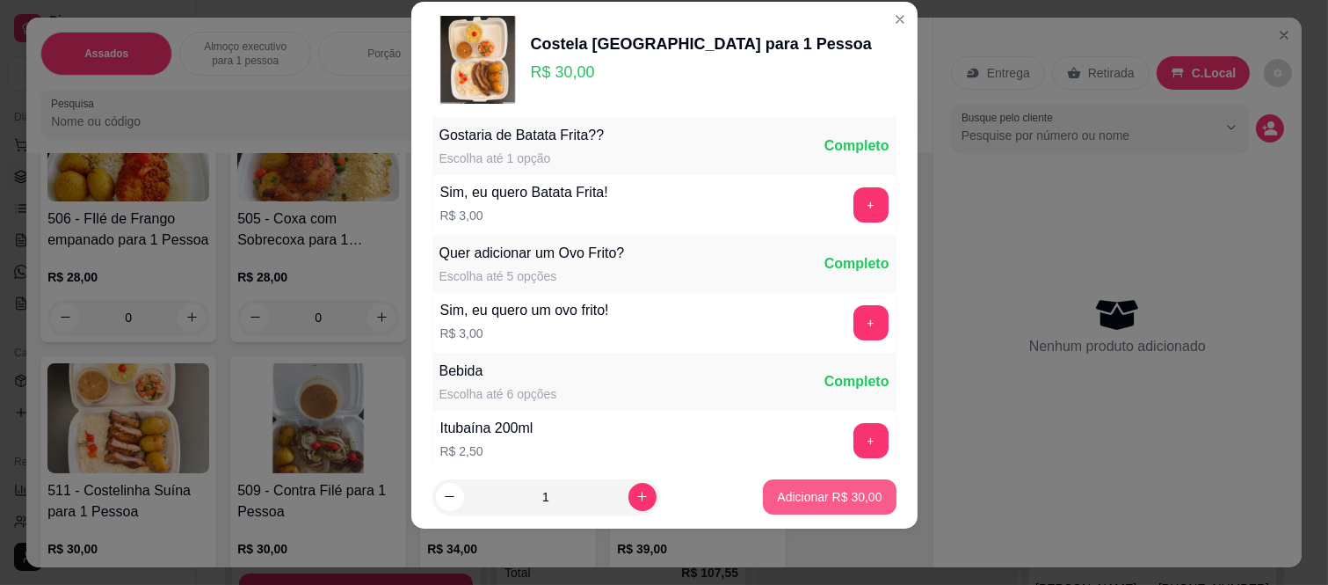
click at [814, 513] on button "Adicionar R$ 30,00" at bounding box center [829, 496] width 133 height 35
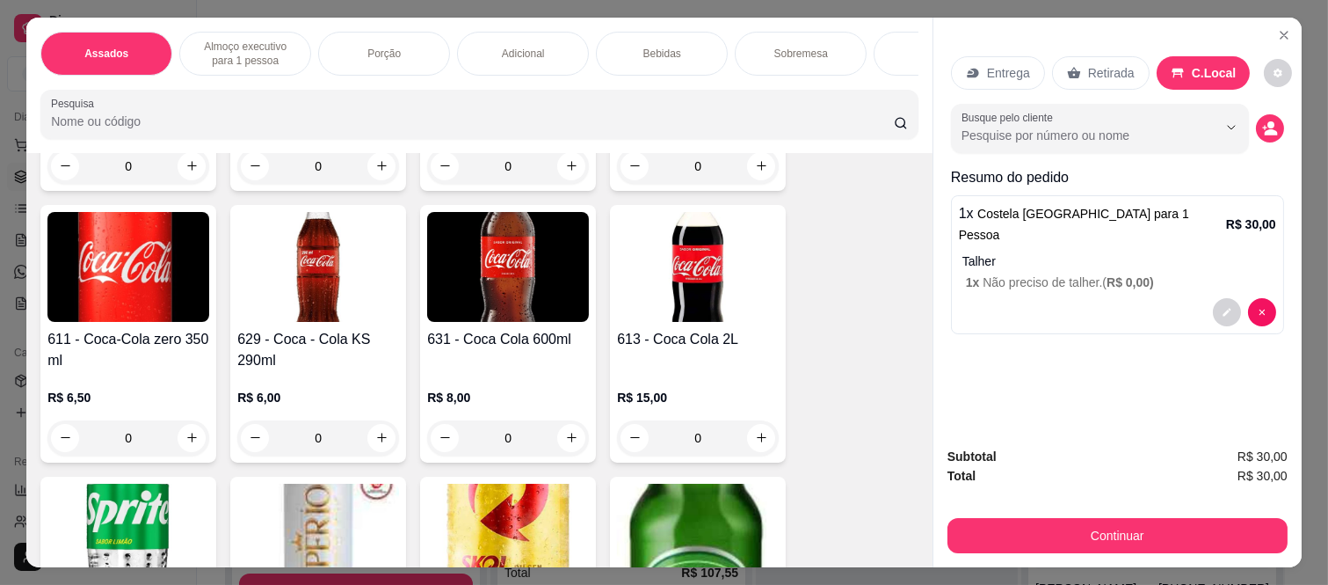
scroll to position [3614, 0]
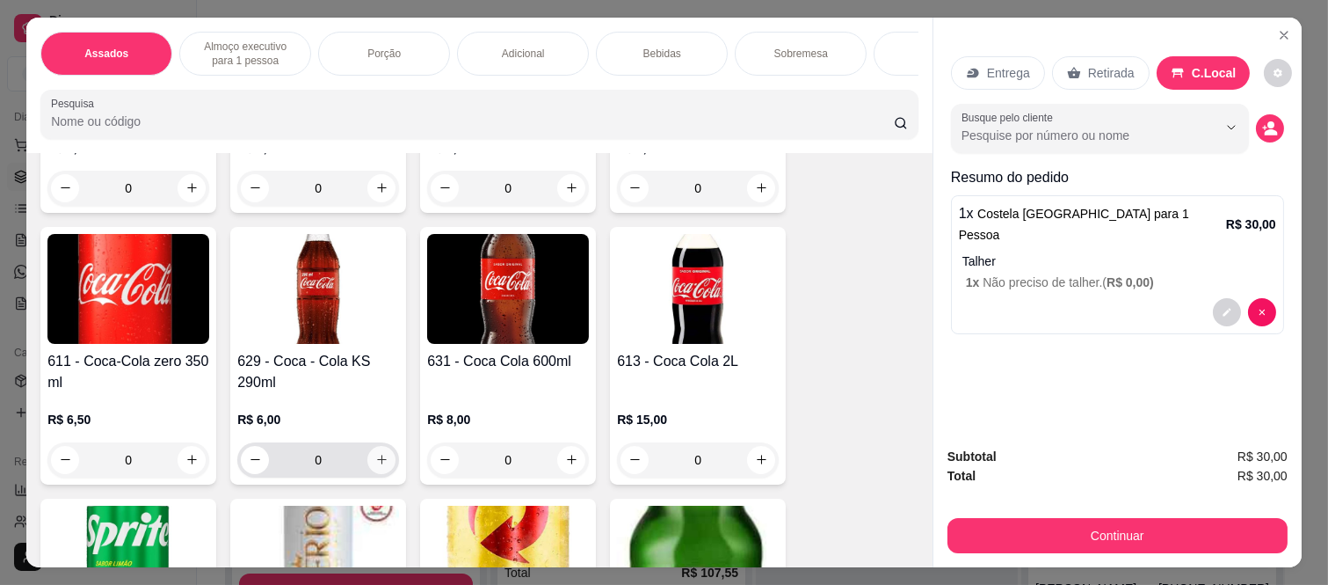
click at [375, 466] on icon "increase-product-quantity" at bounding box center [381, 459] width 13 height 13
type input "1"
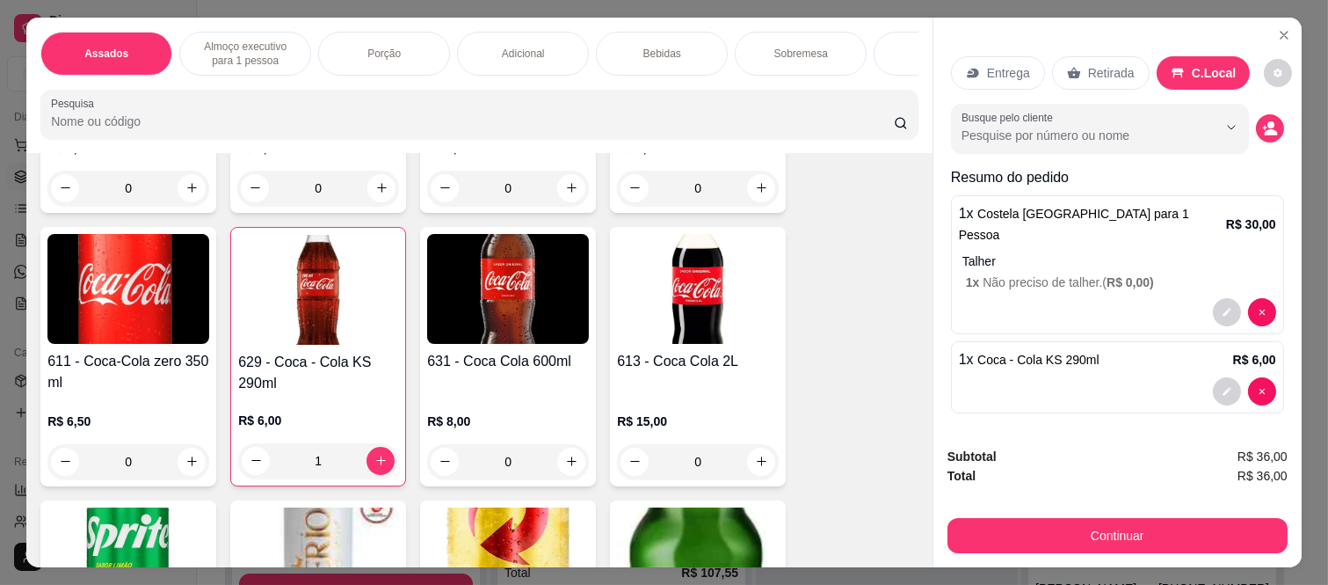
click at [1034, 549] on div "Subtotal R$ 36,00 Total R$ 36,00 Continuar" at bounding box center [1118, 500] width 368 height 135
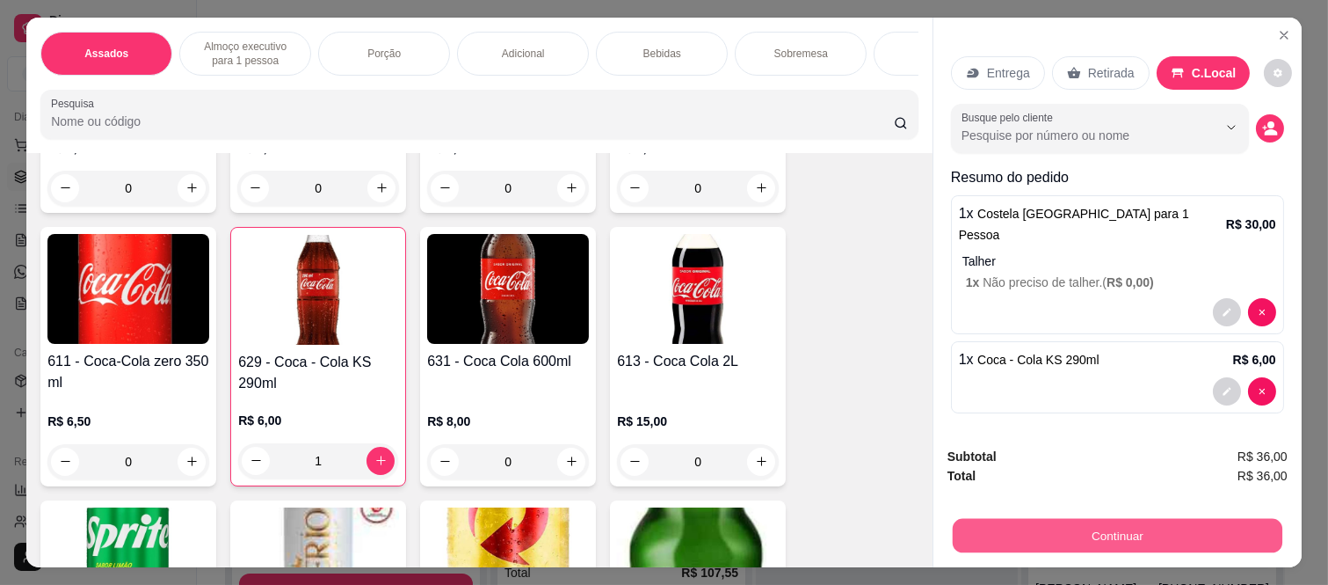
click at [1033, 541] on button "Continuar" at bounding box center [1118, 536] width 330 height 34
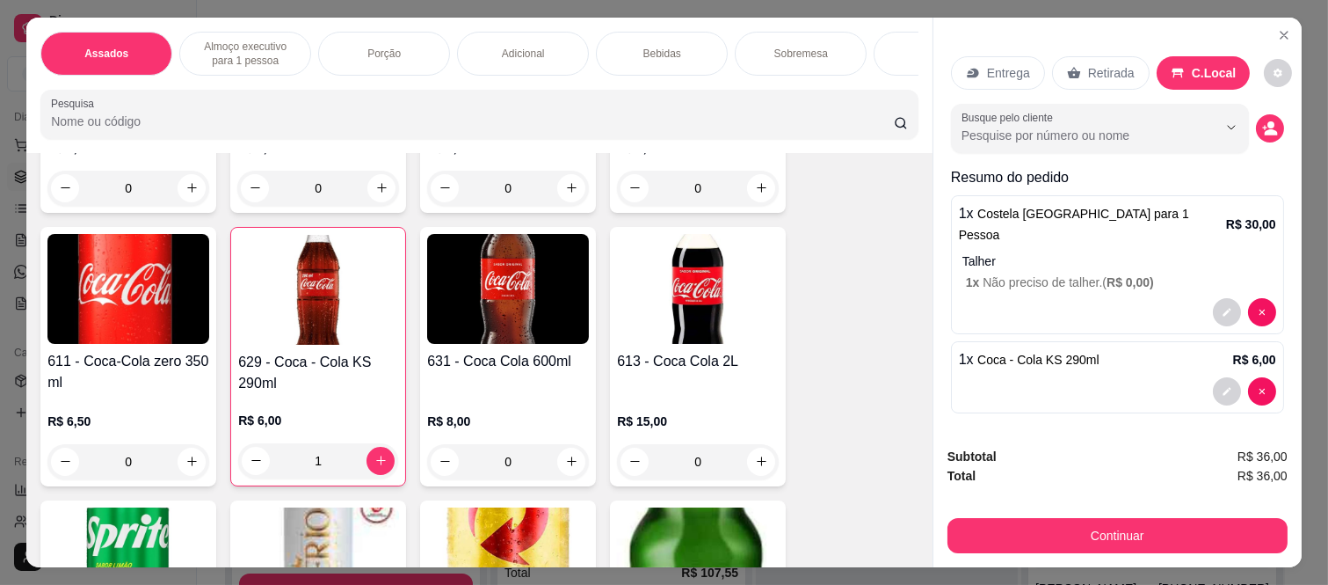
click at [764, 345] on div "Outro" at bounding box center [783, 356] width 39 height 23
type input "R$ 0,00"
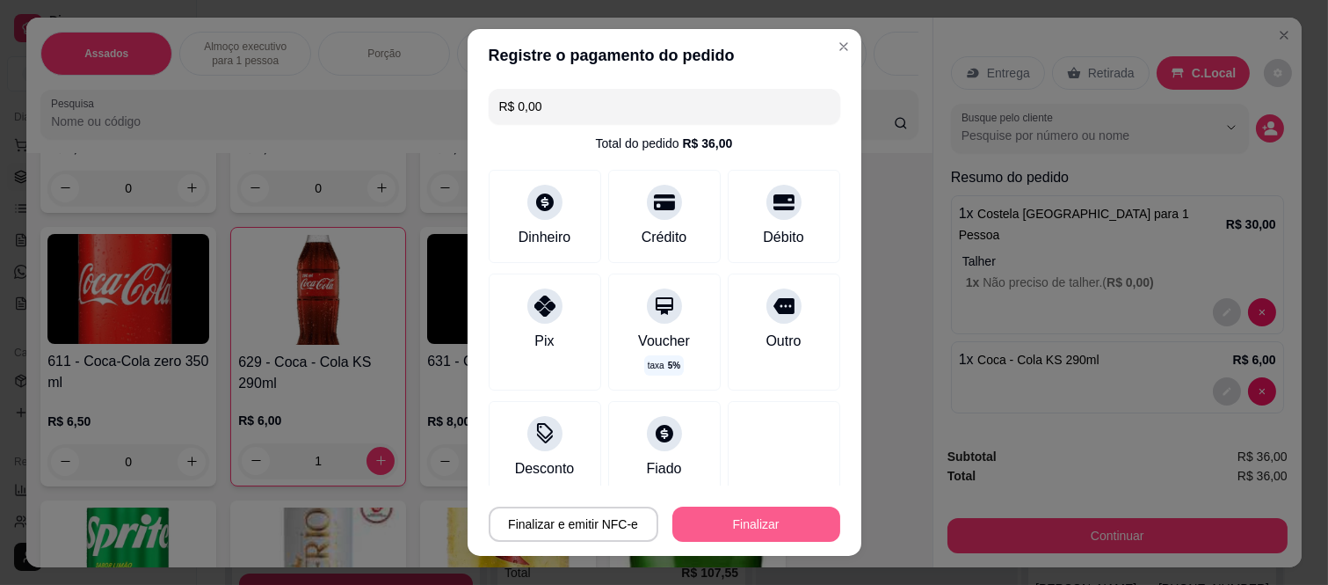
click at [752, 533] on button "Finalizar" at bounding box center [757, 523] width 168 height 35
type input "0"
type input "-R$ 36,00"
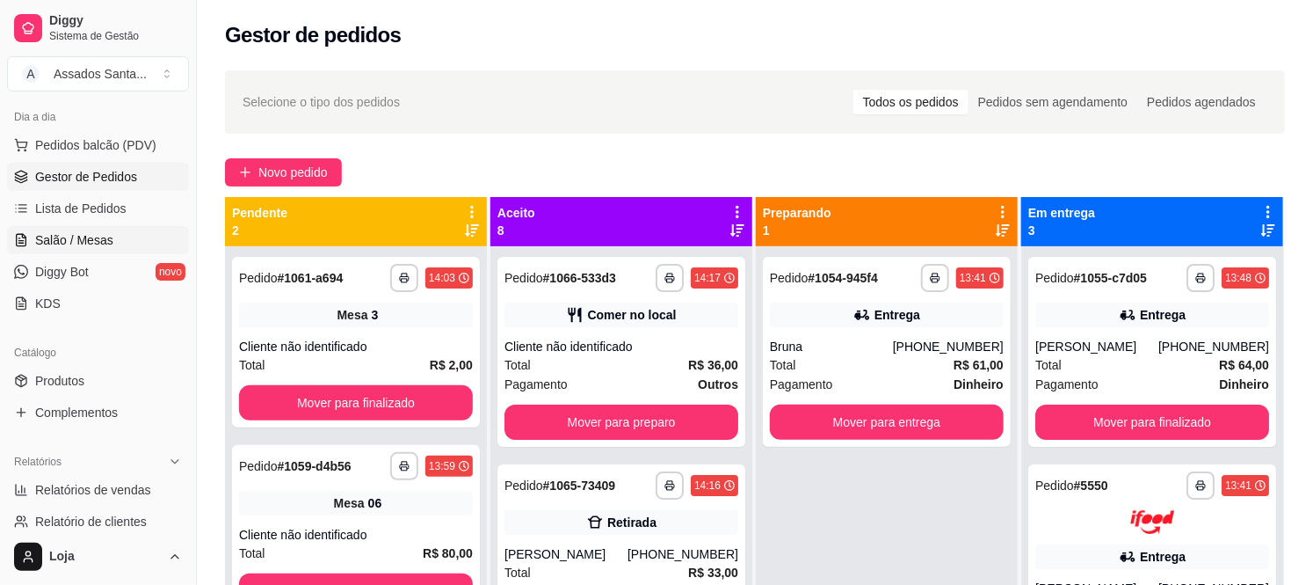
click at [91, 242] on span "Salão / Mesas" at bounding box center [74, 240] width 78 height 18
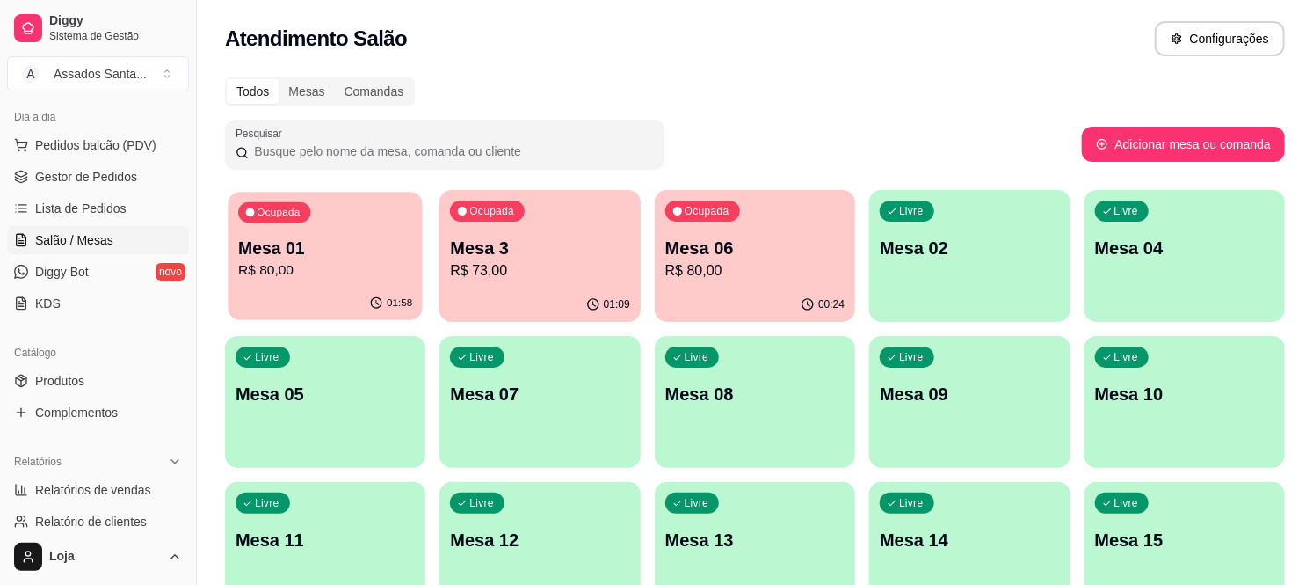
click at [347, 250] on p "Mesa 01" at bounding box center [325, 248] width 174 height 24
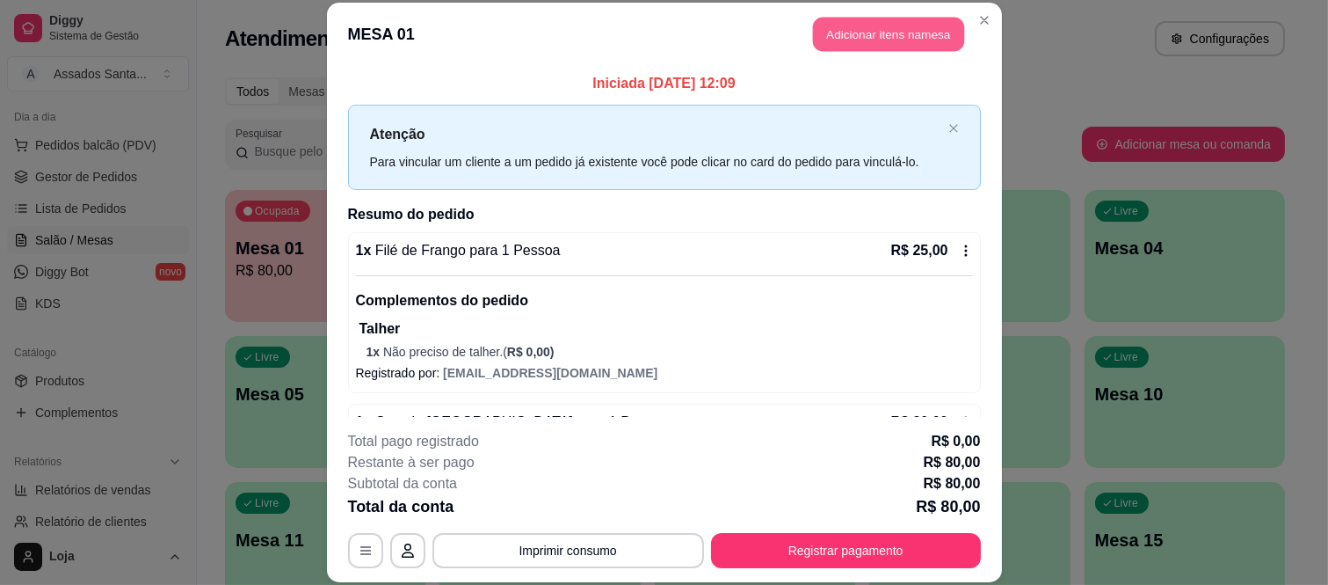
click at [849, 40] on button "Adicionar itens na mesa" at bounding box center [888, 35] width 151 height 34
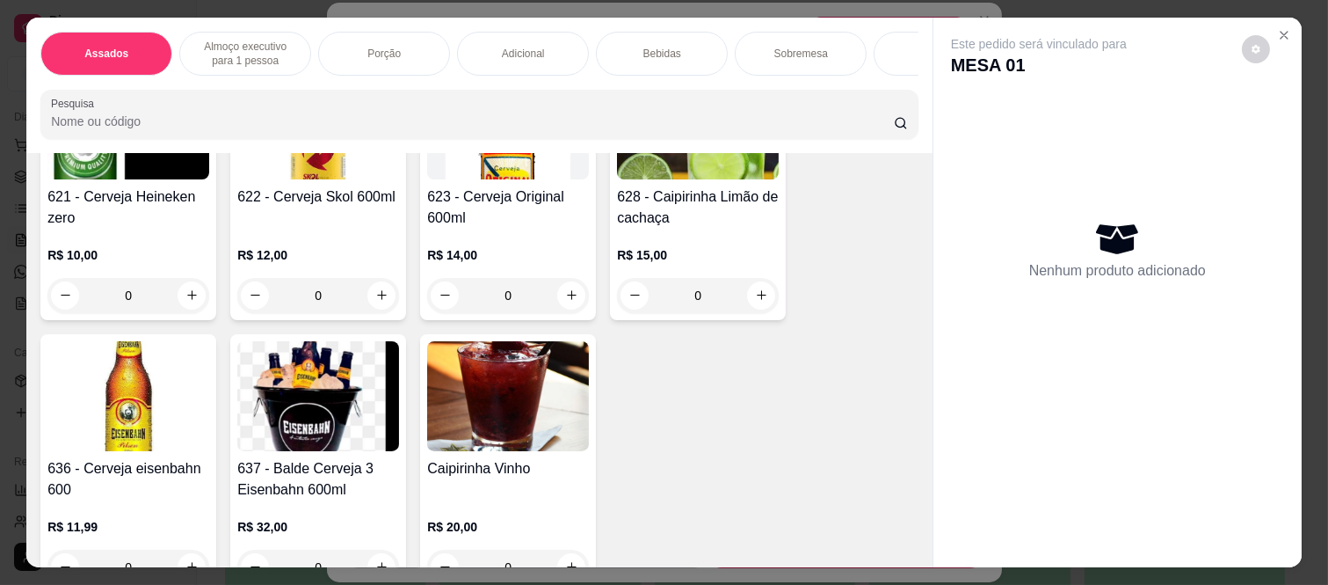
scroll to position [4297, 0]
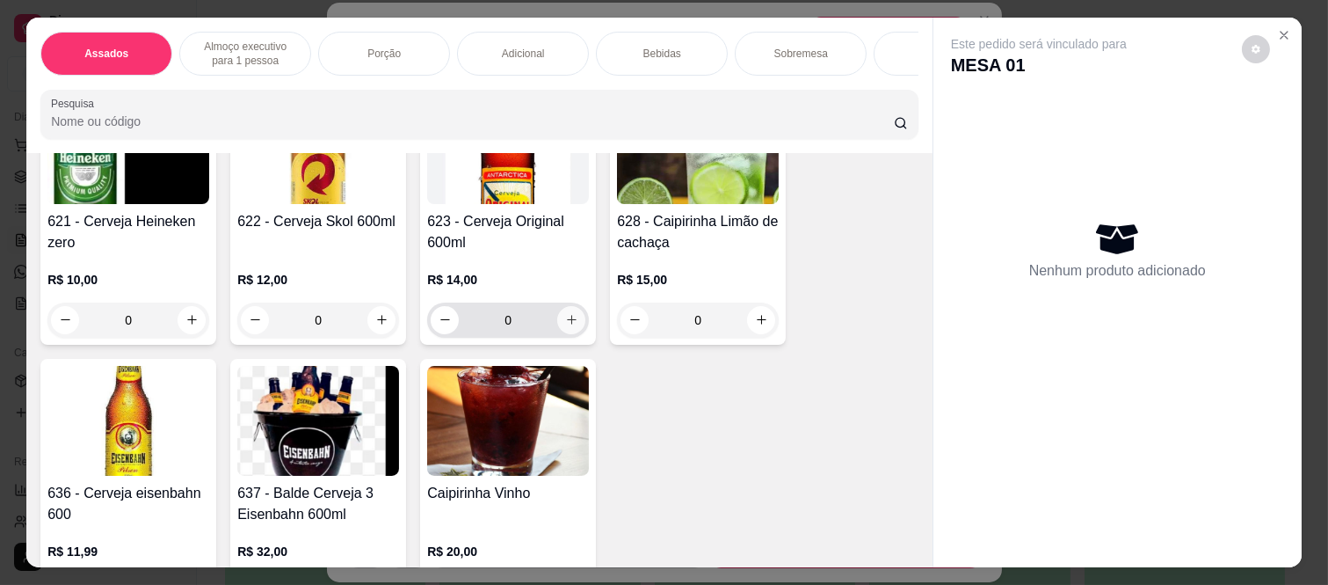
click at [565, 326] on icon "increase-product-quantity" at bounding box center [571, 319] width 13 height 13
type input "1"
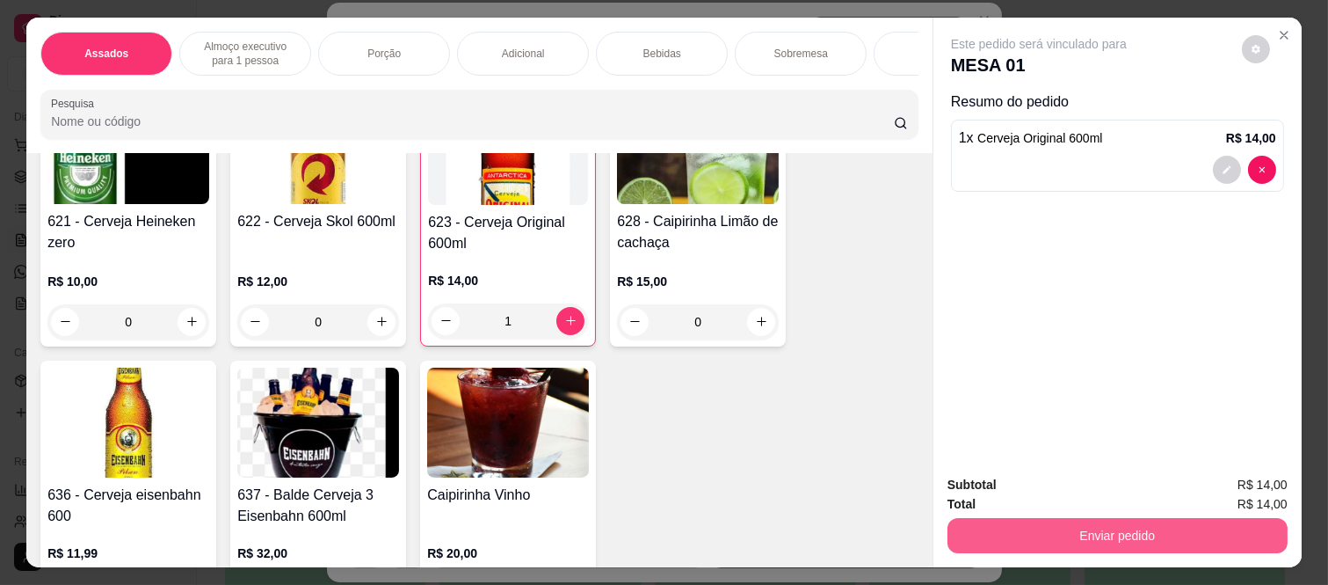
click at [1037, 525] on button "Enviar pedido" at bounding box center [1118, 535] width 340 height 35
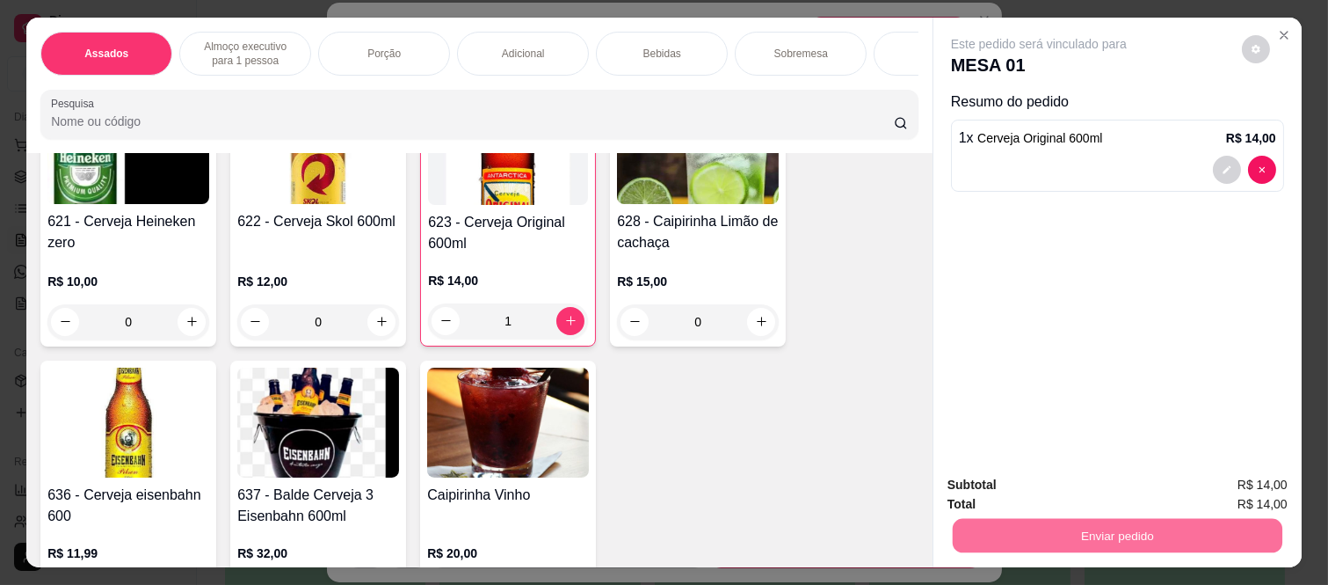
click at [1032, 486] on button "Não registrar e enviar pedido" at bounding box center [1058, 485] width 183 height 33
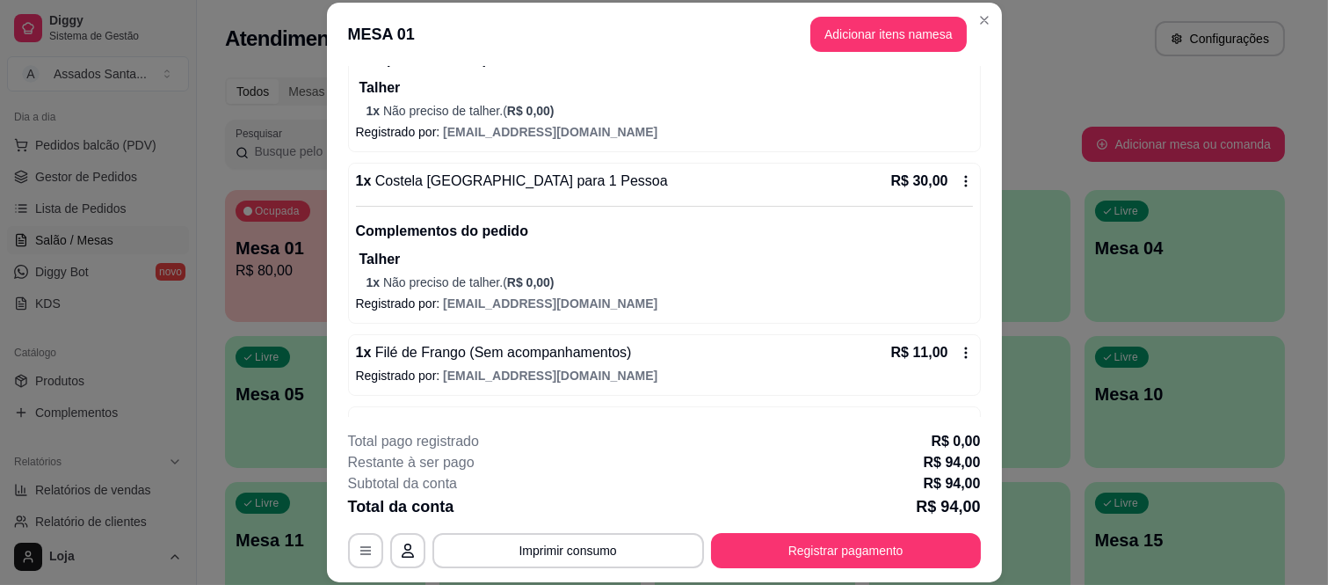
scroll to position [372, 0]
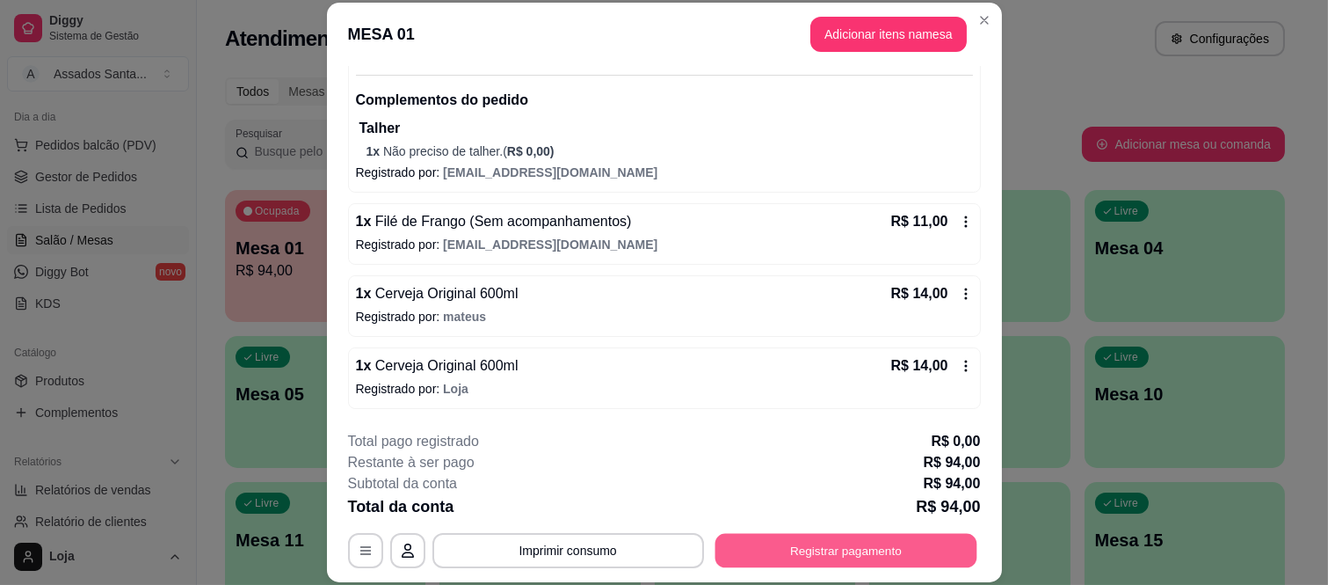
click at [810, 563] on button "Registrar pagamento" at bounding box center [846, 550] width 262 height 34
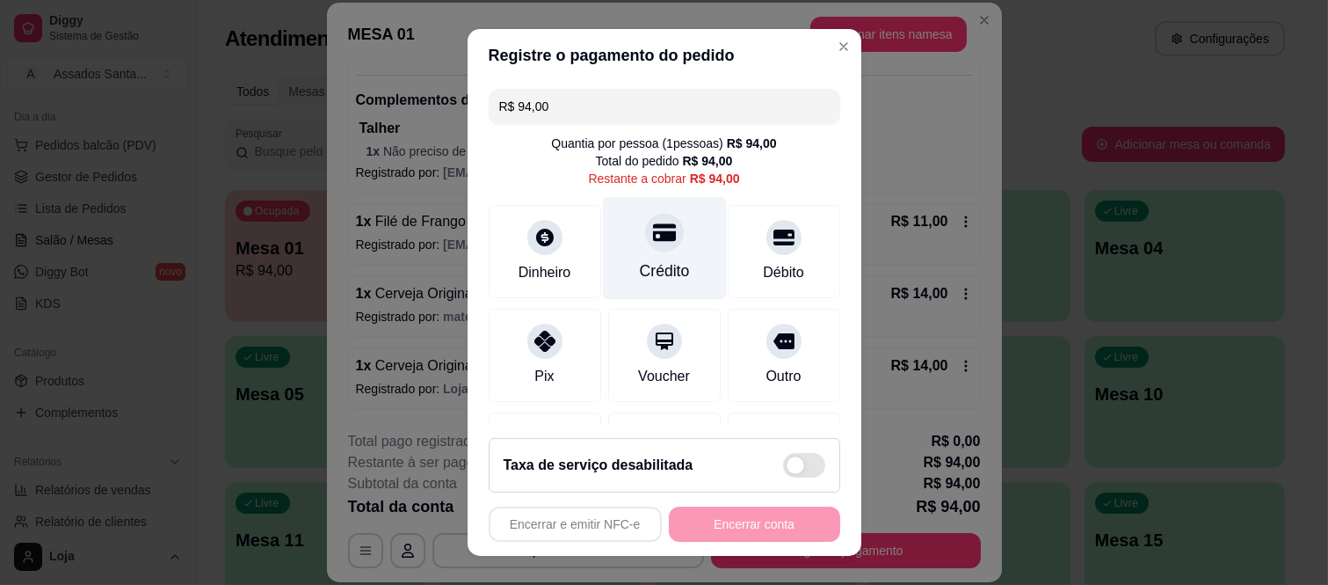
click at [652, 236] on icon at bounding box center [663, 232] width 23 height 23
type input "R$ 0,00"
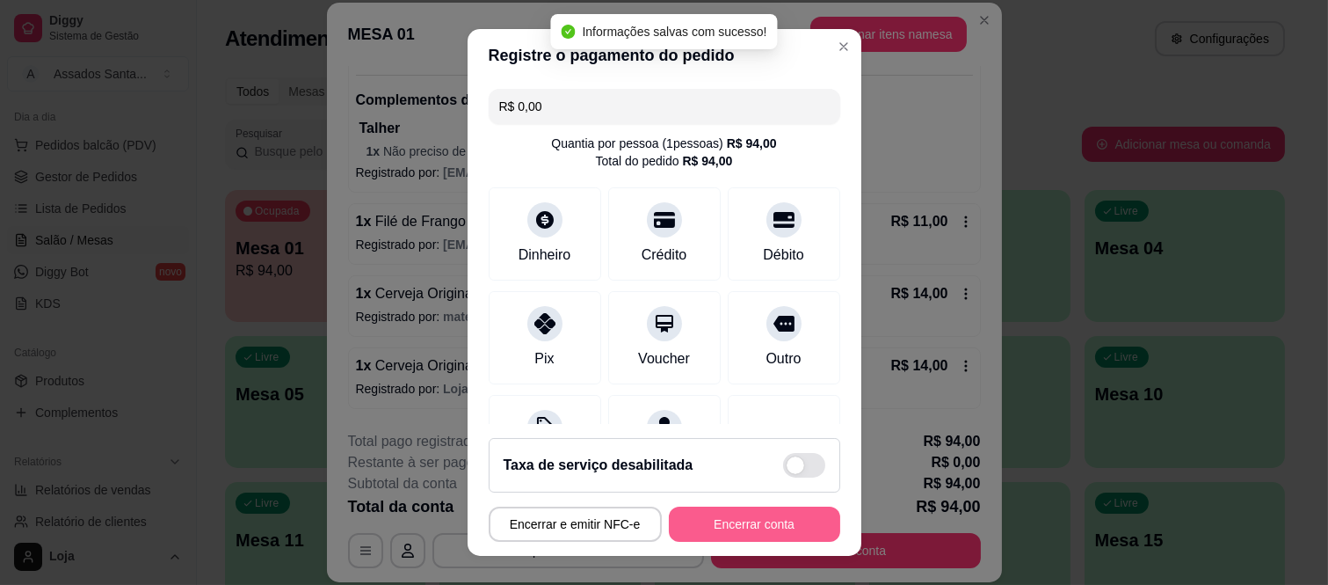
click at [705, 514] on button "Encerrar conta" at bounding box center [754, 523] width 171 height 35
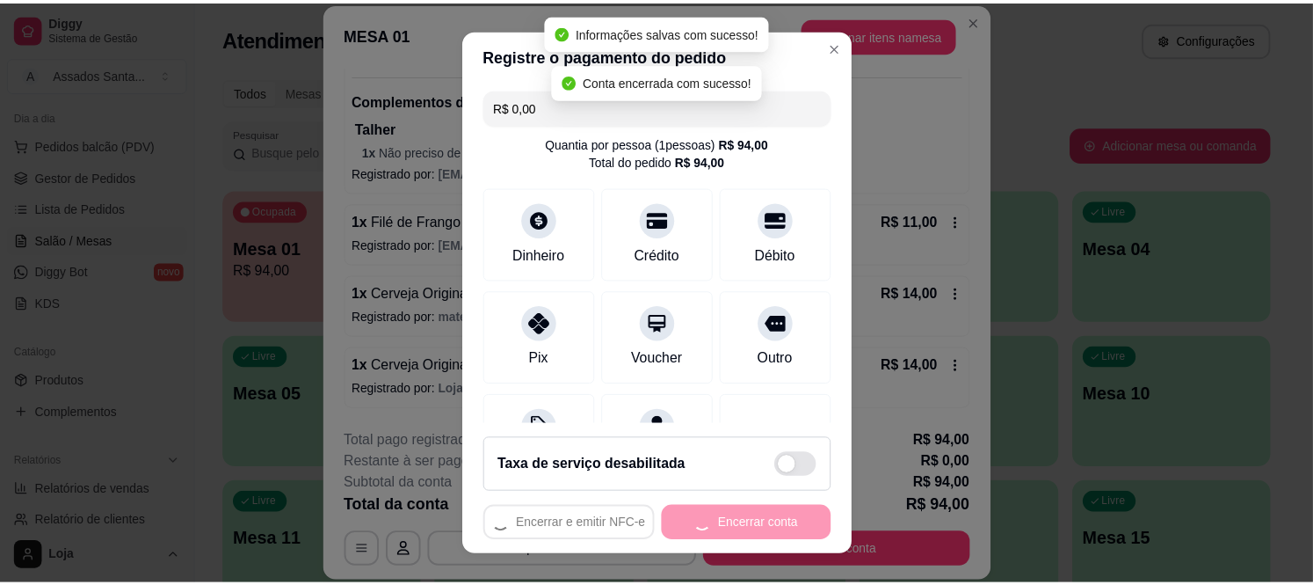
scroll to position [0, 0]
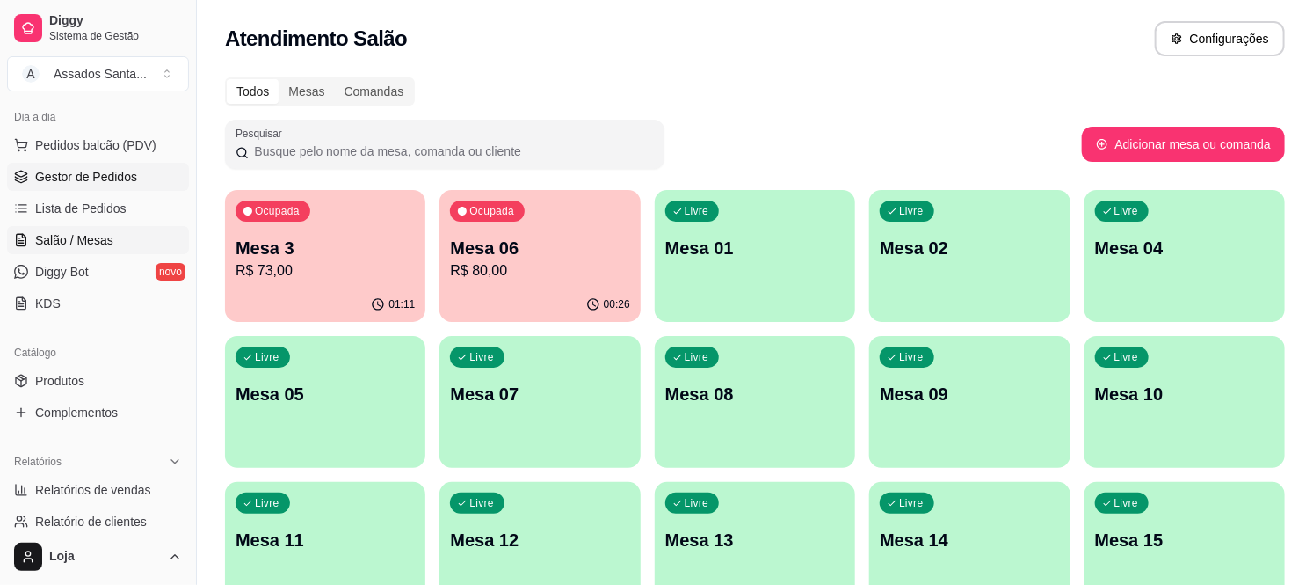
click at [89, 173] on span "Gestor de Pedidos" at bounding box center [86, 177] width 102 height 18
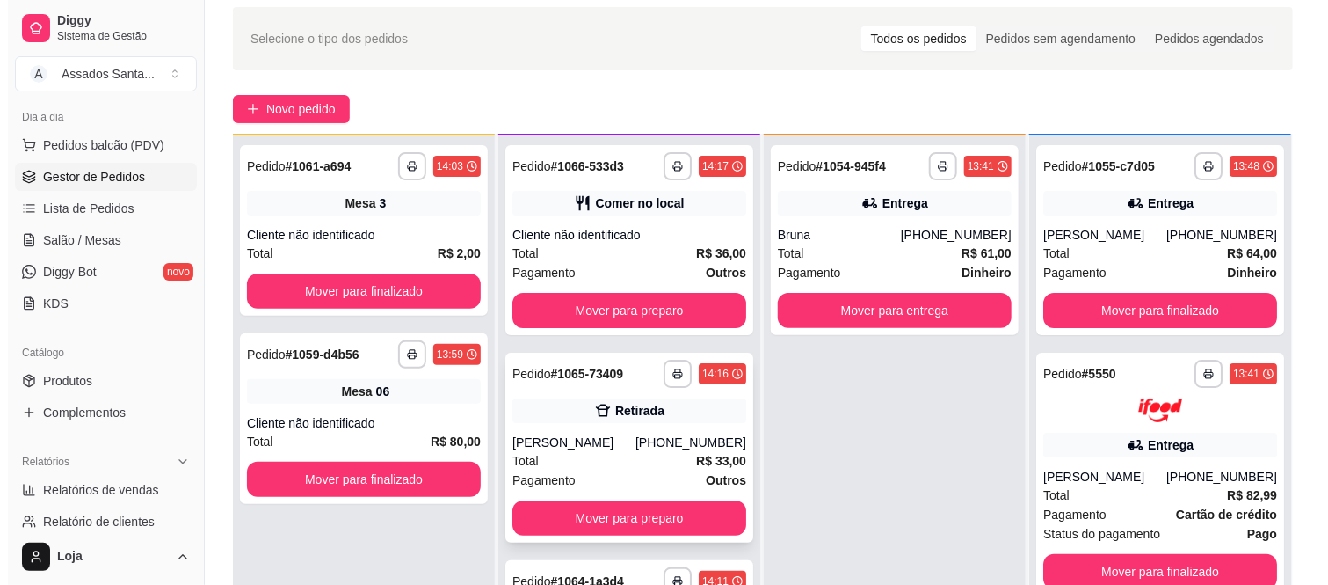
scroll to position [98, 0]
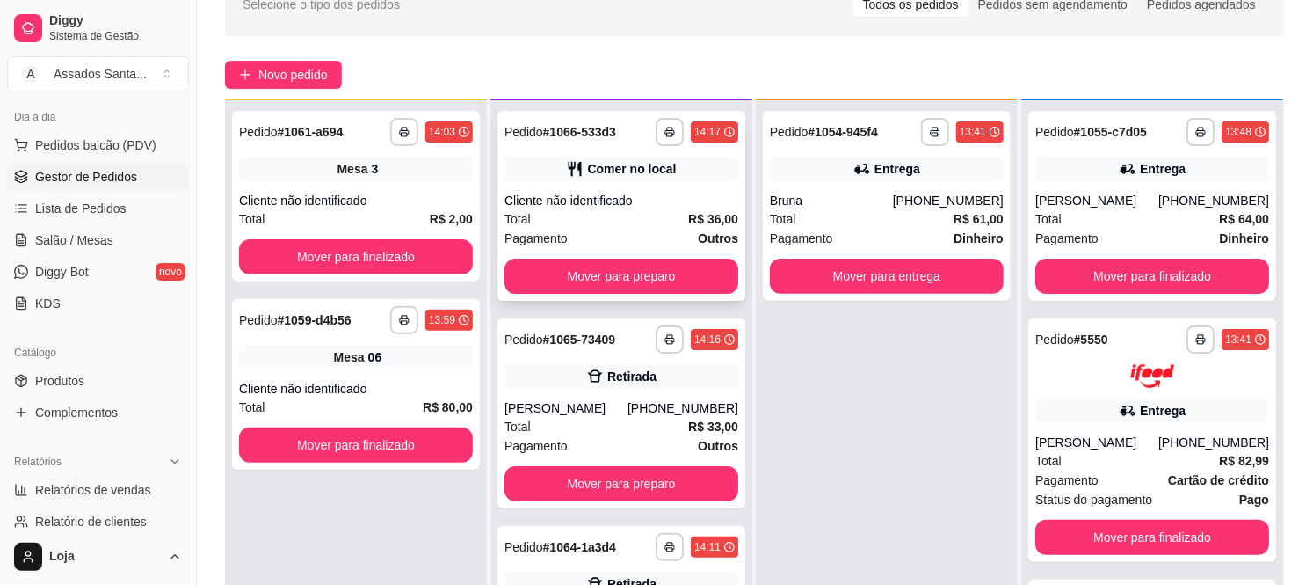
click at [556, 213] on div "Total R$ 36,00" at bounding box center [622, 218] width 234 height 19
click at [585, 419] on div "Total R$ 33,00" at bounding box center [622, 426] width 234 height 19
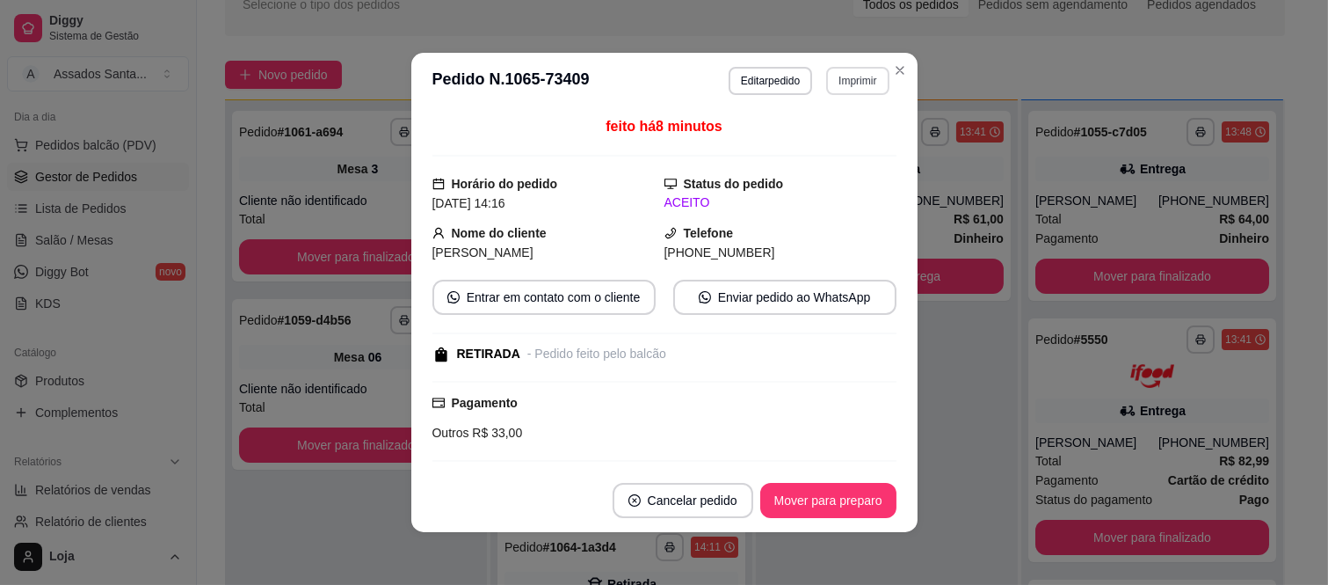
click at [826, 76] on button "Imprimir" at bounding box center [857, 81] width 62 height 28
click at [811, 135] on button "IMPRESSORA caixa" at bounding box center [820, 142] width 123 height 27
click at [837, 496] on button "Mover para preparo" at bounding box center [828, 500] width 136 height 35
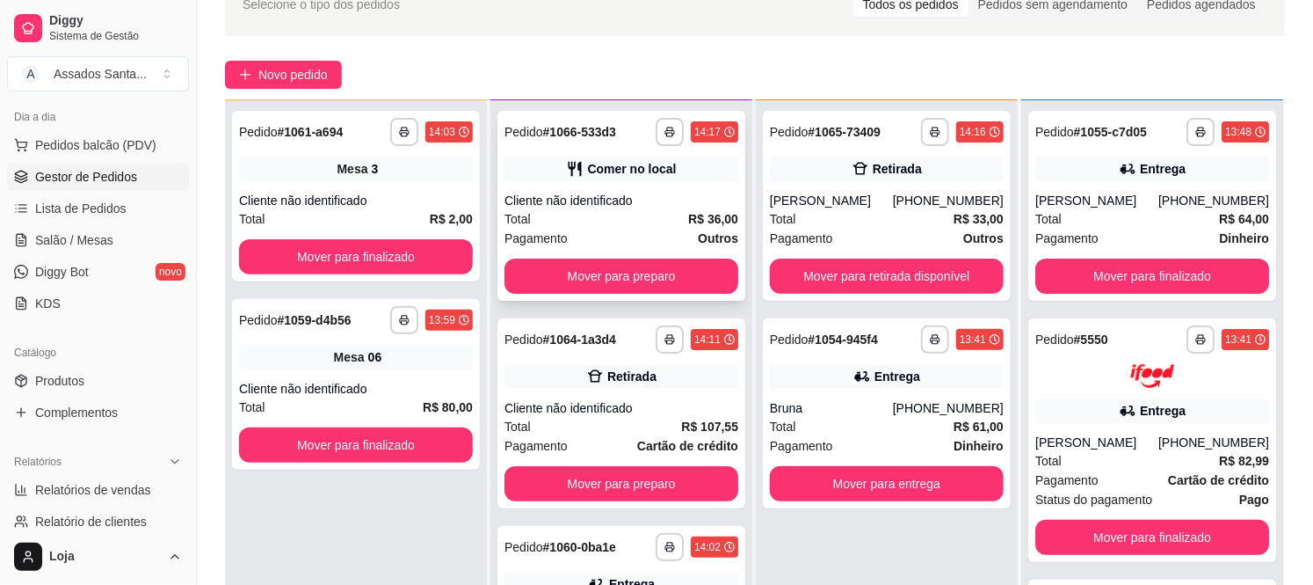
click at [601, 194] on div "Cliente não identificado" at bounding box center [622, 201] width 234 height 18
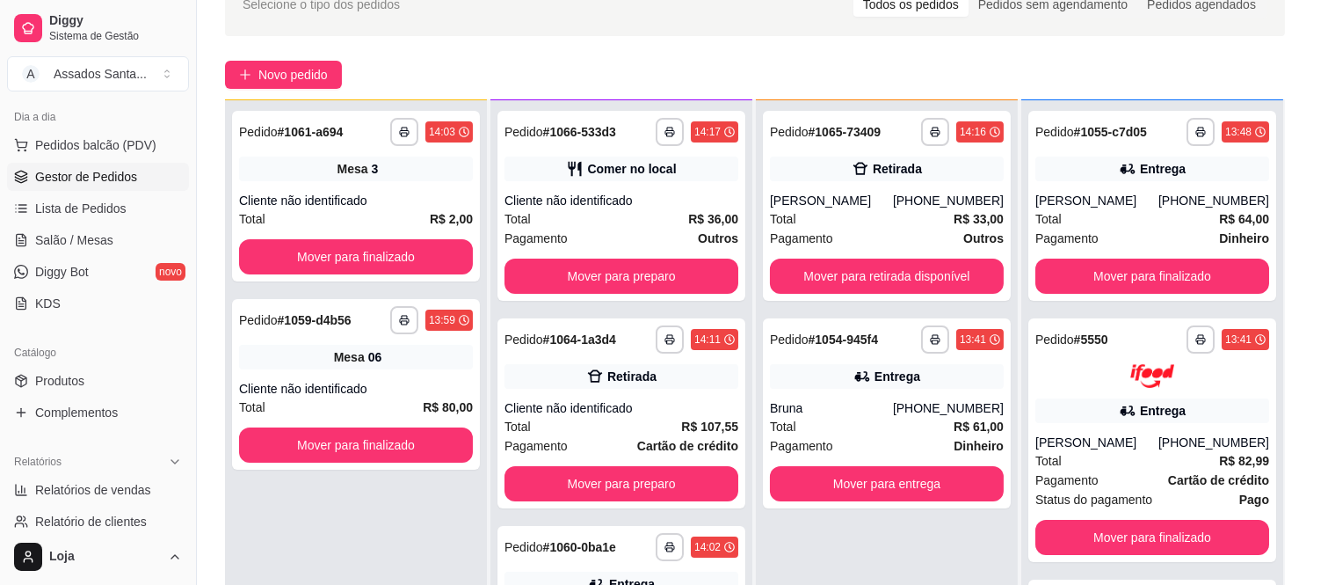
scroll to position [4, 0]
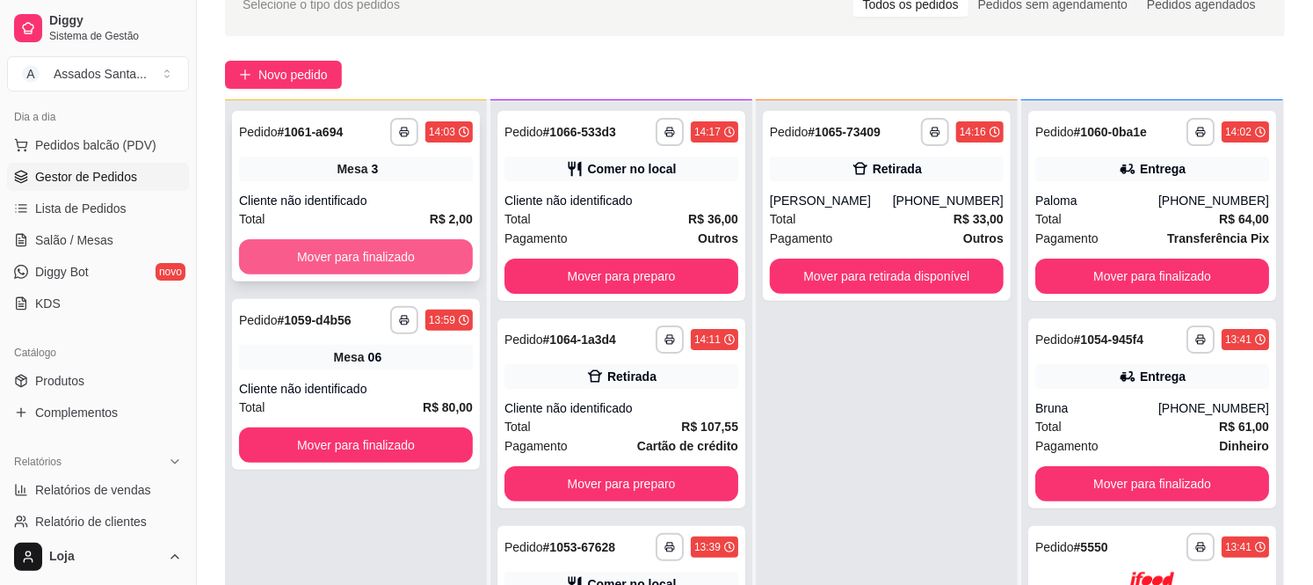
click at [308, 252] on button "Mover para finalizado" at bounding box center [356, 256] width 234 height 35
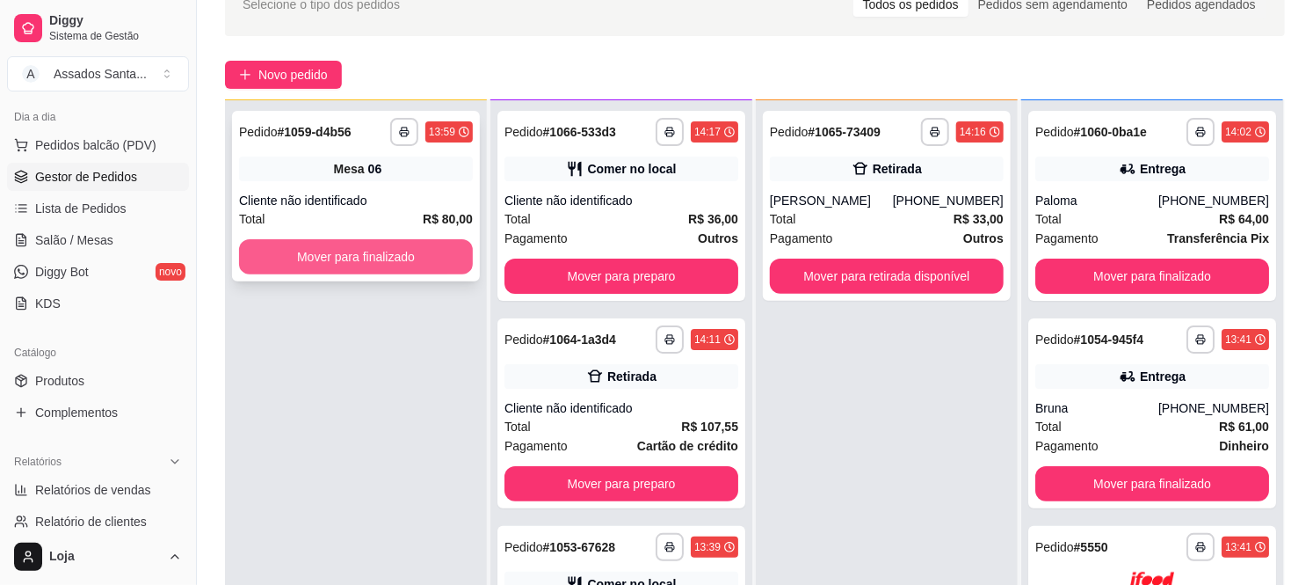
click at [310, 261] on button "Mover para finalizado" at bounding box center [356, 256] width 234 height 35
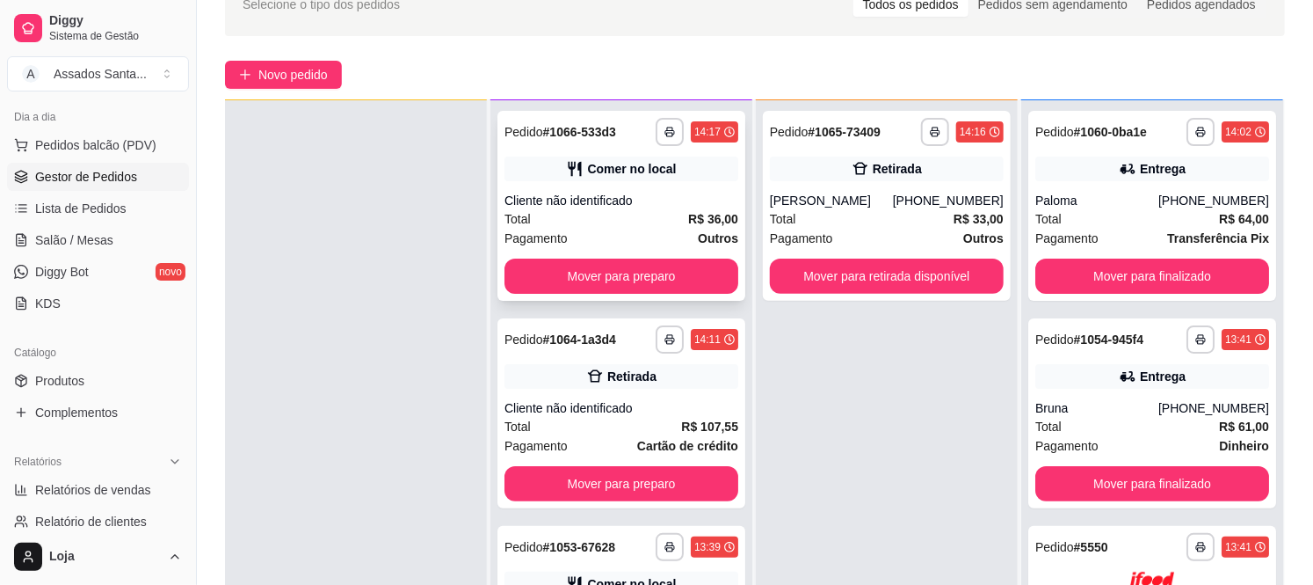
click at [582, 200] on div "Cliente não identificado" at bounding box center [622, 201] width 234 height 18
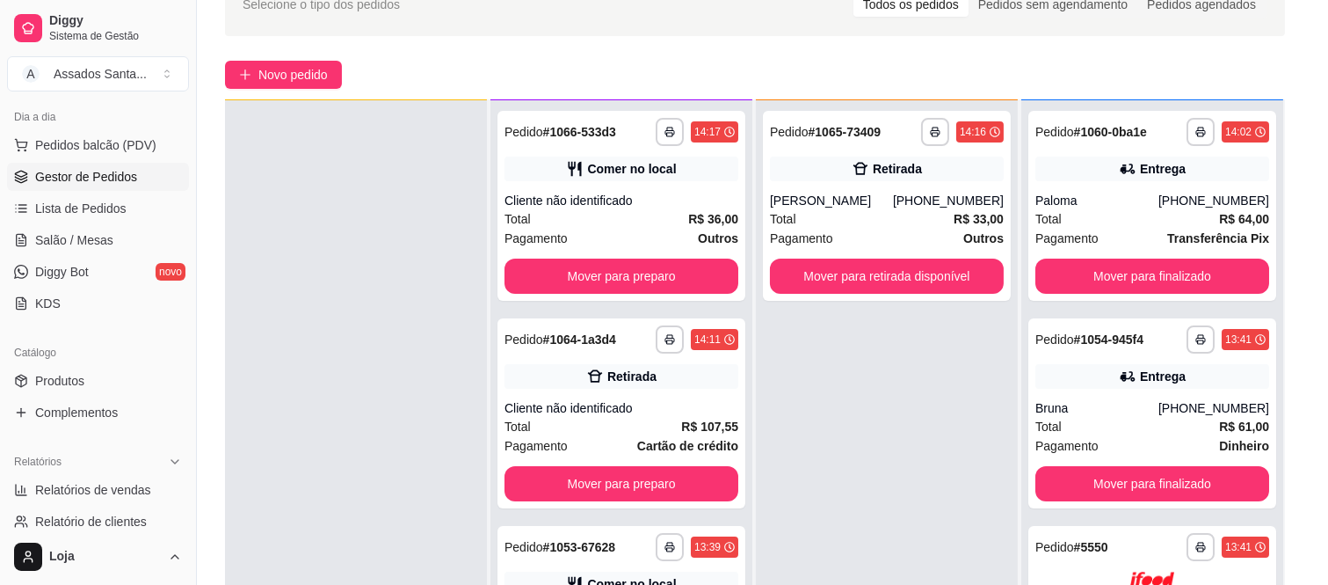
scroll to position [216, 0]
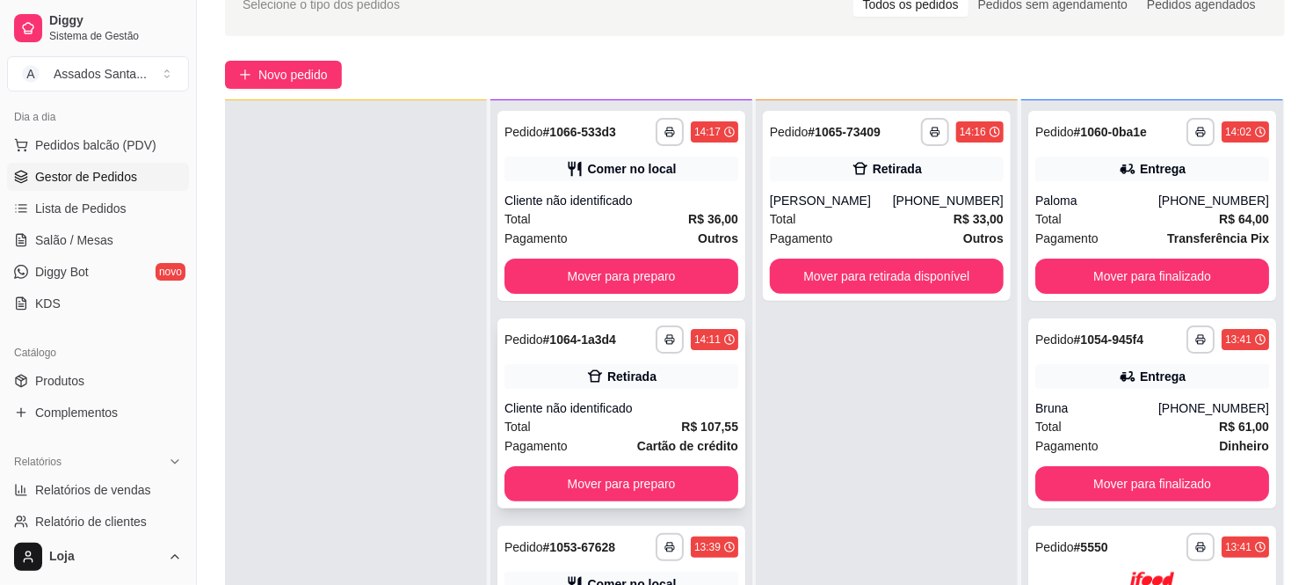
click at [589, 388] on div "**********" at bounding box center [622, 413] width 248 height 190
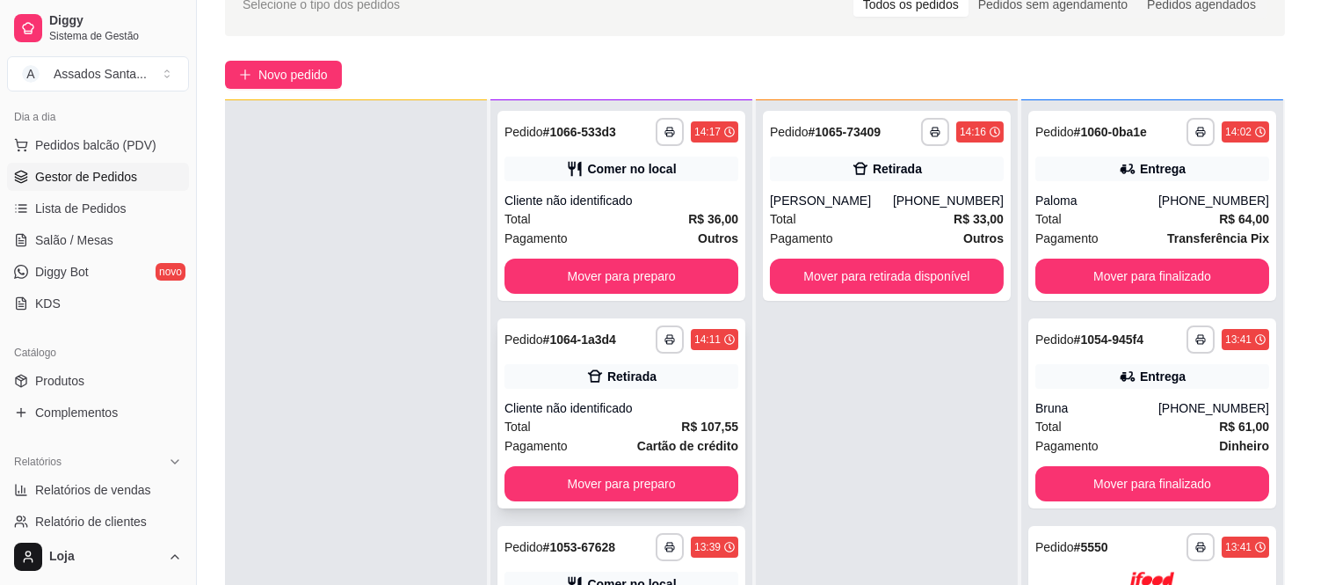
scroll to position [164, 0]
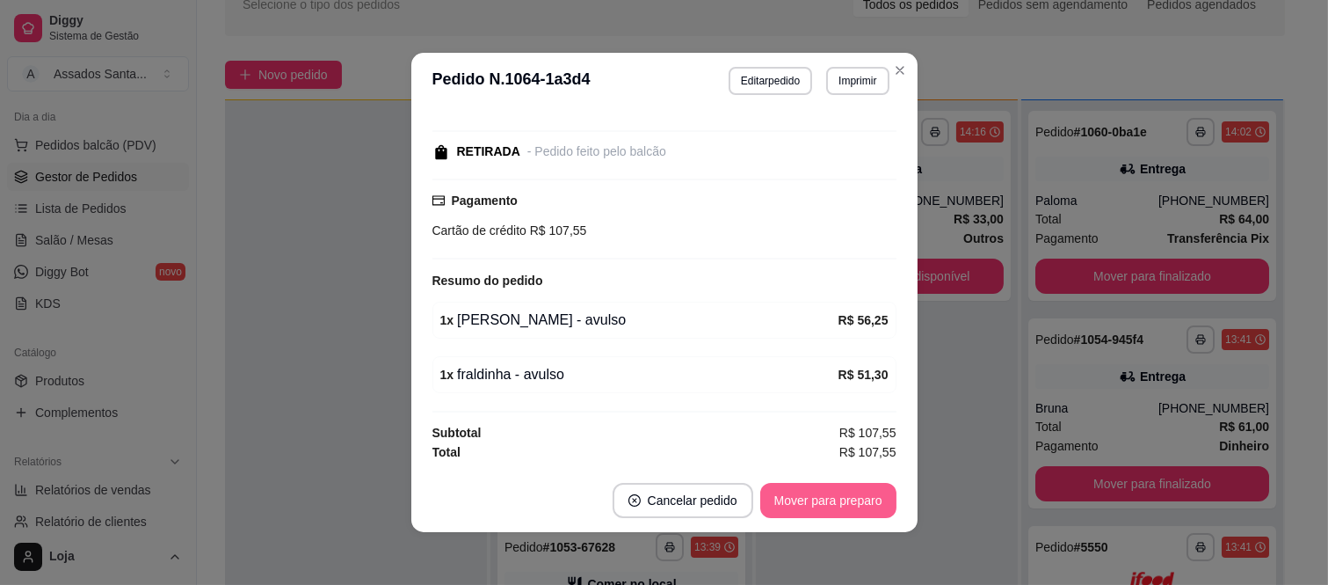
click at [831, 488] on button "Mover para preparo" at bounding box center [828, 500] width 136 height 35
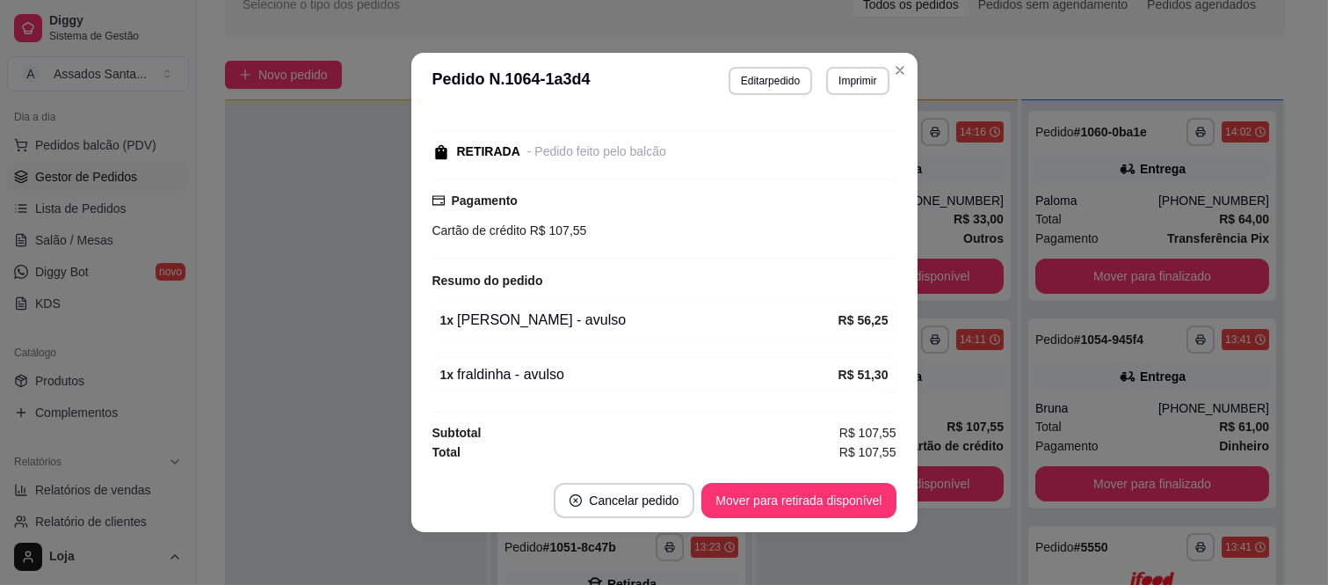
click at [810, 503] on button "Mover para retirada disponível" at bounding box center [799, 500] width 194 height 35
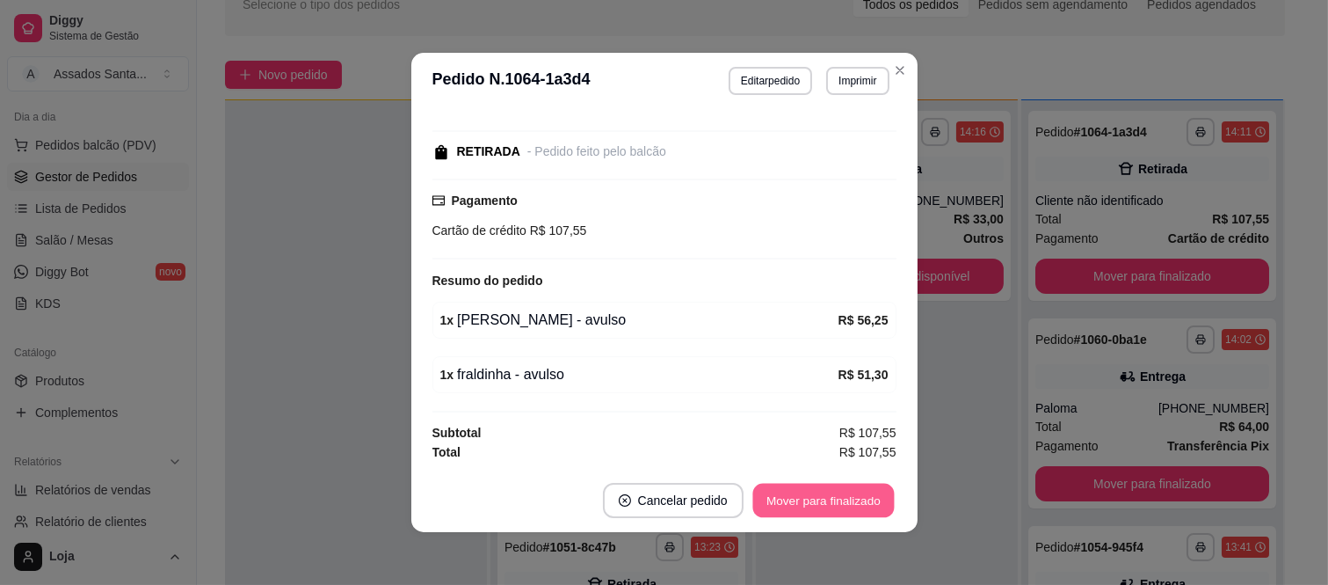
click at [810, 503] on button "Mover para finalizado" at bounding box center [824, 501] width 142 height 34
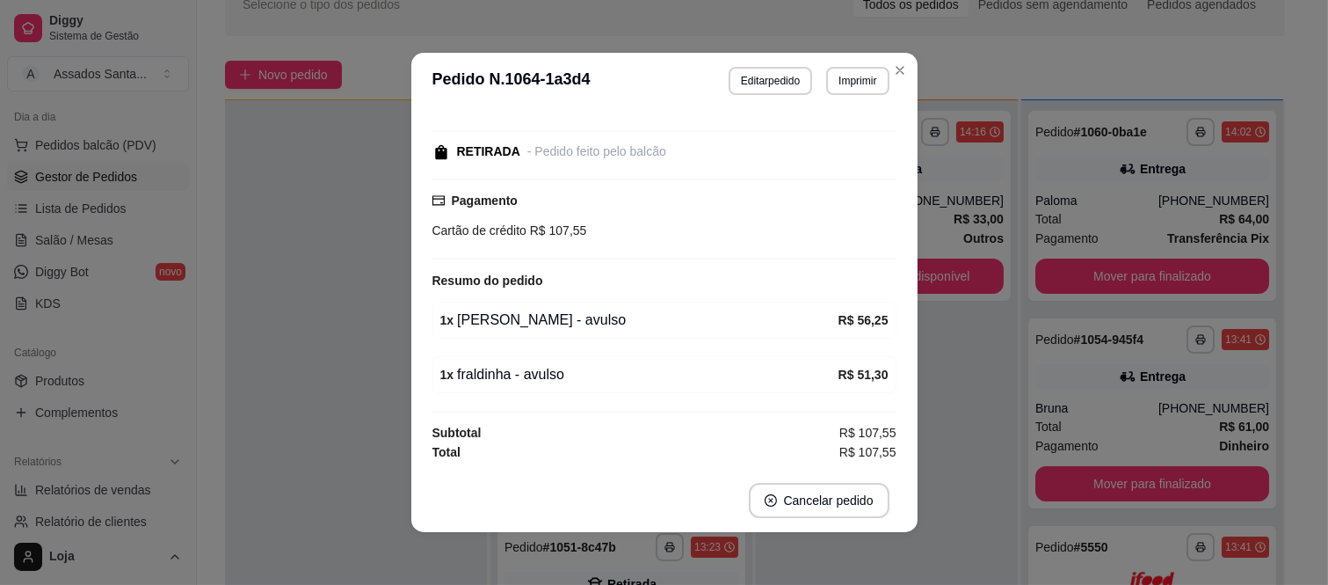
scroll to position [0, 0]
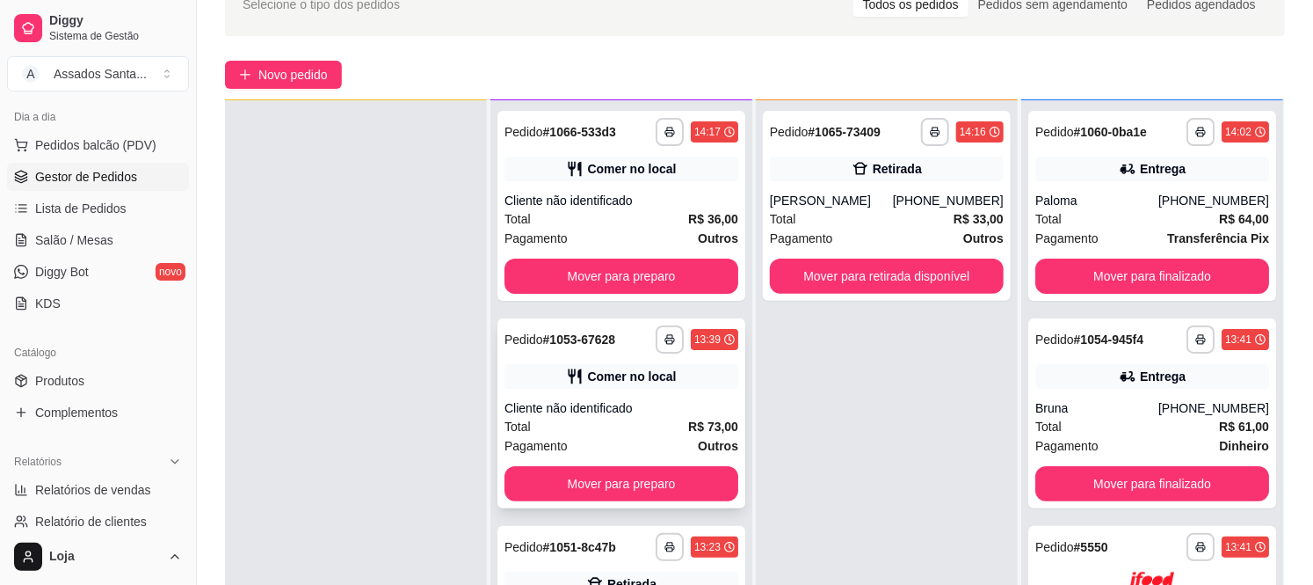
click at [571, 418] on div "Total R$ 73,00" at bounding box center [622, 426] width 234 height 19
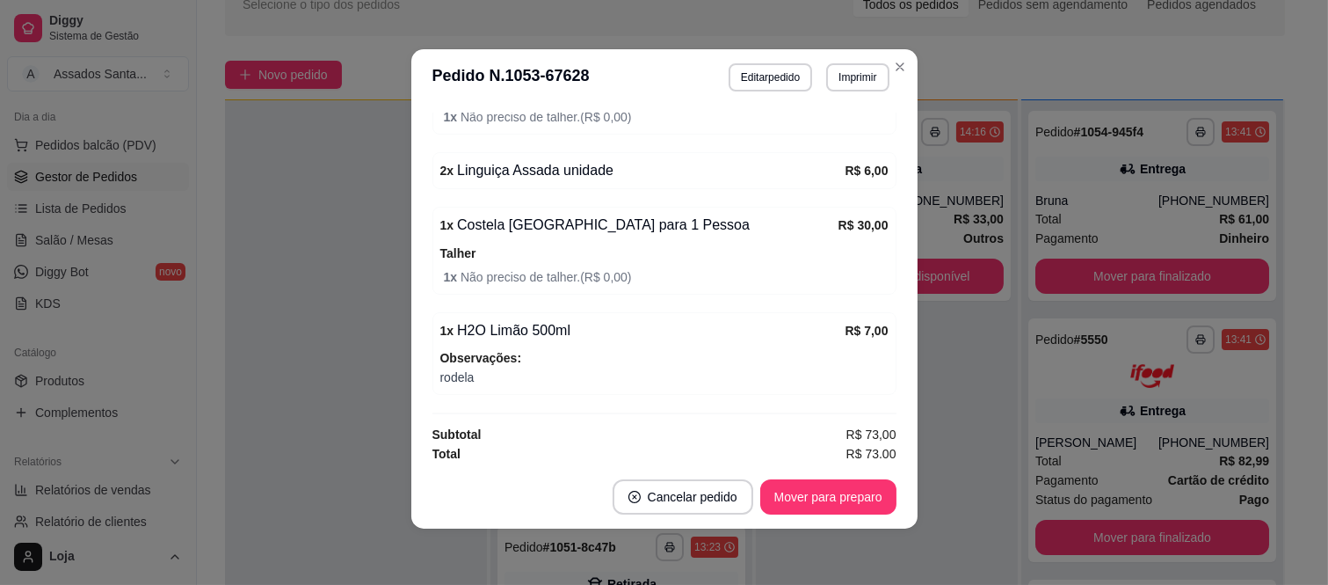
scroll to position [422, 0]
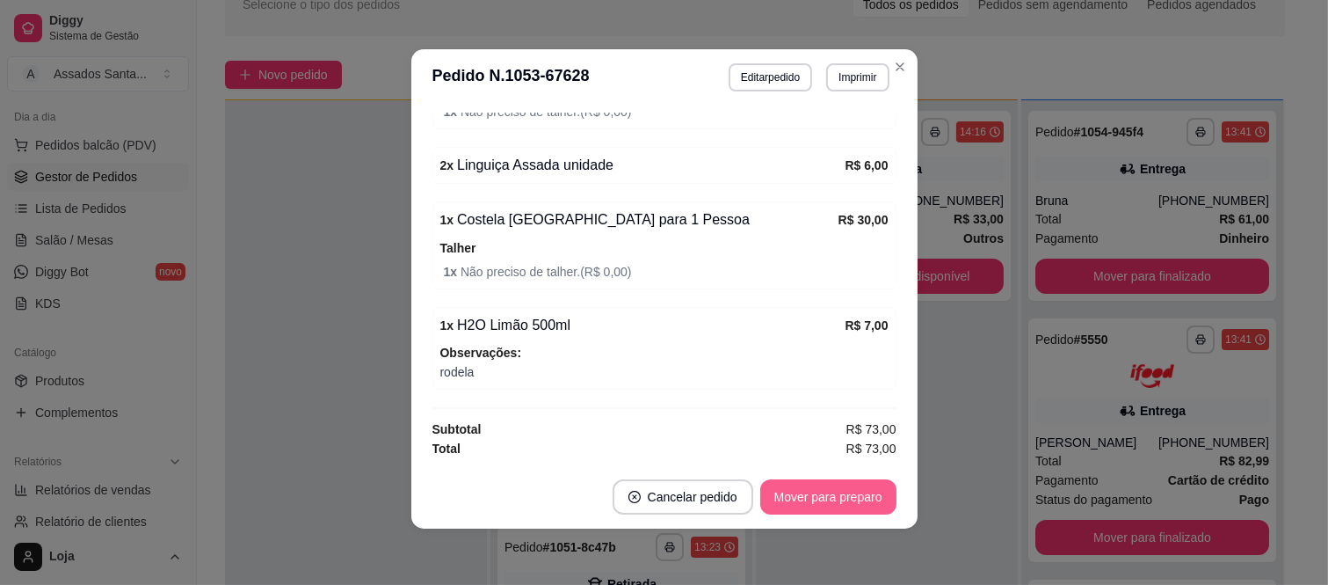
click at [802, 498] on button "Mover para preparo" at bounding box center [828, 496] width 136 height 35
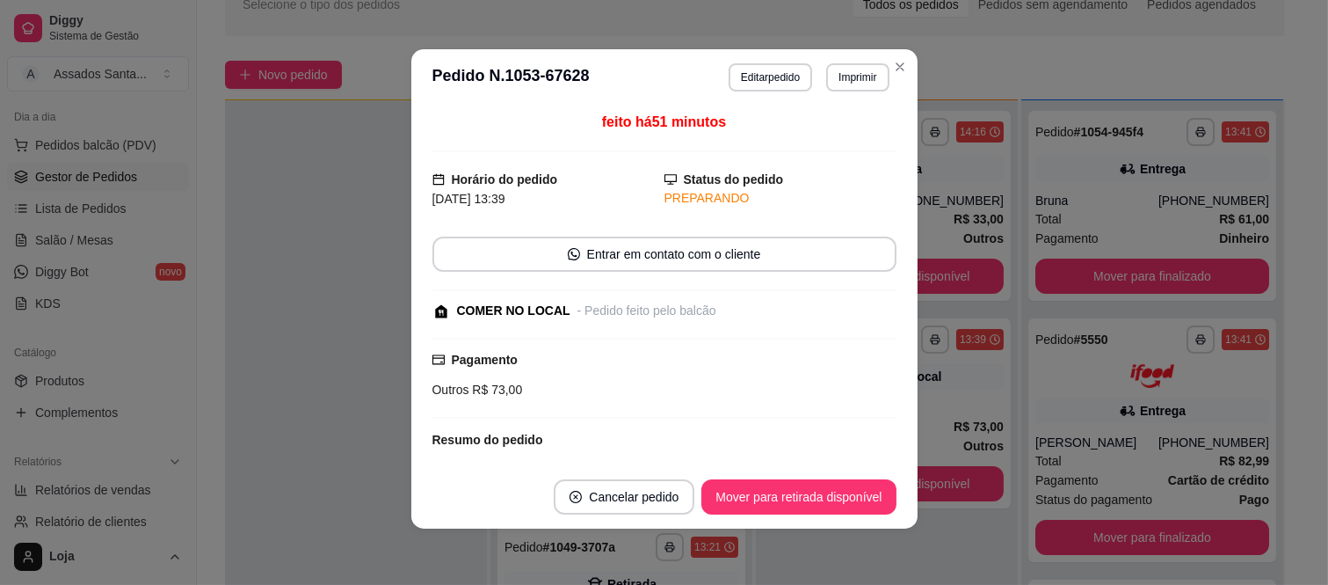
scroll to position [0, 0]
click at [759, 73] on button "Editar pedido" at bounding box center [771, 77] width 84 height 28
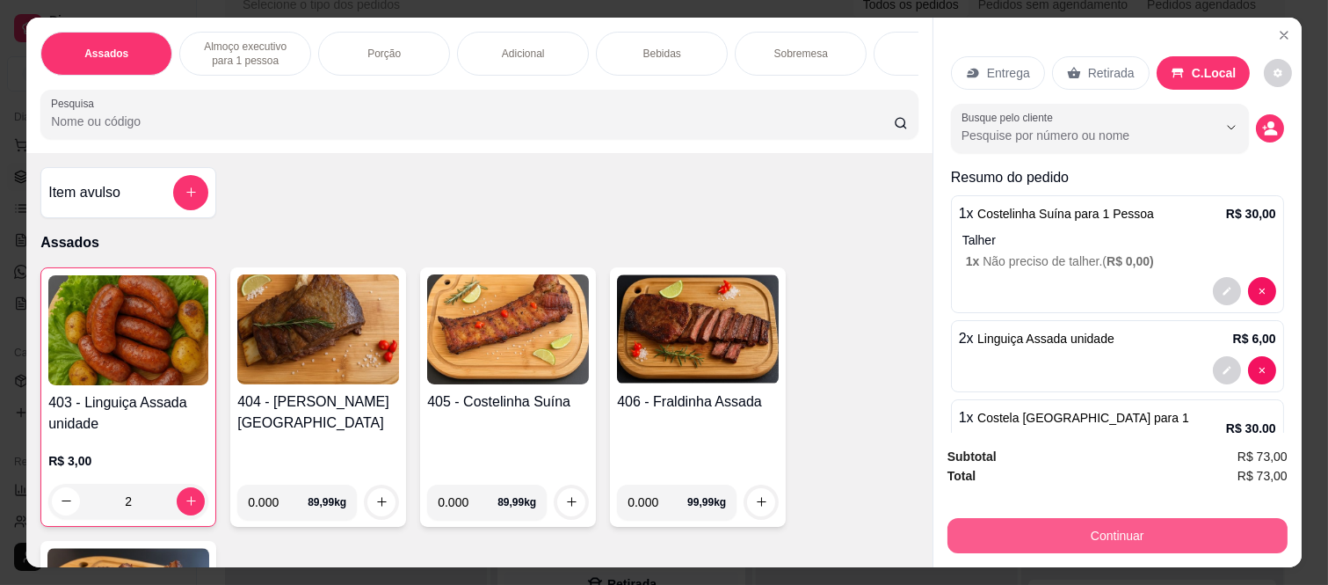
click at [1025, 531] on button "Continuar" at bounding box center [1118, 535] width 340 height 35
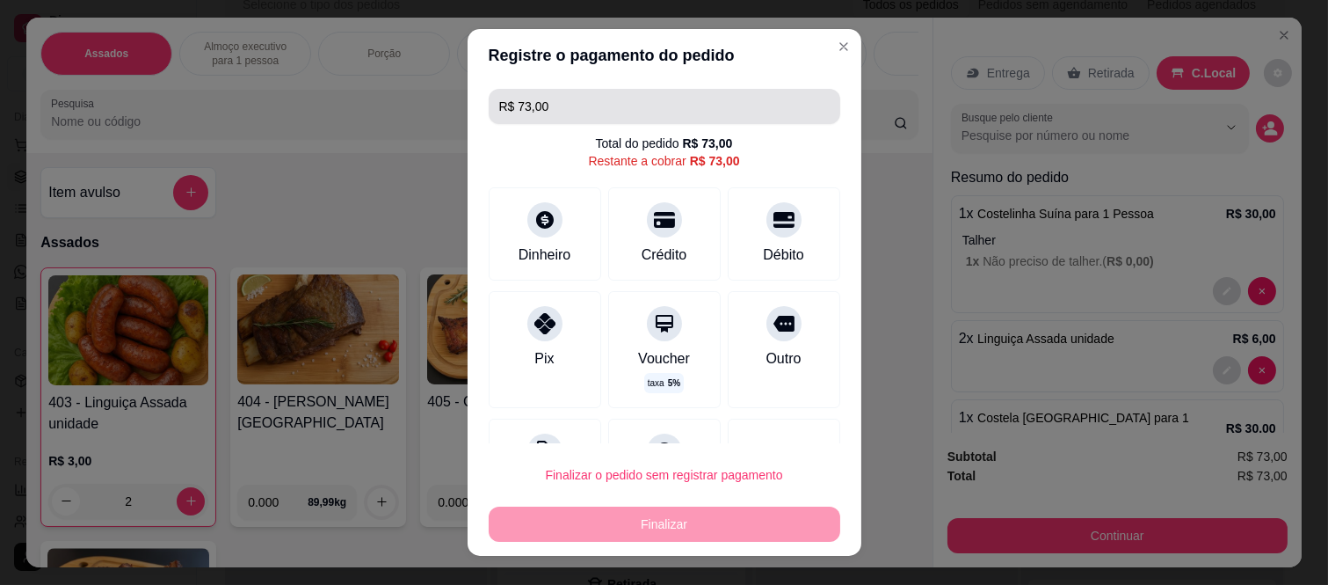
click at [554, 109] on input "R$ 73,00" at bounding box center [664, 106] width 331 height 35
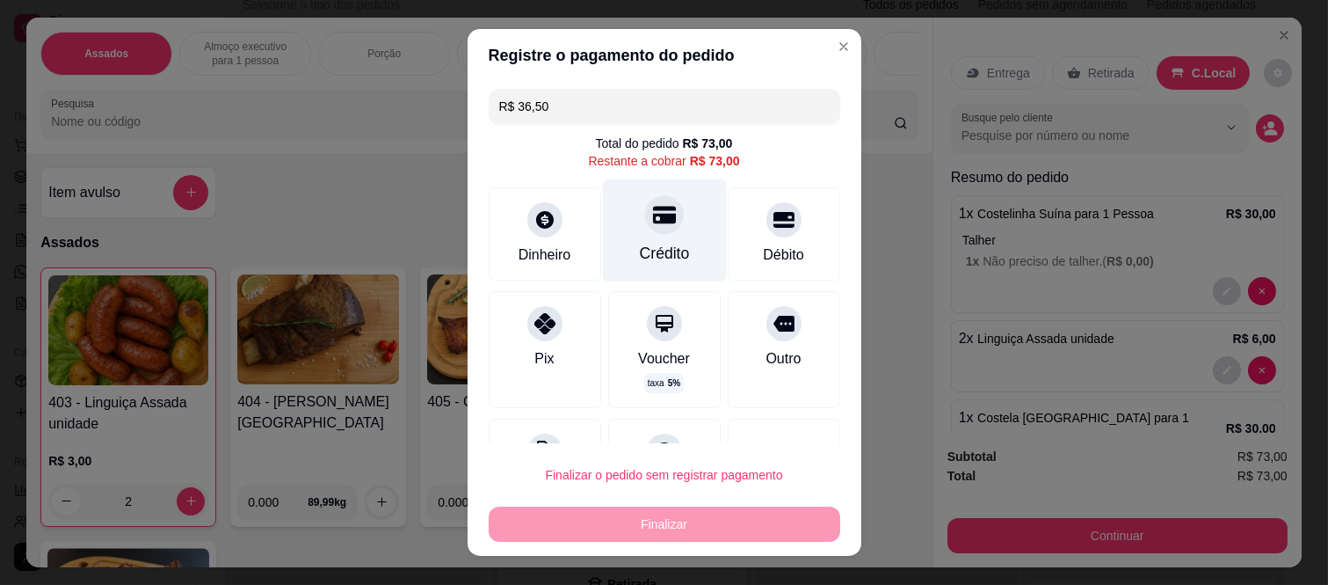
click at [643, 241] on div "Crédito" at bounding box center [664, 230] width 124 height 103
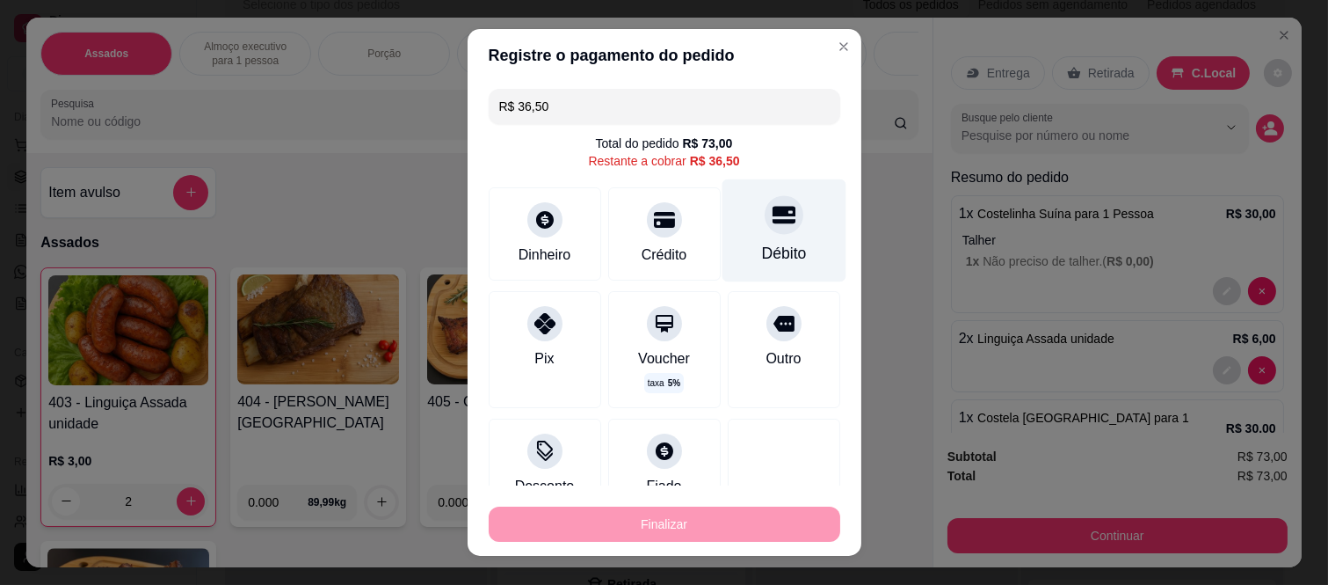
click at [772, 207] on icon at bounding box center [783, 216] width 23 height 18
type input "R$ 0,00"
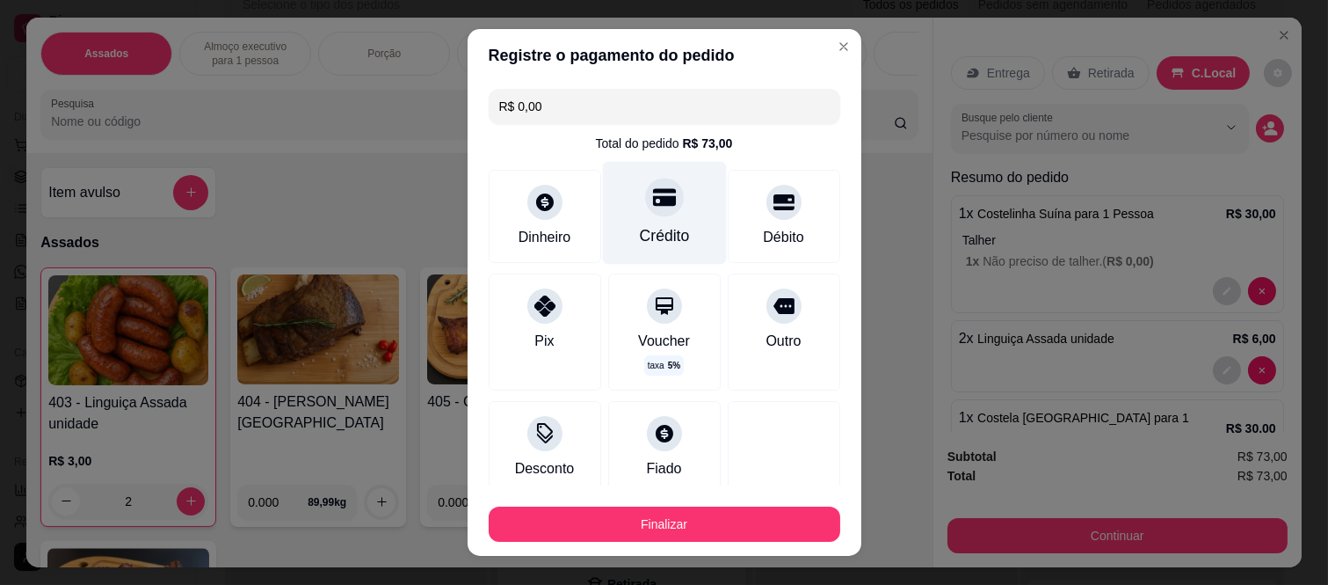
click at [649, 222] on div "Crédito" at bounding box center [664, 213] width 124 height 103
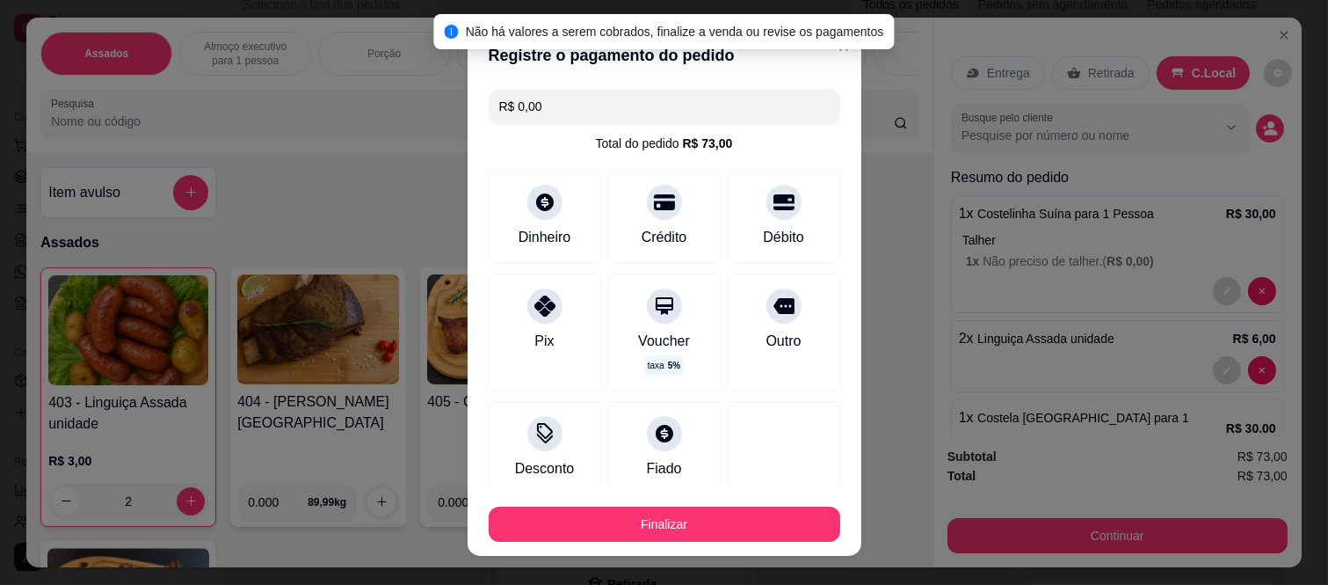
click at [622, 520] on button "Finalizar" at bounding box center [665, 523] width 352 height 35
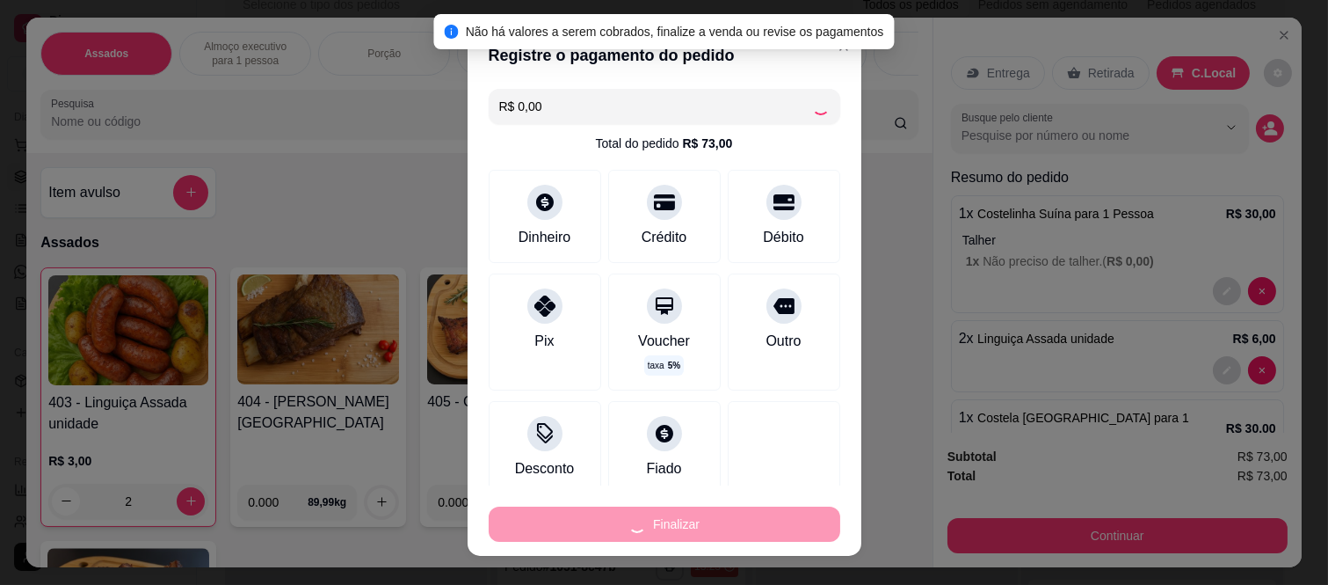
type input "0"
type input "-R$ 73,00"
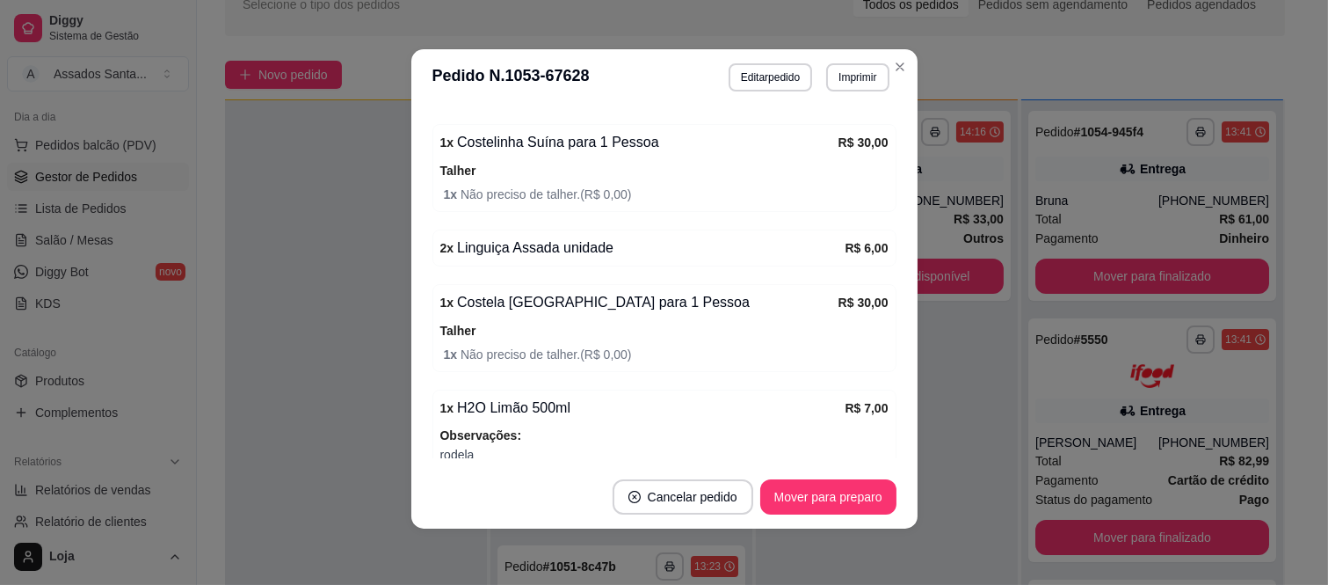
scroll to position [480, 0]
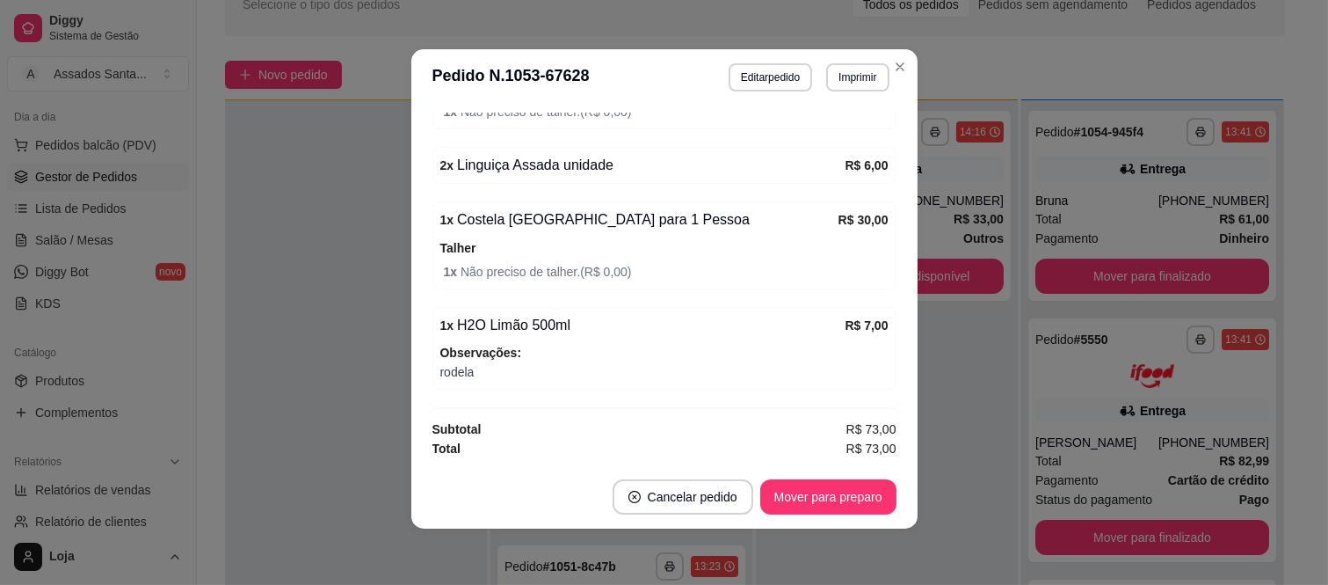
click at [850, 505] on button "Mover para preparo" at bounding box center [828, 496] width 136 height 35
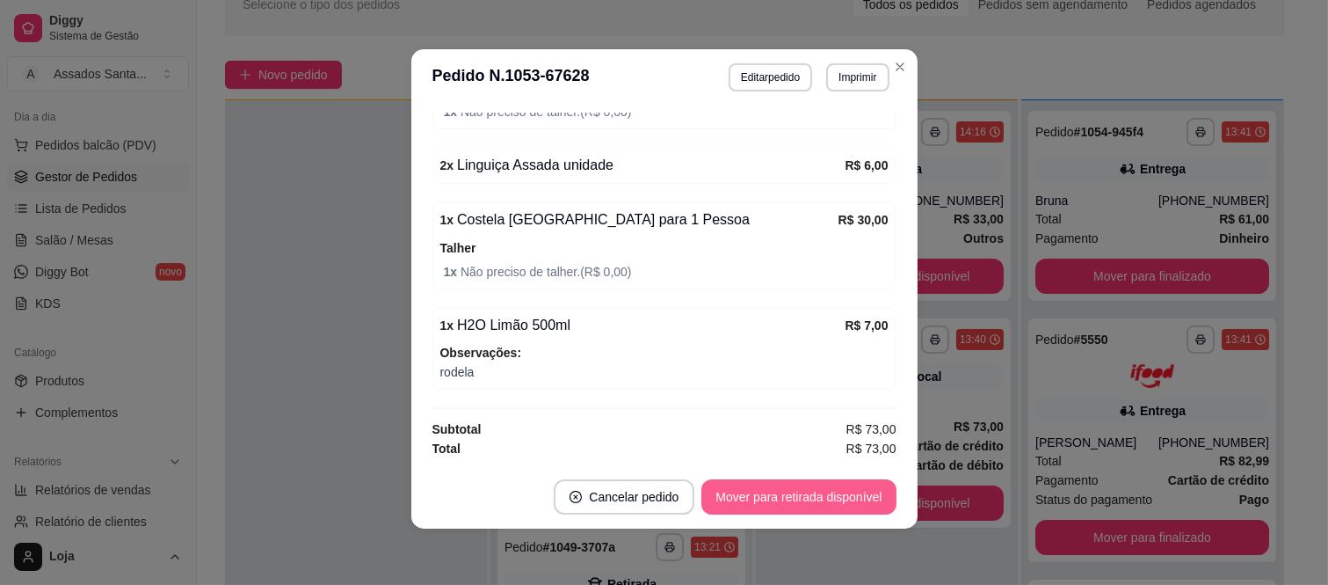
click at [850, 497] on button "Mover para retirada disponível" at bounding box center [799, 496] width 194 height 35
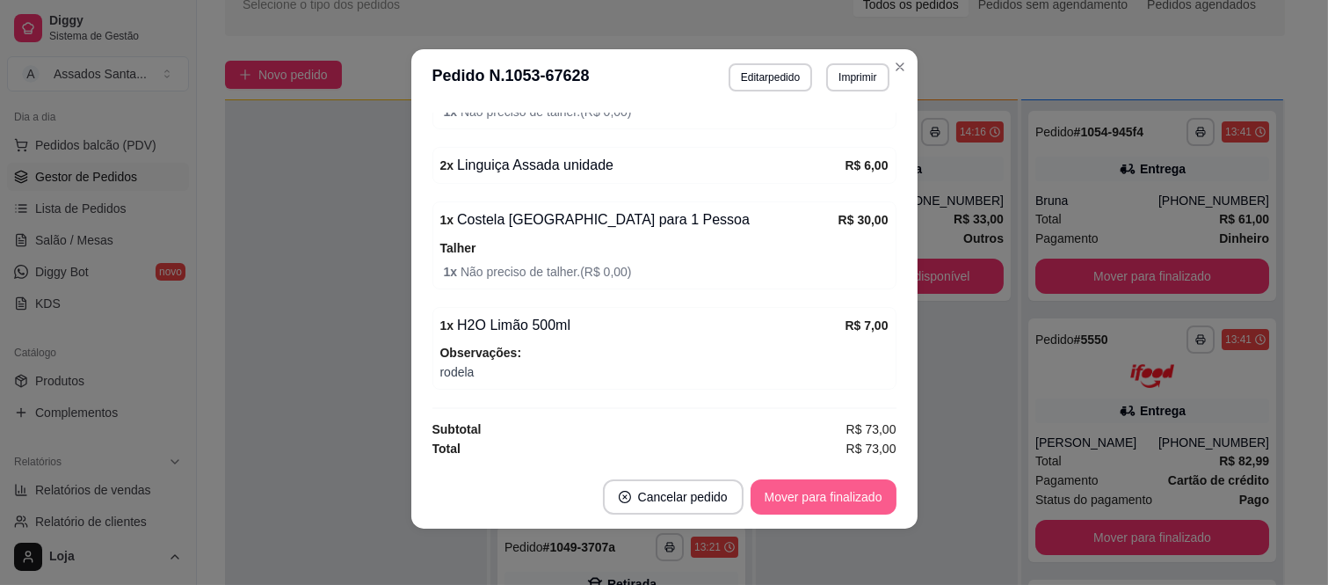
click at [850, 497] on button "Mover para finalizado" at bounding box center [824, 496] width 146 height 35
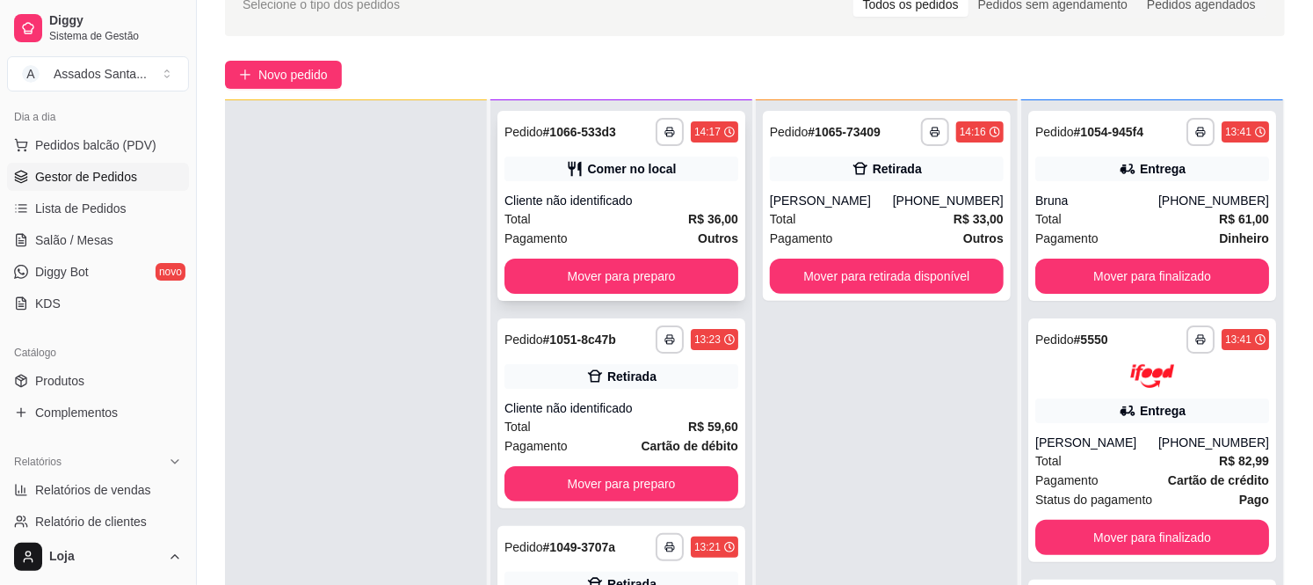
click at [592, 224] on div "Total R$ 36,00" at bounding box center [622, 218] width 234 height 19
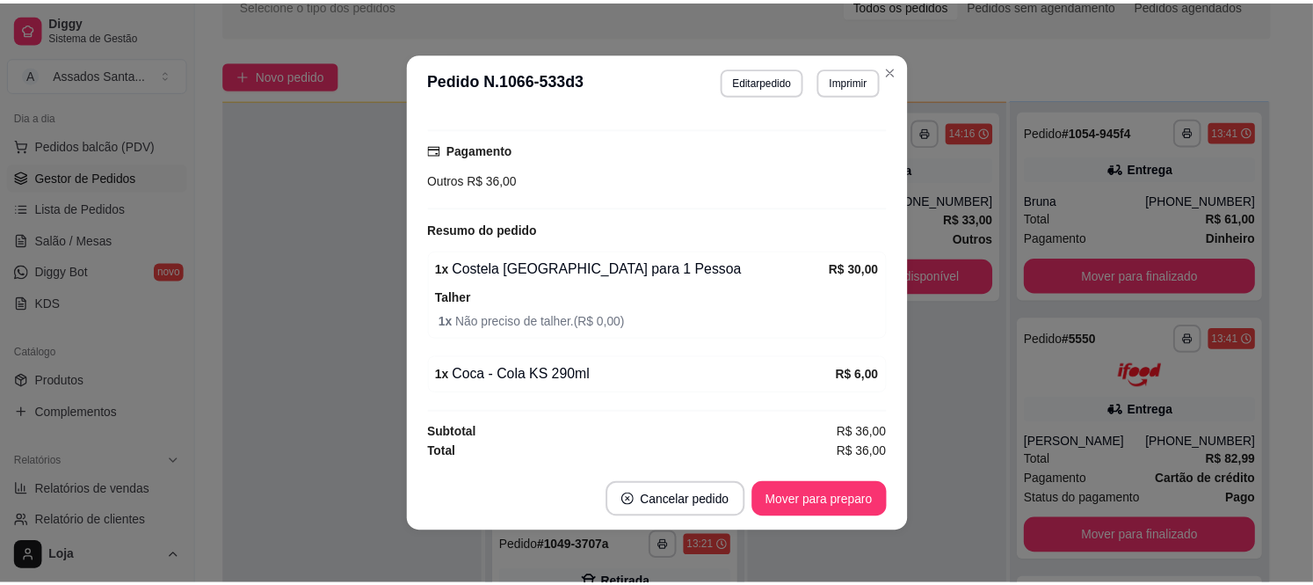
scroll to position [4, 0]
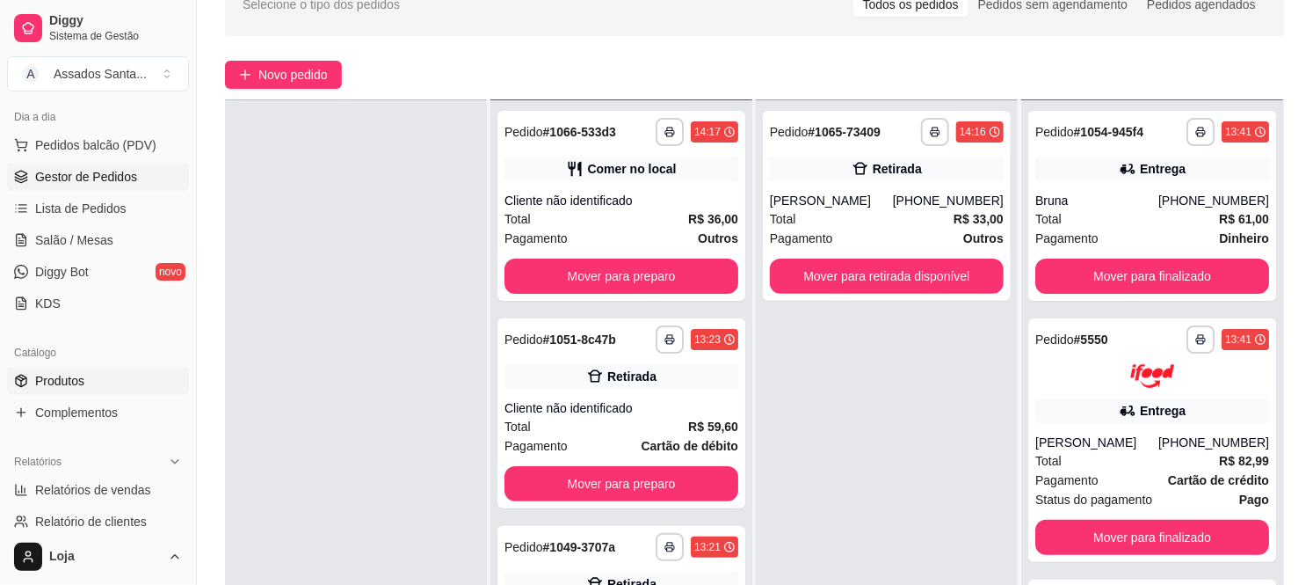
click at [89, 374] on link "Produtos" at bounding box center [98, 381] width 182 height 28
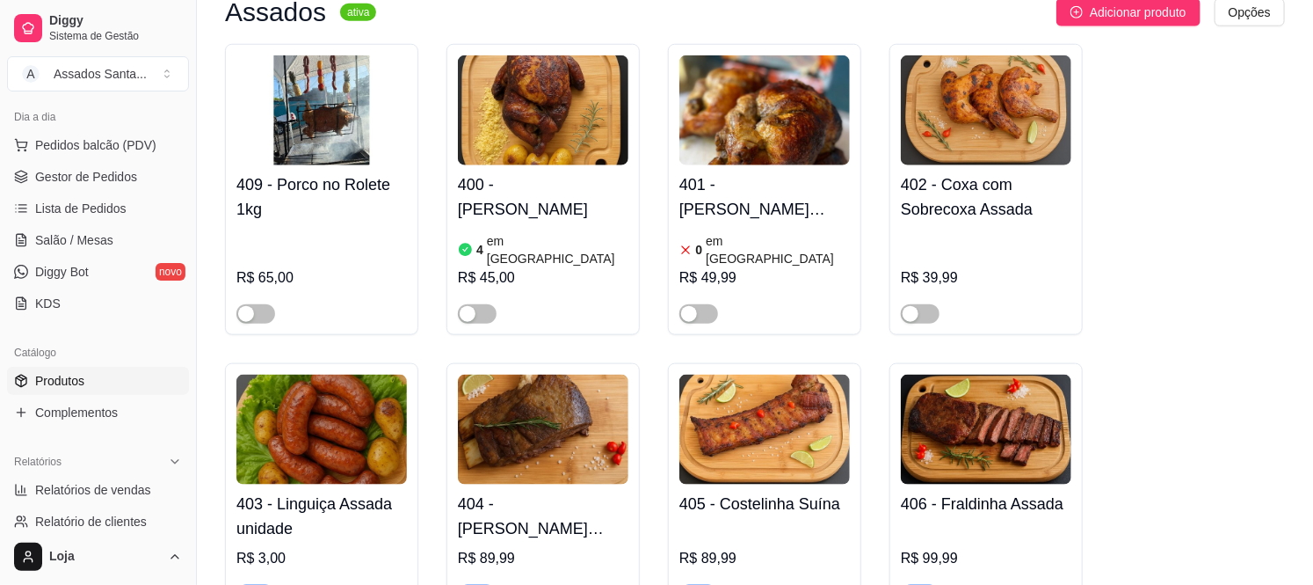
scroll to position [1074, 0]
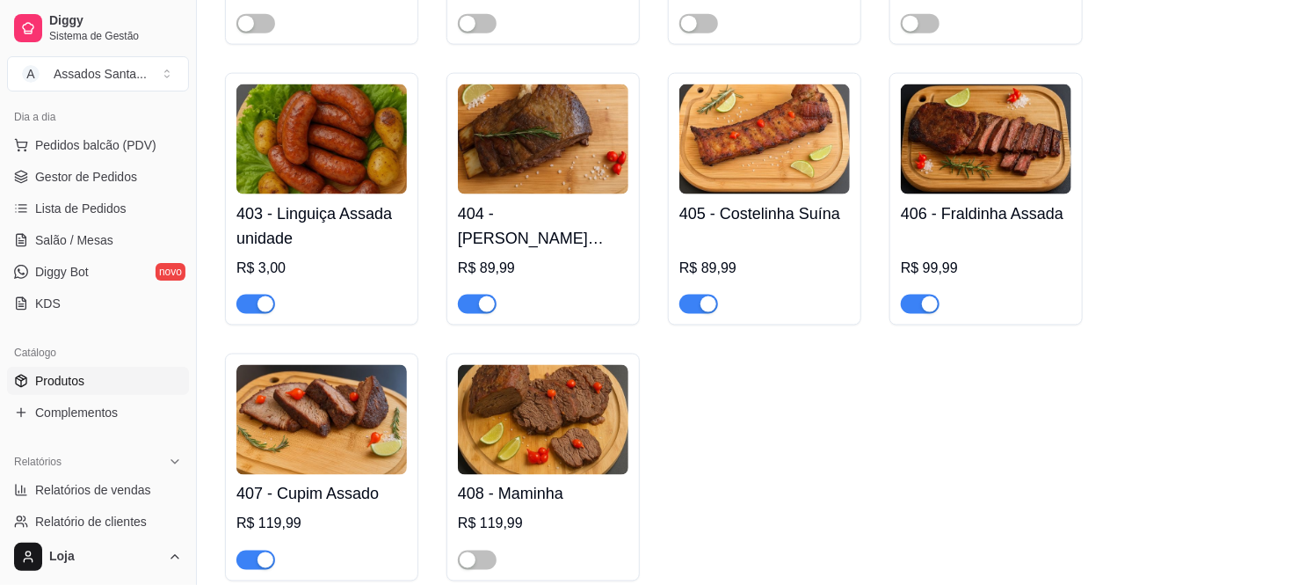
click at [261, 296] on div "button" at bounding box center [266, 304] width 16 height 16
click at [695, 295] on span "button" at bounding box center [699, 304] width 39 height 19
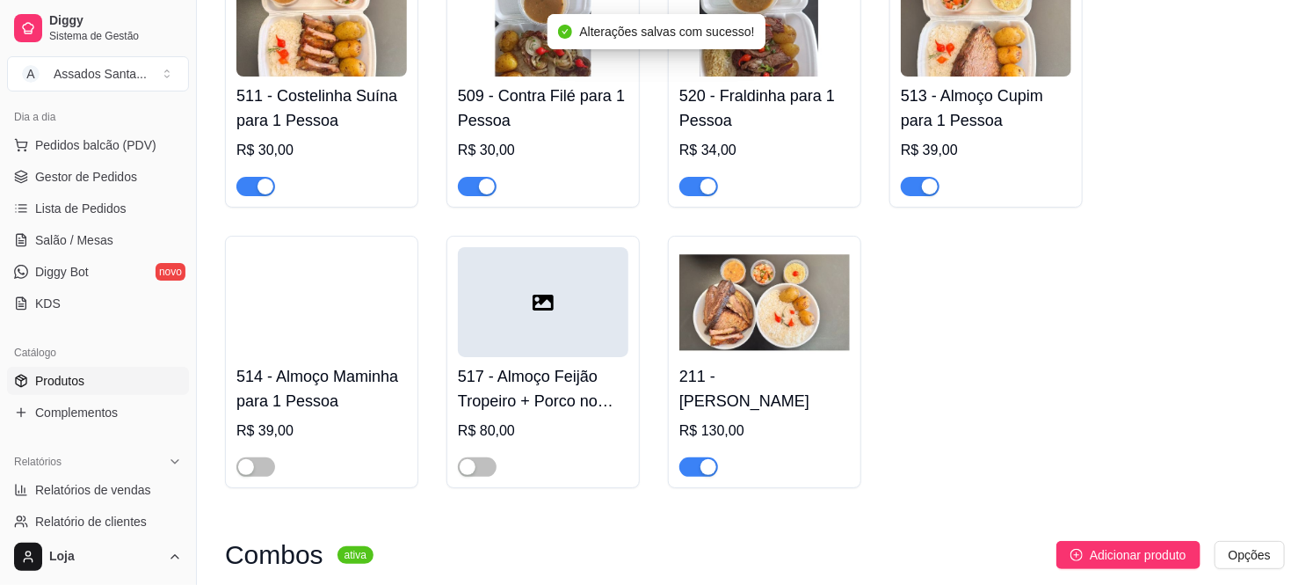
scroll to position [2930, 0]
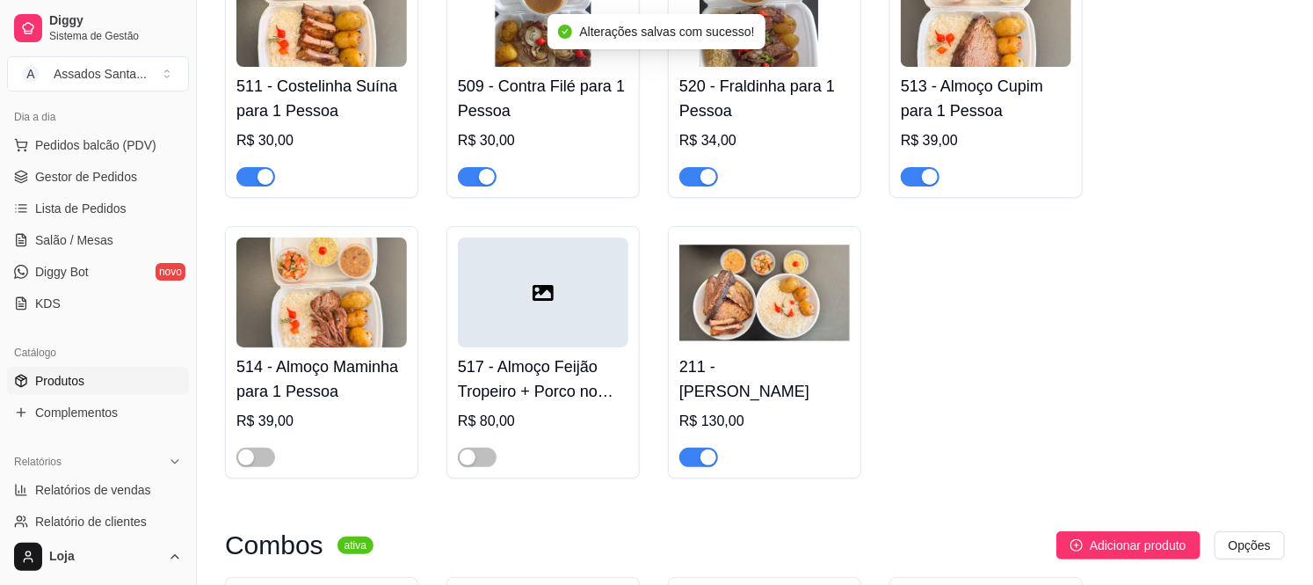
click at [262, 169] on div "button" at bounding box center [266, 177] width 16 height 16
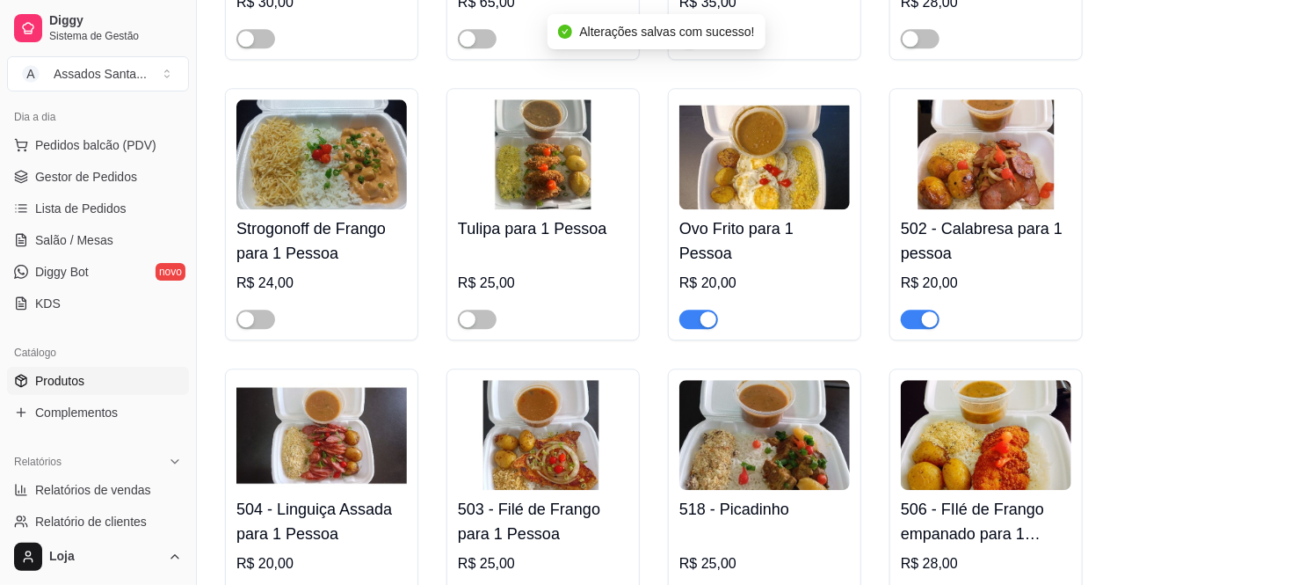
scroll to position [2051, 0]
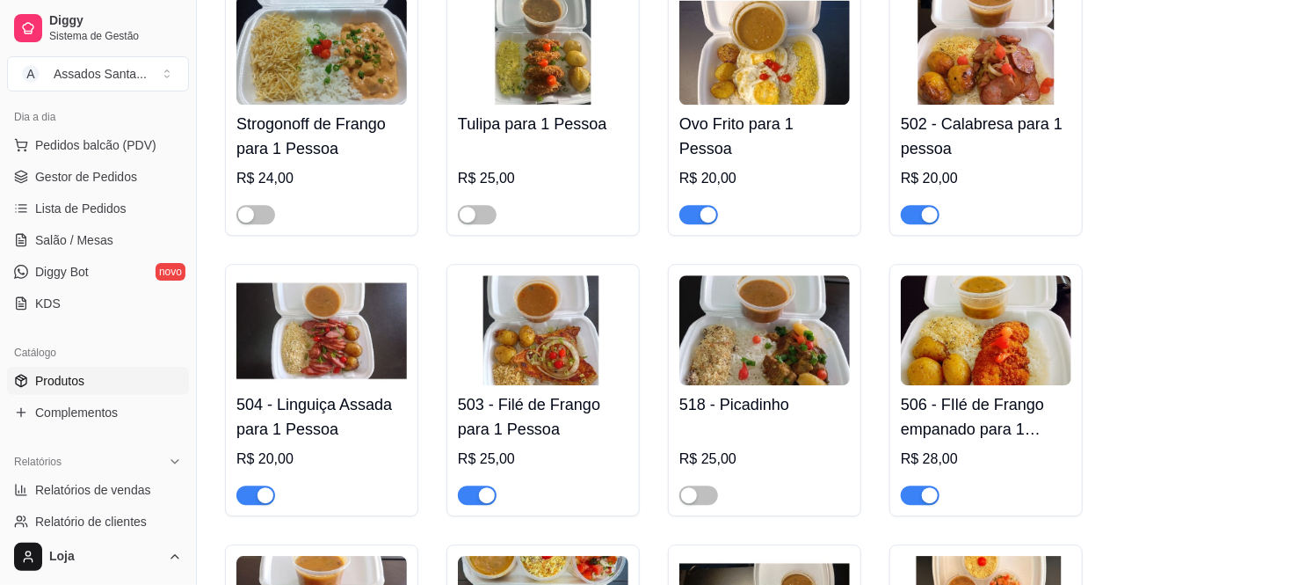
click at [265, 487] on div "button" at bounding box center [266, 495] width 16 height 16
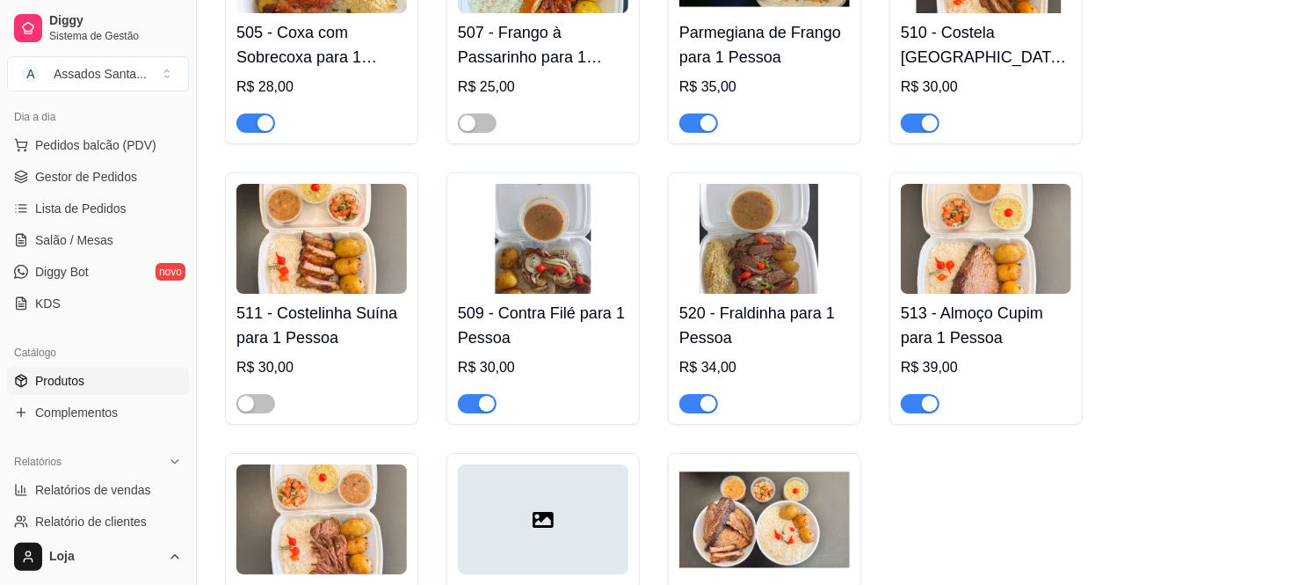
scroll to position [2735, 0]
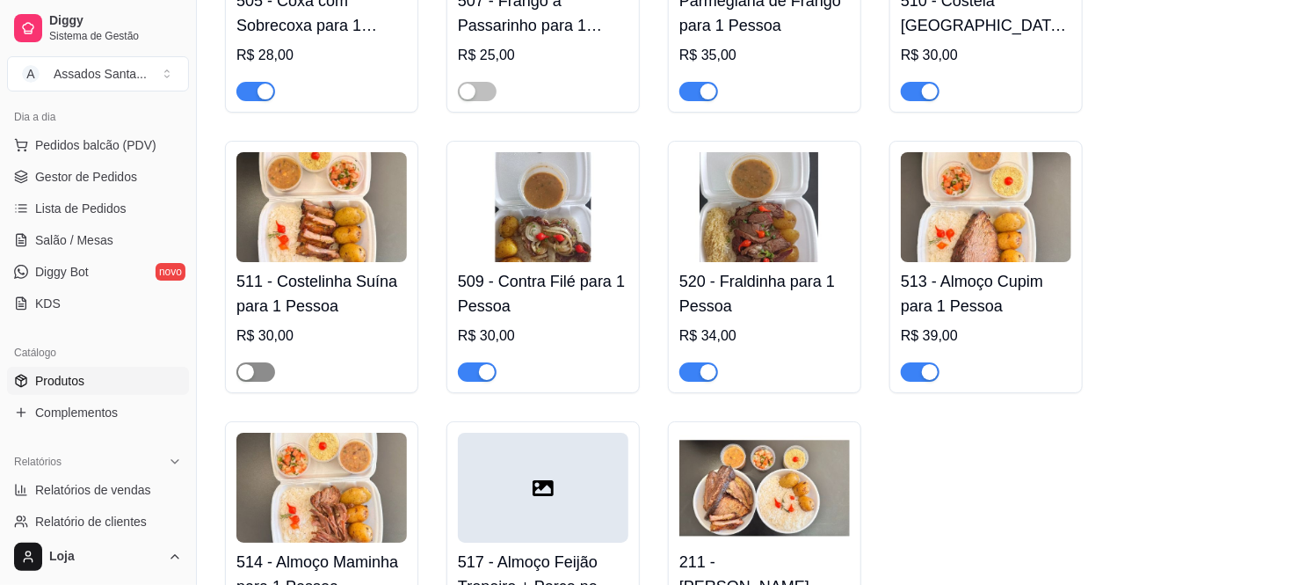
click at [258, 362] on span "button" at bounding box center [255, 371] width 39 height 19
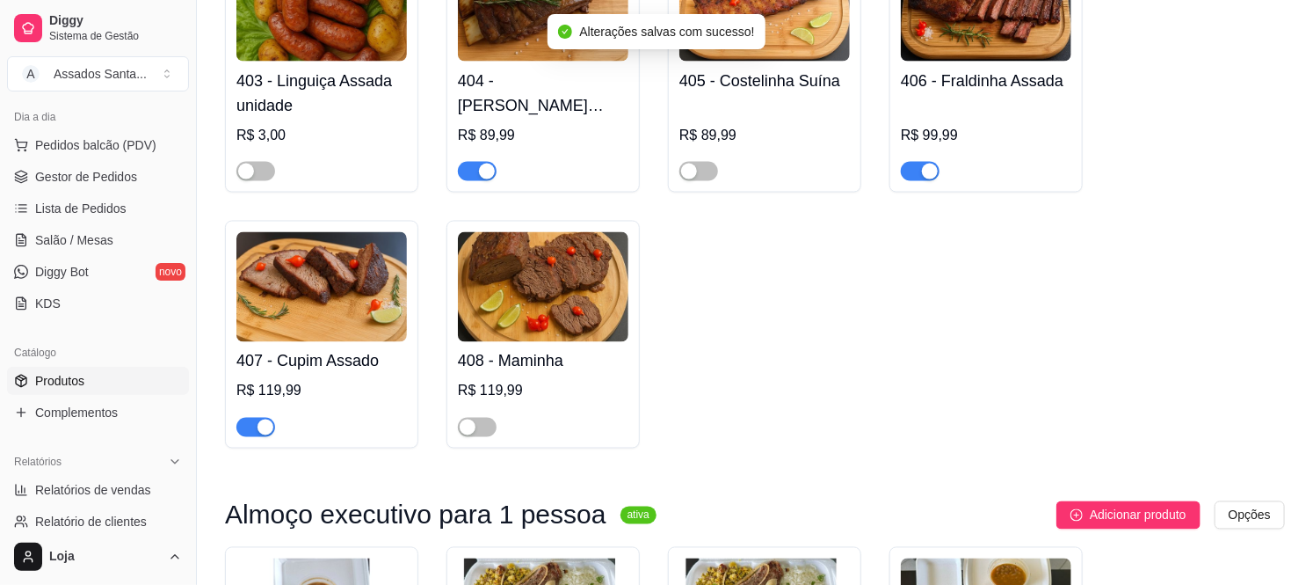
scroll to position [977, 0]
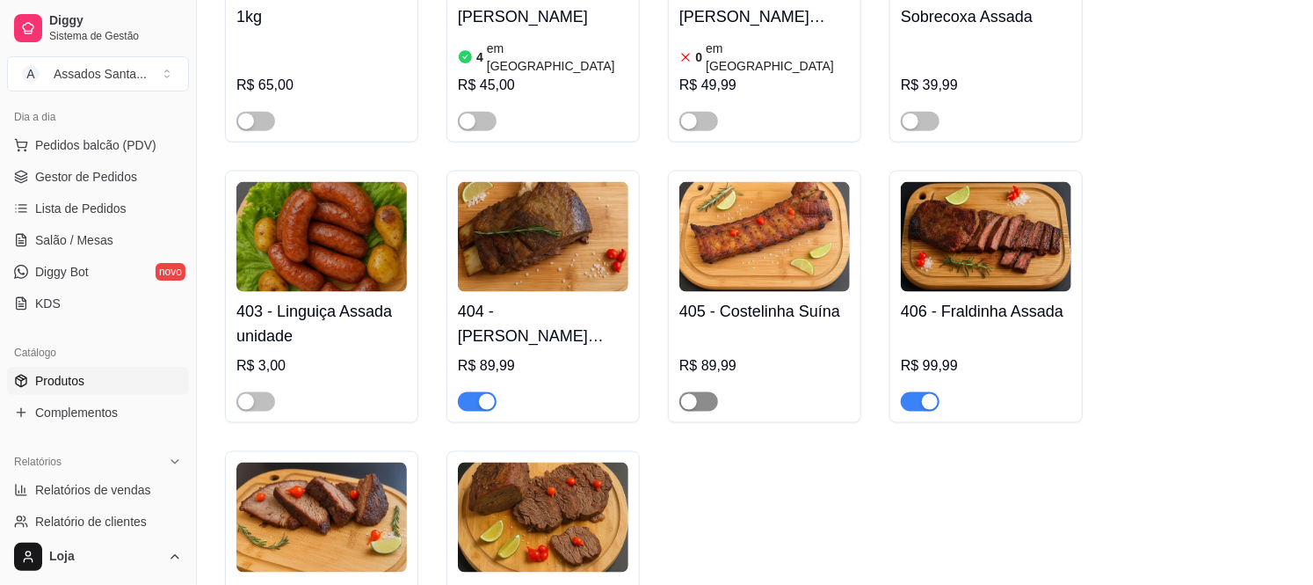
click at [710, 392] on span "button" at bounding box center [699, 401] width 39 height 19
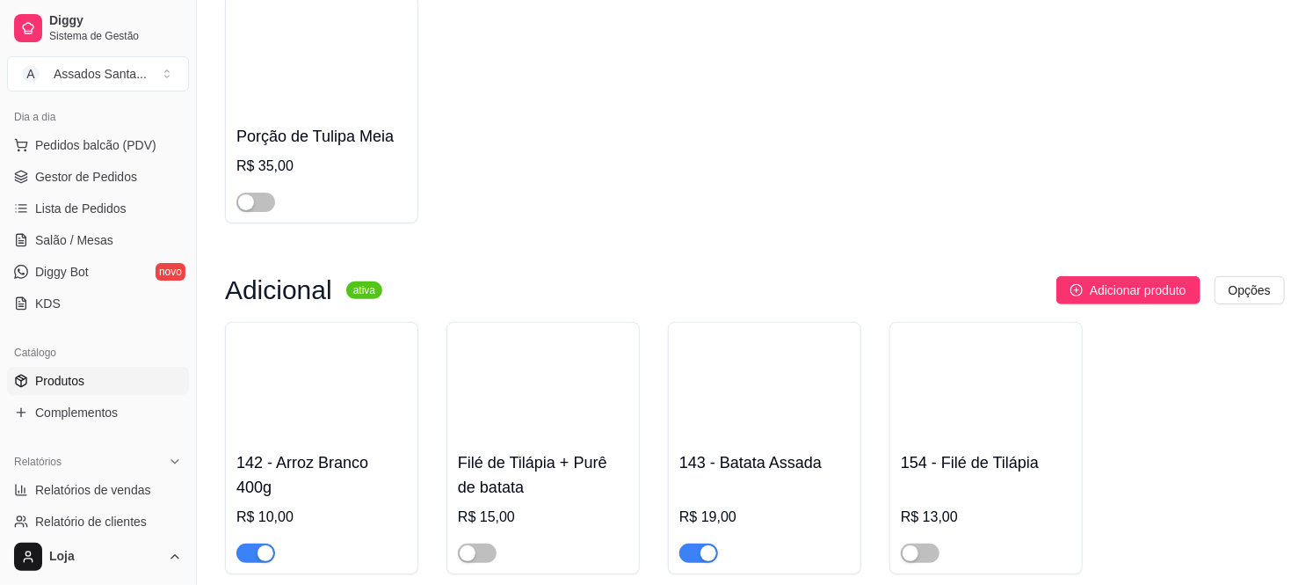
scroll to position [6055, 0]
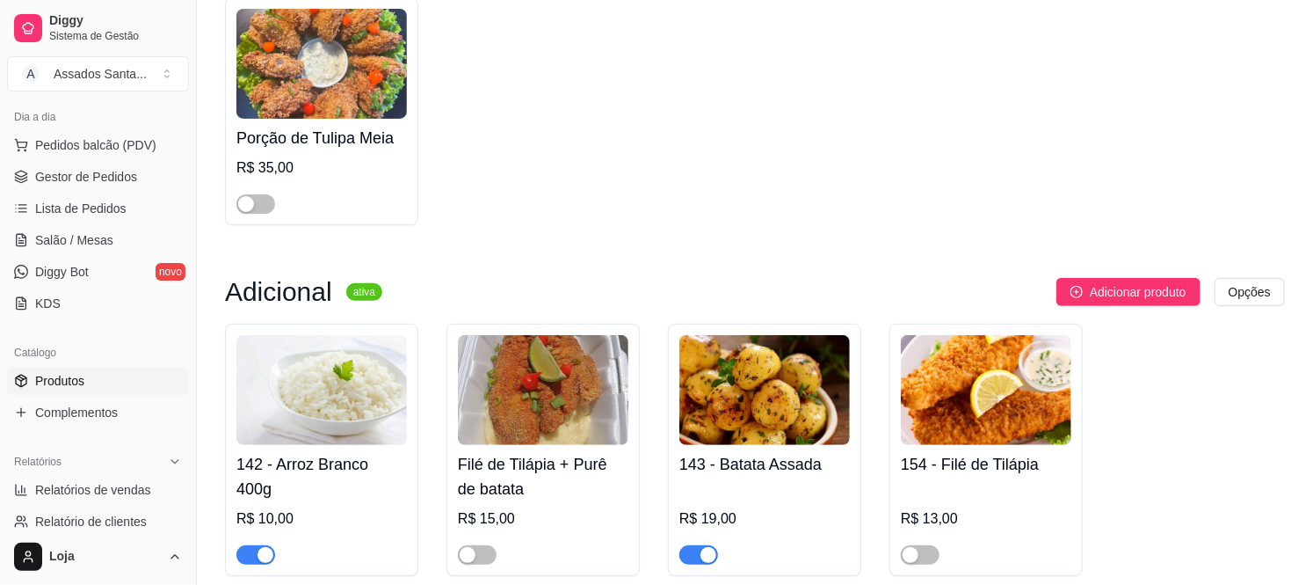
click at [702, 547] on div "button" at bounding box center [709, 555] width 16 height 16
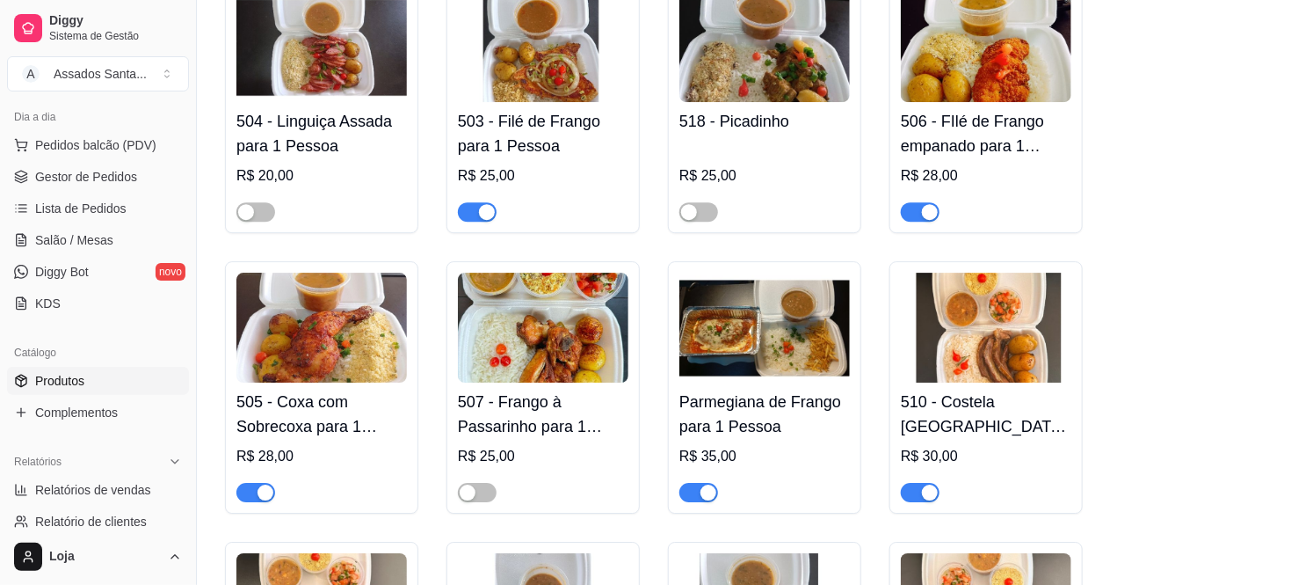
scroll to position [2441, 0]
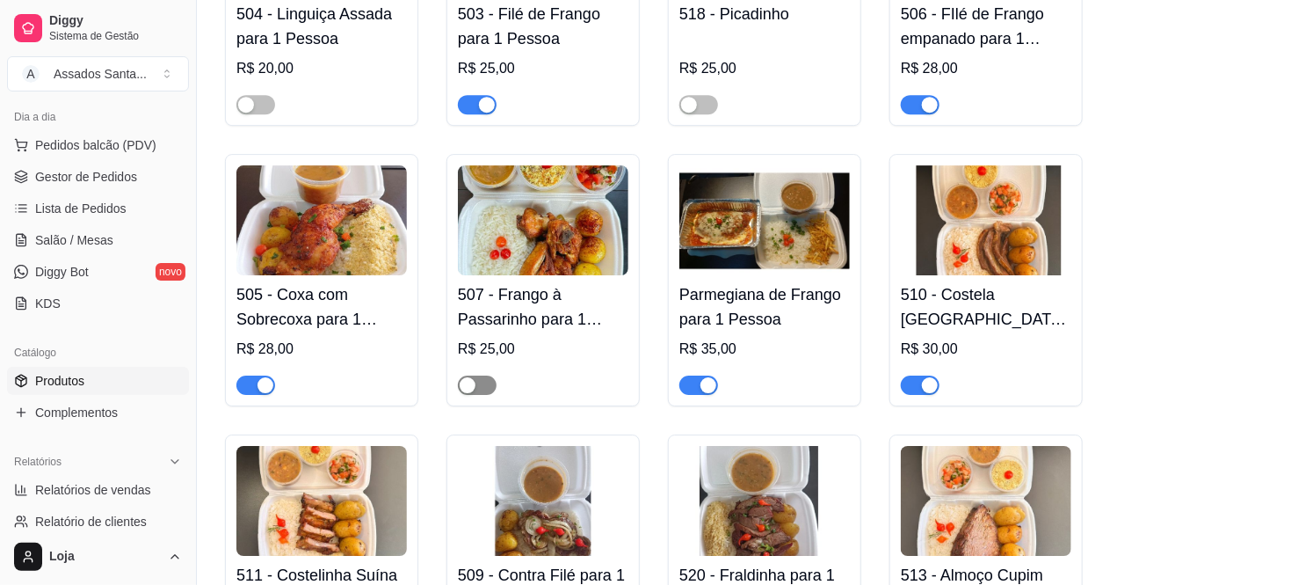
click at [493, 375] on span "button" at bounding box center [477, 384] width 39 height 19
click at [266, 377] on div "button" at bounding box center [266, 385] width 16 height 16
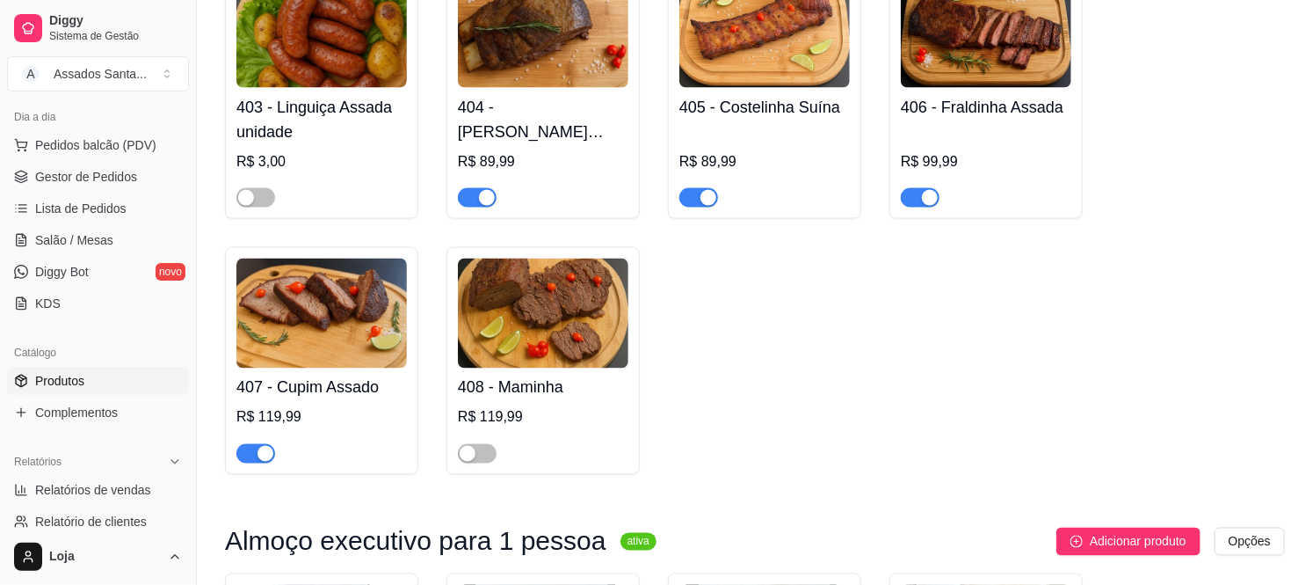
scroll to position [1172, 0]
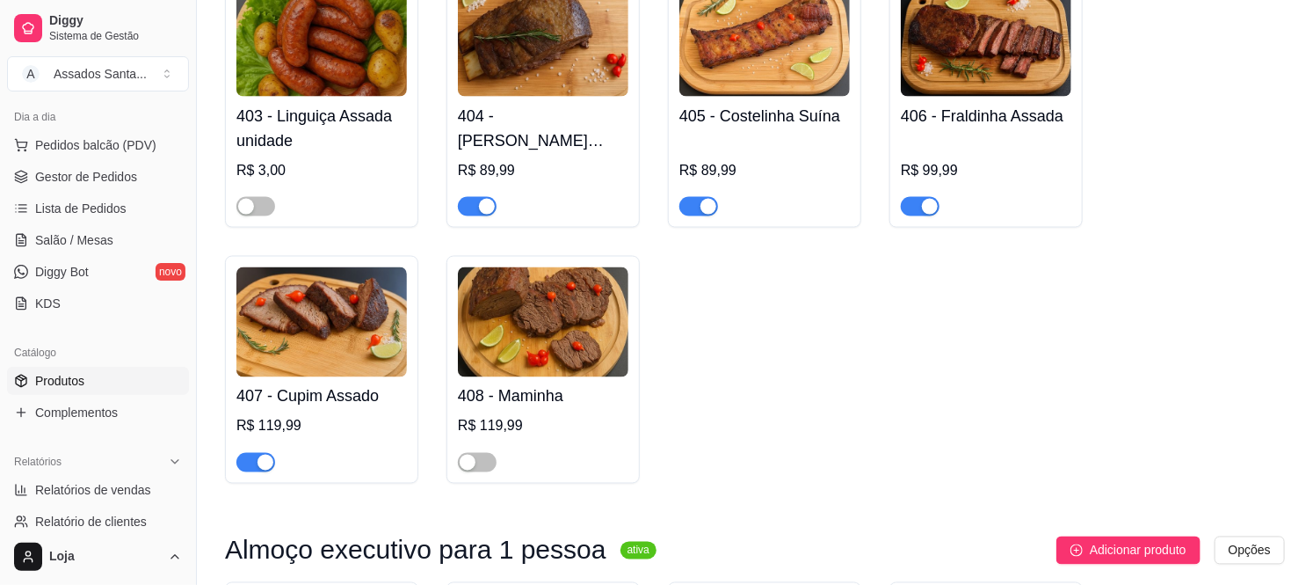
click at [705, 199] on div "button" at bounding box center [709, 207] width 16 height 16
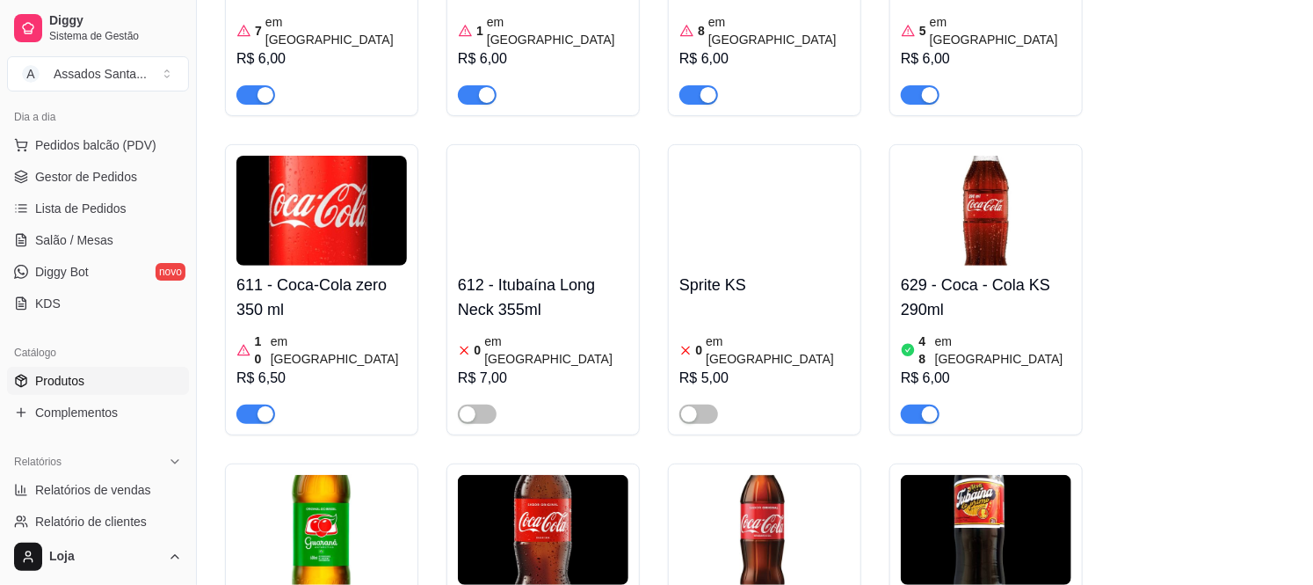
scroll to position [9084, 0]
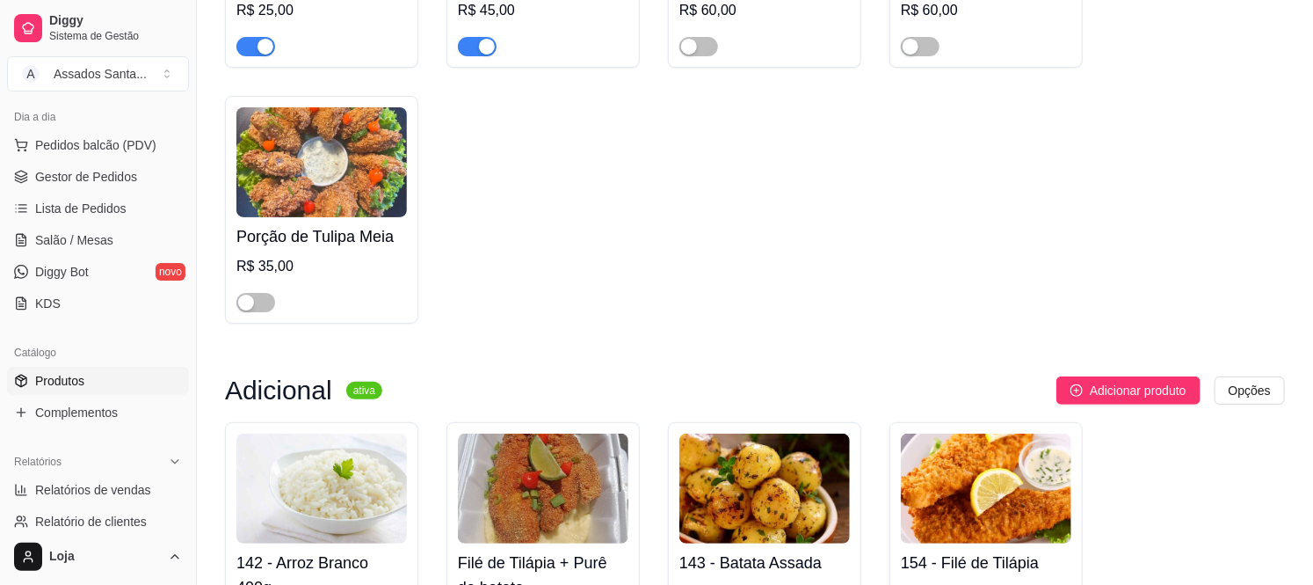
scroll to position [5567, 0]
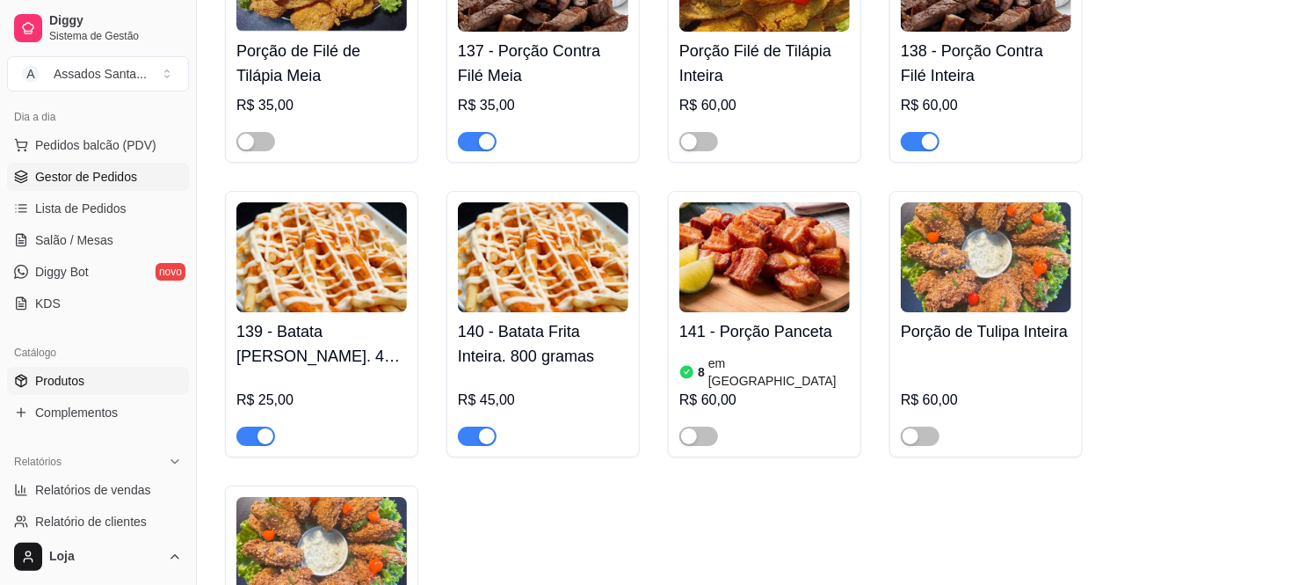
click at [129, 187] on link "Gestor de Pedidos" at bounding box center [98, 177] width 182 height 28
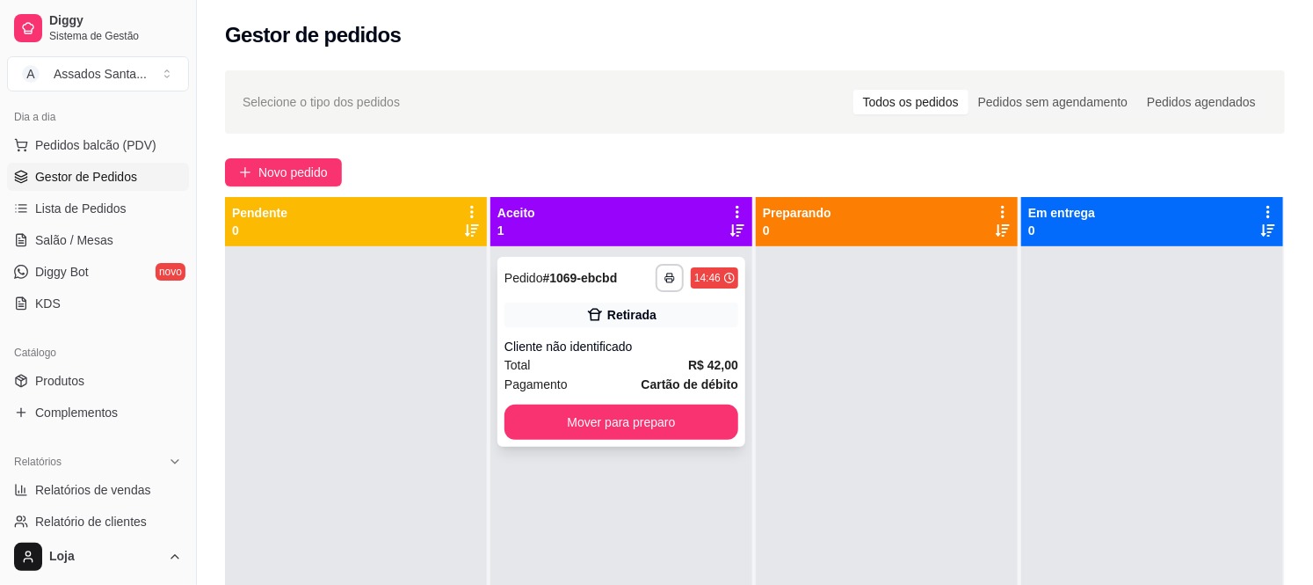
click at [615, 336] on div "**********" at bounding box center [622, 352] width 248 height 190
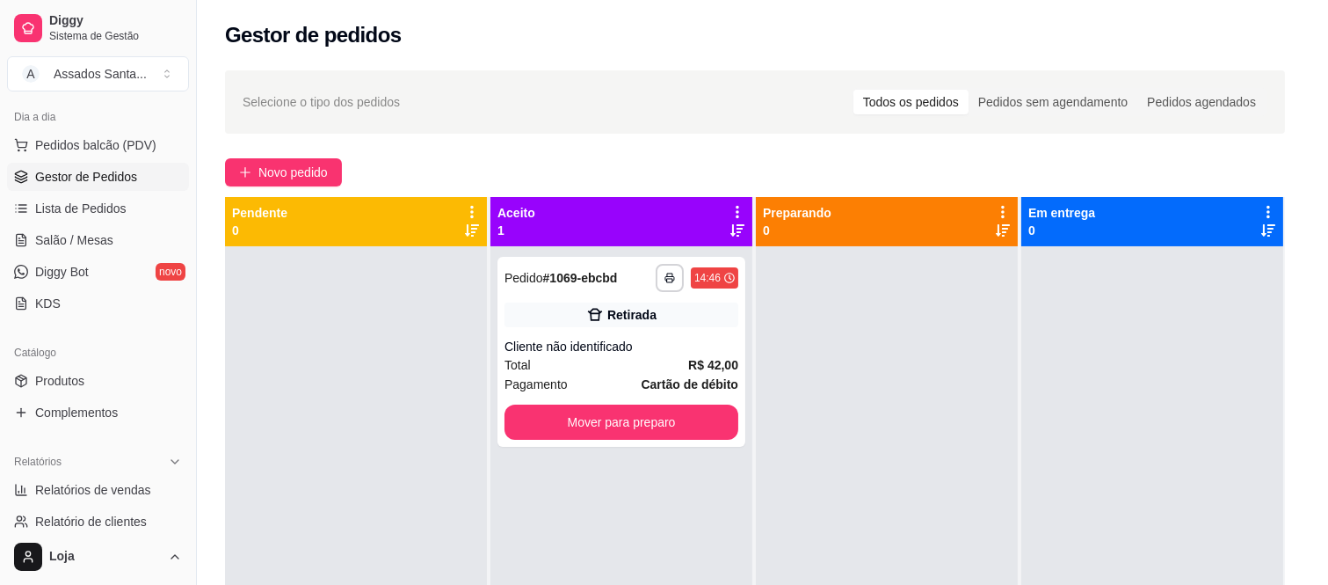
scroll to position [216, 0]
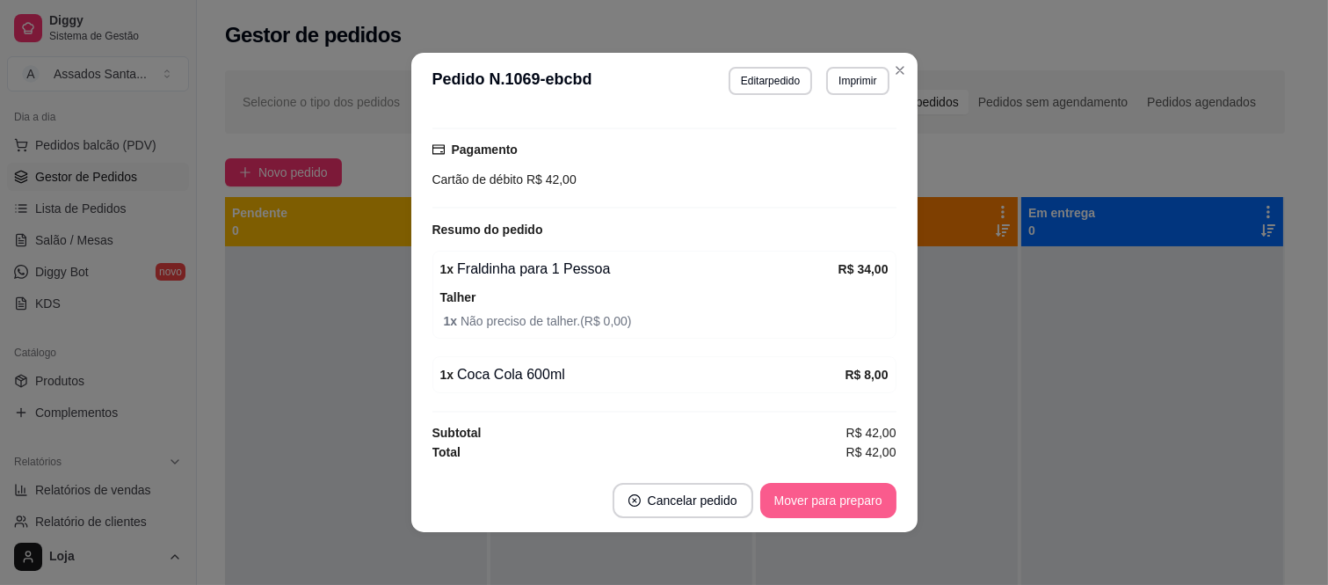
click at [813, 505] on button "Mover para preparo" at bounding box center [828, 500] width 136 height 35
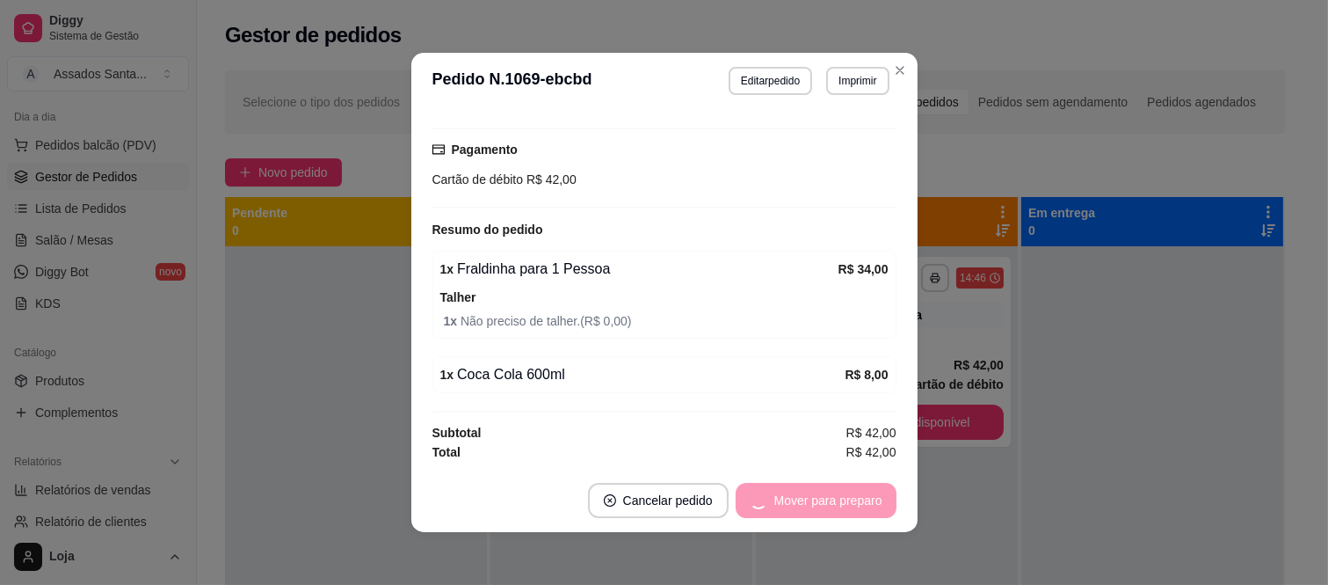
click at [826, 506] on div "Mover para preparo" at bounding box center [816, 500] width 161 height 35
click at [833, 506] on button "Mover para retirada disponível" at bounding box center [799, 501] width 188 height 34
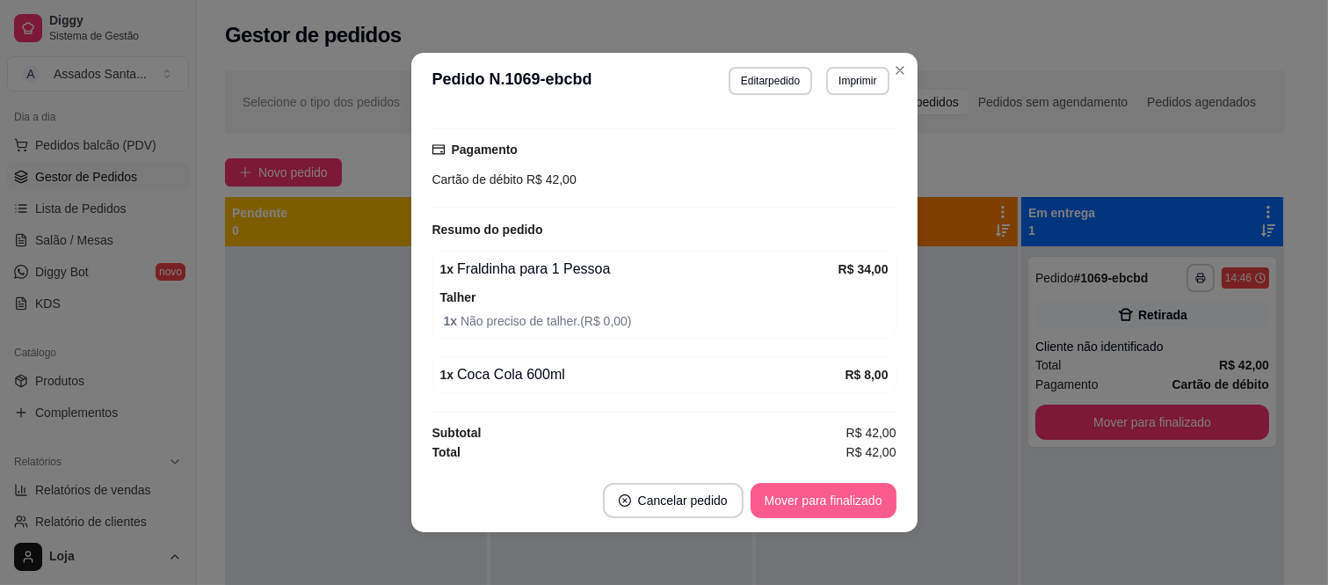
click at [841, 499] on button "Mover para finalizado" at bounding box center [824, 500] width 146 height 35
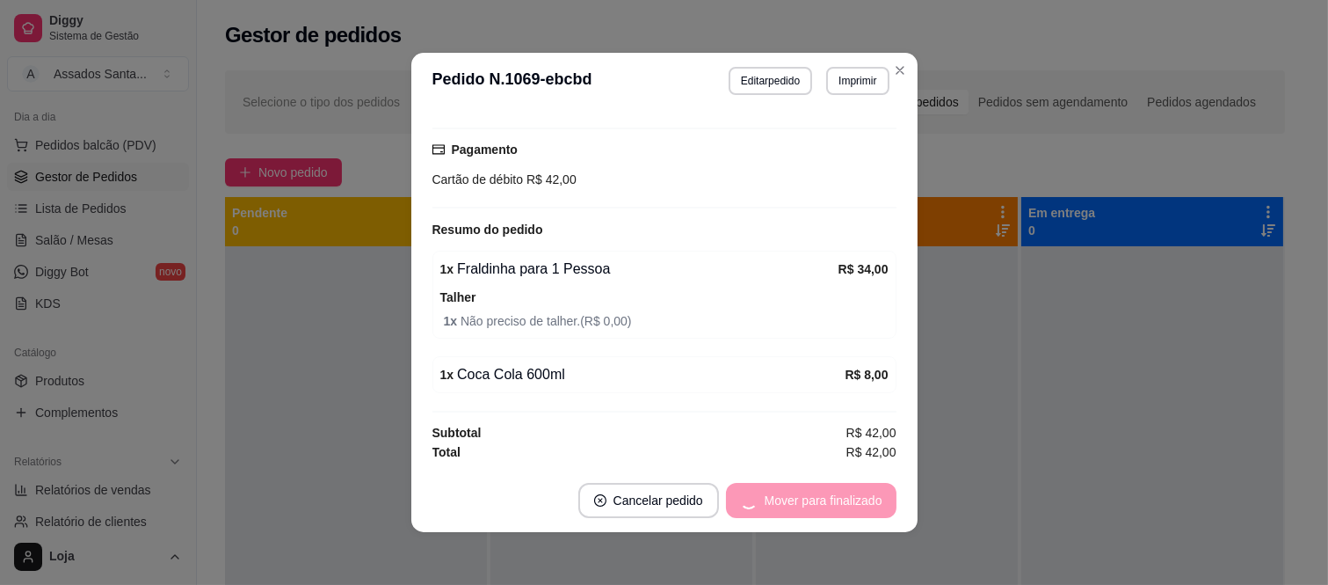
scroll to position [141, 0]
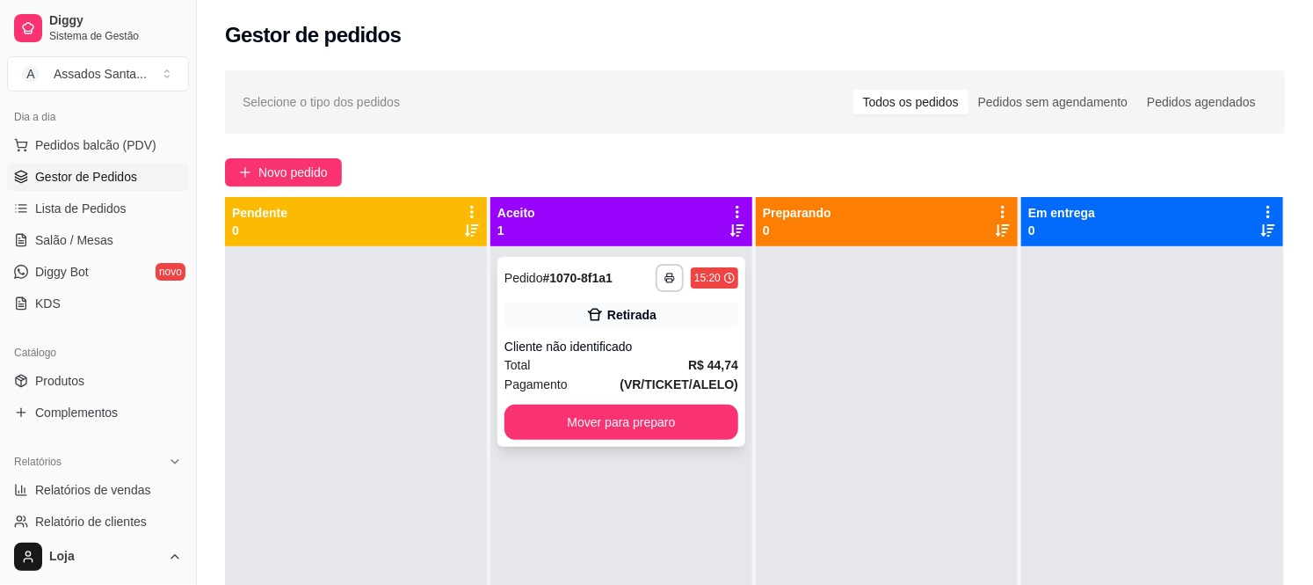
click at [554, 304] on div "Retirada" at bounding box center [622, 314] width 234 height 25
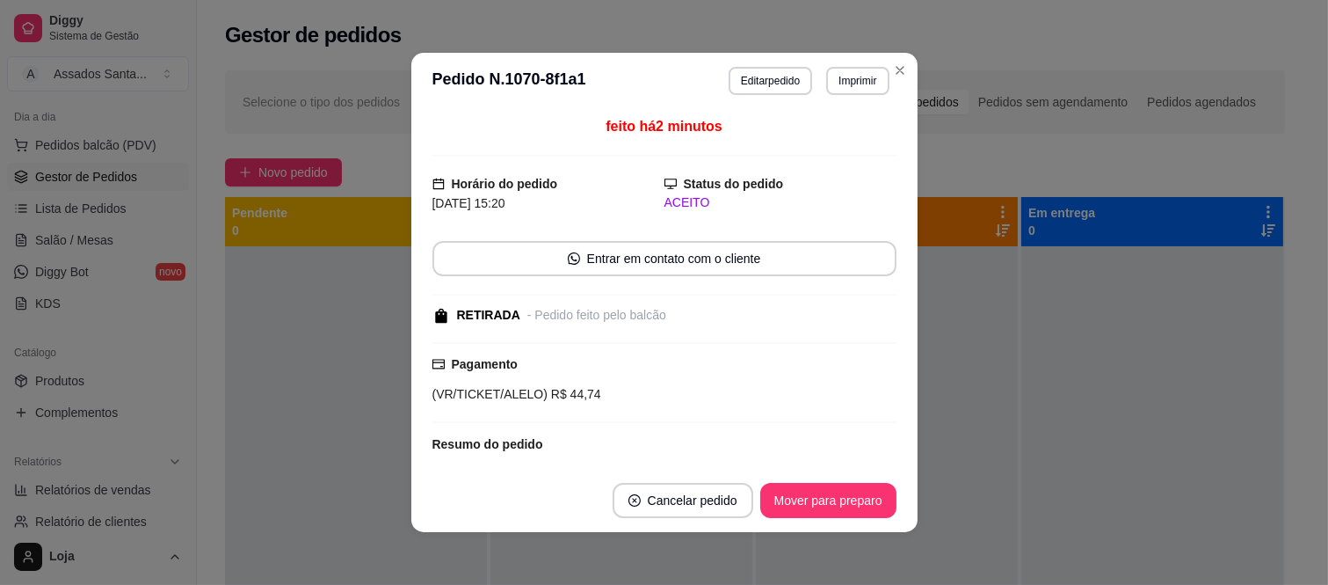
scroll to position [110, 0]
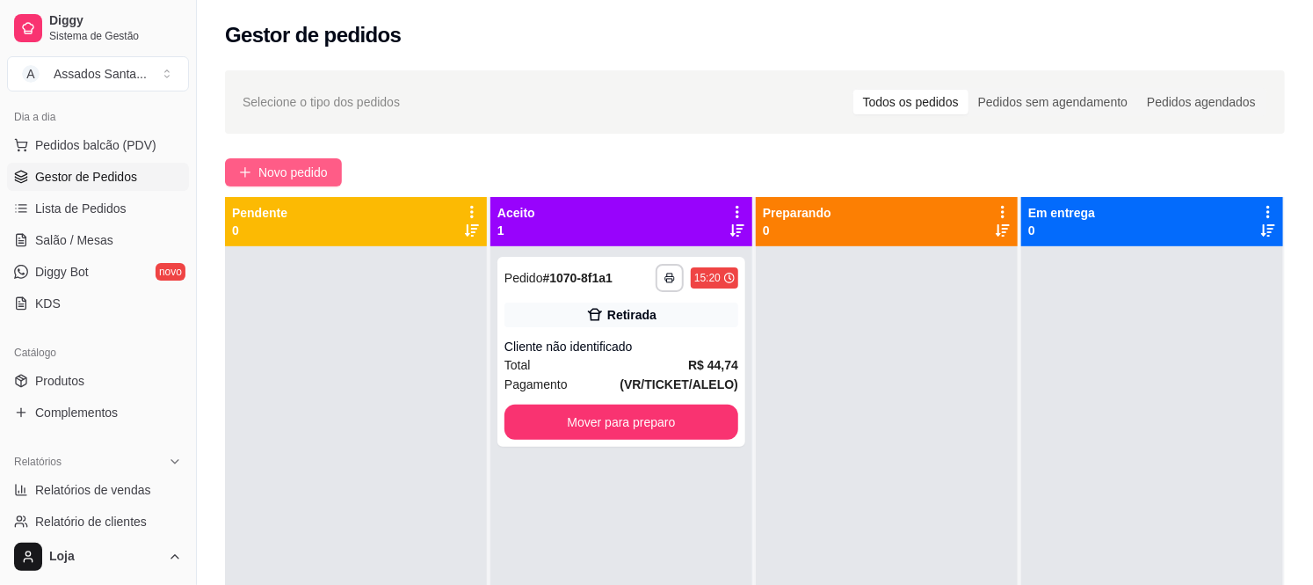
click at [288, 178] on span "Novo pedido" at bounding box center [292, 172] width 69 height 19
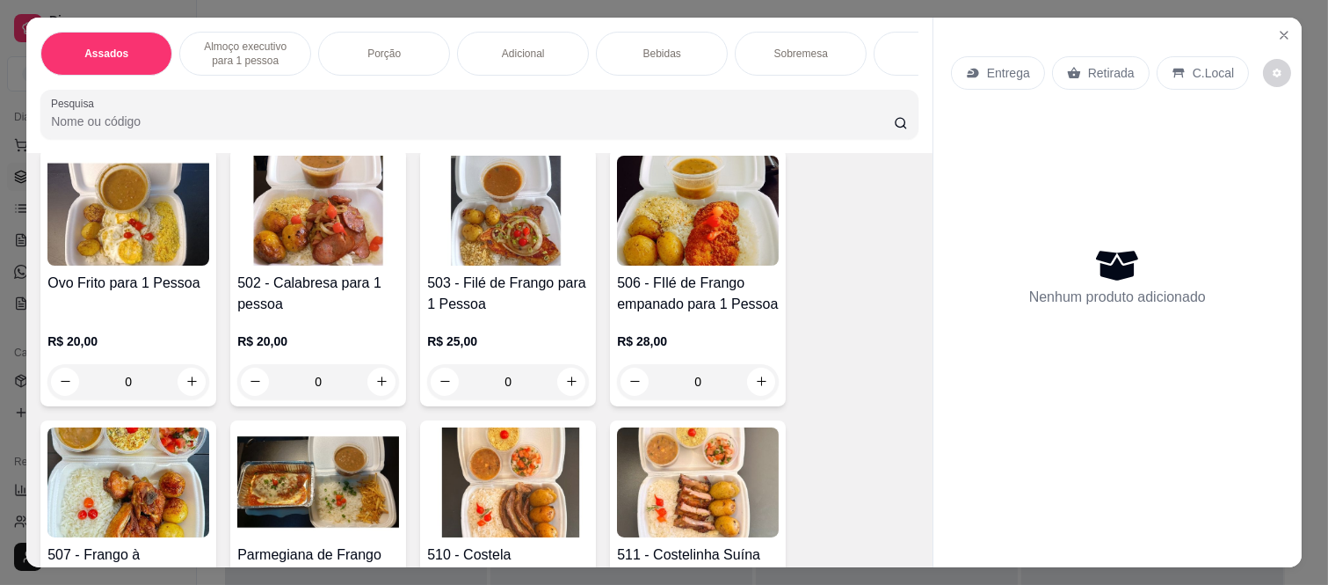
scroll to position [781, 0]
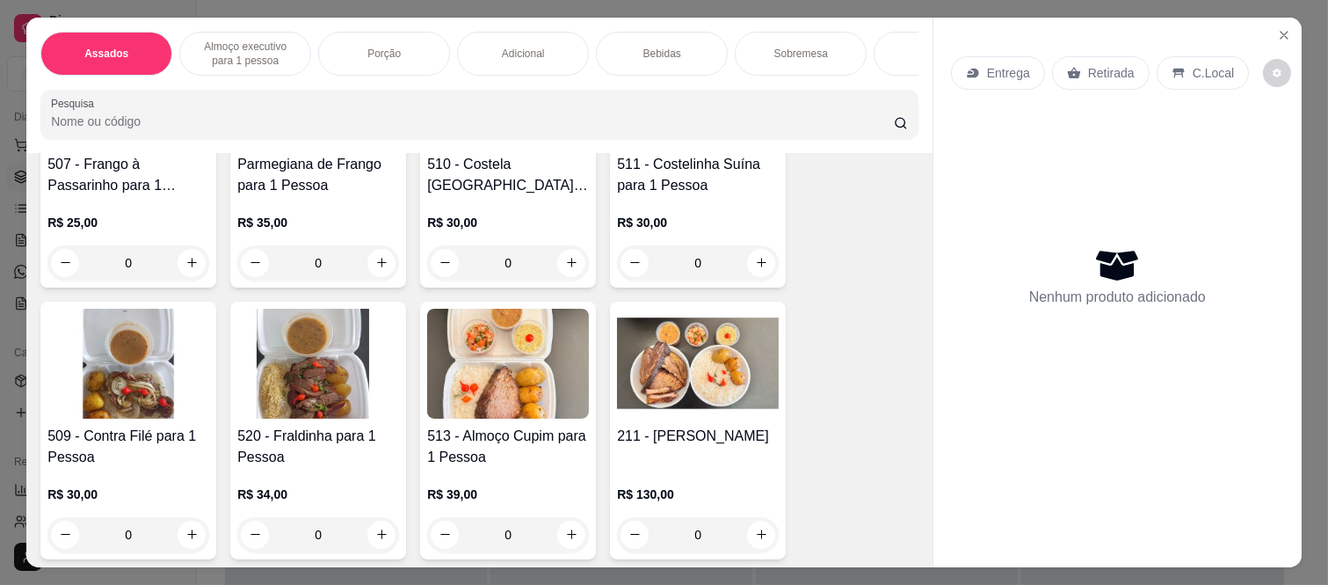
click at [374, 522] on div "0" at bounding box center [318, 534] width 162 height 35
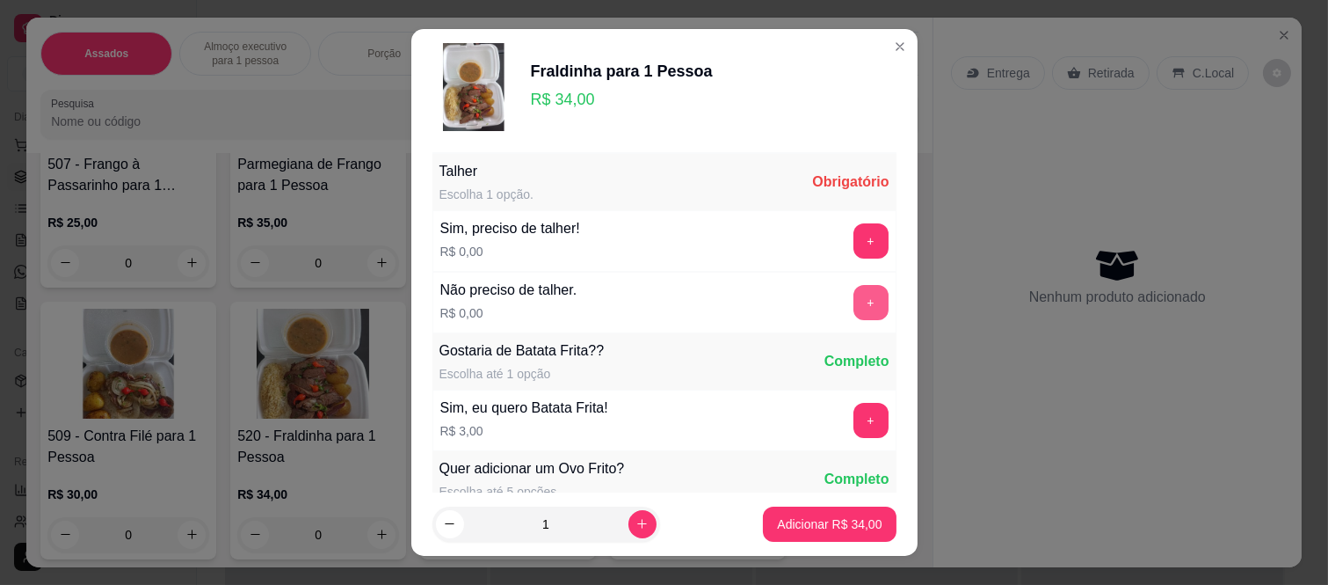
click at [854, 295] on button "+" at bounding box center [871, 302] width 35 height 35
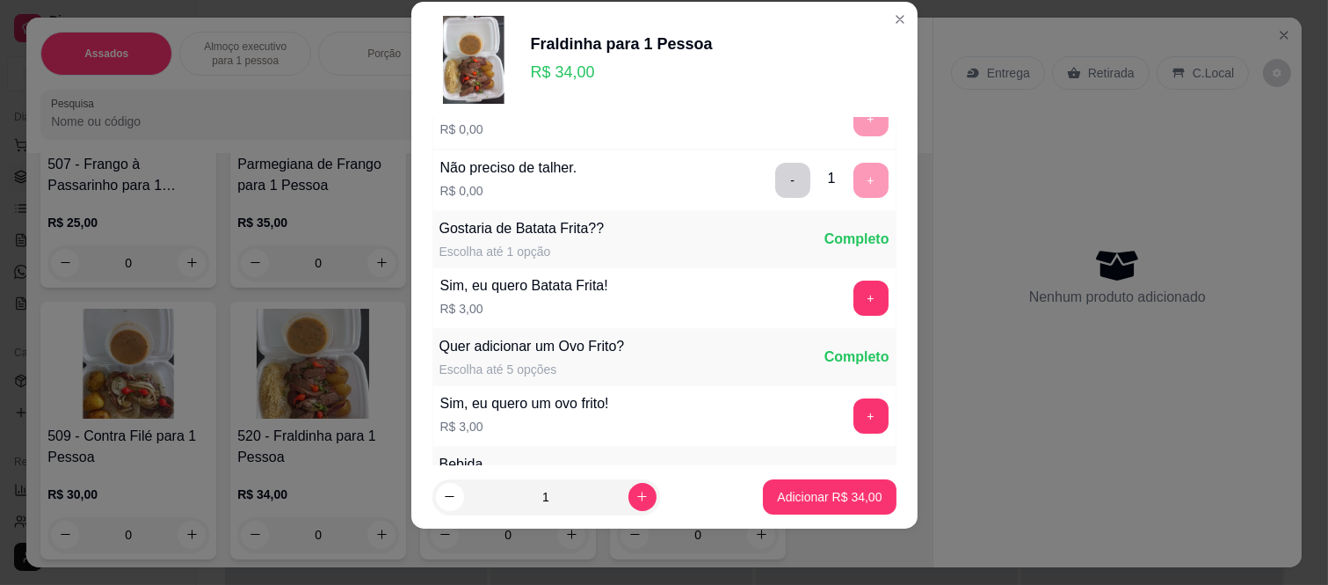
scroll to position [188, 0]
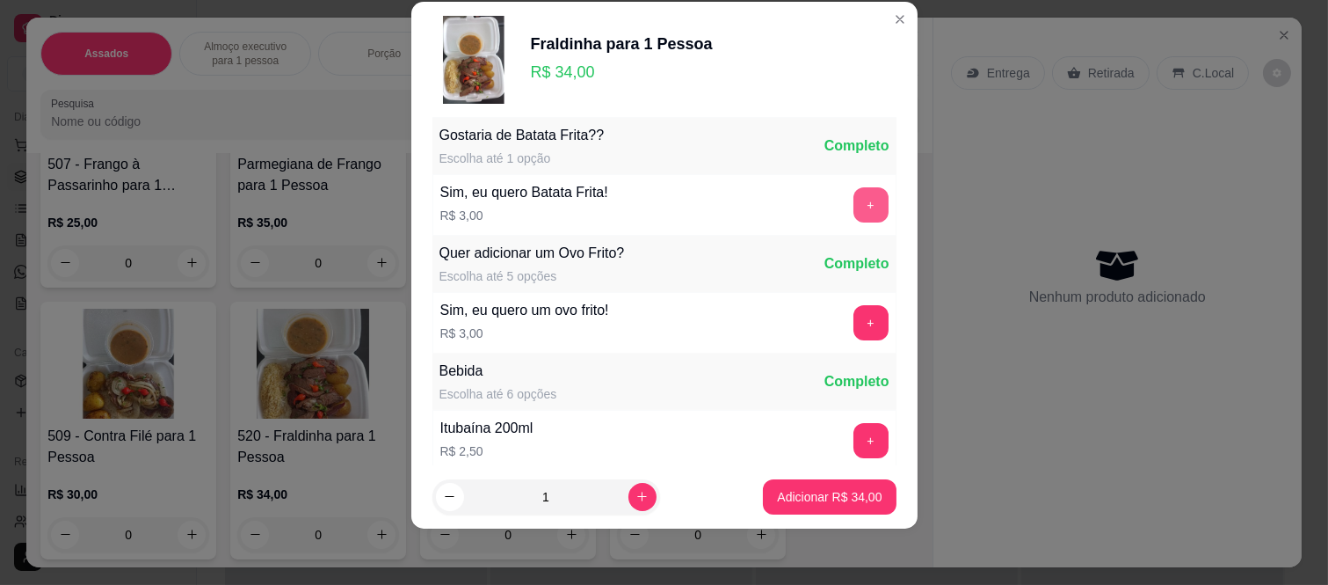
click at [854, 221] on button "+" at bounding box center [871, 204] width 35 height 35
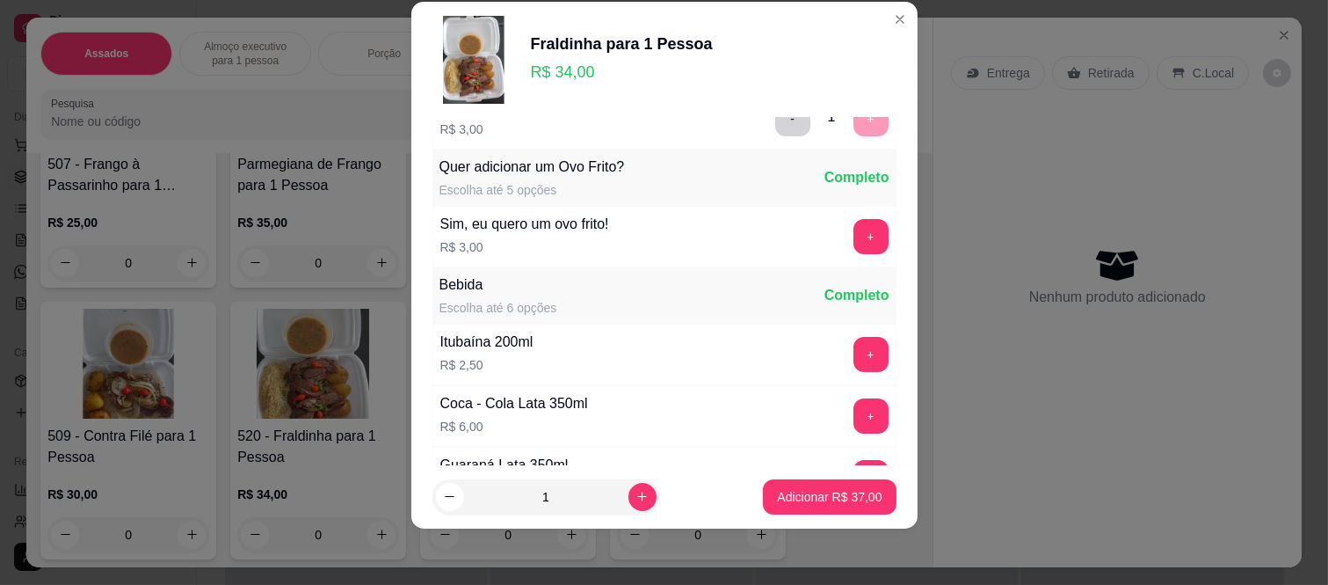
scroll to position [306, 0]
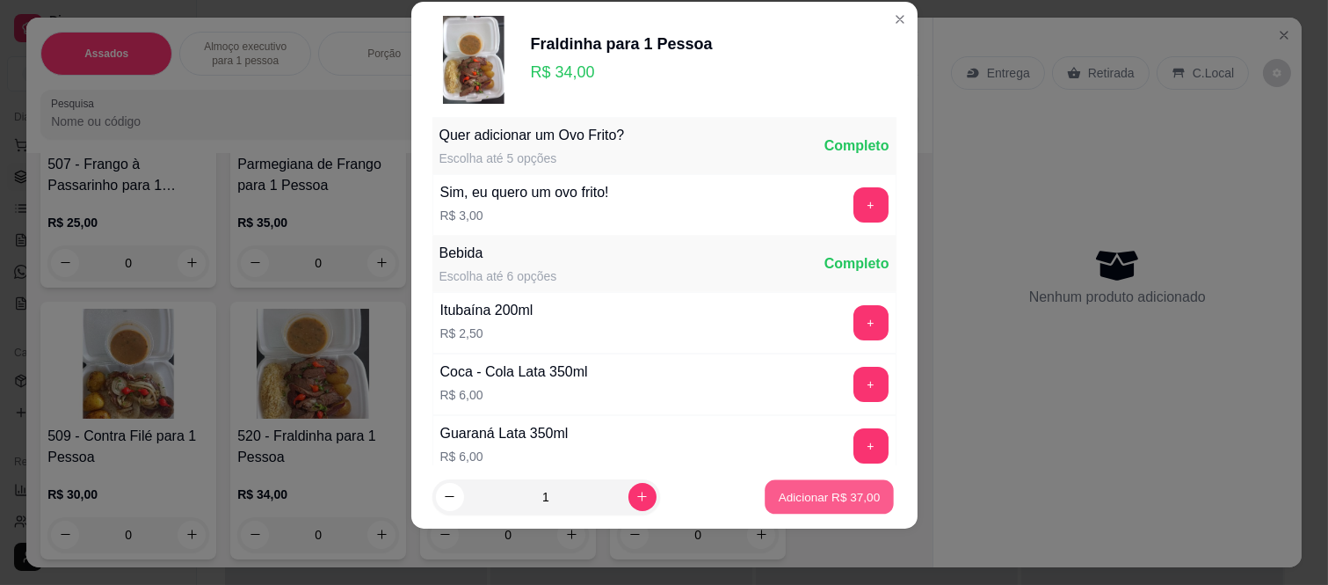
click at [816, 482] on button "Adicionar R$ 37,00" at bounding box center [830, 496] width 129 height 34
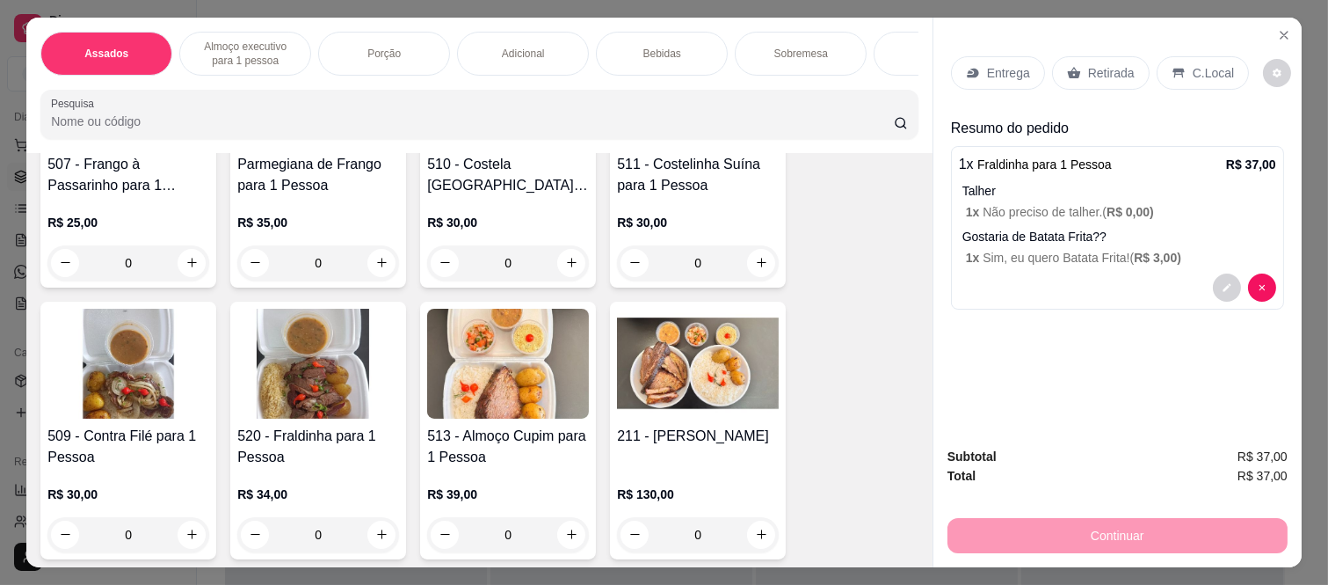
click at [993, 75] on div "Entrega" at bounding box center [998, 72] width 94 height 33
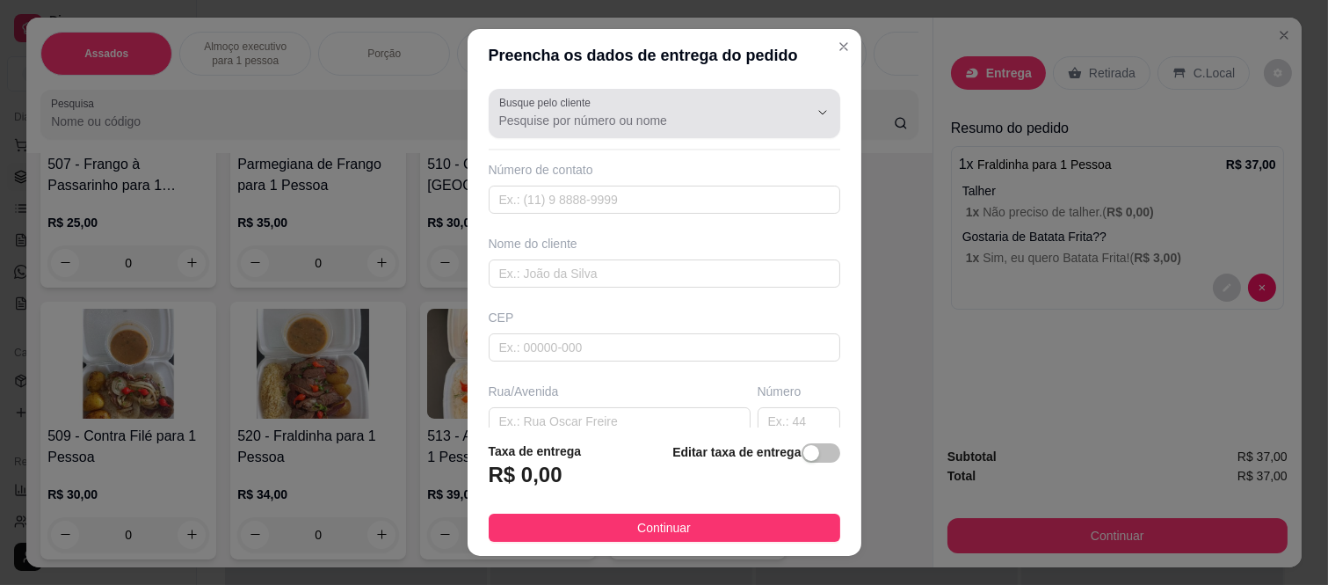
click at [619, 126] on input "Busque pelo cliente" at bounding box center [639, 121] width 281 height 18
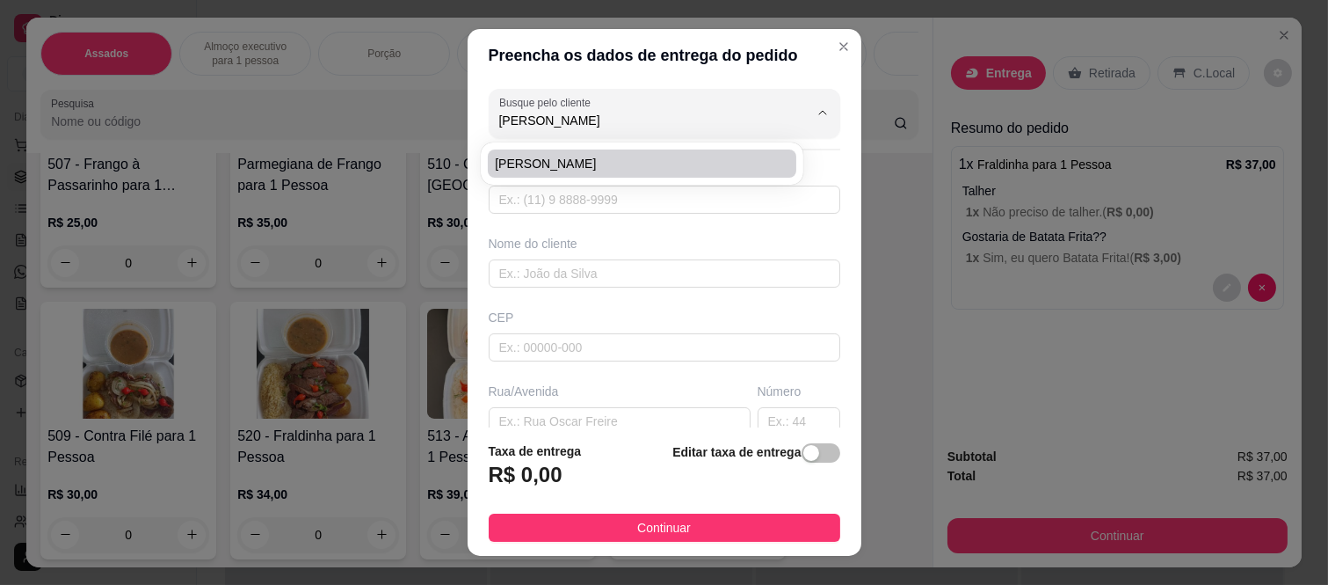
click at [545, 156] on span "Flavia Lima" at bounding box center [633, 164] width 277 height 18
type input "Flavia Lima"
type input "5511939089878"
type input "Flavia Lima"
type input "08260160"
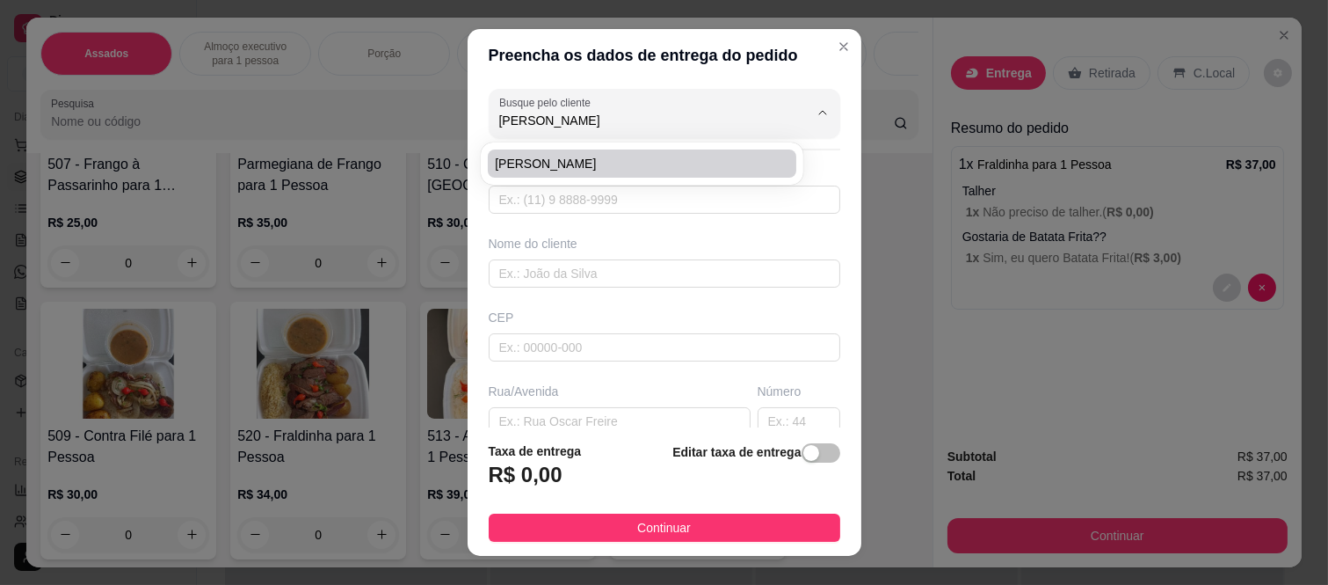
type input "Rua Hirovo Kaminobo"
type input "980"
type input "Colônia (Zona Leste)"
type input "São Paulo"
type input "Condominio flor de cerejeiras torre 3 apt 22"
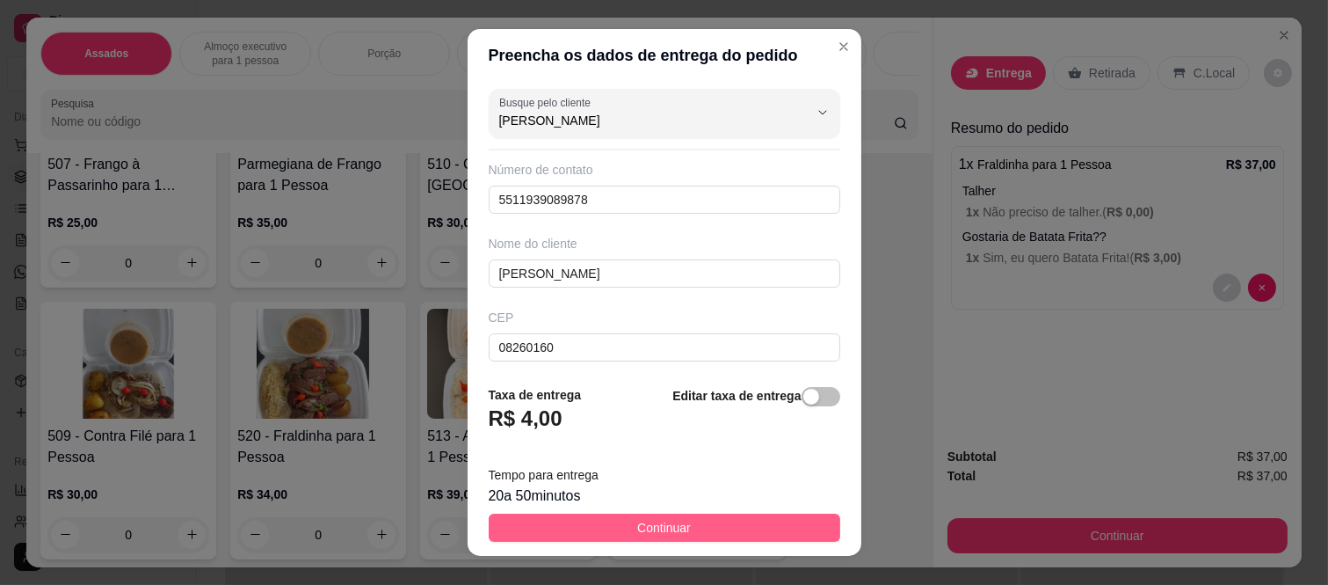
type input "Flavia Lima"
click at [718, 533] on button "Continuar" at bounding box center [665, 527] width 352 height 28
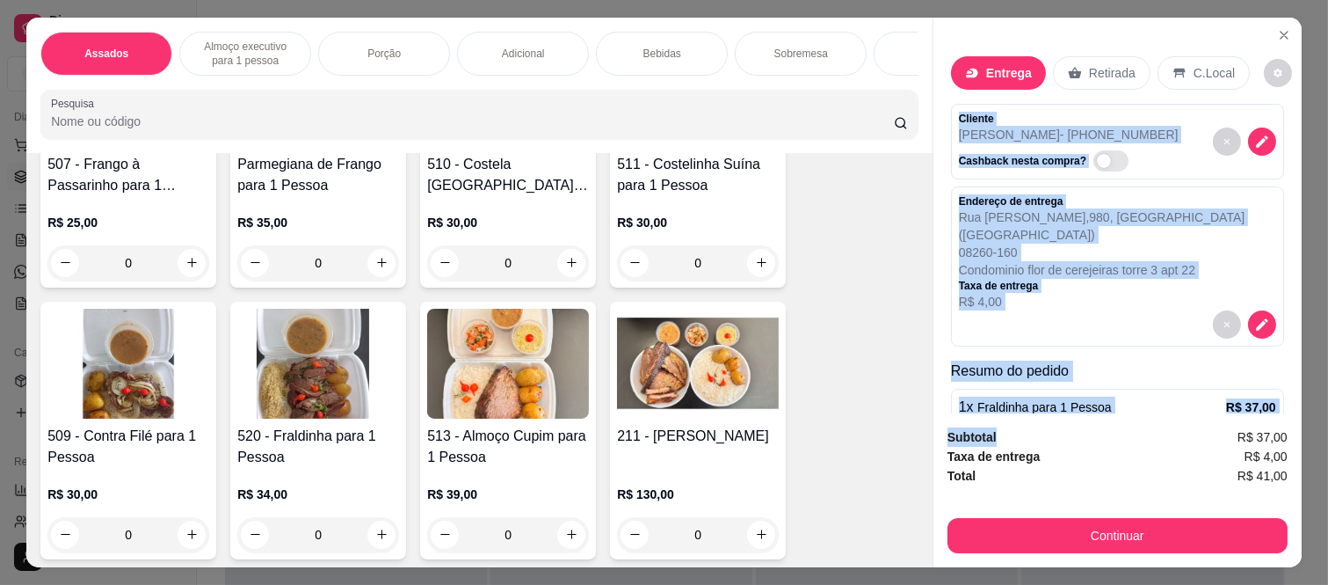
scroll to position [145, 0]
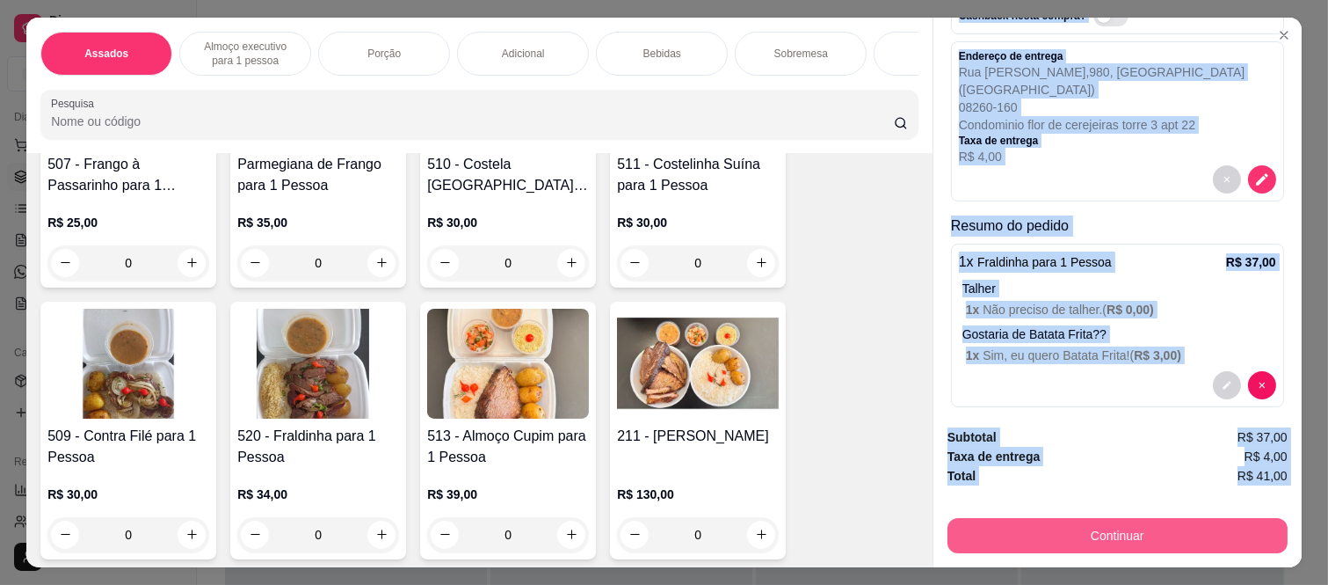
drag, startPoint x: 951, startPoint y: 101, endPoint x: 1029, endPoint y: 512, distance: 417.8
click at [1029, 512] on div "Entrega Retirada C.Local Cliente Flavia Lima - +55 11 93908-9878 Cashback nesta…" at bounding box center [1117, 292] width 369 height 549
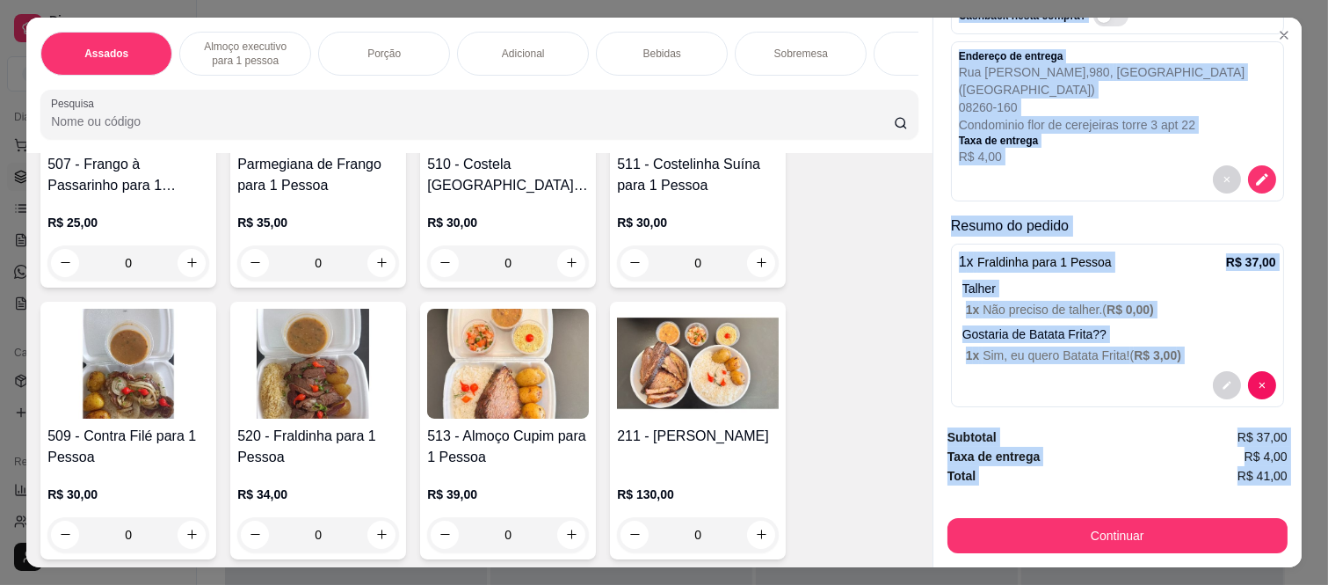
copy div "Cliente Flavia Lima - +55 11 93908-9878 Cashback nesta compra? Endereço de entr…"
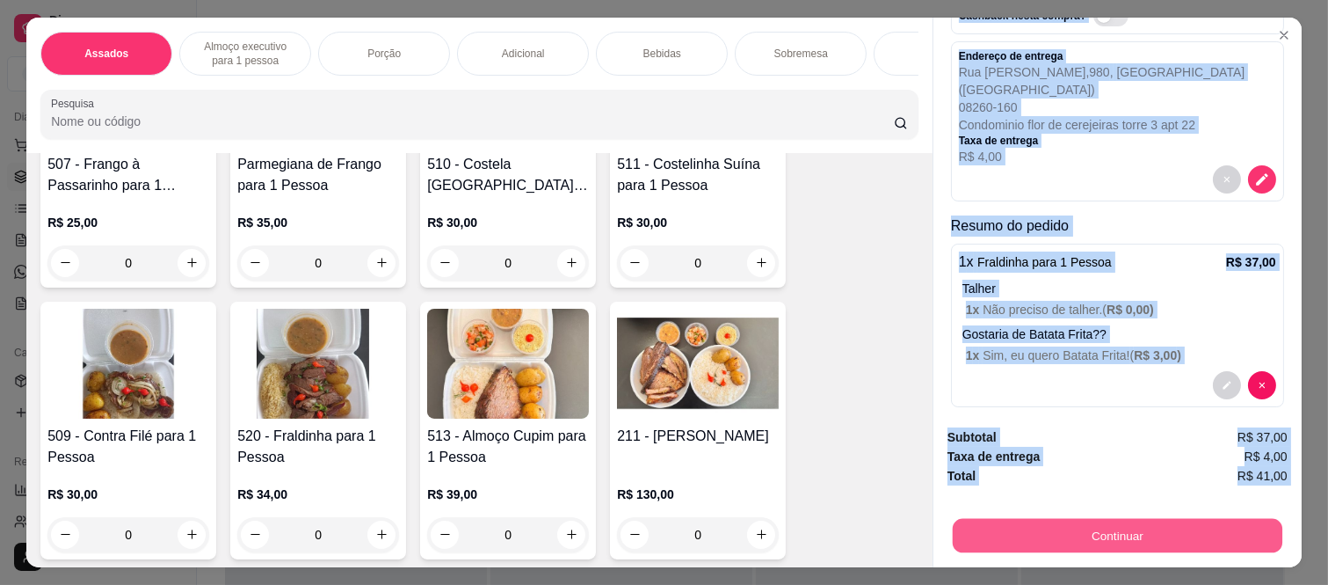
click at [1070, 534] on button "Continuar" at bounding box center [1118, 536] width 330 height 34
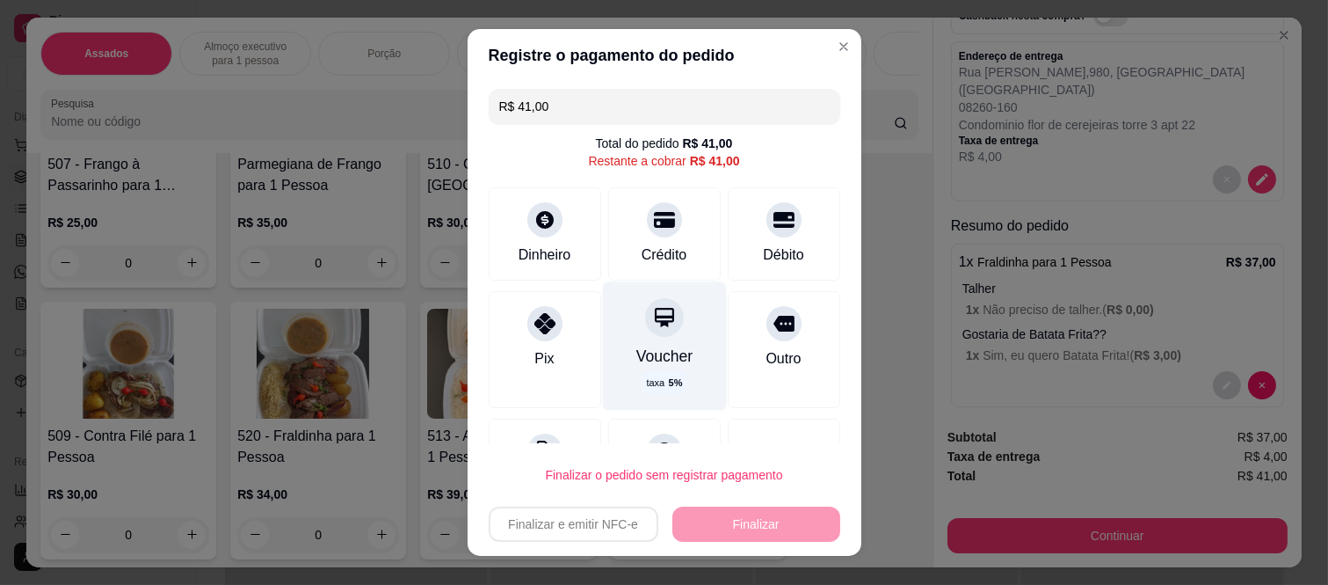
click at [639, 240] on div "Crédito" at bounding box center [664, 233] width 113 height 93
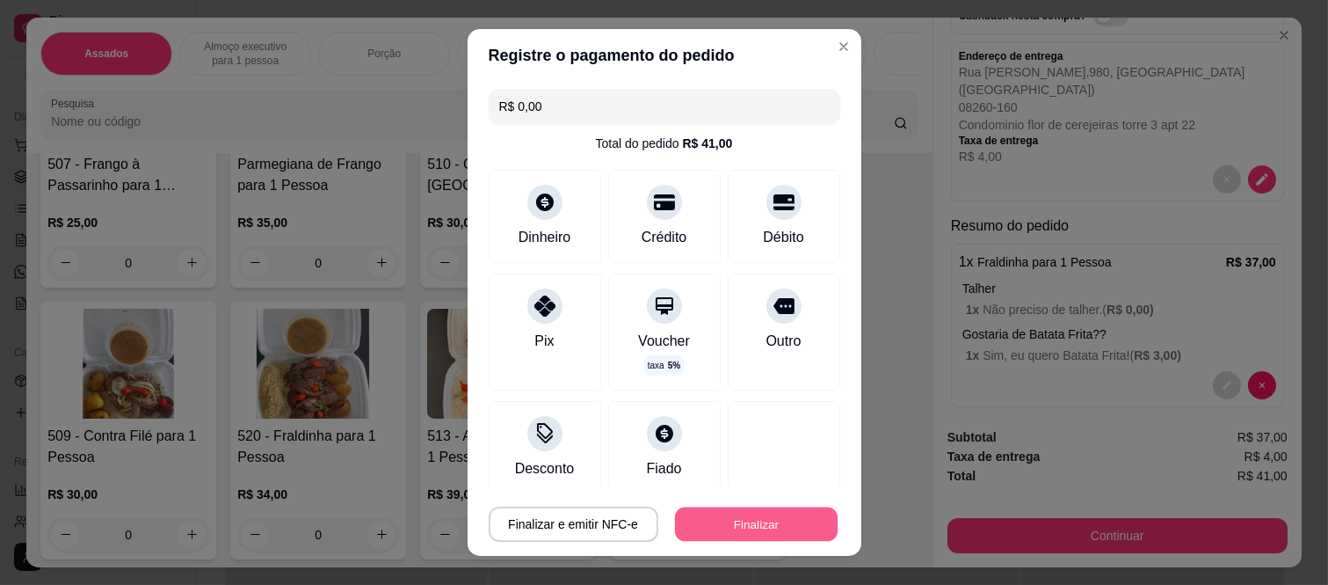
click at [706, 520] on button "Finalizar" at bounding box center [756, 523] width 163 height 34
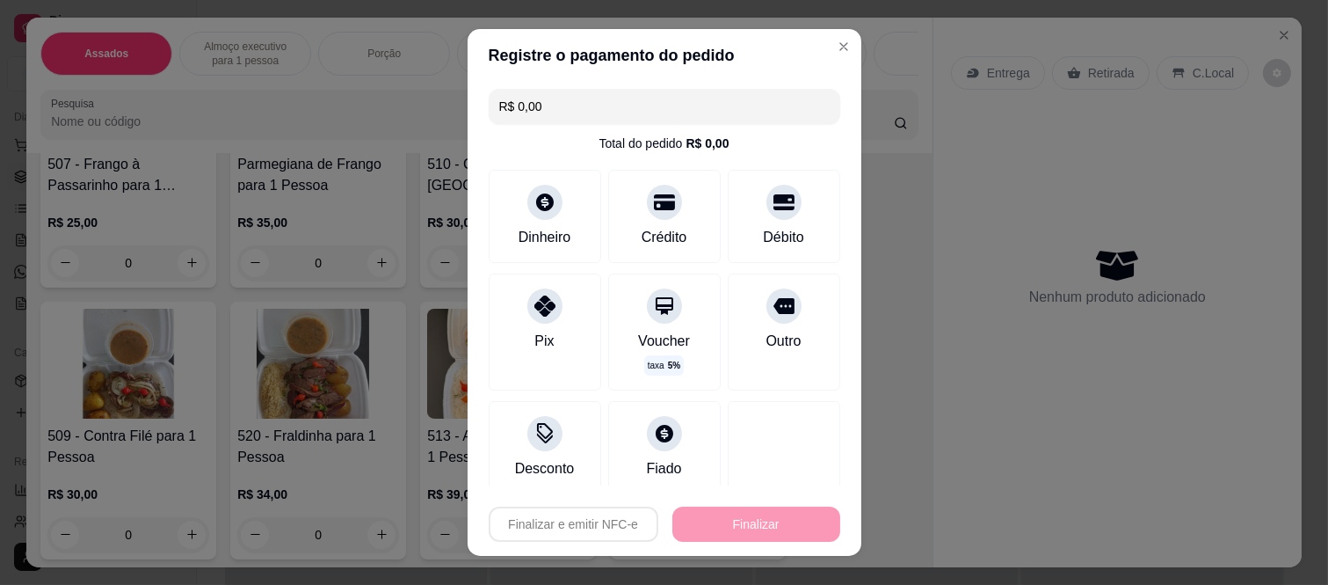
type input "-R$ 41,00"
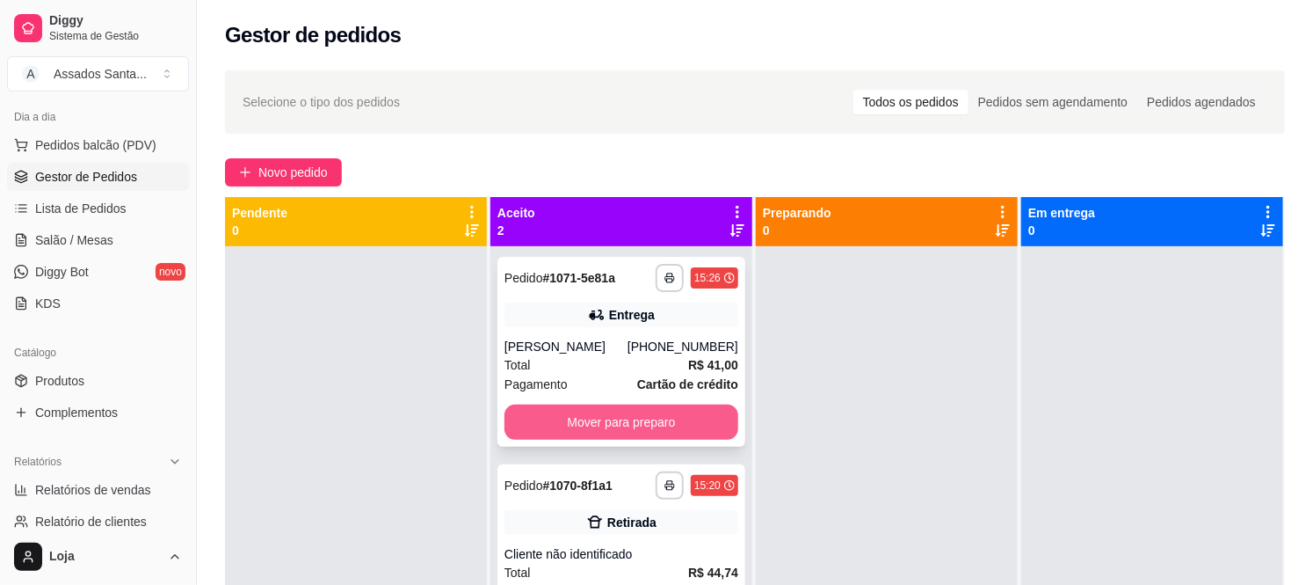
click at [585, 420] on button "Mover para preparo" at bounding box center [622, 421] width 234 height 35
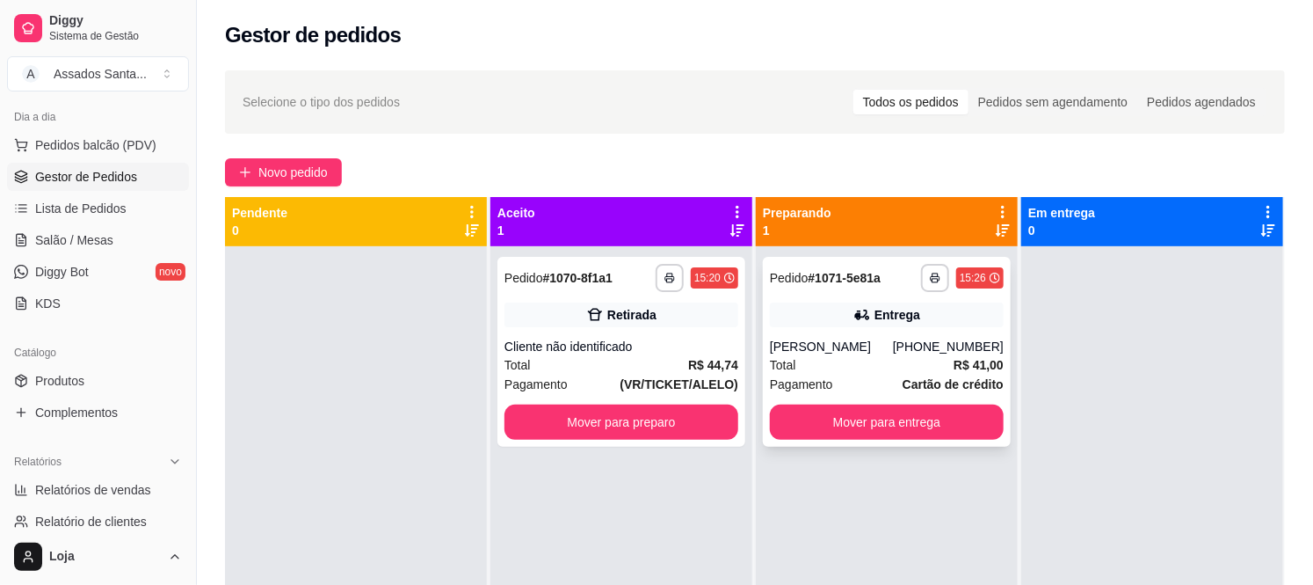
click at [853, 353] on div "Flavia Lima" at bounding box center [831, 347] width 123 height 18
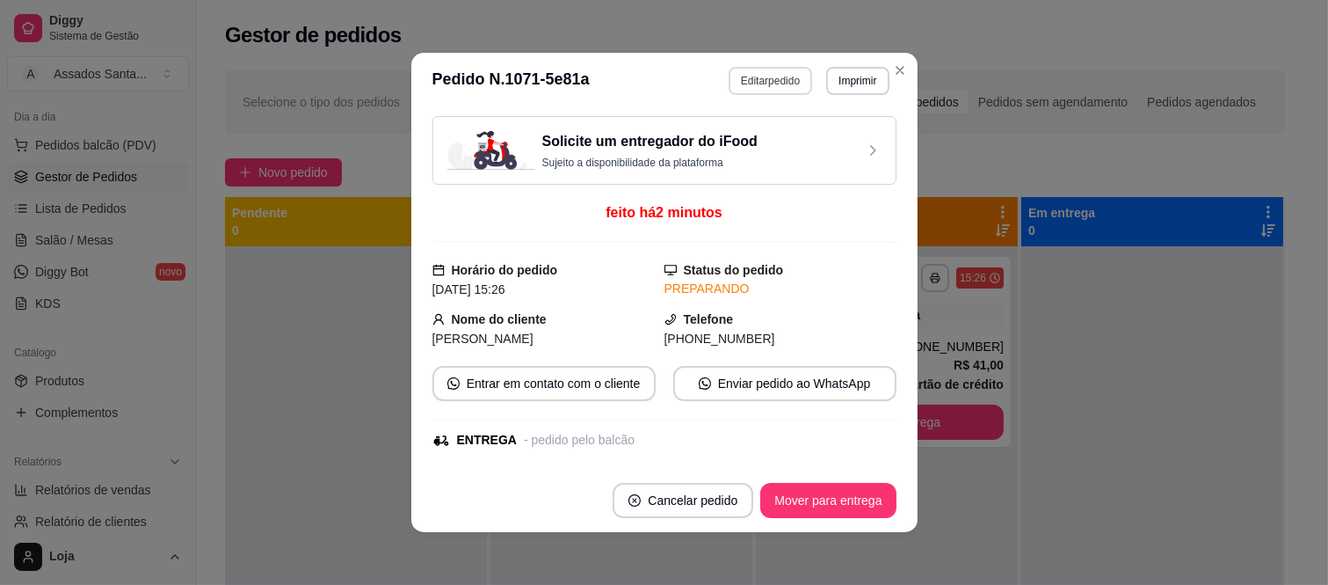
click at [761, 83] on button "Editar pedido" at bounding box center [771, 81] width 84 height 28
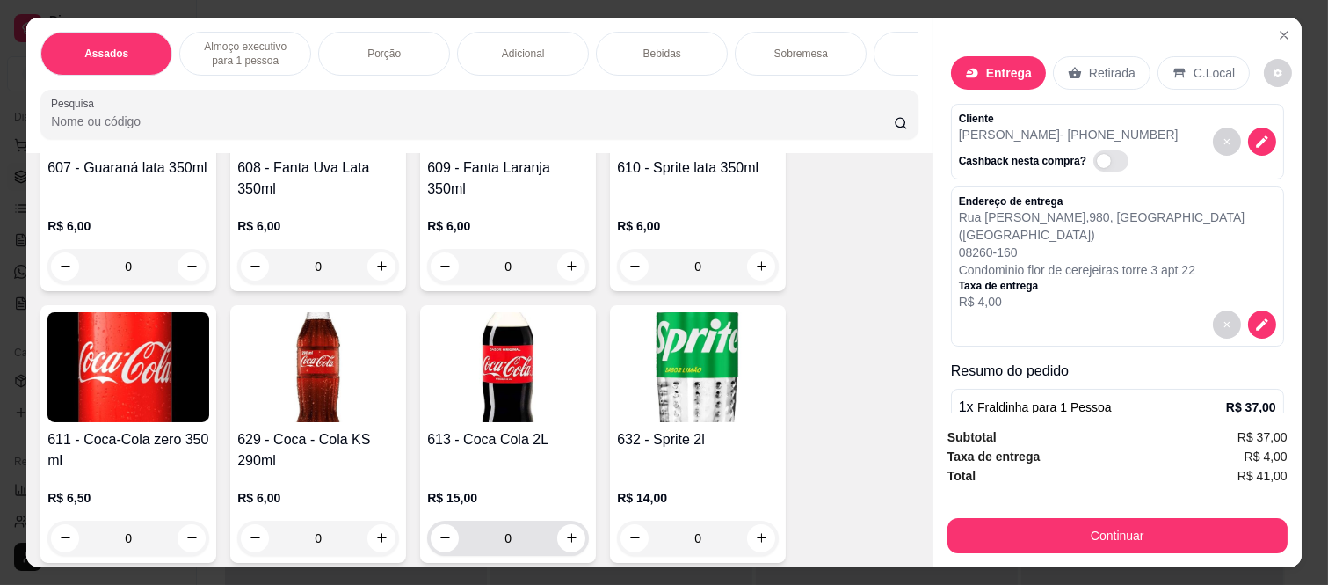
scroll to position [3125, 0]
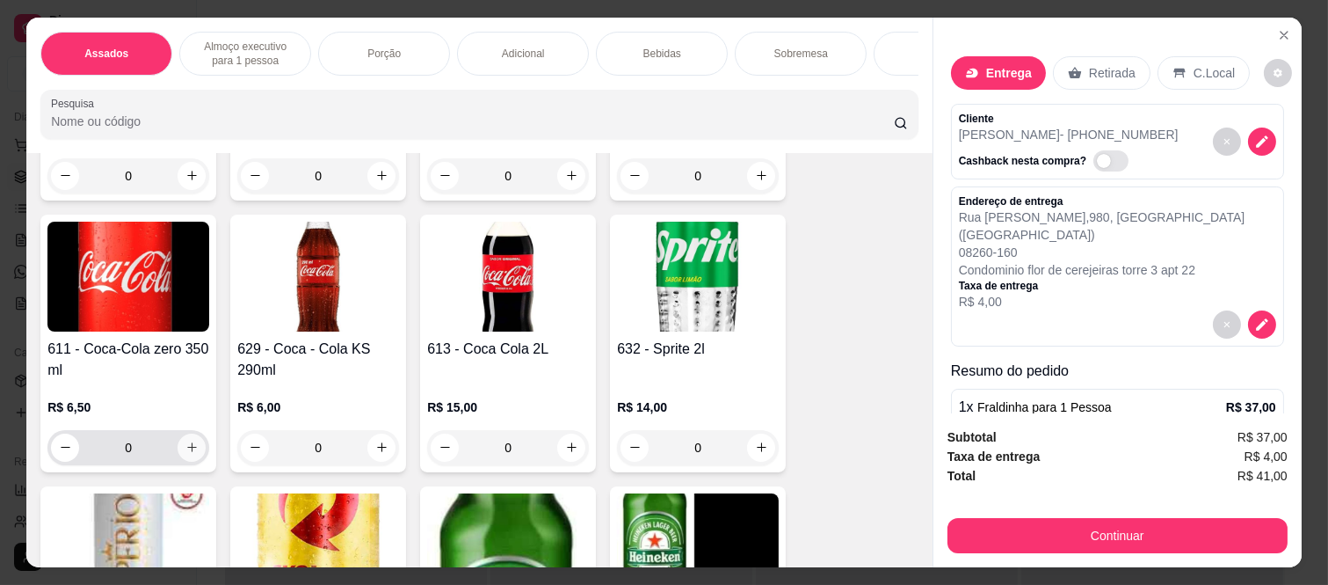
click at [185, 440] on icon "increase-product-quantity" at bounding box center [191, 446] width 13 height 13
type input "1"
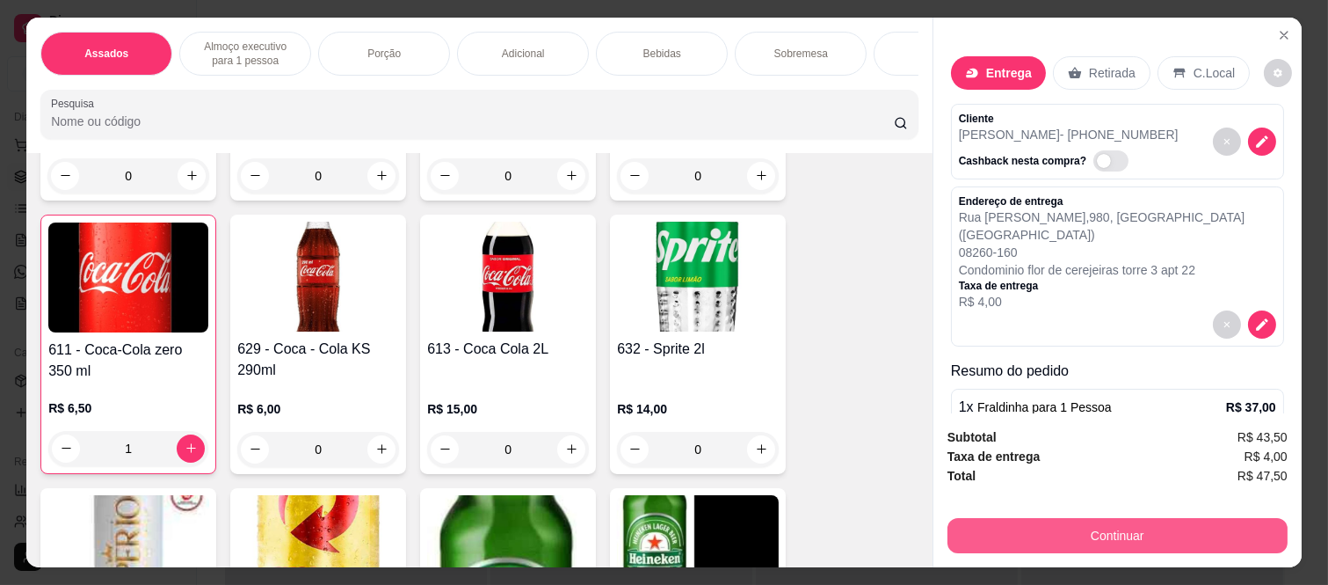
click at [1000, 523] on button "Continuar" at bounding box center [1118, 535] width 340 height 35
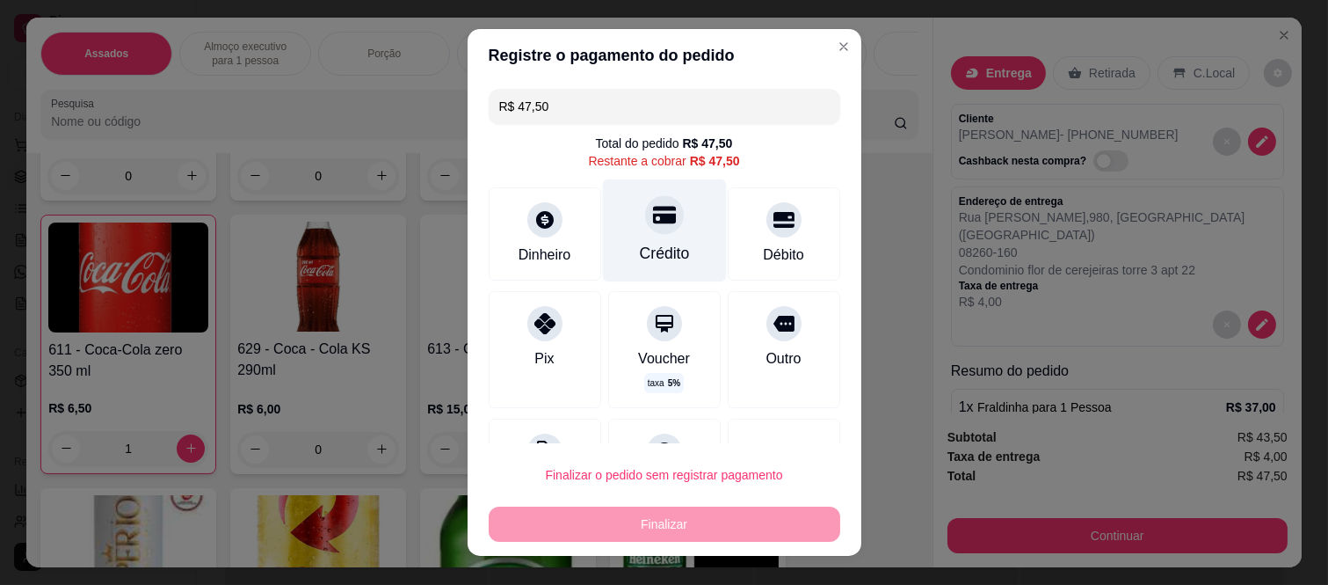
click at [622, 234] on div "Crédito" at bounding box center [664, 230] width 124 height 103
type input "R$ 0,00"
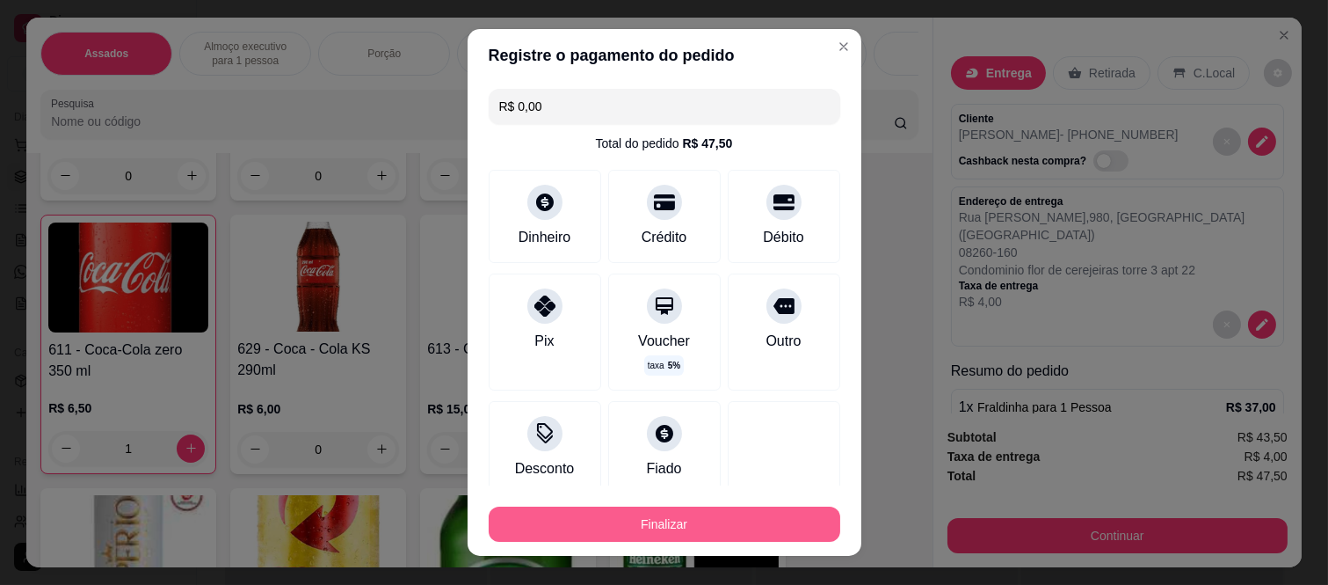
click at [574, 522] on button "Finalizar" at bounding box center [665, 523] width 352 height 35
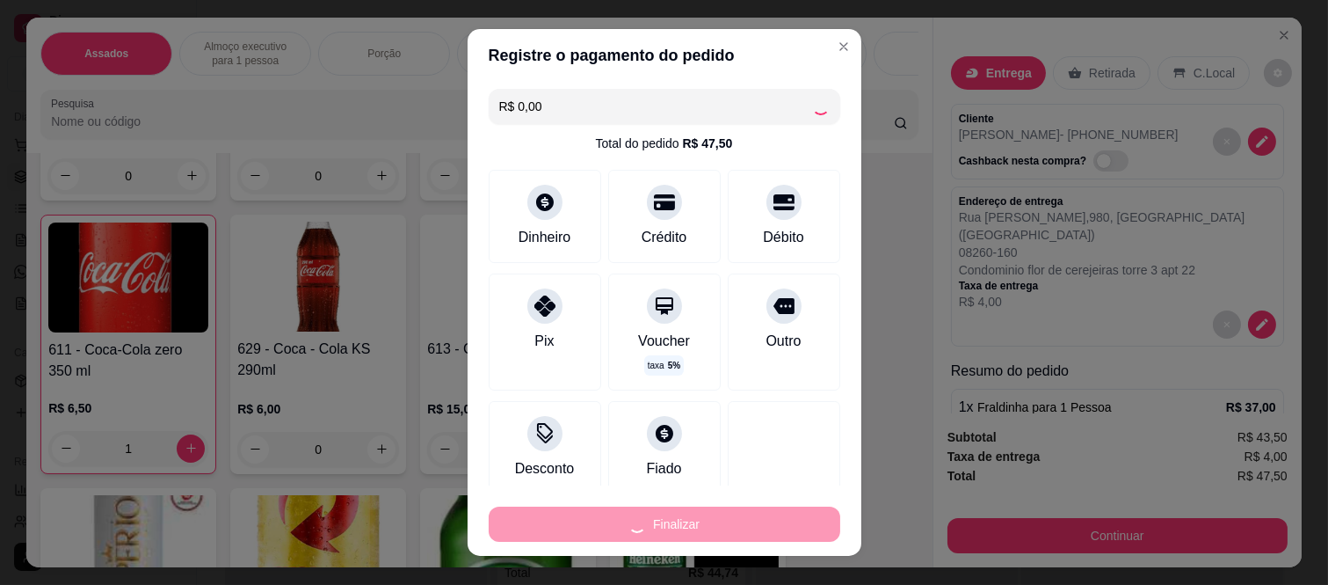
type input "0"
type input "-R$ 47,50"
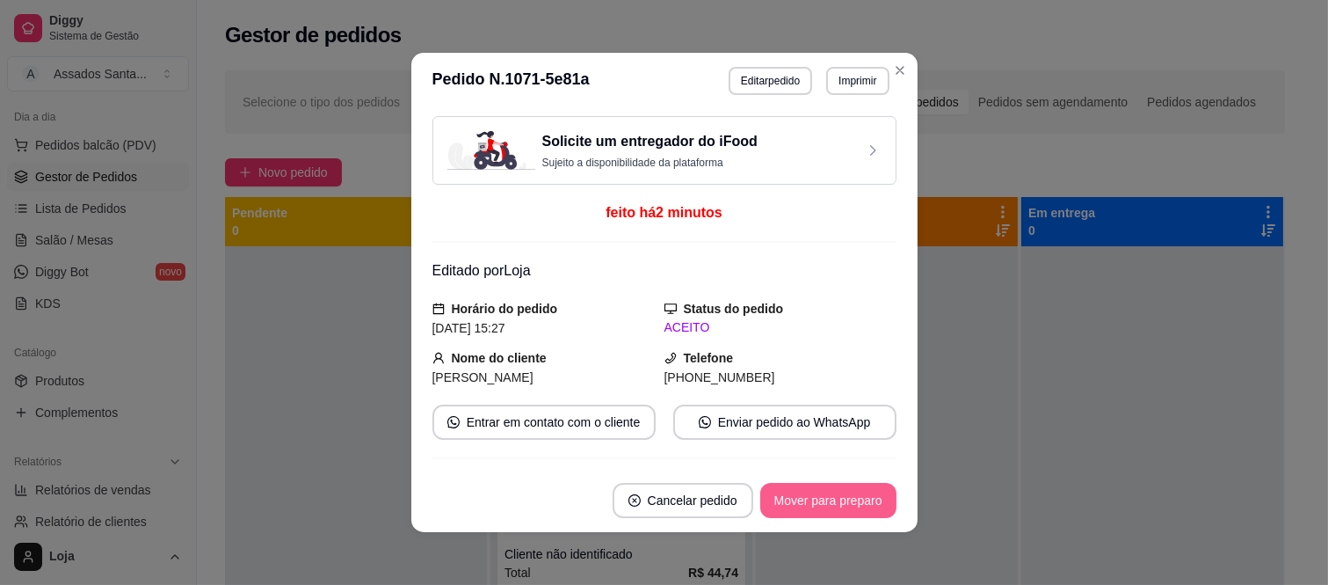
click at [831, 501] on button "Mover para preparo" at bounding box center [828, 500] width 136 height 35
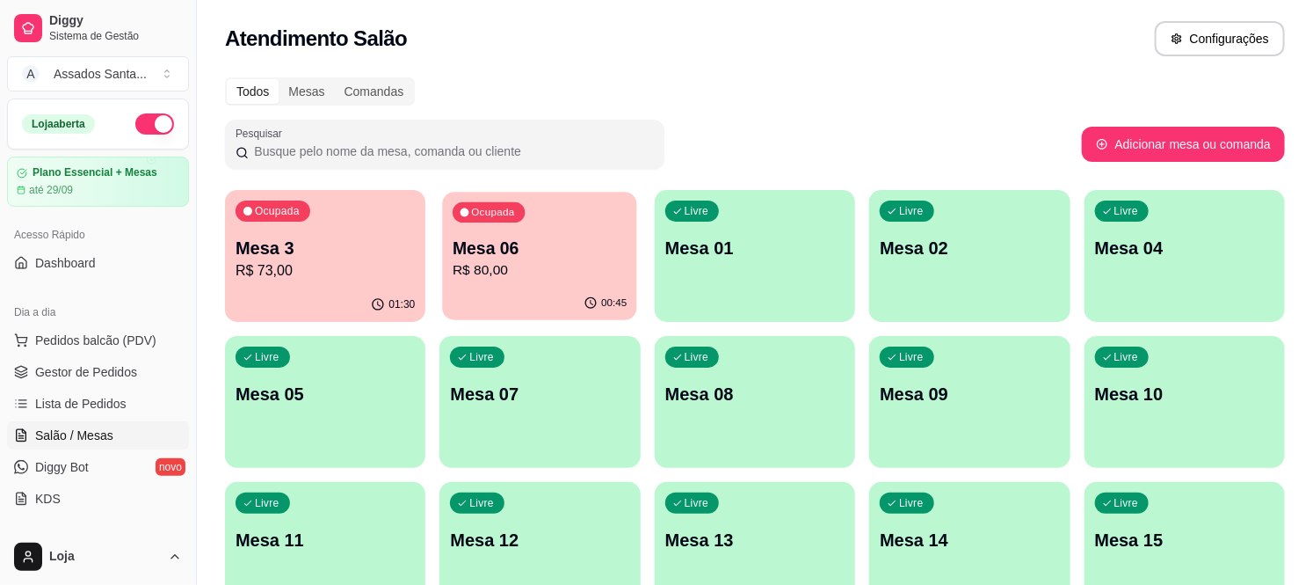
click at [502, 279] on p "R$ 80,00" at bounding box center [540, 270] width 174 height 20
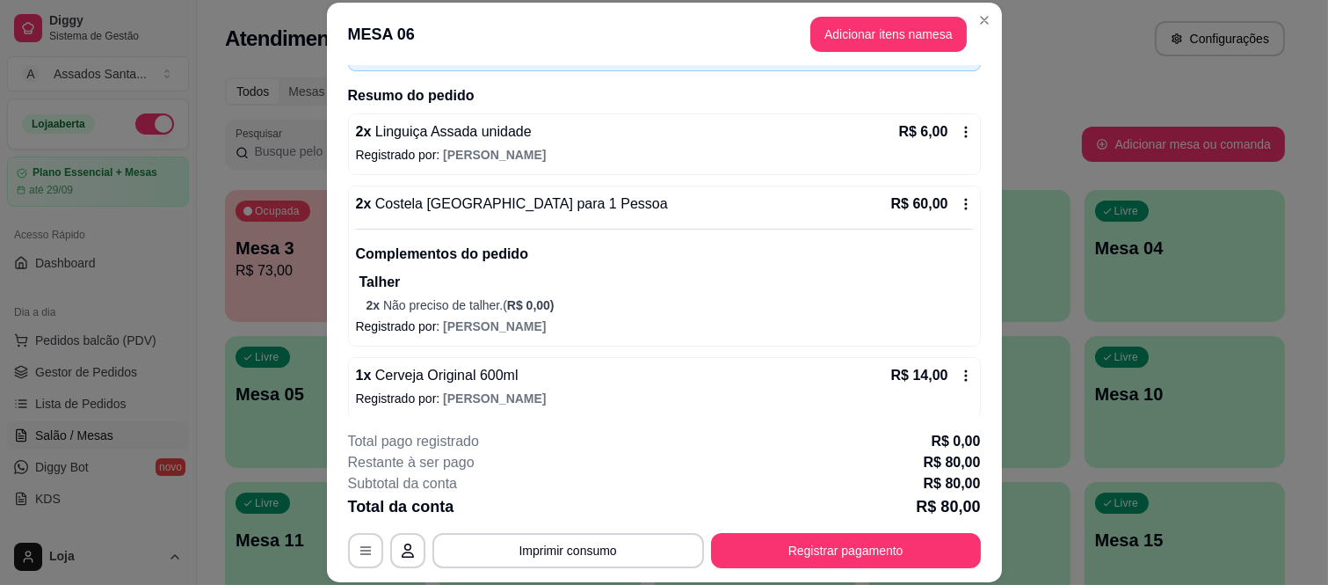
scroll to position [127, 0]
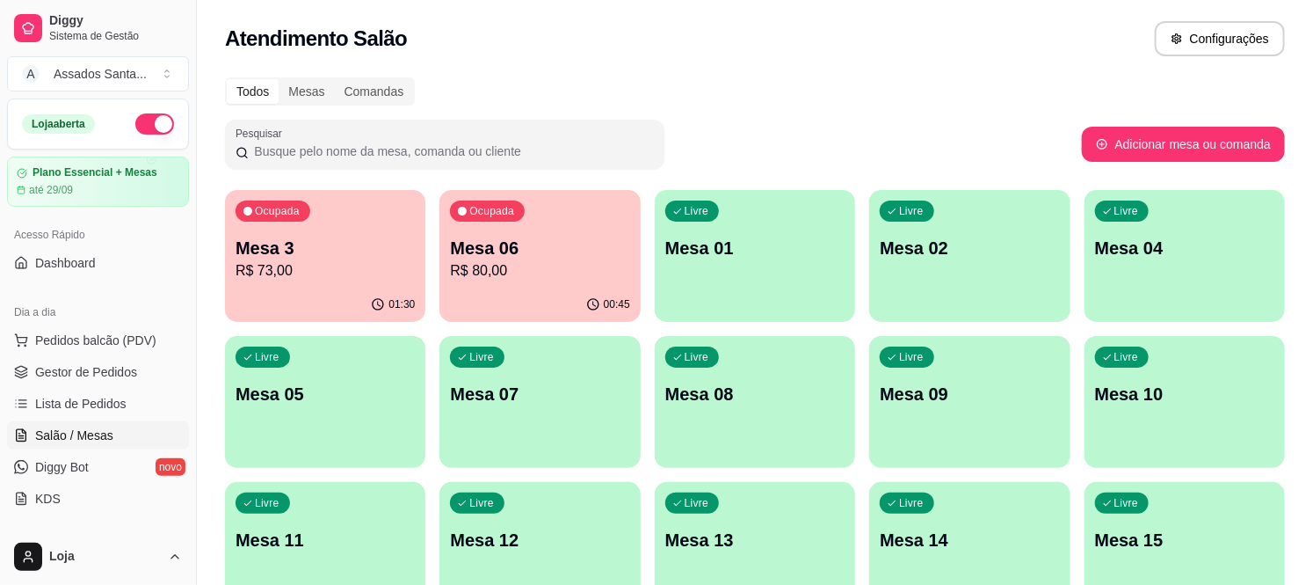
click at [287, 250] on p "Mesa 3" at bounding box center [325, 248] width 179 height 25
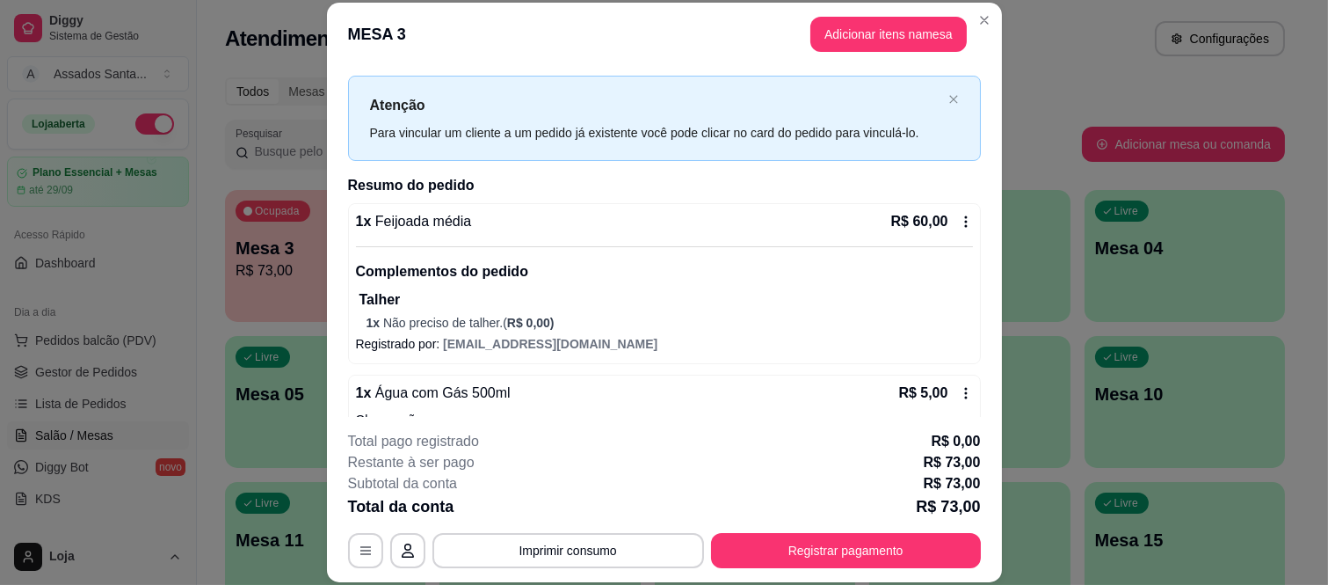
scroll to position [0, 0]
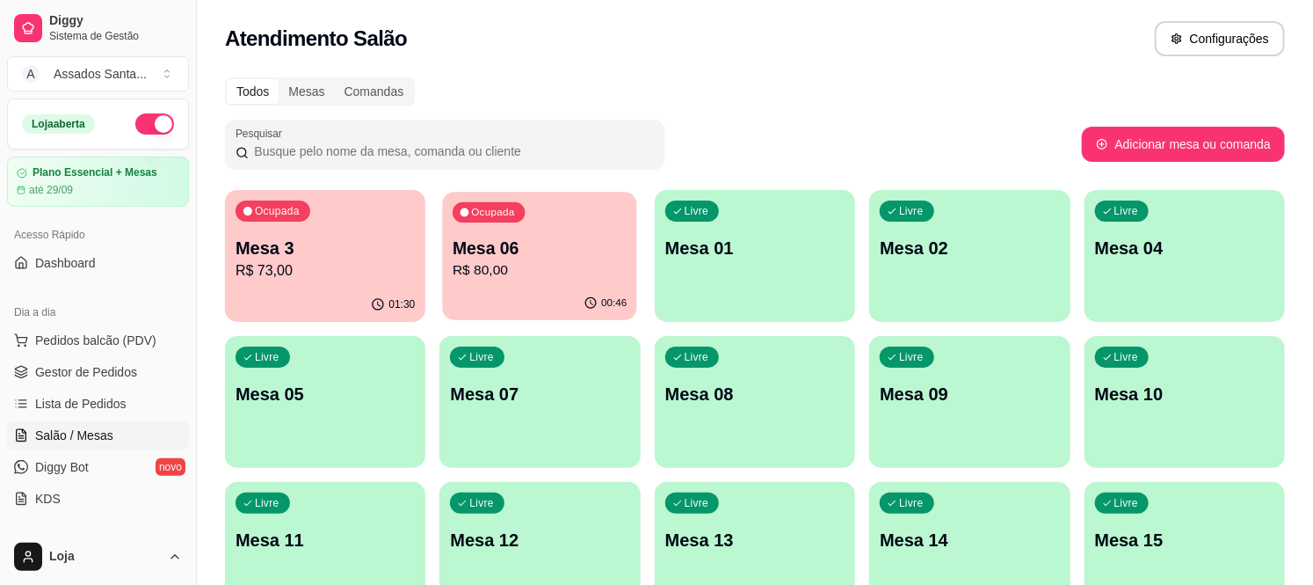
click at [541, 266] on p "R$ 80,00" at bounding box center [540, 270] width 174 height 20
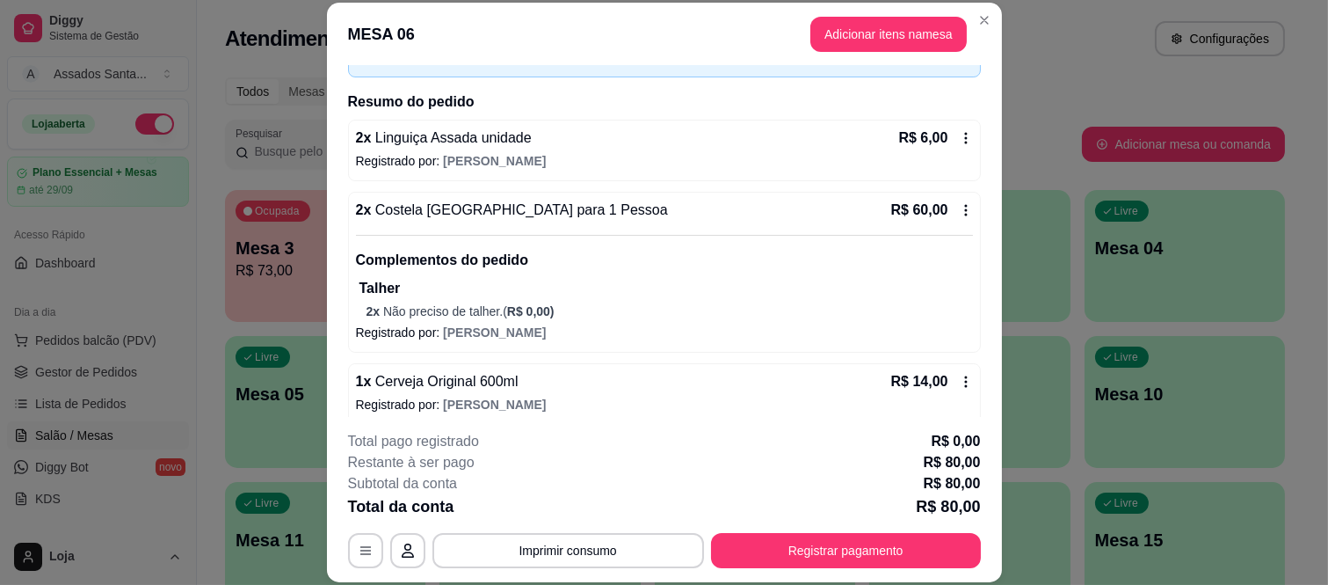
scroll to position [127, 0]
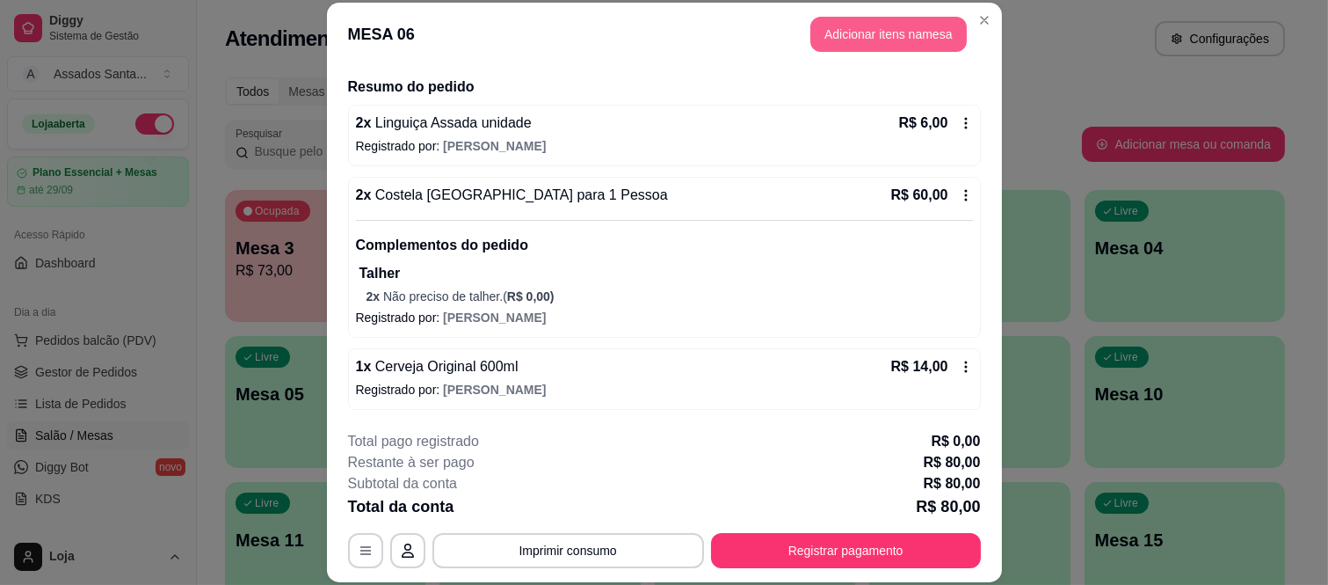
click at [870, 36] on button "Adicionar itens na mesa" at bounding box center [889, 34] width 156 height 35
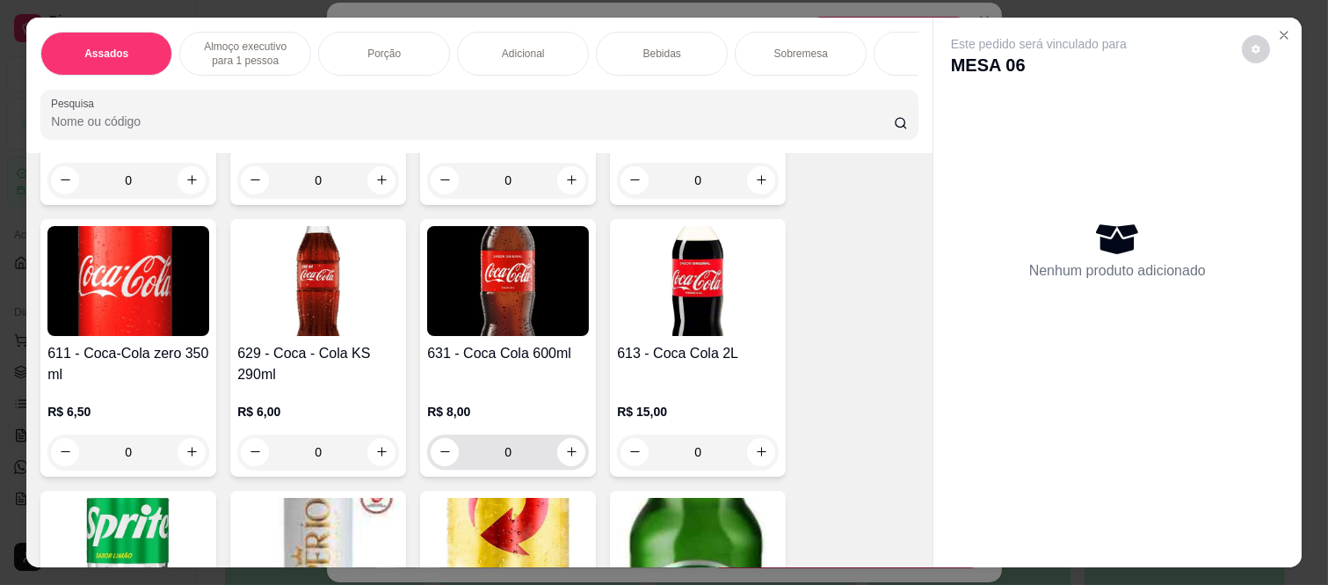
scroll to position [3223, 0]
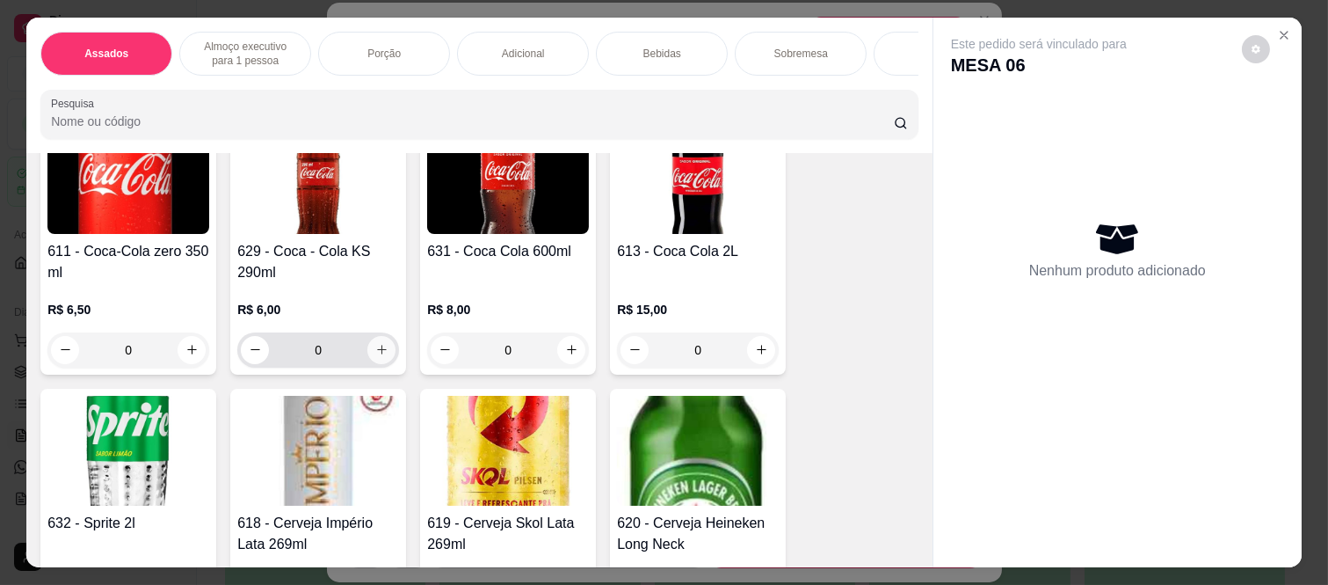
click at [375, 343] on icon "increase-product-quantity" at bounding box center [381, 349] width 13 height 13
type input "1"
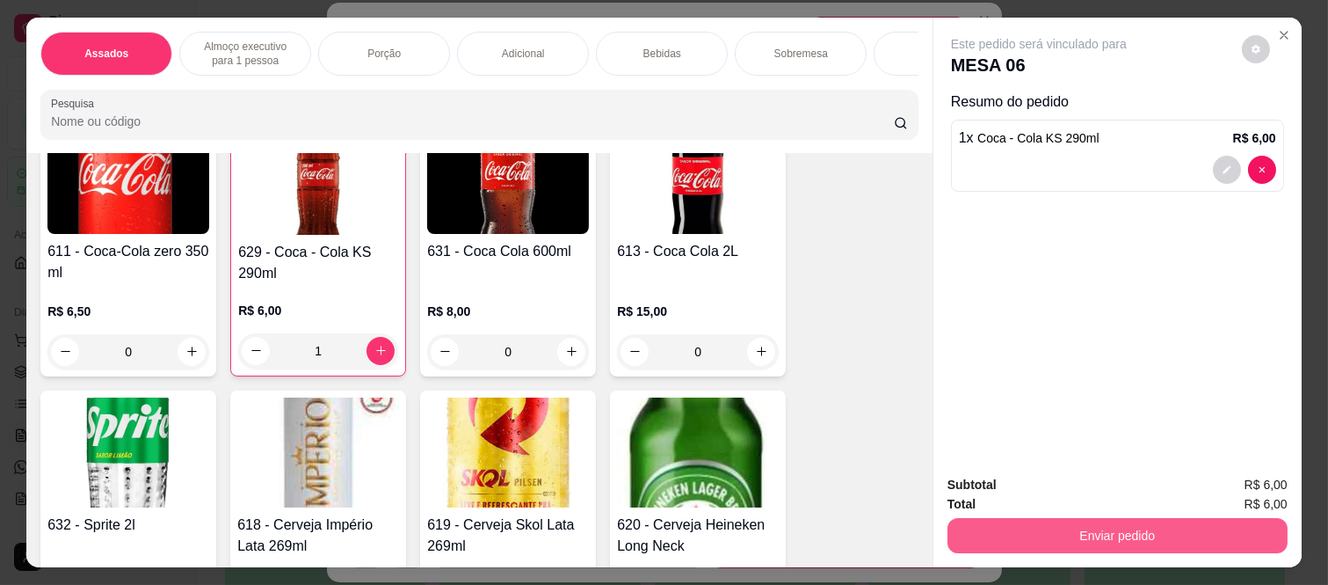
click at [971, 519] on button "Enviar pedido" at bounding box center [1118, 535] width 340 height 35
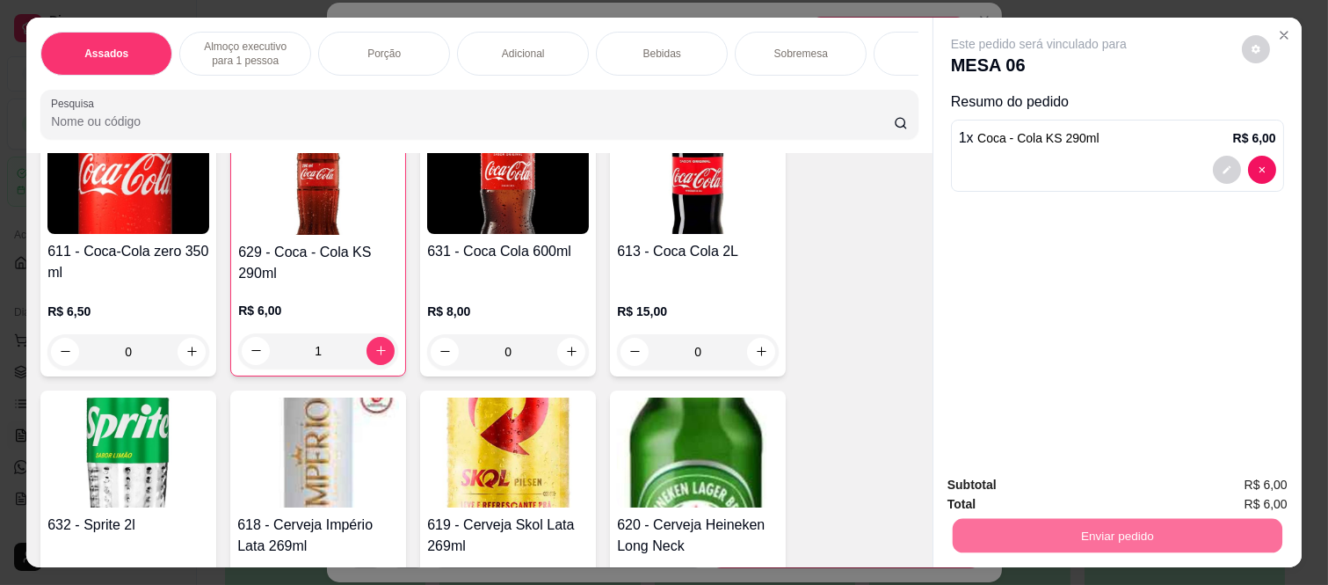
click at [1014, 495] on button "Não registrar e enviar pedido" at bounding box center [1058, 485] width 183 height 33
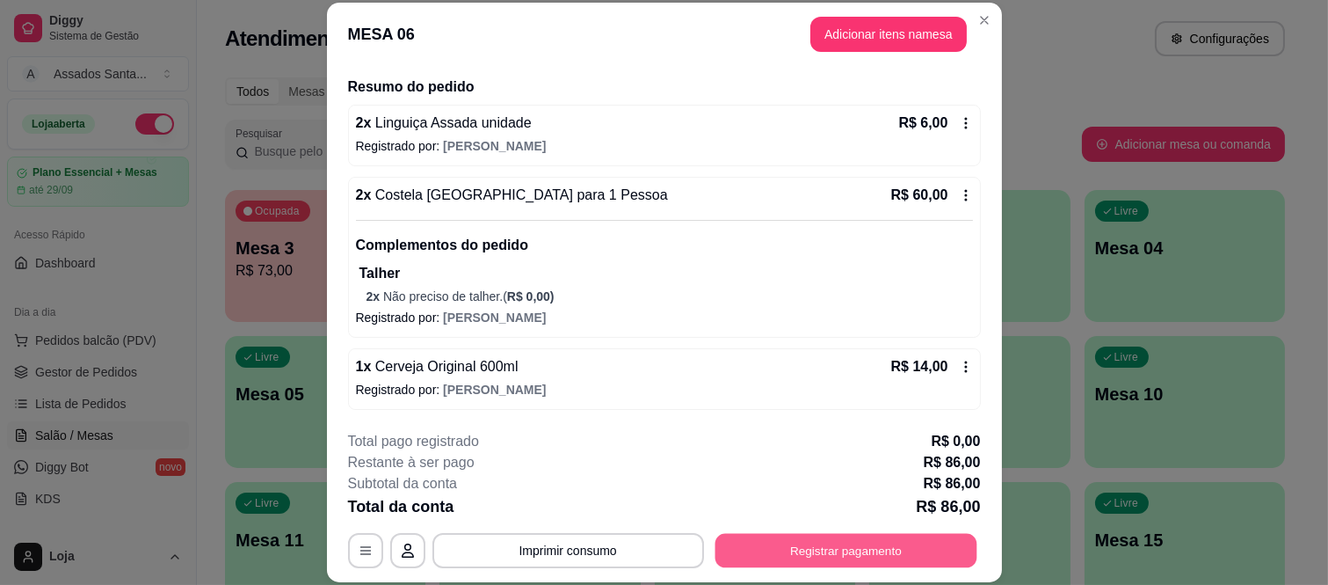
click at [858, 542] on button "Registrar pagamento" at bounding box center [846, 550] width 262 height 34
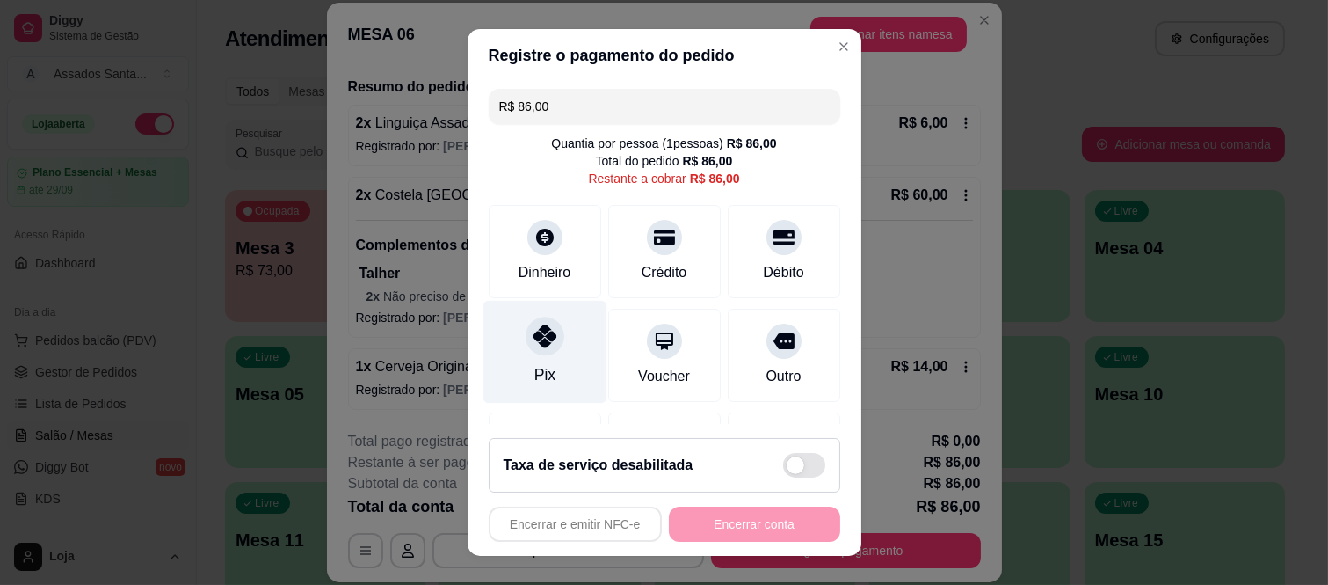
click at [550, 350] on div "Pix" at bounding box center [545, 352] width 124 height 103
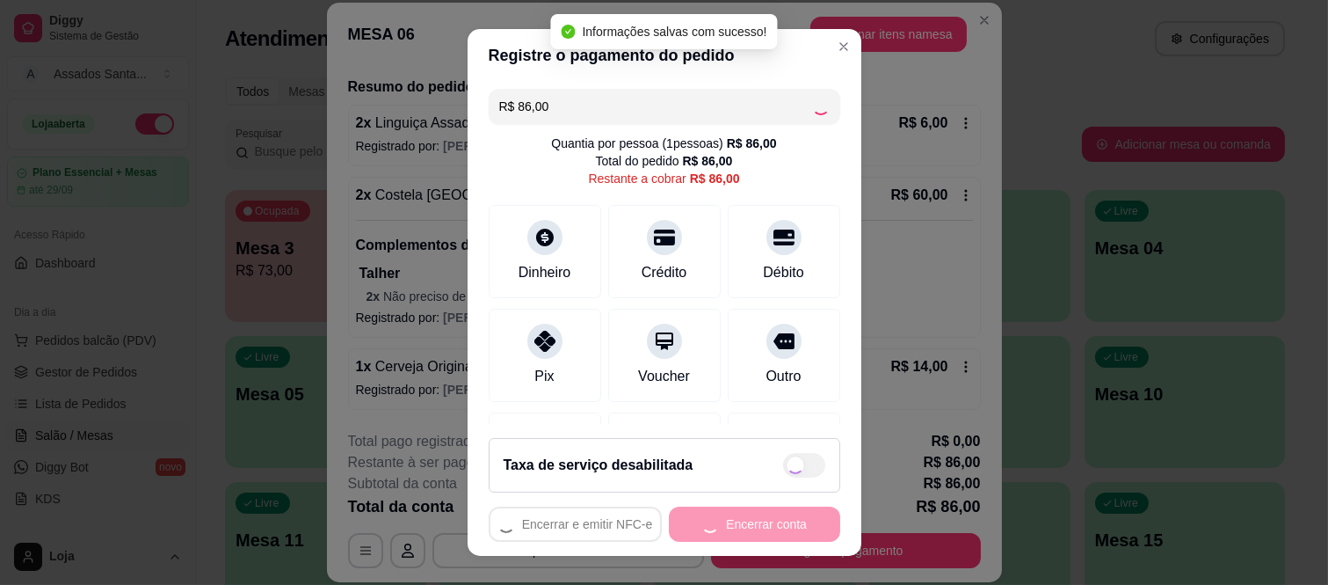
type input "R$ 0,00"
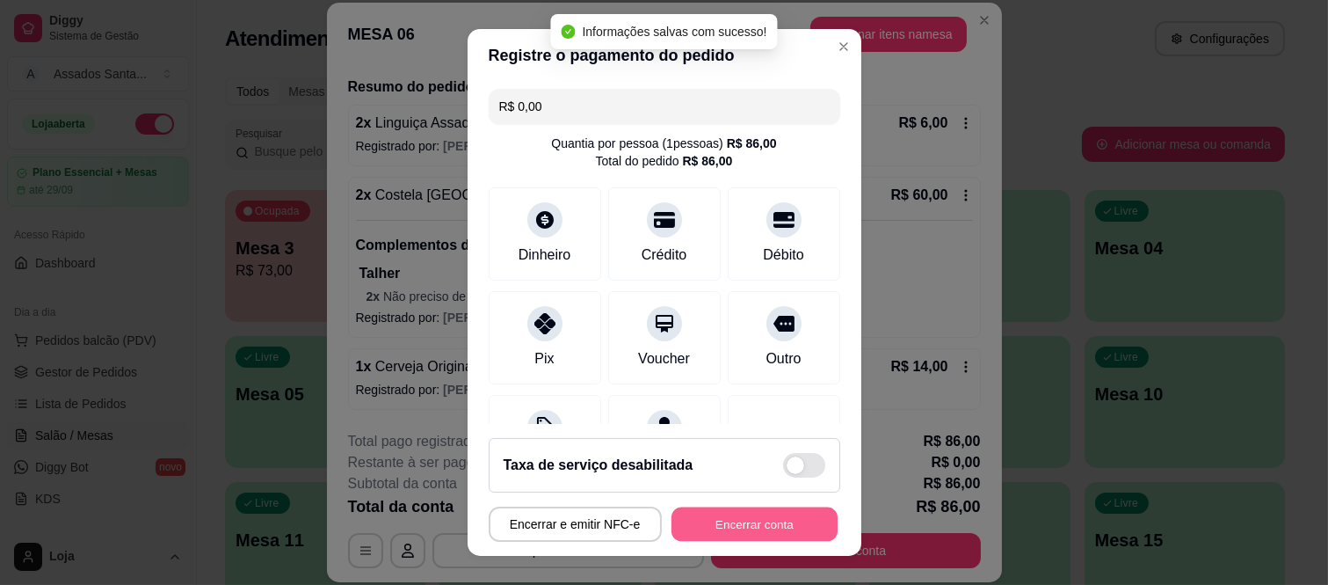
click at [739, 529] on button "Encerrar conta" at bounding box center [755, 523] width 166 height 34
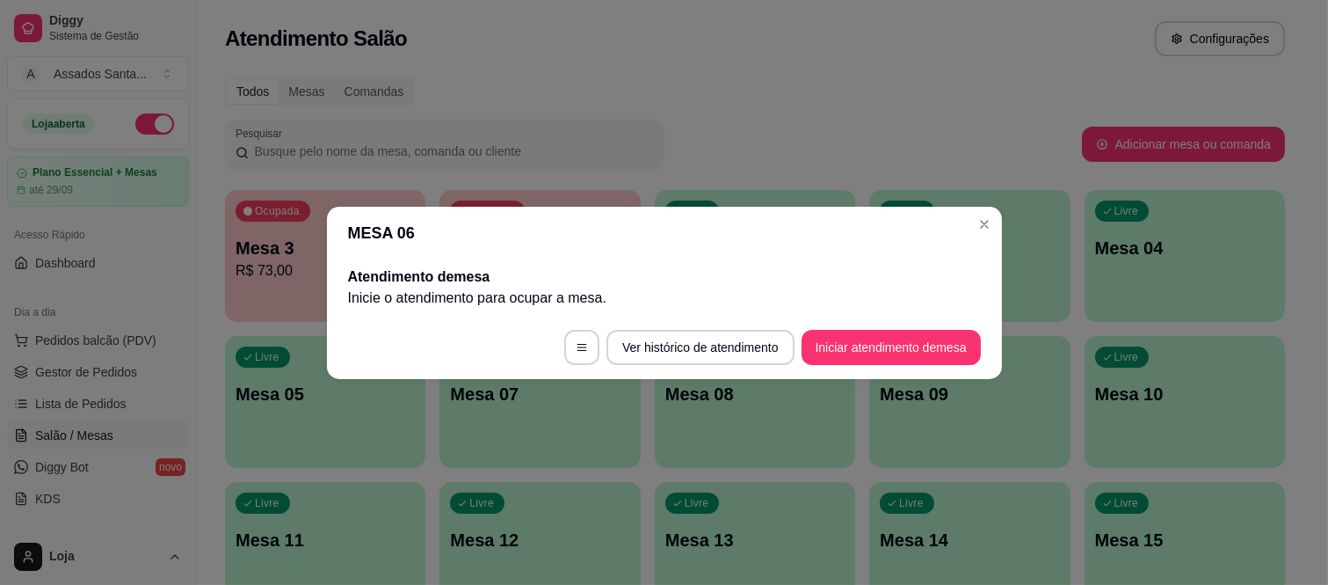
scroll to position [0, 0]
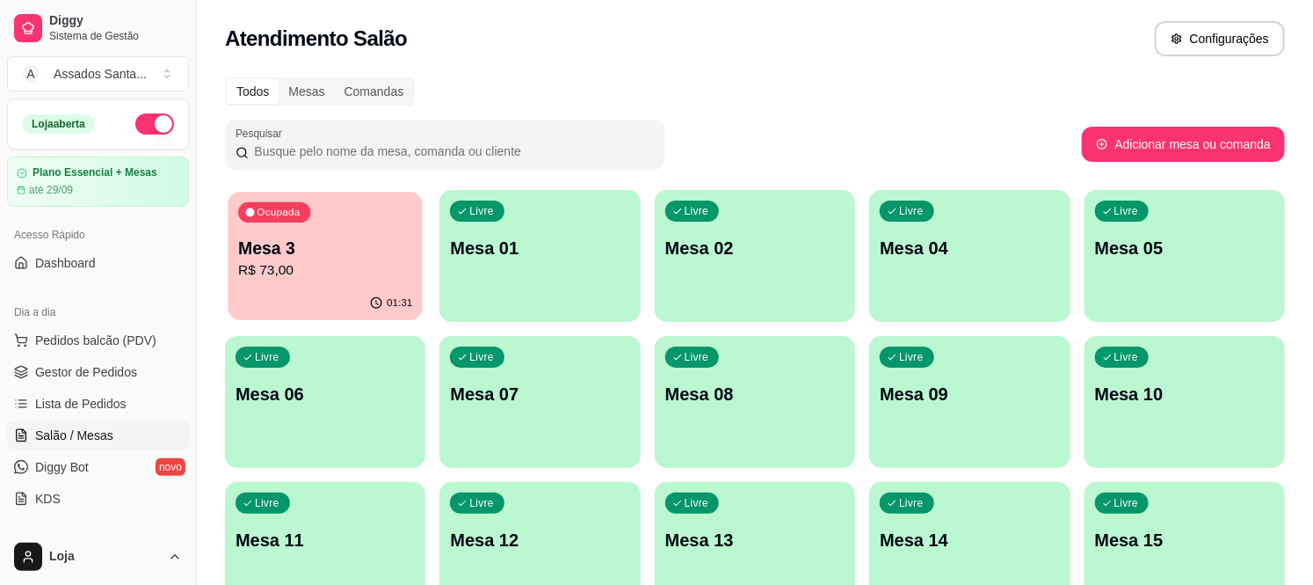
click at [234, 259] on div "Ocupada Mesa 3 R$ 73,00" at bounding box center [325, 239] width 195 height 95
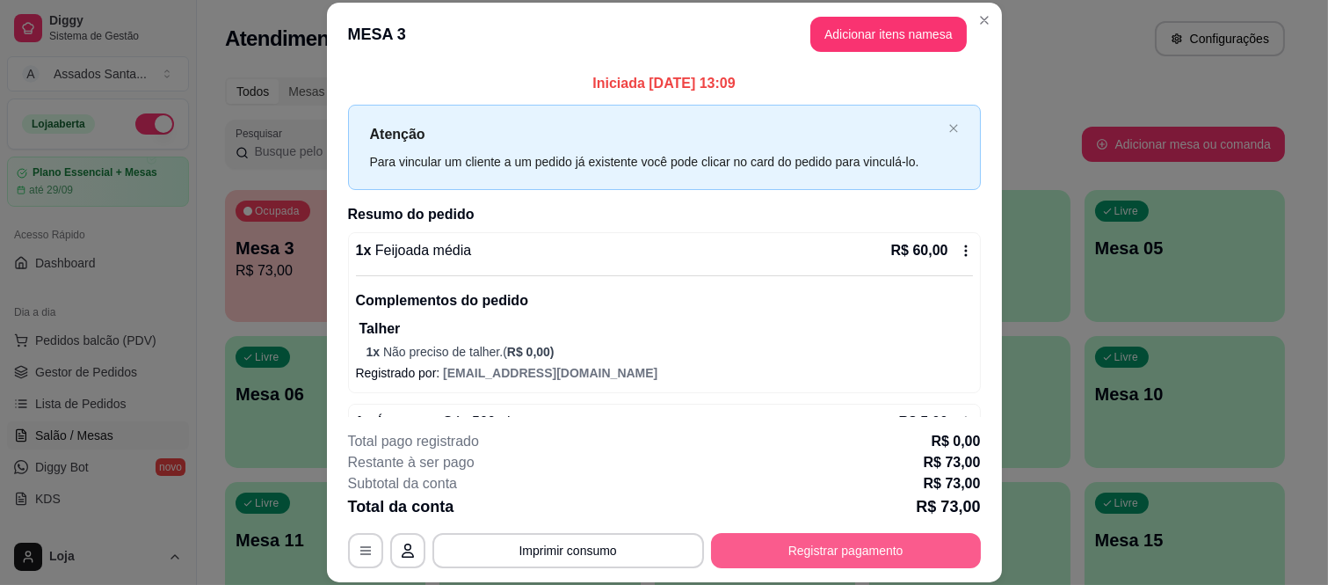
click at [761, 545] on button "Registrar pagamento" at bounding box center [846, 550] width 270 height 35
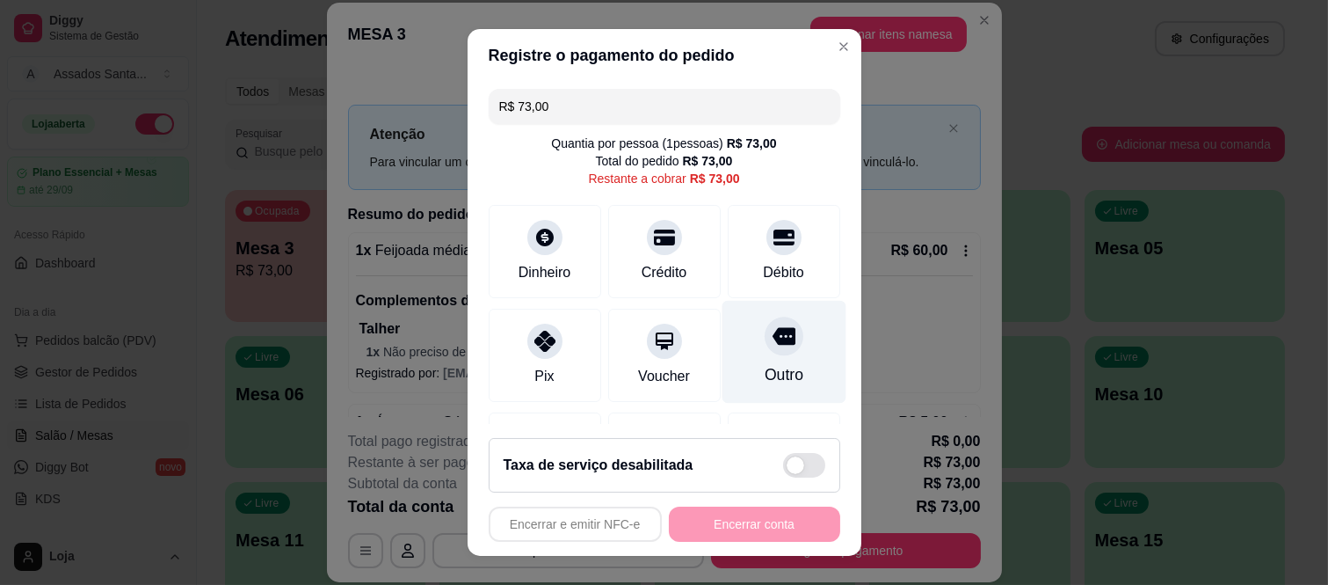
click at [772, 338] on icon at bounding box center [783, 337] width 23 height 18
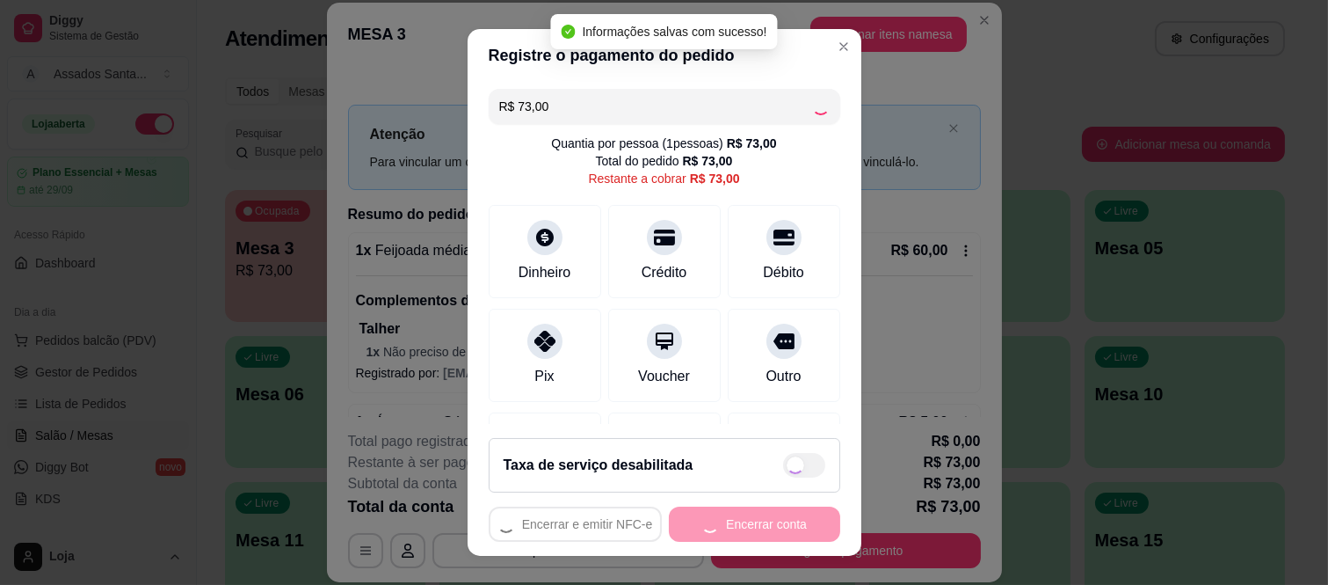
type input "R$ 0,00"
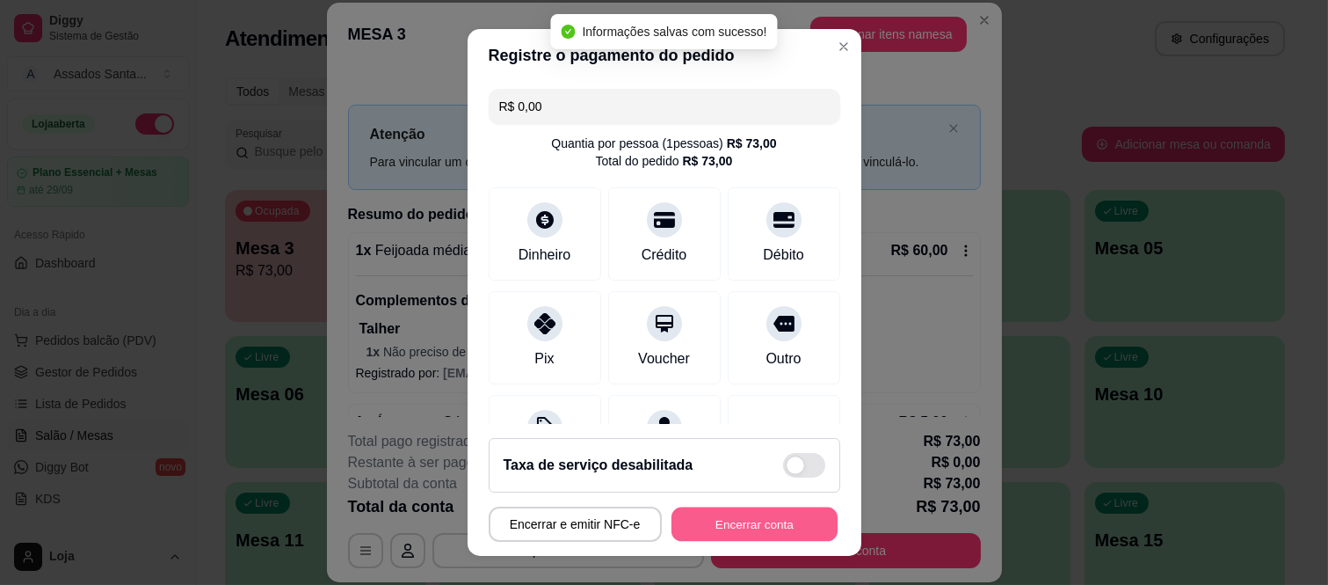
click at [774, 527] on button "Encerrar conta" at bounding box center [755, 523] width 166 height 34
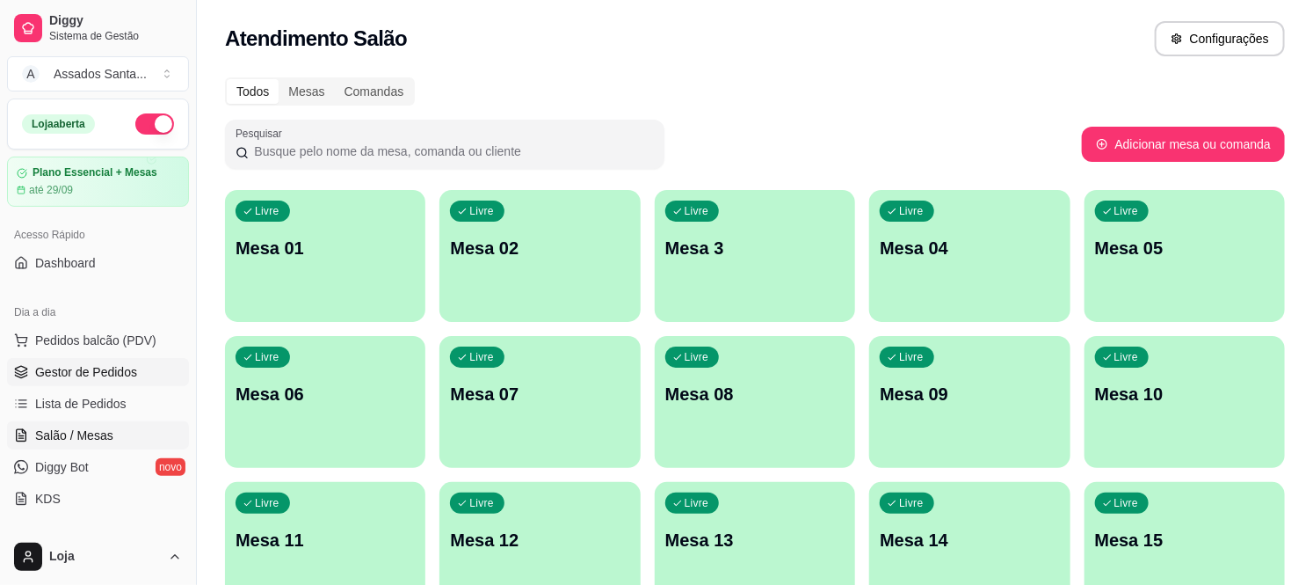
click at [121, 367] on span "Gestor de Pedidos" at bounding box center [86, 372] width 102 height 18
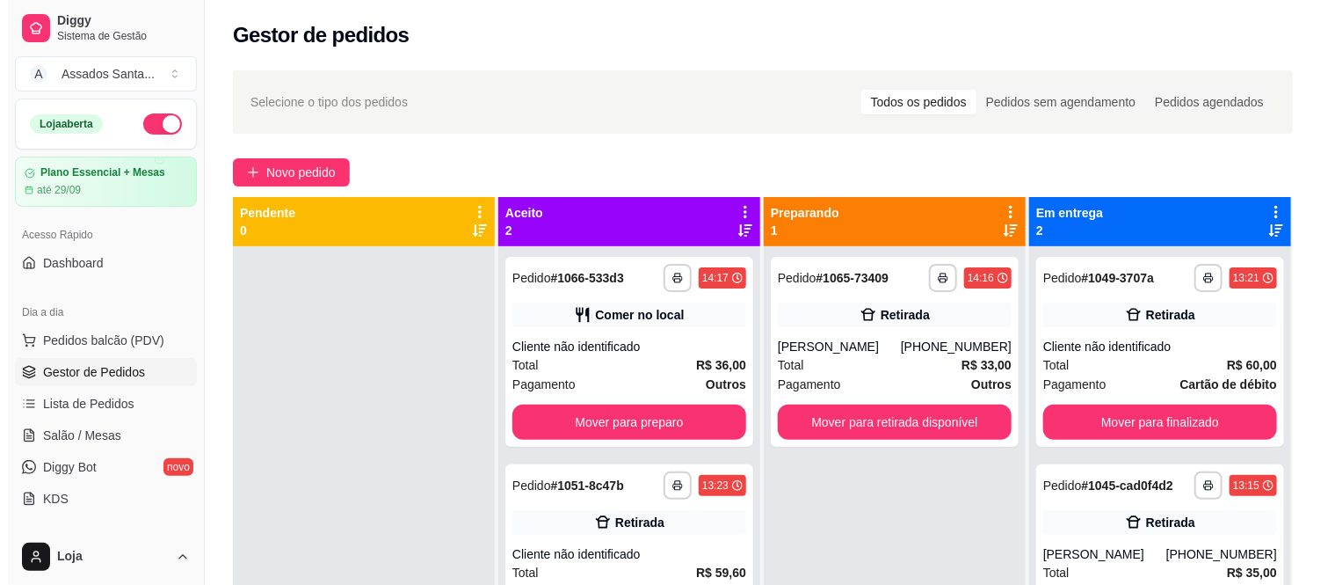
scroll to position [48, 0]
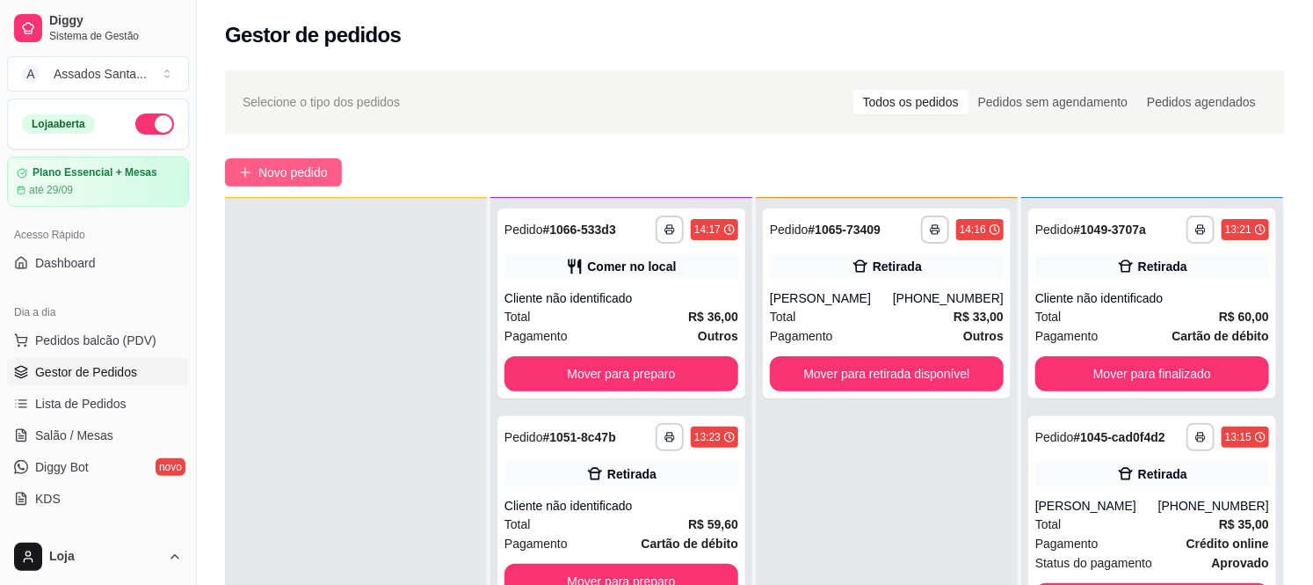
click at [275, 174] on span "Novo pedido" at bounding box center [292, 172] width 69 height 19
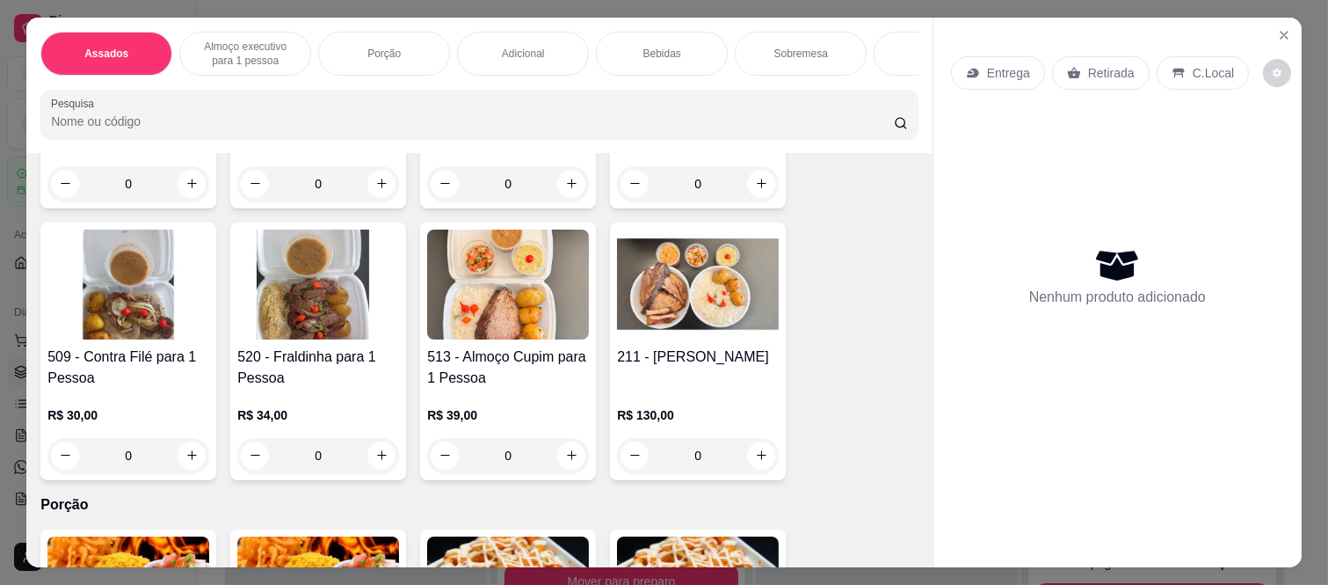
scroll to position [879, 0]
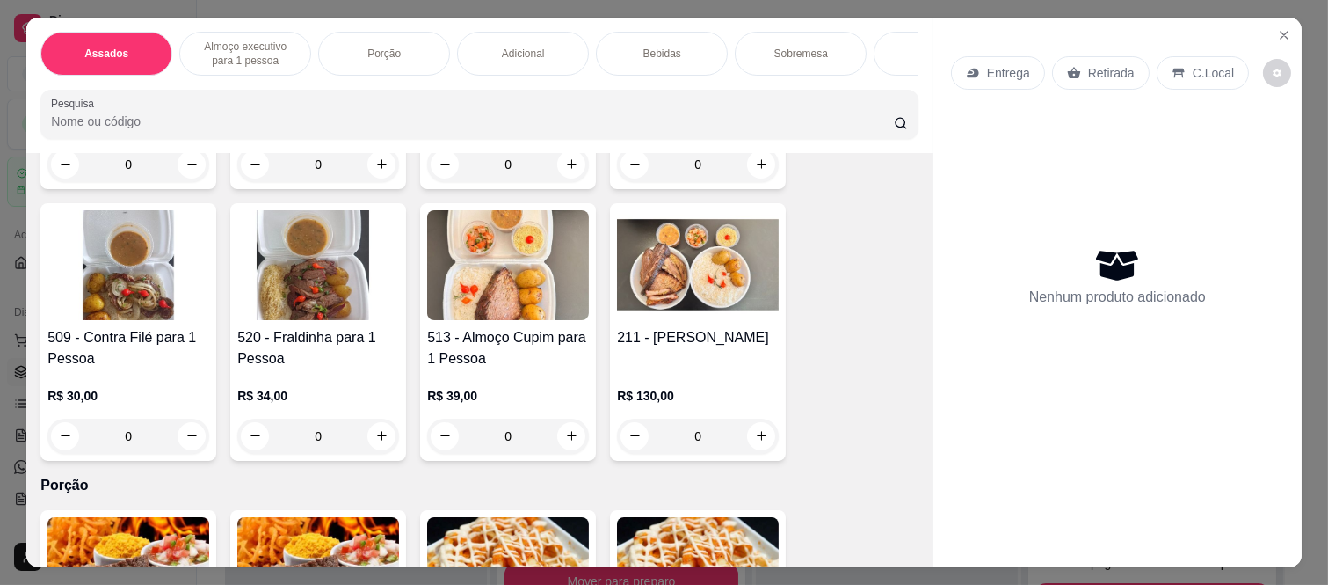
click at [373, 429] on div "0" at bounding box center [318, 435] width 162 height 35
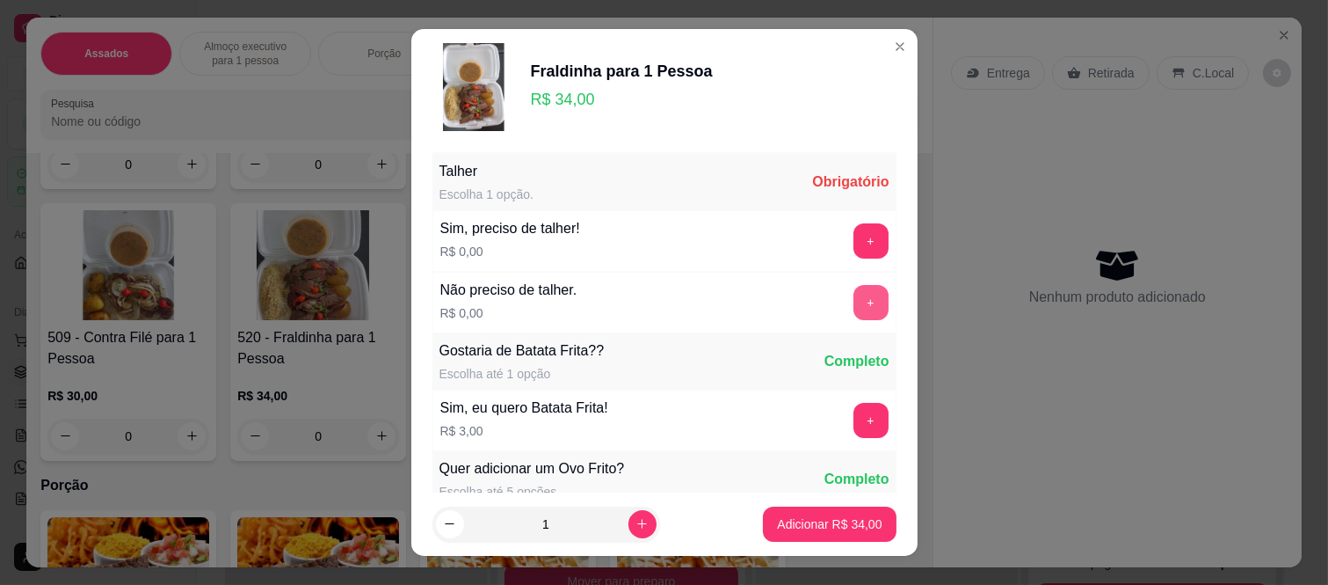
click at [854, 311] on button "+" at bounding box center [871, 302] width 35 height 35
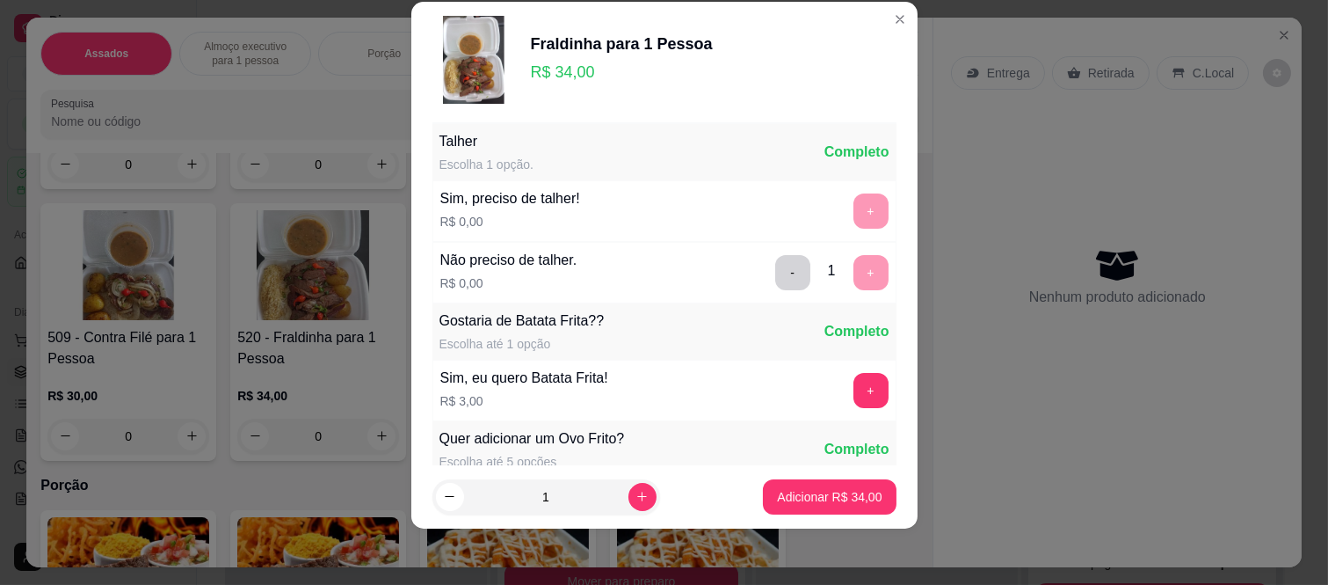
scroll to position [0, 0]
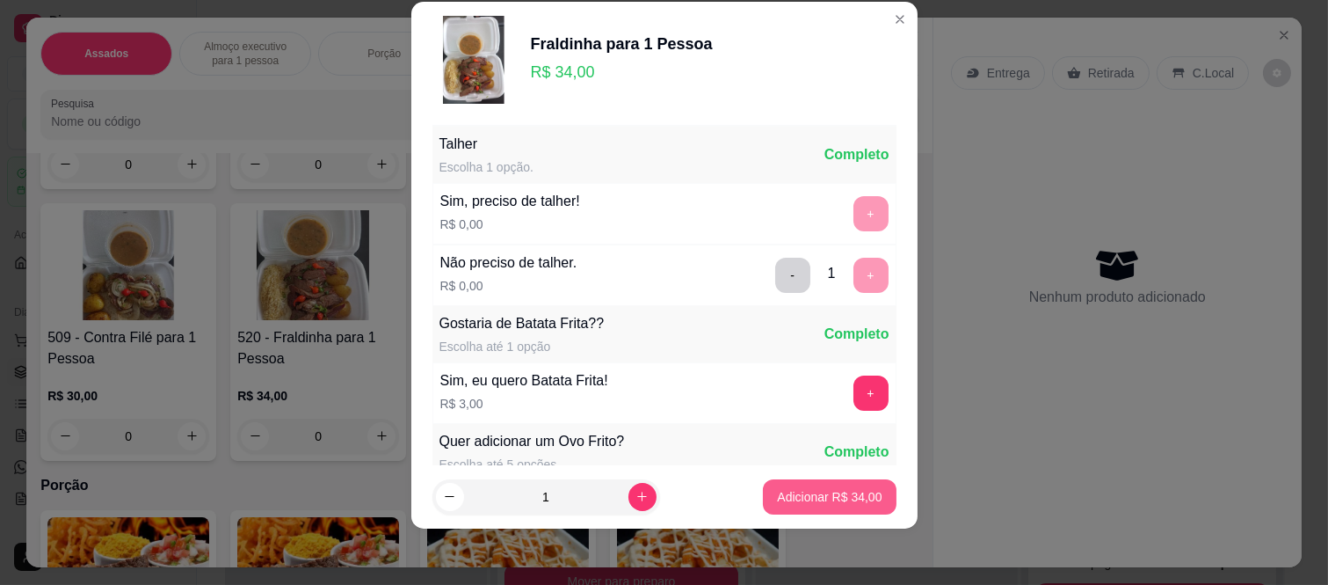
click at [804, 493] on p "Adicionar R$ 34,00" at bounding box center [829, 497] width 105 height 18
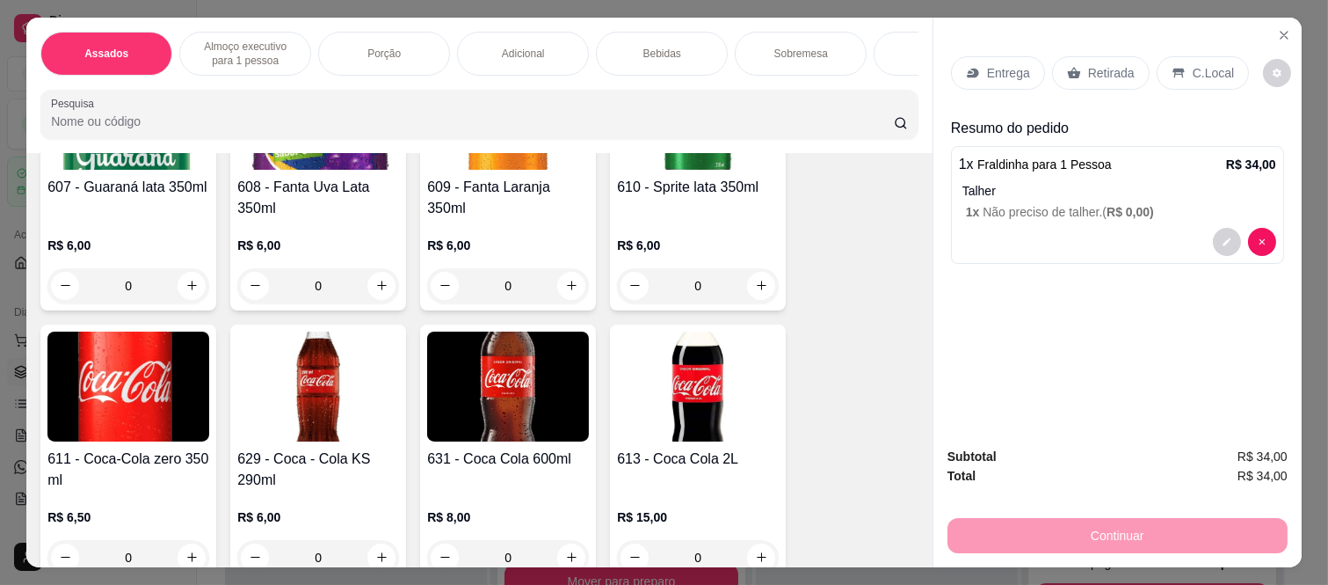
scroll to position [3125, 0]
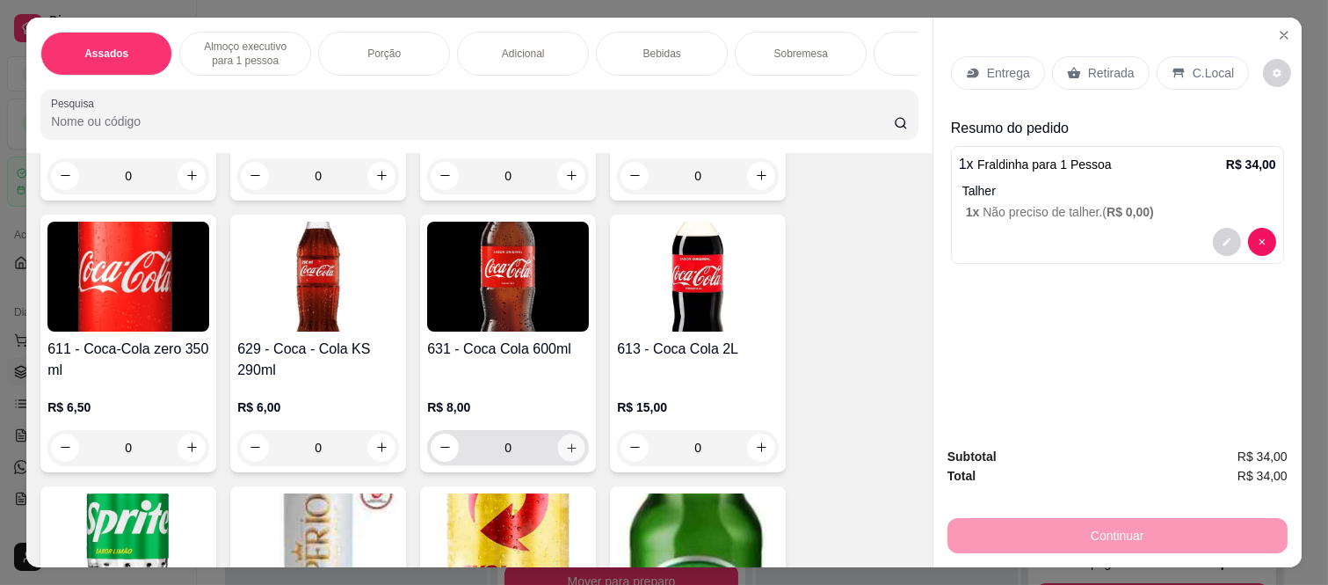
click at [573, 435] on button "increase-product-quantity" at bounding box center [571, 446] width 27 height 27
type input "1"
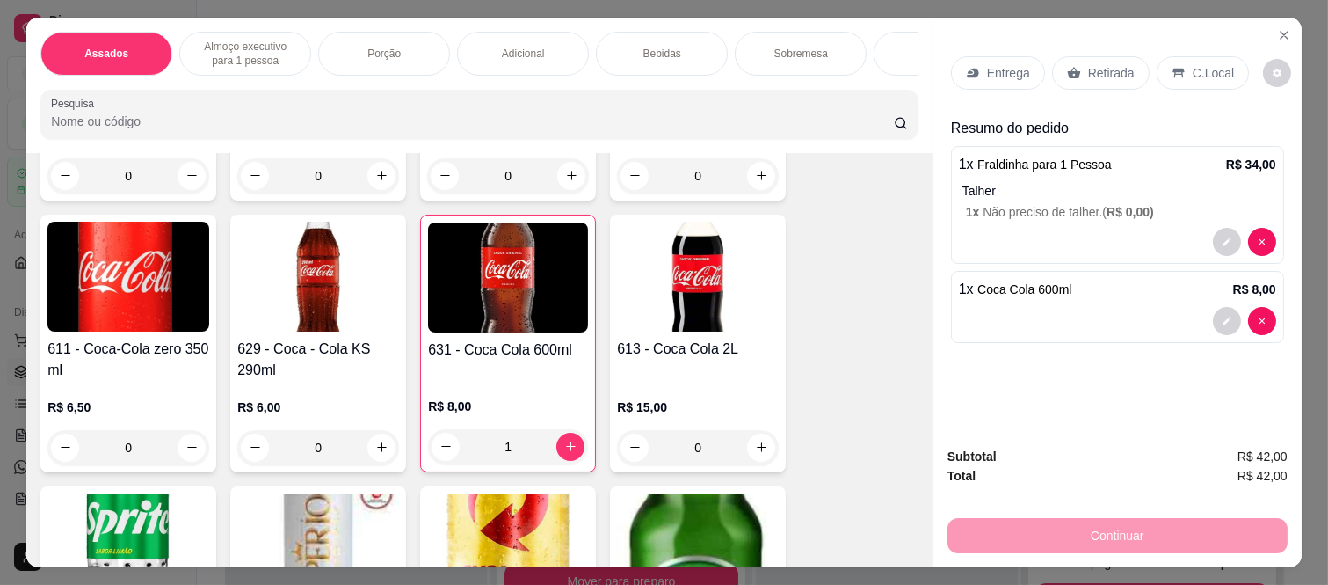
click at [1095, 56] on div "Retirada" at bounding box center [1101, 72] width 98 height 33
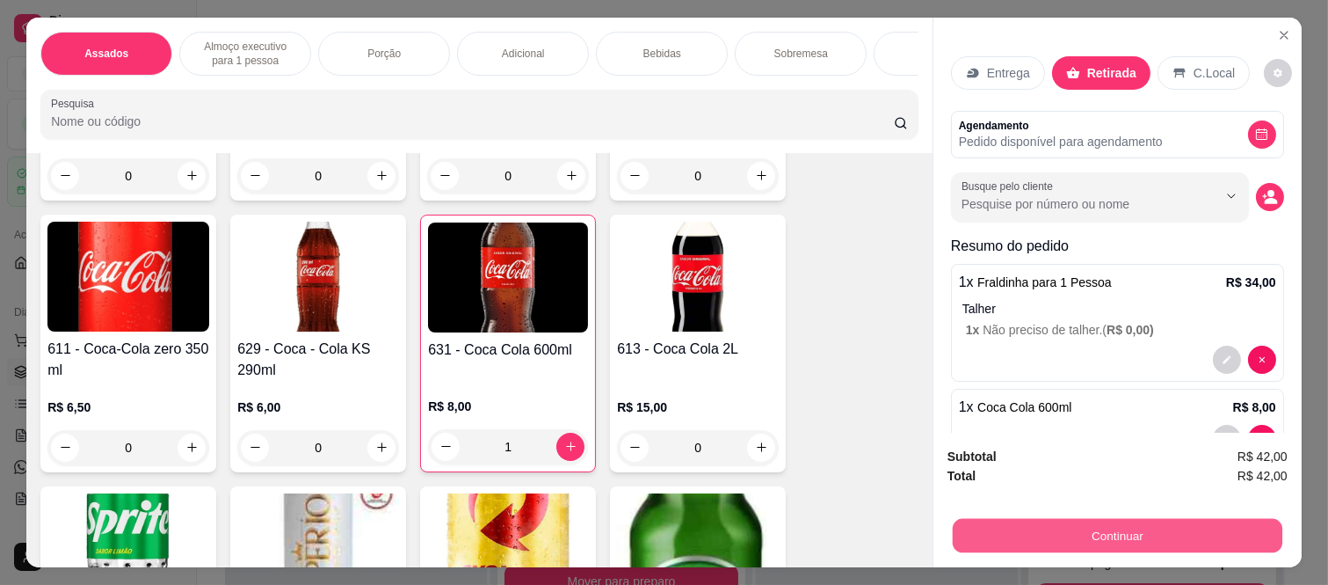
click at [1056, 526] on button "Continuar" at bounding box center [1118, 536] width 330 height 34
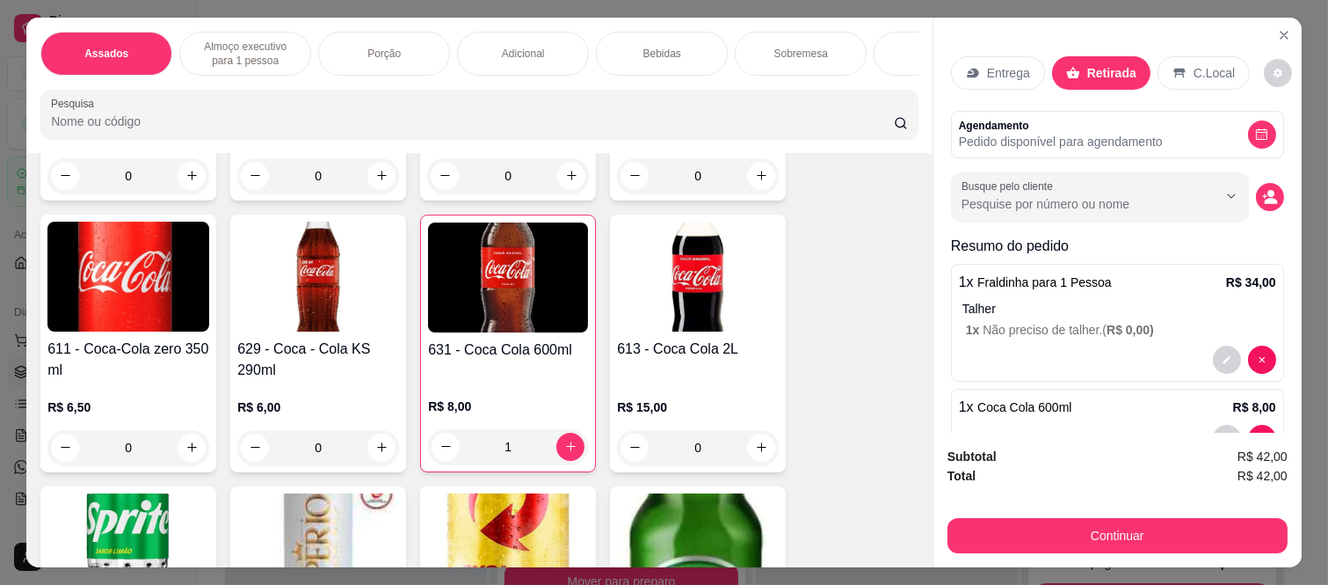
click at [765, 222] on div at bounding box center [784, 215] width 39 height 39
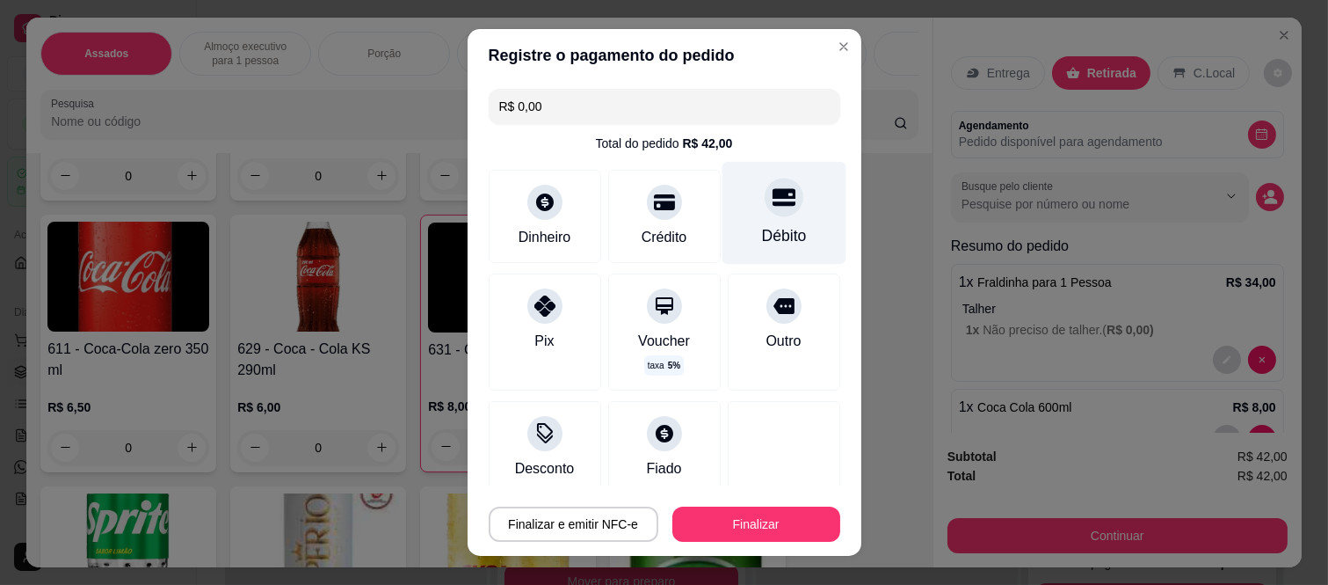
type input "R$ 0,00"
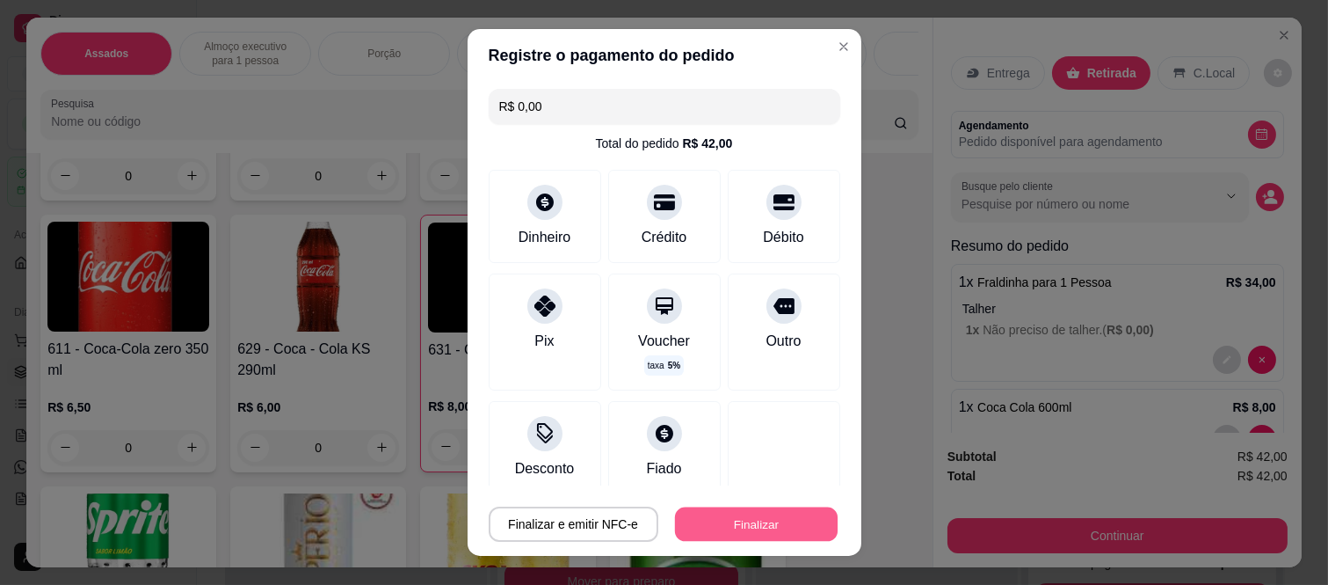
click at [777, 534] on button "Finalizar" at bounding box center [756, 523] width 163 height 34
type input "0"
type input "-R$ 42,00"
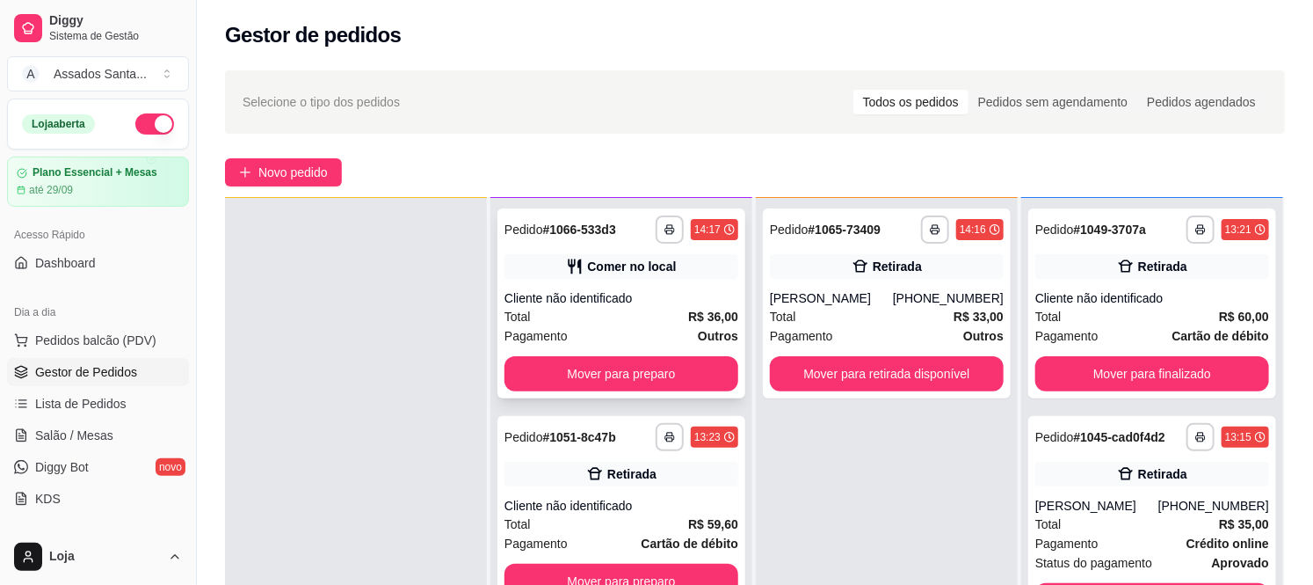
click at [610, 319] on div "Total R$ 36,00" at bounding box center [622, 316] width 234 height 19
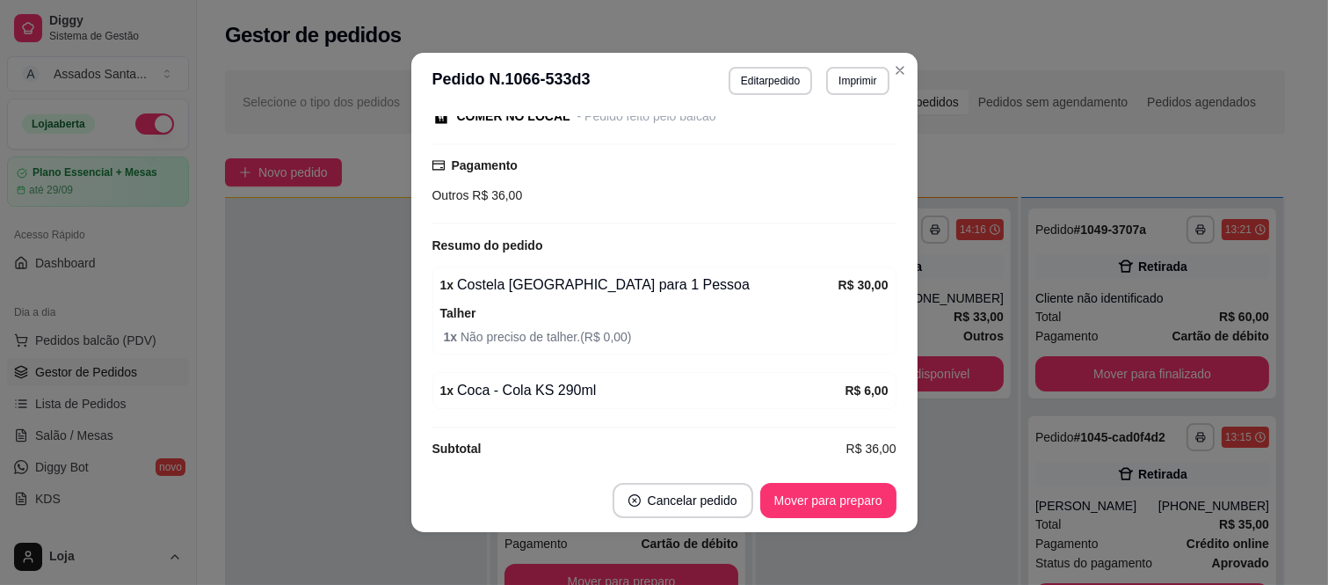
scroll to position [216, 0]
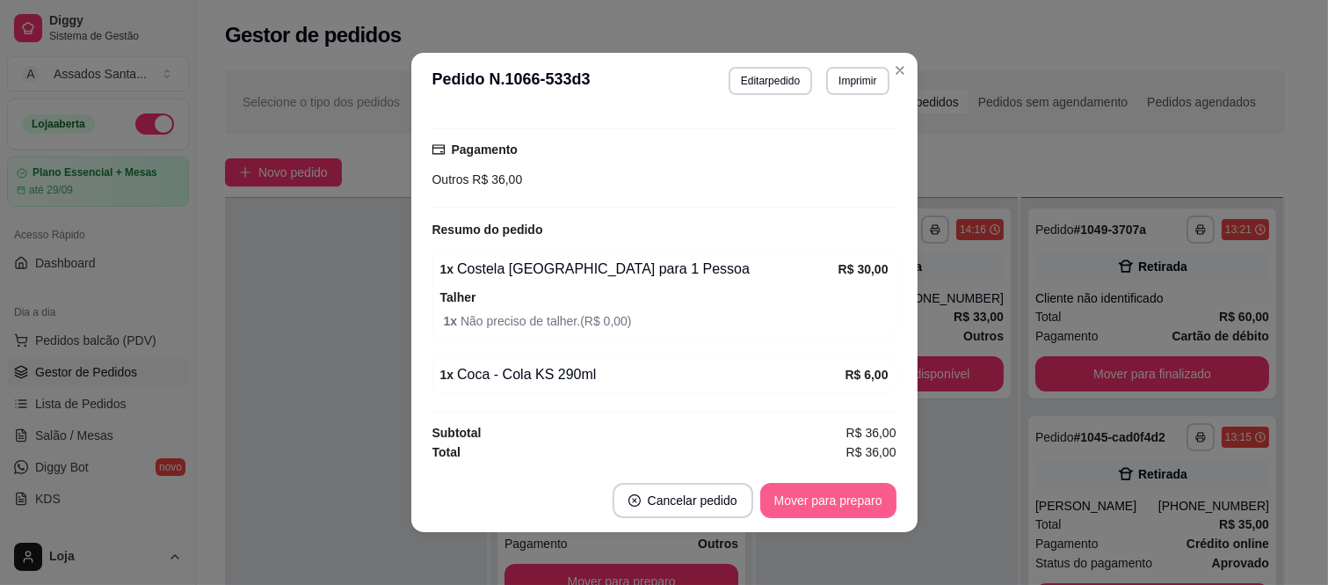
click at [837, 503] on button "Mover para preparo" at bounding box center [828, 500] width 136 height 35
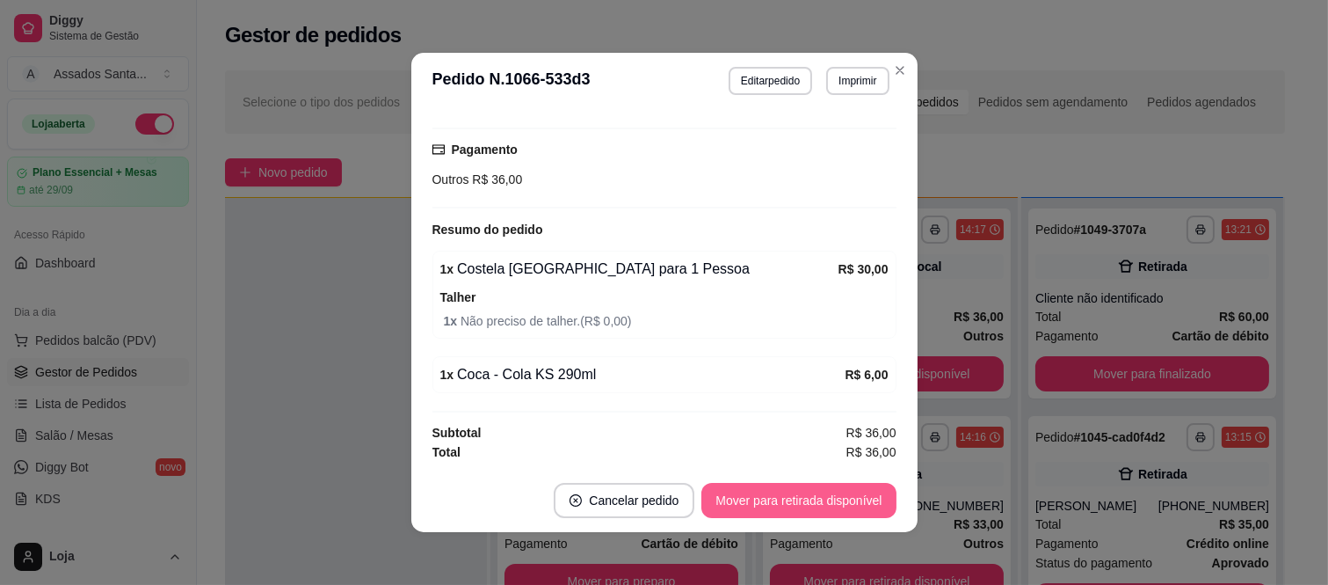
click at [826, 505] on button "Mover para retirada disponível" at bounding box center [799, 500] width 194 height 35
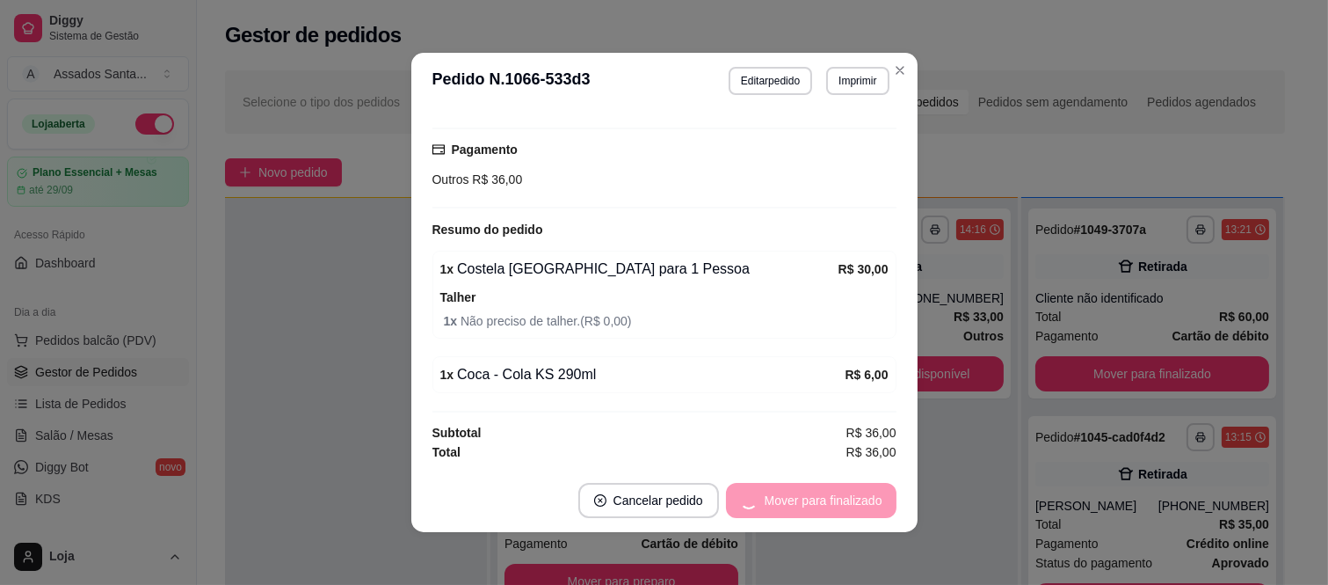
scroll to position [141, 0]
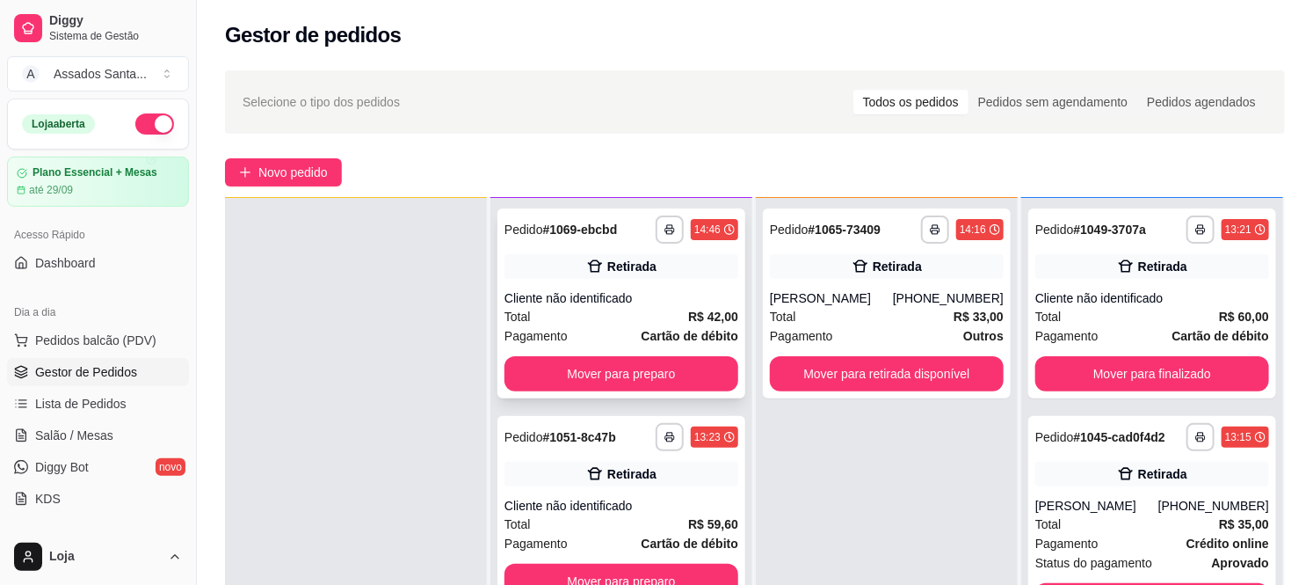
click at [517, 326] on span "Pagamento" at bounding box center [536, 335] width 63 height 19
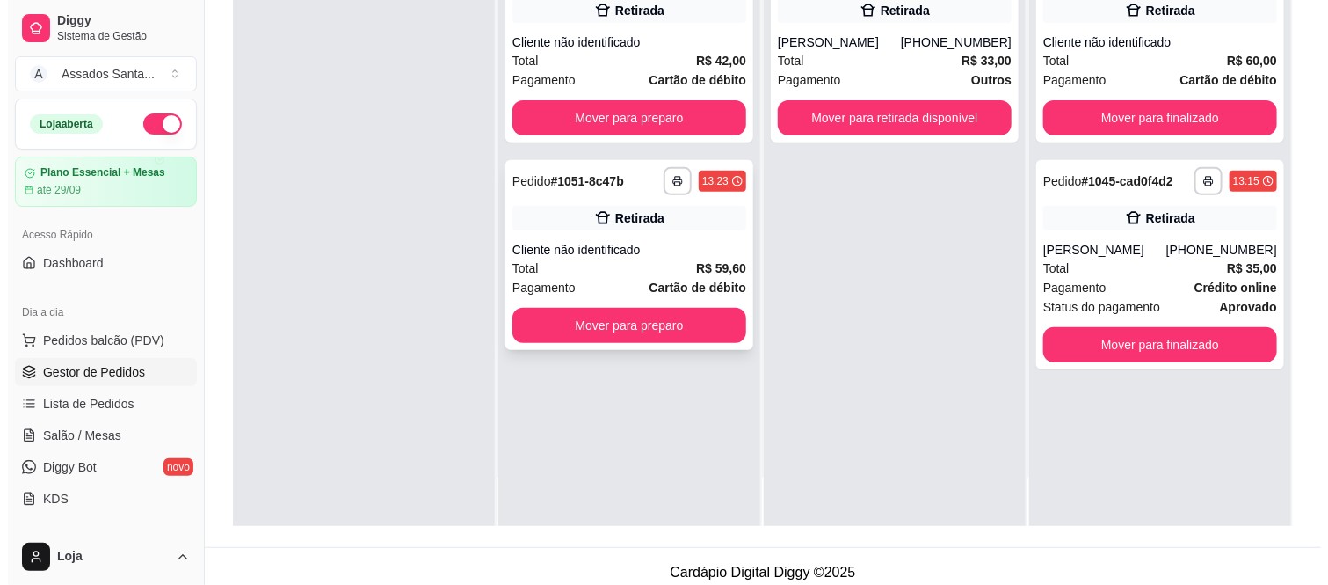
scroll to position [268, 0]
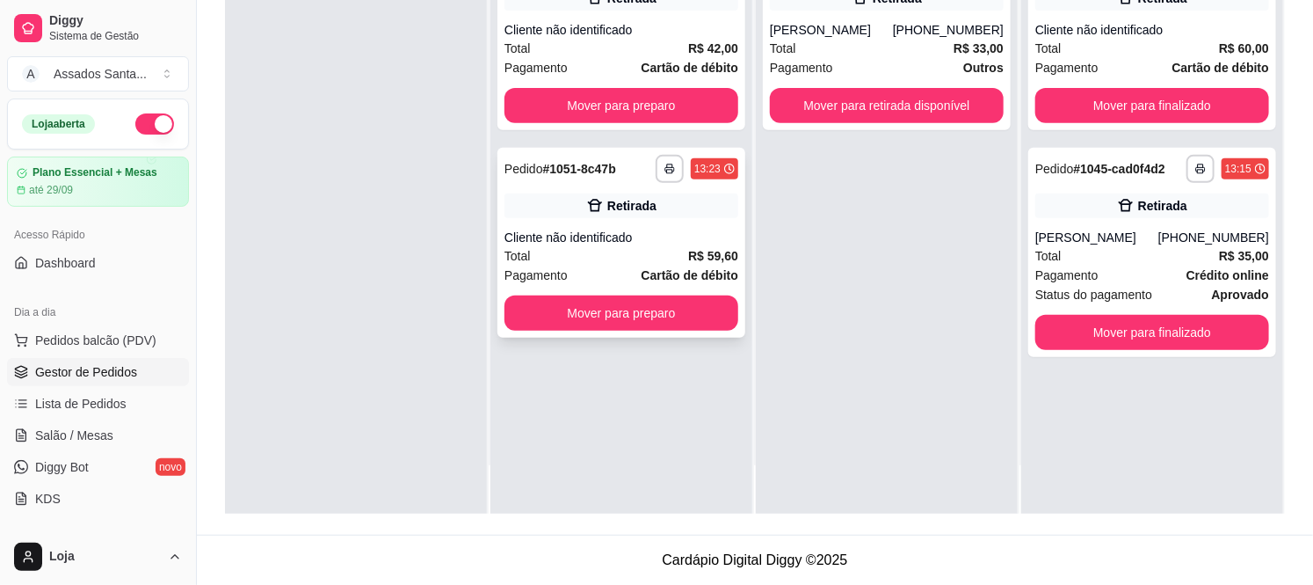
click at [617, 223] on div "**********" at bounding box center [622, 243] width 248 height 190
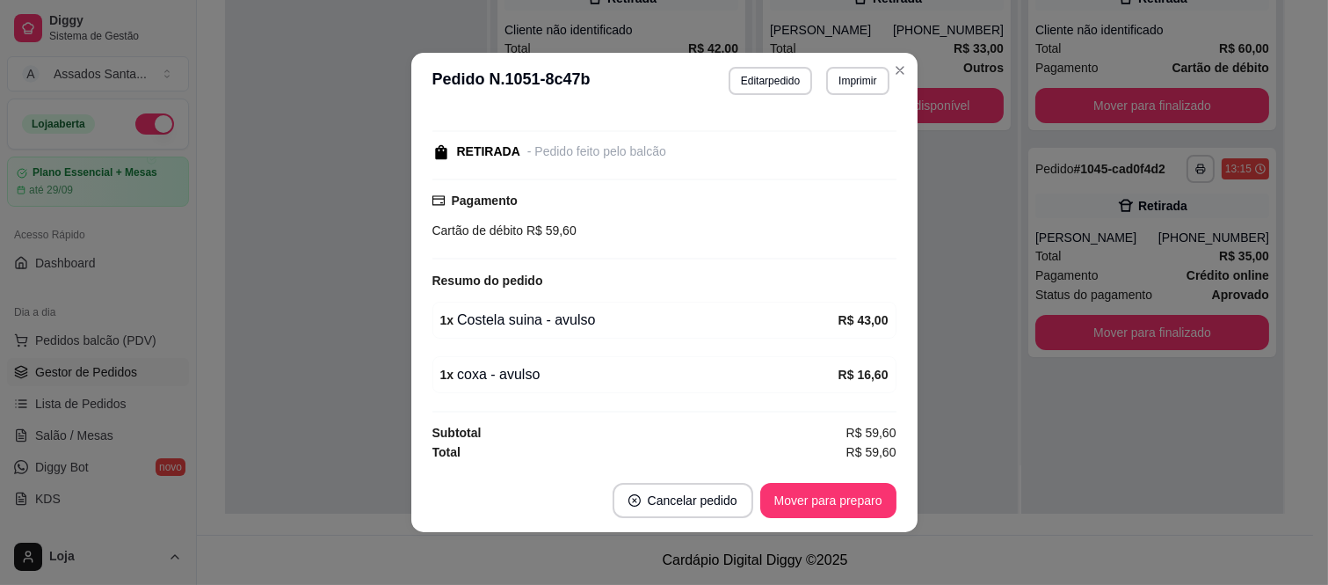
scroll to position [4, 0]
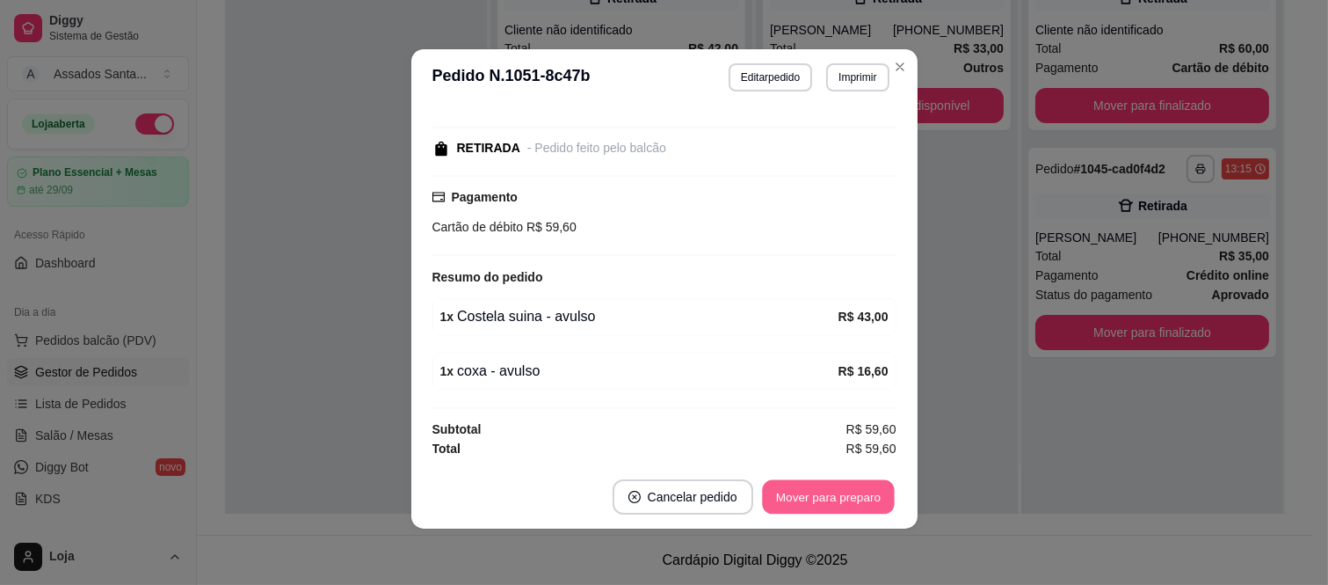
click at [811, 492] on button "Mover para preparo" at bounding box center [828, 497] width 132 height 34
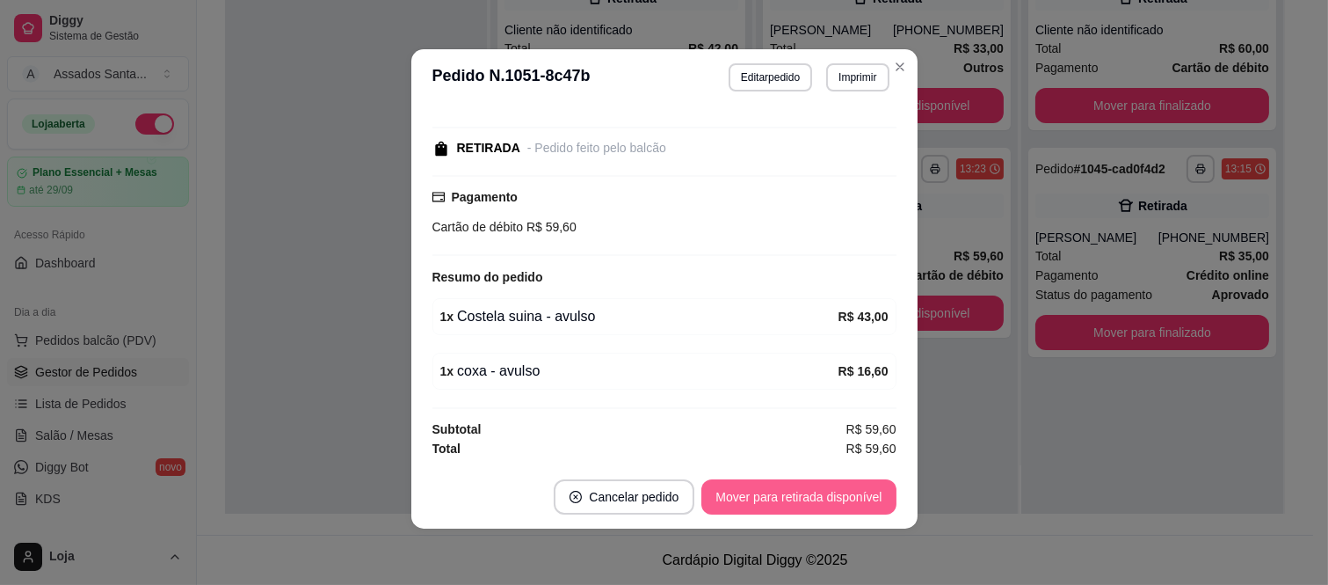
click at [811, 495] on button "Mover para retirada disponível" at bounding box center [799, 496] width 194 height 35
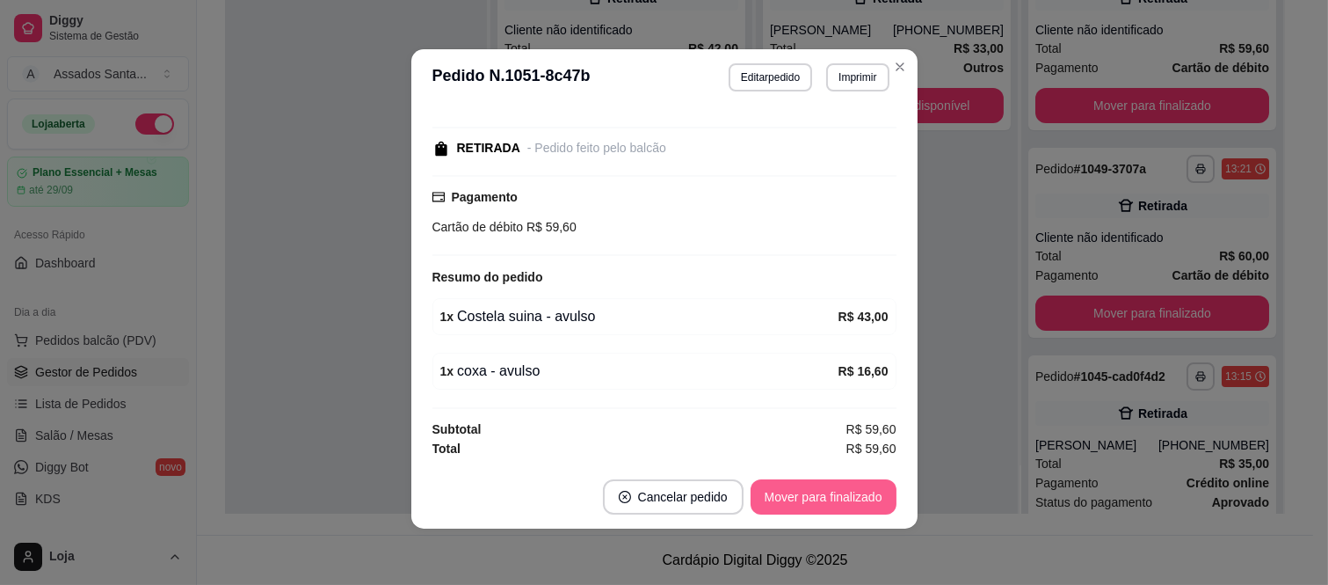
click at [811, 495] on button "Mover para finalizado" at bounding box center [824, 496] width 146 height 35
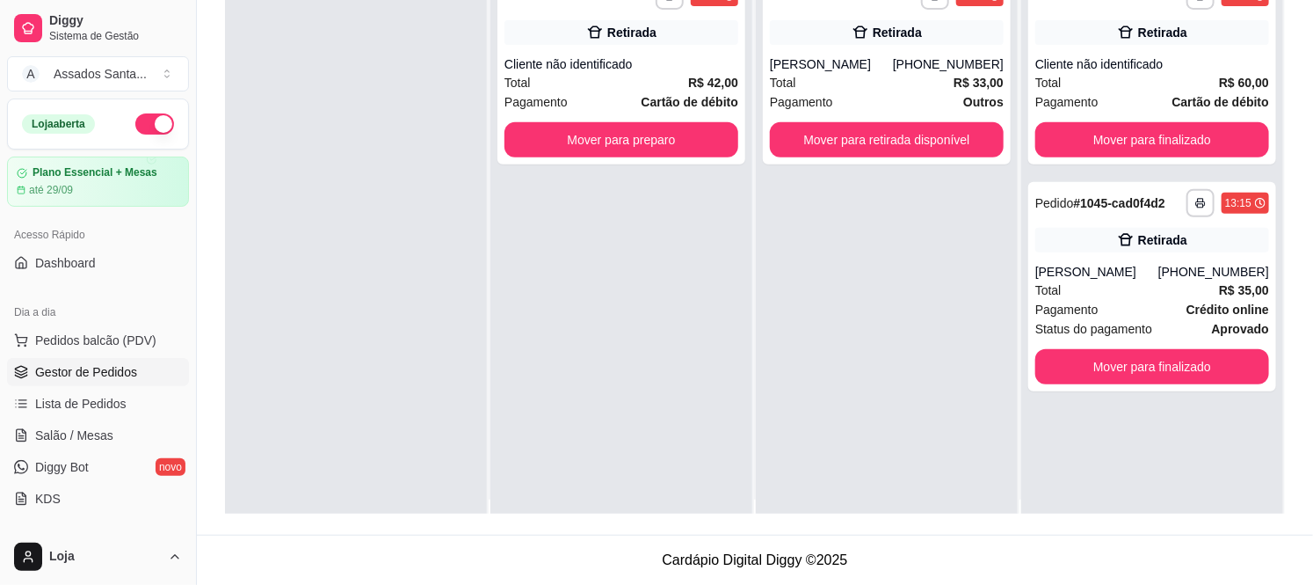
scroll to position [0, 0]
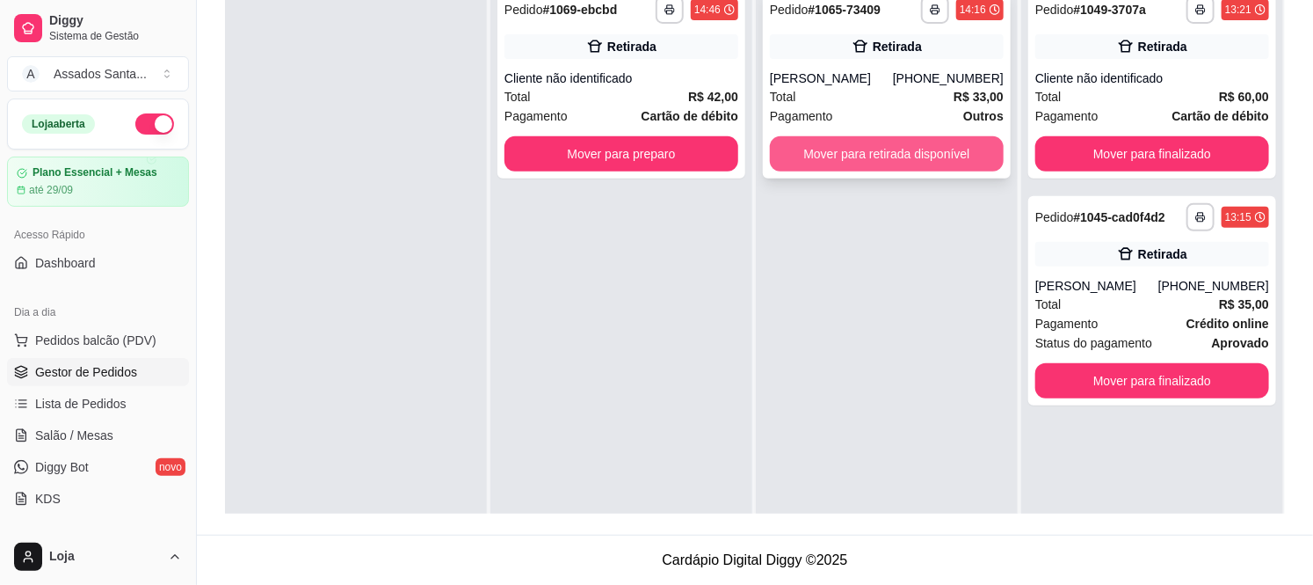
click at [865, 148] on button "Mover para retirada disponível" at bounding box center [887, 153] width 234 height 35
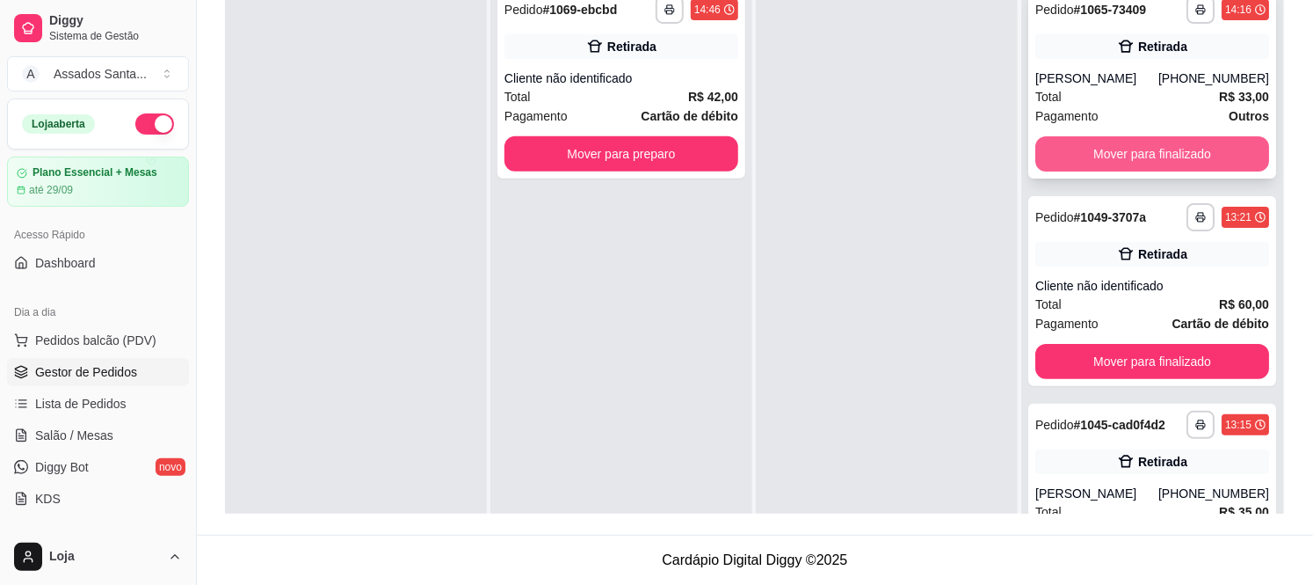
click at [1108, 143] on button "Mover para finalizado" at bounding box center [1153, 153] width 234 height 35
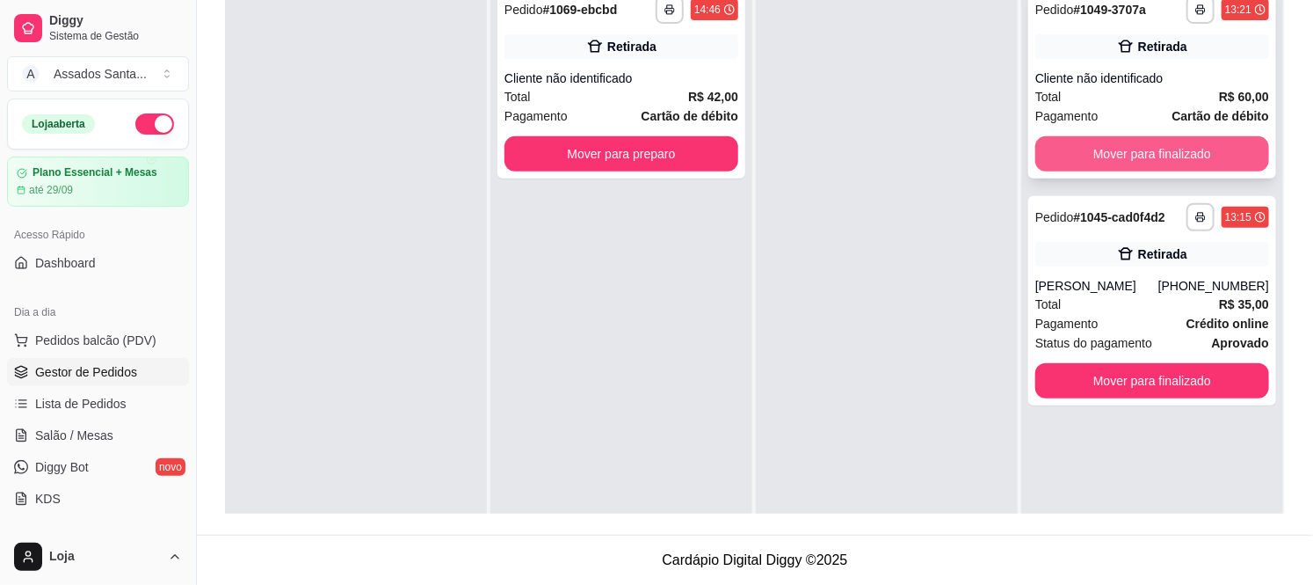
click at [1108, 146] on button "Mover para finalizado" at bounding box center [1153, 153] width 234 height 35
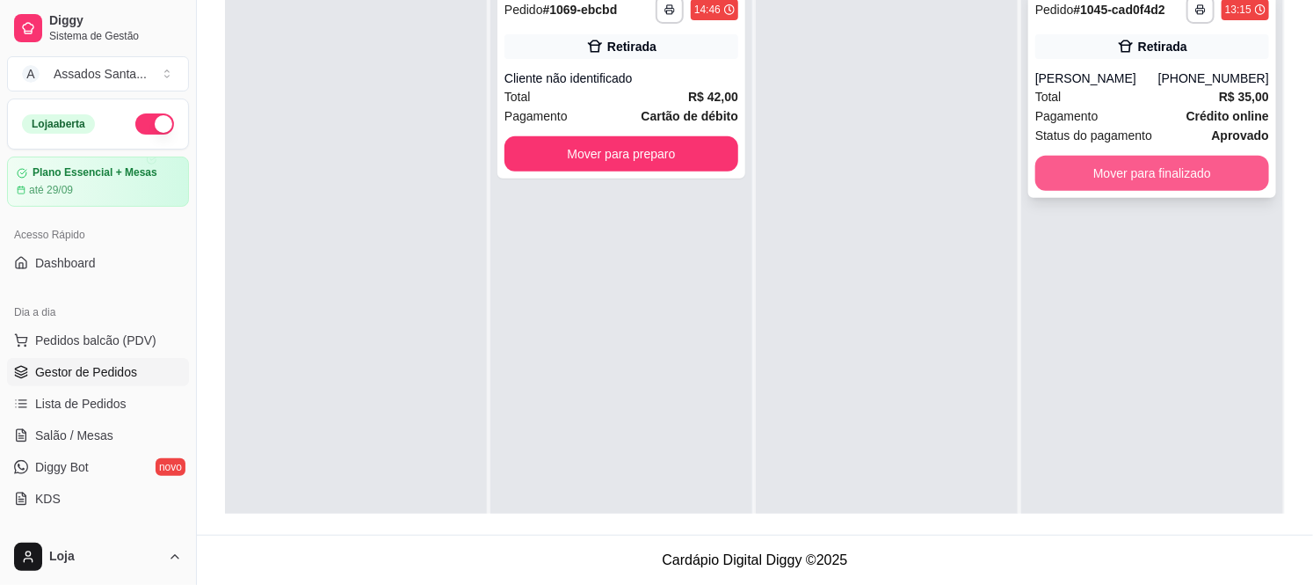
click at [1100, 178] on button "Mover para finalizado" at bounding box center [1153, 173] width 234 height 35
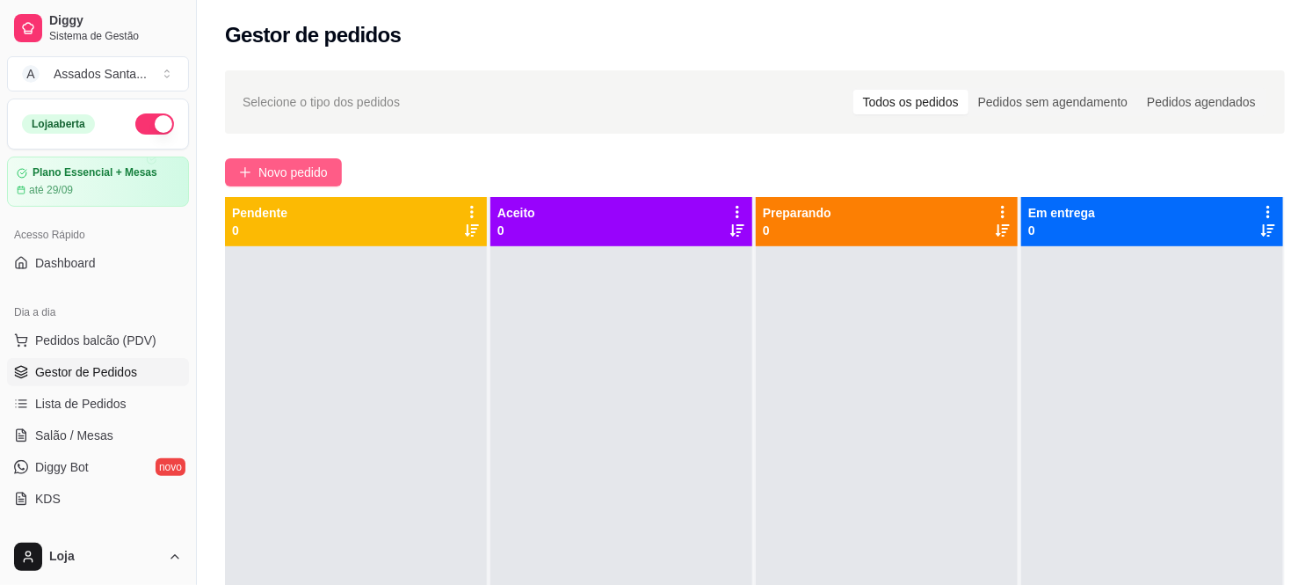
click at [251, 181] on button "Novo pedido" at bounding box center [283, 172] width 117 height 28
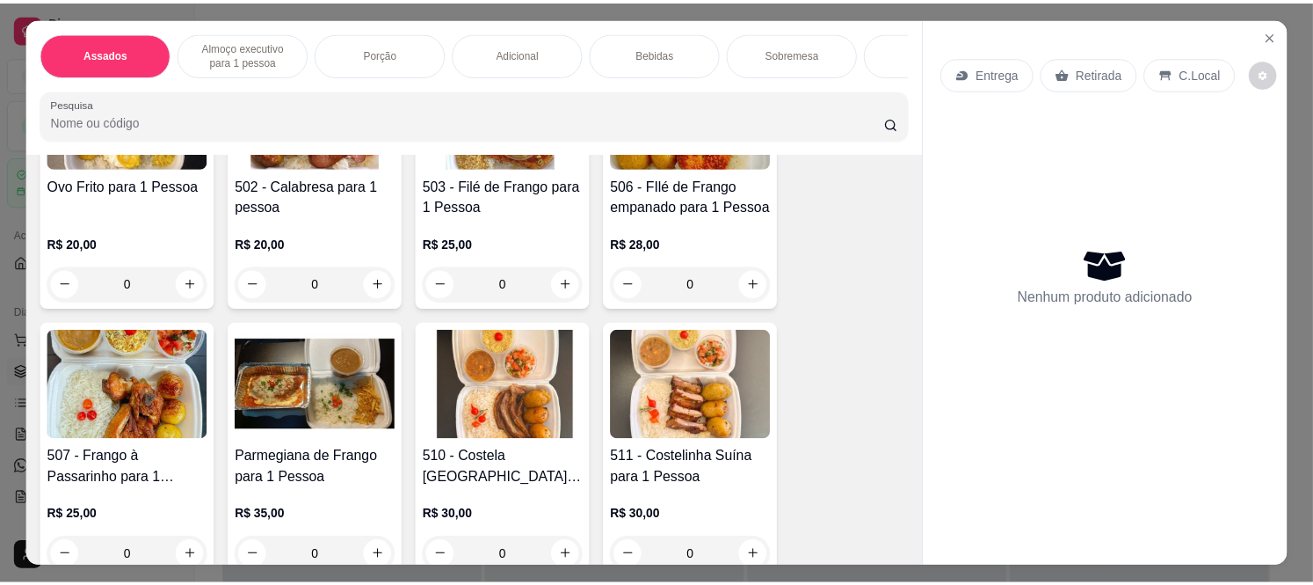
scroll to position [98, 0]
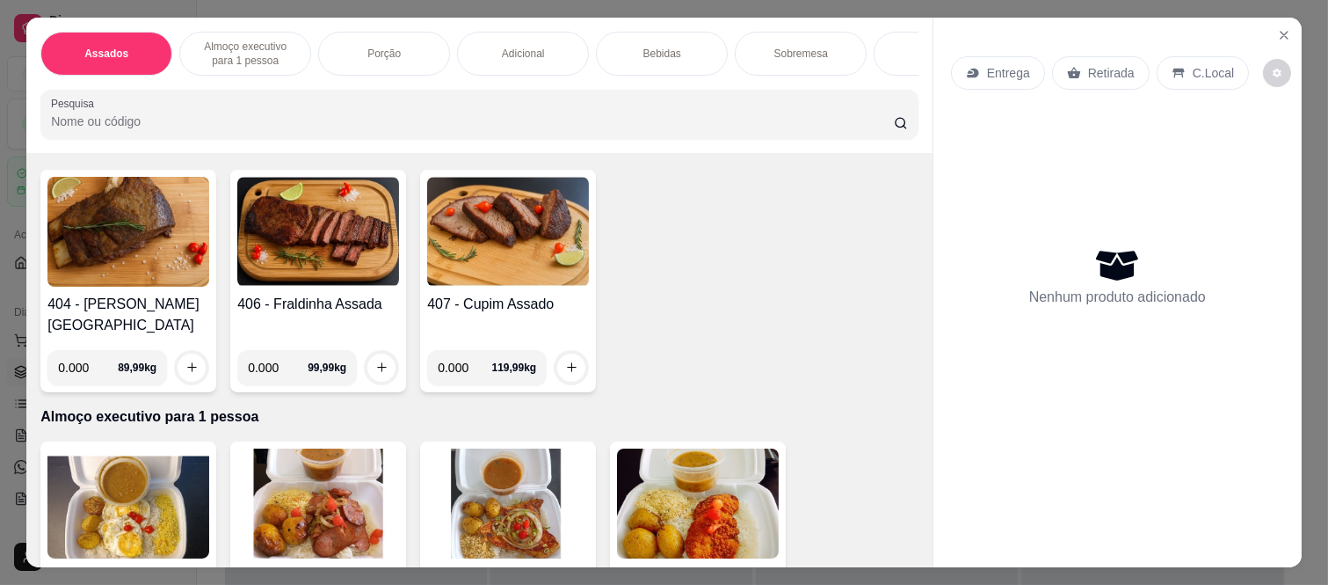
click at [268, 357] on input "0.000" at bounding box center [278, 367] width 60 height 35
type input "0.425"
click at [370, 353] on button "increase-product-quantity" at bounding box center [381, 366] width 27 height 27
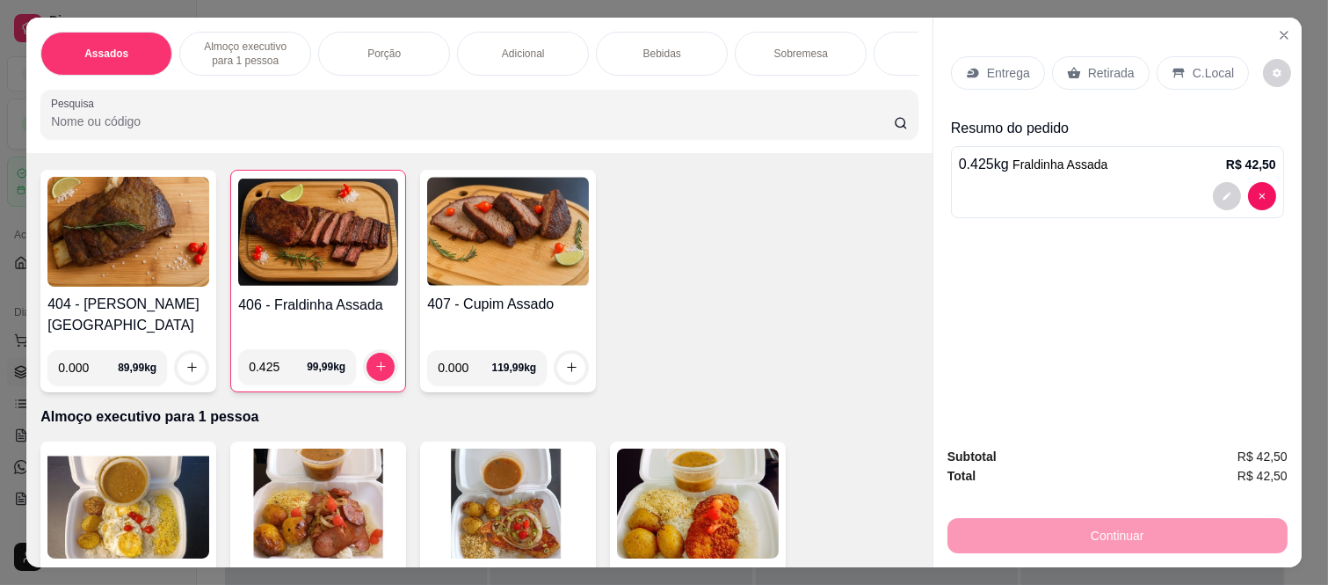
click at [1088, 64] on p "Retirada" at bounding box center [1111, 73] width 47 height 18
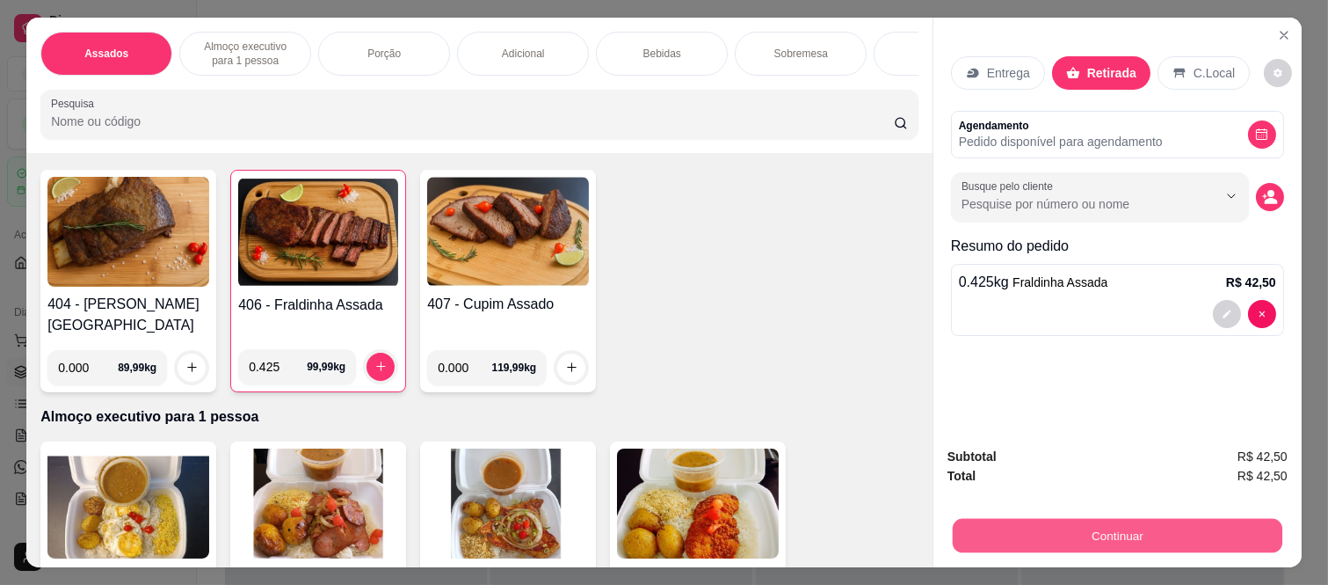
click at [1121, 534] on button "Continuar" at bounding box center [1118, 536] width 330 height 34
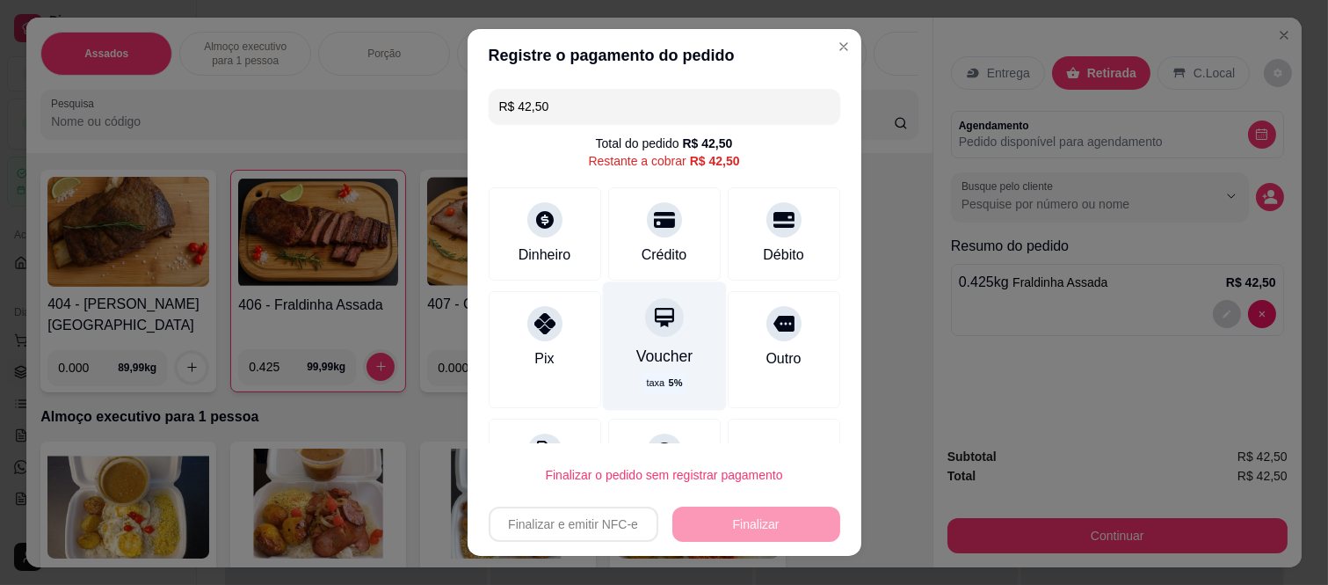
click at [652, 353] on div "Voucher" at bounding box center [664, 356] width 57 height 23
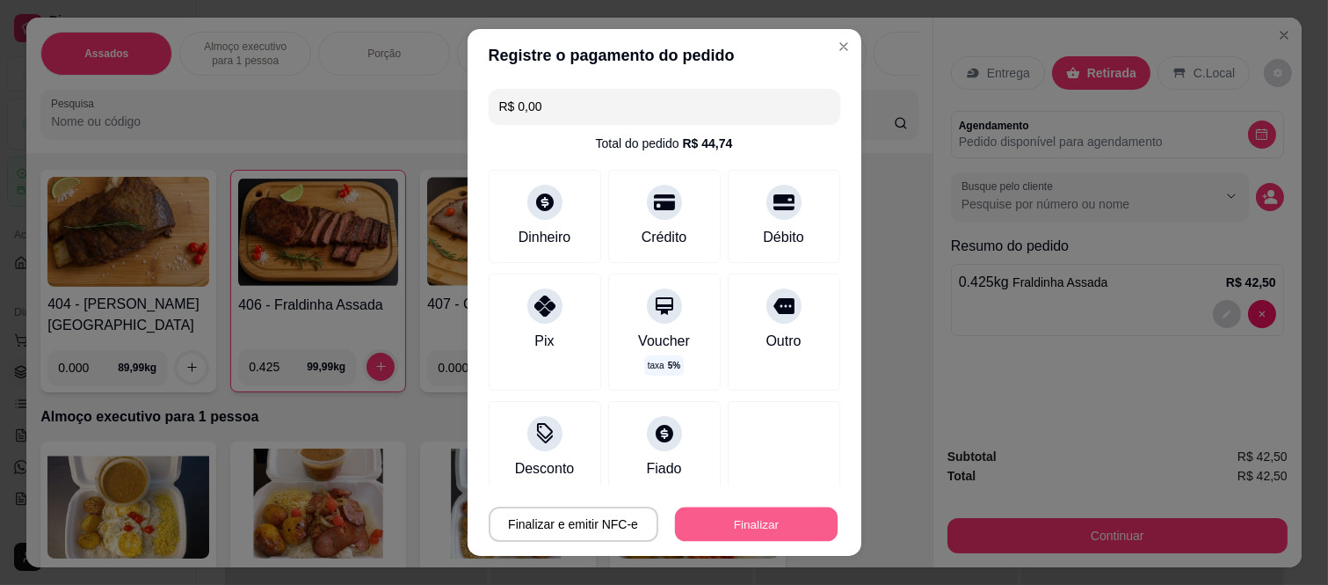
click at [753, 520] on button "Finalizar" at bounding box center [756, 523] width 163 height 34
click at [753, 520] on div "Finalizar e emitir NFC-e Finalizar" at bounding box center [665, 523] width 352 height 35
type input "-R$ 42,50"
